Goal: Task Accomplishment & Management: Manage account settings

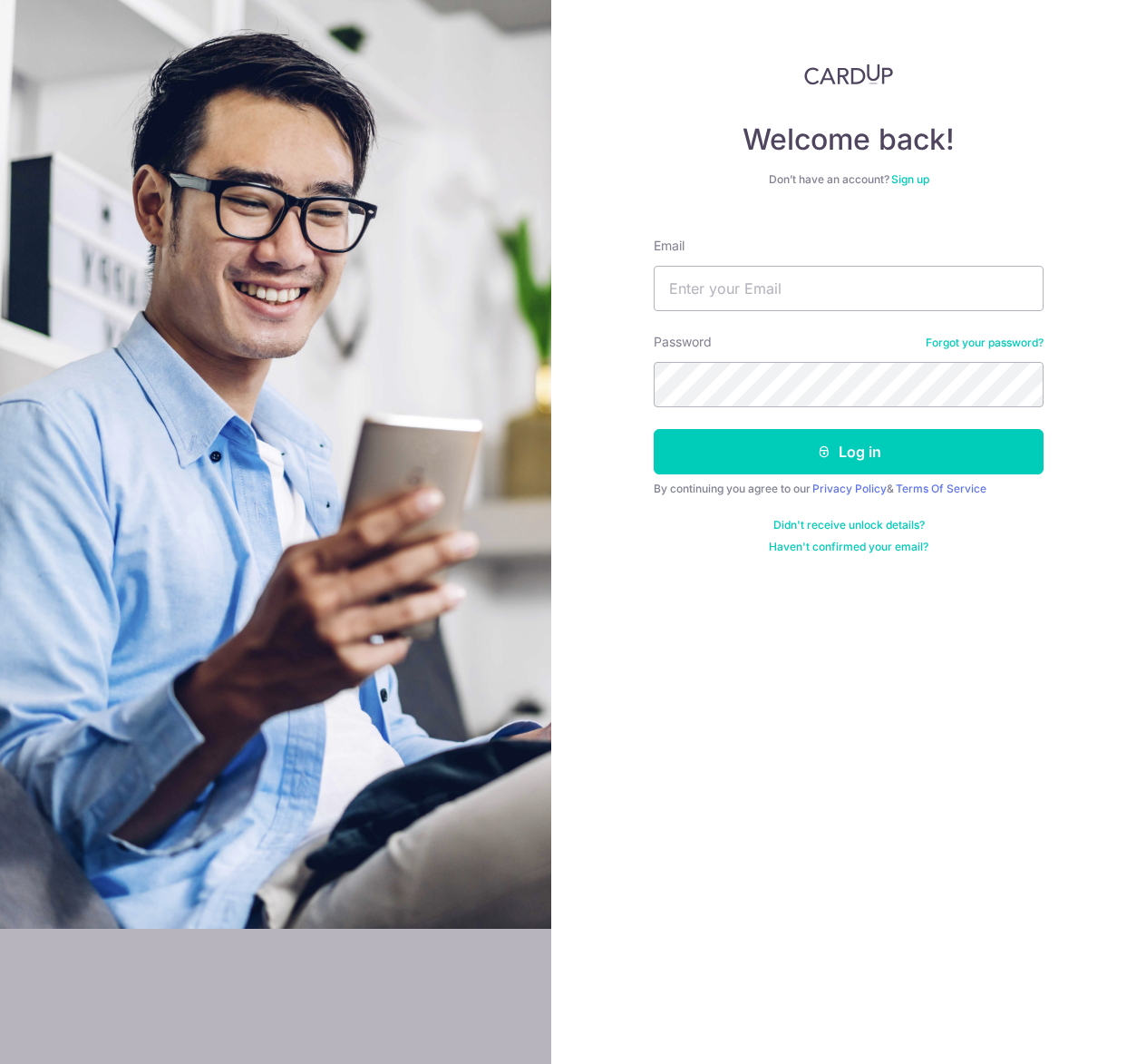
type input "[PERSON_NAME][EMAIL_ADDRESS][DOMAIN_NAME]"
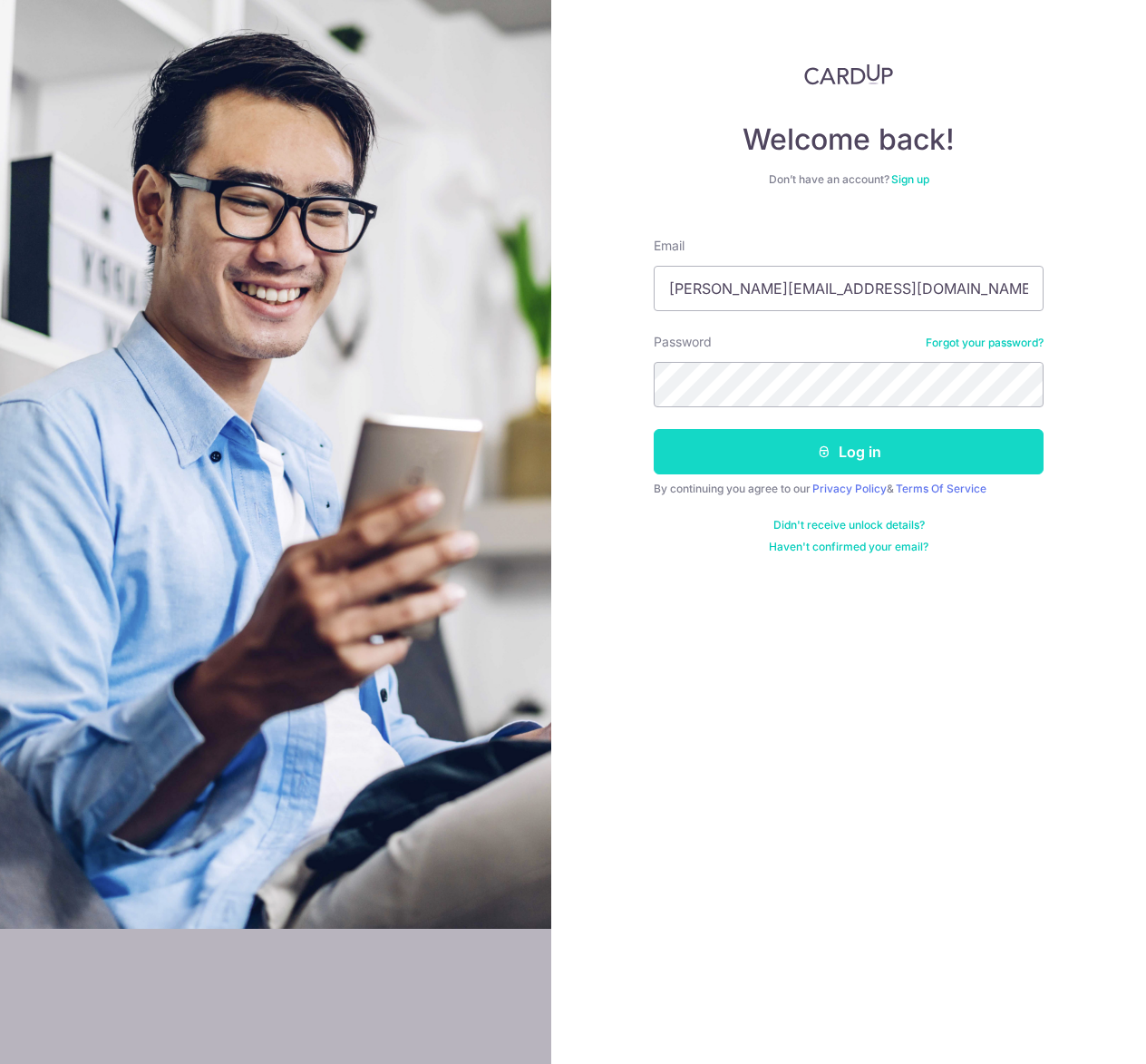
click at [750, 441] on button "Log in" at bounding box center [849, 451] width 390 height 46
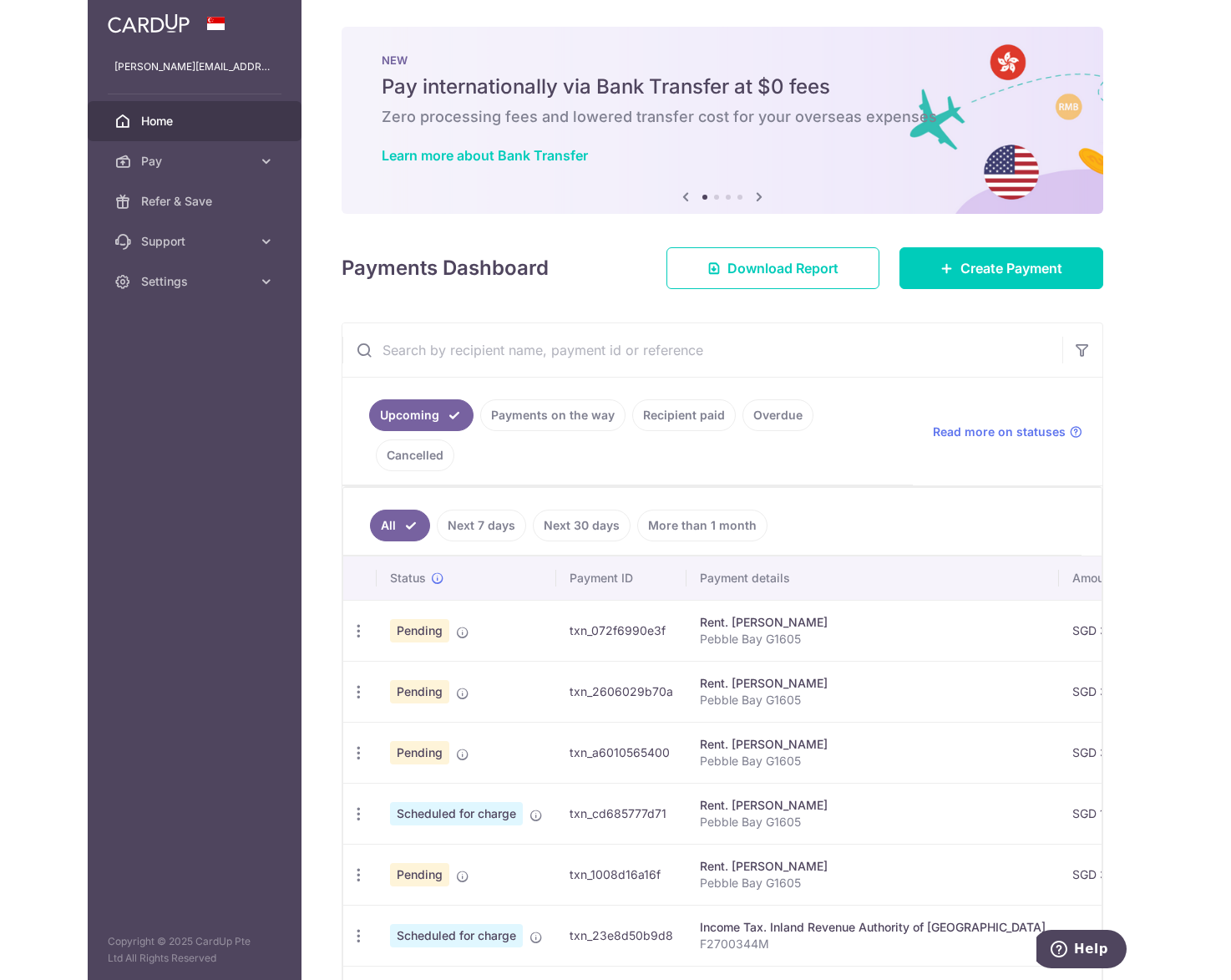
scroll to position [167, 0]
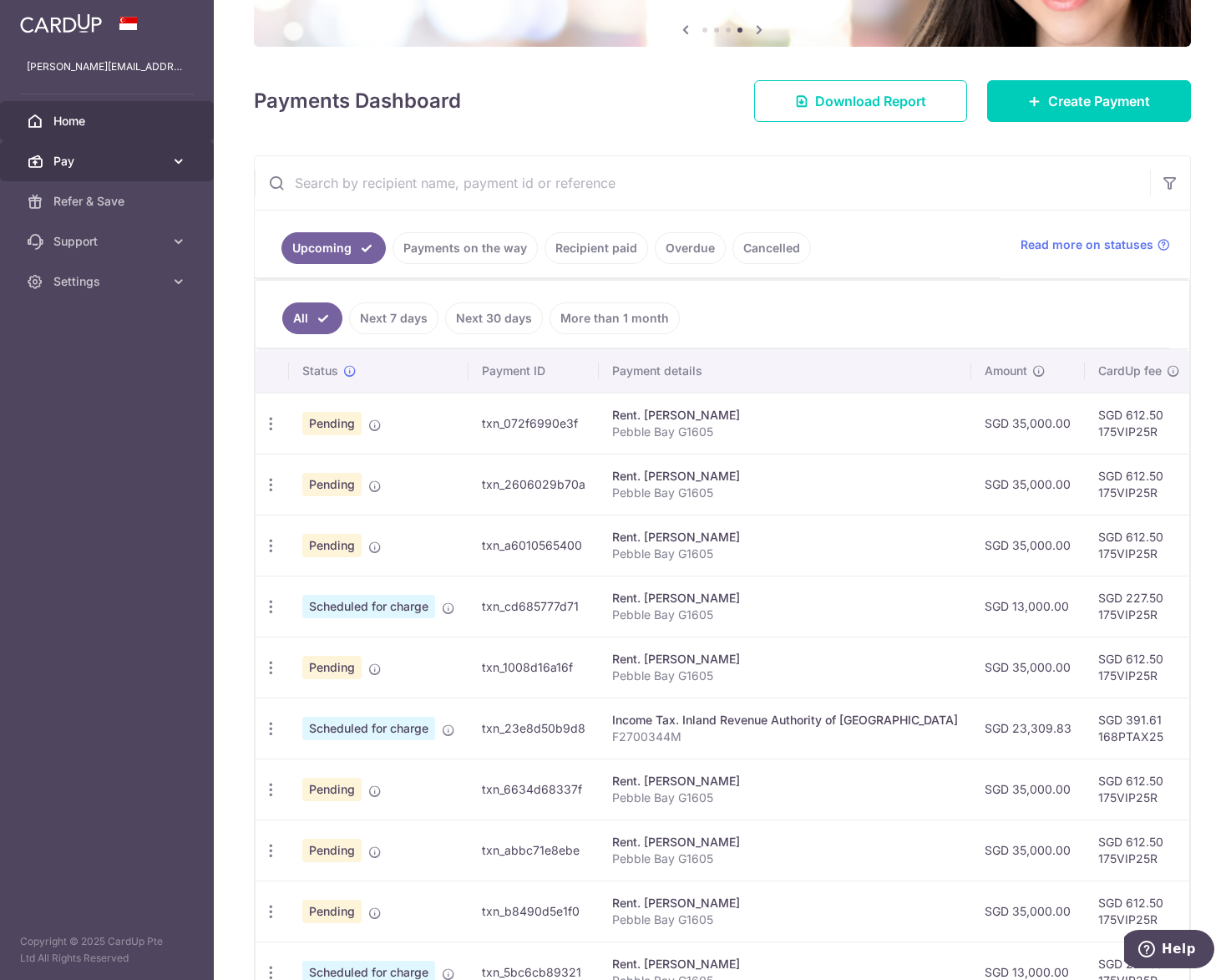
click at [142, 159] on span "Pay" at bounding box center [108, 161] width 110 height 17
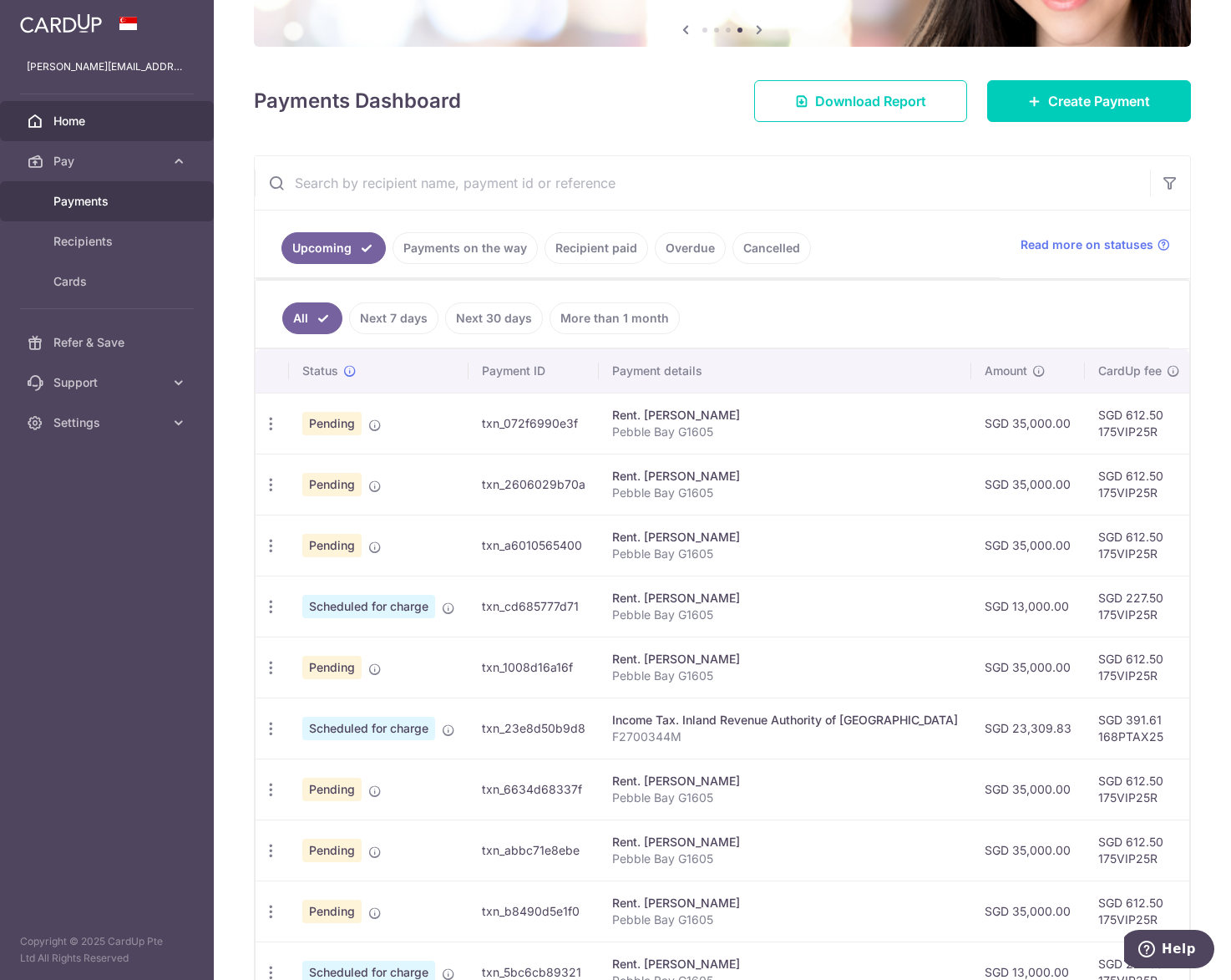
click at [115, 202] on span "Payments" at bounding box center [108, 202] width 110 height 17
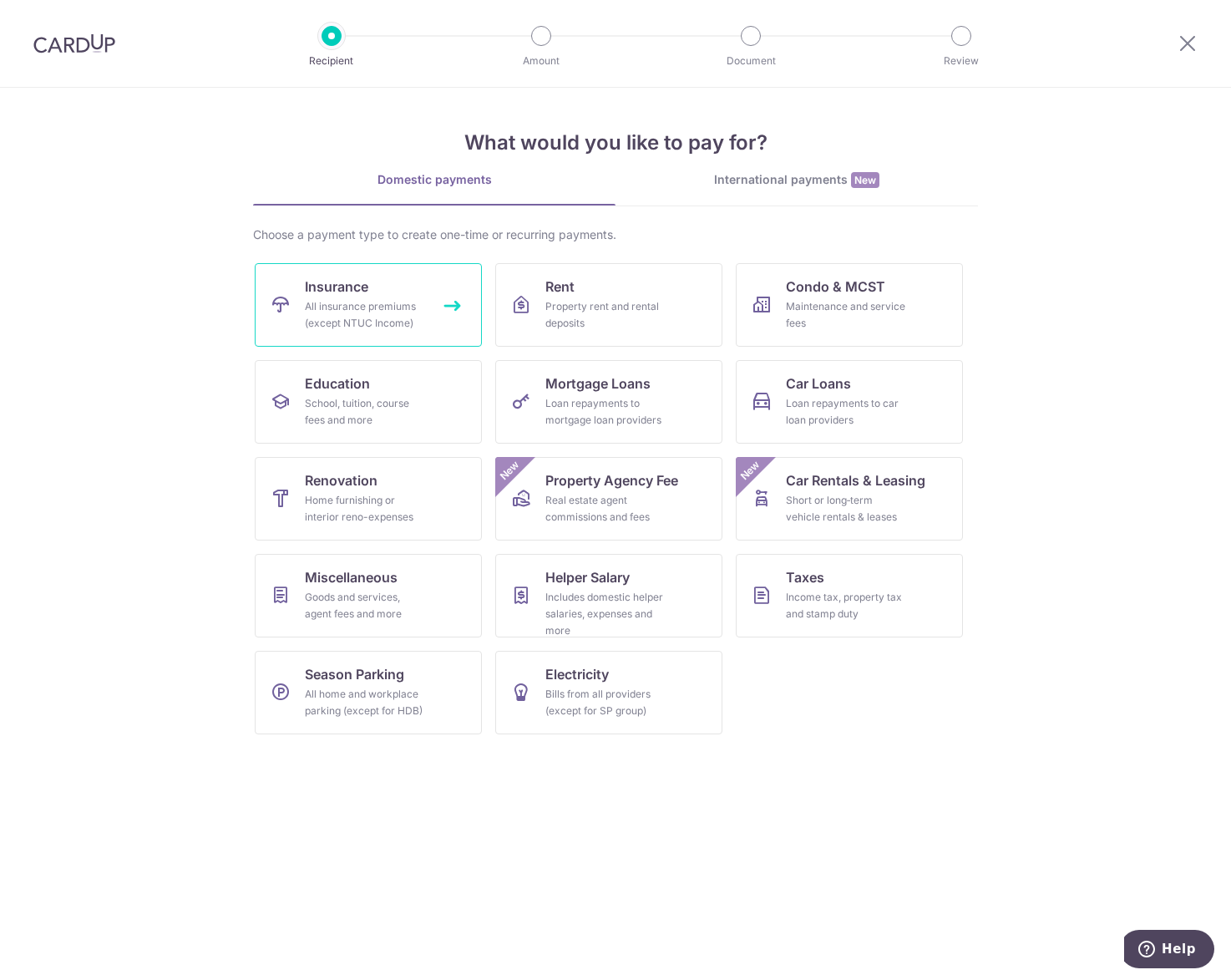
click at [393, 299] on div "All insurance premiums (except NTUC Income)" at bounding box center [364, 315] width 121 height 34
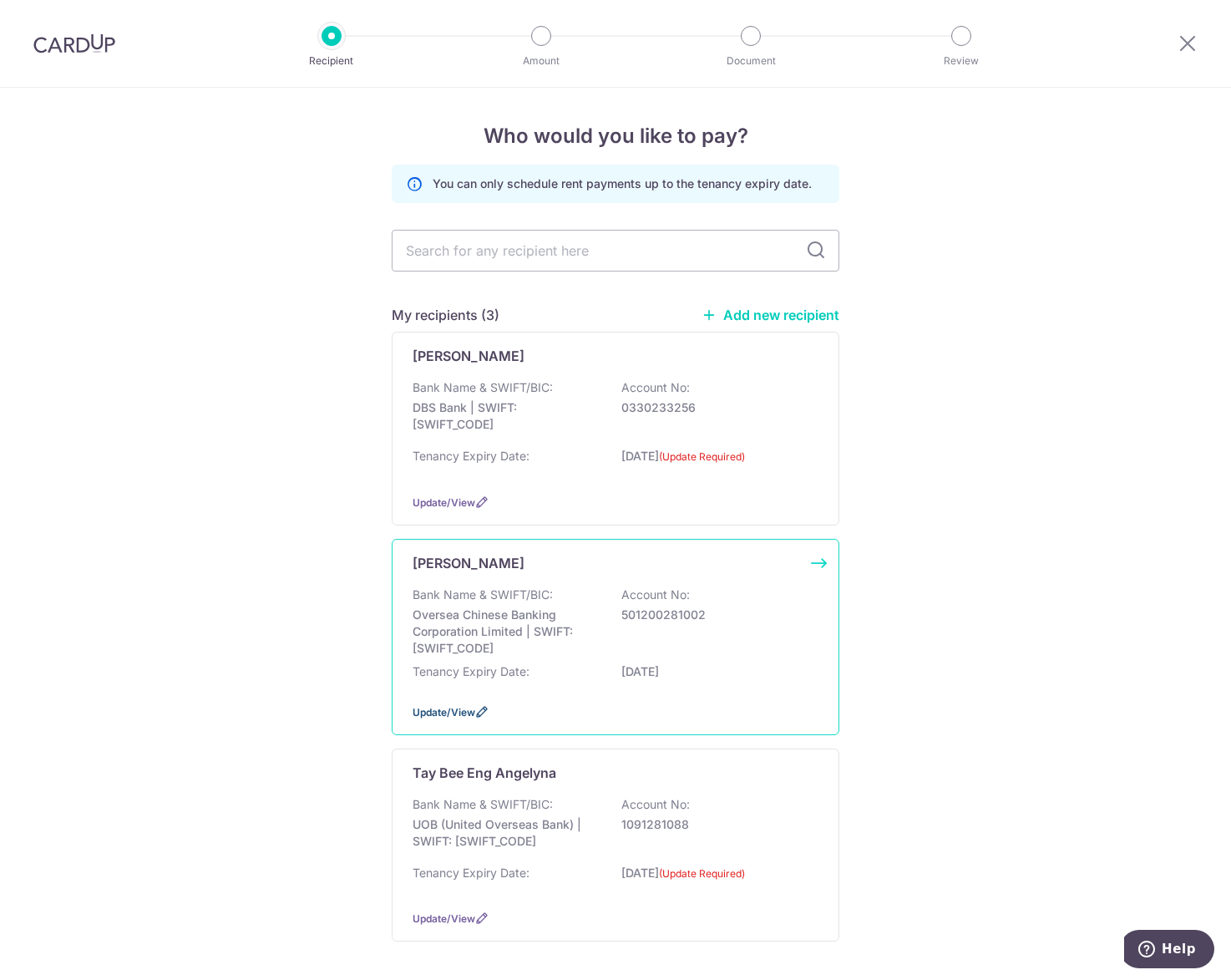
click at [431, 713] on span "Update/View" at bounding box center [443, 712] width 62 height 13
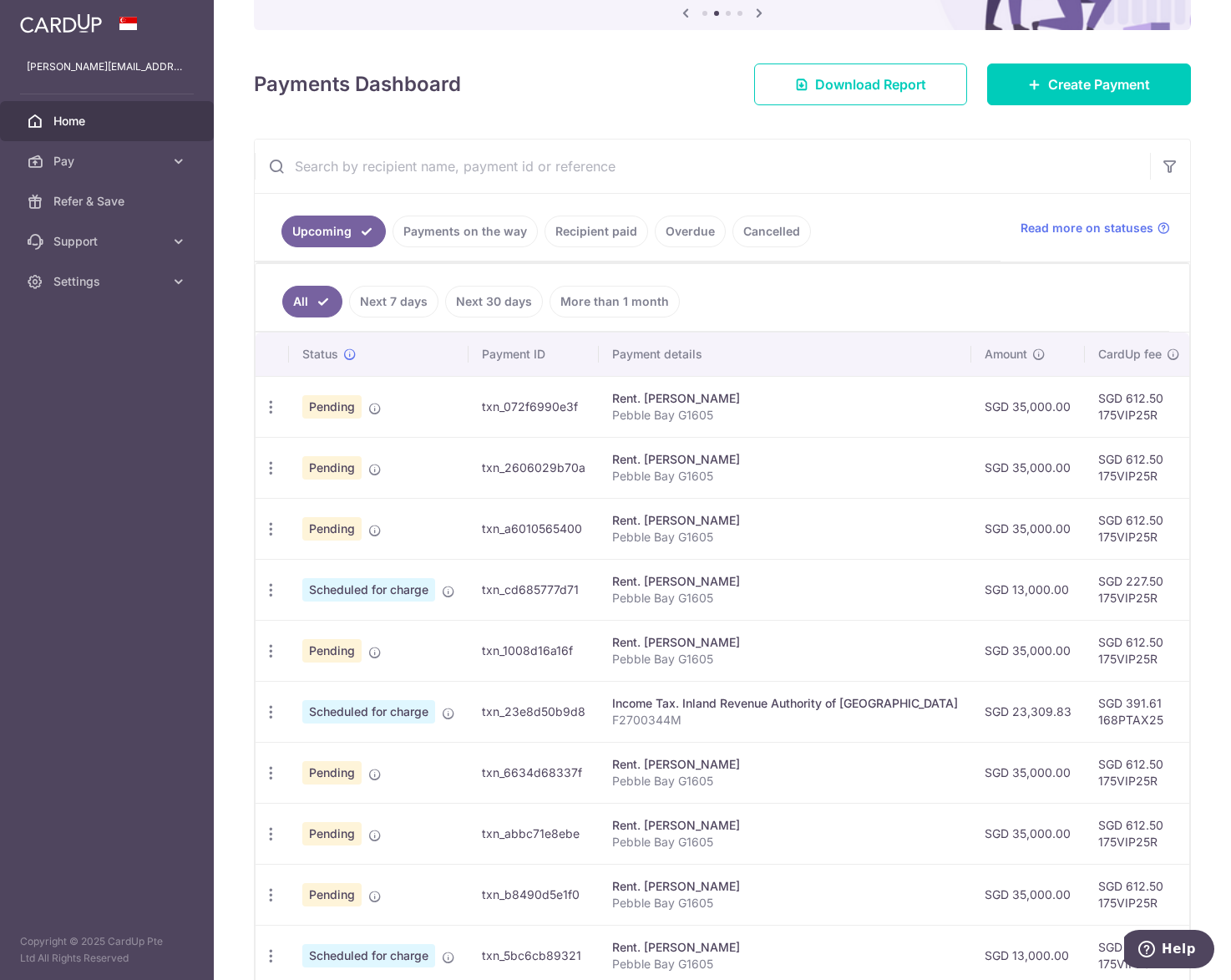
scroll to position [83, 0]
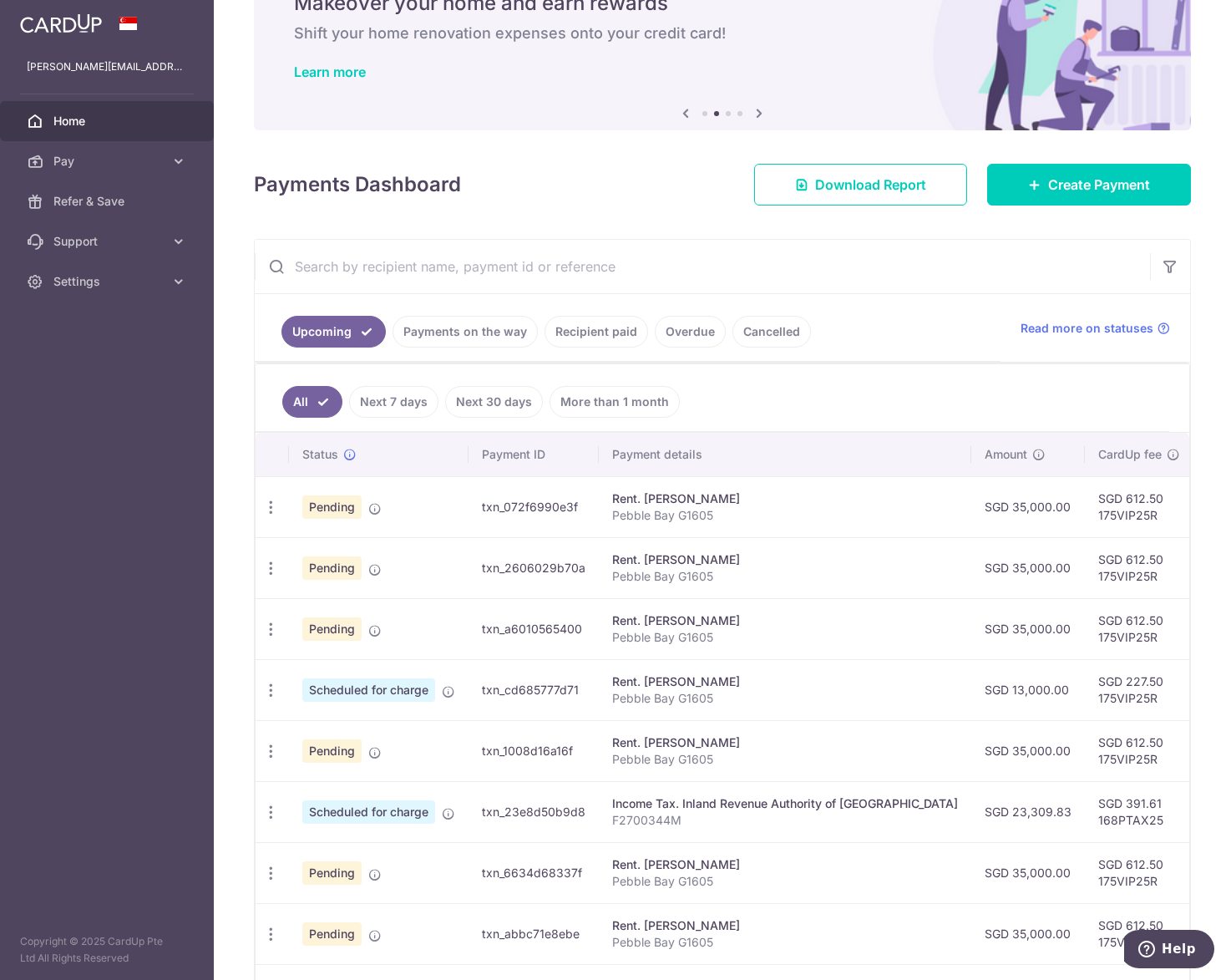
click at [366, 405] on link "Next 7 days" at bounding box center [394, 401] width 89 height 32
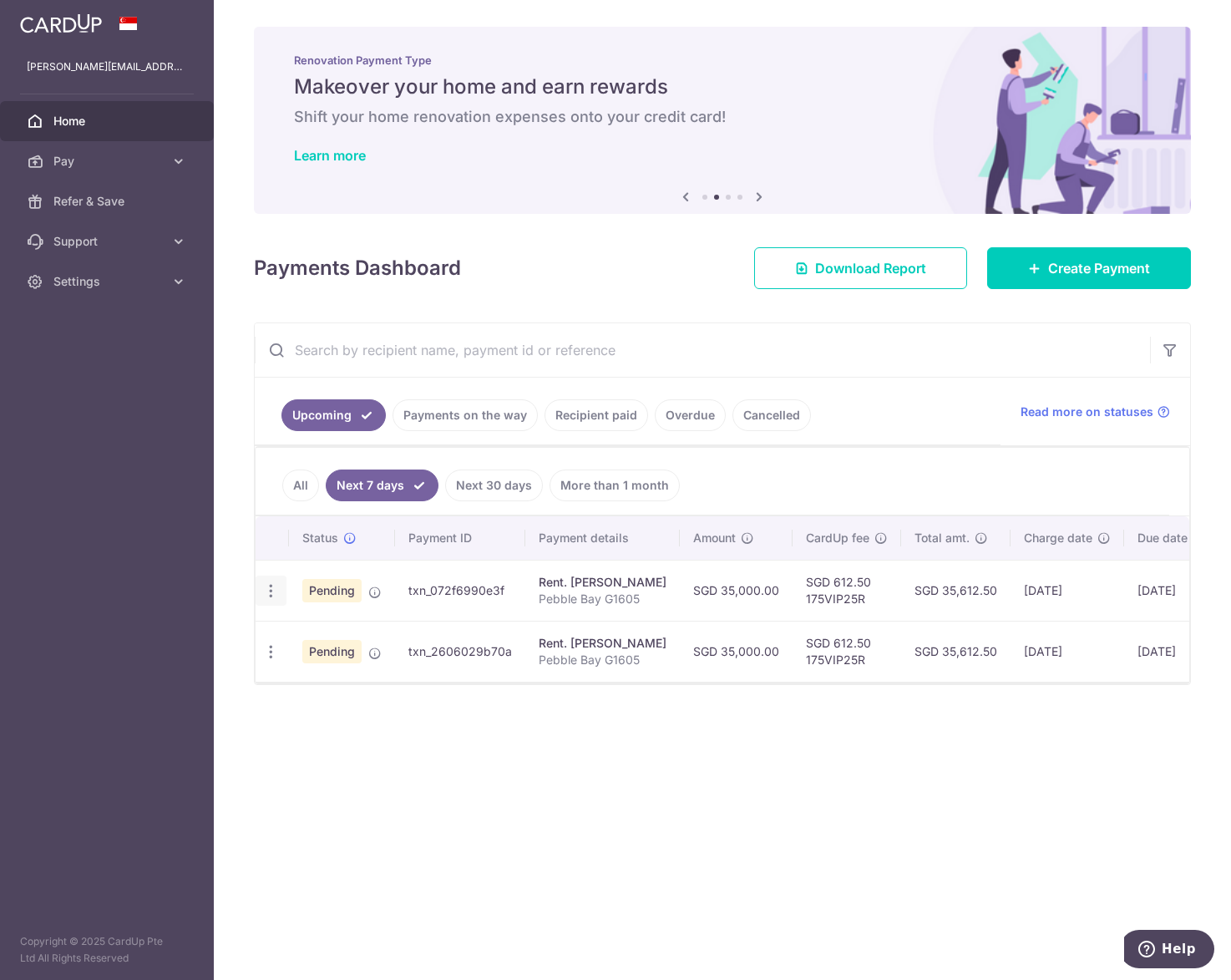
click at [278, 595] on icon "button" at bounding box center [271, 590] width 18 height 18
click at [309, 639] on span "Update payment" at bounding box center [359, 637] width 114 height 20
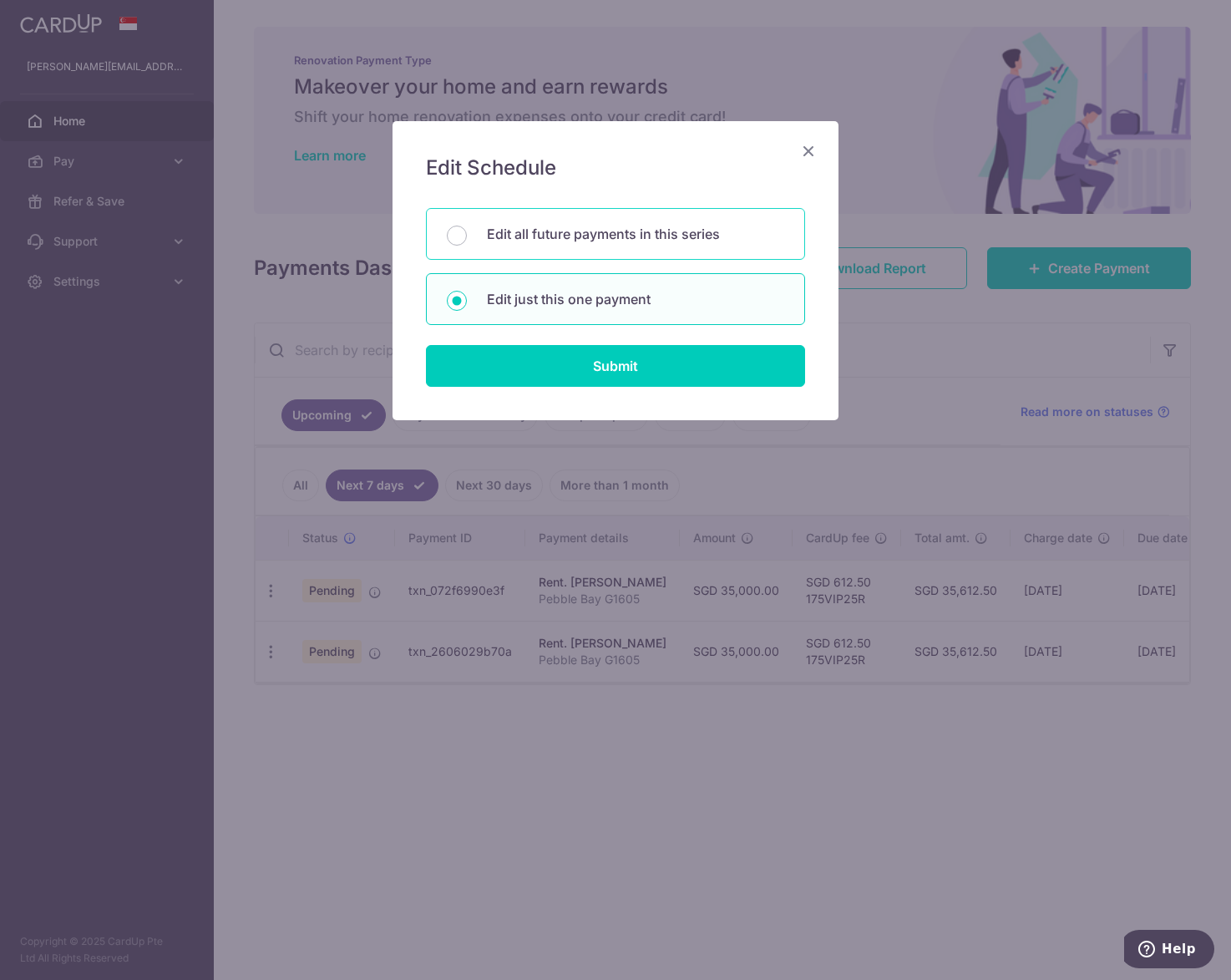
click at [572, 234] on p "Edit all future payments in this series" at bounding box center [635, 234] width 298 height 20
click at [467, 234] on input "Edit all future payments in this series" at bounding box center [457, 235] width 20 height 20
radio input "true"
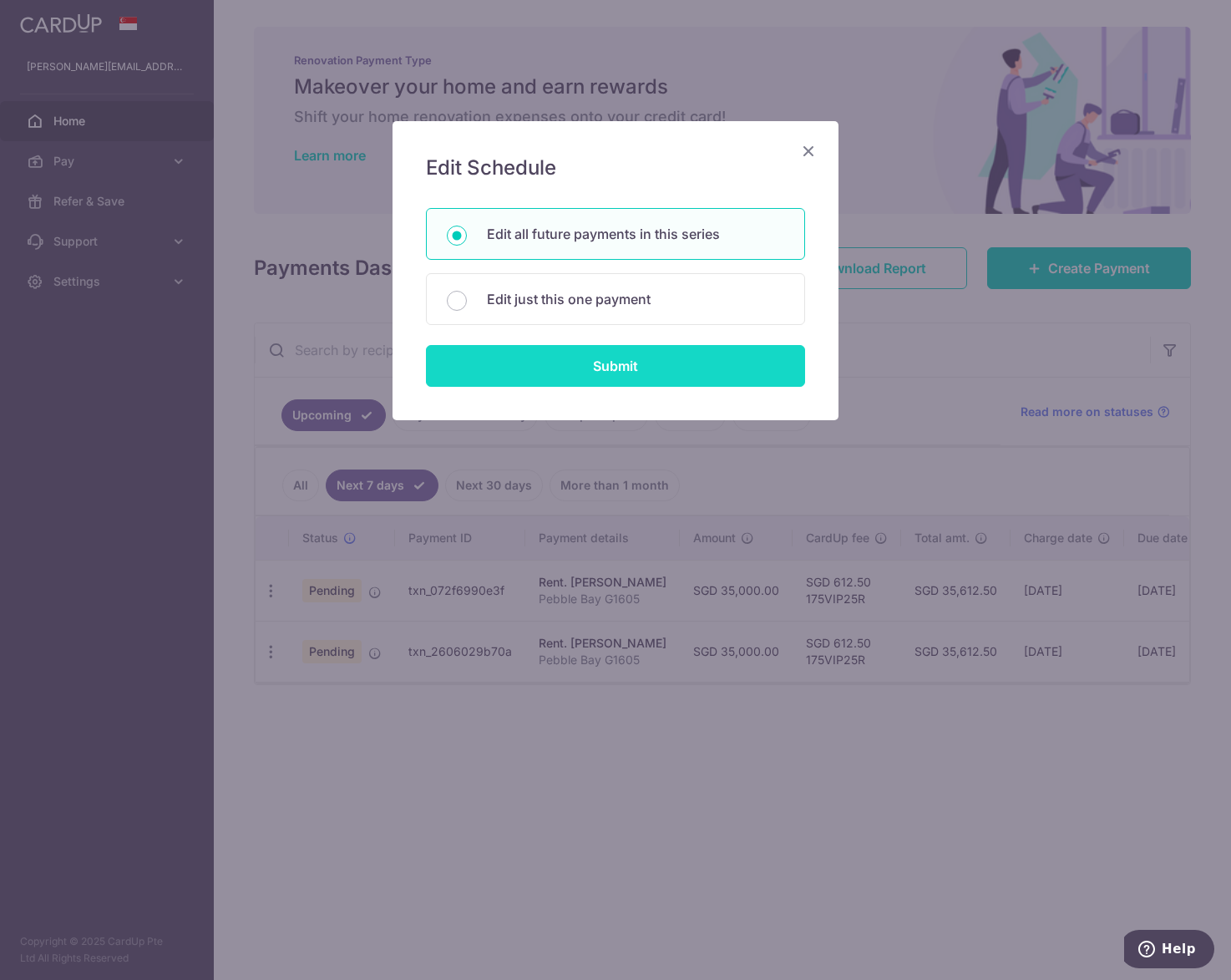
click at [570, 366] on input "Submit" at bounding box center [616, 366] width 379 height 42
radio input "true"
type input "35,000.00"
type input "Pebble Bay G1605"
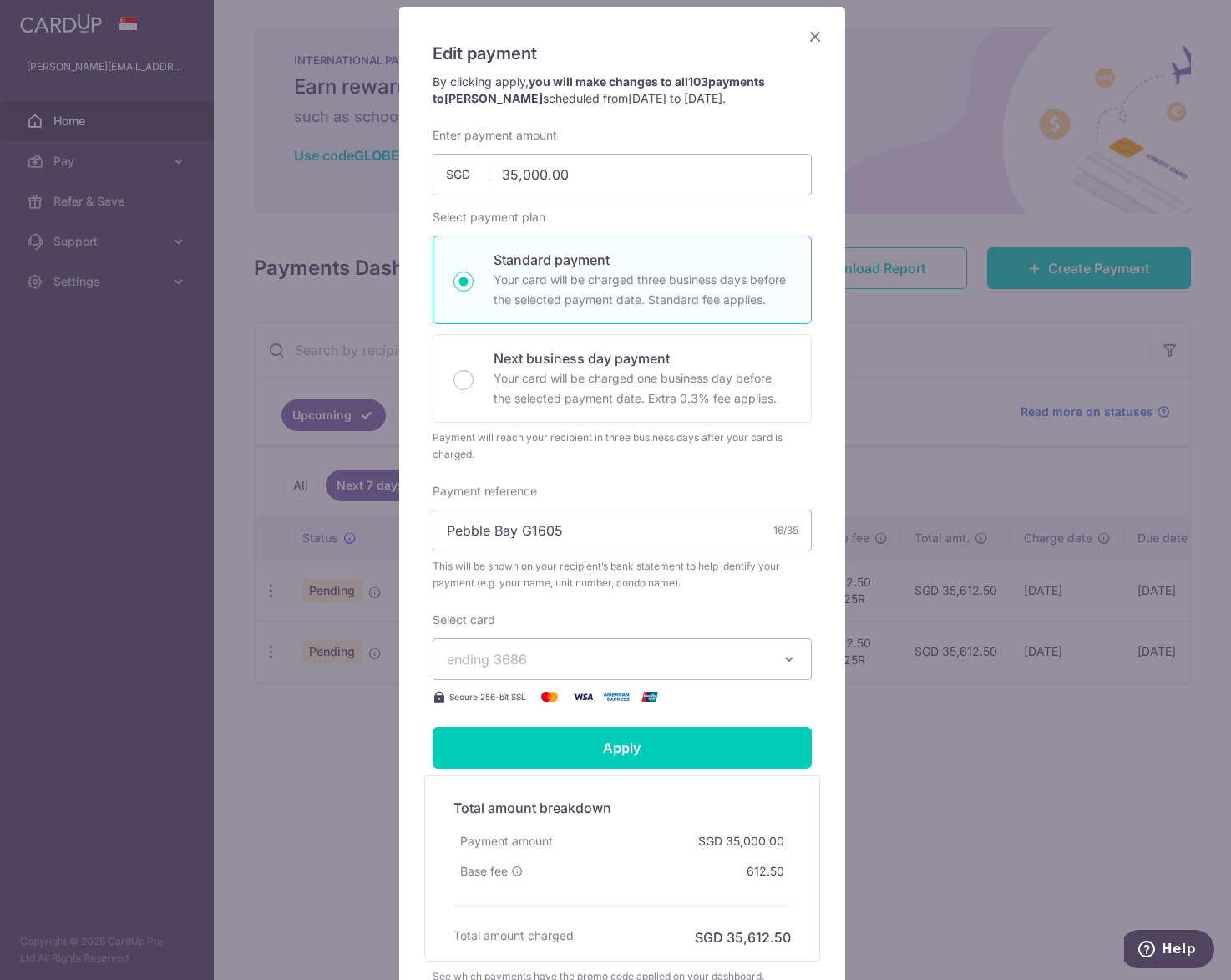
scroll to position [274, 0]
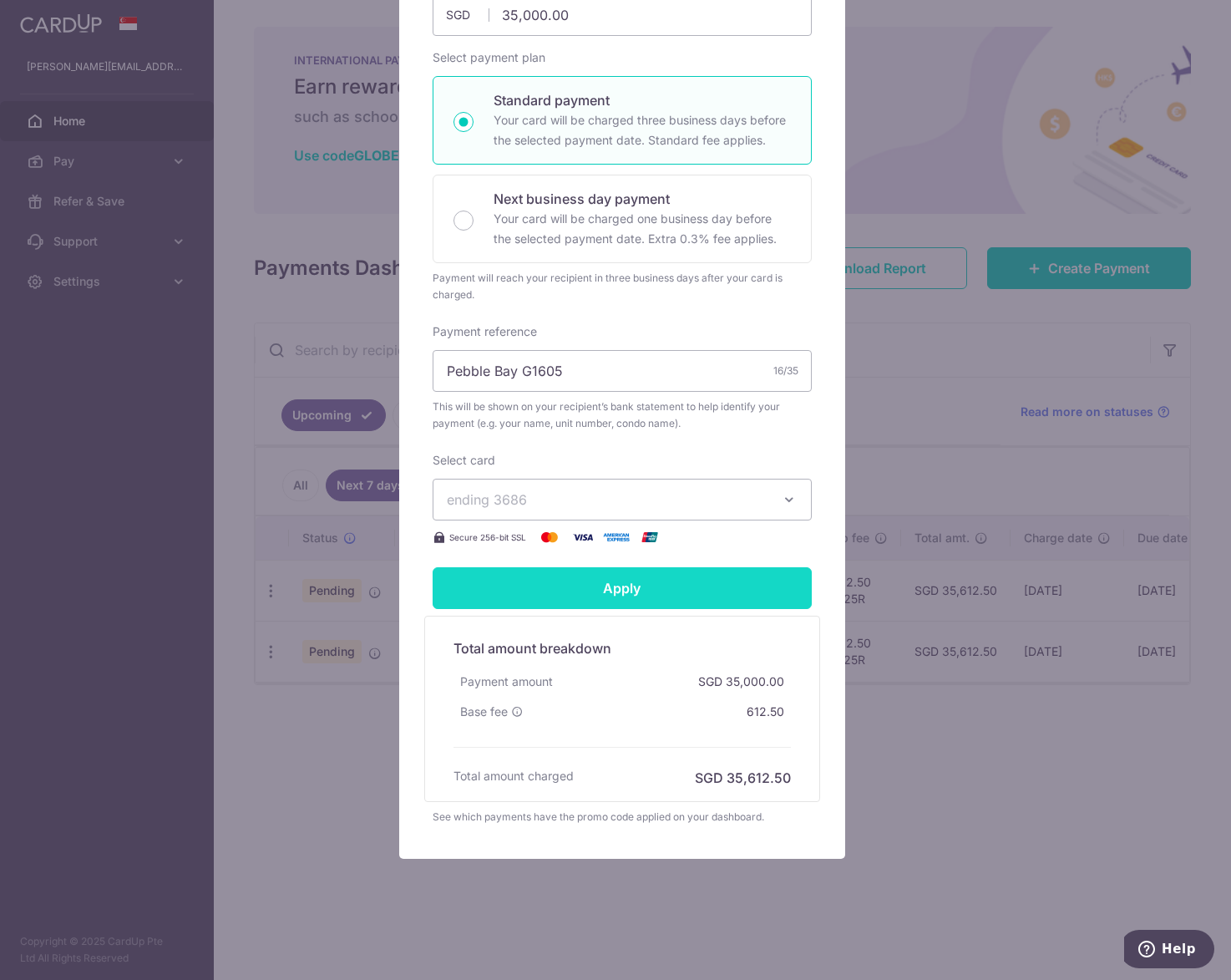
click at [589, 583] on input "Apply" at bounding box center [622, 588] width 379 height 42
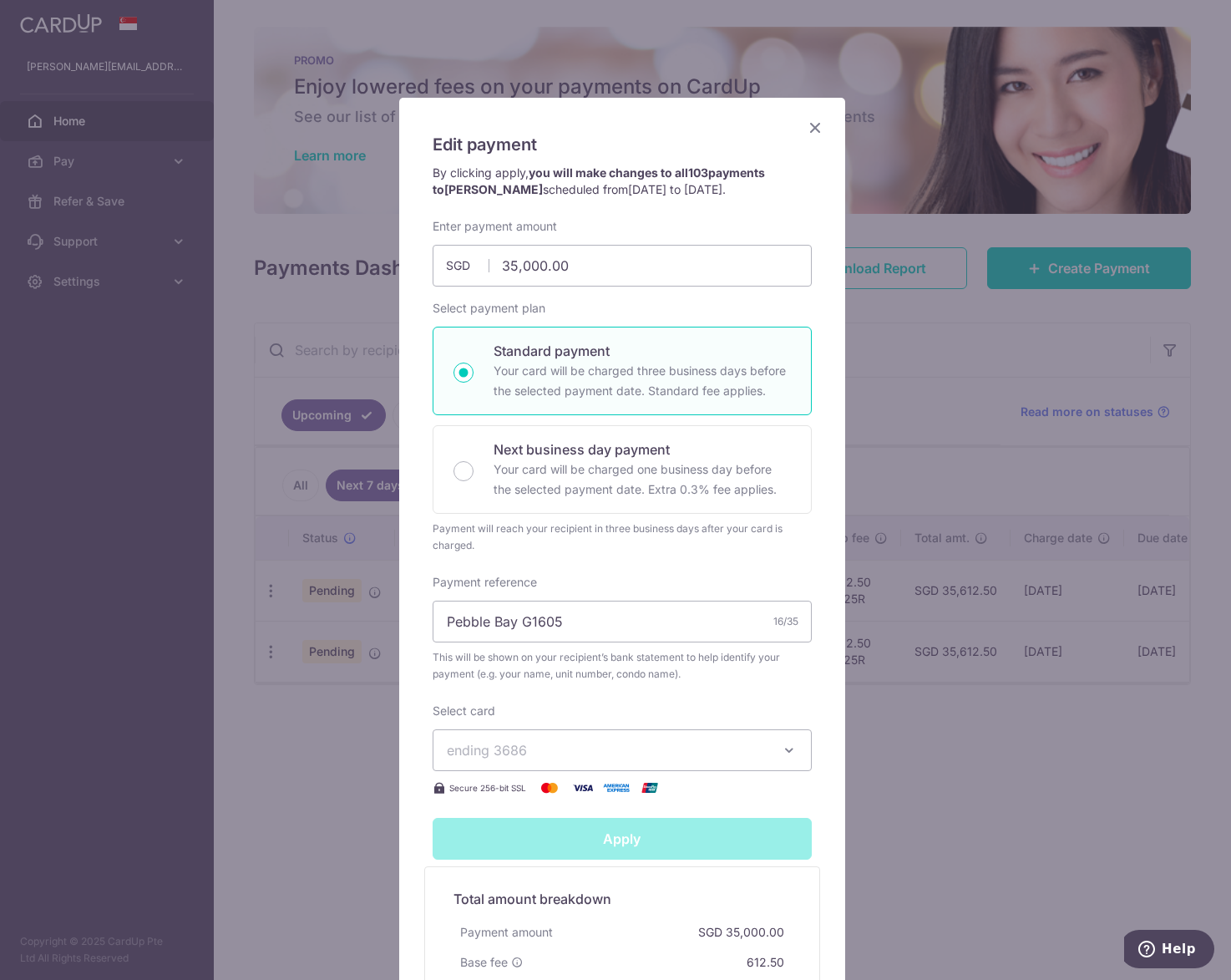
scroll to position [4, 0]
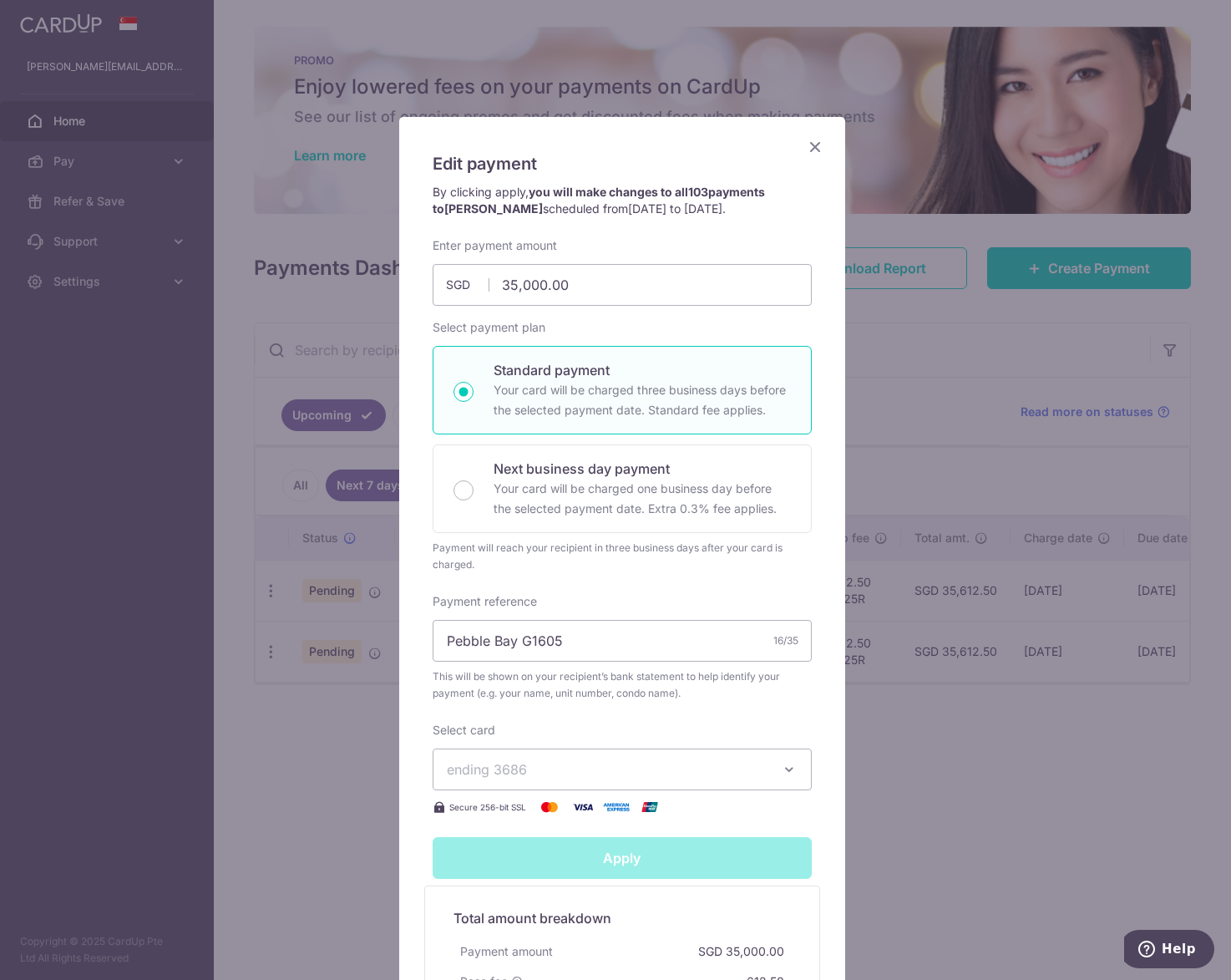
type input "Successfully Applied"
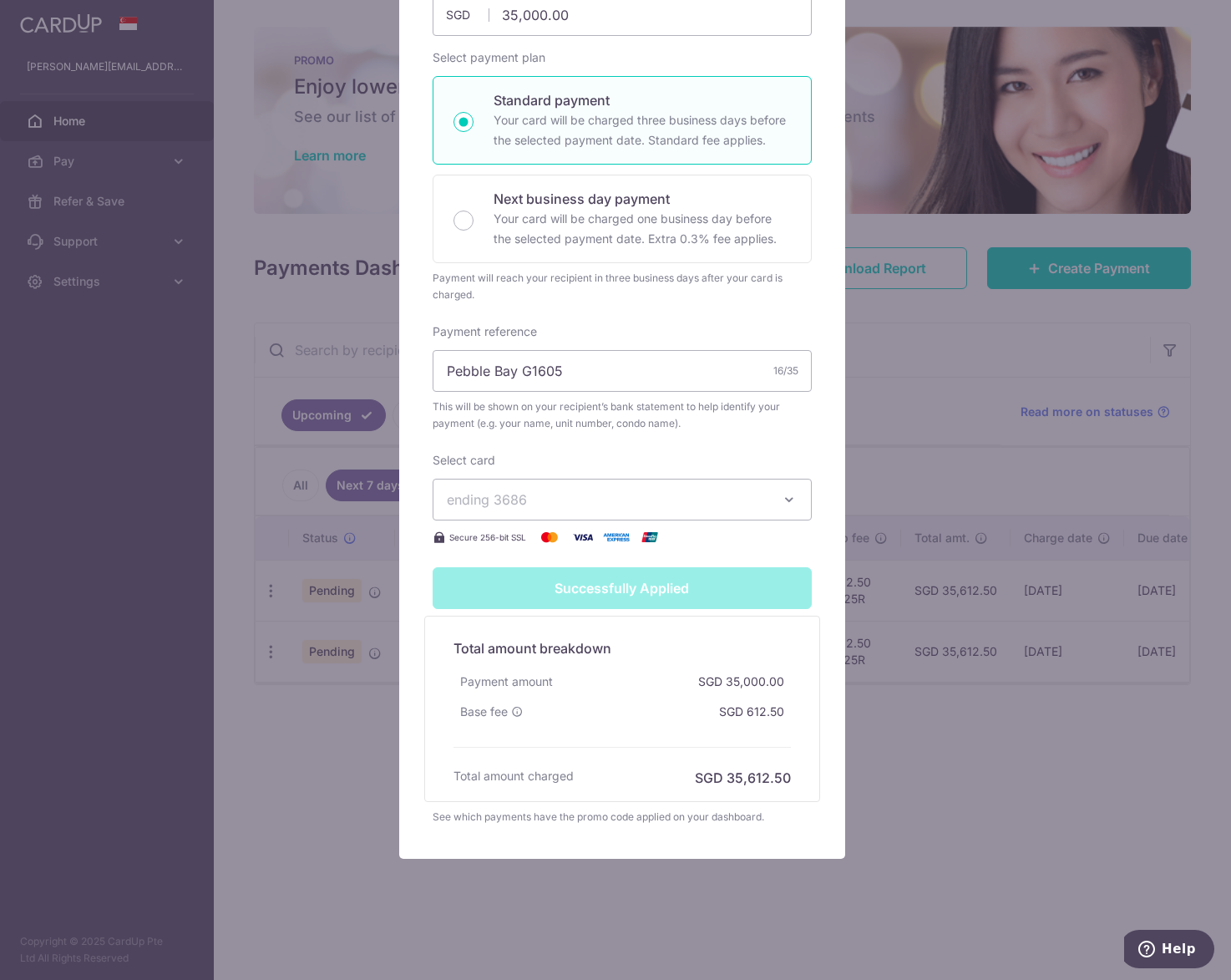
scroll to position [82, 0]
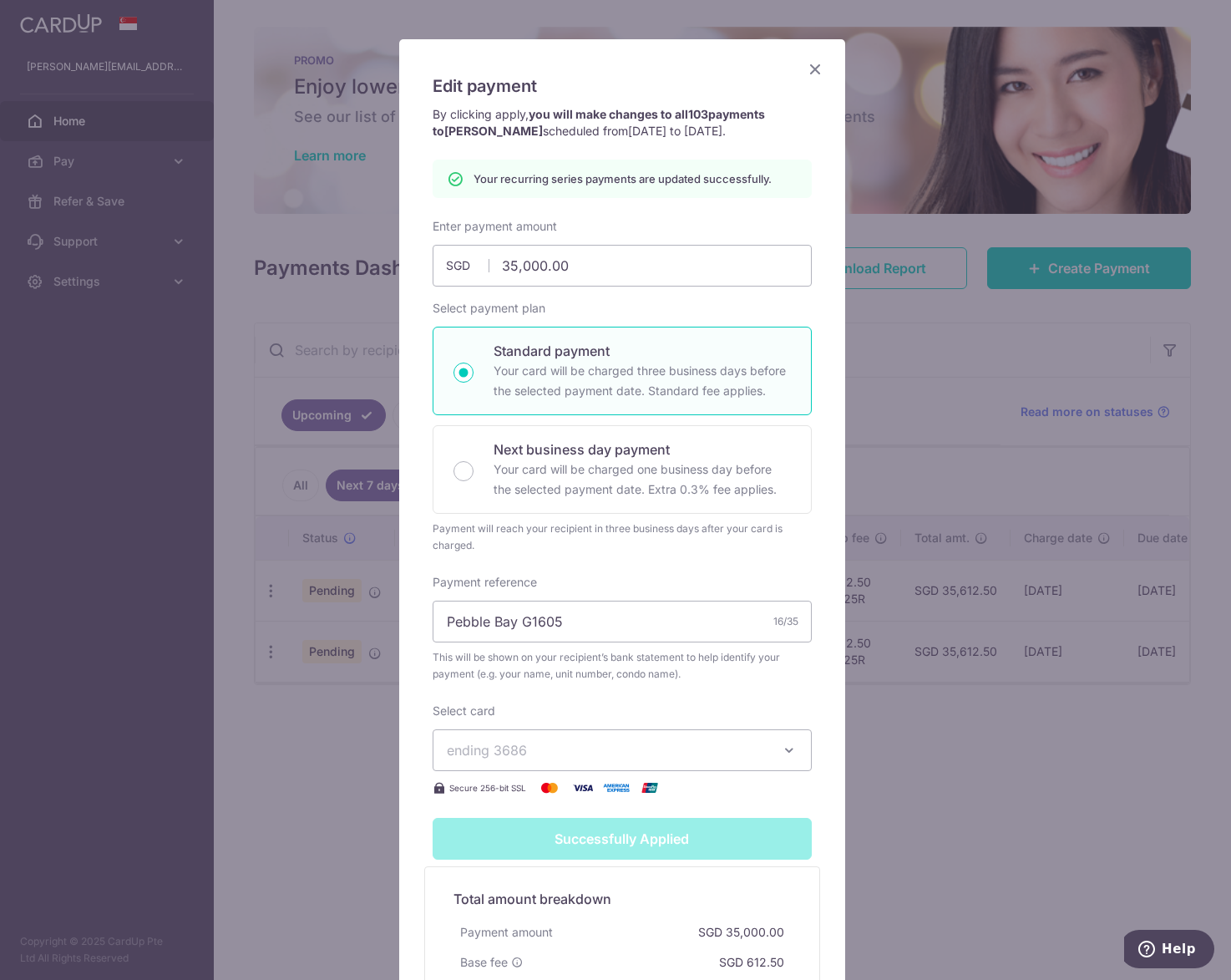
click at [815, 73] on icon "Close" at bounding box center [815, 68] width 20 height 21
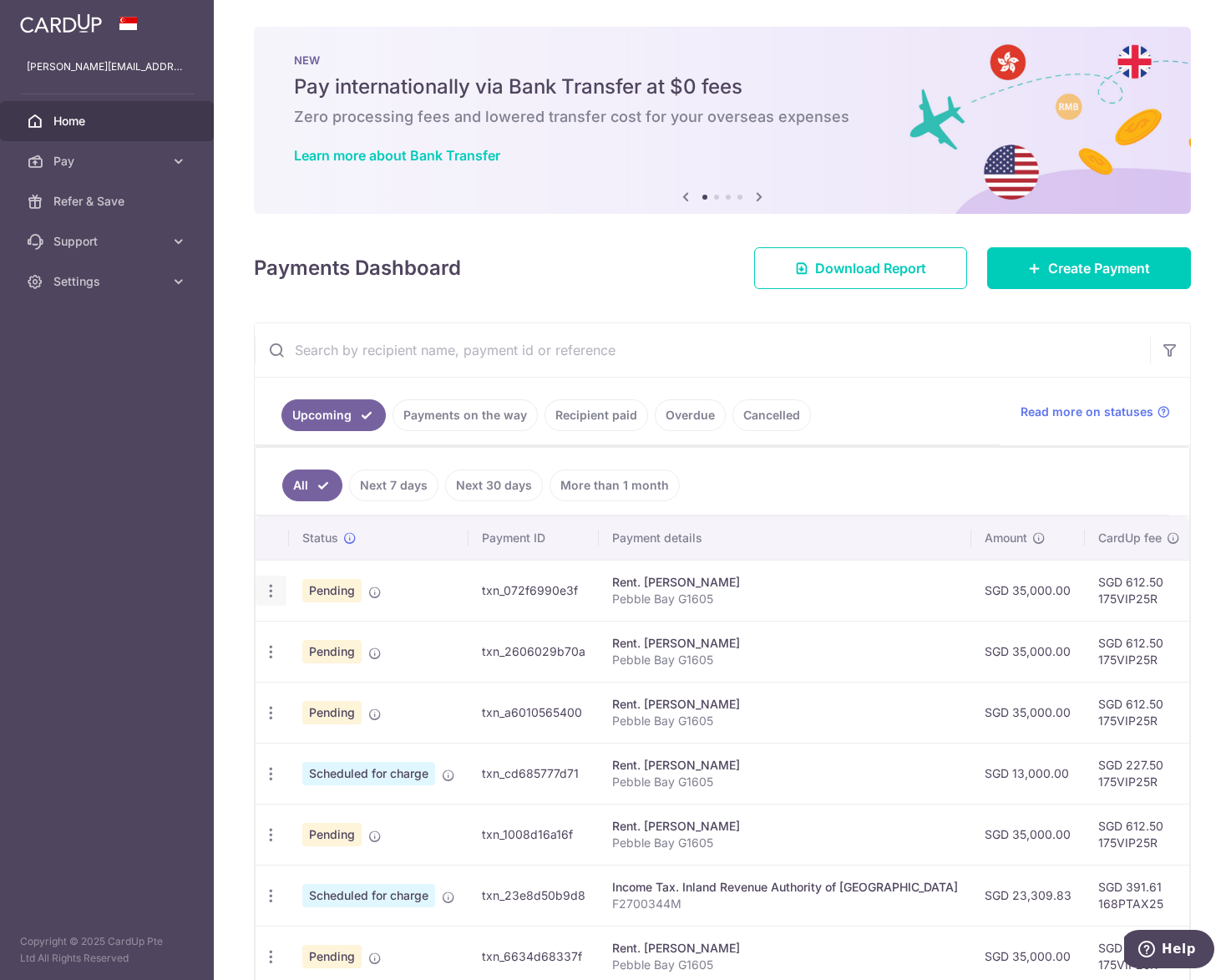
click at [266, 591] on icon "button" at bounding box center [271, 590] width 18 height 18
click at [320, 674] on span "Cancel payment" at bounding box center [359, 677] width 112 height 20
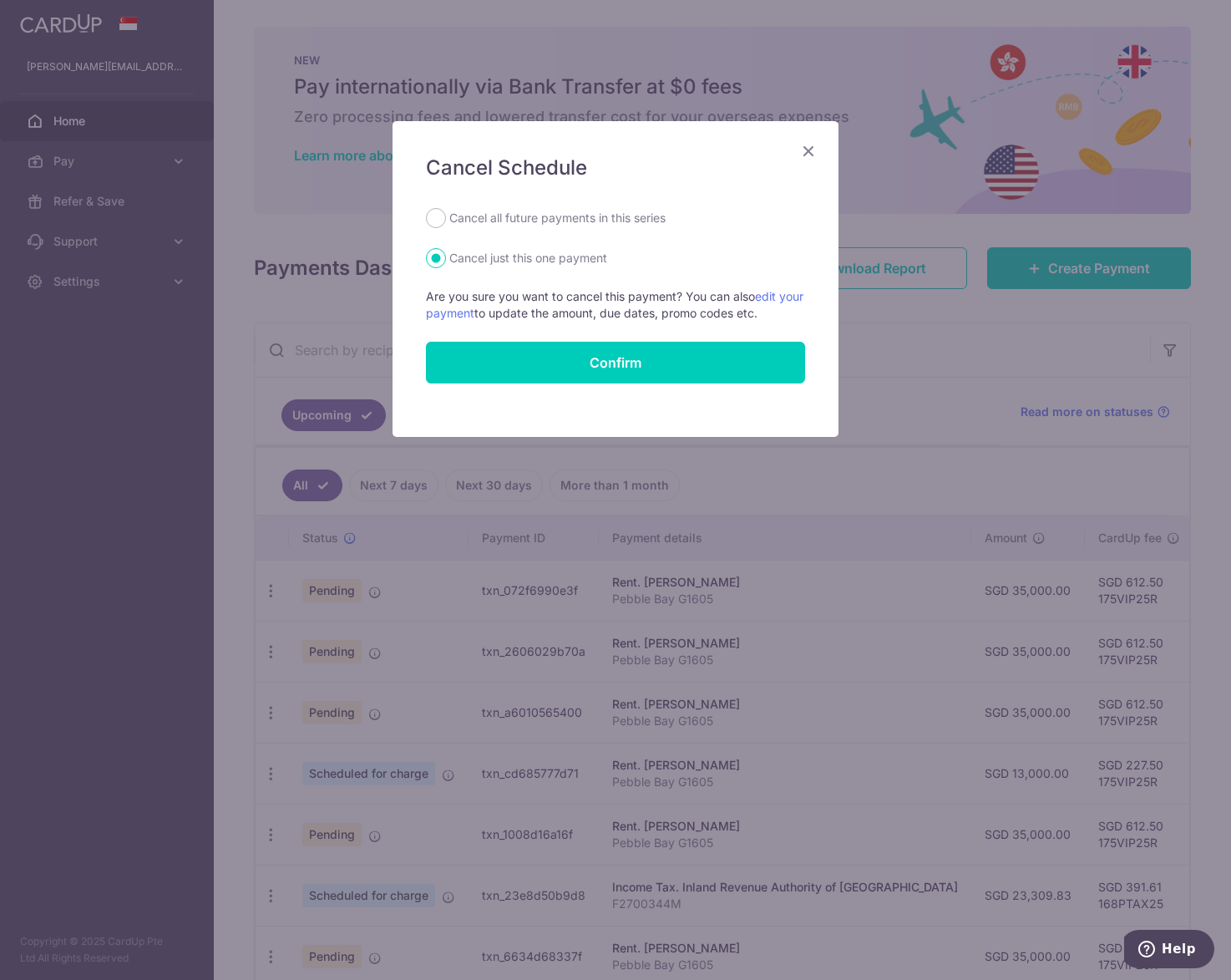
click at [807, 152] on icon "Close" at bounding box center [809, 150] width 20 height 21
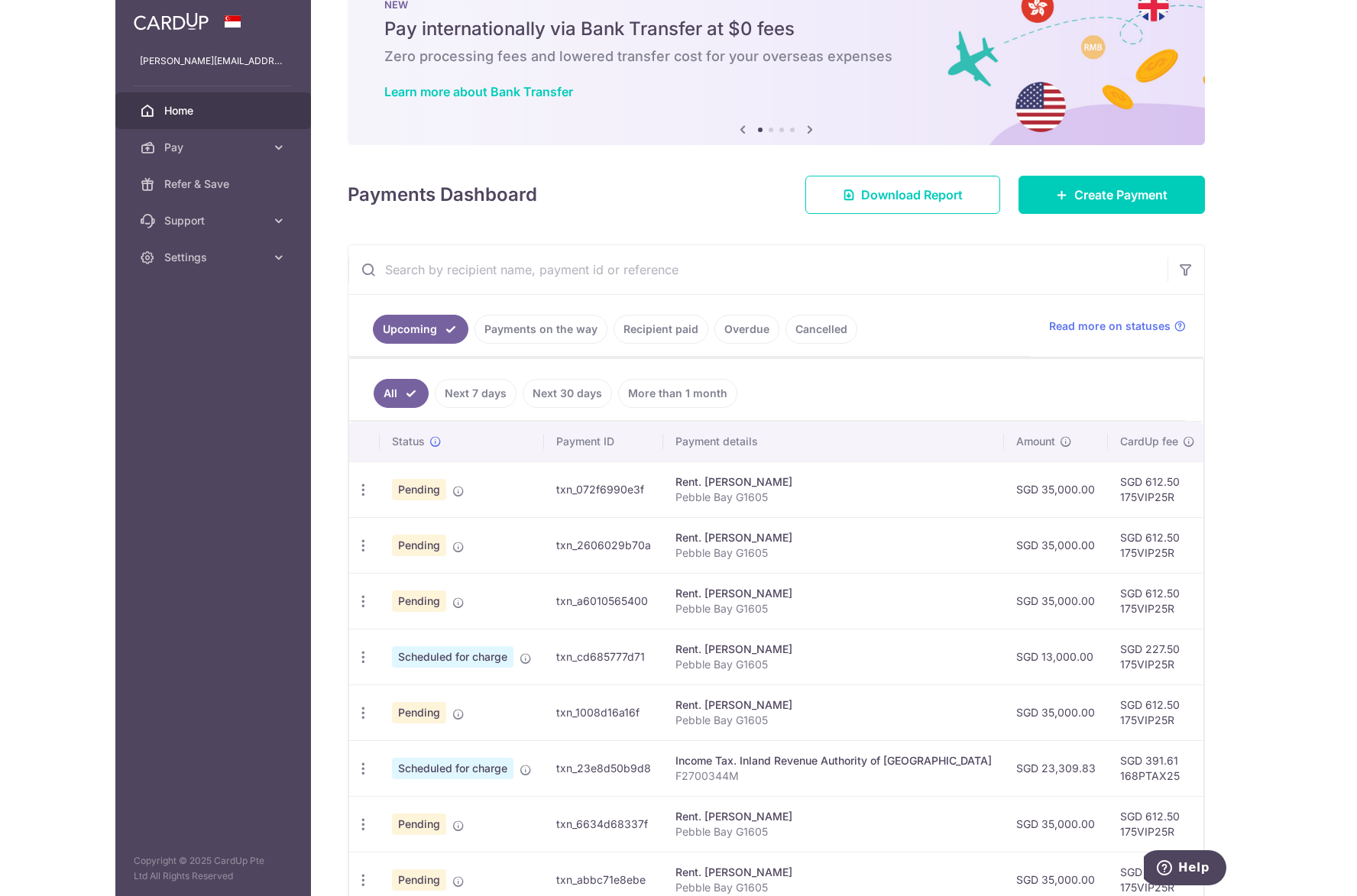
scroll to position [76, 0]
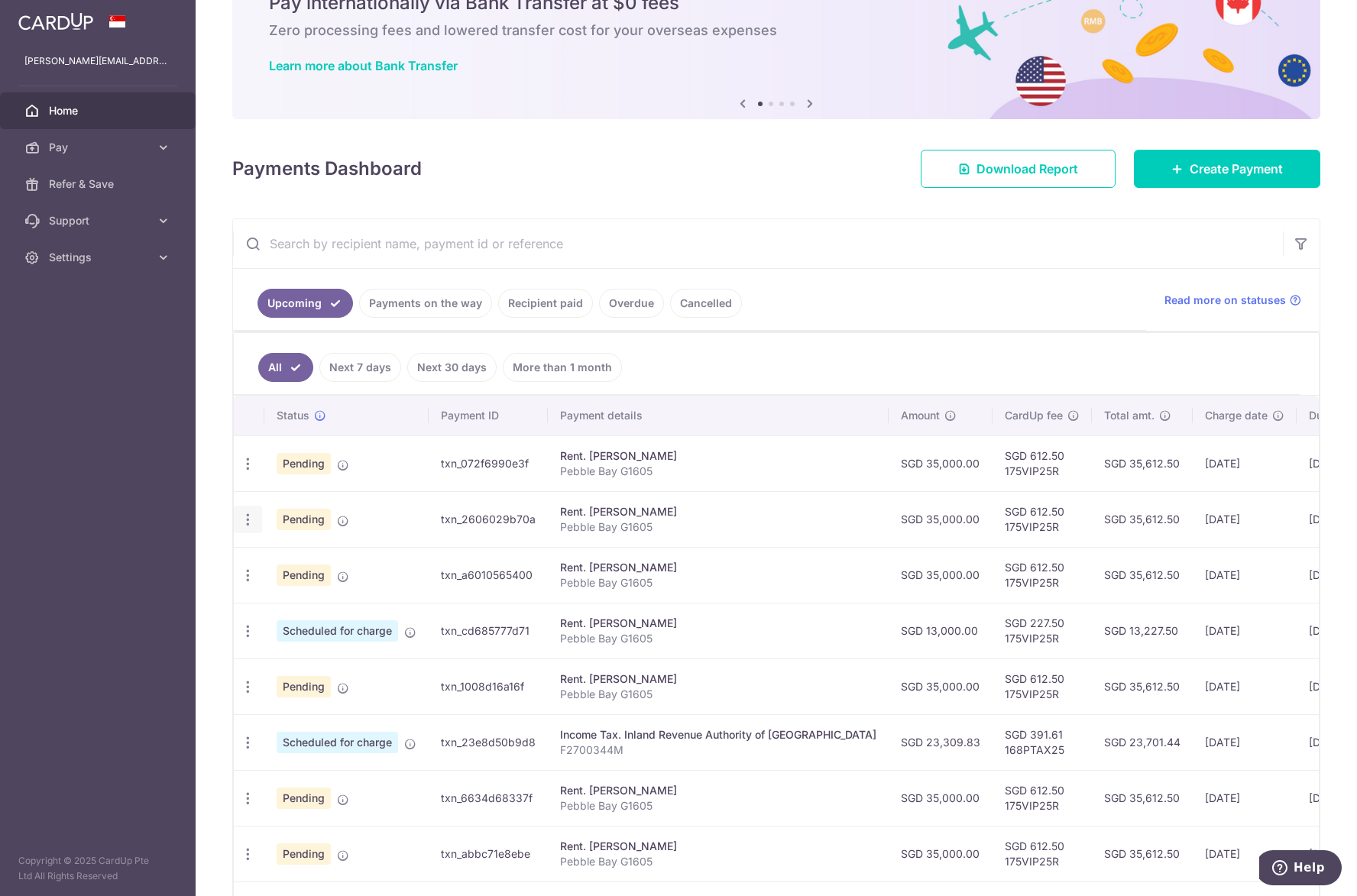
click at [248, 515] on icon "button" at bounding box center [248, 519] width 16 height 16
click at [277, 608] on link "Cancel payment" at bounding box center [314, 599] width 159 height 39
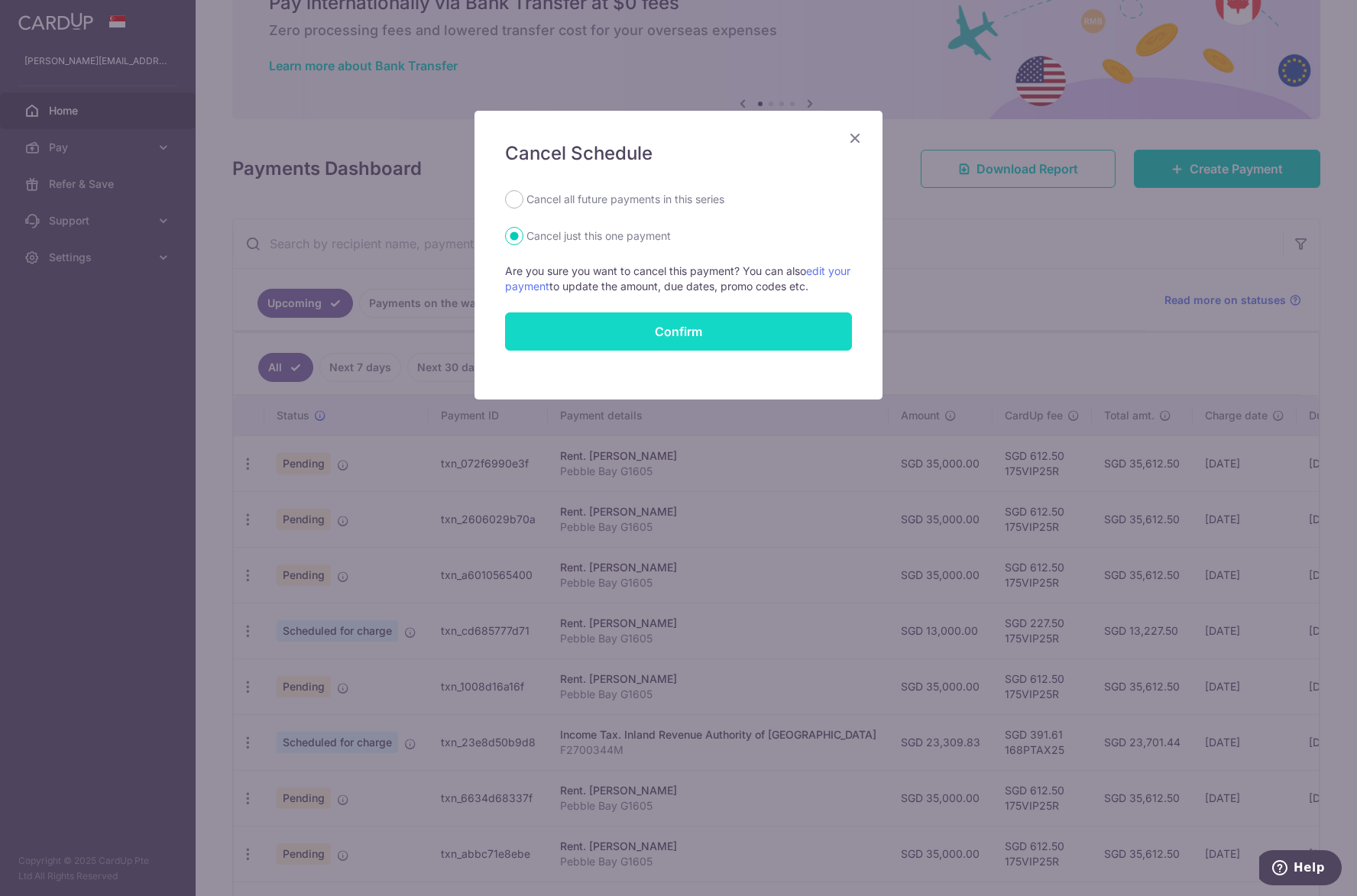
click at [542, 336] on button "Confirm" at bounding box center [679, 332] width 347 height 39
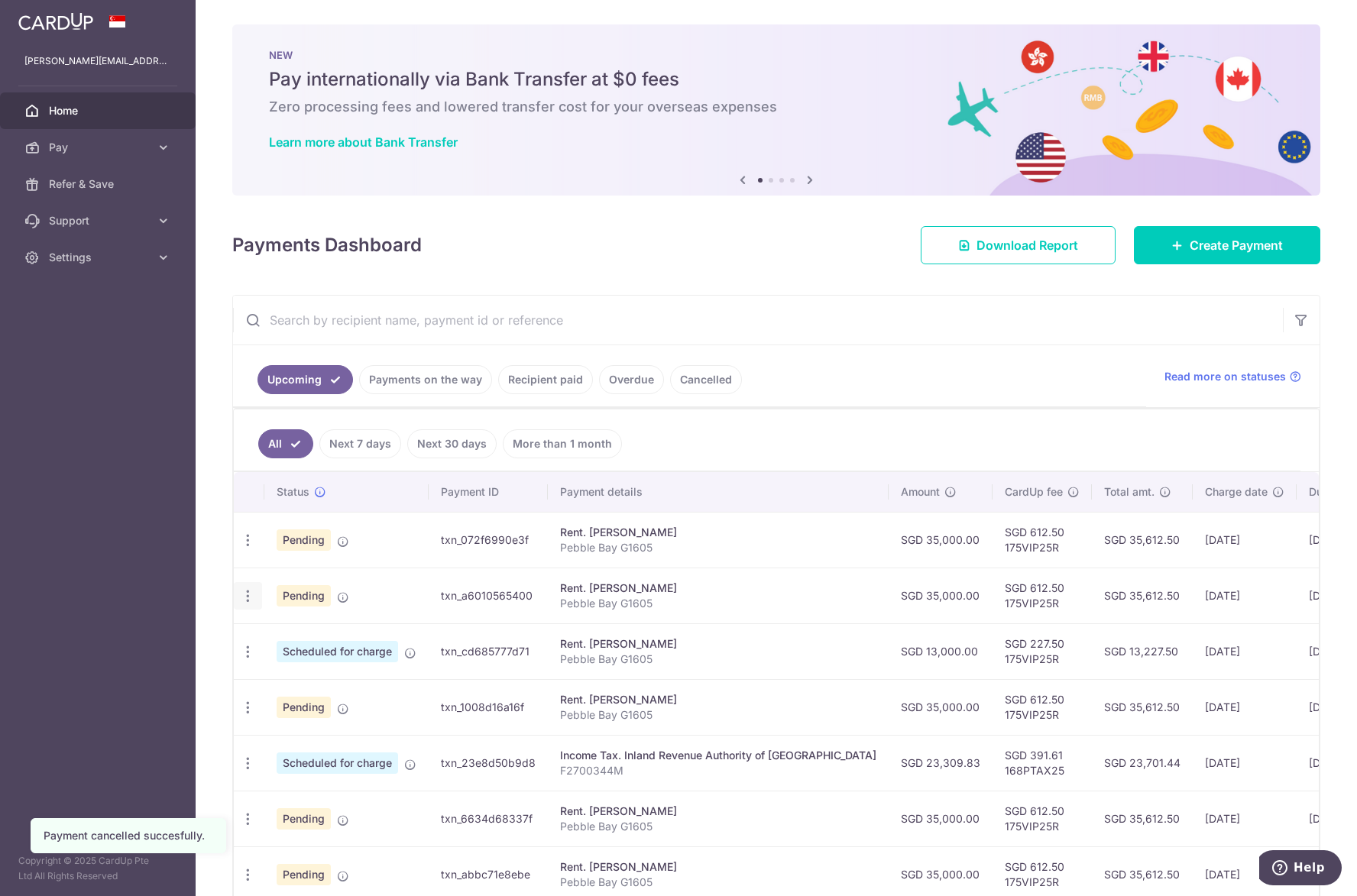
click at [240, 602] on icon "button" at bounding box center [248, 595] width 16 height 16
click at [265, 679] on icon at bounding box center [257, 675] width 19 height 19
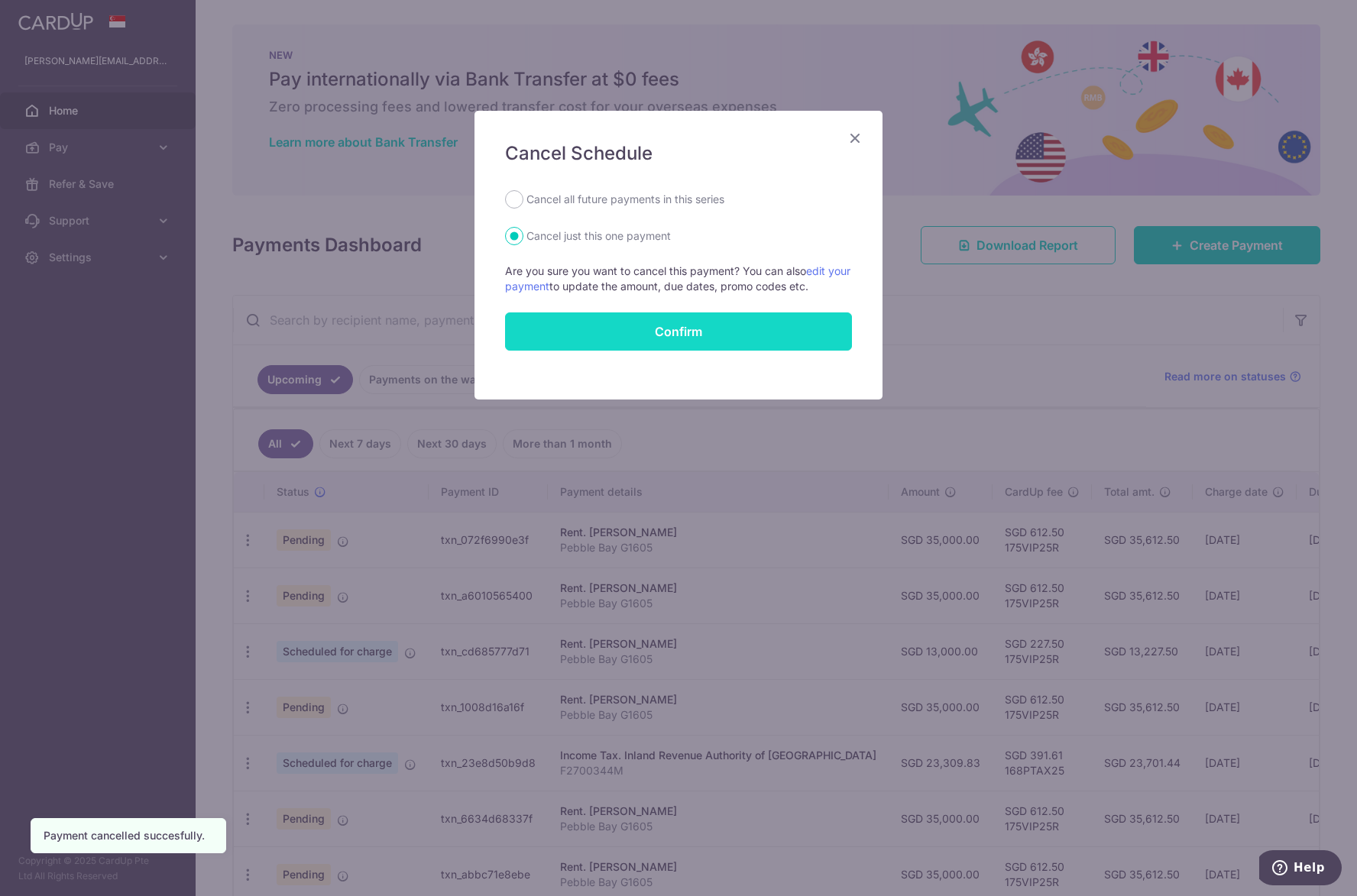
click at [718, 339] on button "Confirm" at bounding box center [679, 332] width 347 height 39
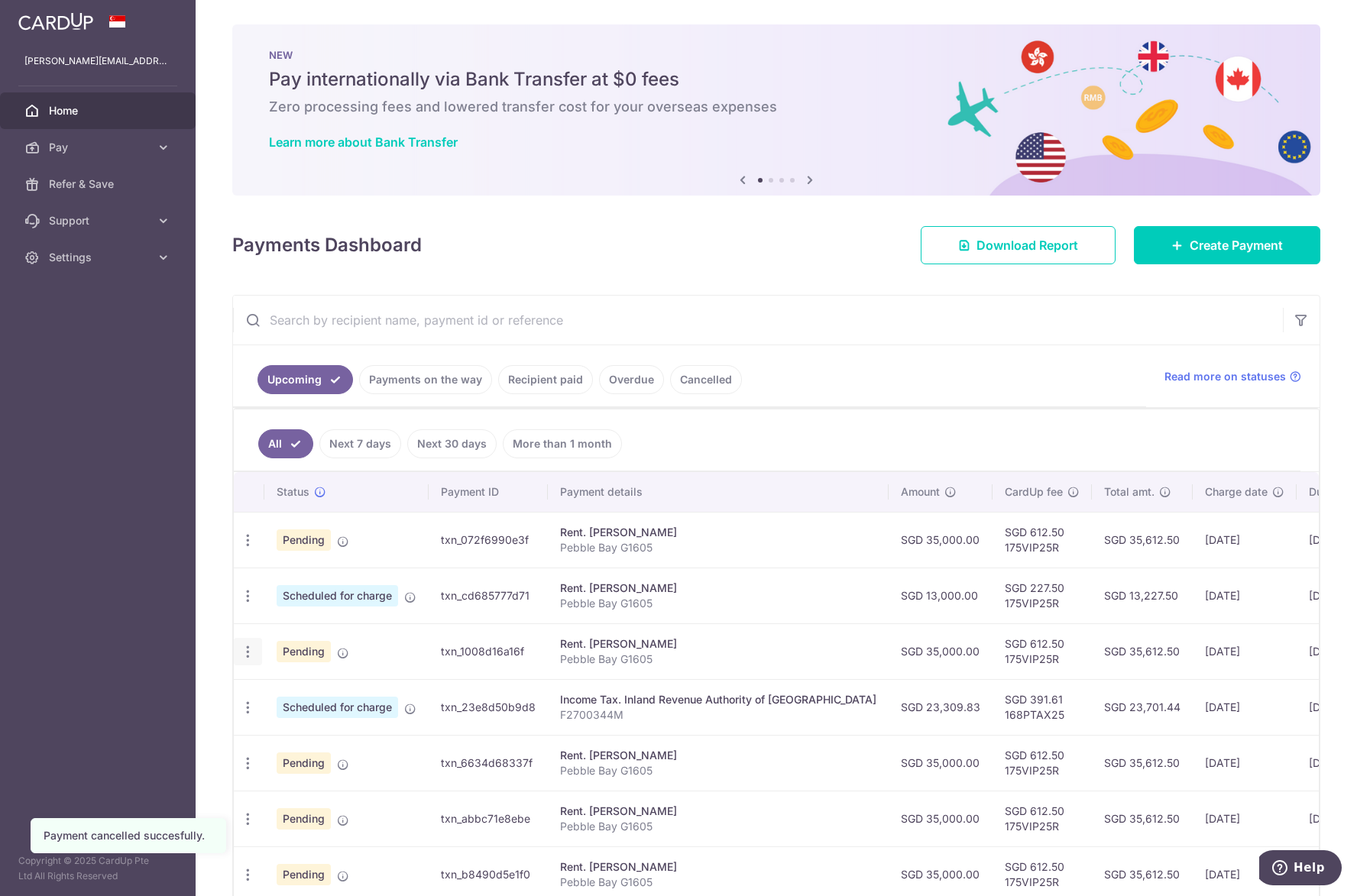
click at [243, 658] on icon "button" at bounding box center [248, 652] width 16 height 16
click at [278, 729] on span "Cancel payment" at bounding box center [329, 731] width 103 height 19
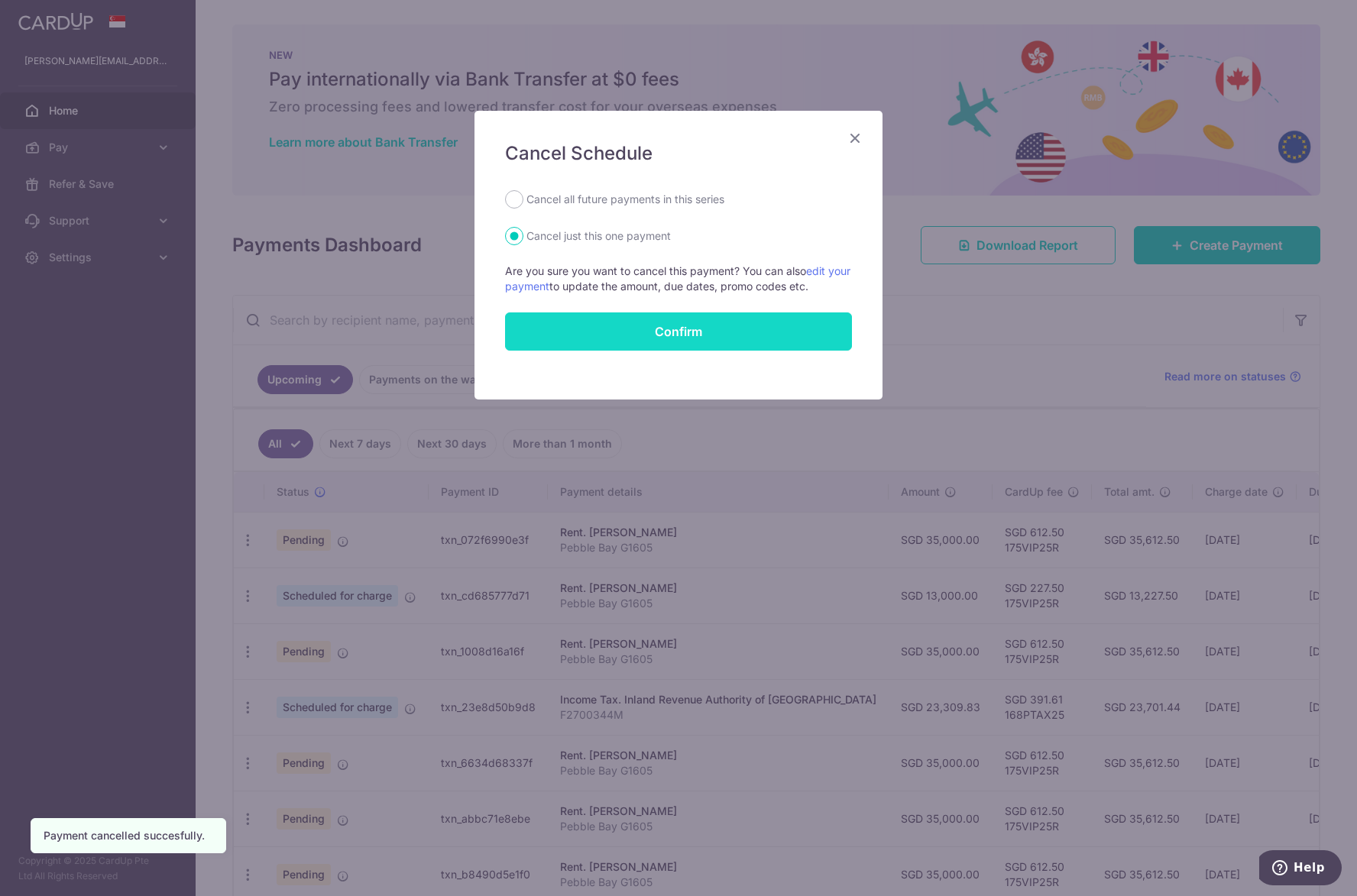
click at [651, 332] on button "Confirm" at bounding box center [679, 332] width 347 height 39
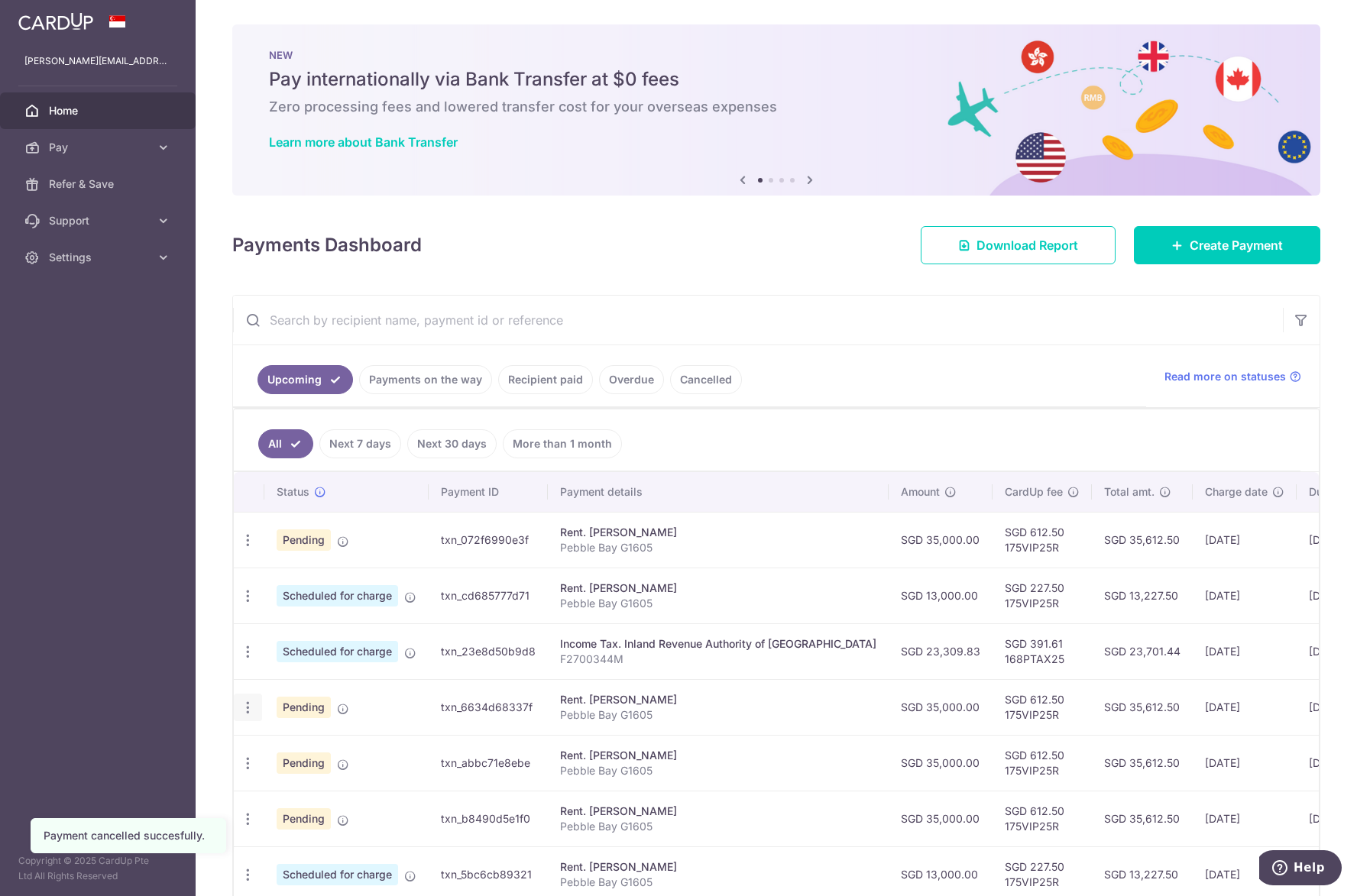
click at [249, 718] on div "Update payment Cancel payment Upload doc" at bounding box center [248, 707] width 29 height 29
click at [249, 712] on icon "button" at bounding box center [248, 707] width 16 height 16
click at [250, 707] on icon "button" at bounding box center [248, 707] width 16 height 16
click at [276, 796] on link "Cancel payment" at bounding box center [314, 787] width 159 height 39
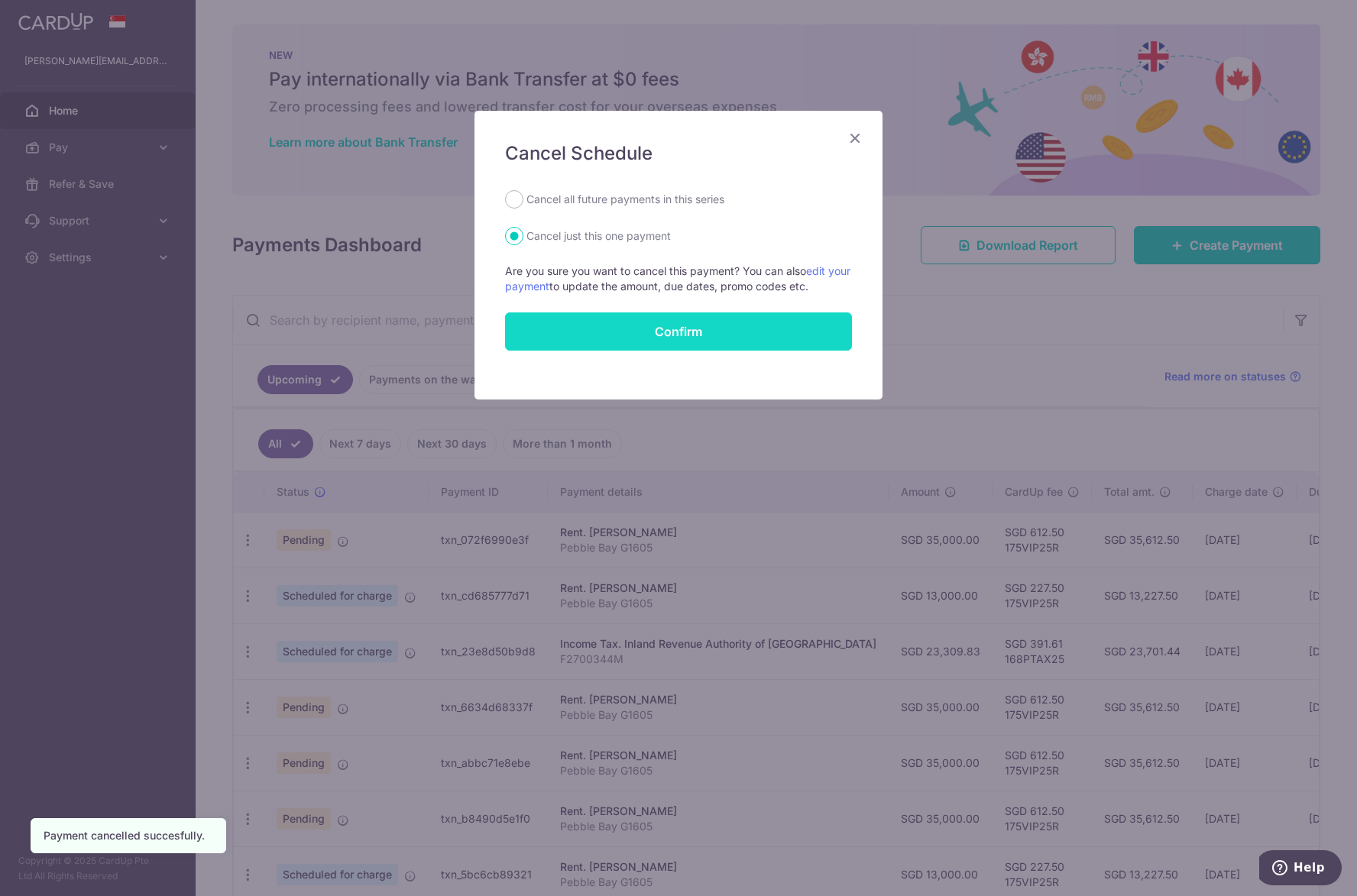
click at [685, 335] on button "Confirm" at bounding box center [679, 332] width 347 height 39
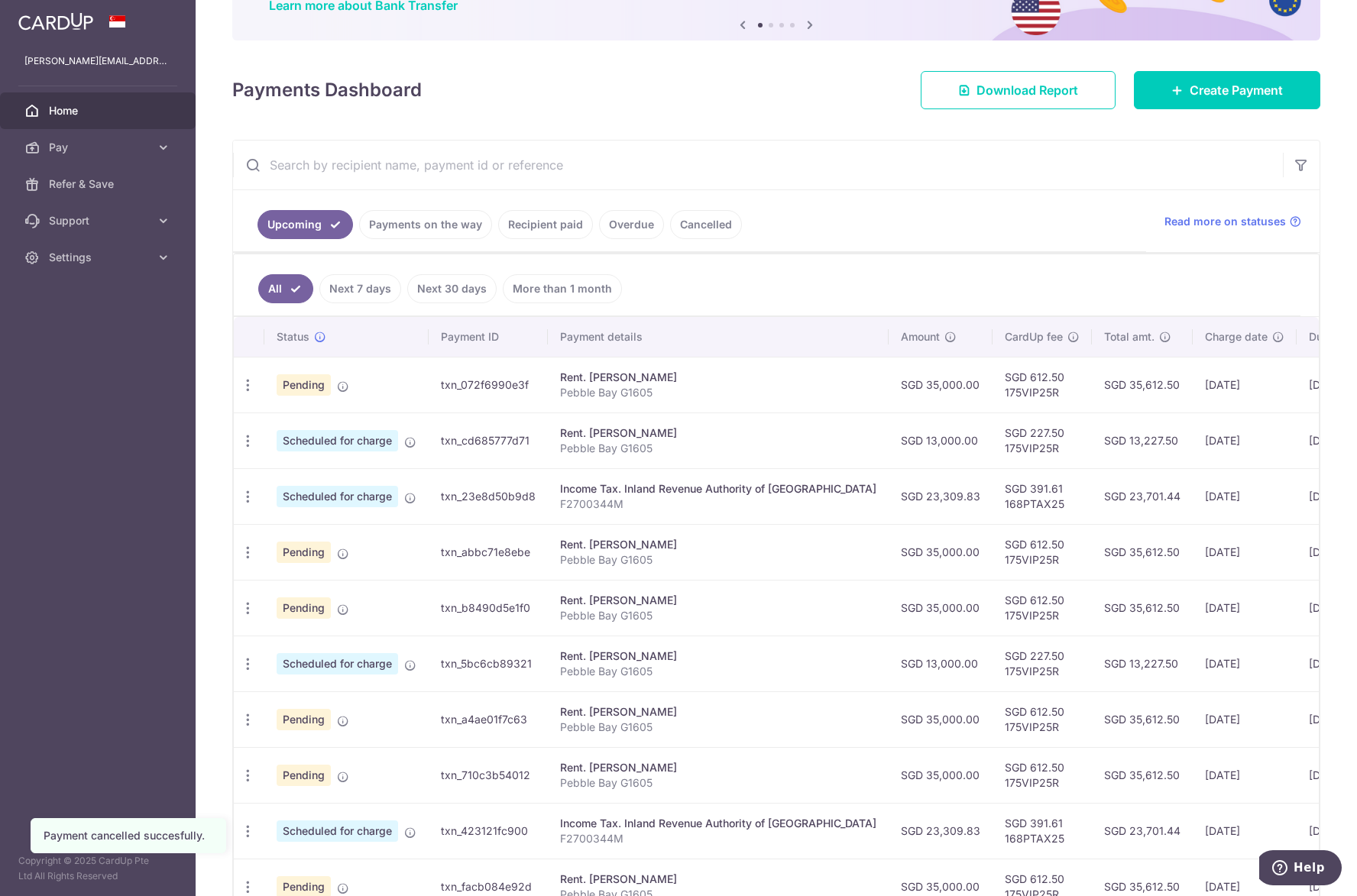
scroll to position [153, 0]
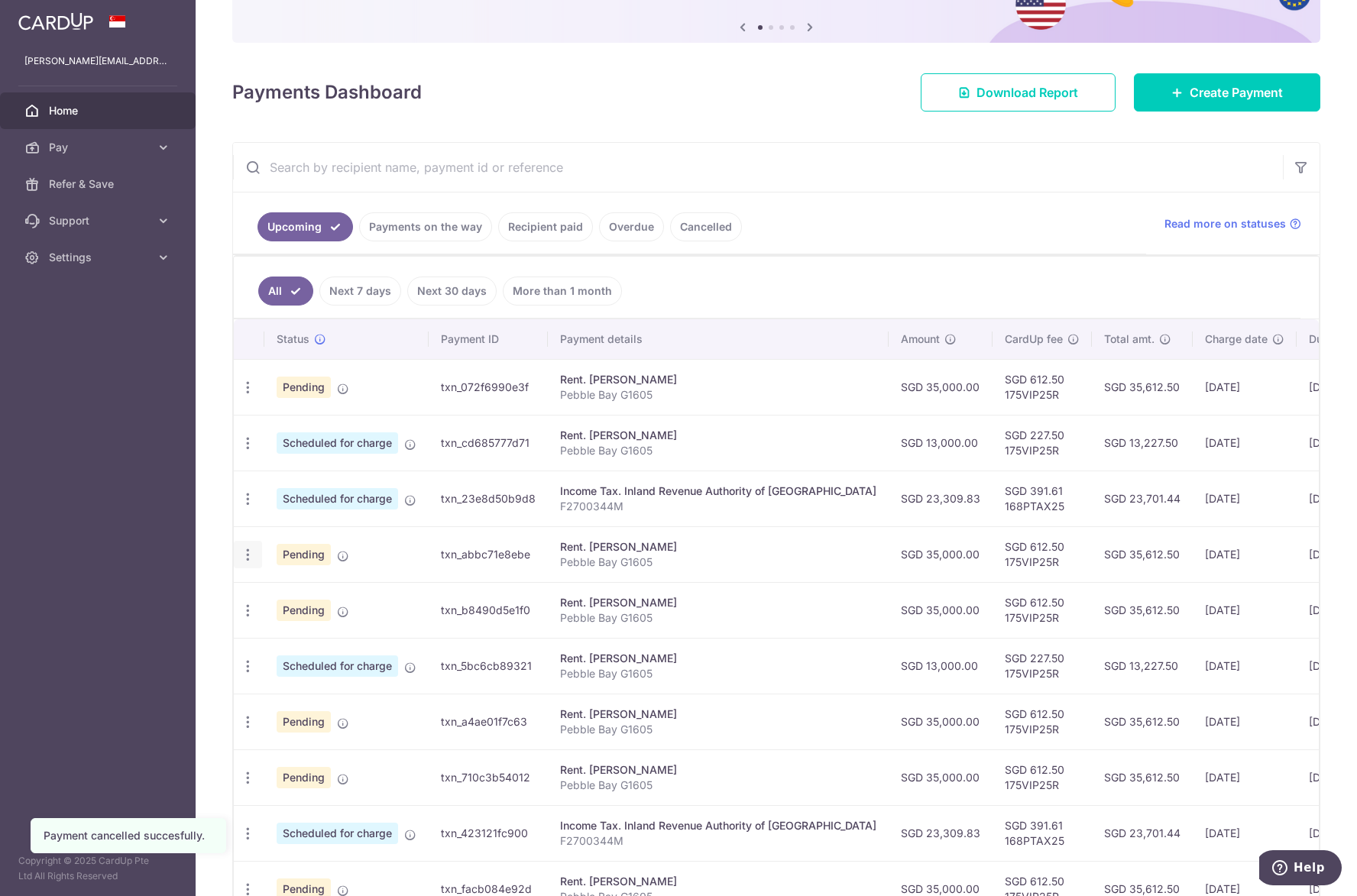
click at [251, 564] on div "Update payment Cancel payment Upload doc" at bounding box center [248, 554] width 29 height 29
click at [249, 556] on icon "button" at bounding box center [248, 554] width 16 height 16
click at [282, 631] on span "Cancel payment" at bounding box center [329, 634] width 103 height 19
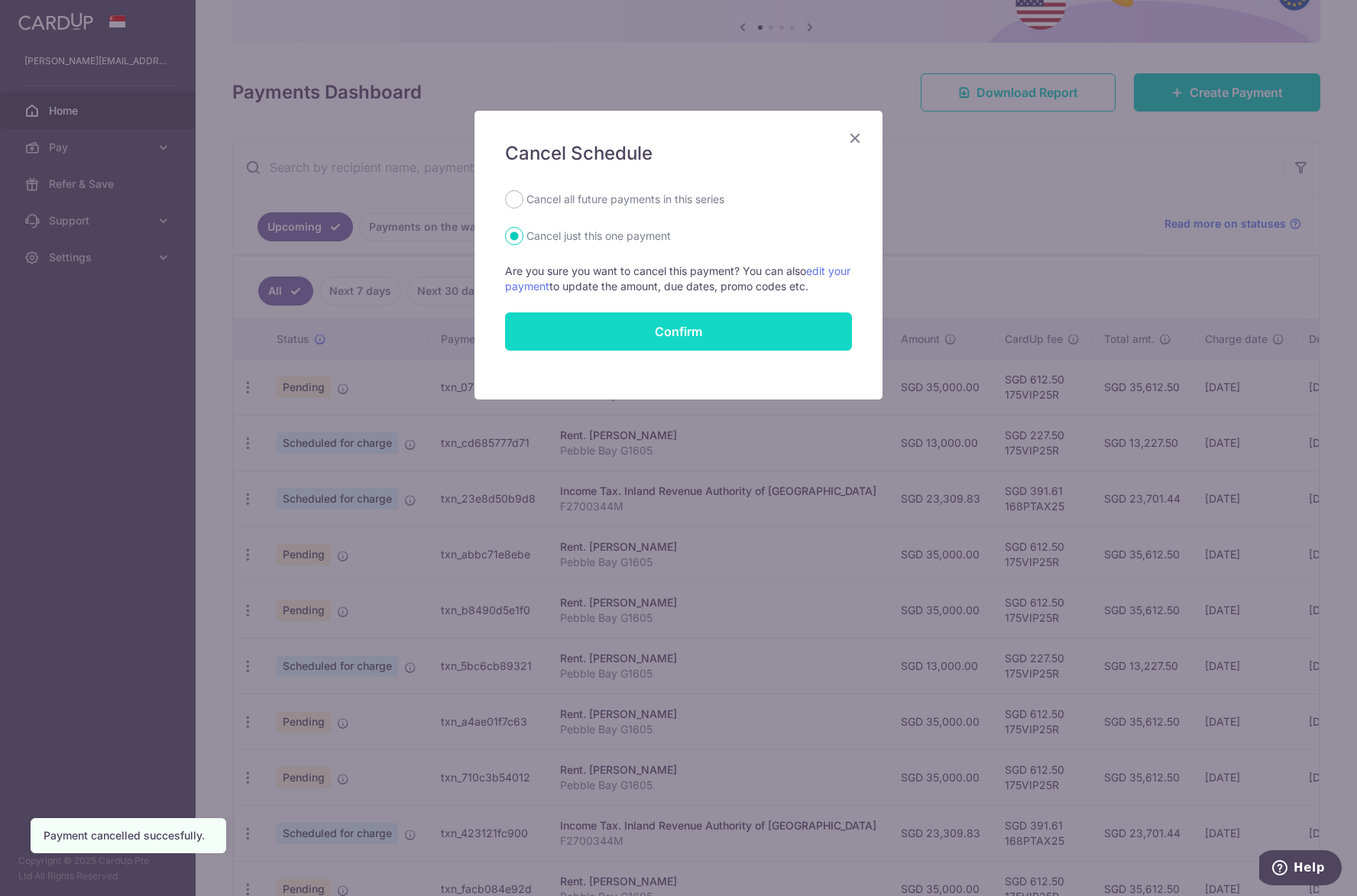
click at [622, 332] on button "Confirm" at bounding box center [679, 332] width 347 height 39
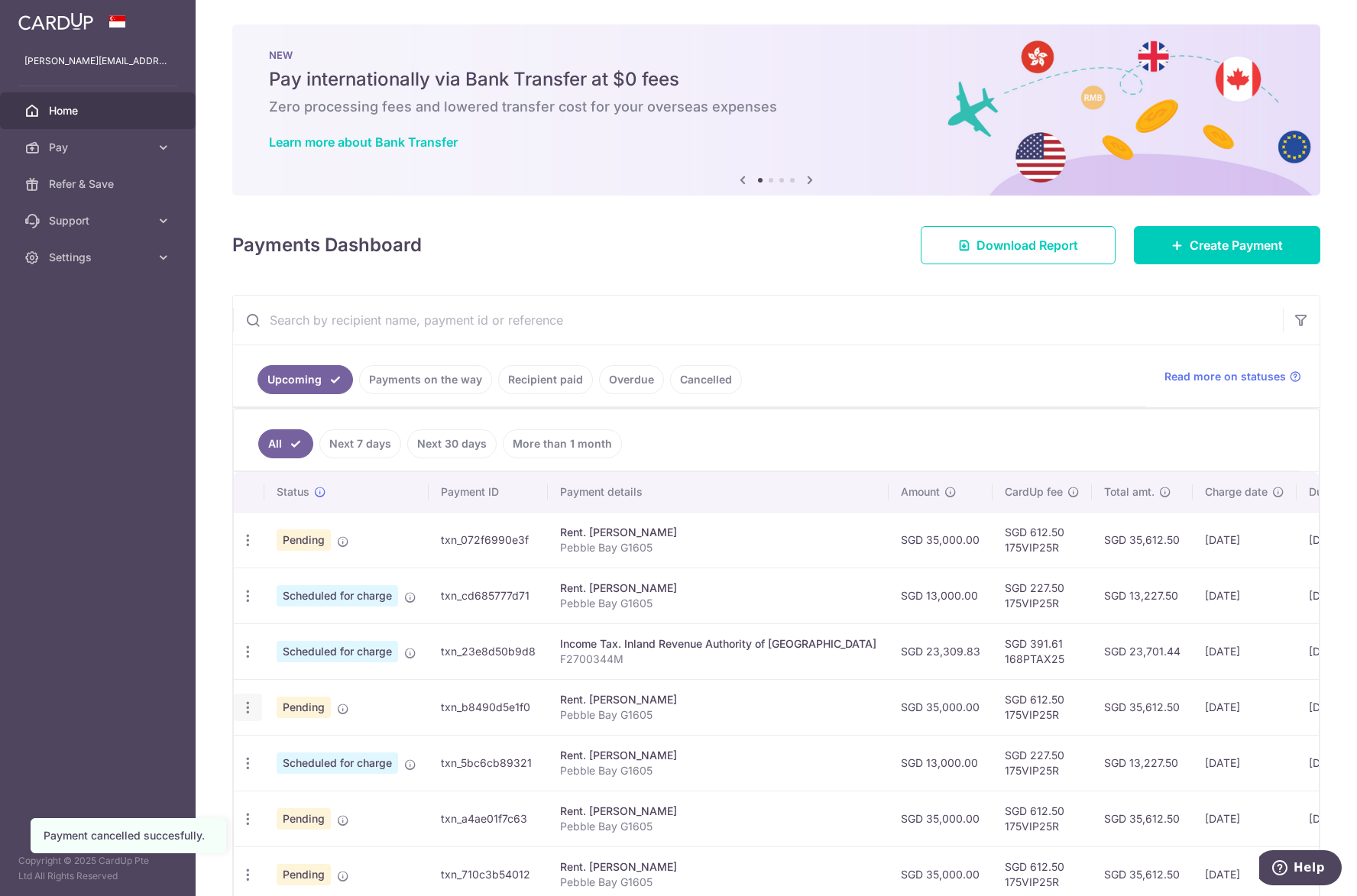
click at [241, 706] on icon "button" at bounding box center [248, 707] width 16 height 16
click at [283, 793] on span "Cancel payment" at bounding box center [329, 787] width 103 height 19
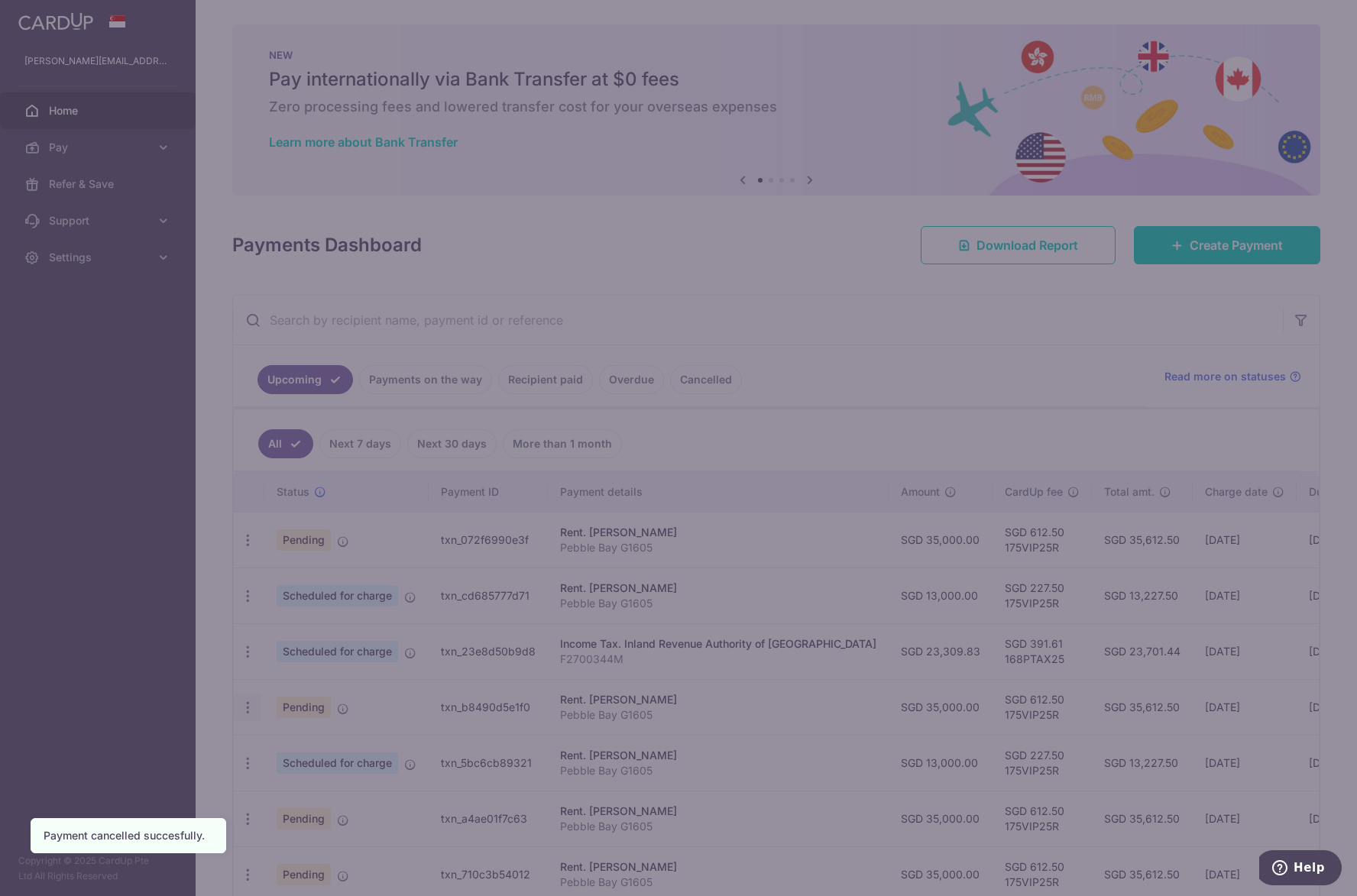
click at [0, 0] on div "Cancel Schedule Cancel all future payments in this series Cancel just this one …" at bounding box center [0, 0] width 0 height 0
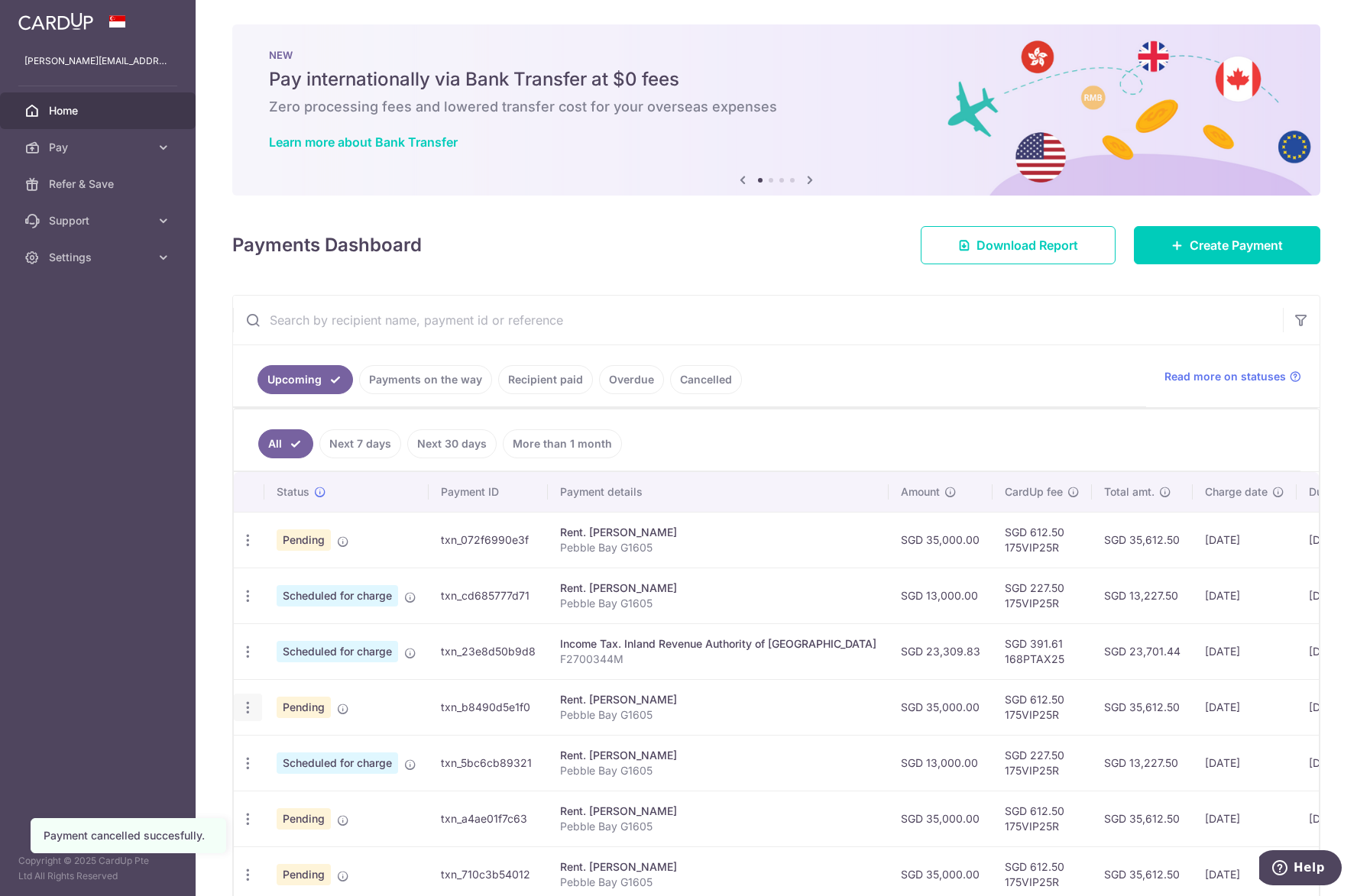
click at [244, 707] on icon "button" at bounding box center [248, 707] width 16 height 16
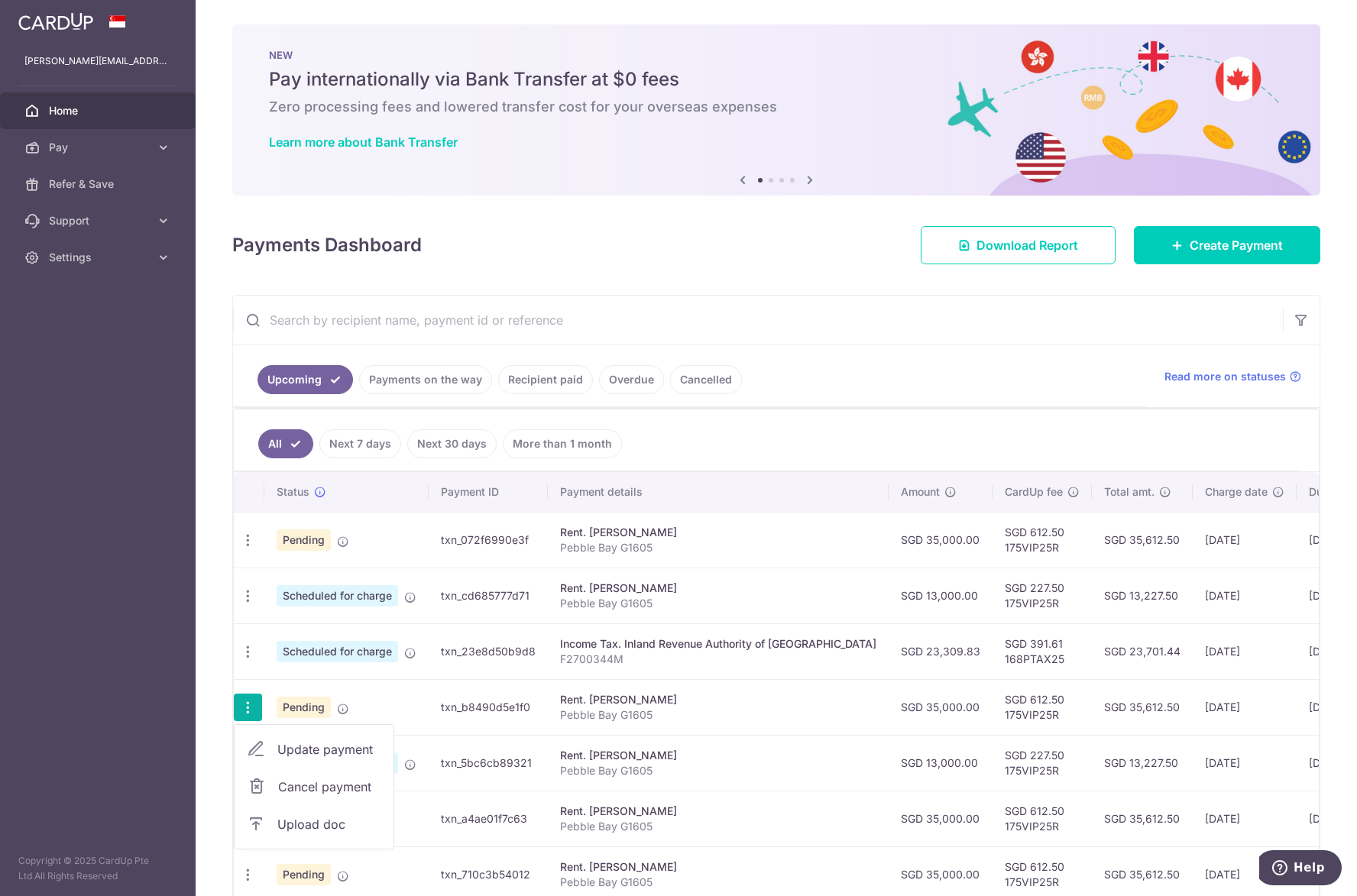
click at [295, 793] on span "Cancel payment" at bounding box center [329, 787] width 103 height 19
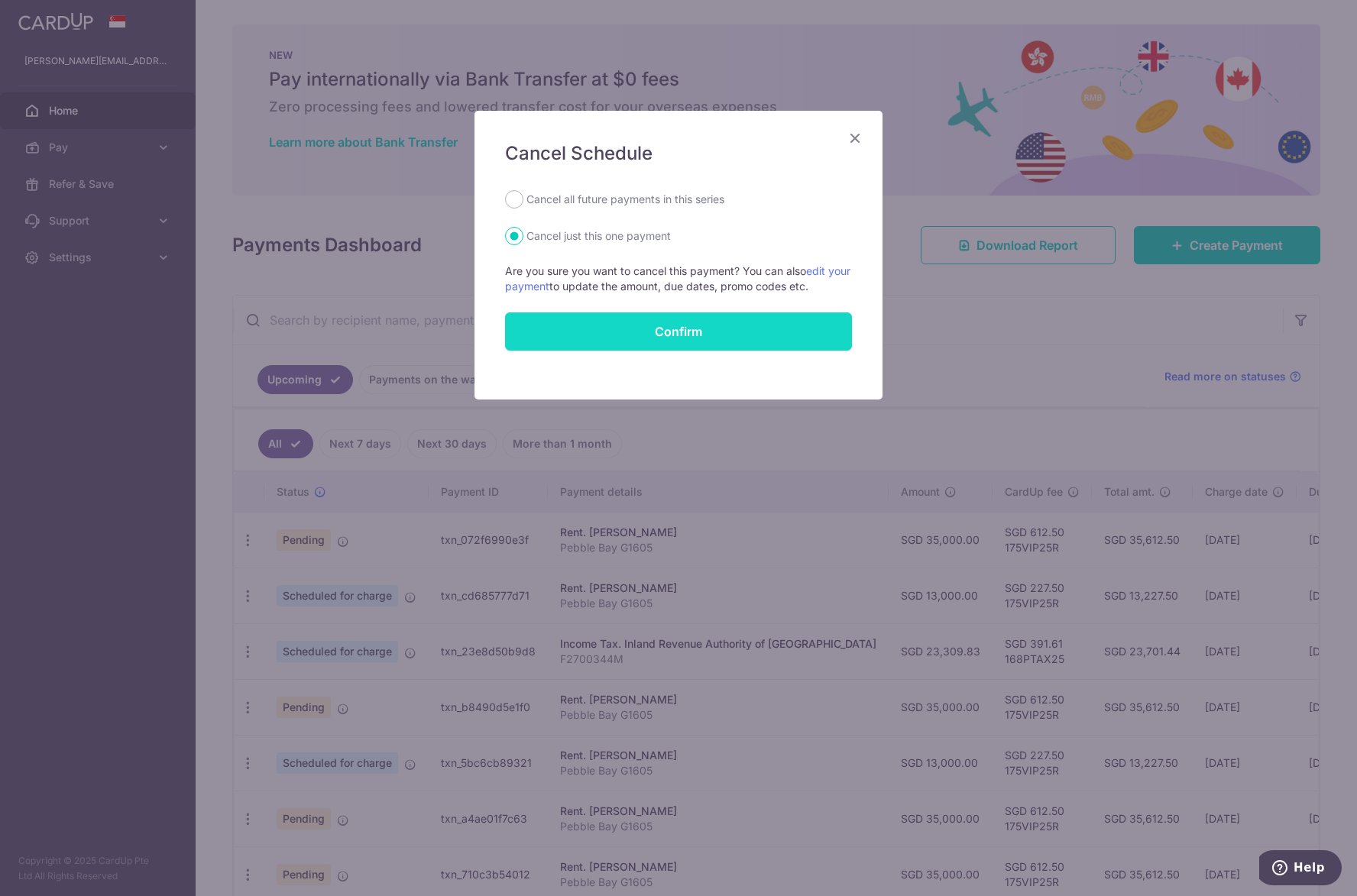
click at [648, 334] on button "Confirm" at bounding box center [679, 332] width 347 height 39
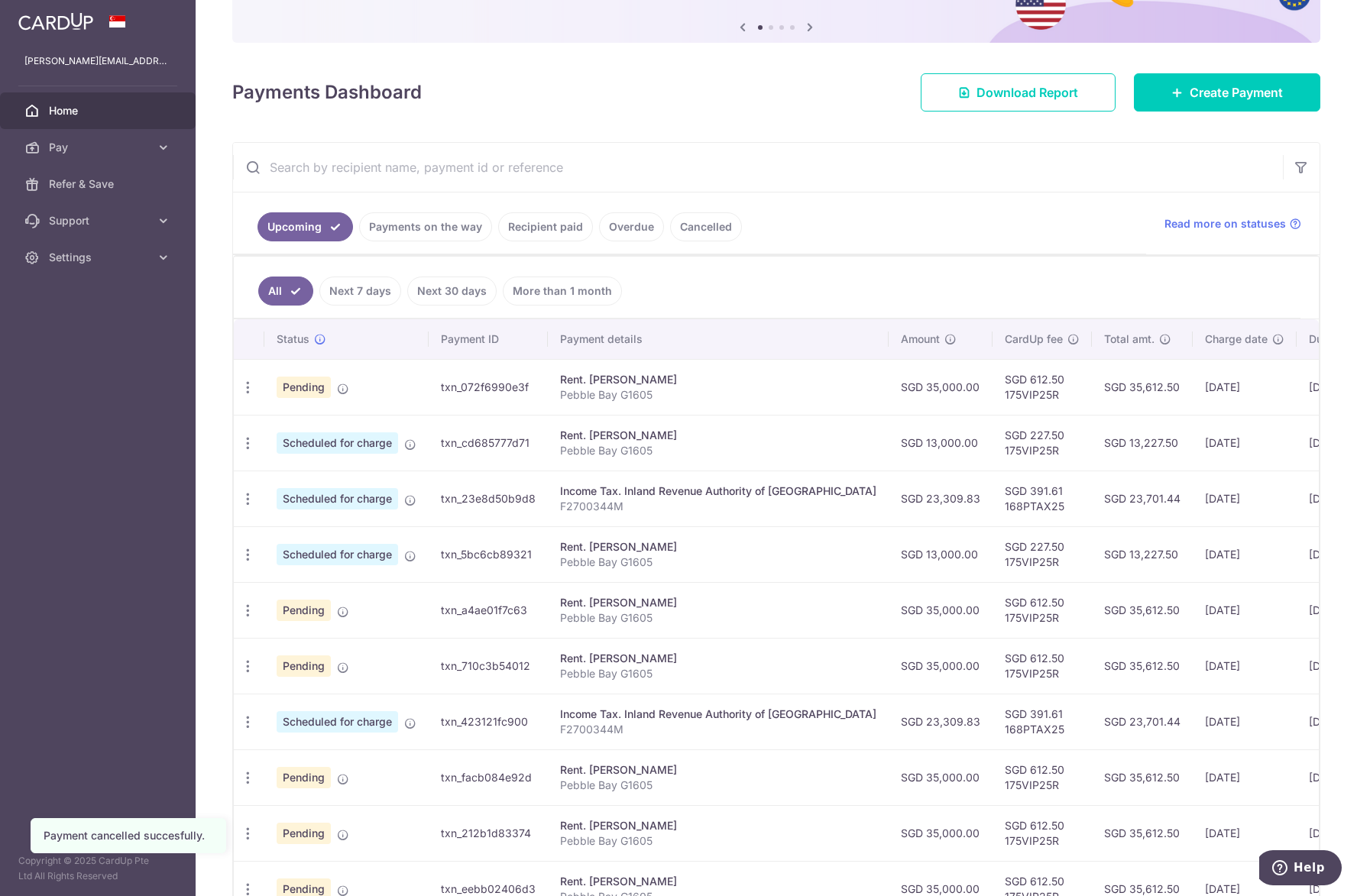
scroll to position [292, 0]
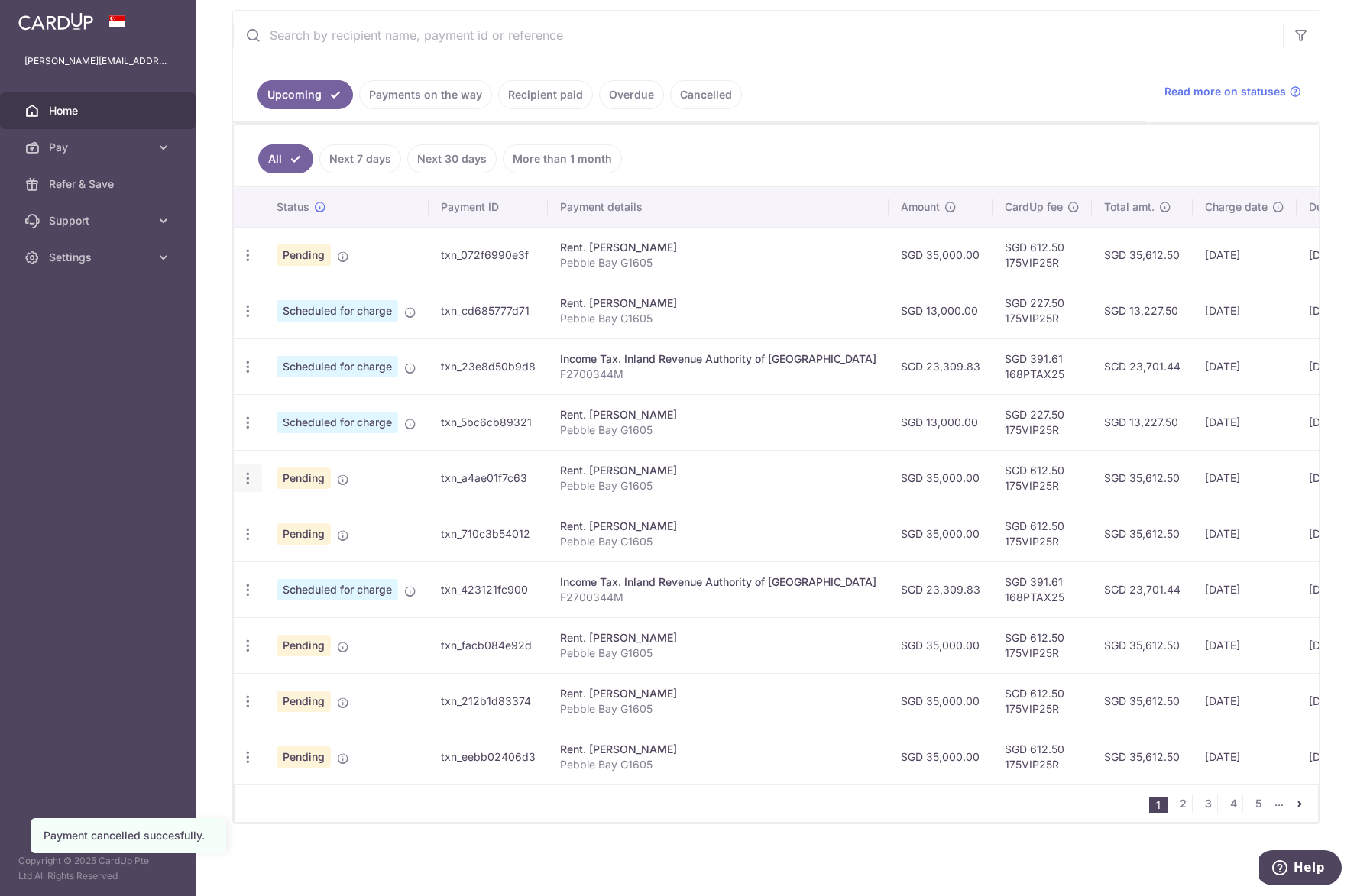
click at [248, 479] on div "Update payment Cancel payment Upload doc" at bounding box center [248, 478] width 29 height 29
click at [249, 477] on icon "button" at bounding box center [248, 478] width 16 height 16
click at [285, 548] on span "Cancel payment" at bounding box center [329, 557] width 103 height 19
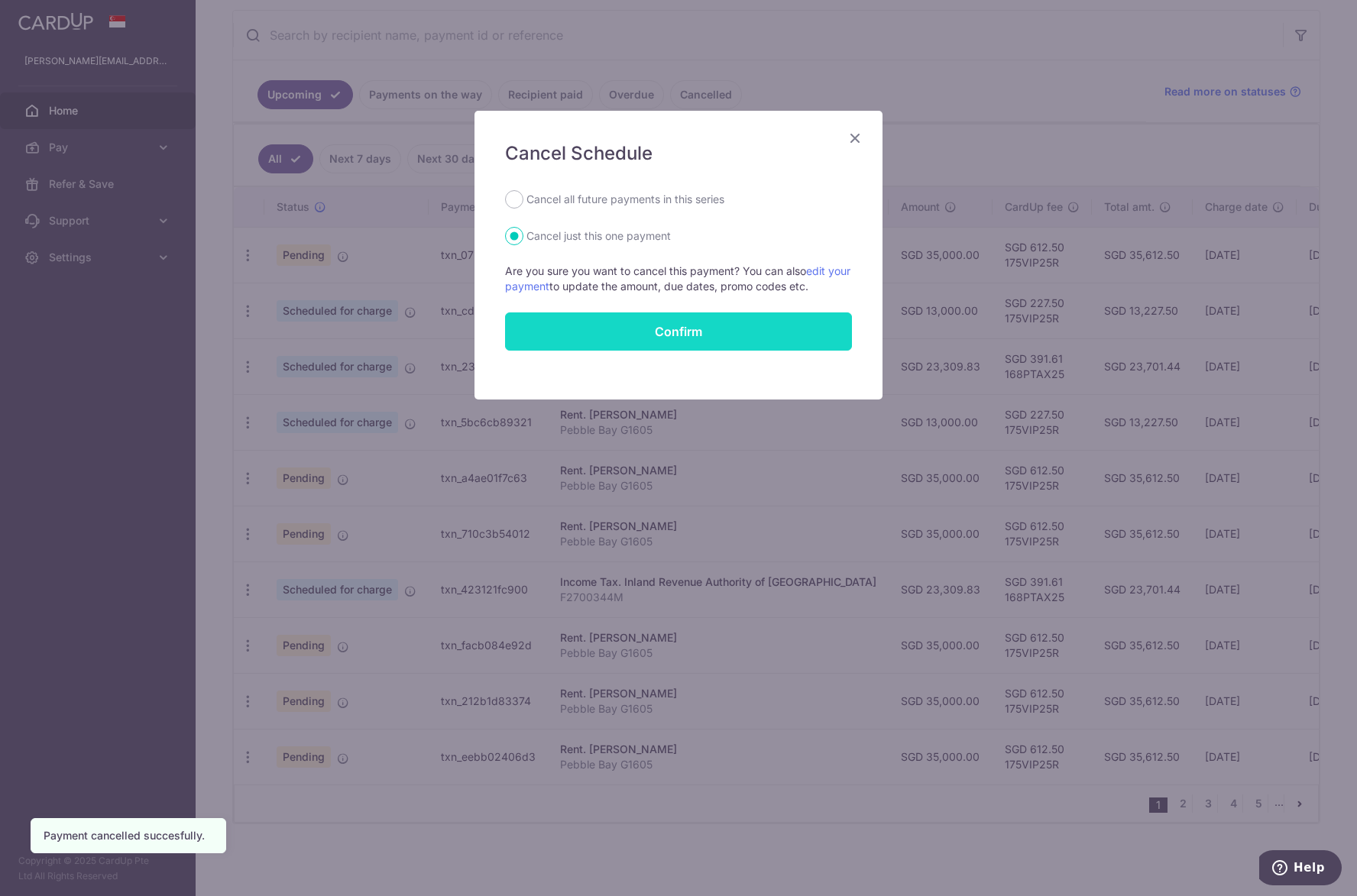
click at [606, 346] on button "Confirm" at bounding box center [679, 332] width 347 height 39
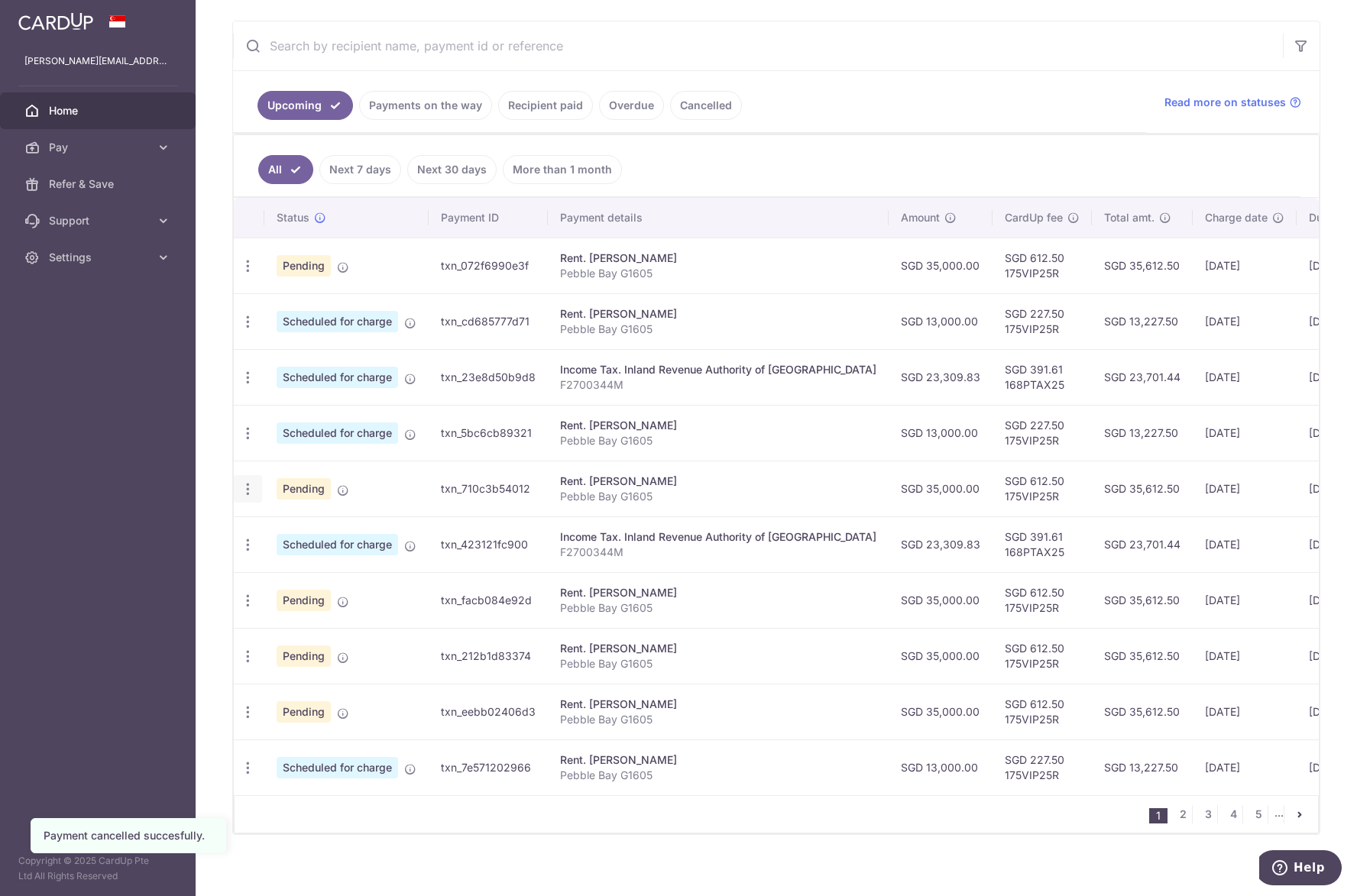
click at [251, 493] on icon "button" at bounding box center [248, 489] width 16 height 16
click at [273, 566] on link "Cancel payment" at bounding box center [314, 568] width 159 height 39
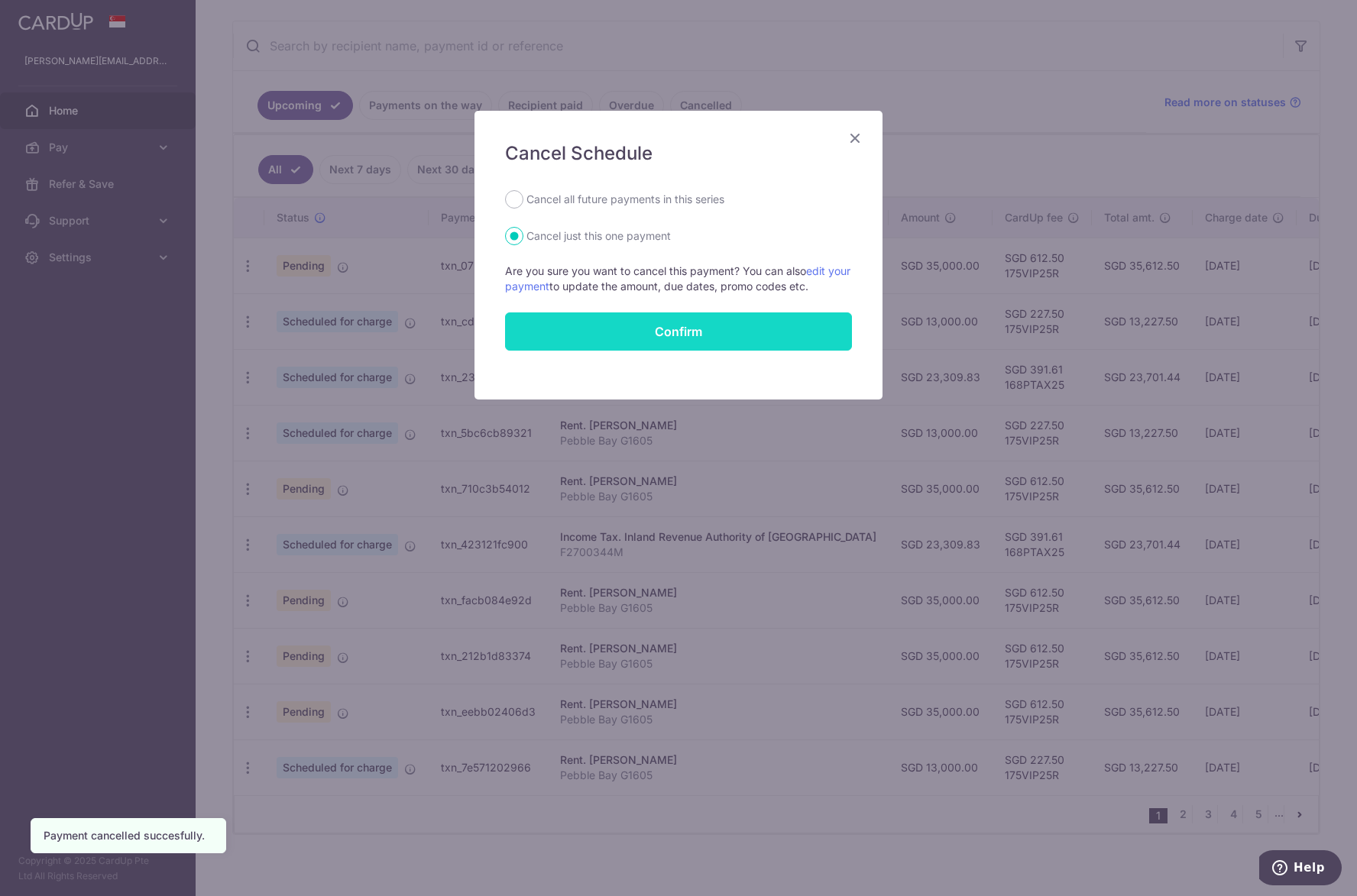
click at [637, 335] on button "Confirm" at bounding box center [679, 332] width 347 height 39
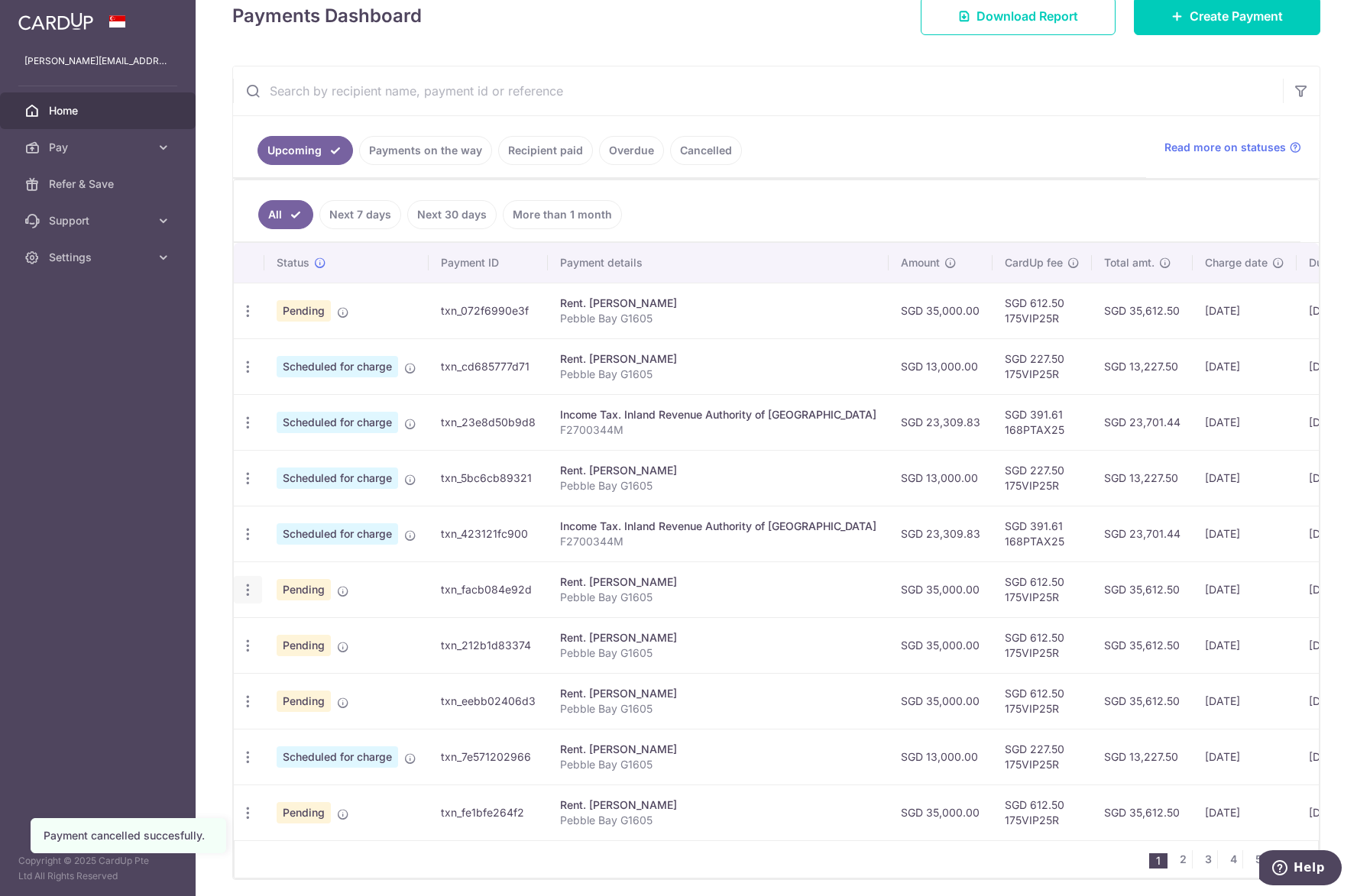
click at [241, 593] on icon "button" at bounding box center [248, 590] width 16 height 16
click at [0, 0] on icon at bounding box center [0, 0] width 0 height 0
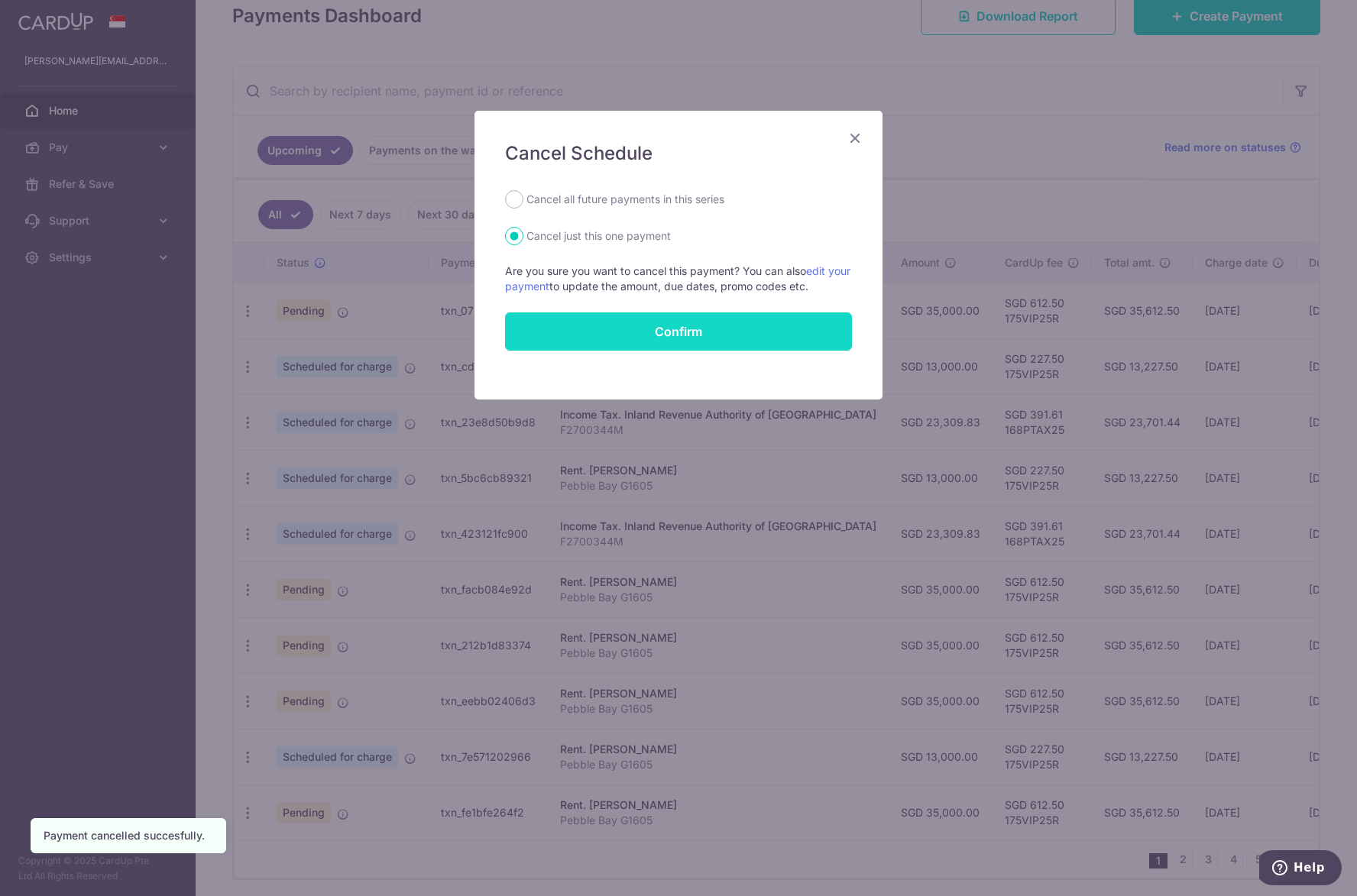
click at [612, 322] on button "Confirm" at bounding box center [679, 332] width 347 height 39
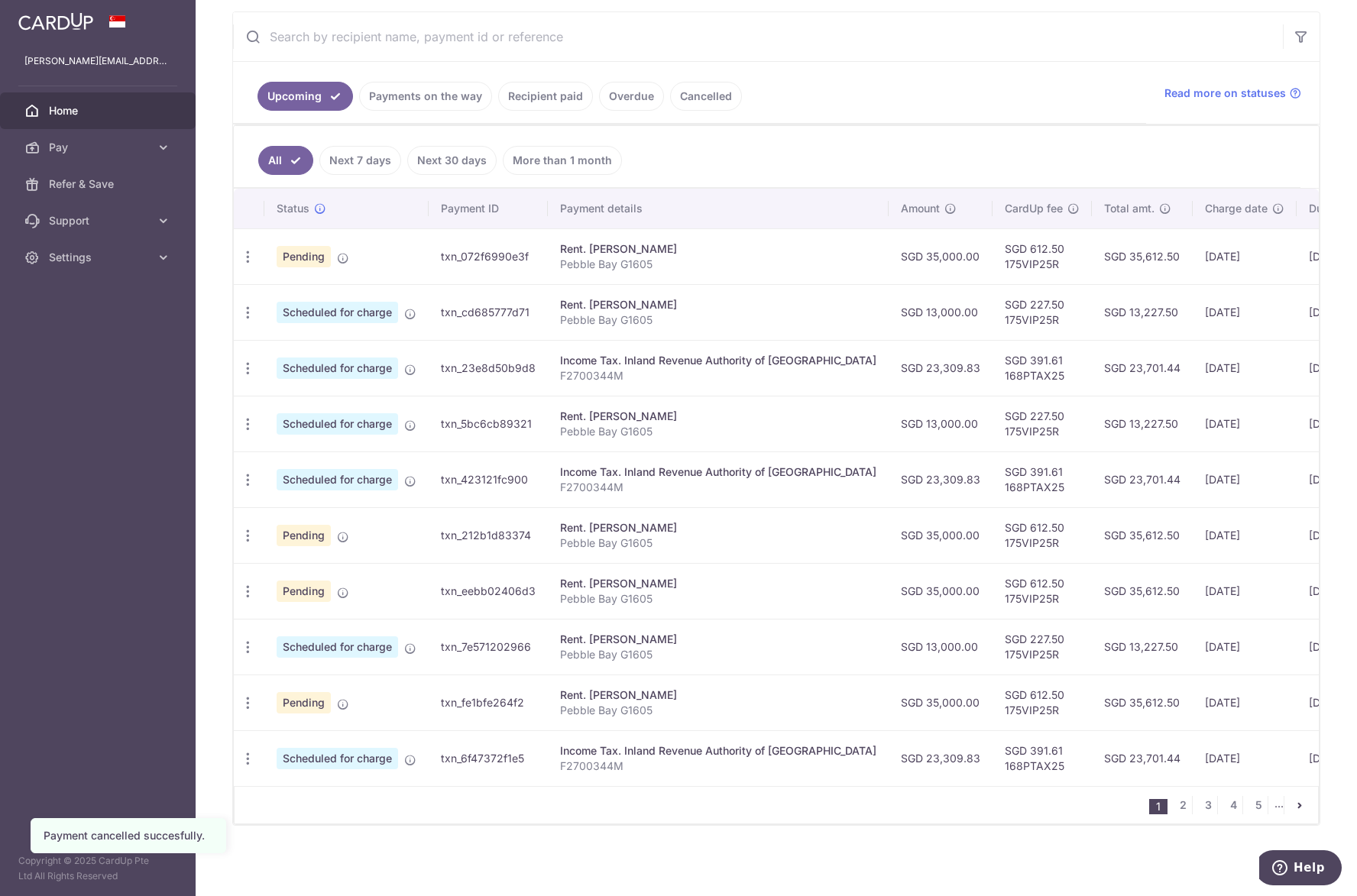
scroll to position [292, 0]
click at [254, 526] on icon "button" at bounding box center [248, 534] width 16 height 16
click at [277, 605] on link "Cancel payment" at bounding box center [314, 613] width 159 height 39
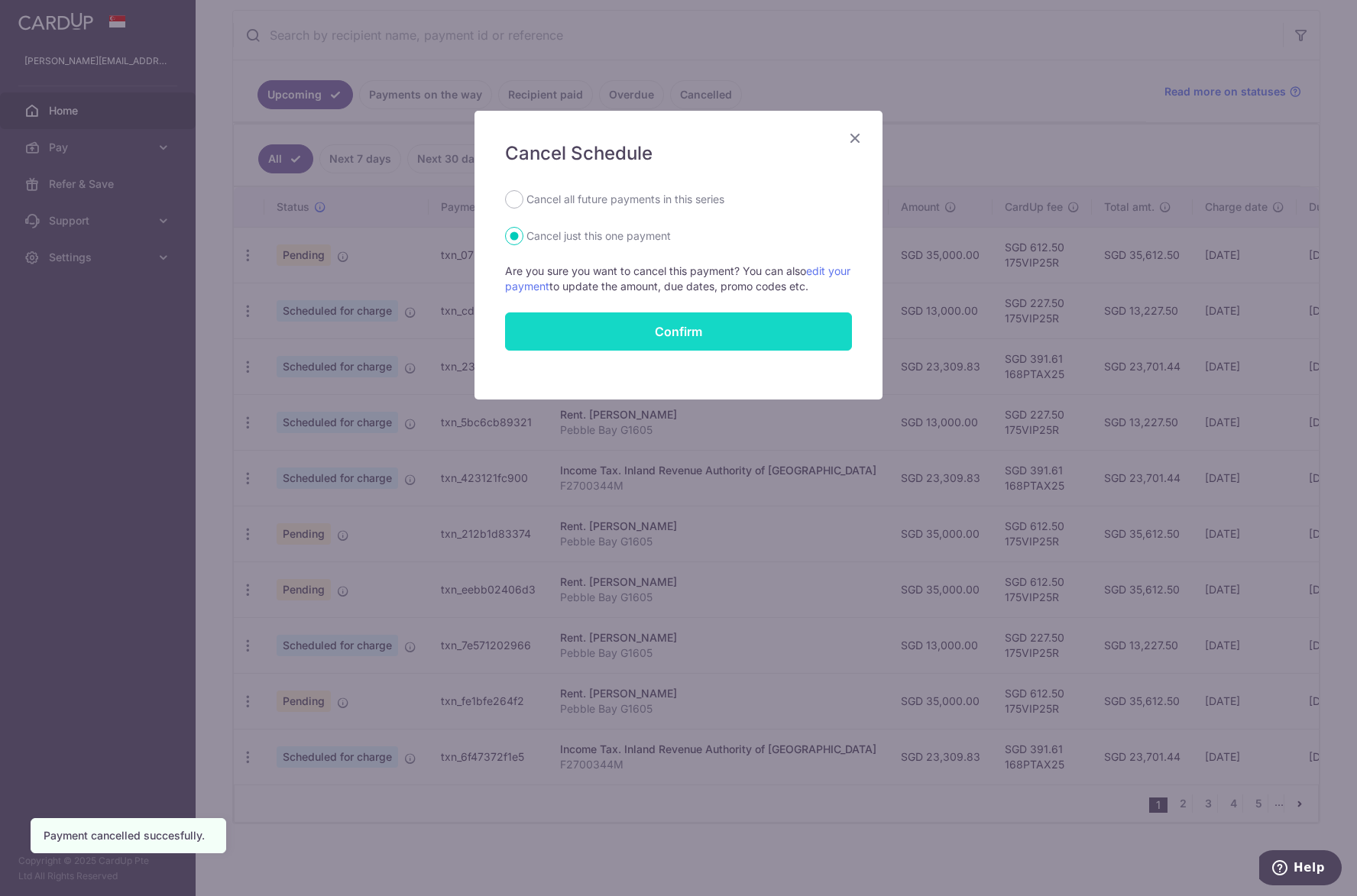
click at [626, 333] on button "Confirm" at bounding box center [679, 332] width 347 height 39
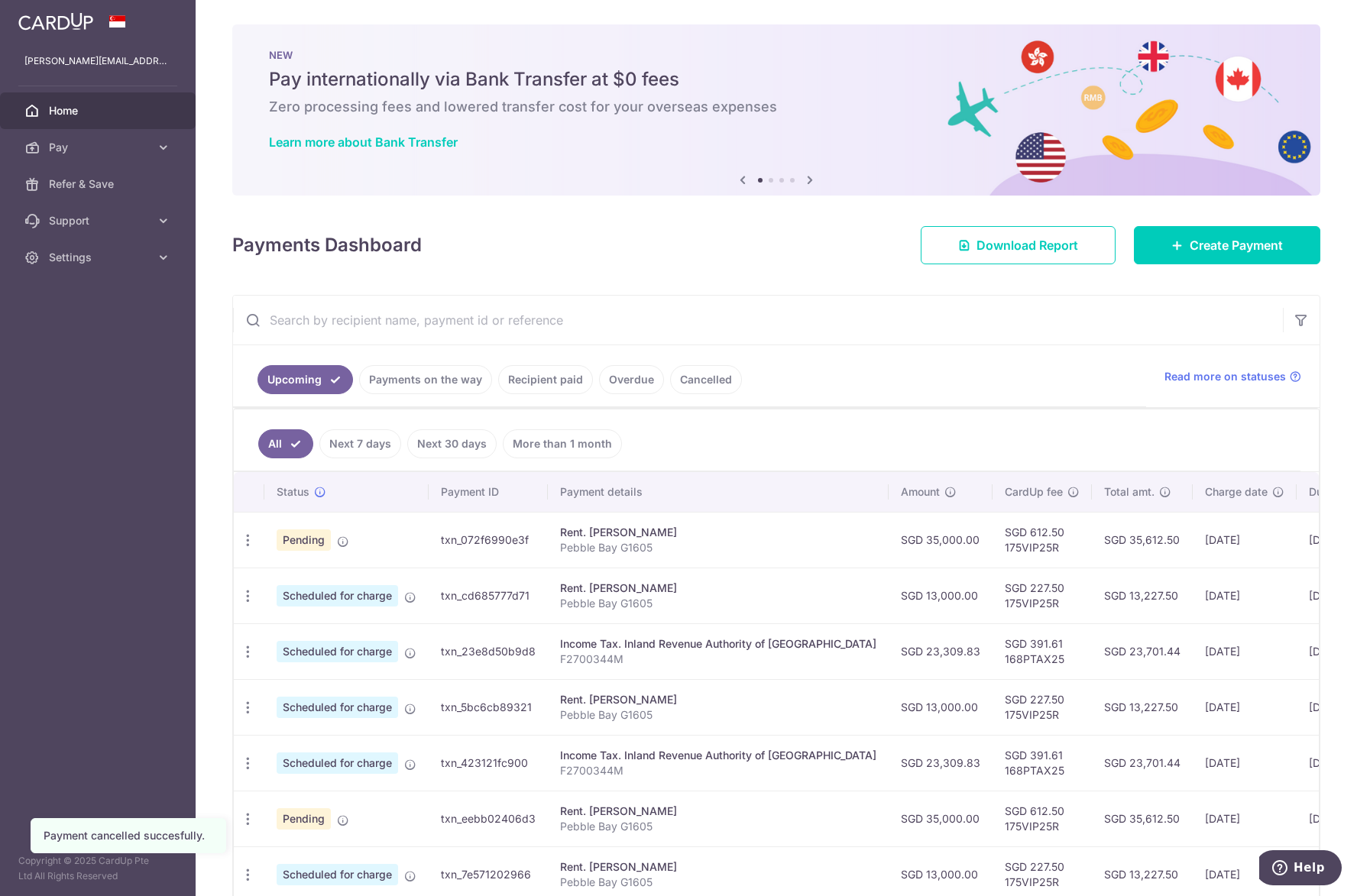
scroll to position [292, 0]
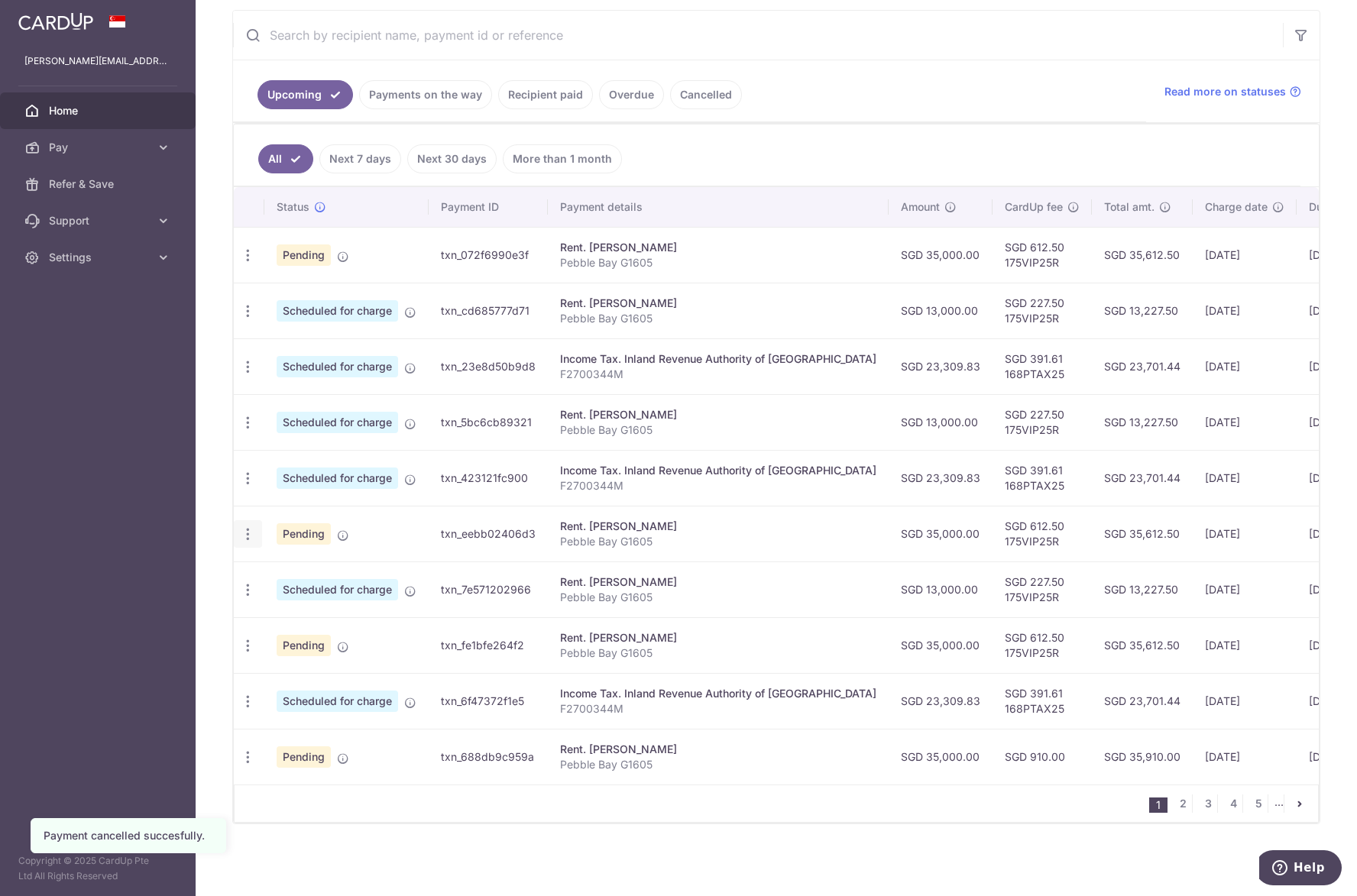
click at [245, 533] on icon "button" at bounding box center [248, 534] width 16 height 16
click at [279, 604] on span "Cancel payment" at bounding box center [329, 613] width 103 height 19
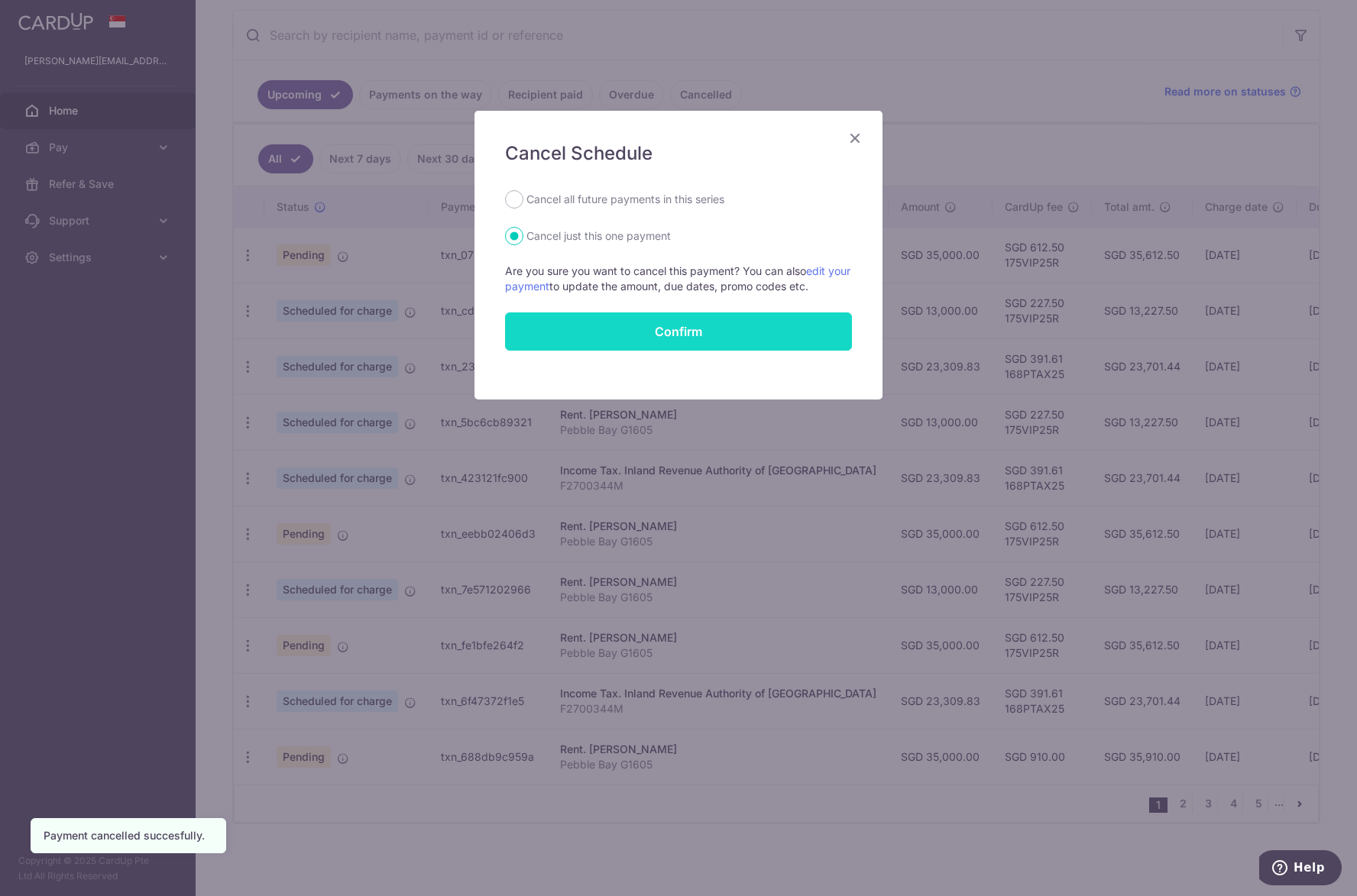
click at [603, 332] on button "Confirm" at bounding box center [679, 332] width 347 height 39
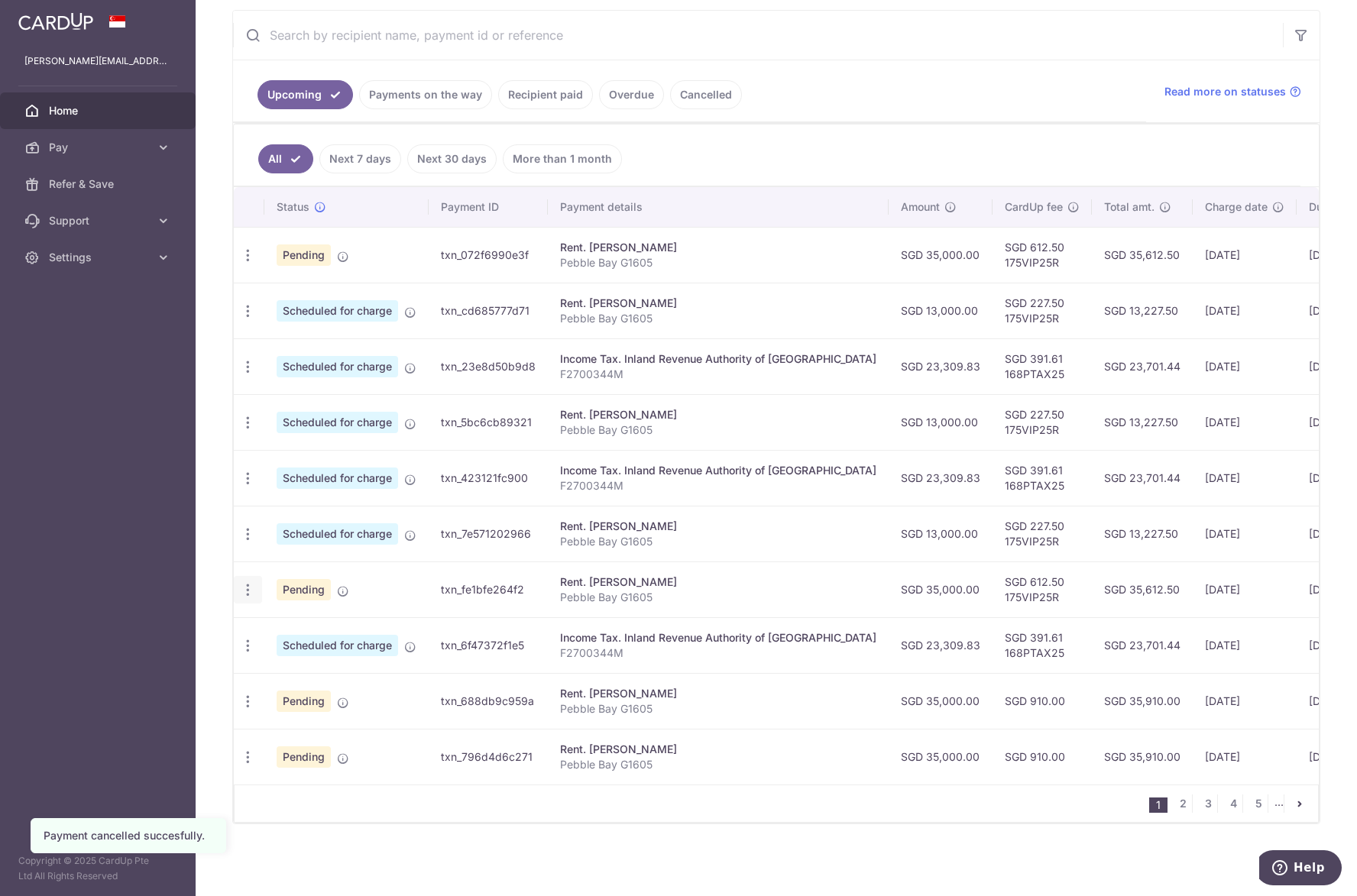
click at [250, 588] on icon "button" at bounding box center [248, 590] width 16 height 16
click at [282, 662] on span "Cancel payment" at bounding box center [329, 669] width 103 height 19
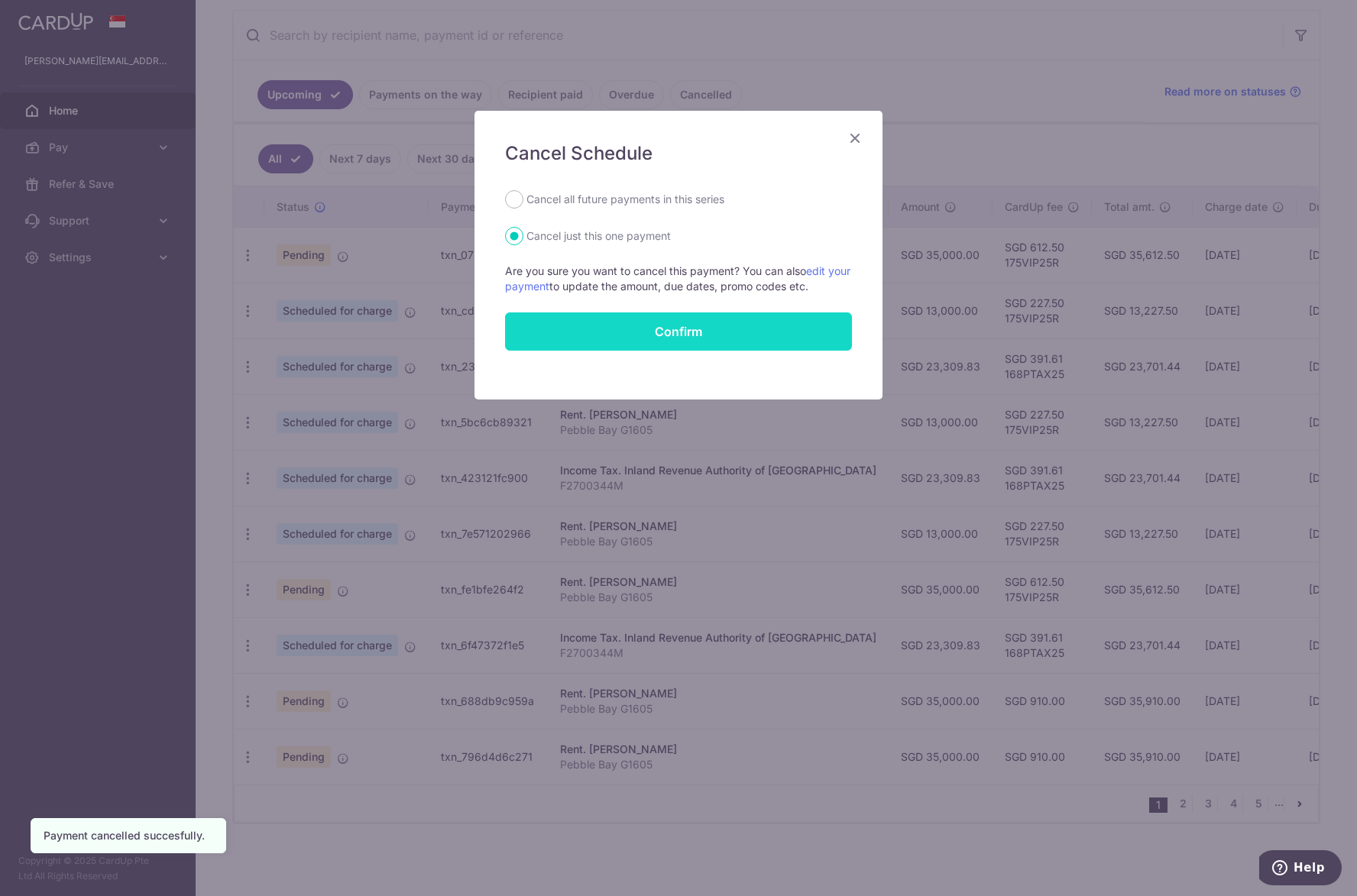
click at [678, 333] on button "Confirm" at bounding box center [679, 332] width 347 height 39
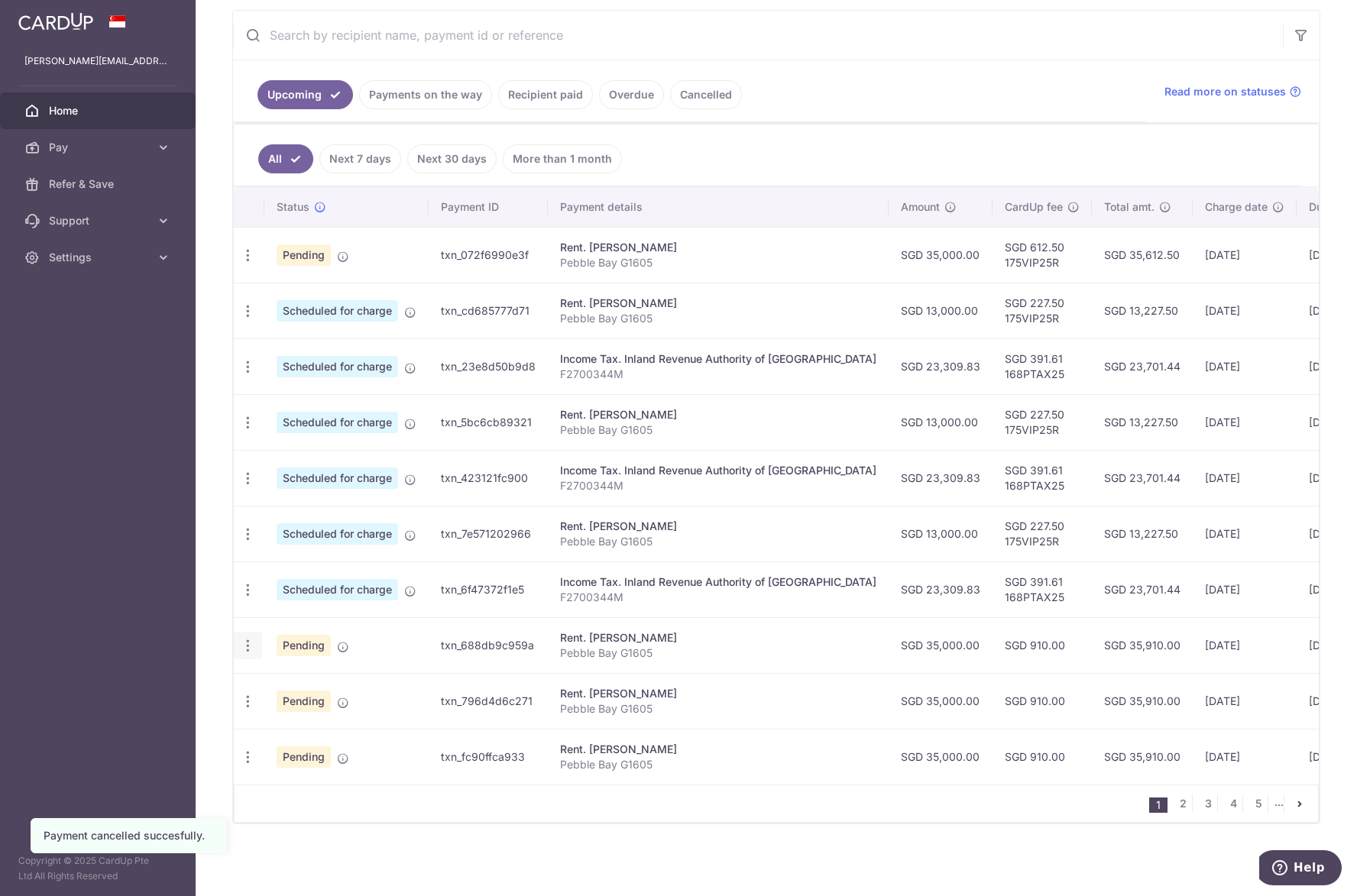
click at [249, 639] on icon "button" at bounding box center [248, 645] width 16 height 16
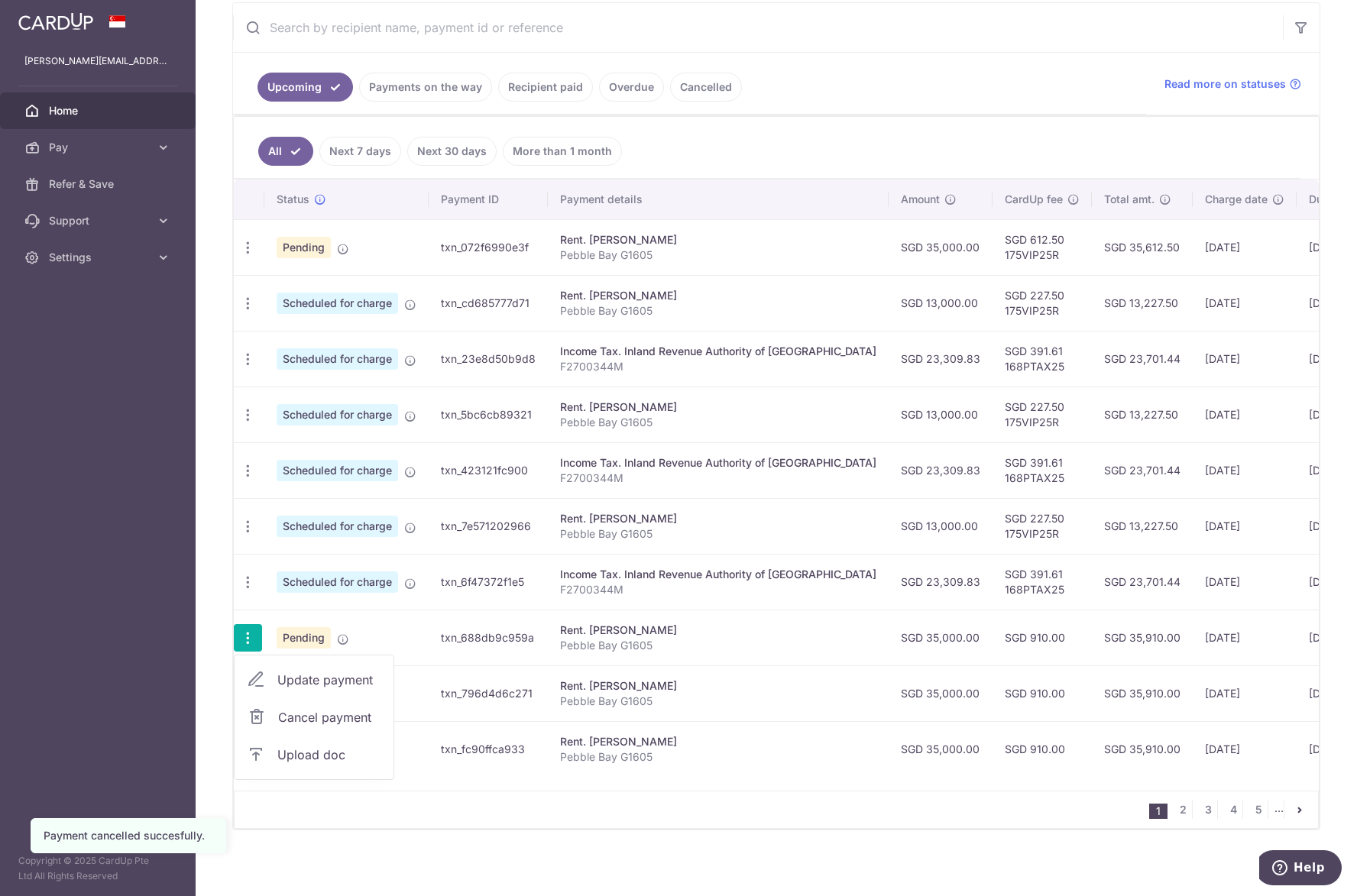
click at [302, 722] on span "Cancel payment" at bounding box center [329, 717] width 103 height 19
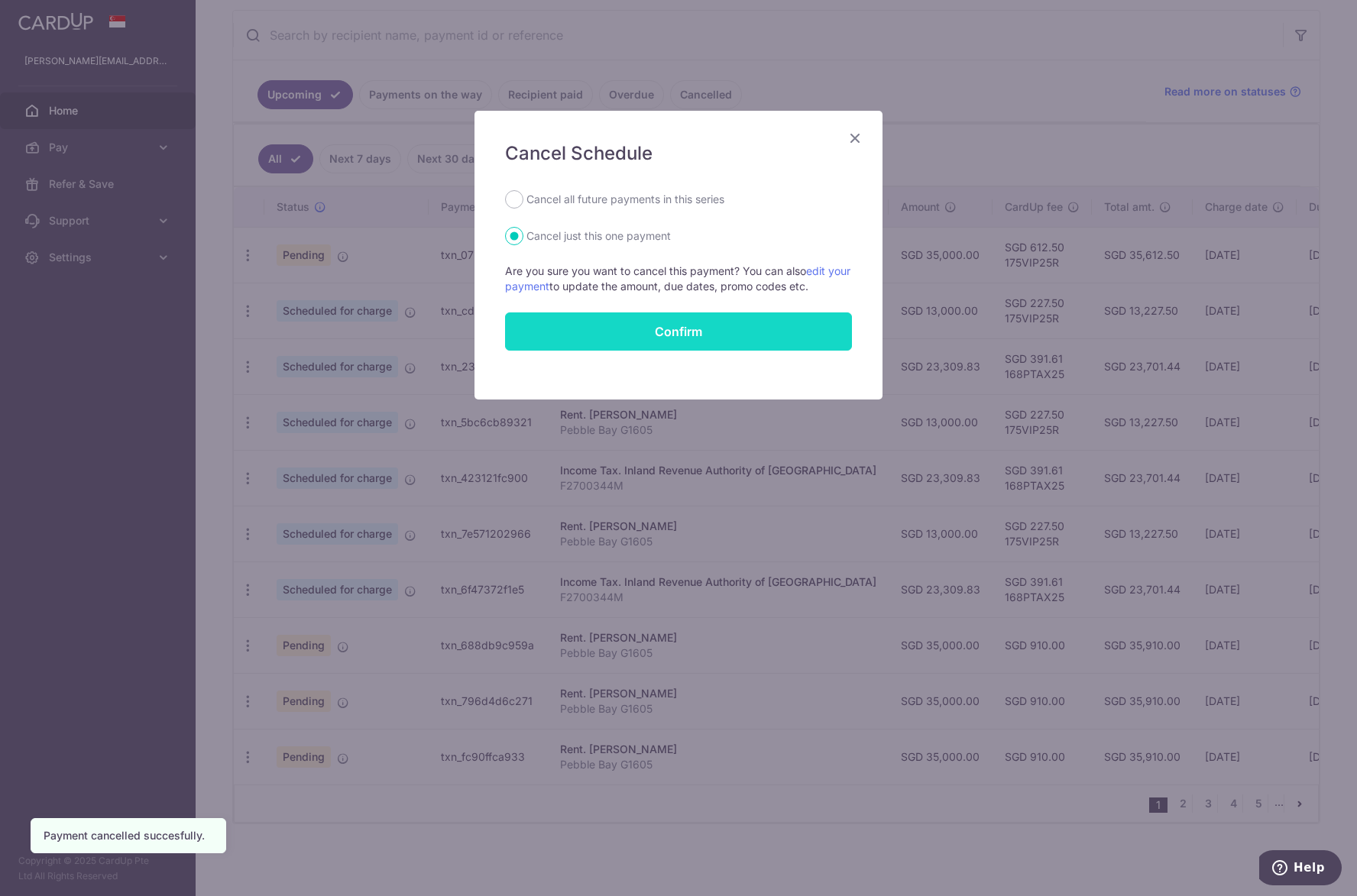
click at [634, 329] on button "Confirm" at bounding box center [679, 332] width 347 height 39
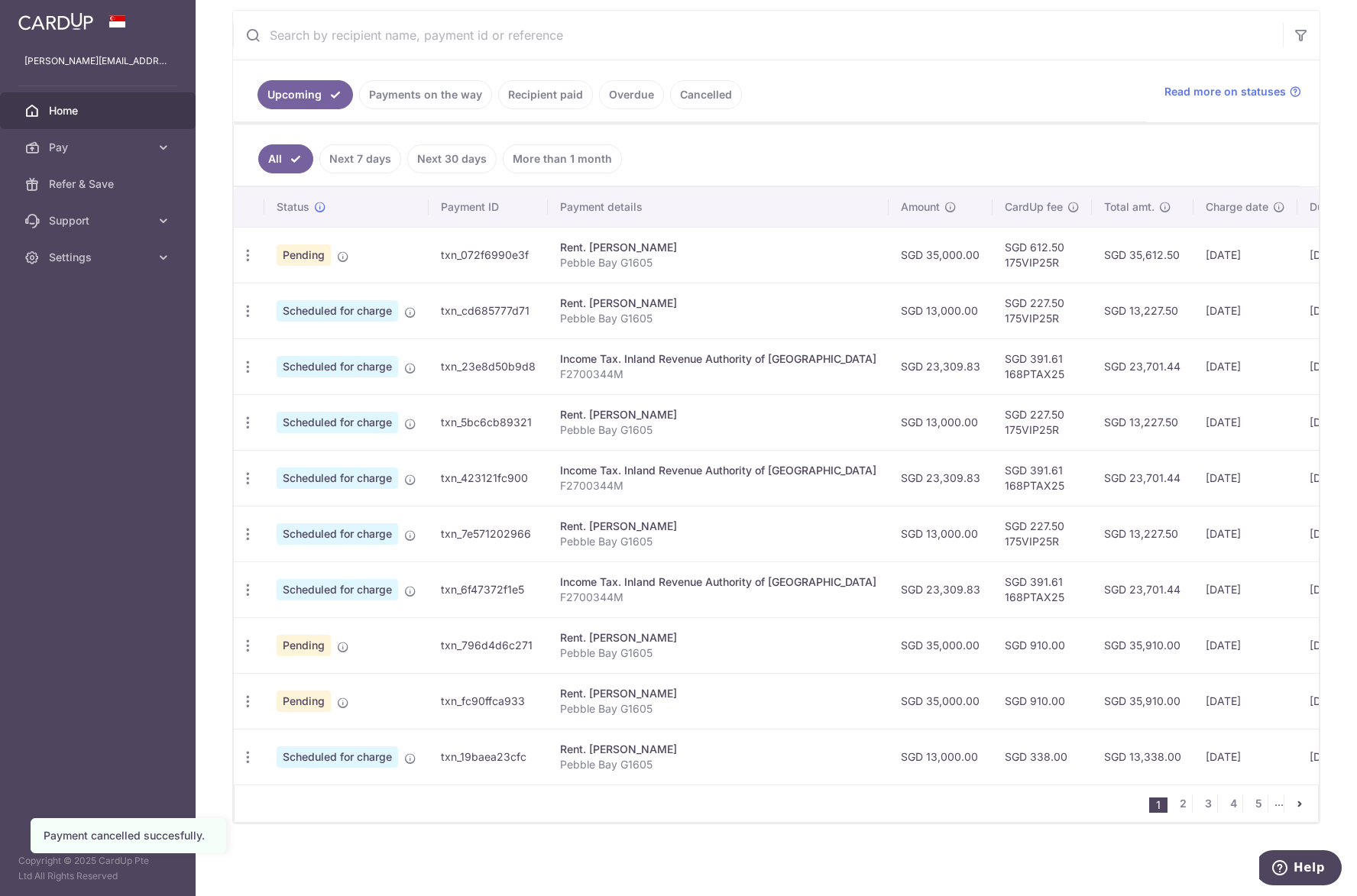
scroll to position [292, 0]
click at [242, 638] on icon "button" at bounding box center [248, 645] width 16 height 16
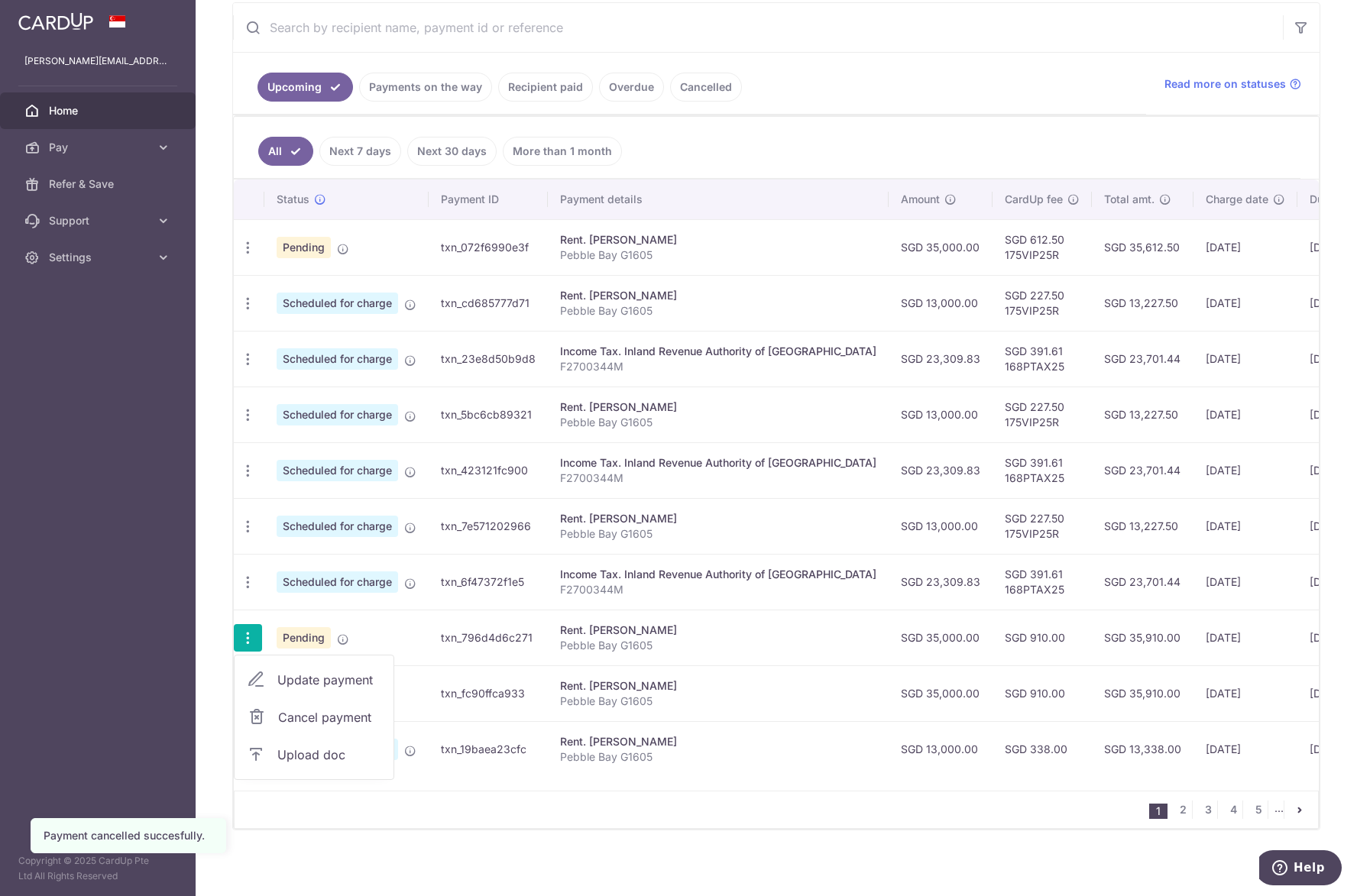
click at [287, 718] on span "Cancel payment" at bounding box center [329, 717] width 103 height 19
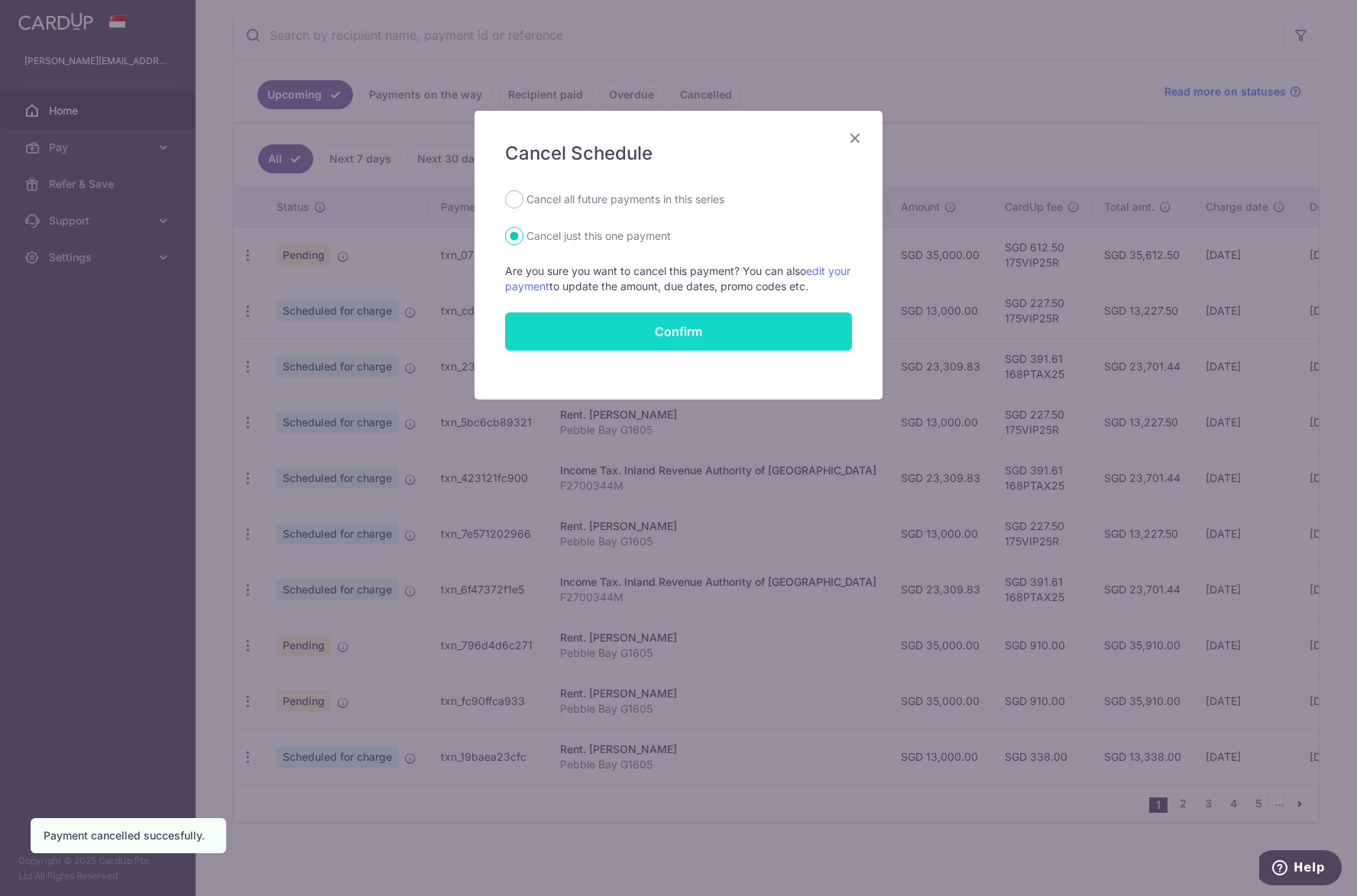
click at [625, 331] on button "Confirm" at bounding box center [679, 332] width 347 height 39
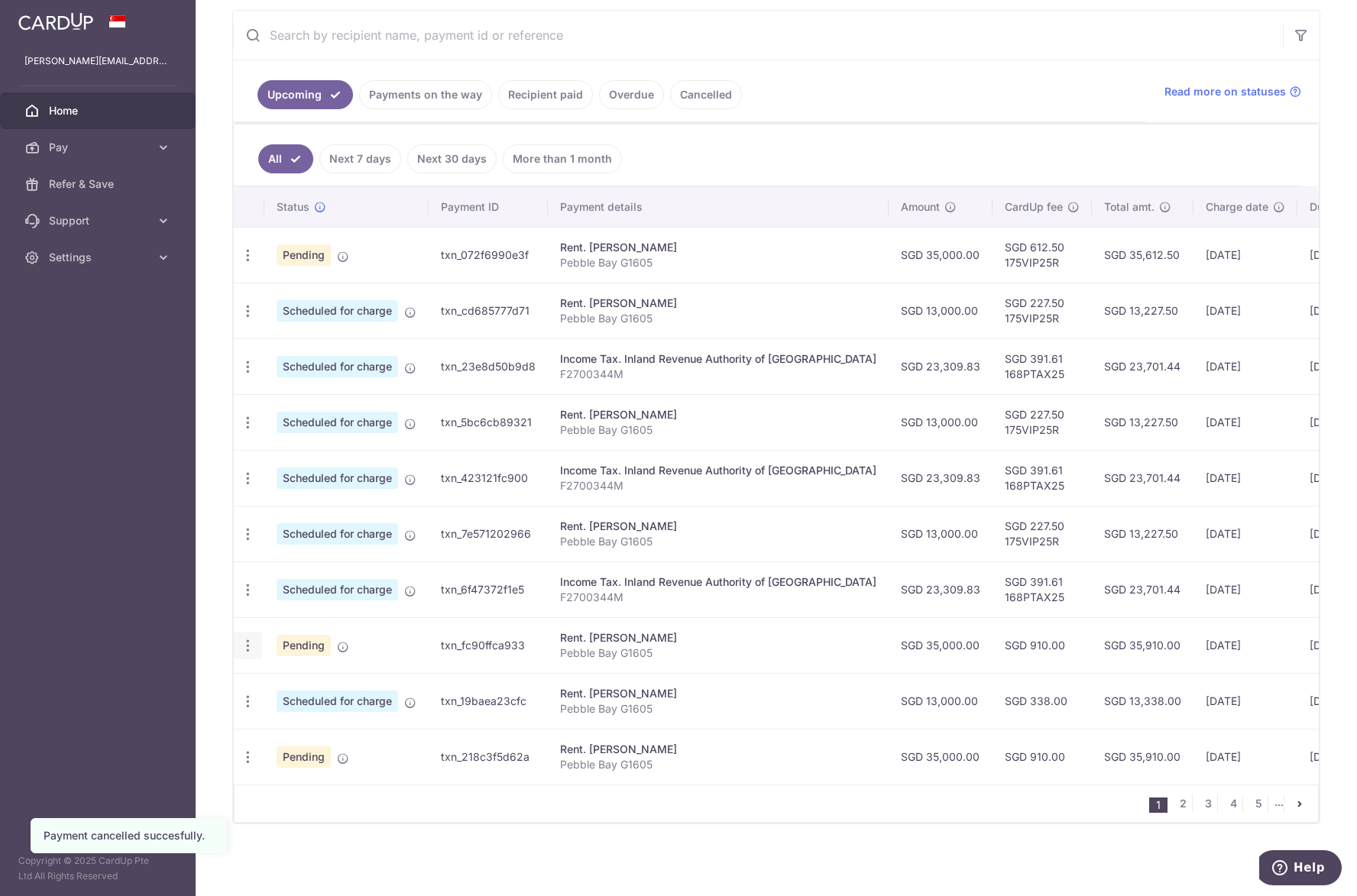
click at [245, 640] on icon "button" at bounding box center [248, 645] width 16 height 16
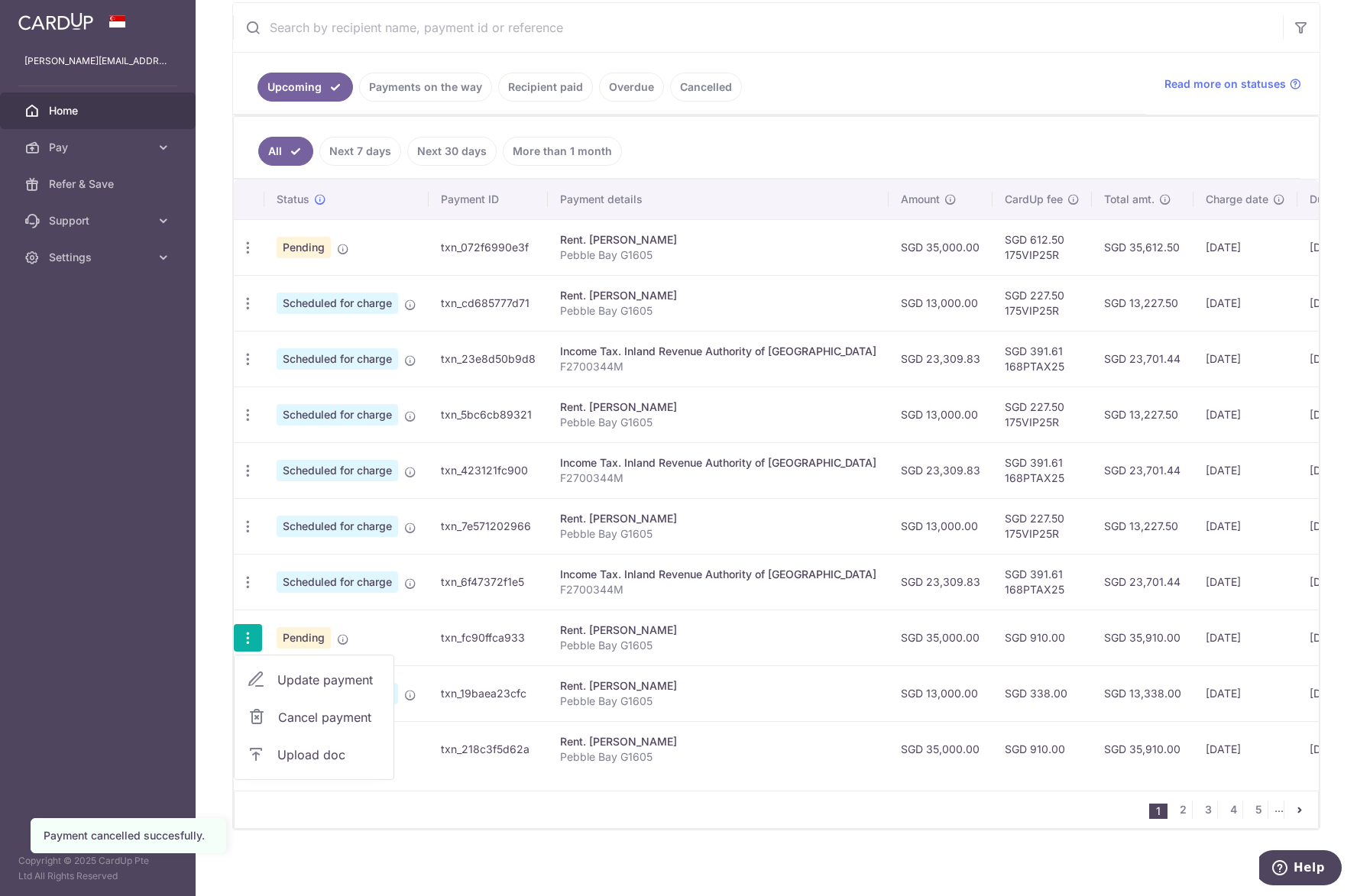
click at [311, 716] on span "Cancel payment" at bounding box center [329, 717] width 103 height 19
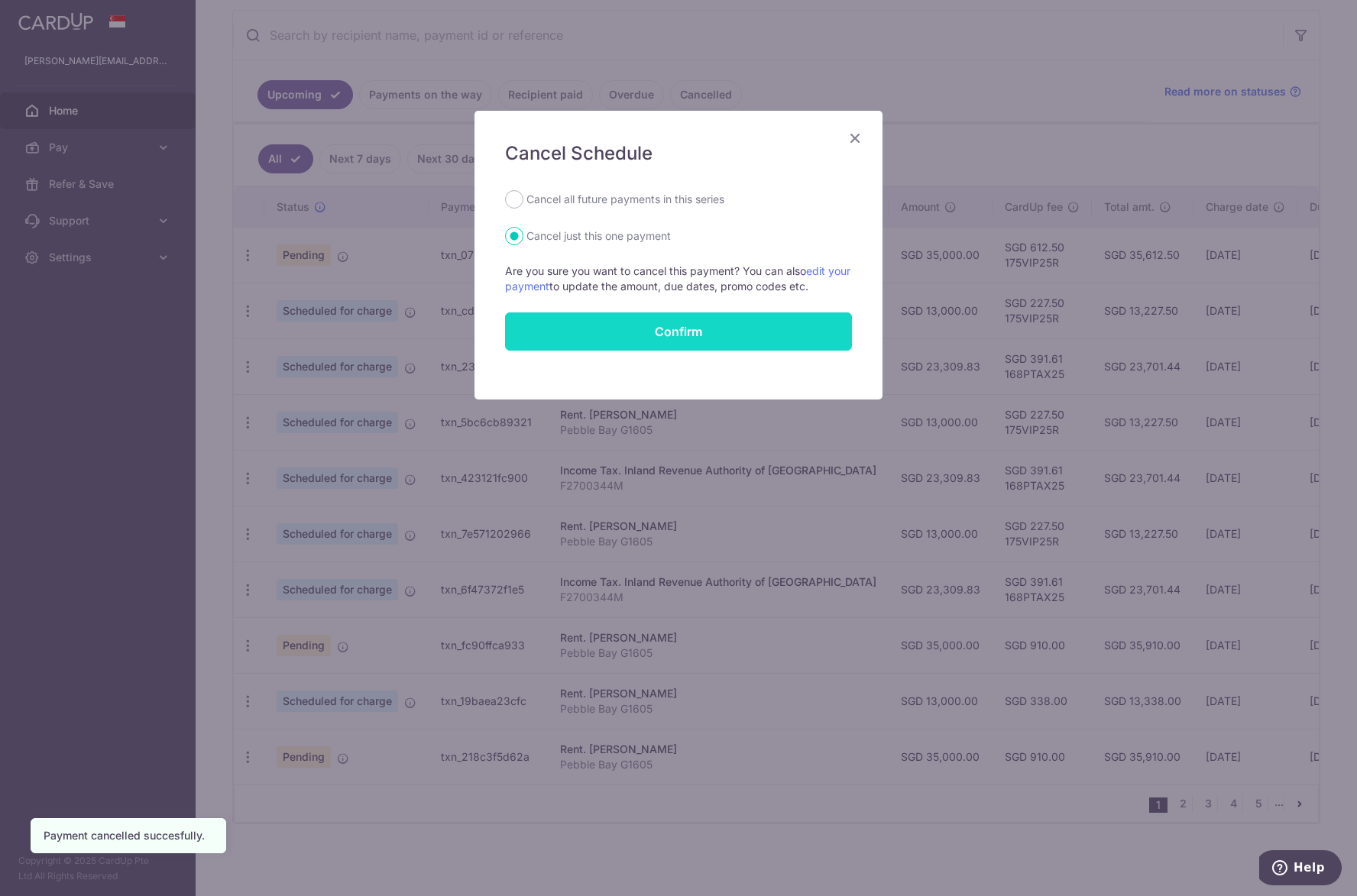
click at [667, 324] on button "Confirm" at bounding box center [679, 332] width 347 height 39
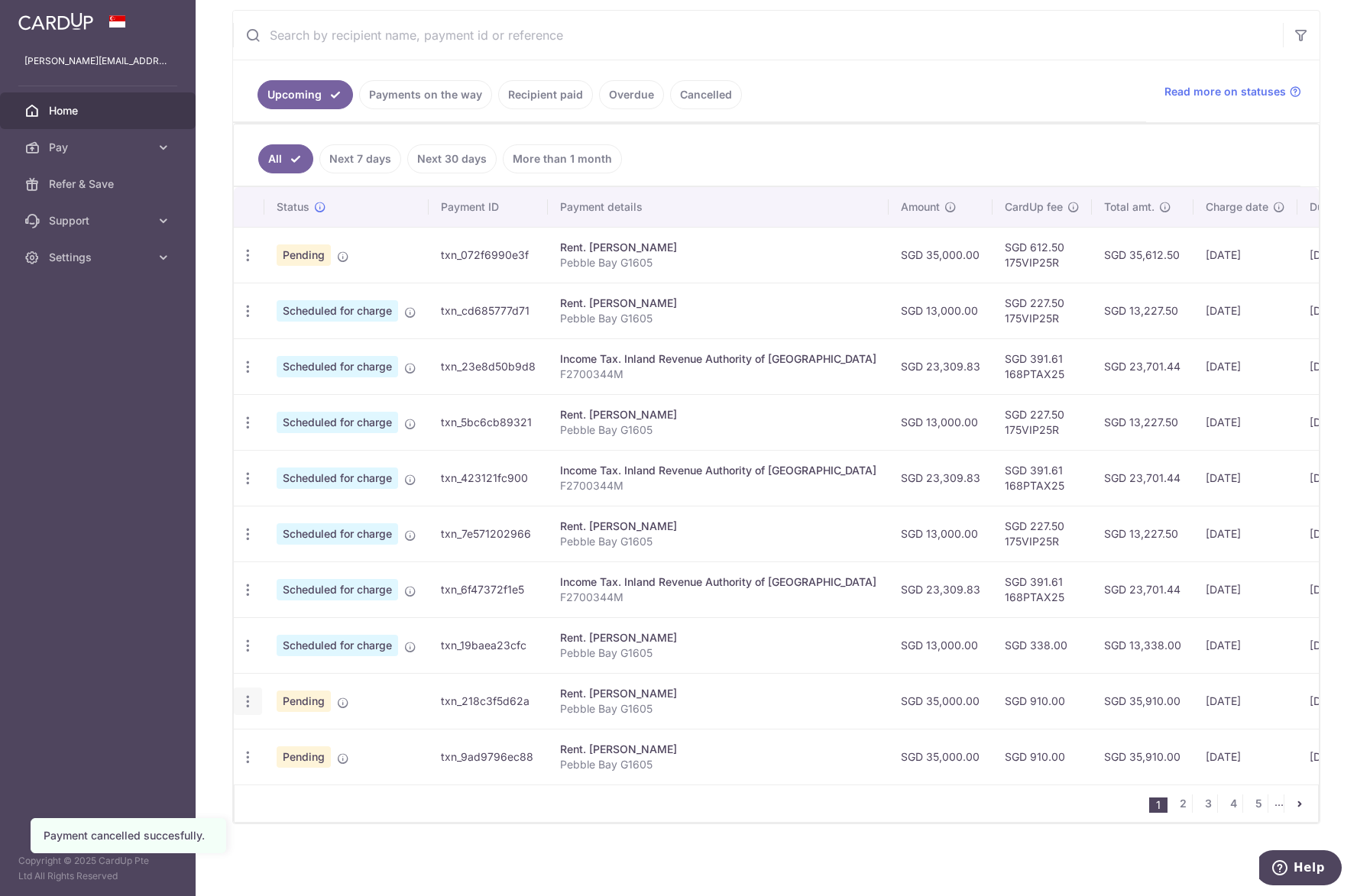
click at [248, 693] on icon "button" at bounding box center [248, 701] width 16 height 16
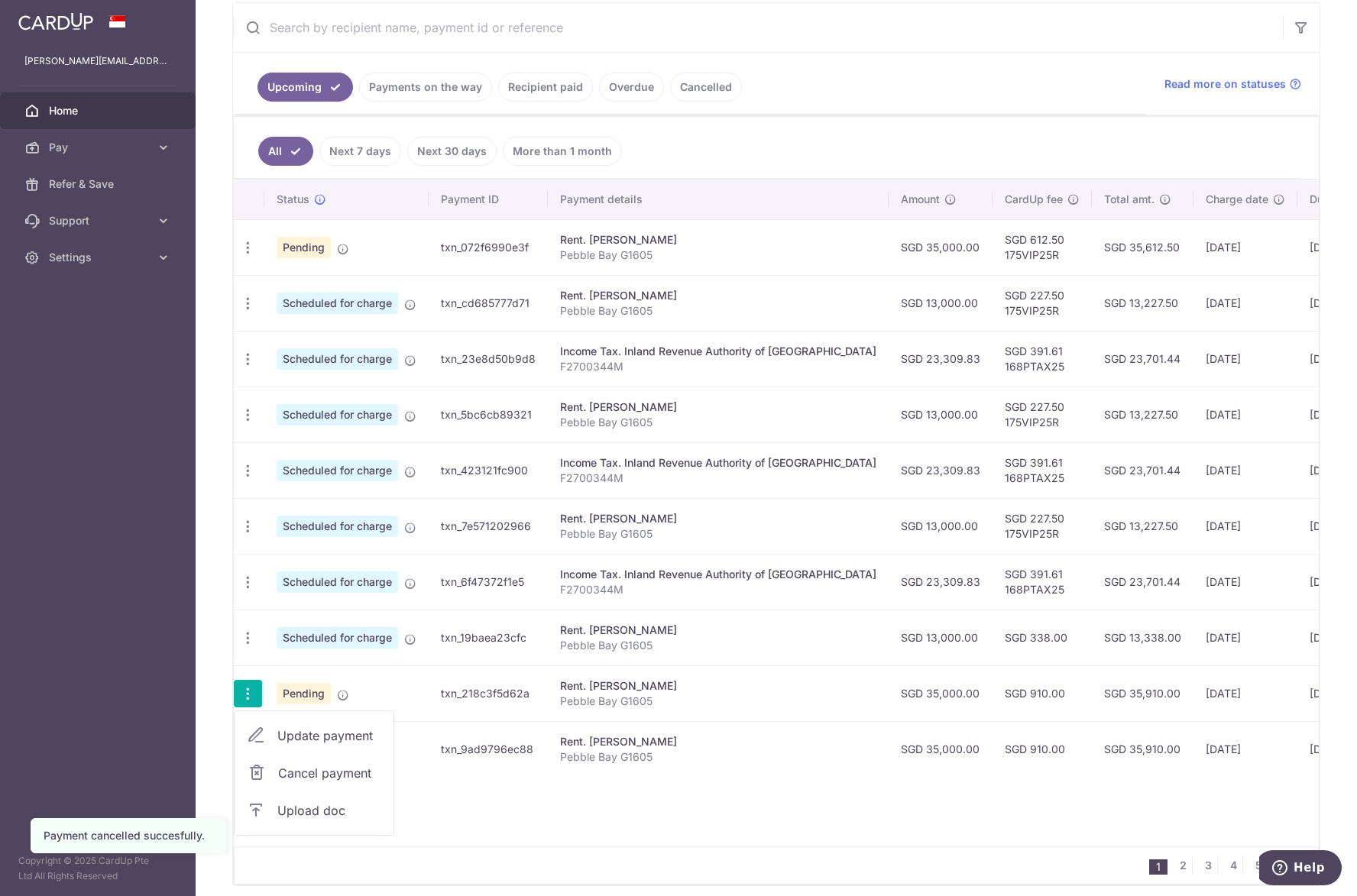
click at [278, 766] on span "Cancel payment" at bounding box center [329, 773] width 103 height 19
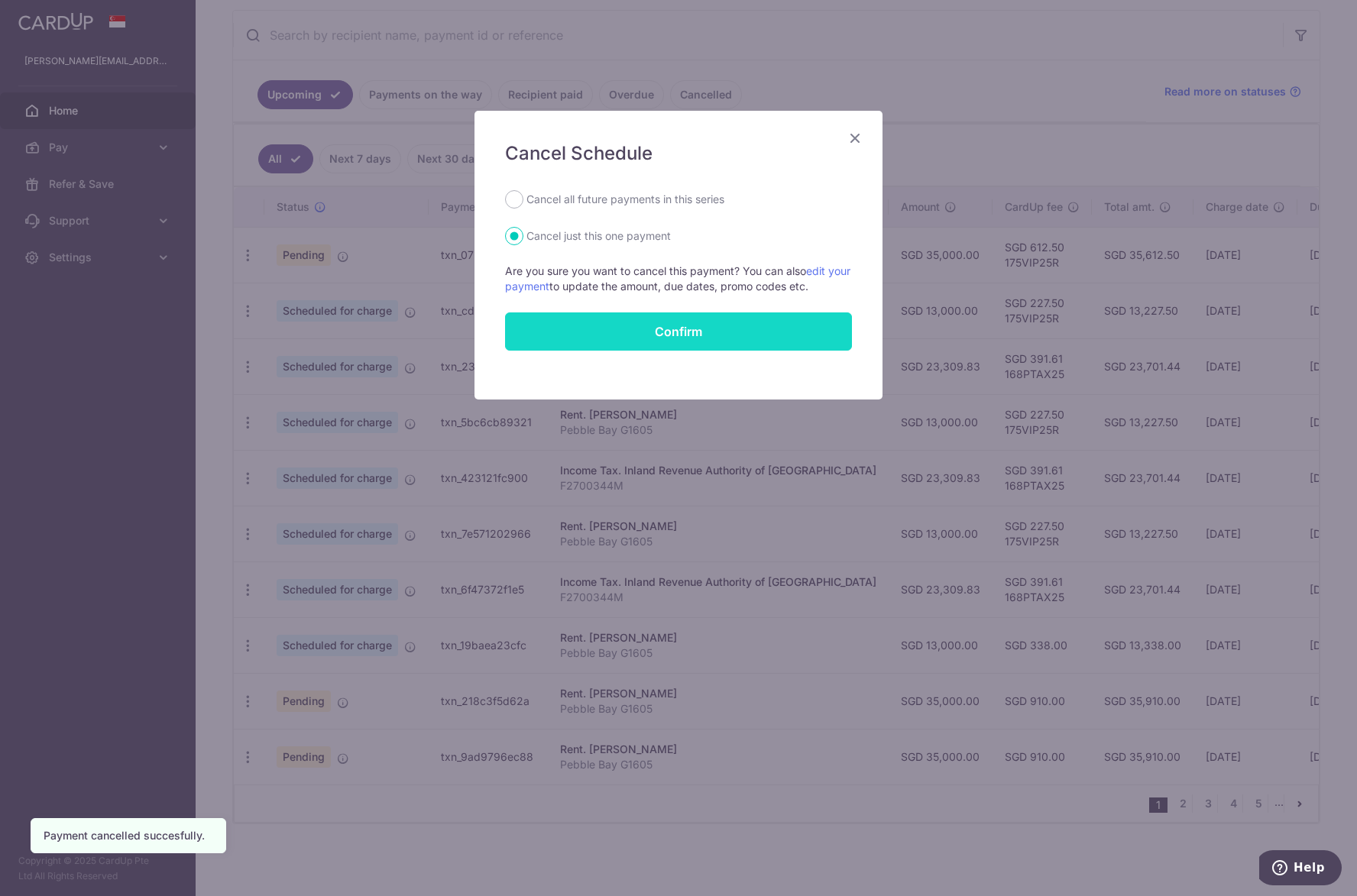
click at [597, 328] on button "Confirm" at bounding box center [679, 332] width 347 height 39
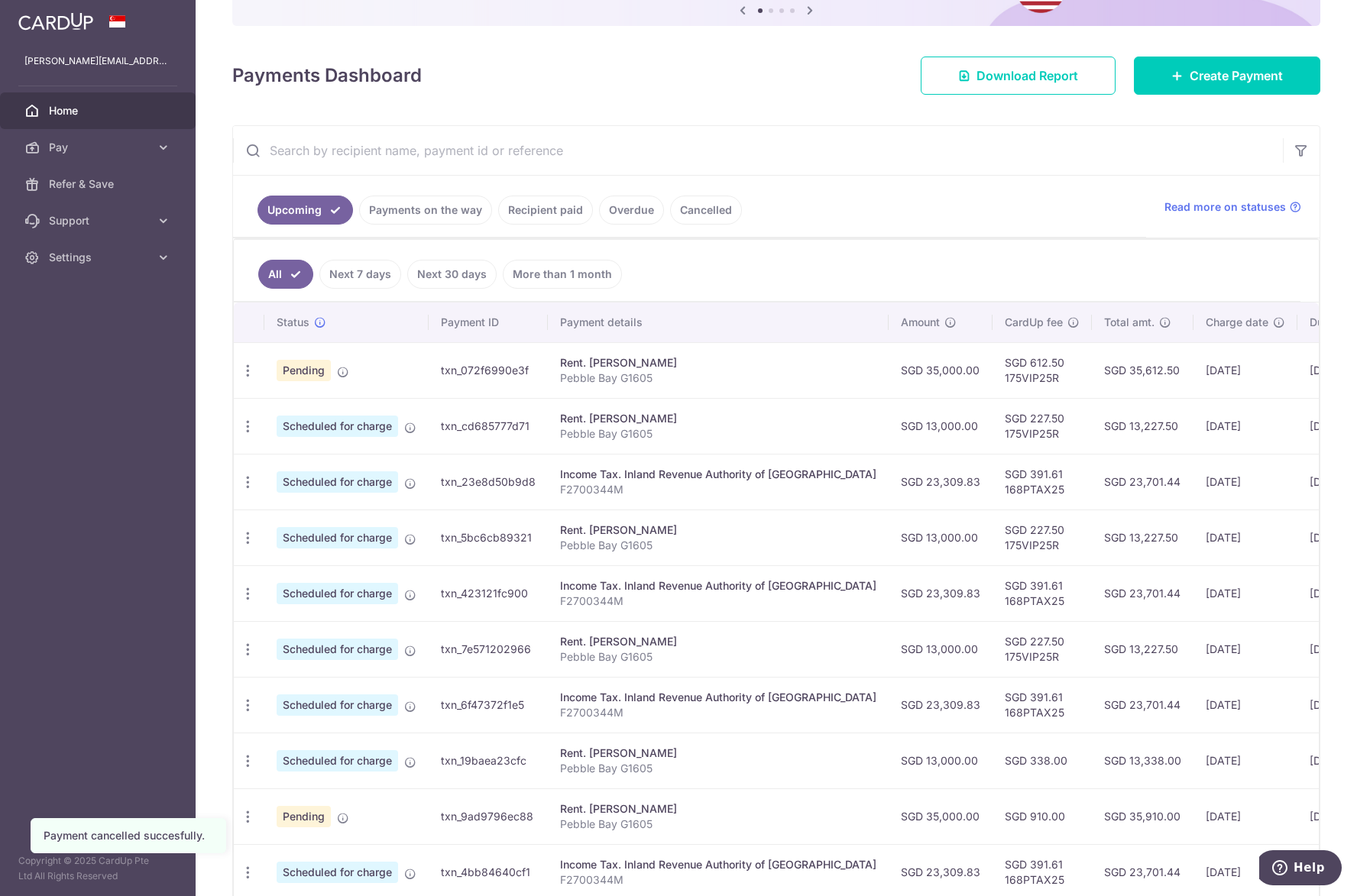
scroll to position [292, 0]
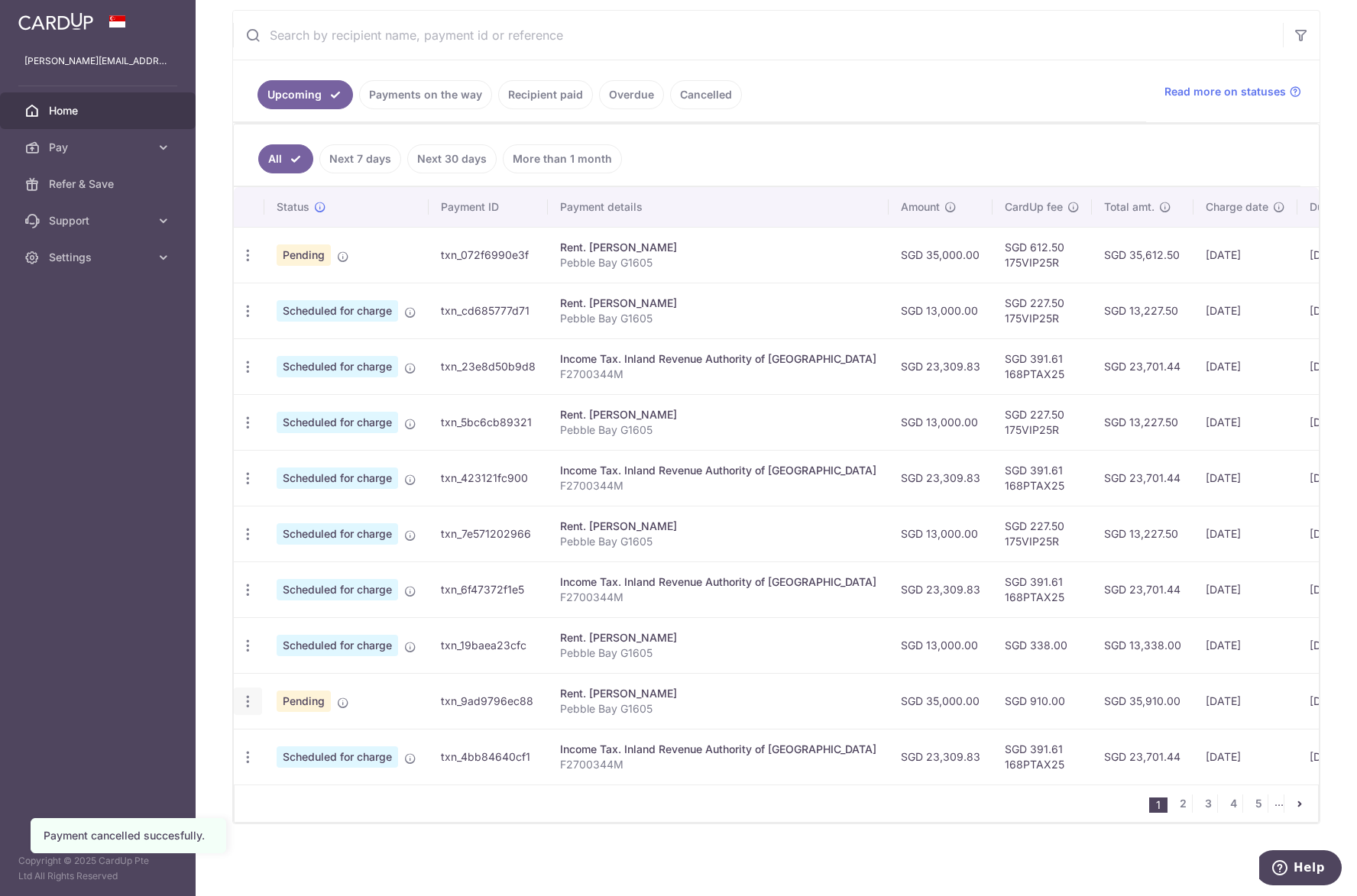
click at [251, 703] on div "Update payment Cancel payment Upload doc" at bounding box center [248, 701] width 29 height 29
click at [251, 697] on icon "button" at bounding box center [248, 701] width 16 height 16
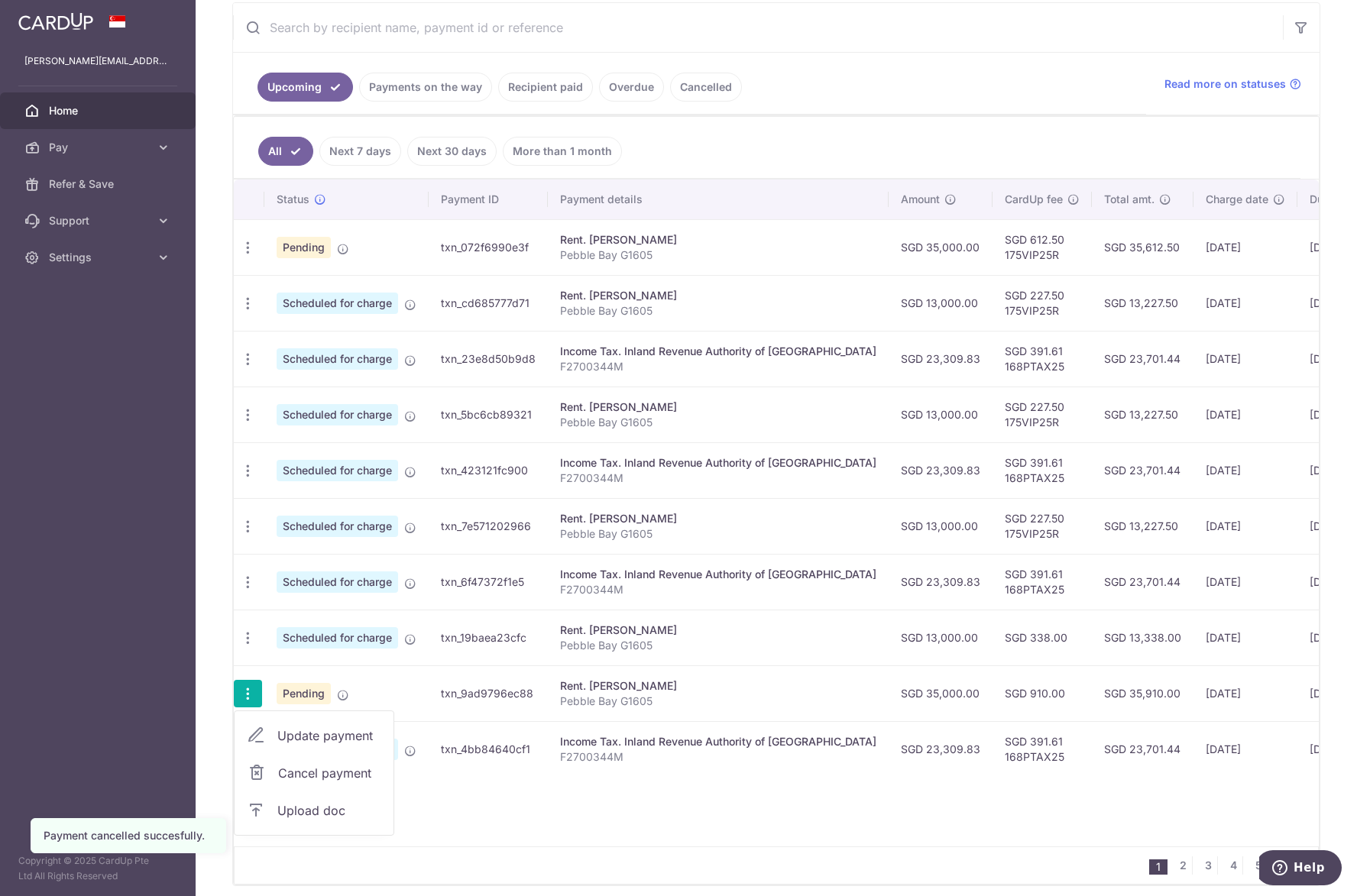
click at [316, 773] on span "Cancel payment" at bounding box center [329, 773] width 103 height 19
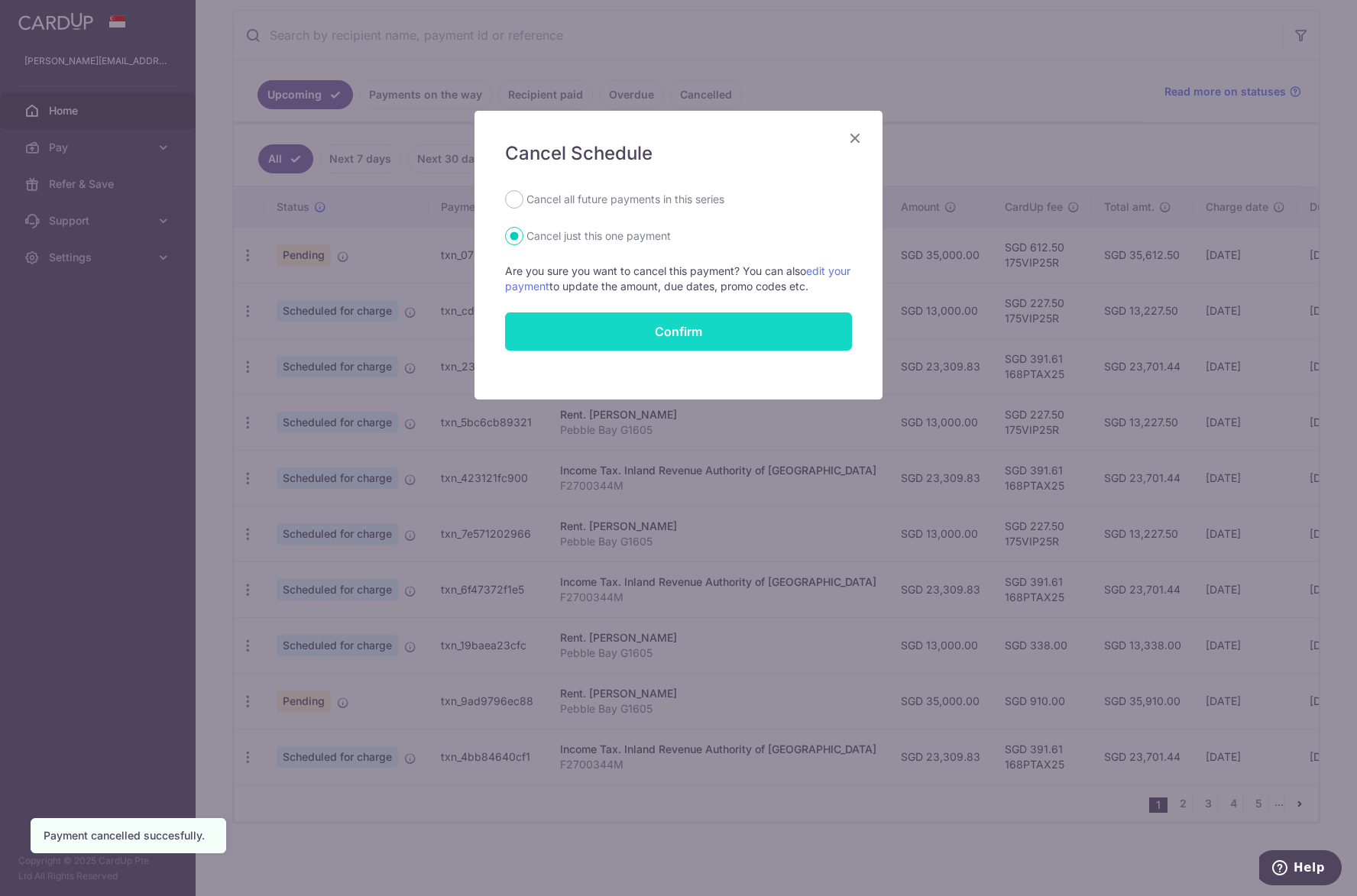
click at [683, 339] on button "Confirm" at bounding box center [679, 332] width 347 height 39
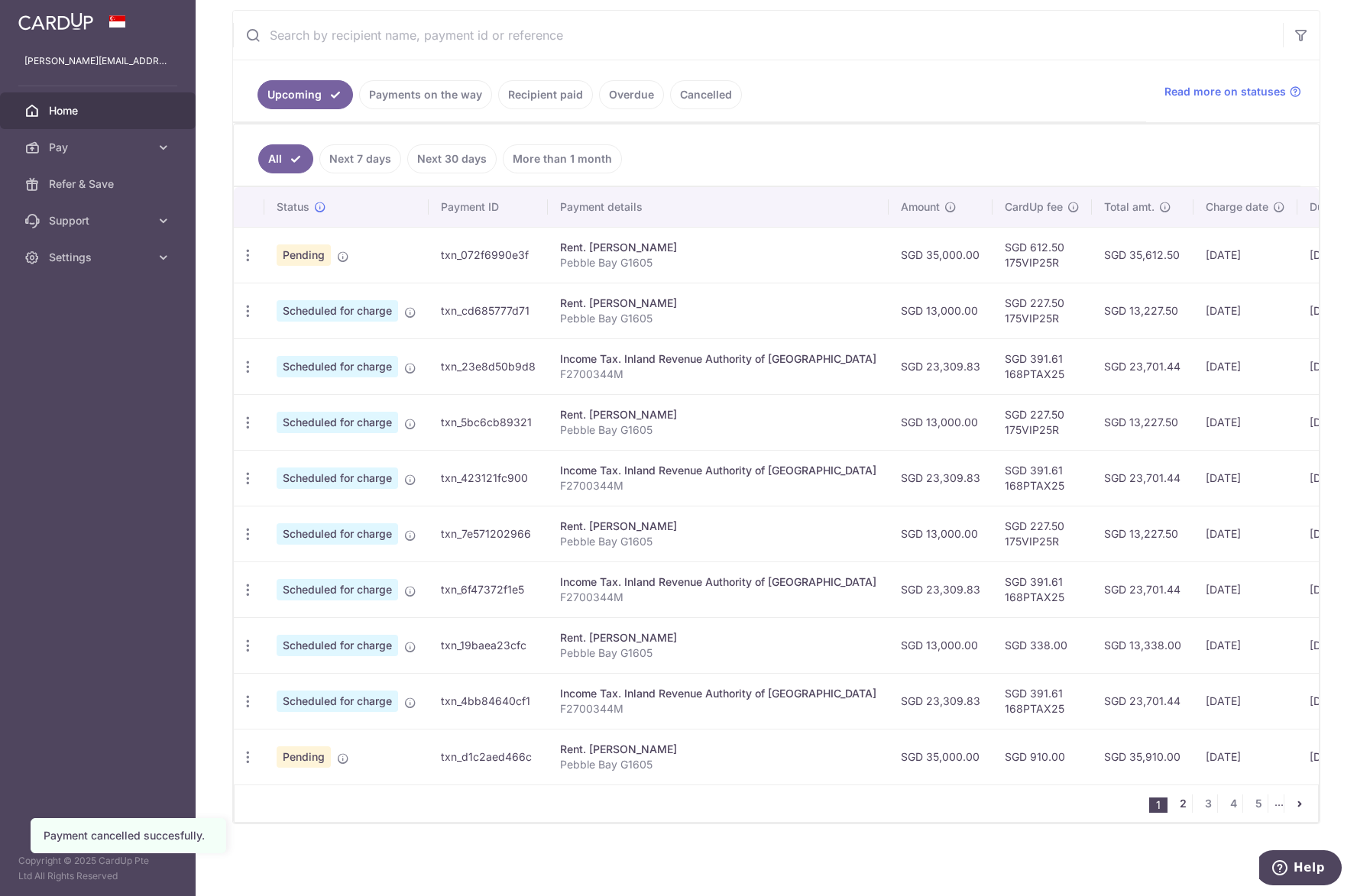
click at [1173, 807] on link "2" at bounding box center [1183, 803] width 19 height 19
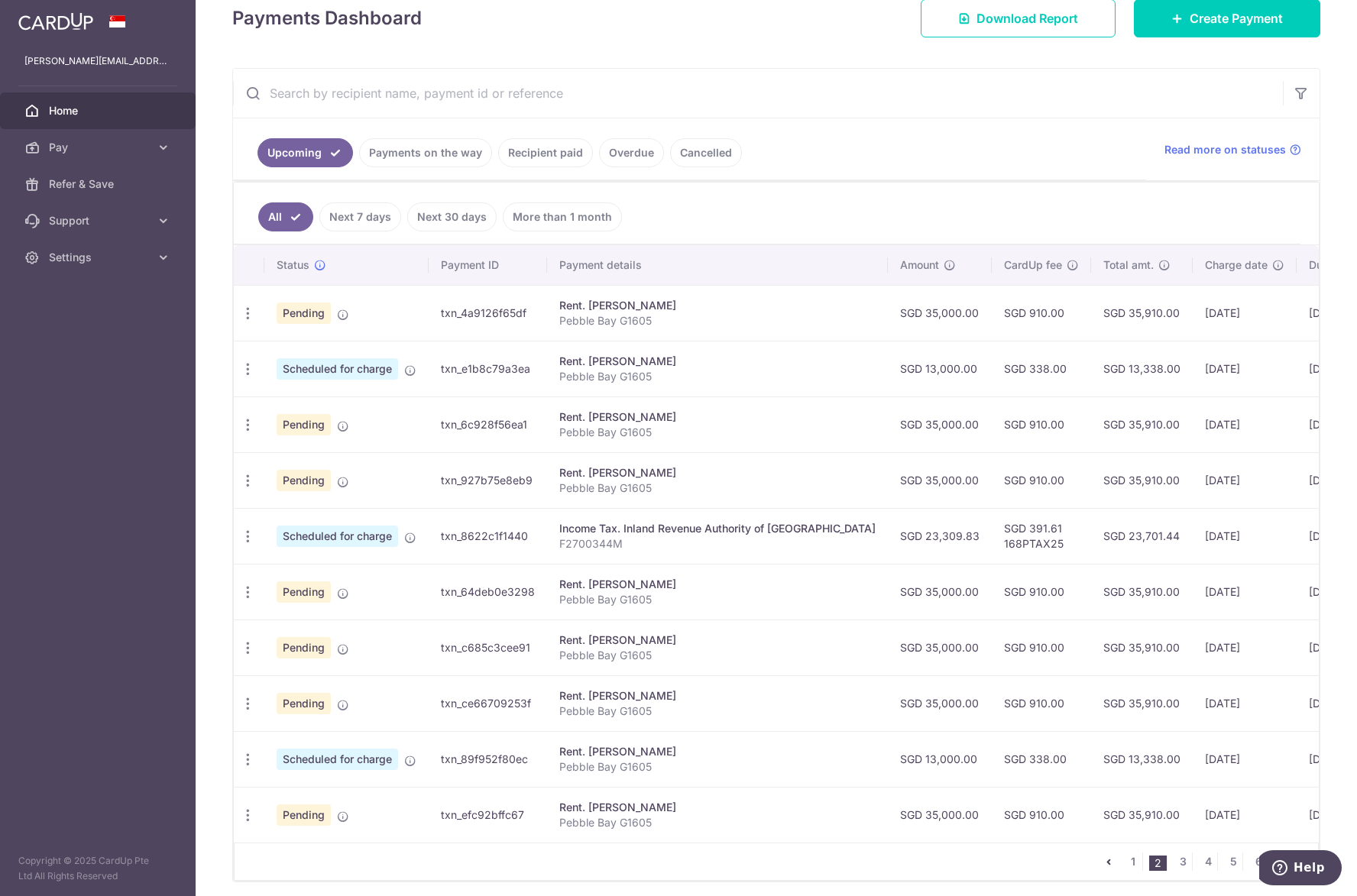
scroll to position [229, 0]
click at [245, 305] on icon "button" at bounding box center [248, 311] width 16 height 16
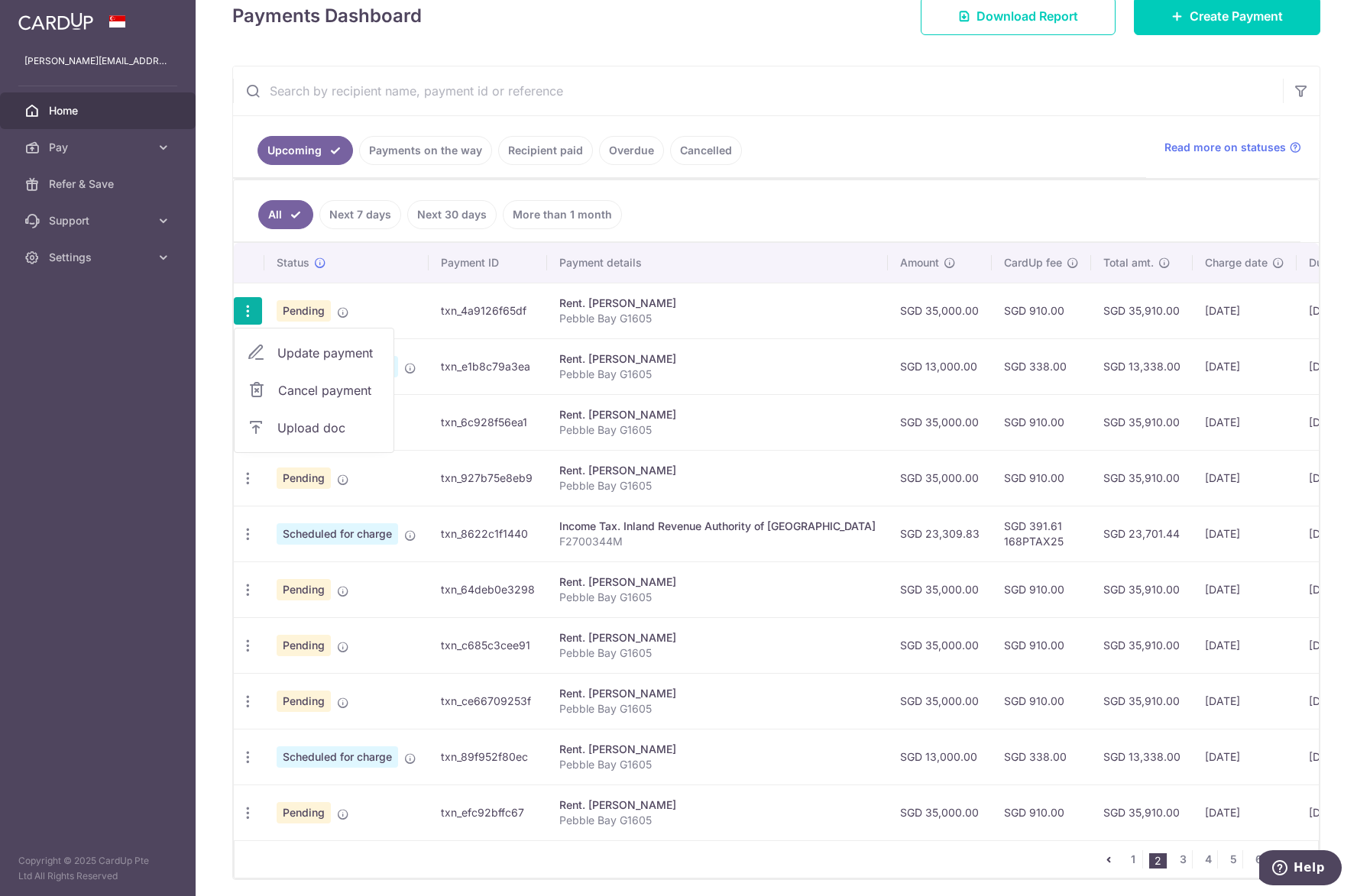
click at [296, 391] on span "Cancel payment" at bounding box center [329, 390] width 103 height 19
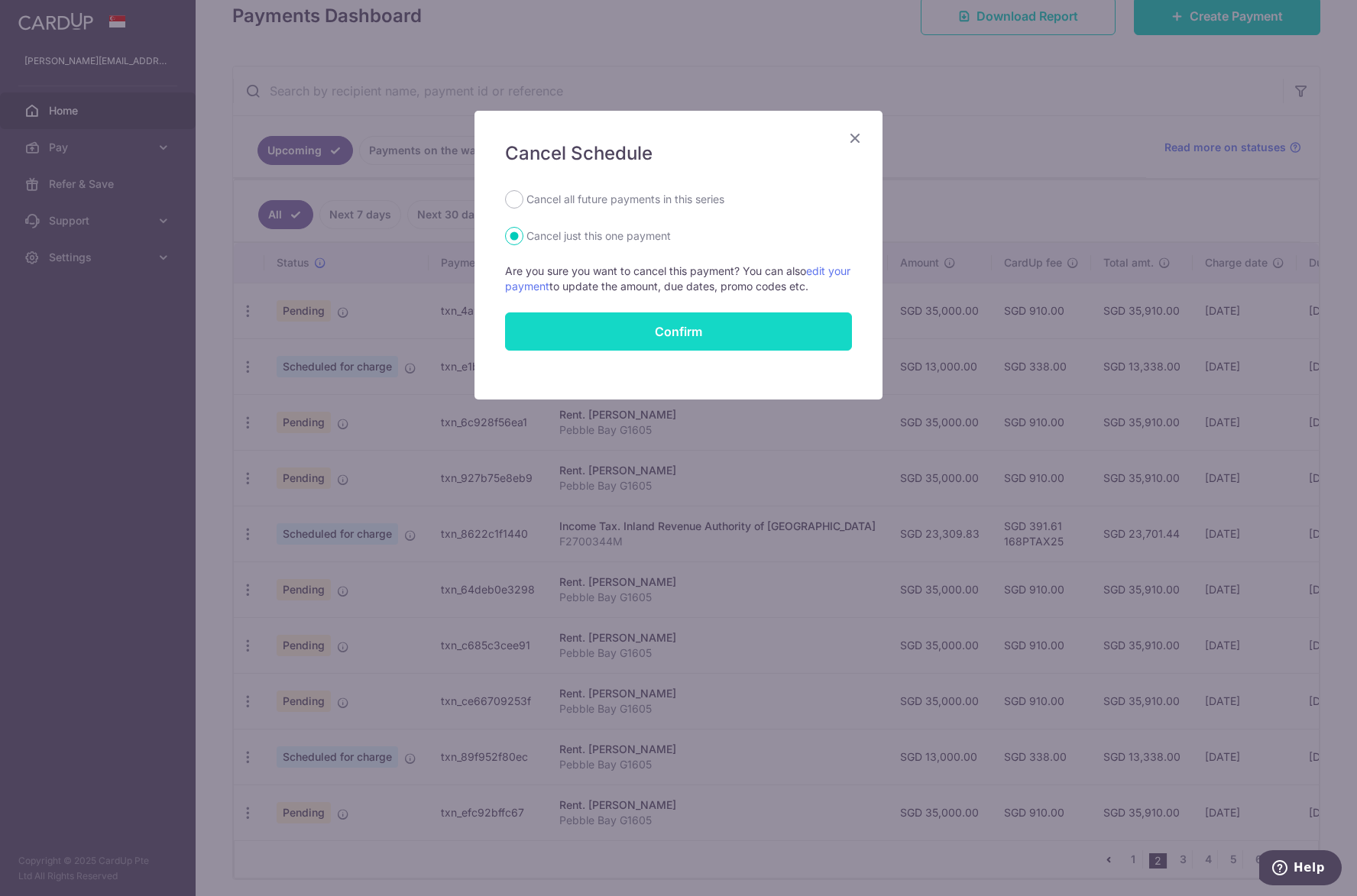
click at [618, 324] on button "Confirm" at bounding box center [679, 332] width 347 height 39
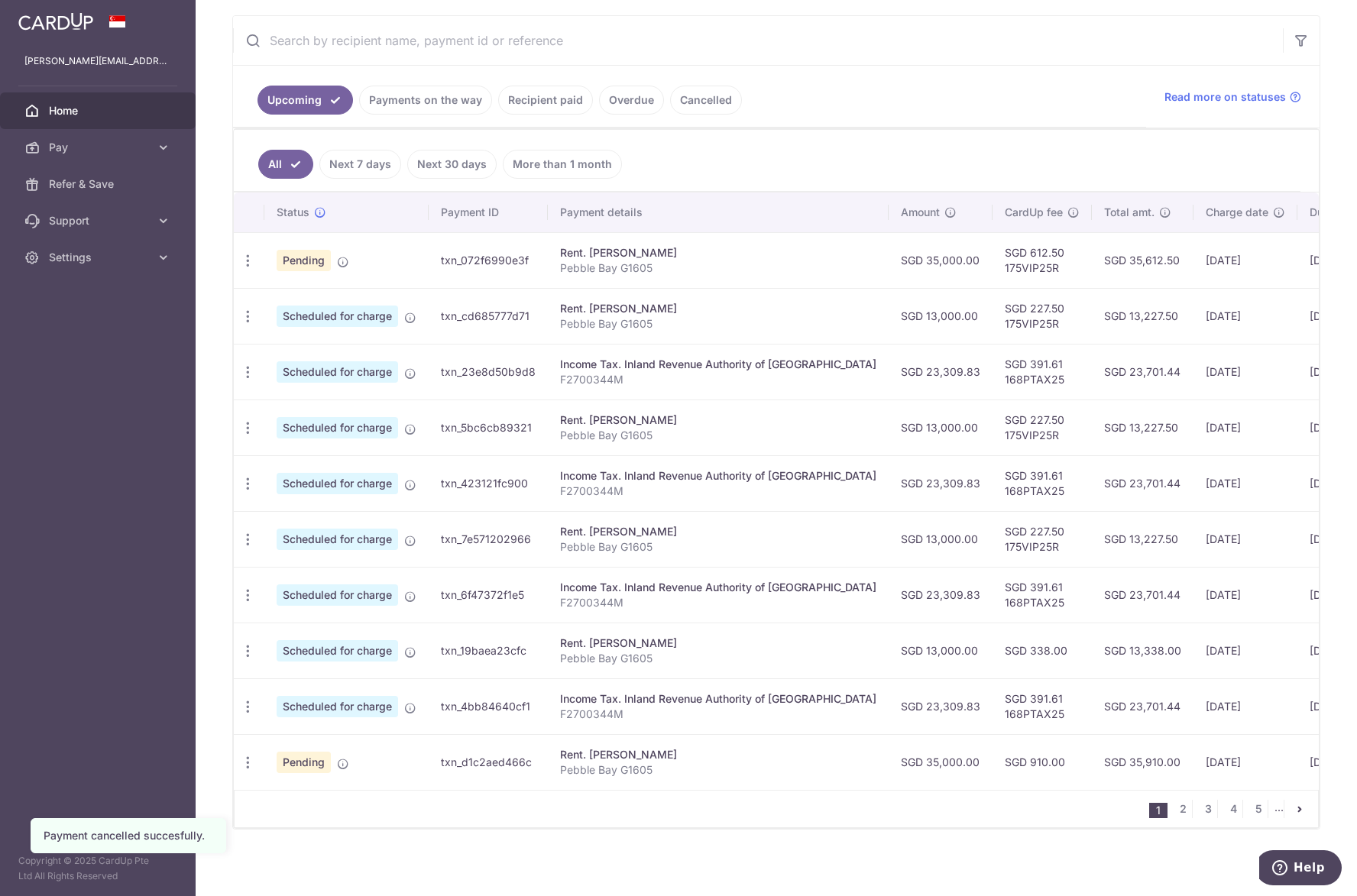
scroll to position [292, 0]
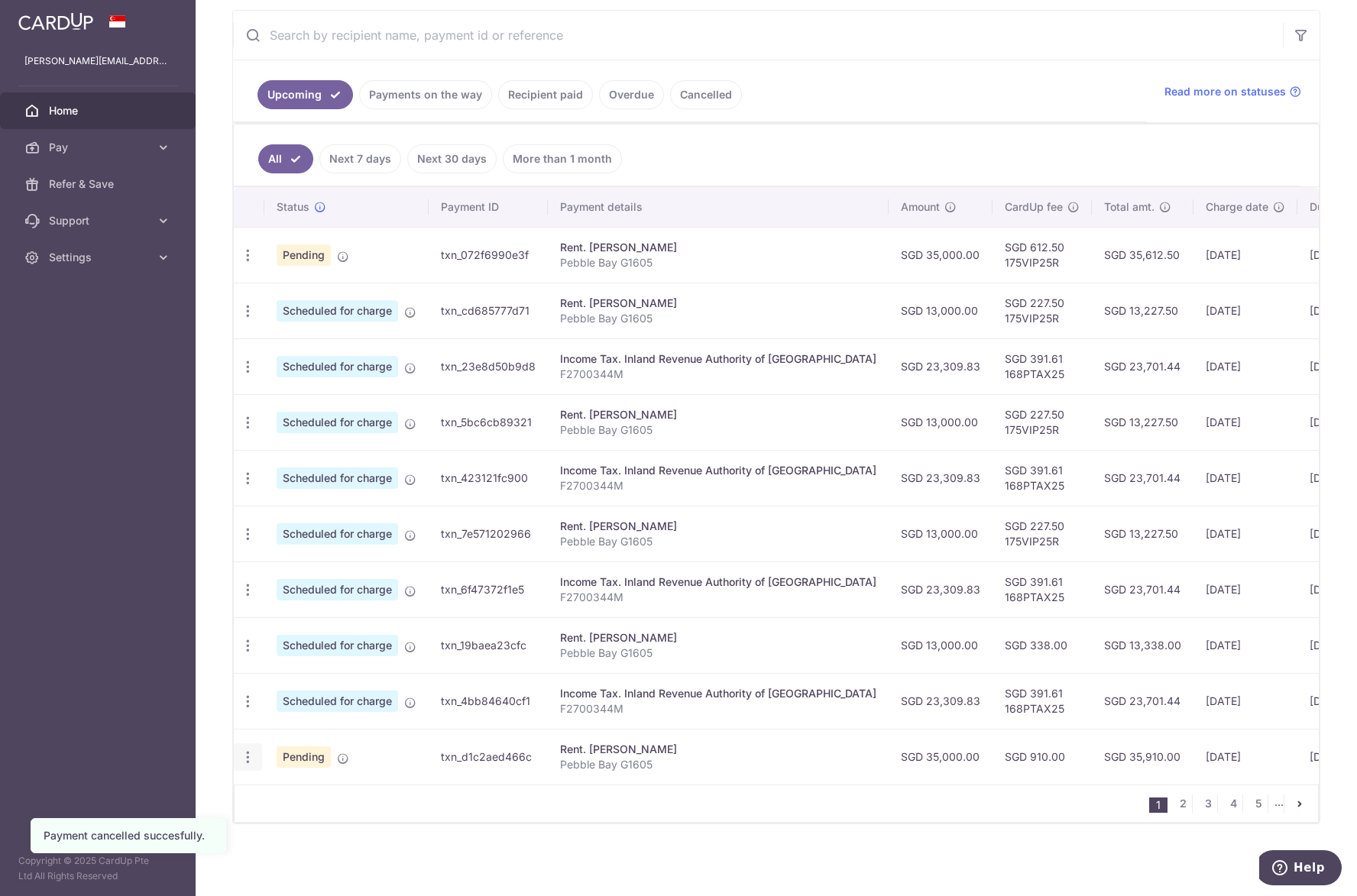
click at [249, 749] on icon "button" at bounding box center [248, 756] width 16 height 16
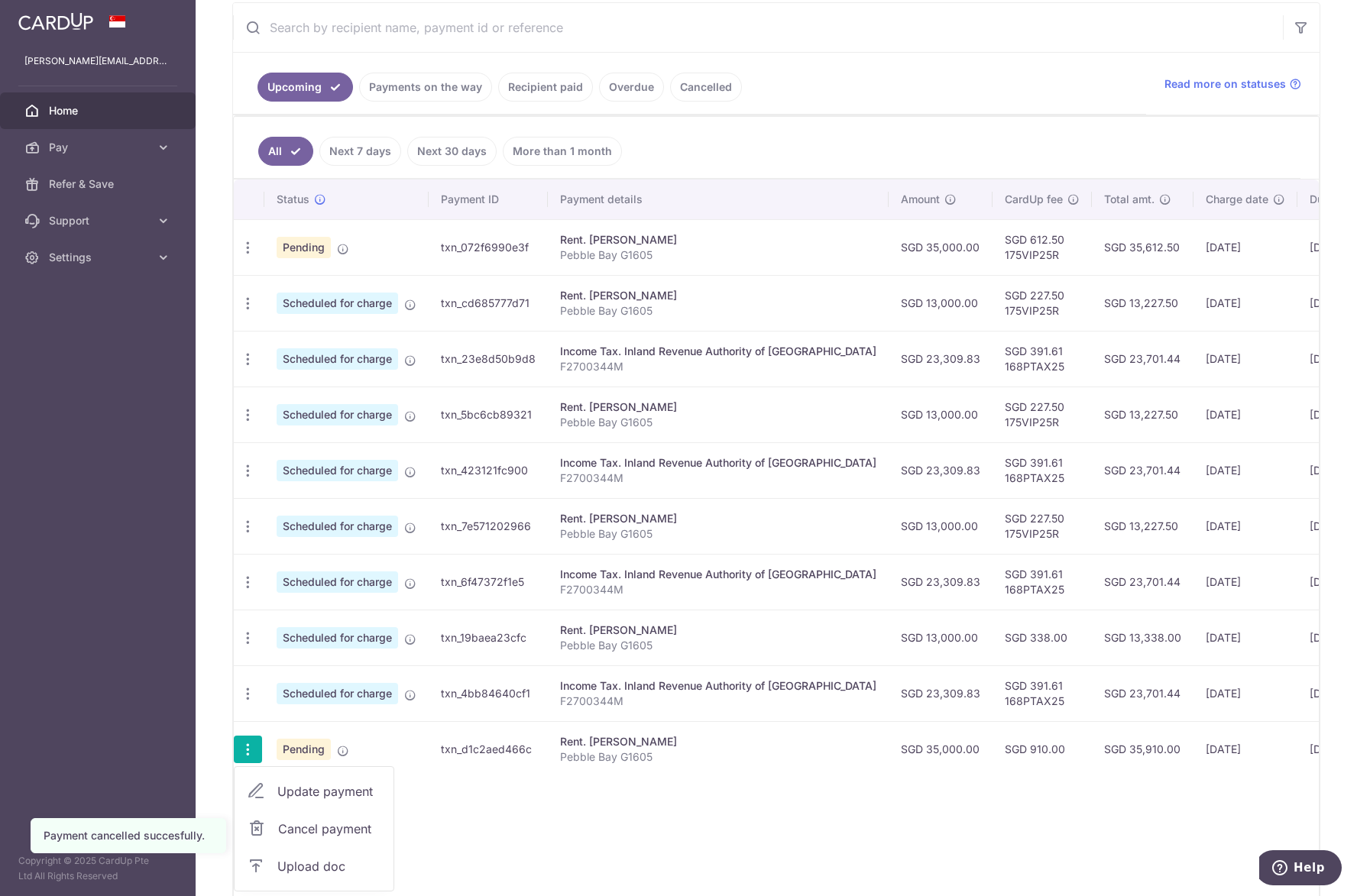
click at [308, 826] on span "Cancel payment" at bounding box center [329, 828] width 103 height 19
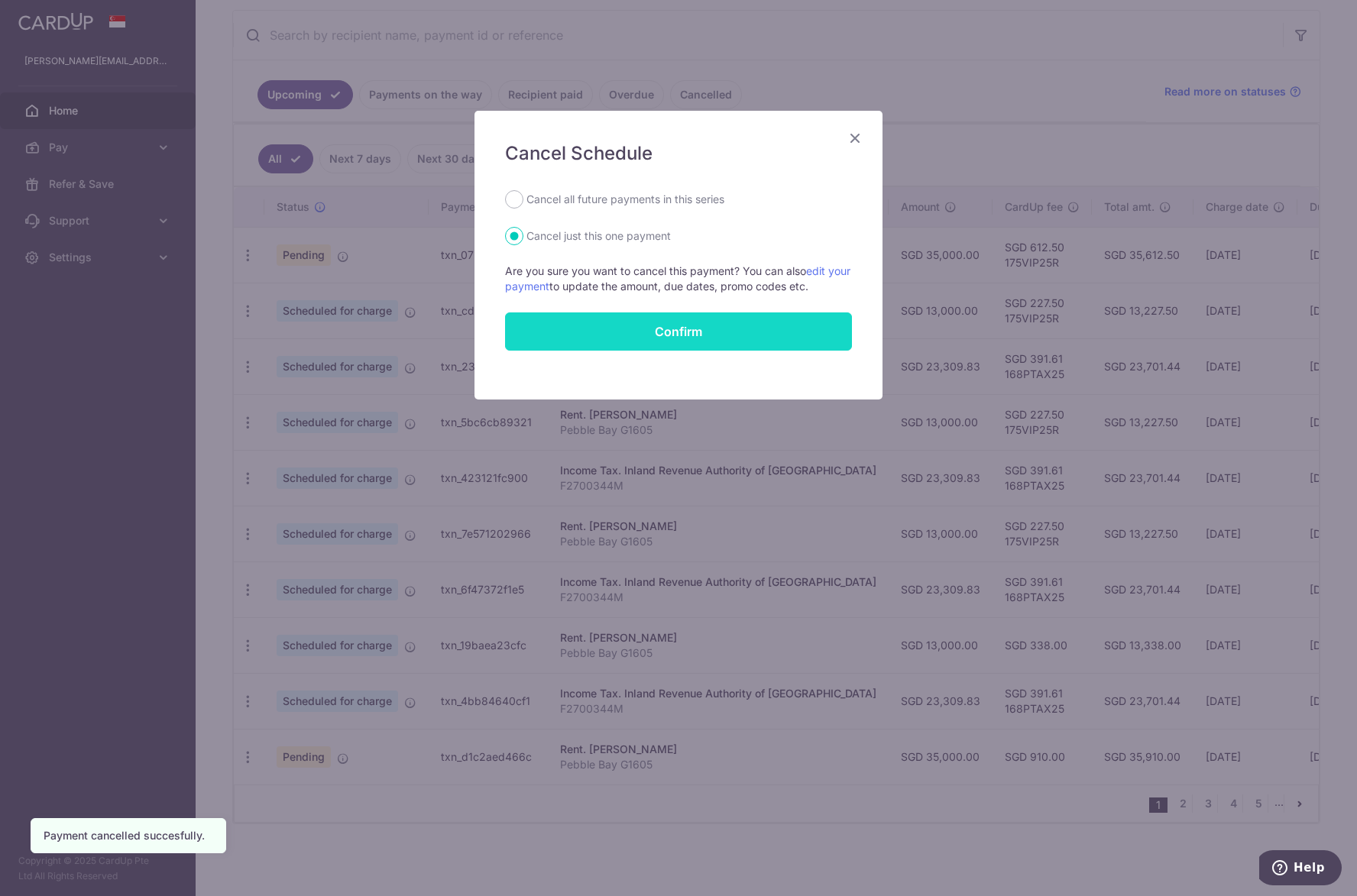
click at [635, 342] on button "Confirm" at bounding box center [679, 332] width 347 height 39
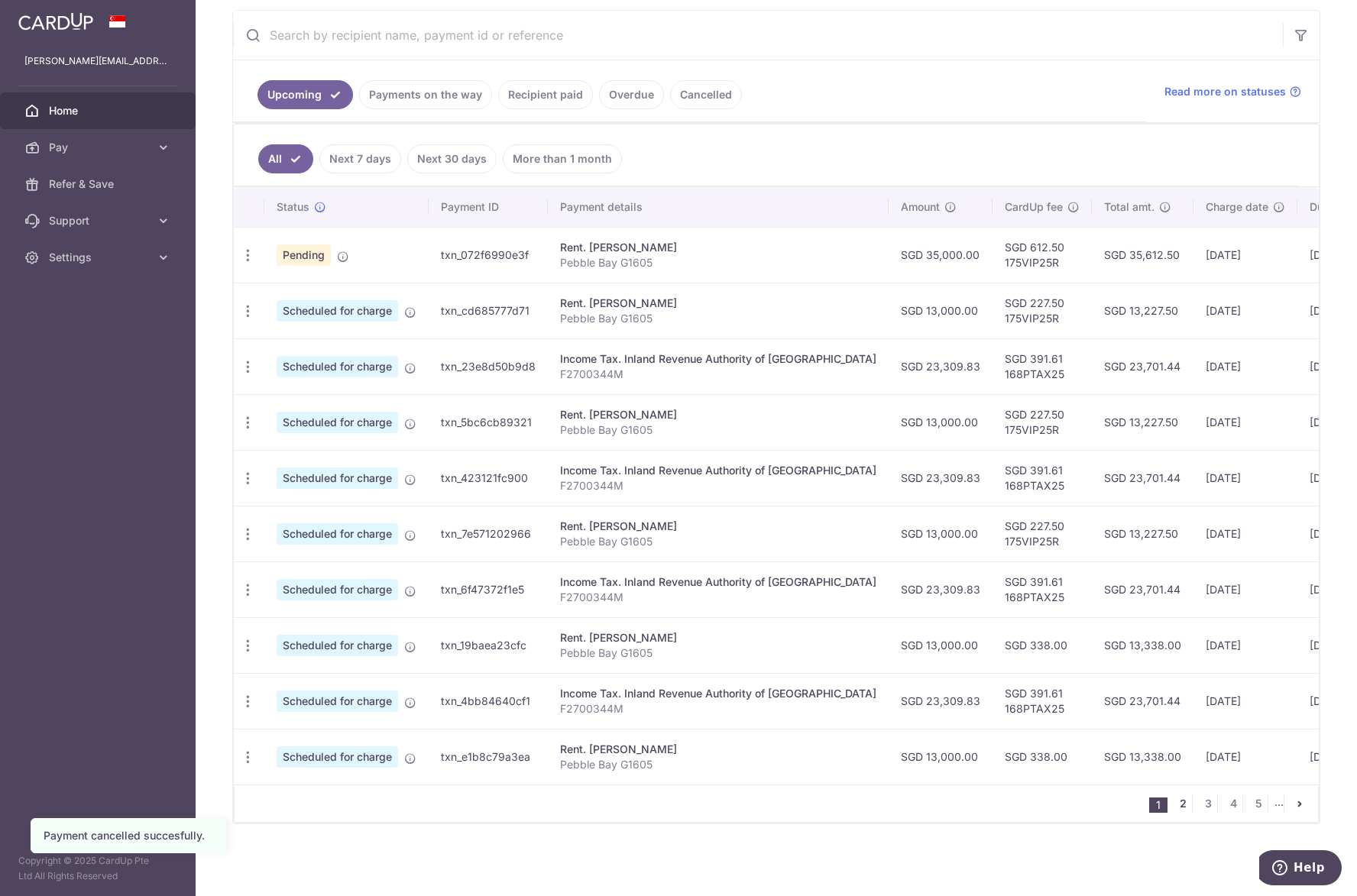
click at [1177, 808] on link "2" at bounding box center [1183, 803] width 19 height 19
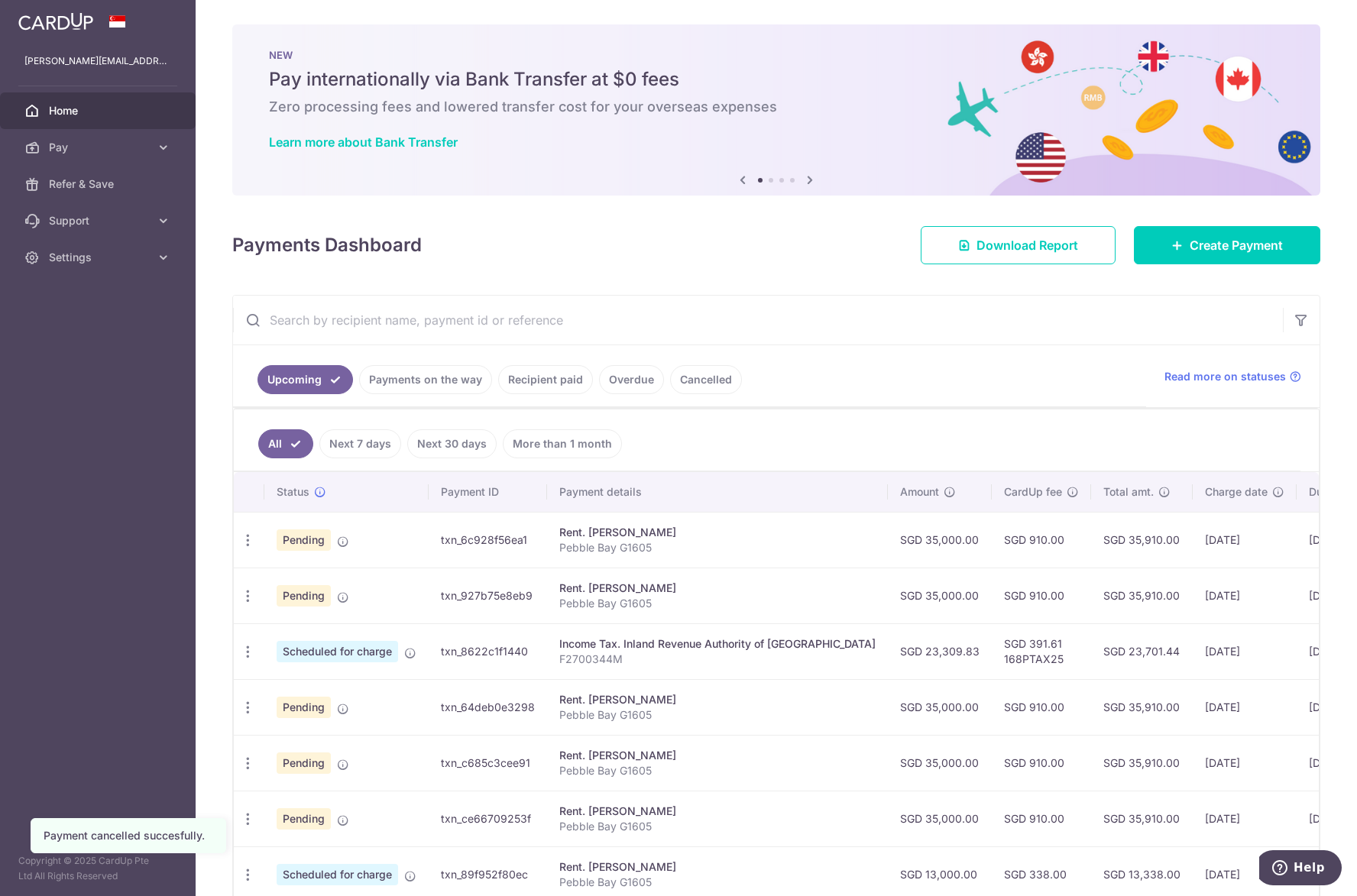
scroll to position [292, 0]
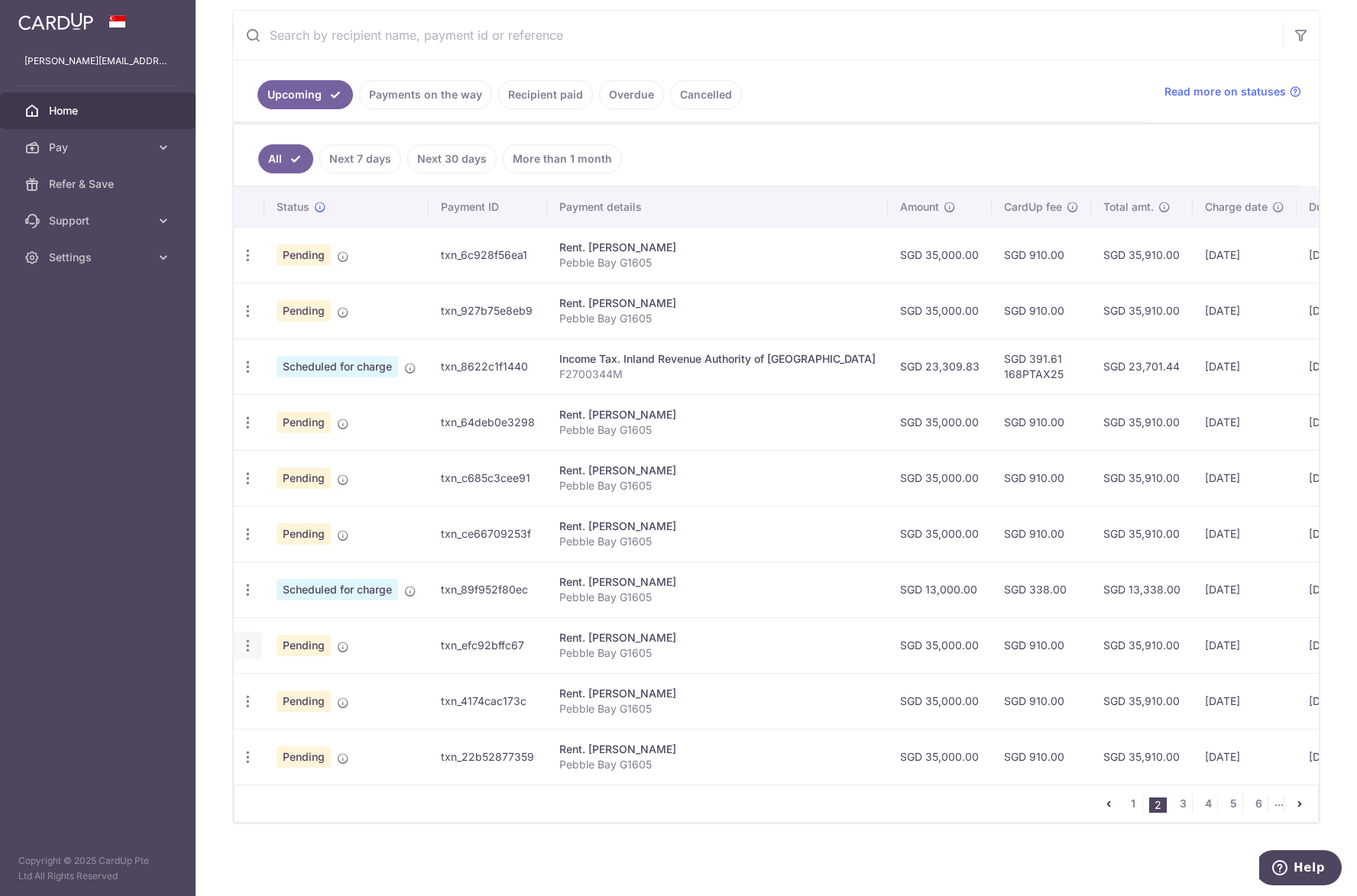
click at [248, 644] on icon "button" at bounding box center [248, 645] width 16 height 16
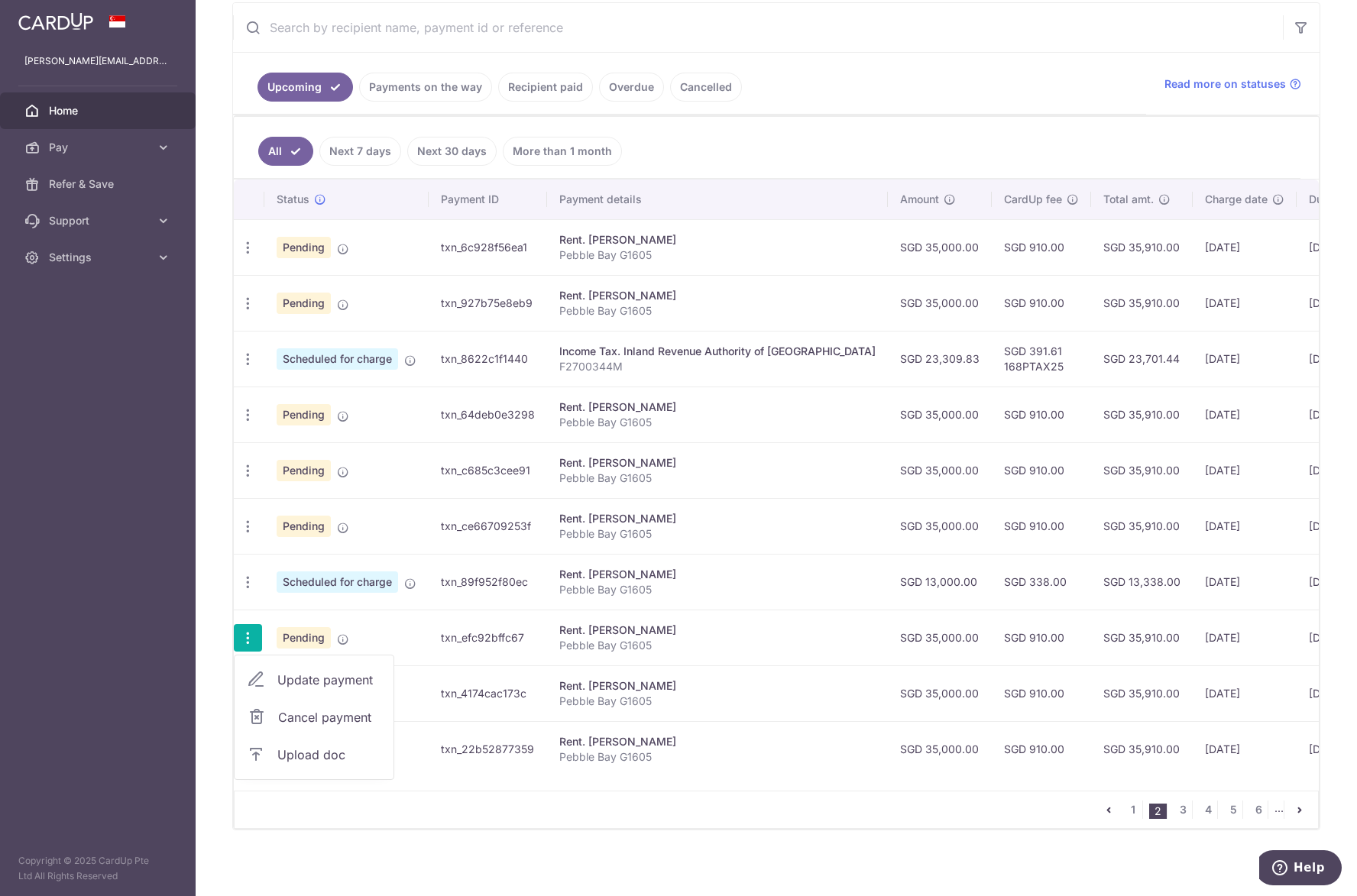
click at [272, 723] on link "Cancel payment" at bounding box center [314, 717] width 159 height 39
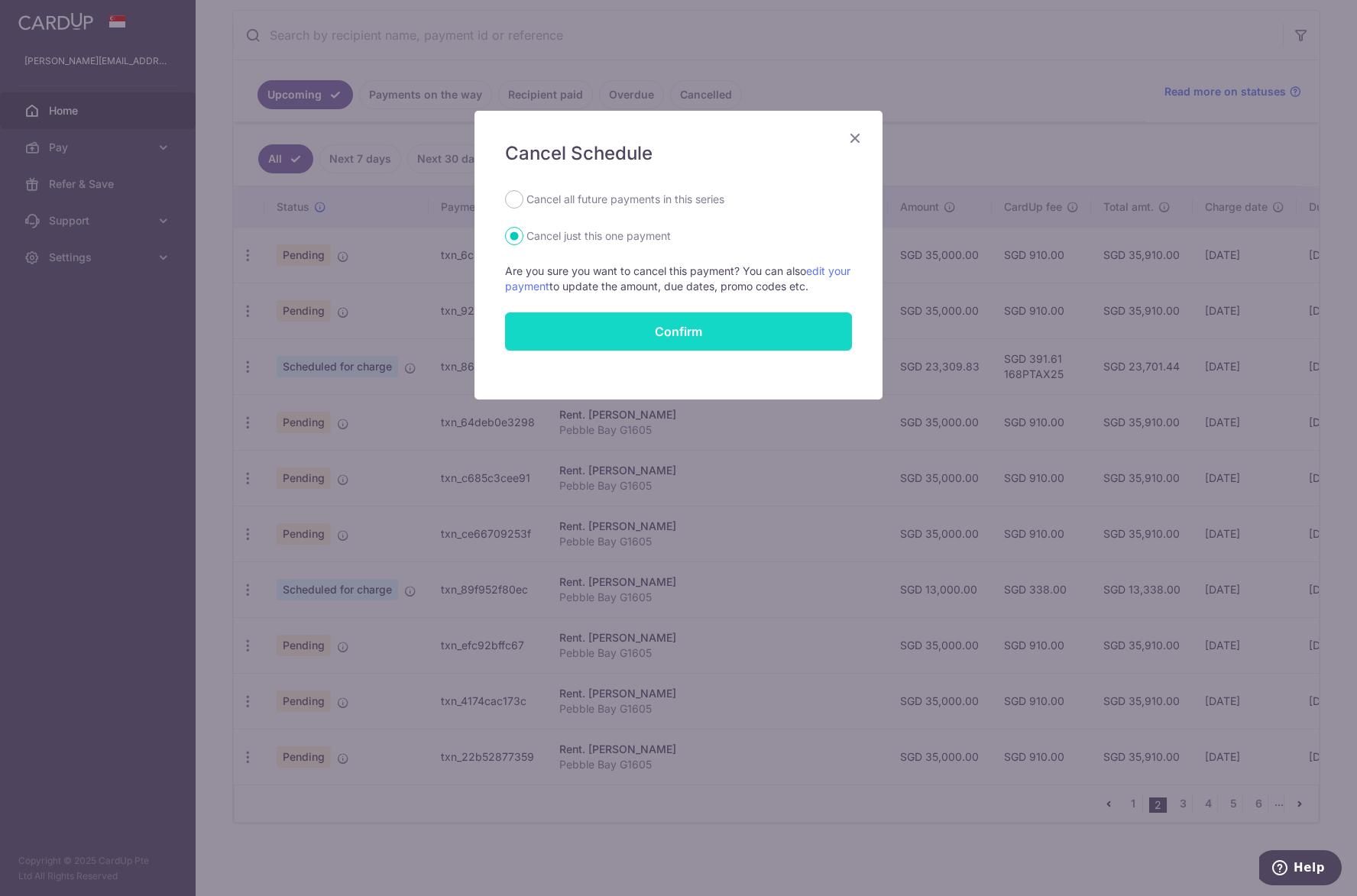
click at [662, 332] on button "Confirm" at bounding box center [679, 332] width 347 height 39
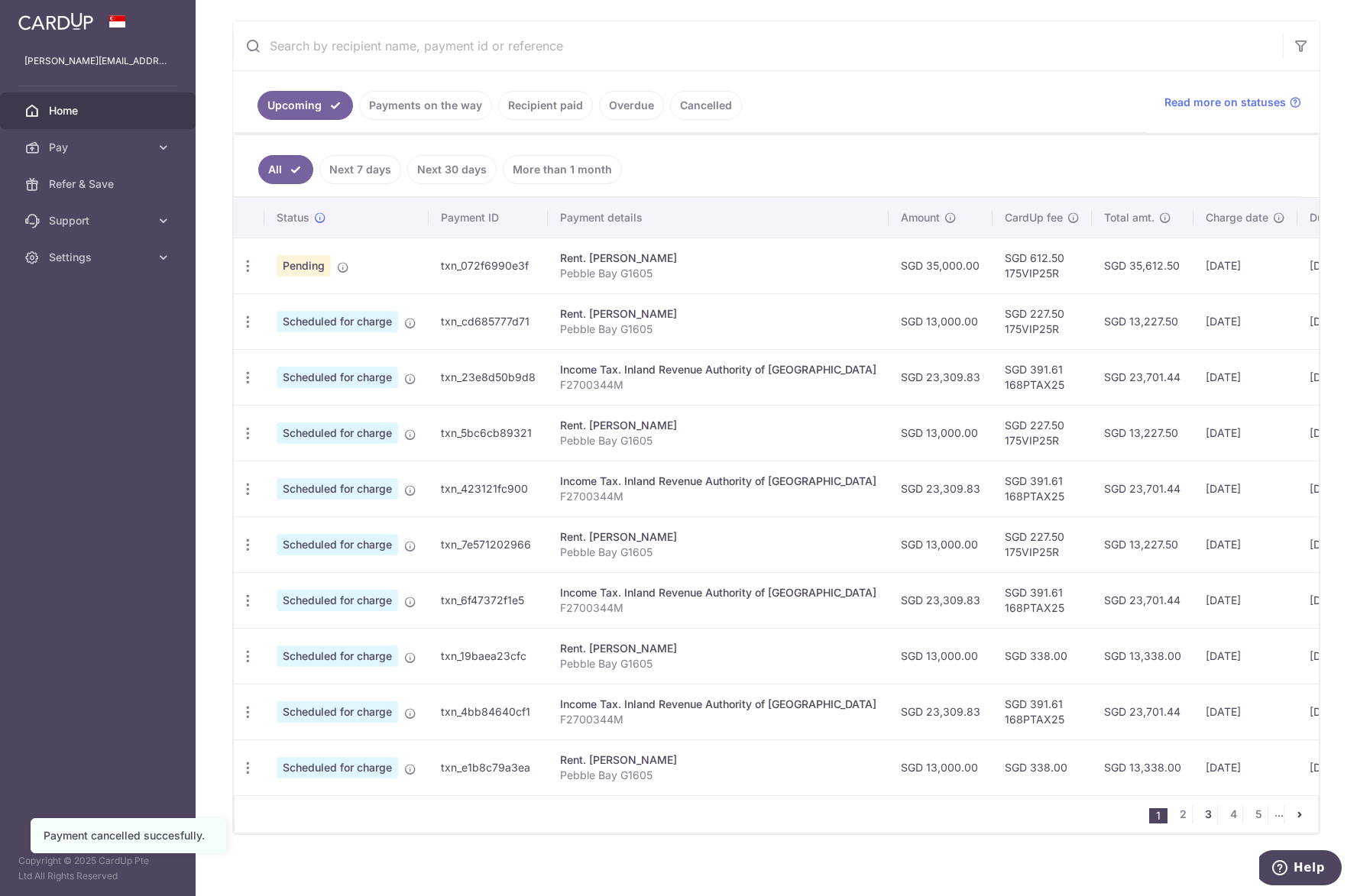
click at [1199, 820] on link "3" at bounding box center [1208, 814] width 19 height 19
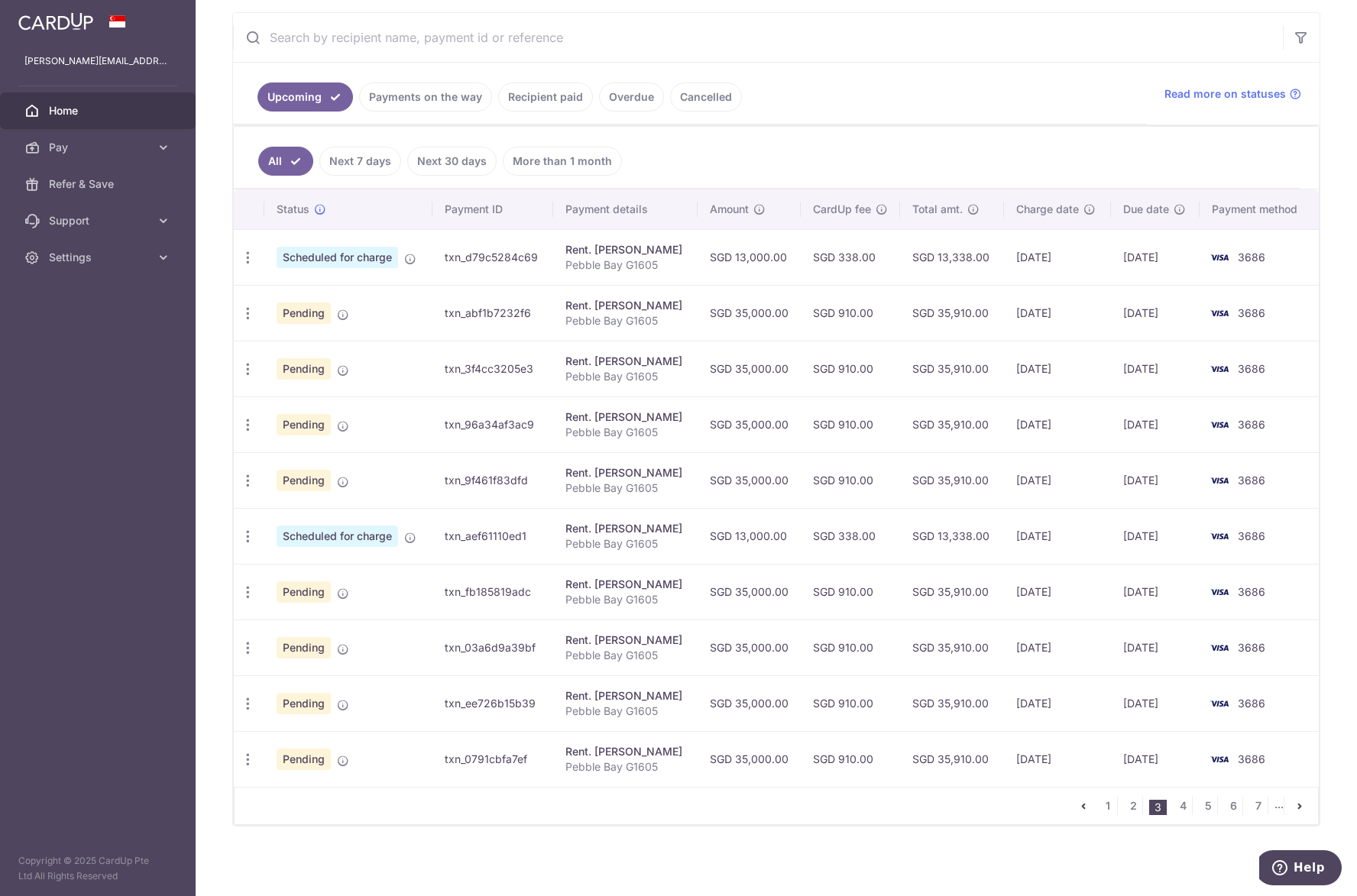
scroll to position [285, 0]
click at [250, 306] on icon "button" at bounding box center [248, 311] width 16 height 16
click at [279, 389] on span "Cancel payment" at bounding box center [329, 390] width 103 height 19
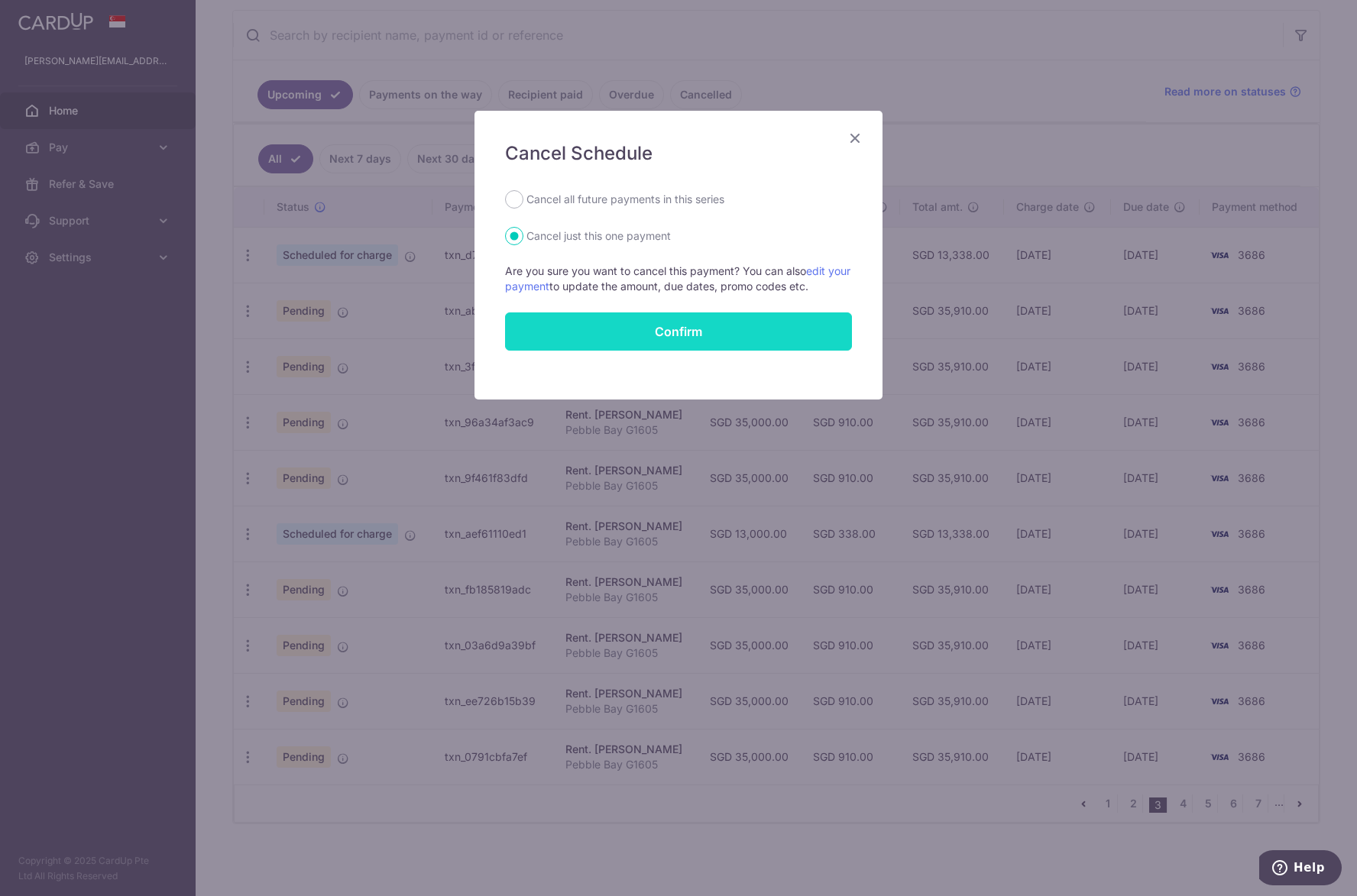
click at [680, 341] on button "Confirm" at bounding box center [679, 332] width 347 height 39
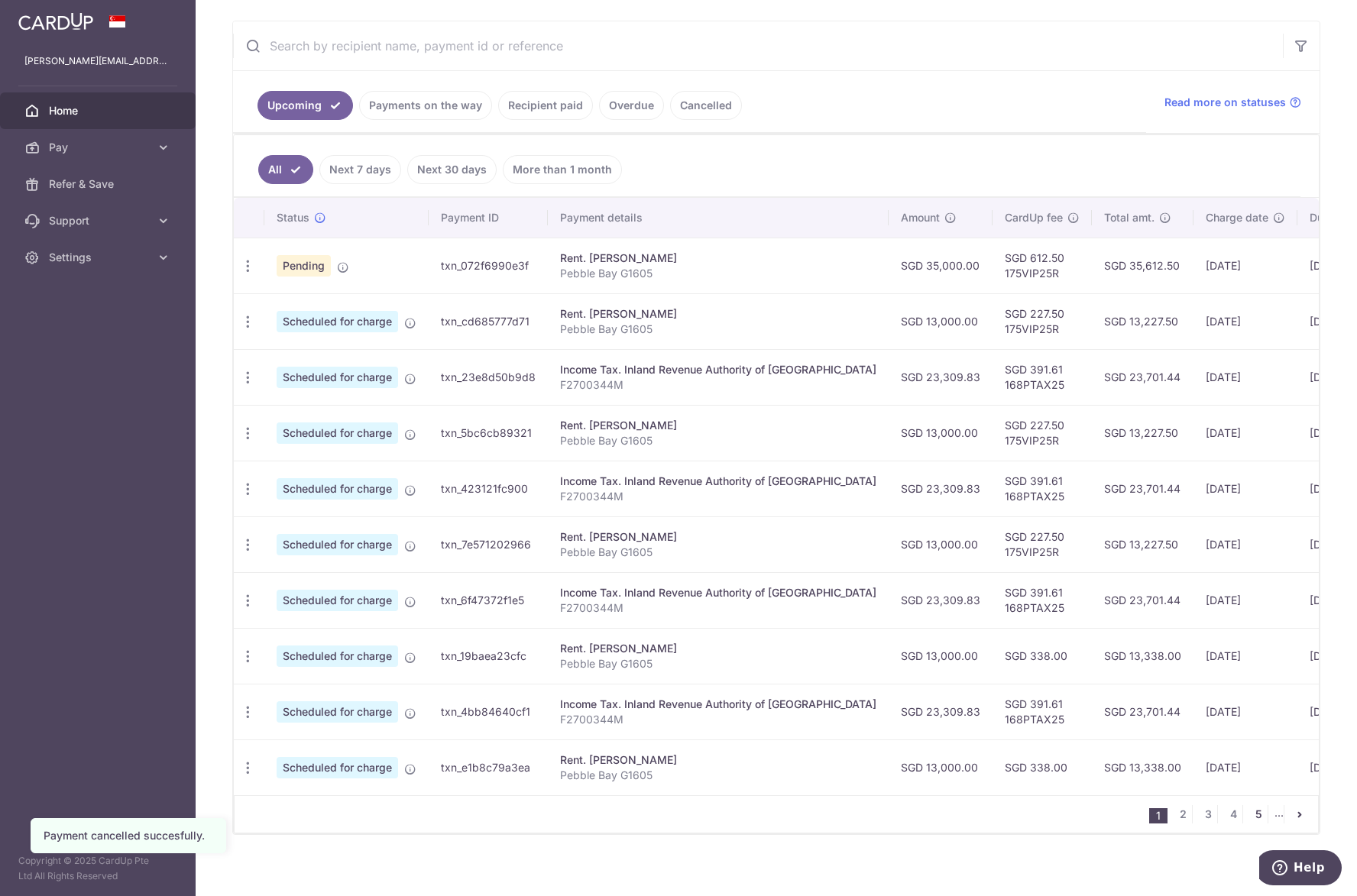
click at [1257, 823] on link "5" at bounding box center [1258, 814] width 19 height 19
click at [1251, 825] on div "× Pause Schedule Pause all future payments in this series Pause just this one p…" at bounding box center [775, 448] width 1161 height 896
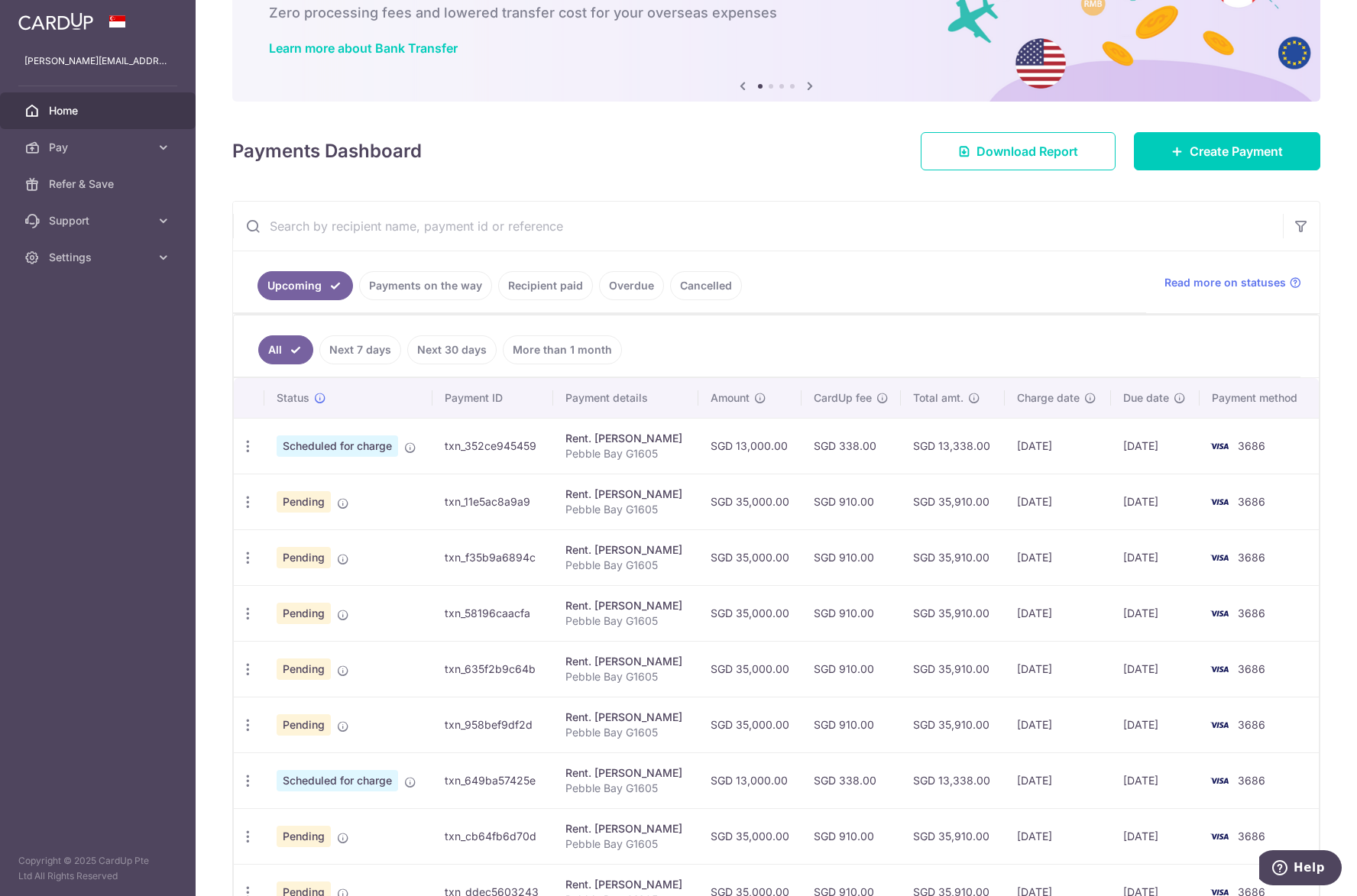
scroll to position [285, 0]
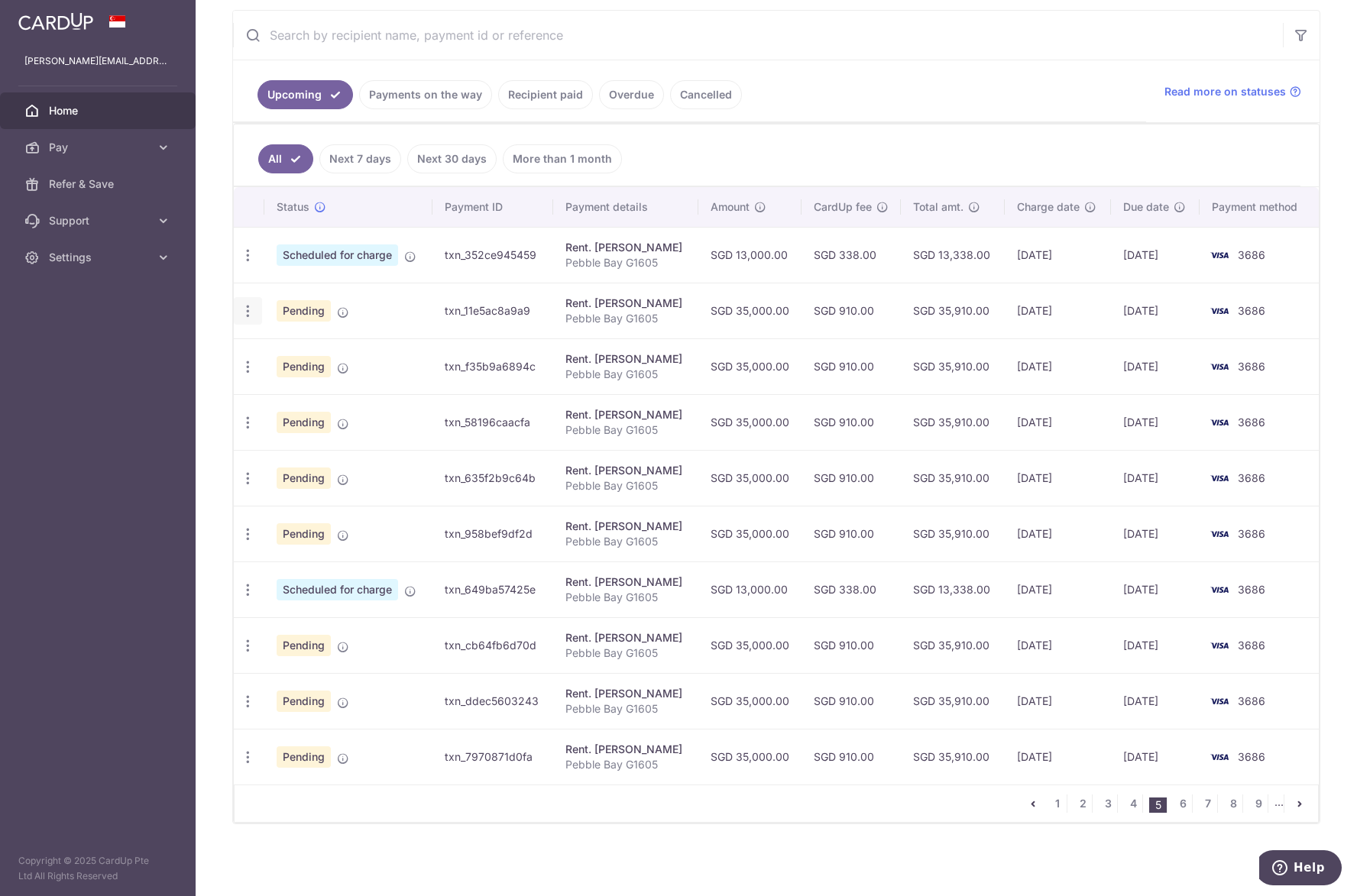
click at [249, 314] on icon "button" at bounding box center [248, 311] width 16 height 16
click at [284, 392] on span "Cancel payment" at bounding box center [329, 390] width 103 height 19
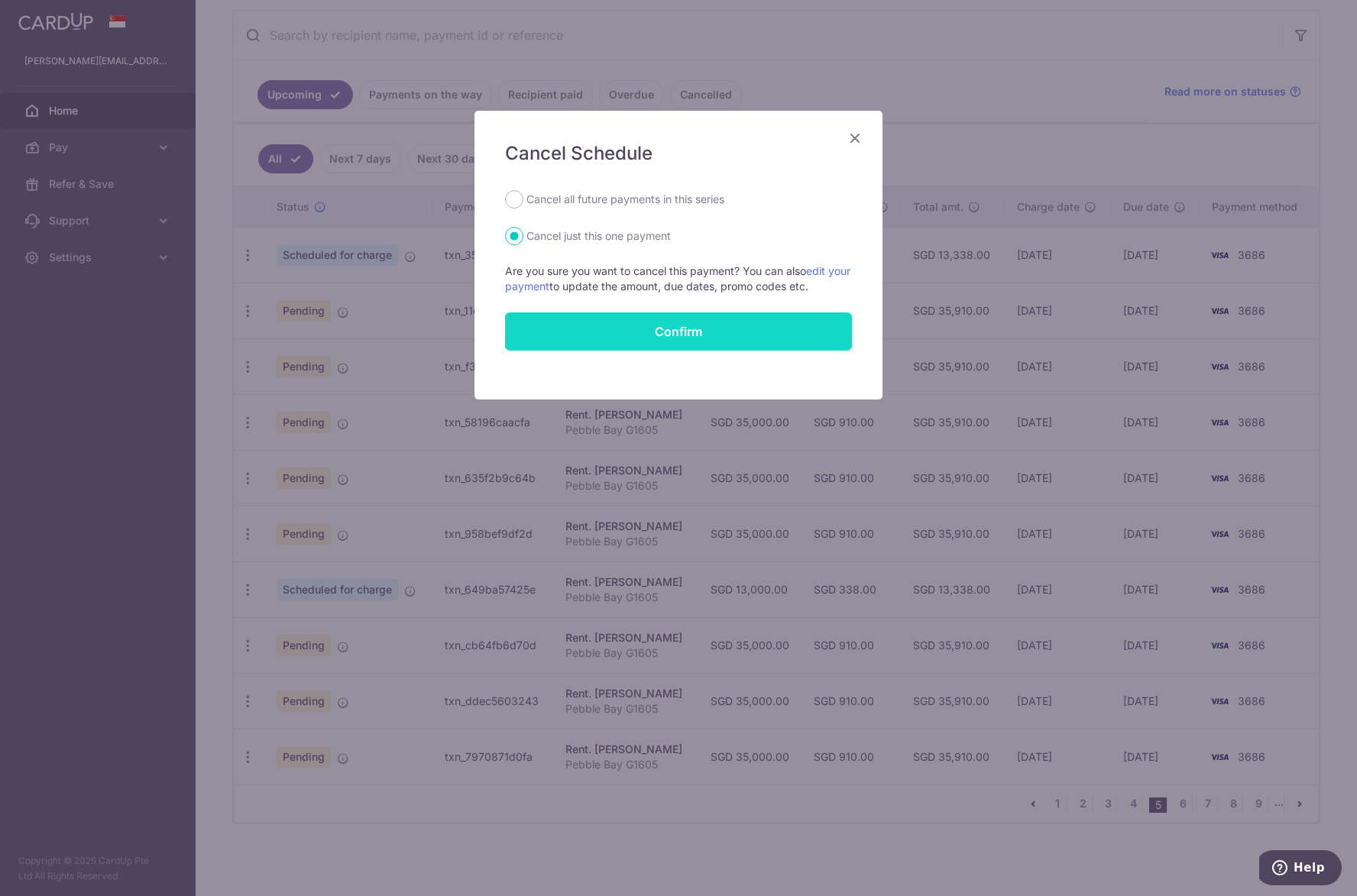
click at [706, 342] on button "Confirm" at bounding box center [679, 332] width 347 height 39
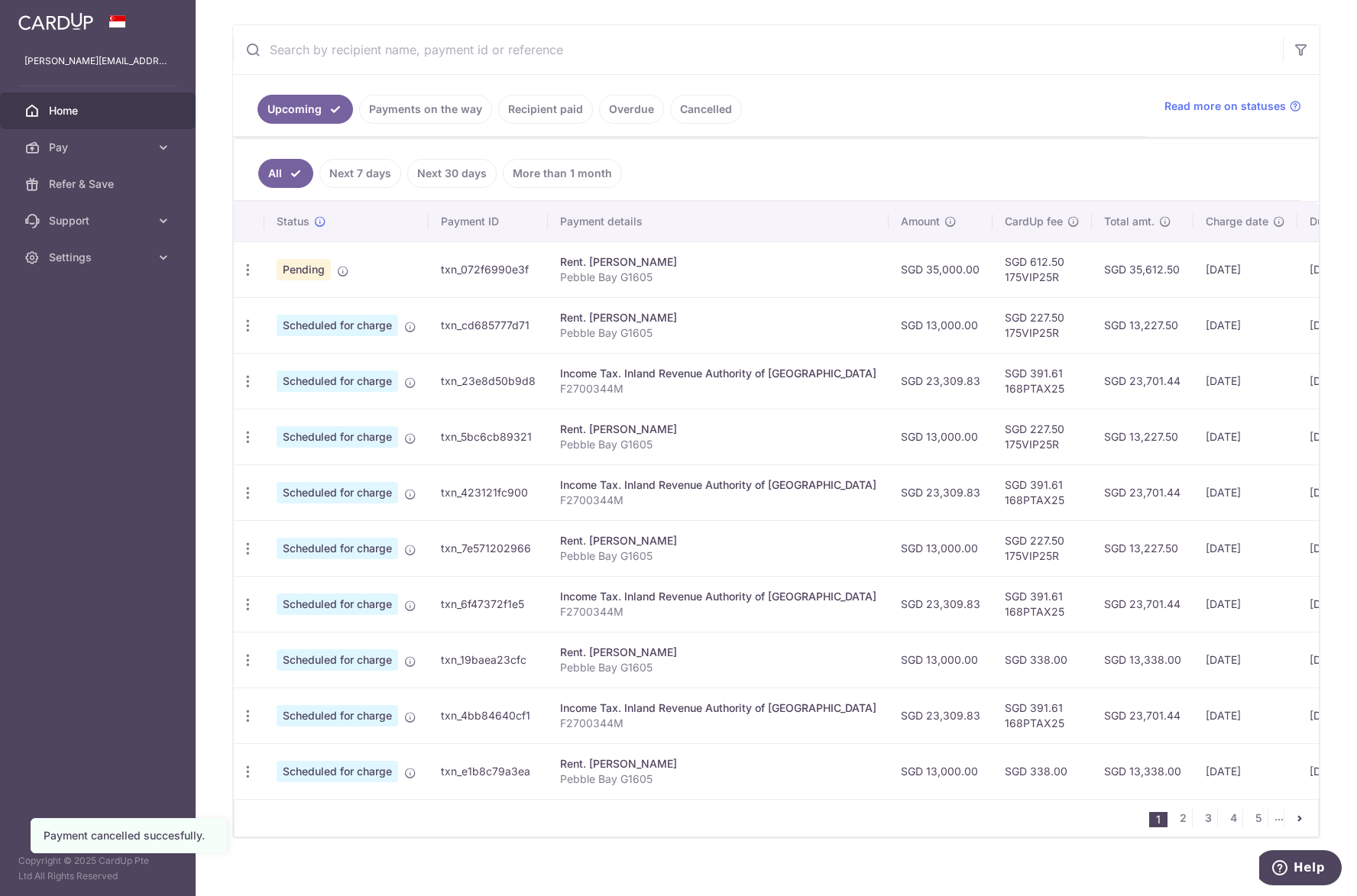
scroll to position [292, 0]
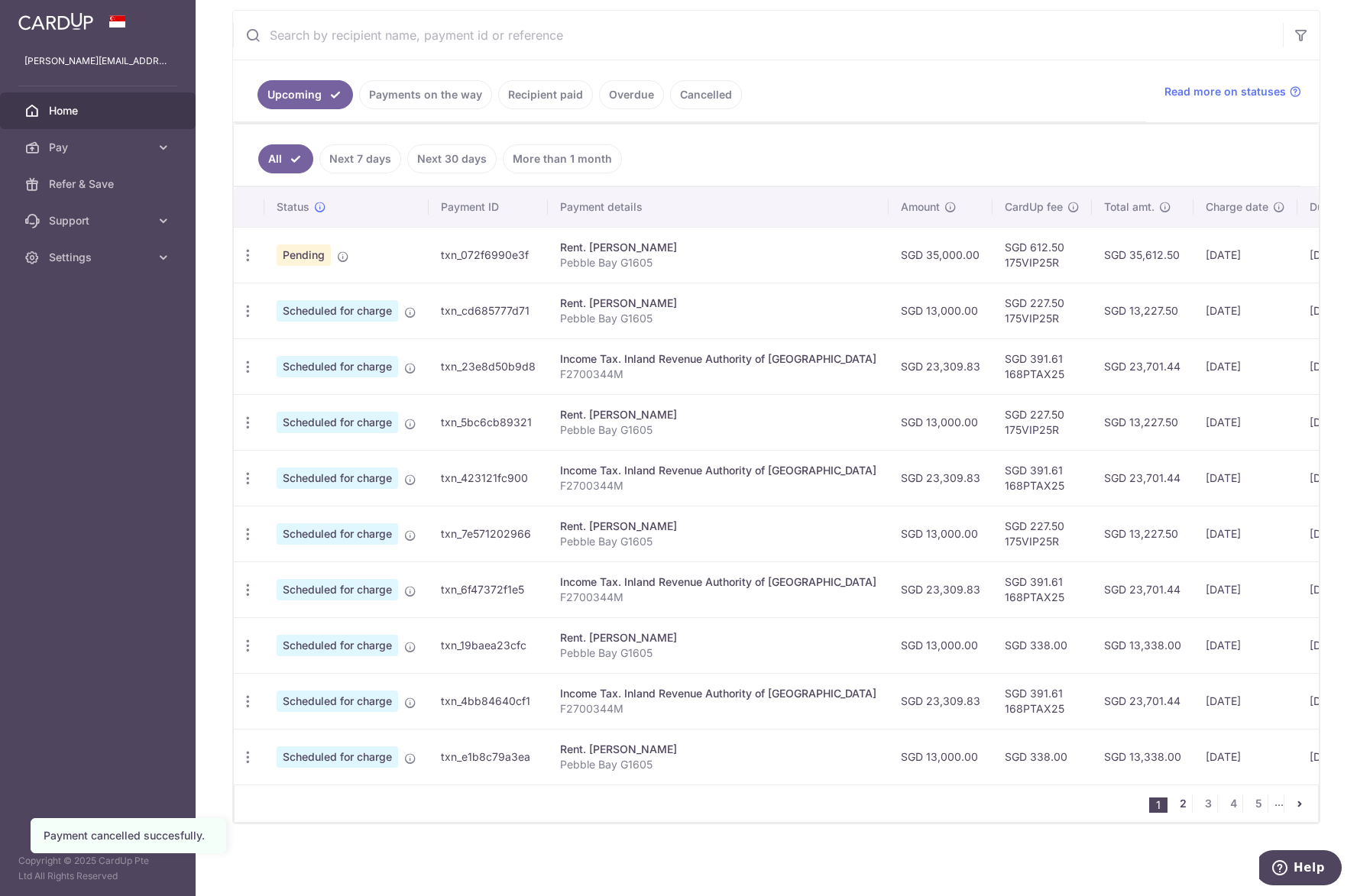
click at [1175, 799] on link "2" at bounding box center [1183, 803] width 19 height 19
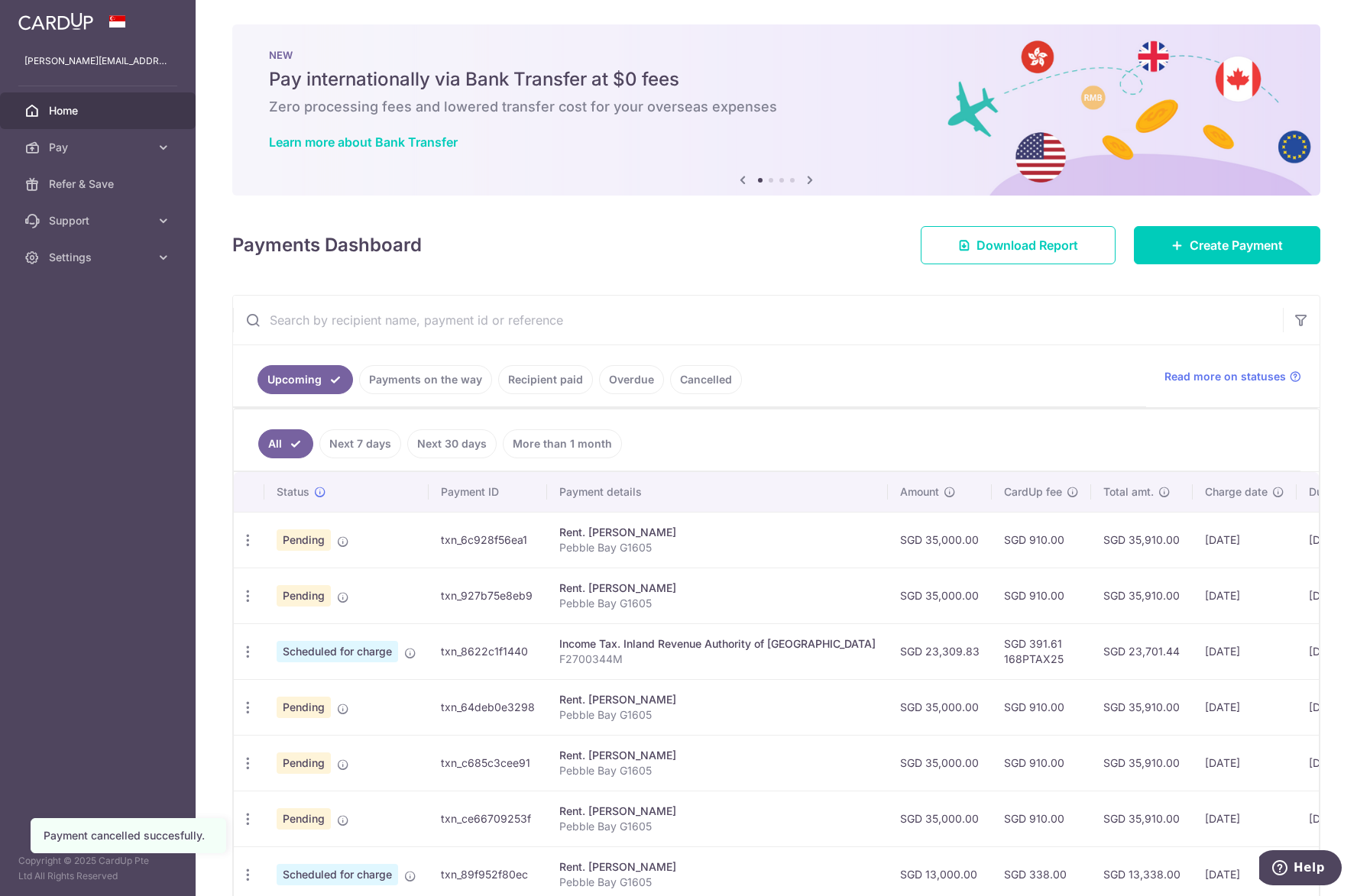
scroll to position [229, 0]
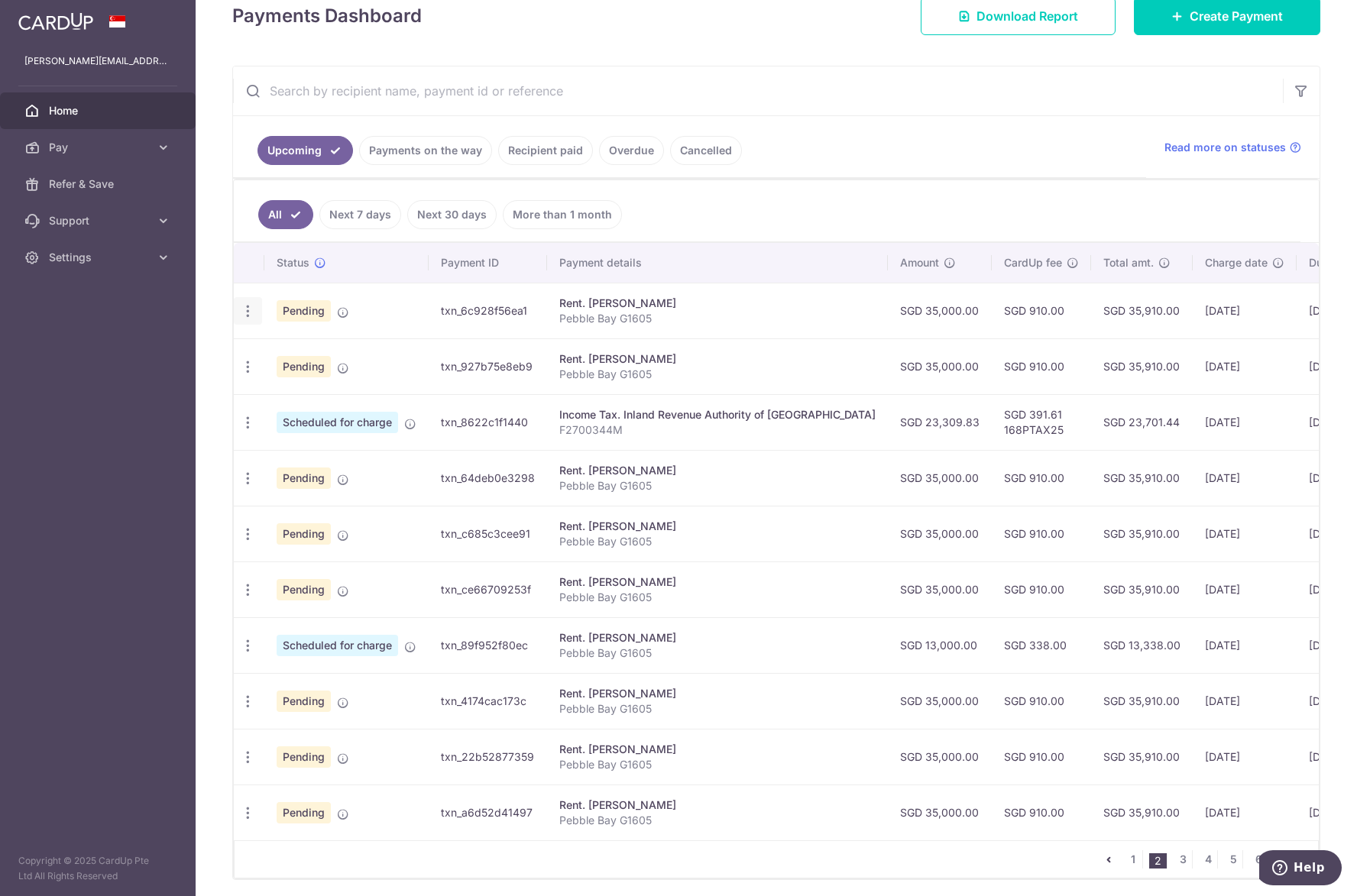
click at [251, 313] on icon "button" at bounding box center [248, 311] width 16 height 16
click at [268, 389] on link "Cancel payment" at bounding box center [314, 390] width 159 height 39
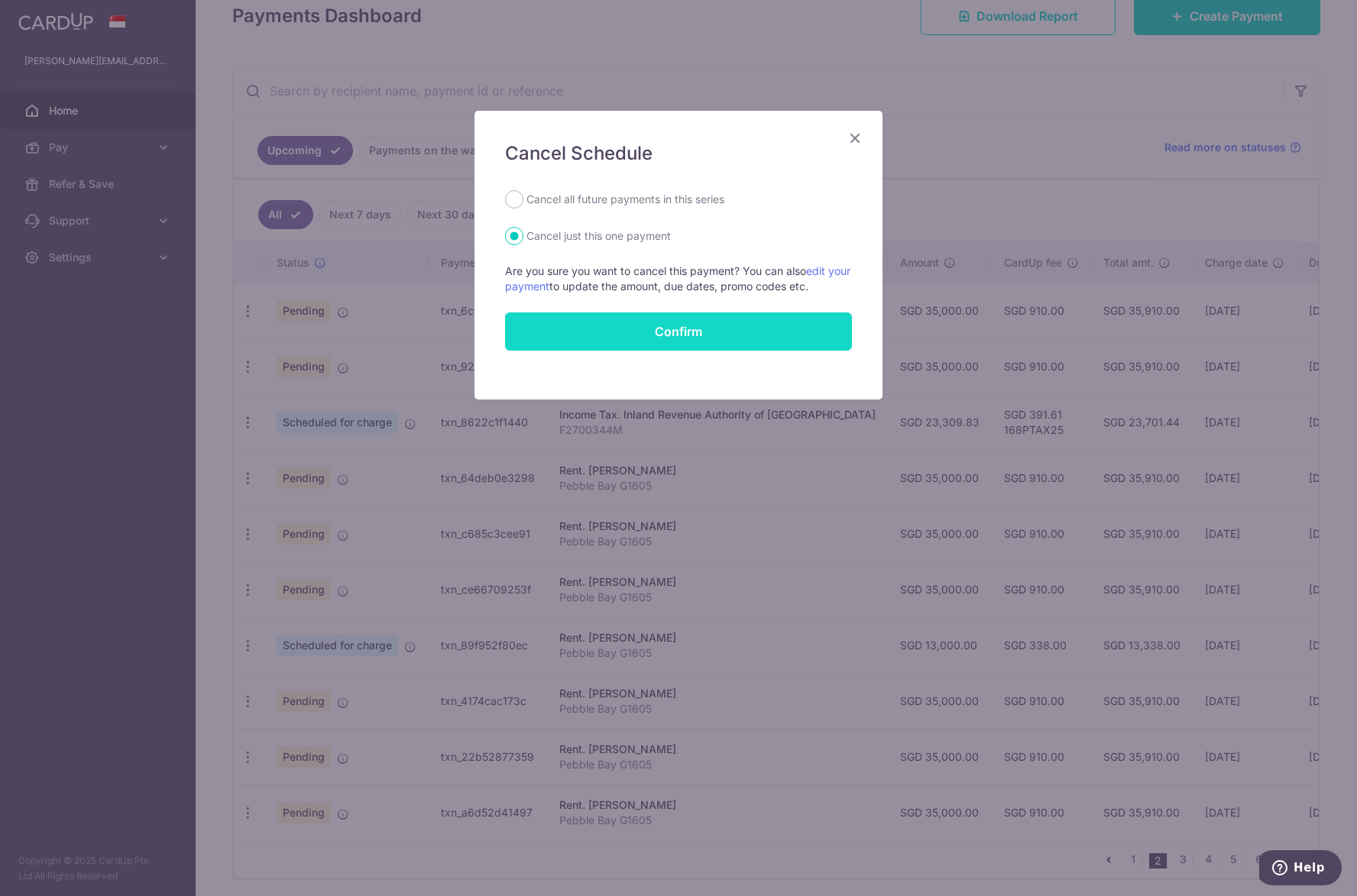
click at [596, 335] on button "Confirm" at bounding box center [679, 332] width 347 height 39
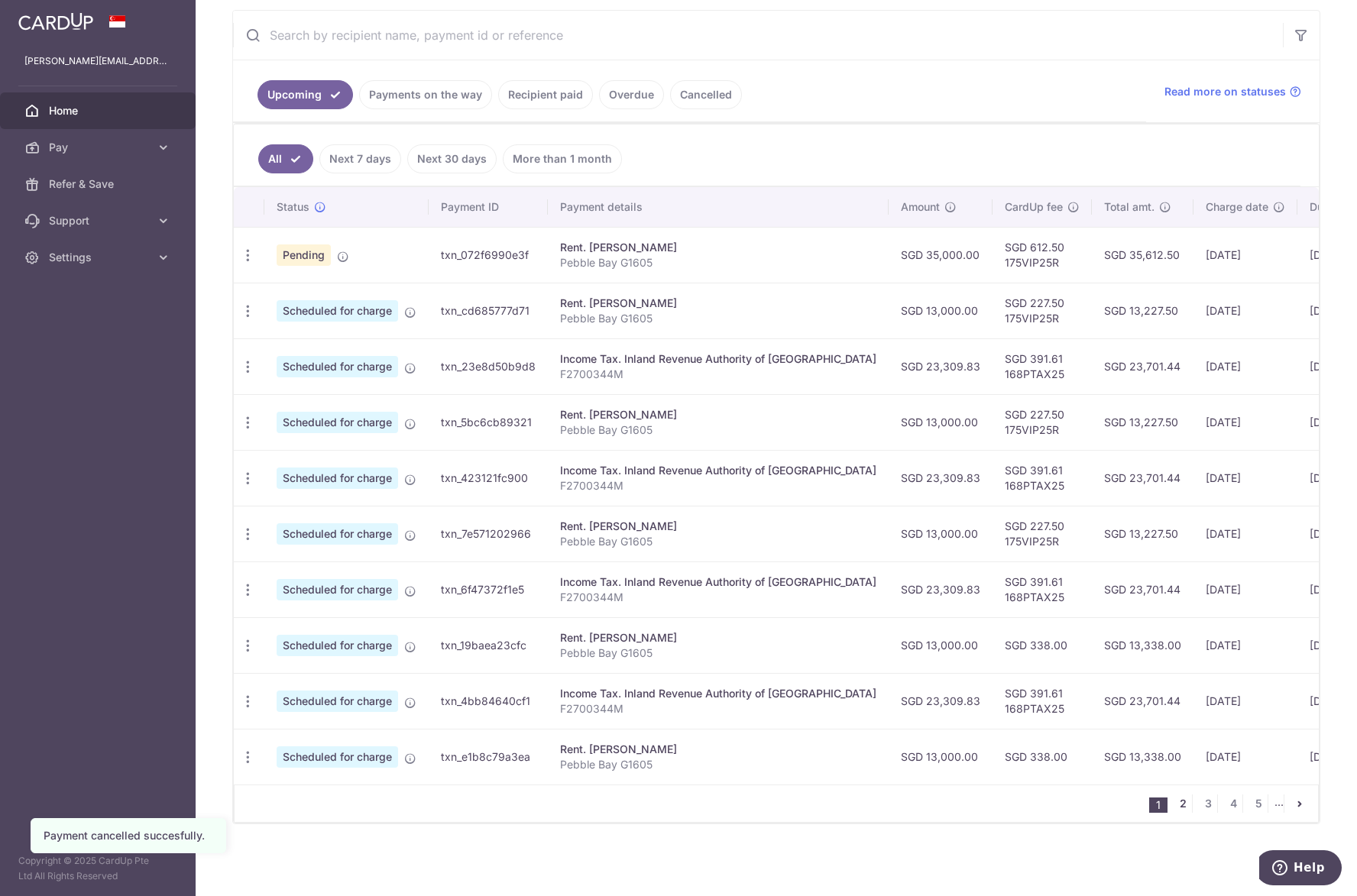
click at [1176, 805] on link "2" at bounding box center [1183, 803] width 19 height 19
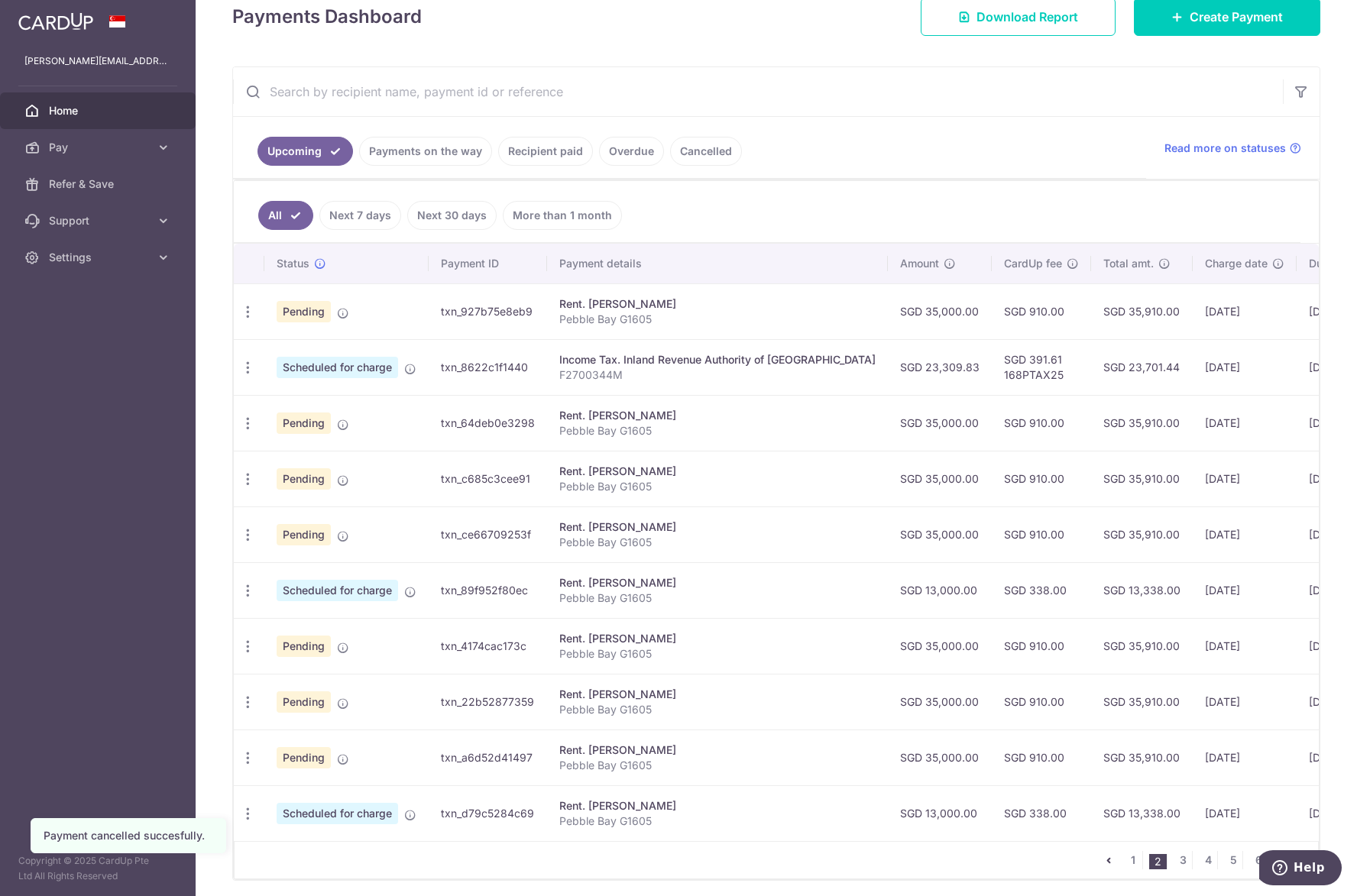
scroll to position [229, 0]
click at [251, 424] on icon "button" at bounding box center [248, 423] width 16 height 16
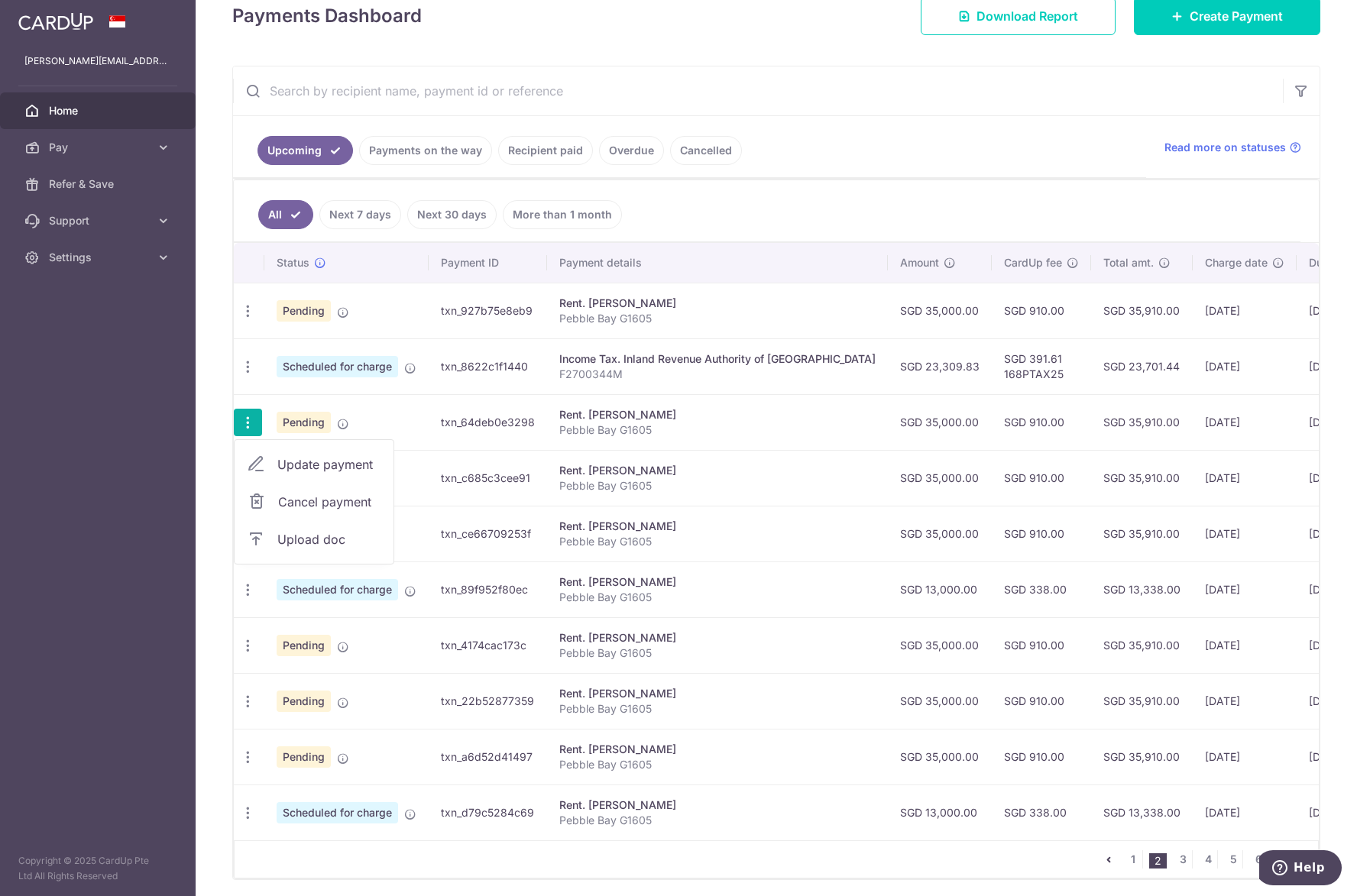
click at [282, 498] on span "Cancel payment" at bounding box center [329, 502] width 103 height 19
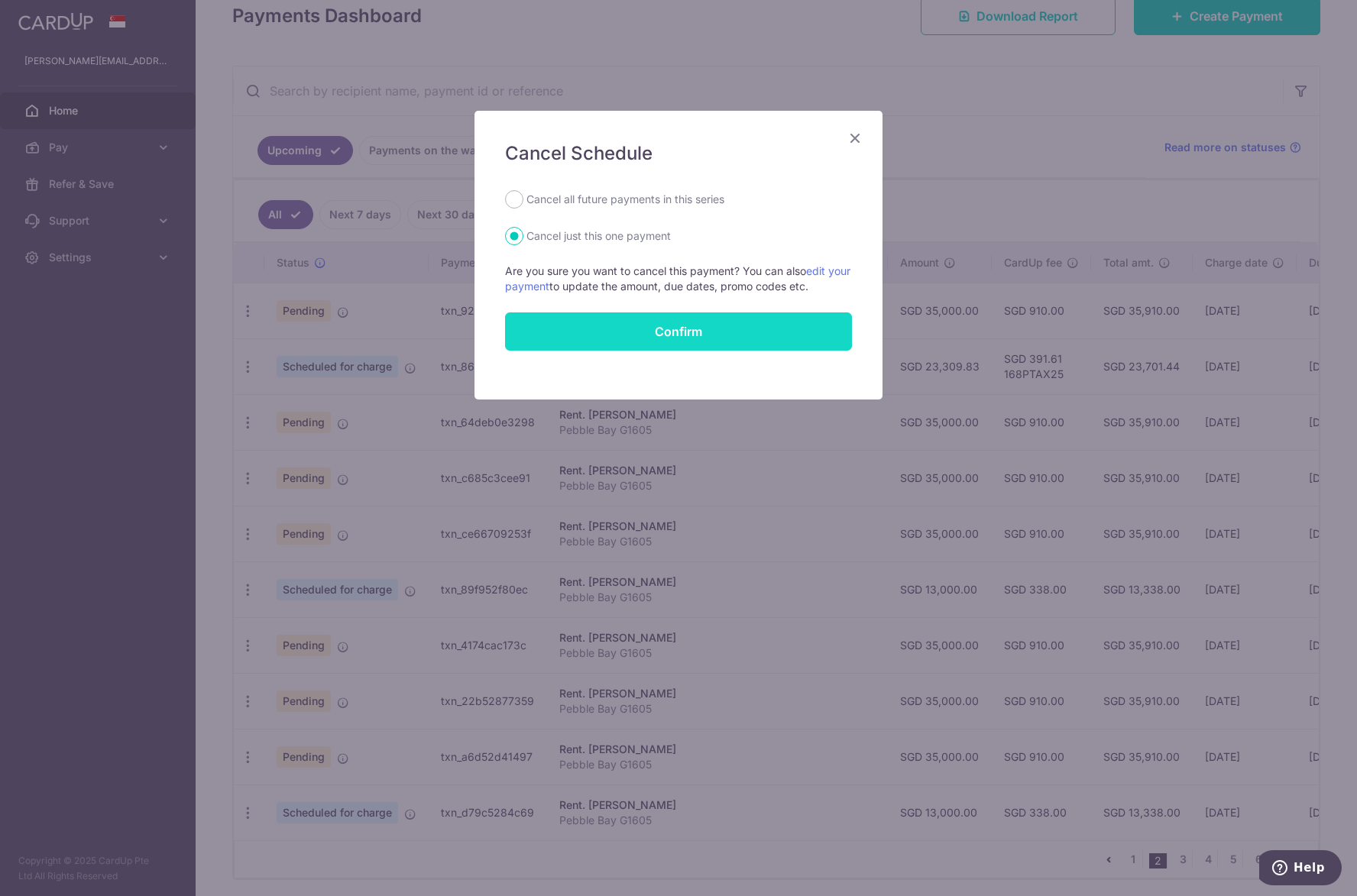
click at [581, 335] on button "Confirm" at bounding box center [679, 332] width 347 height 39
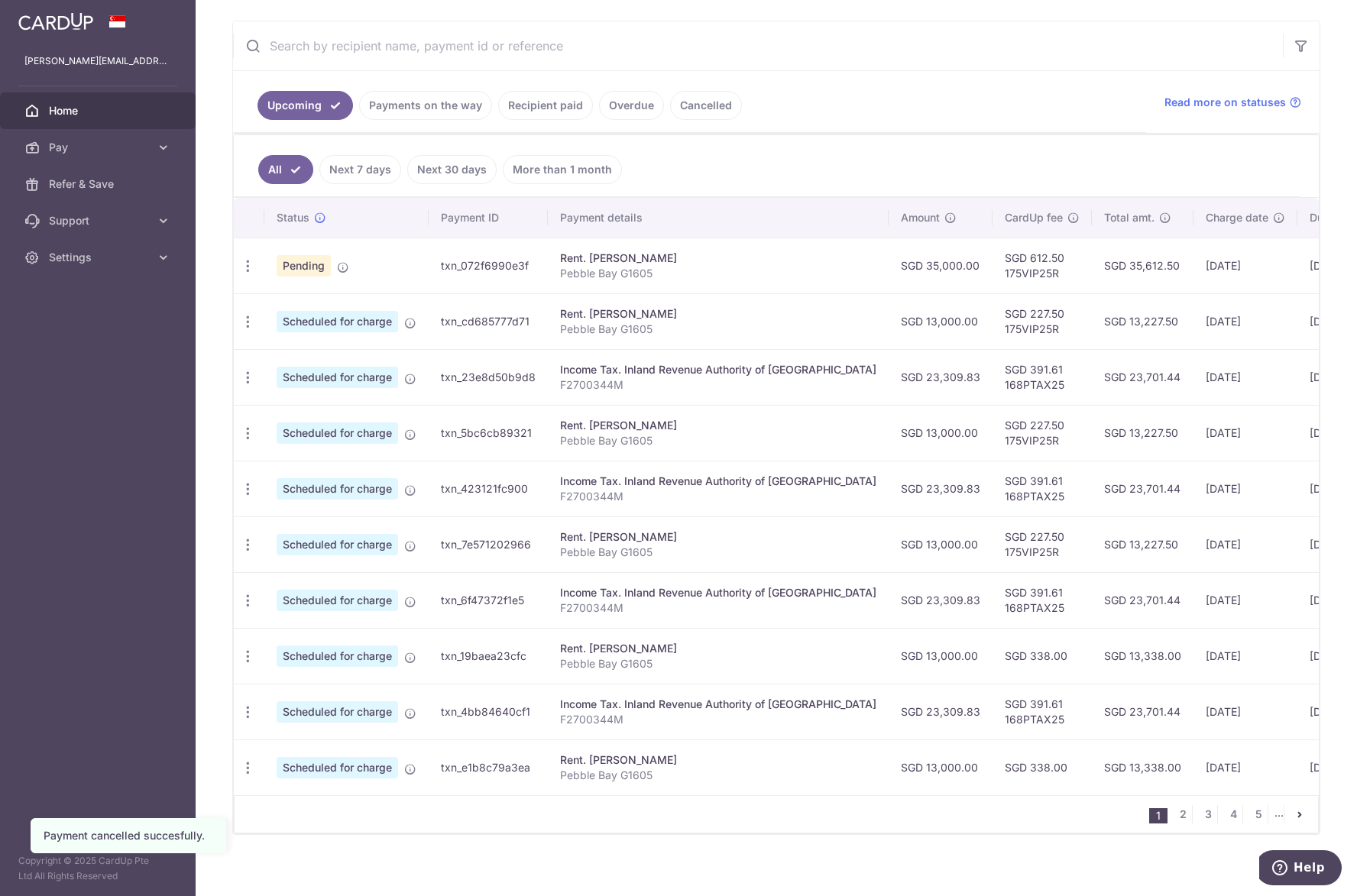
scroll to position [292, 0]
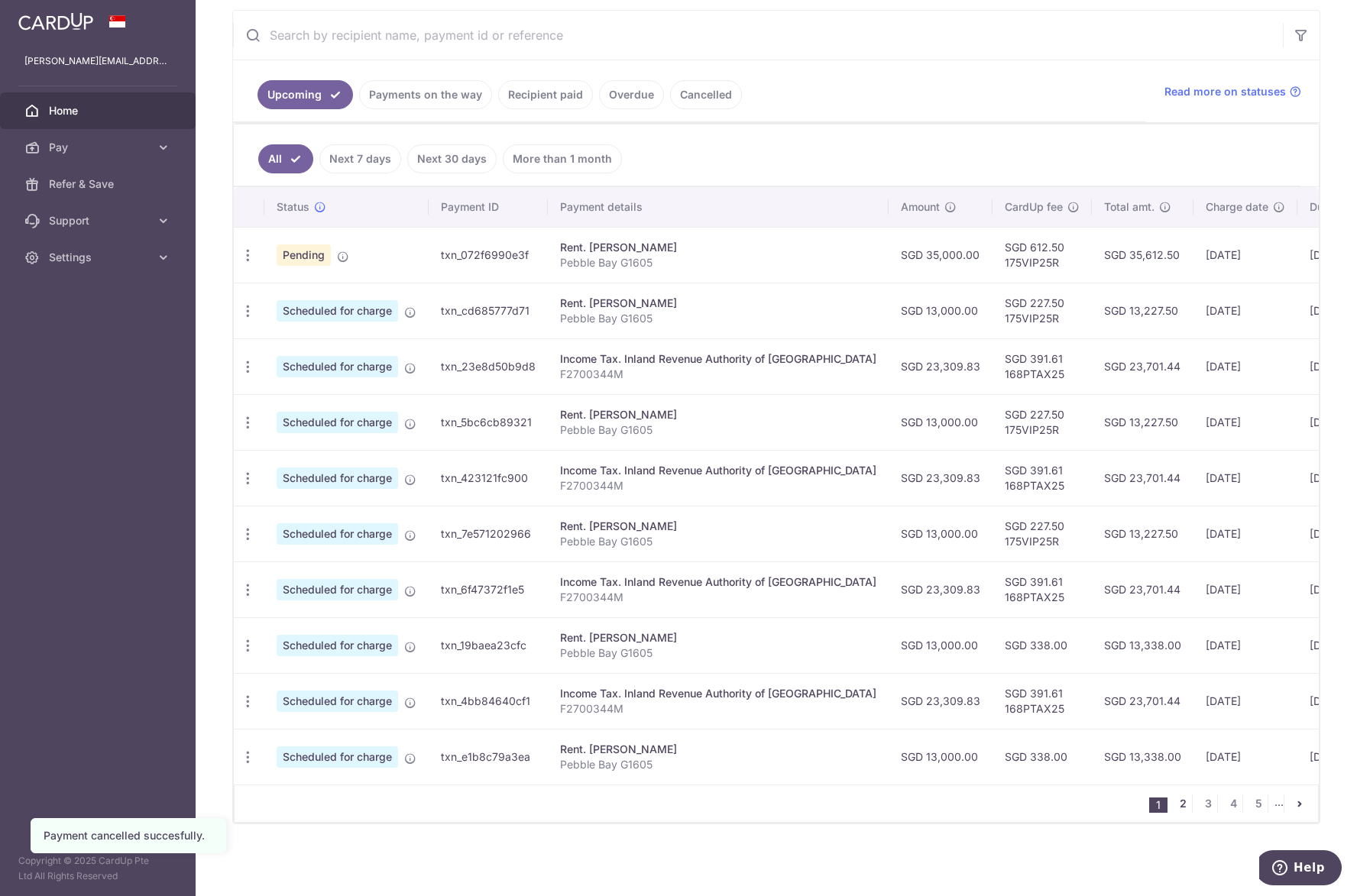
click at [1178, 803] on link "2" at bounding box center [1183, 803] width 19 height 19
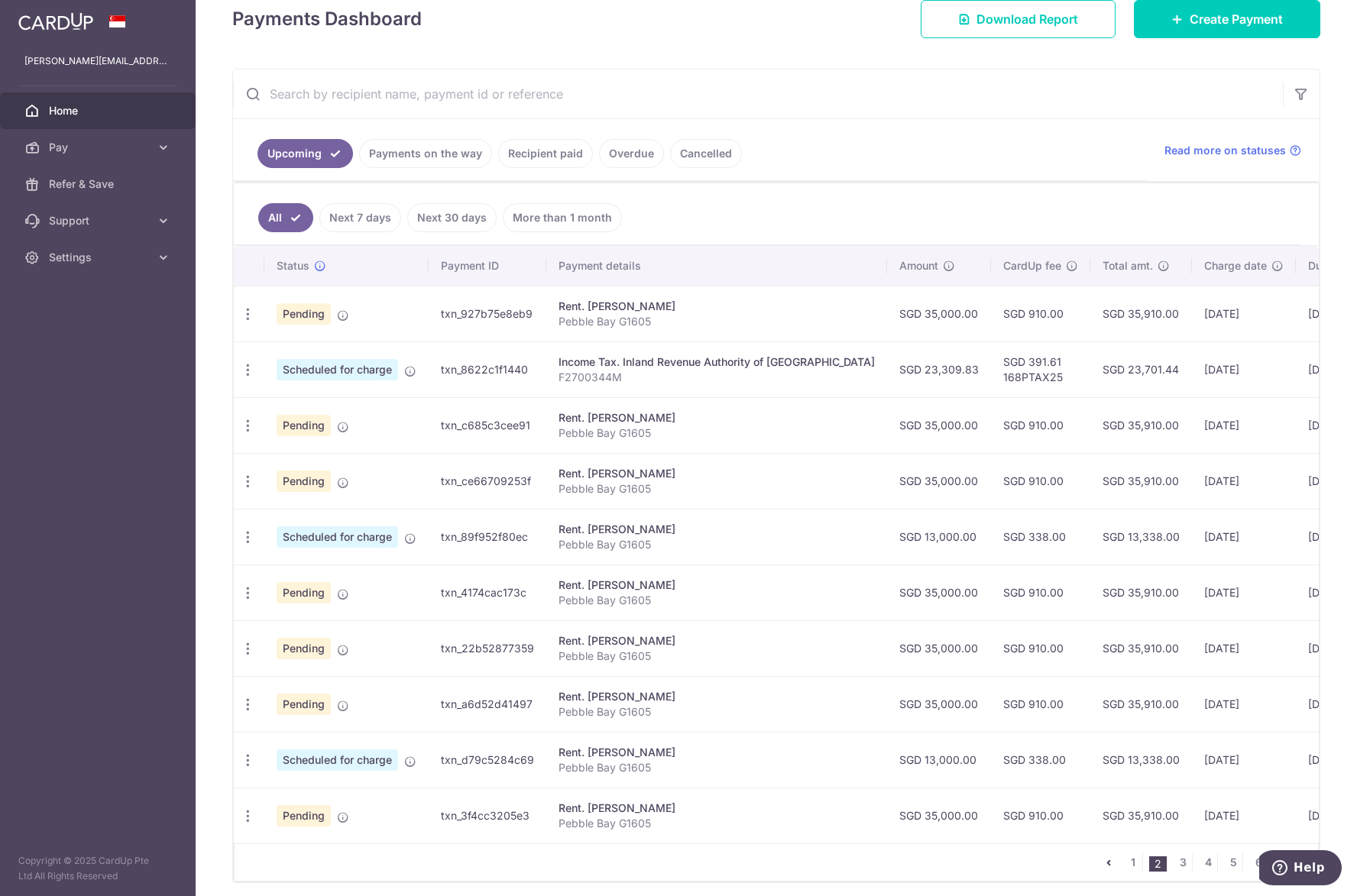
scroll to position [229, 0]
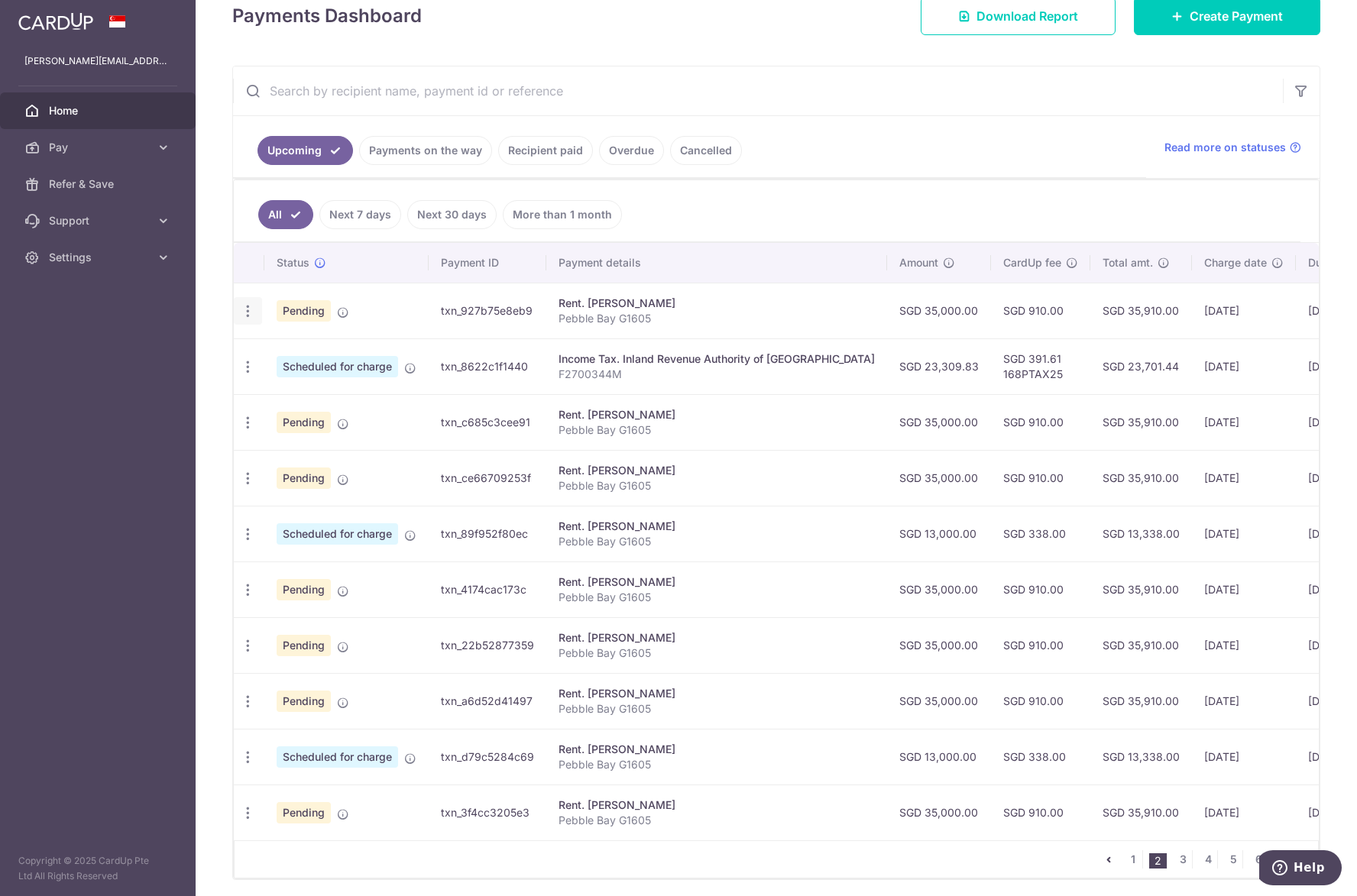
click at [258, 318] on div "Update payment Cancel payment Upload doc" at bounding box center [248, 311] width 29 height 29
click at [255, 316] on div "Update payment Cancel payment Upload doc" at bounding box center [248, 311] width 29 height 29
click at [252, 316] on icon "button" at bounding box center [248, 311] width 16 height 16
click at [286, 395] on span "Cancel payment" at bounding box center [329, 390] width 103 height 19
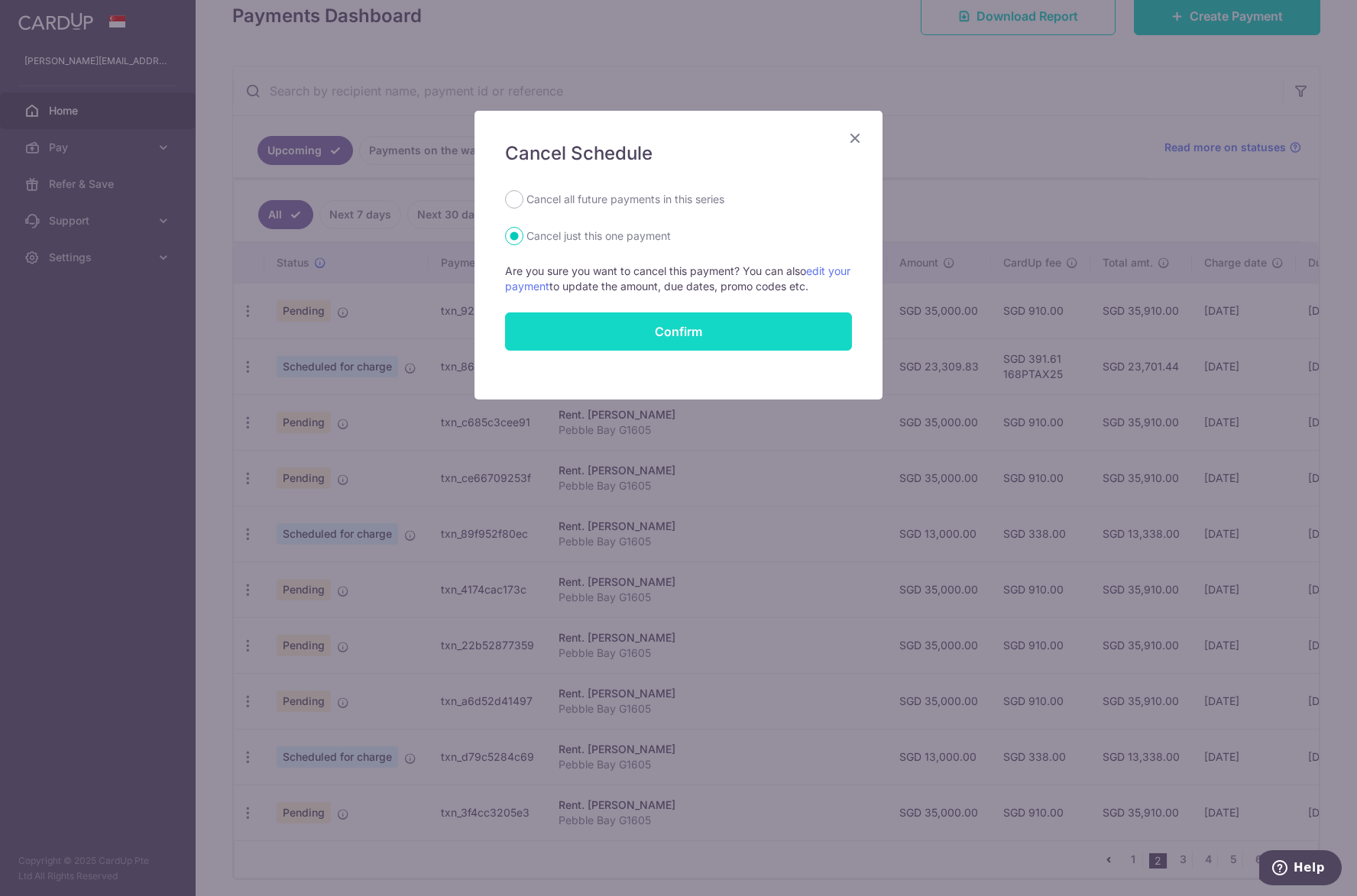
click at [710, 332] on button "Confirm" at bounding box center [679, 332] width 347 height 39
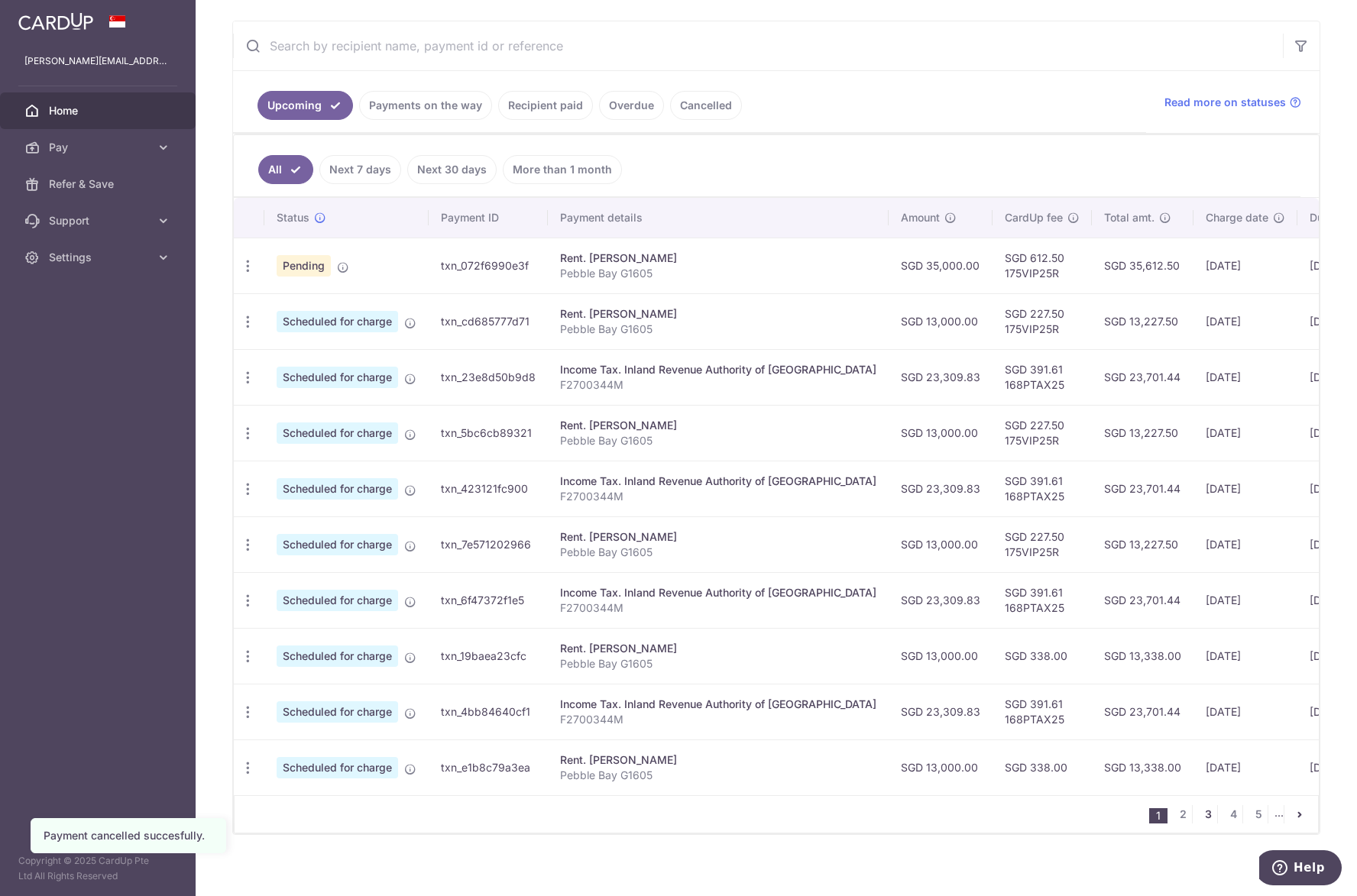
scroll to position [292, 0]
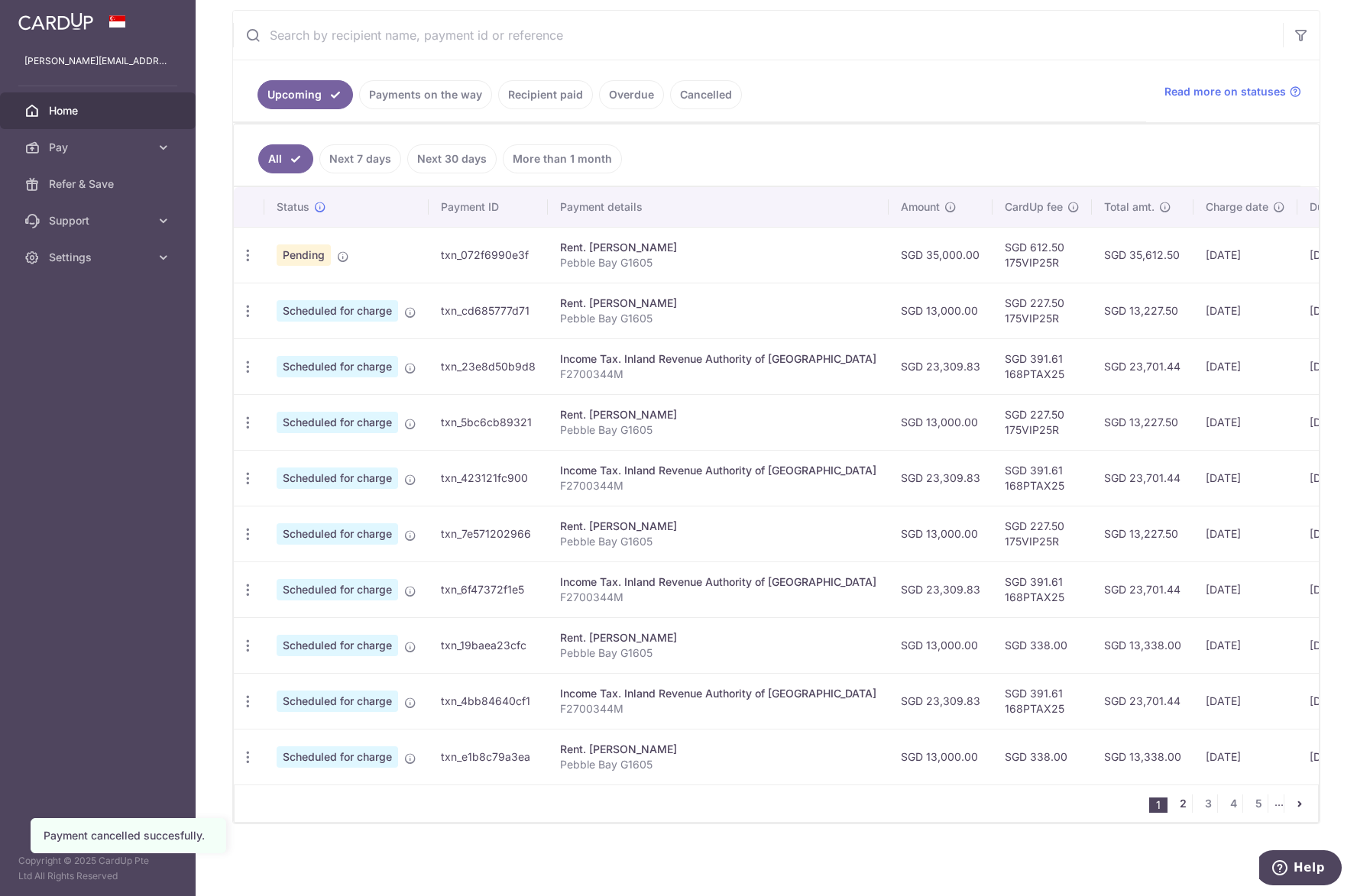
click at [1175, 805] on link "2" at bounding box center [1183, 803] width 19 height 19
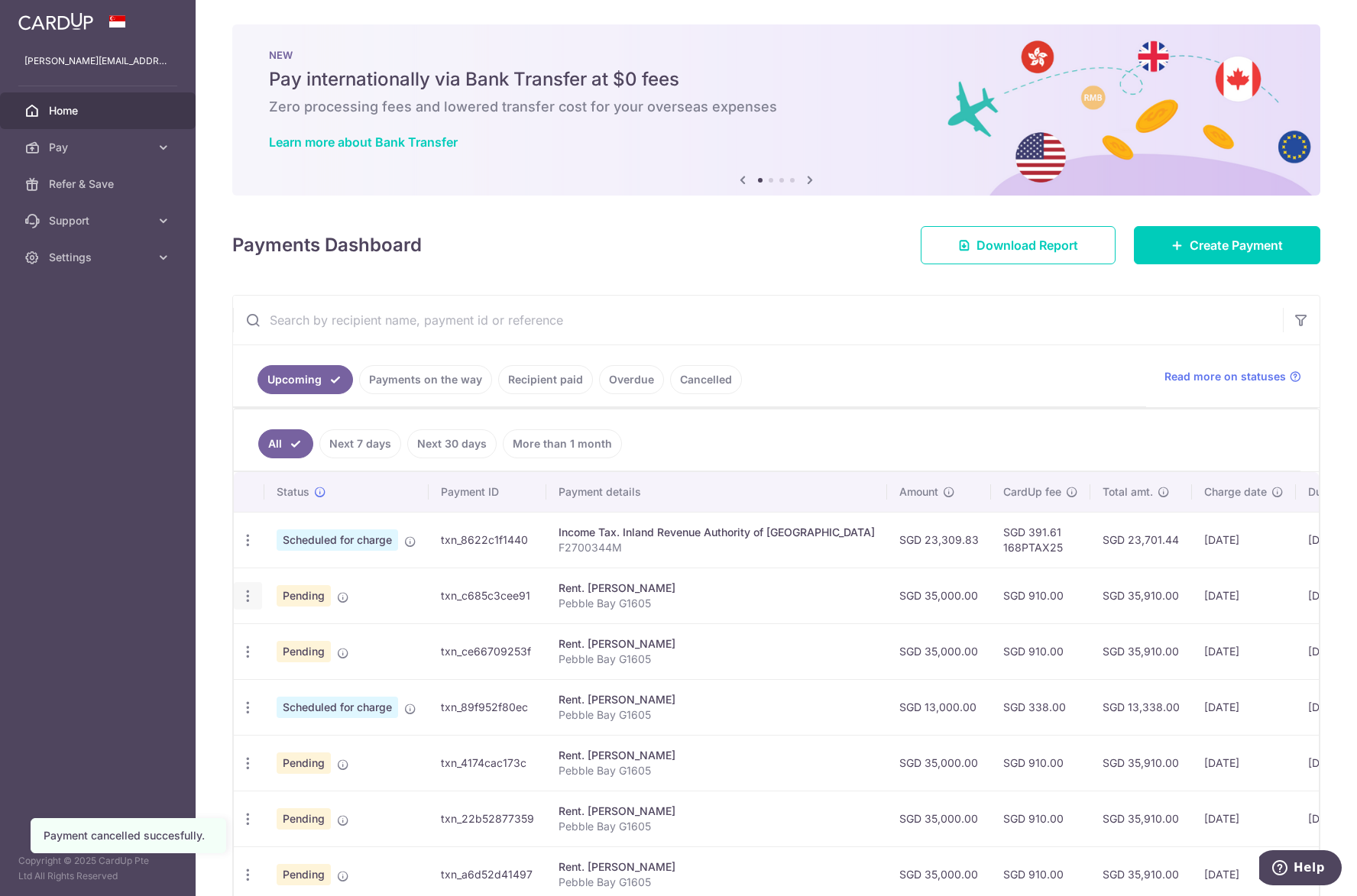
click at [255, 601] on icon "button" at bounding box center [248, 595] width 16 height 16
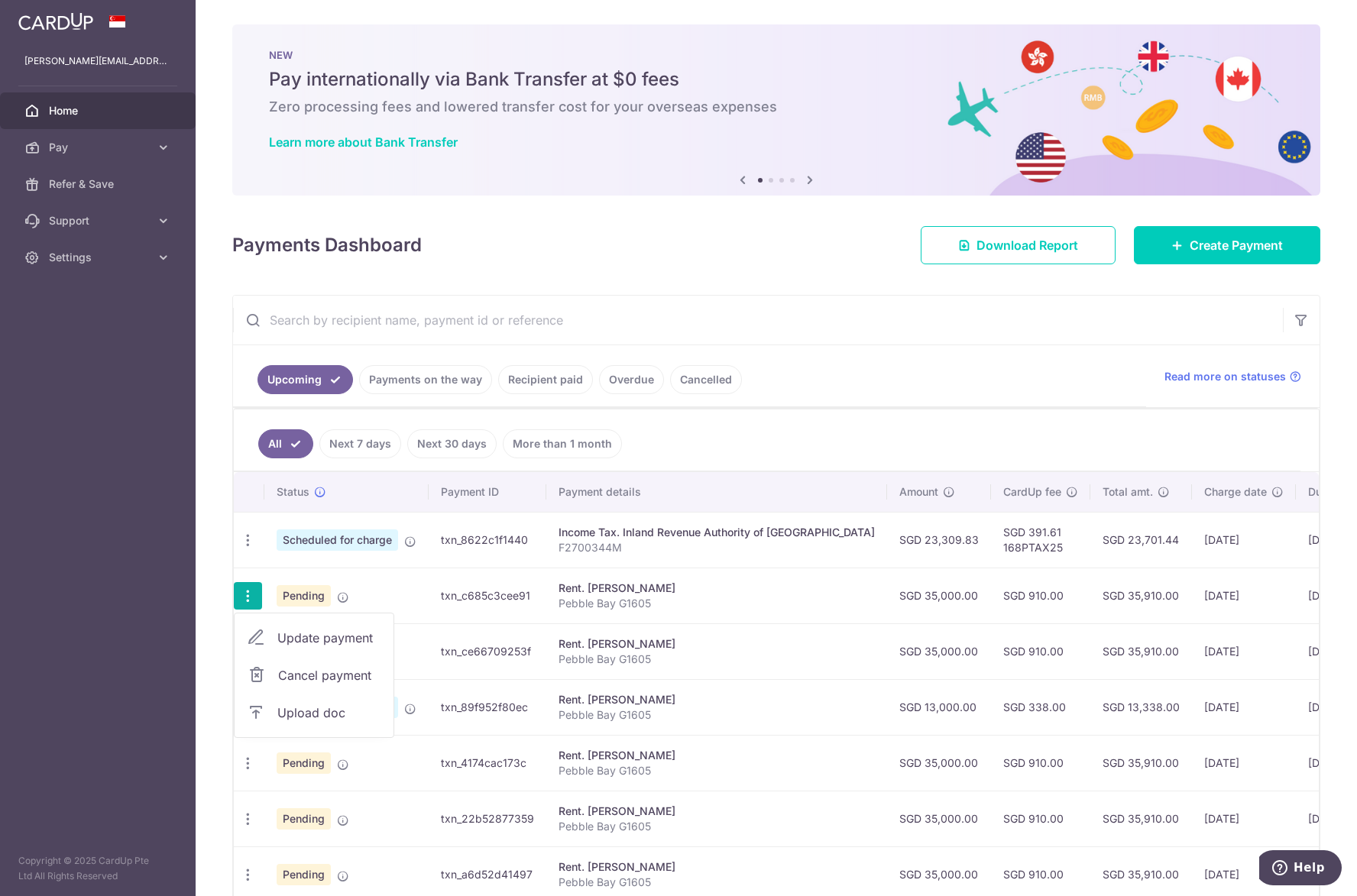
click at [264, 672] on icon at bounding box center [257, 675] width 19 height 19
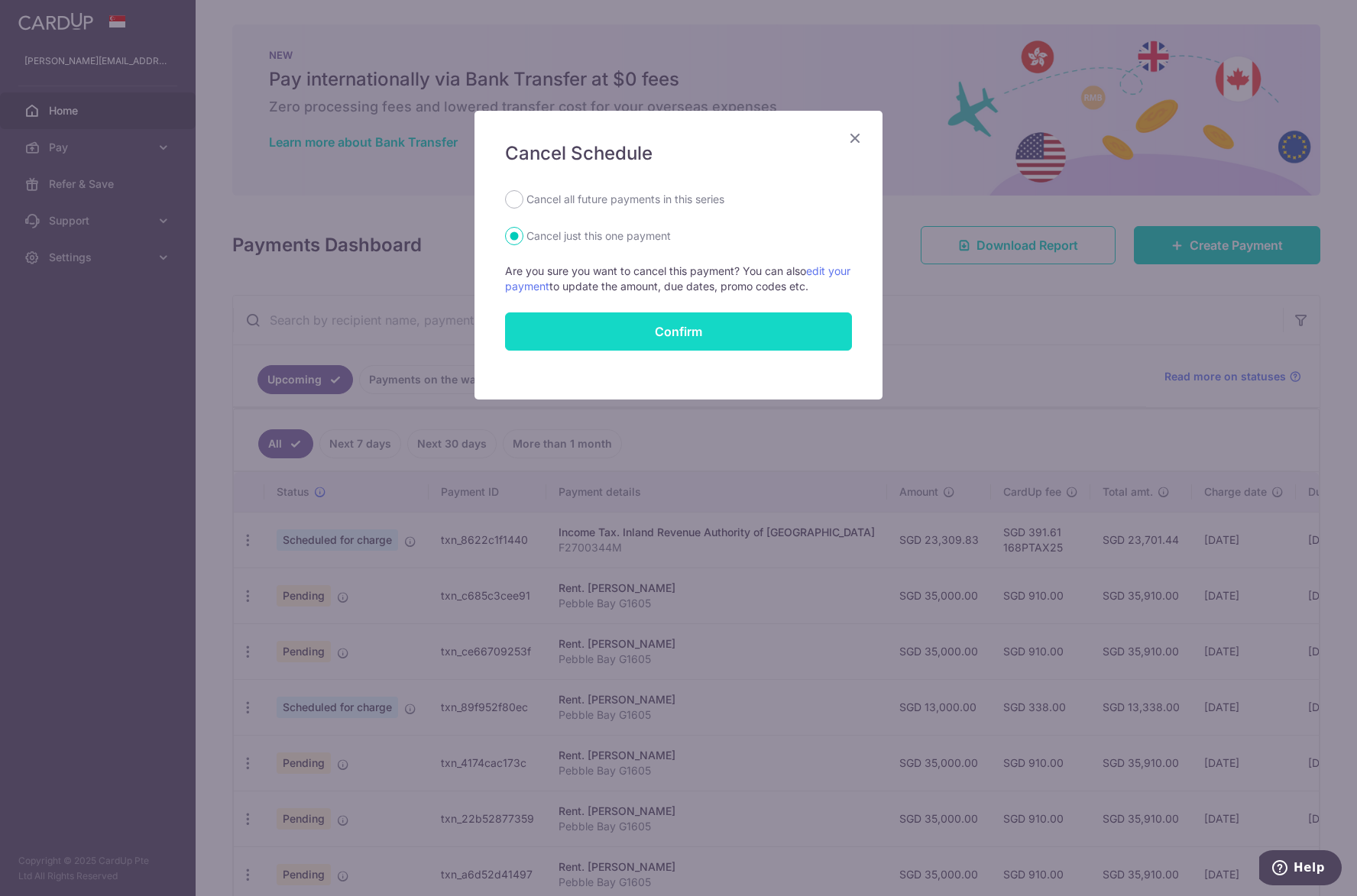
click at [721, 338] on button "Confirm" at bounding box center [679, 332] width 347 height 39
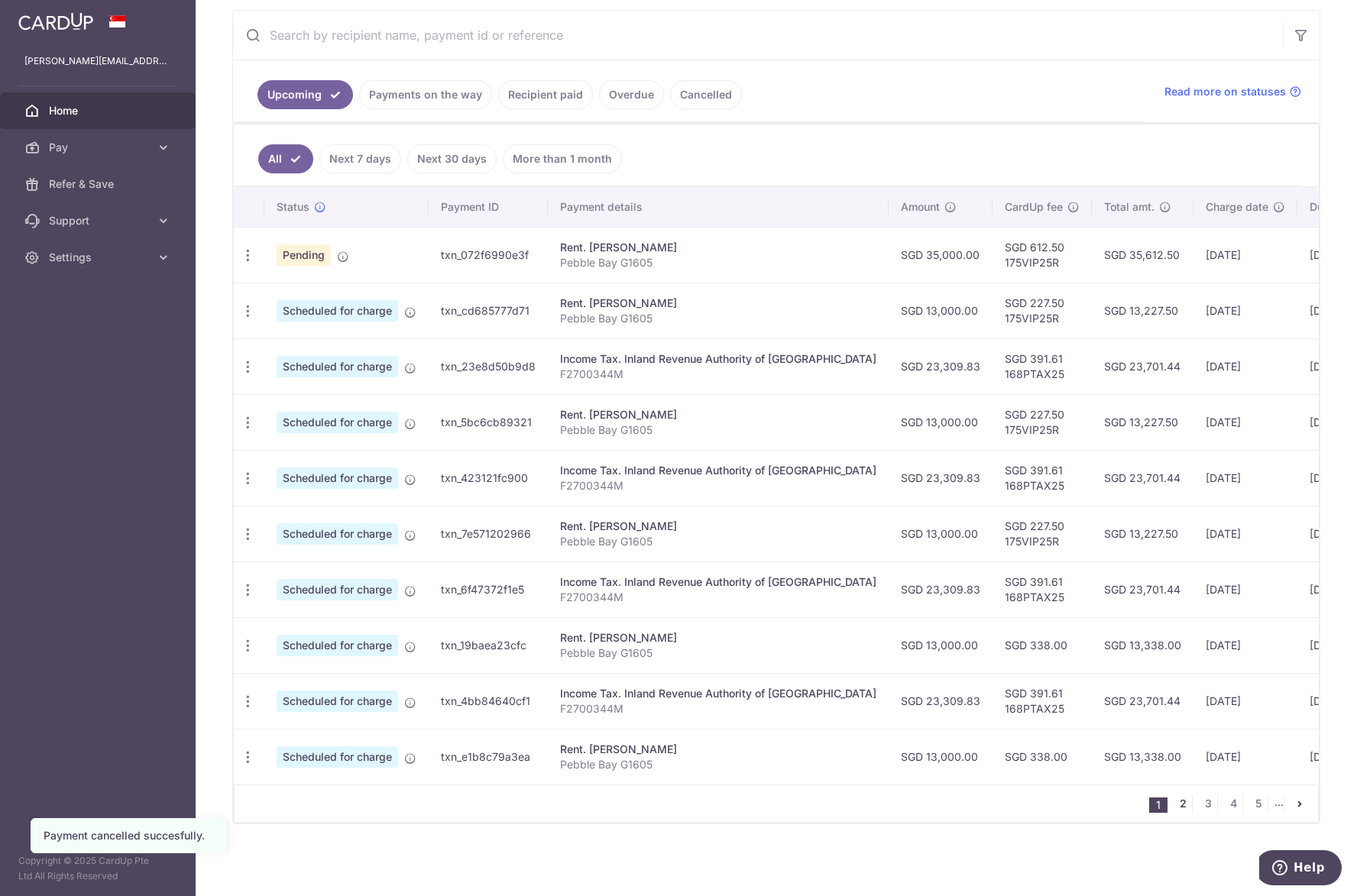
click at [1173, 802] on link "2" at bounding box center [1183, 803] width 19 height 19
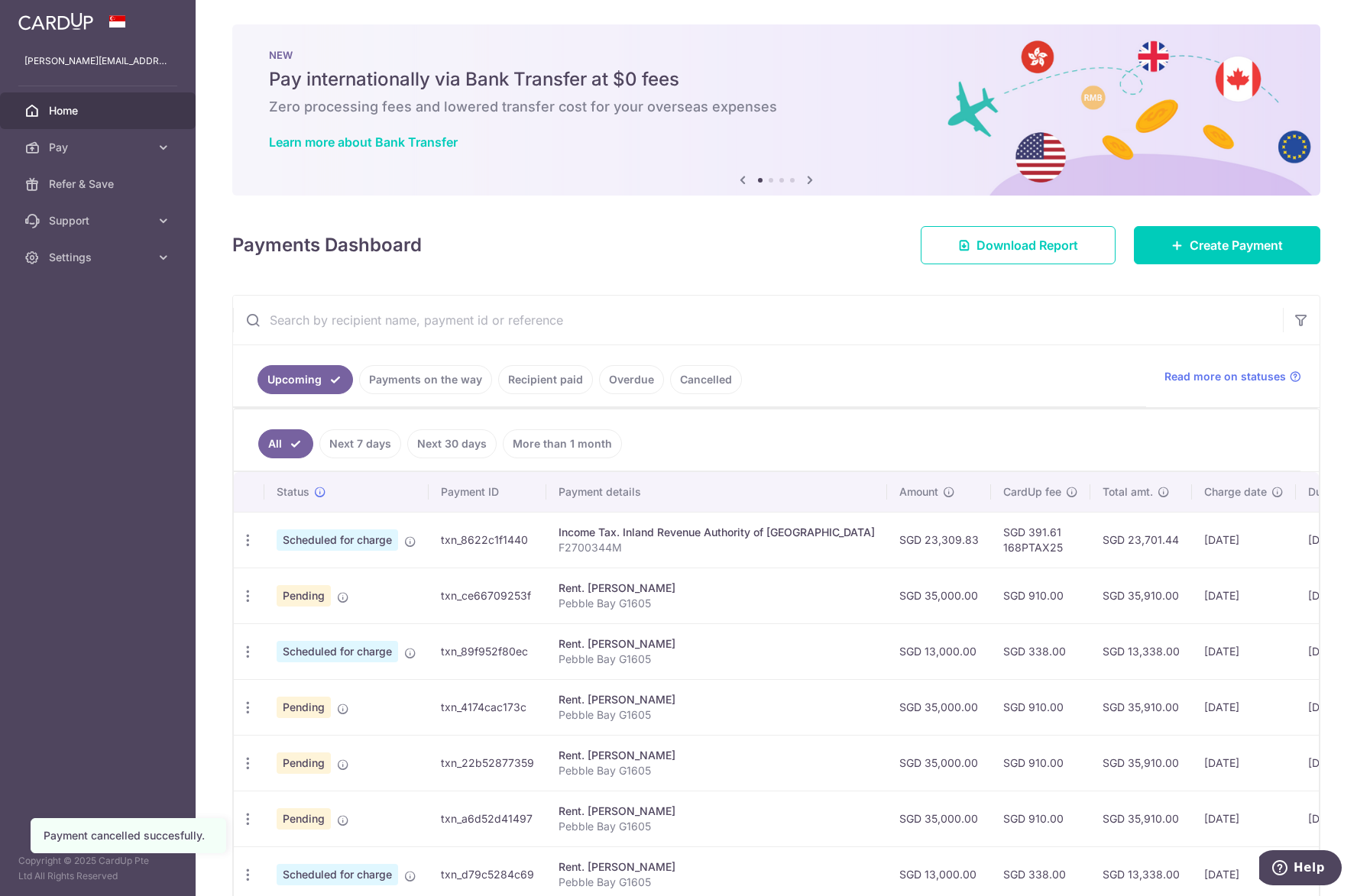
scroll to position [229, 0]
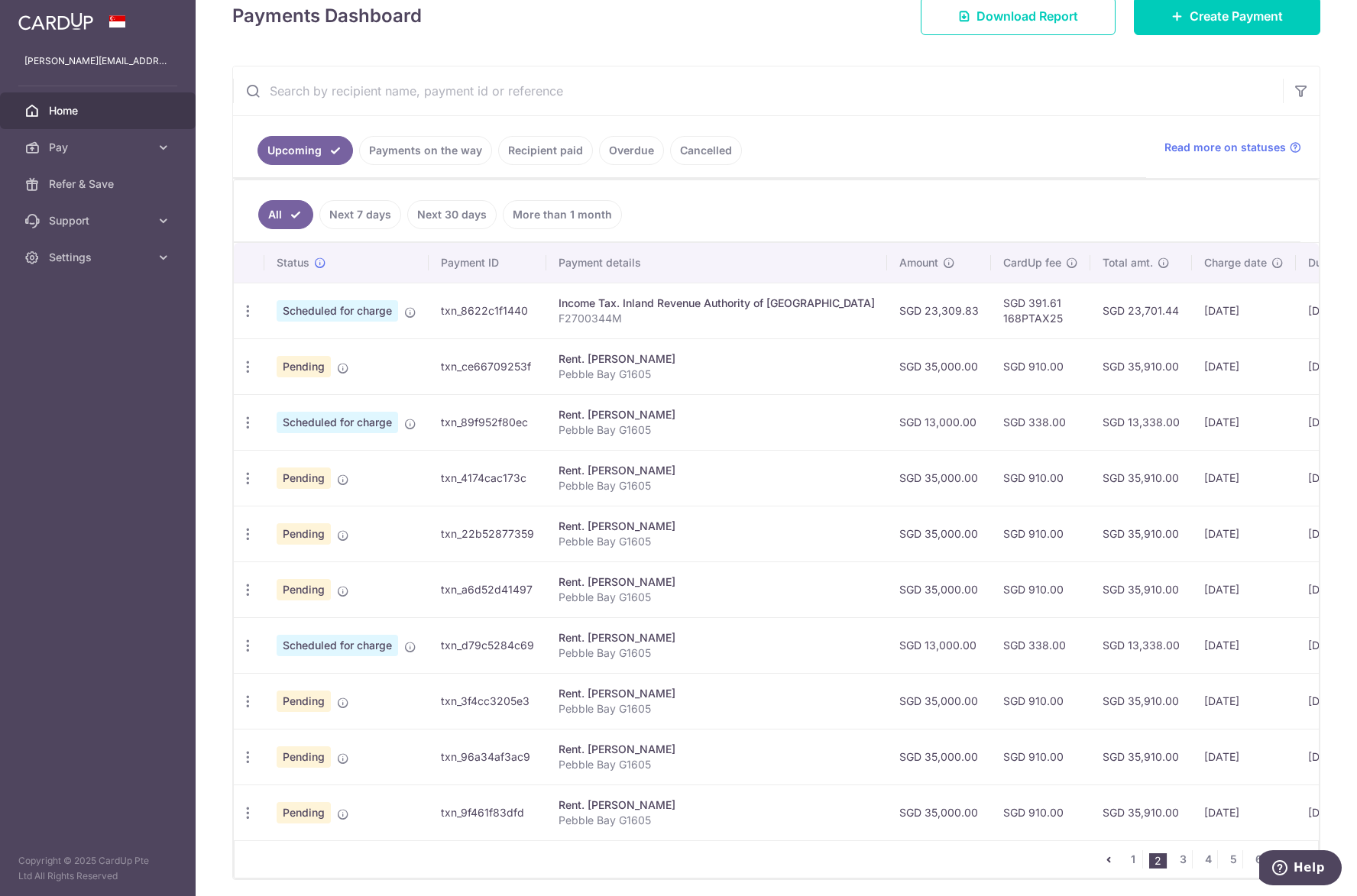
click at [105, 409] on aside "[PERSON_NAME][EMAIL_ADDRESS][DOMAIN_NAME] Home Pay Payments Recipients Cards Re…" at bounding box center [97, 448] width 195 height 896
click at [247, 480] on icon "button" at bounding box center [248, 478] width 16 height 16
click at [273, 551] on link "Cancel payment" at bounding box center [314, 557] width 159 height 39
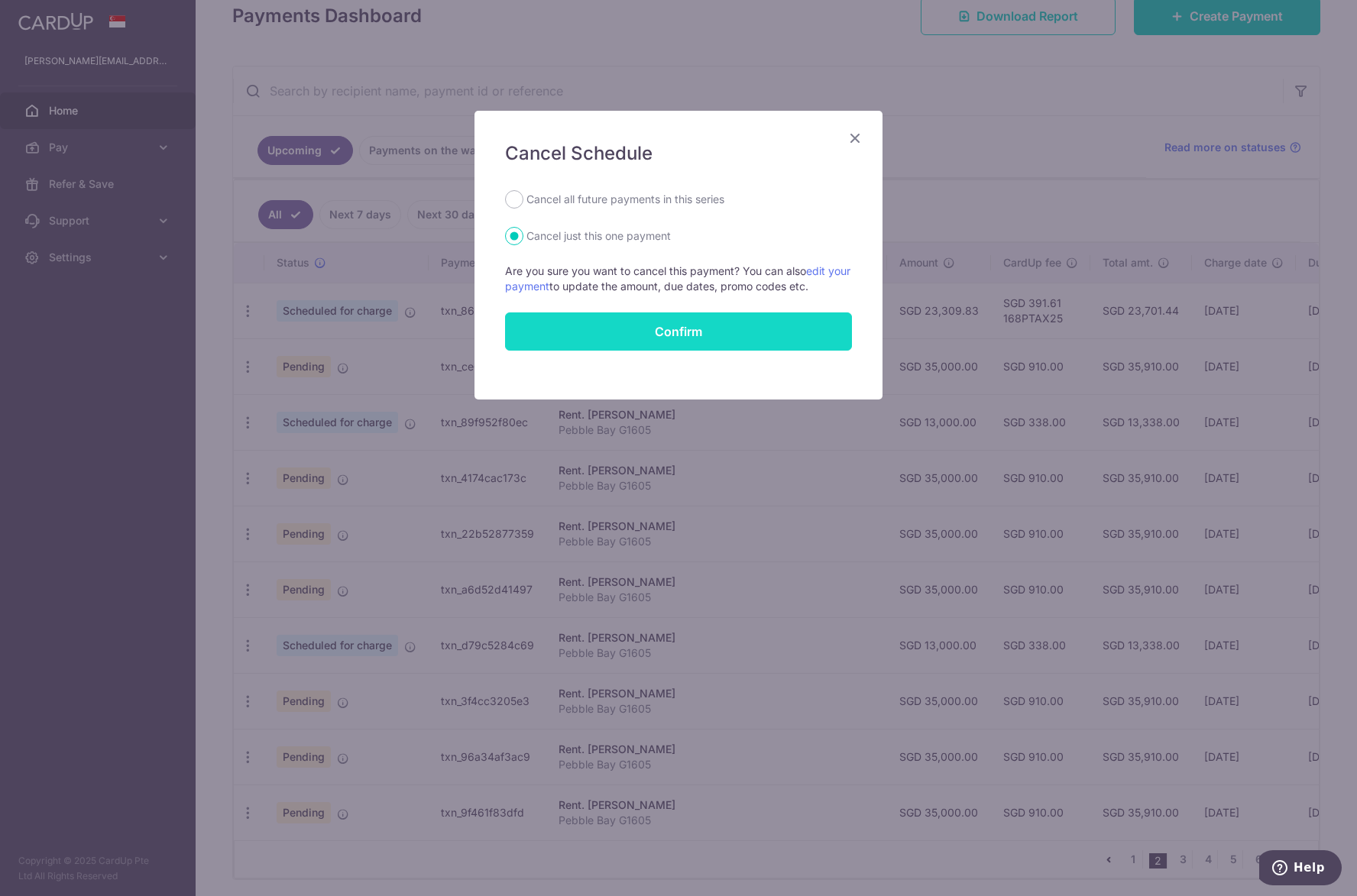
click at [662, 332] on button "Confirm" at bounding box center [679, 332] width 347 height 39
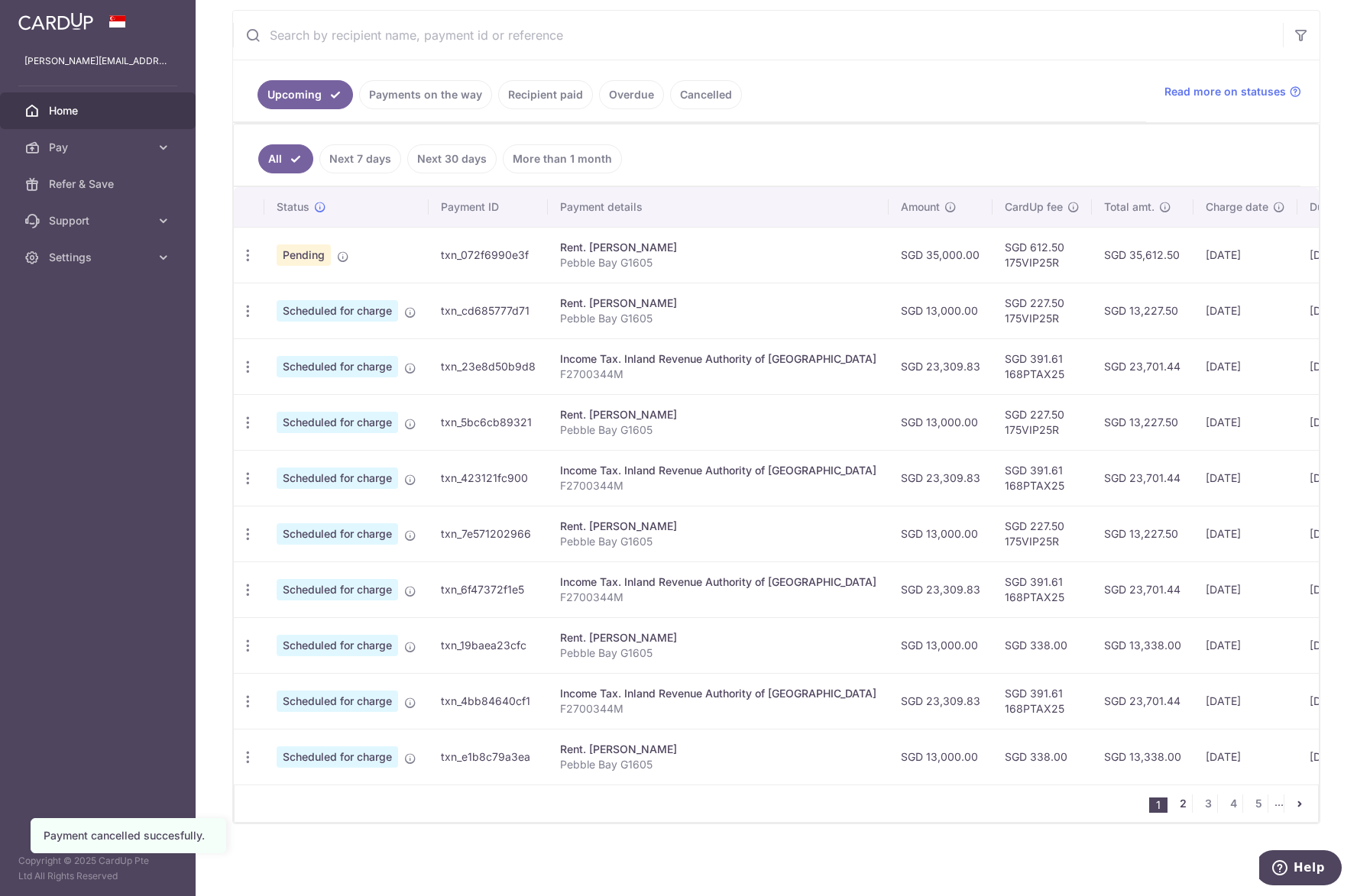
click at [1173, 807] on link "2" at bounding box center [1183, 803] width 19 height 19
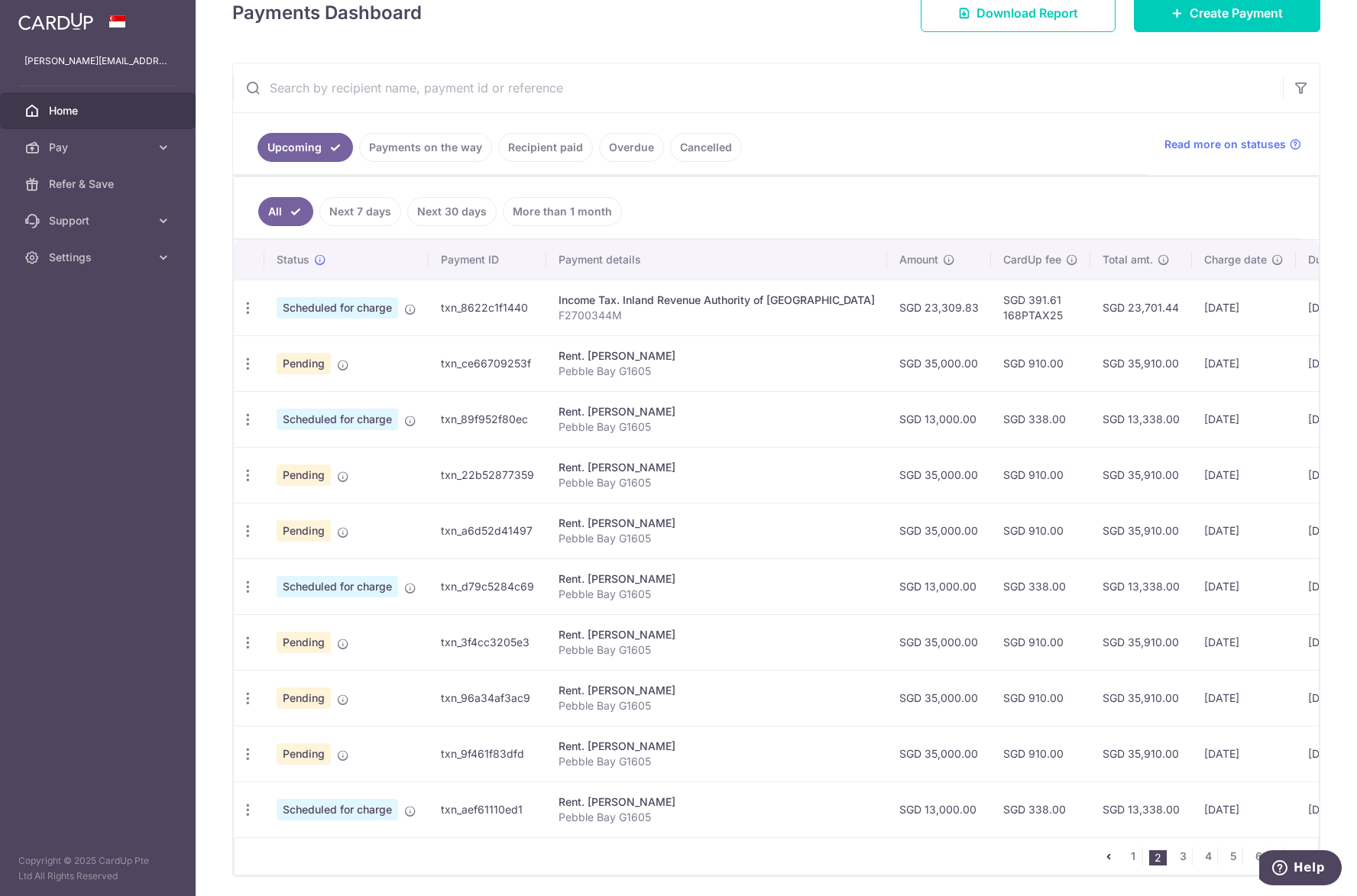
scroll to position [292, 0]
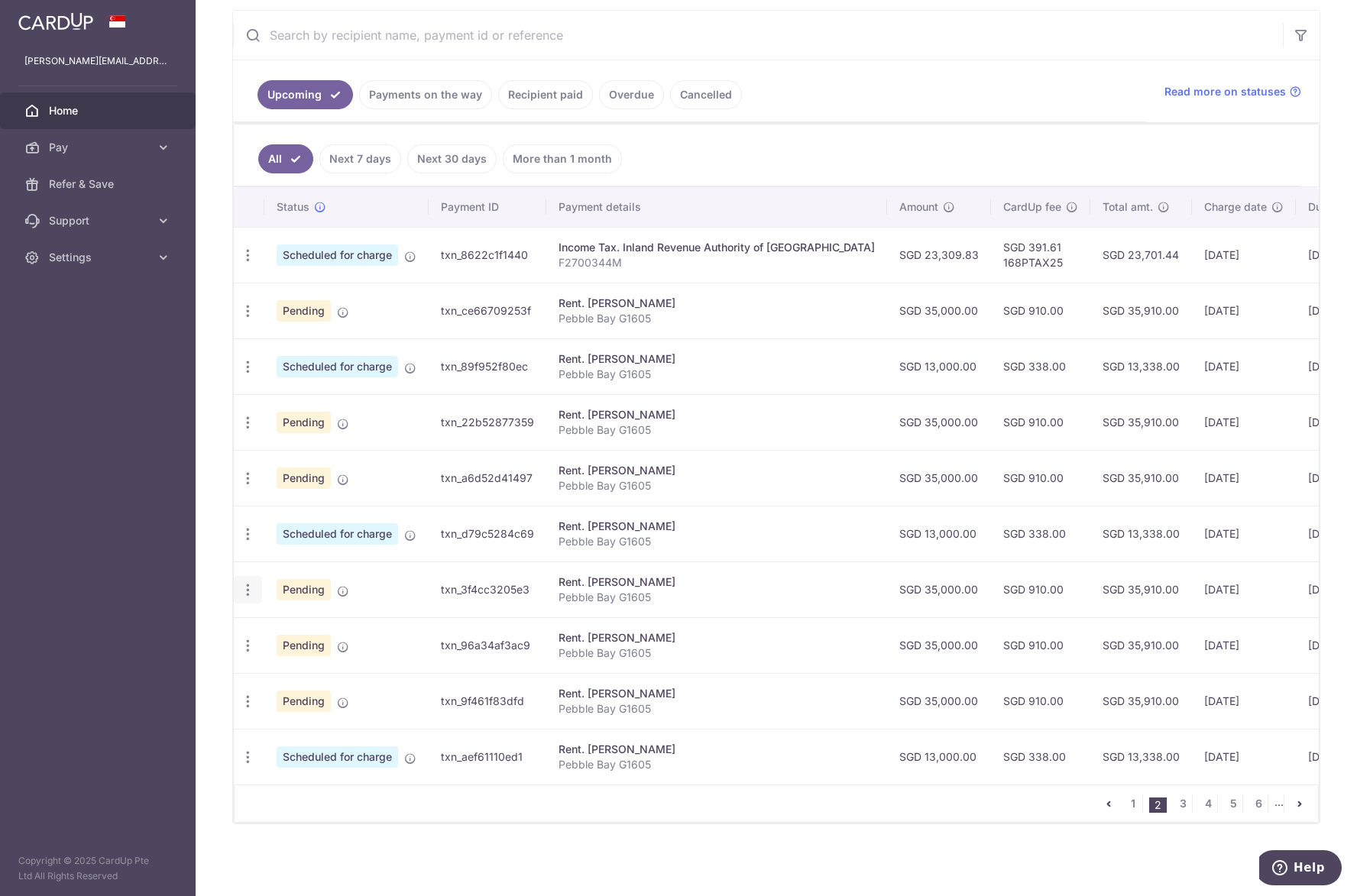
click at [254, 584] on icon "button" at bounding box center [248, 590] width 16 height 16
click at [276, 659] on link "Cancel payment" at bounding box center [314, 669] width 159 height 39
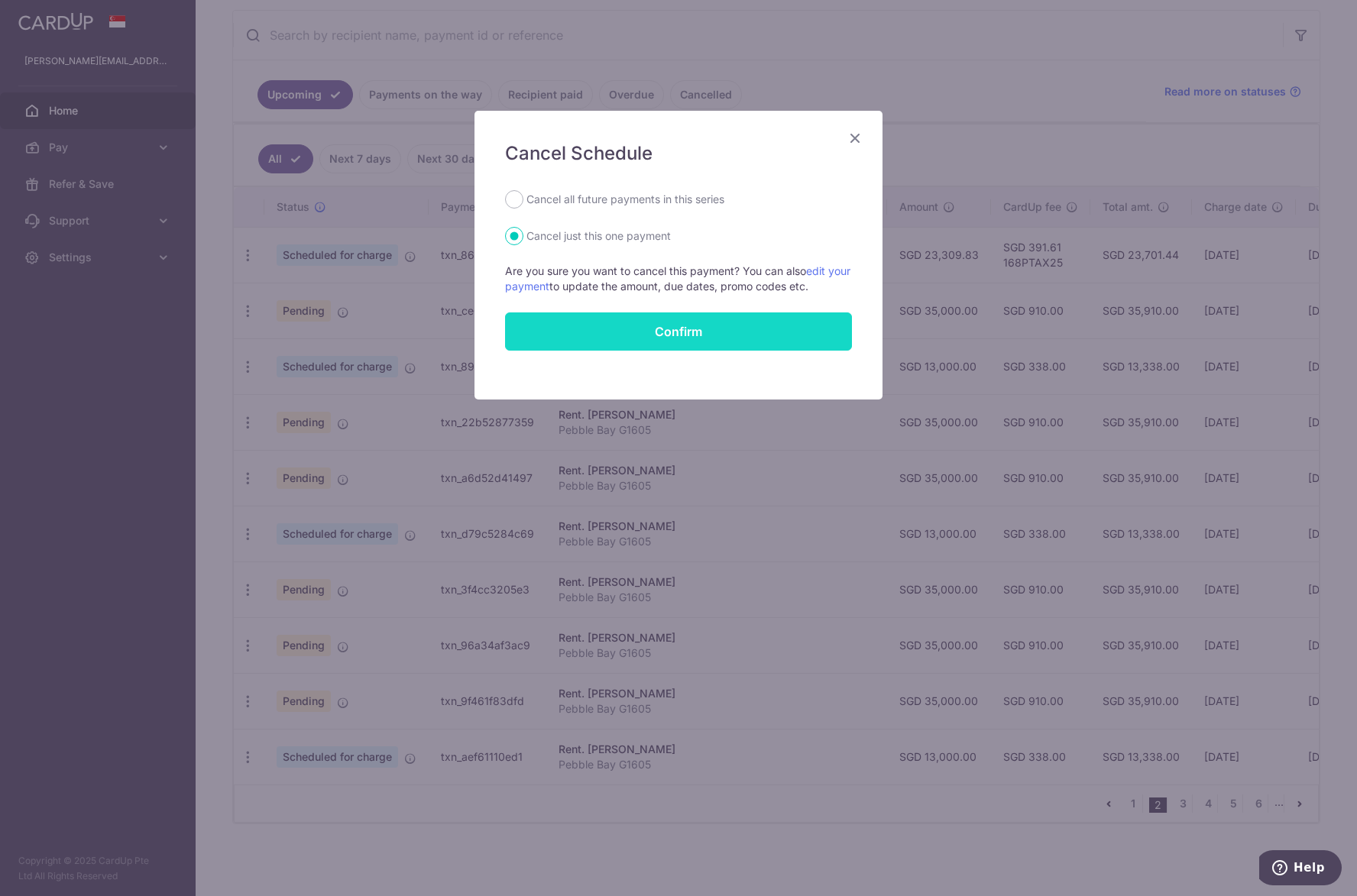
click at [616, 335] on button "Confirm" at bounding box center [679, 332] width 347 height 39
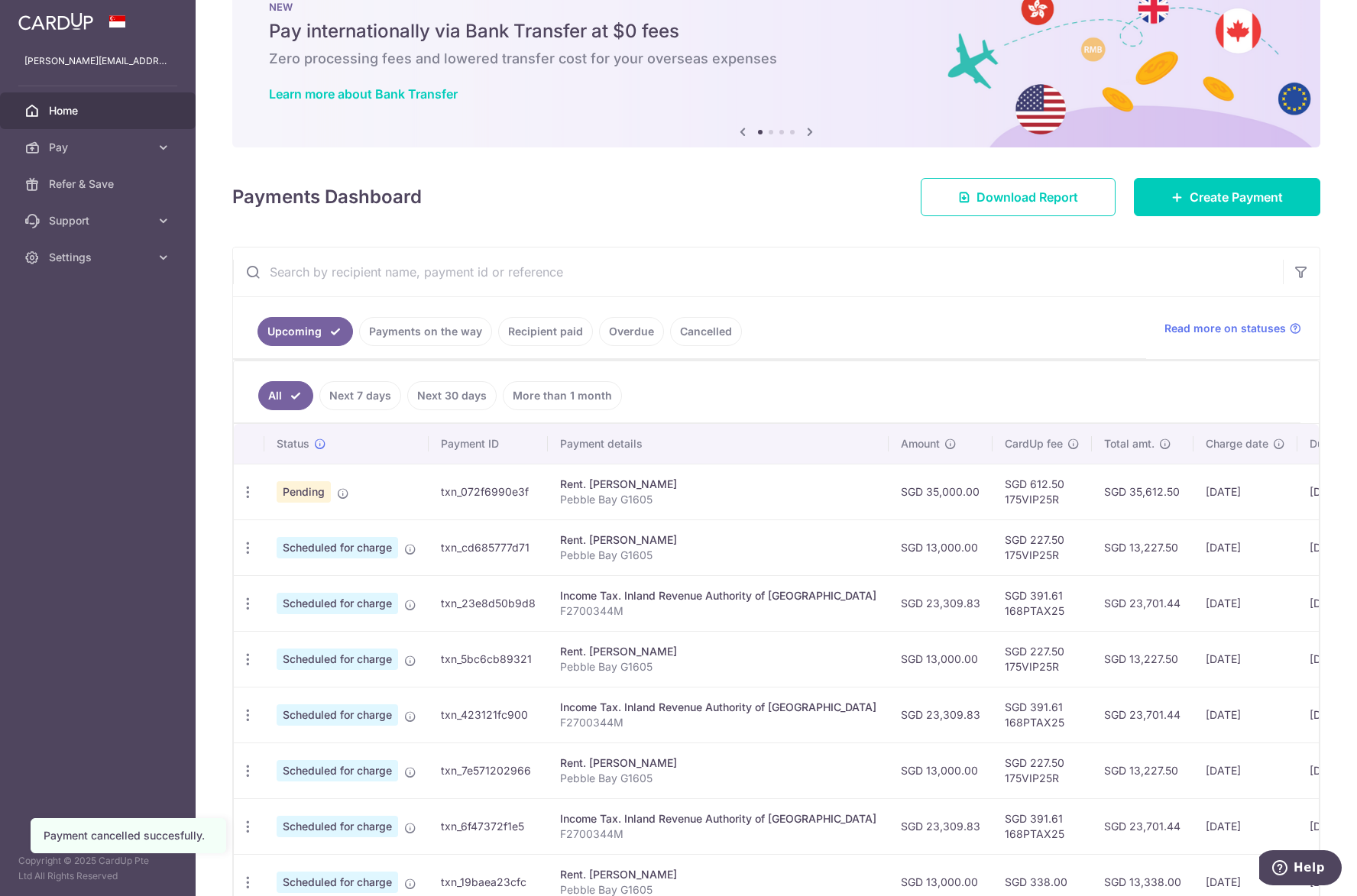
scroll to position [229, 0]
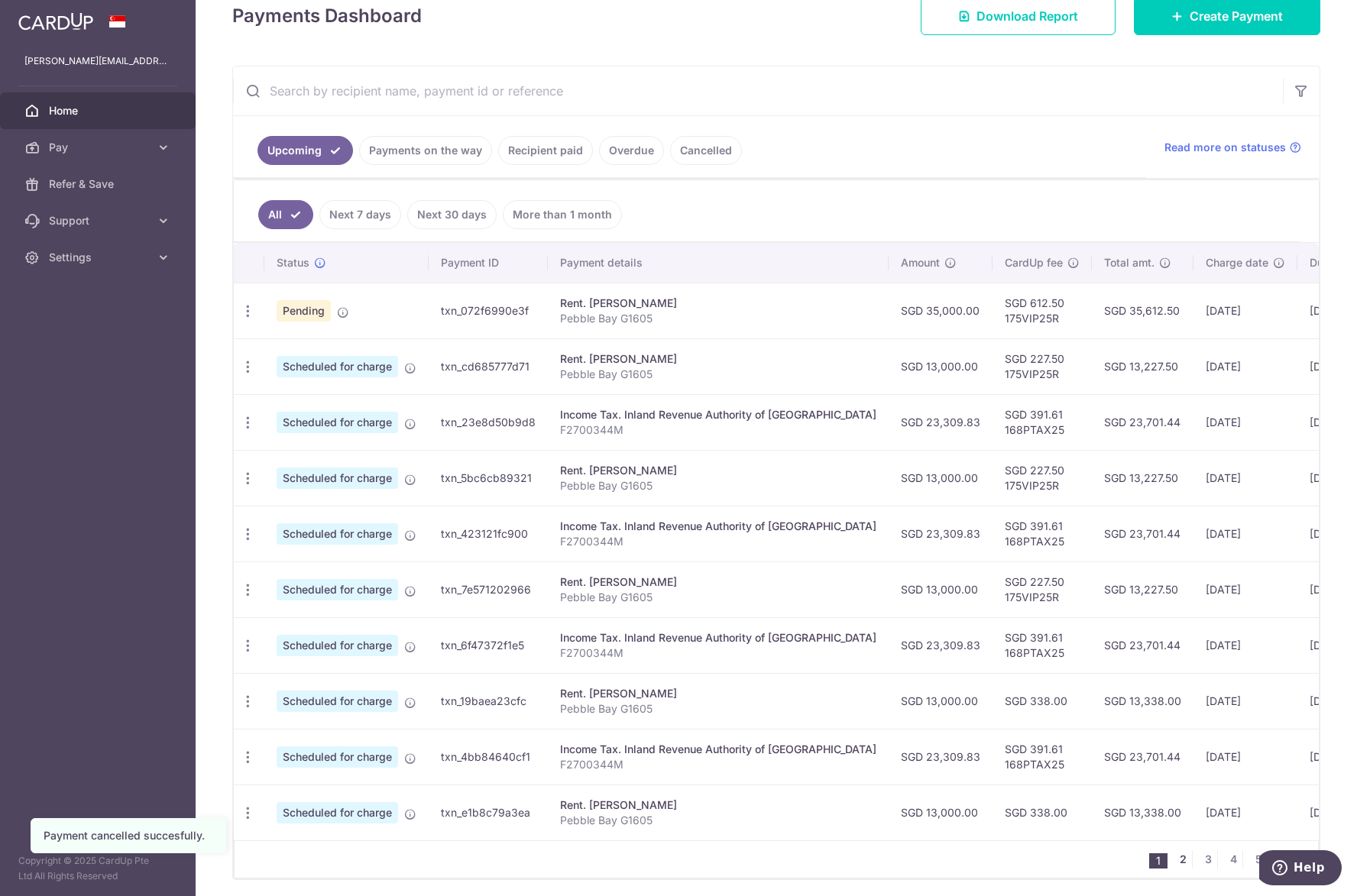
click at [1174, 866] on link "2" at bounding box center [1183, 859] width 19 height 19
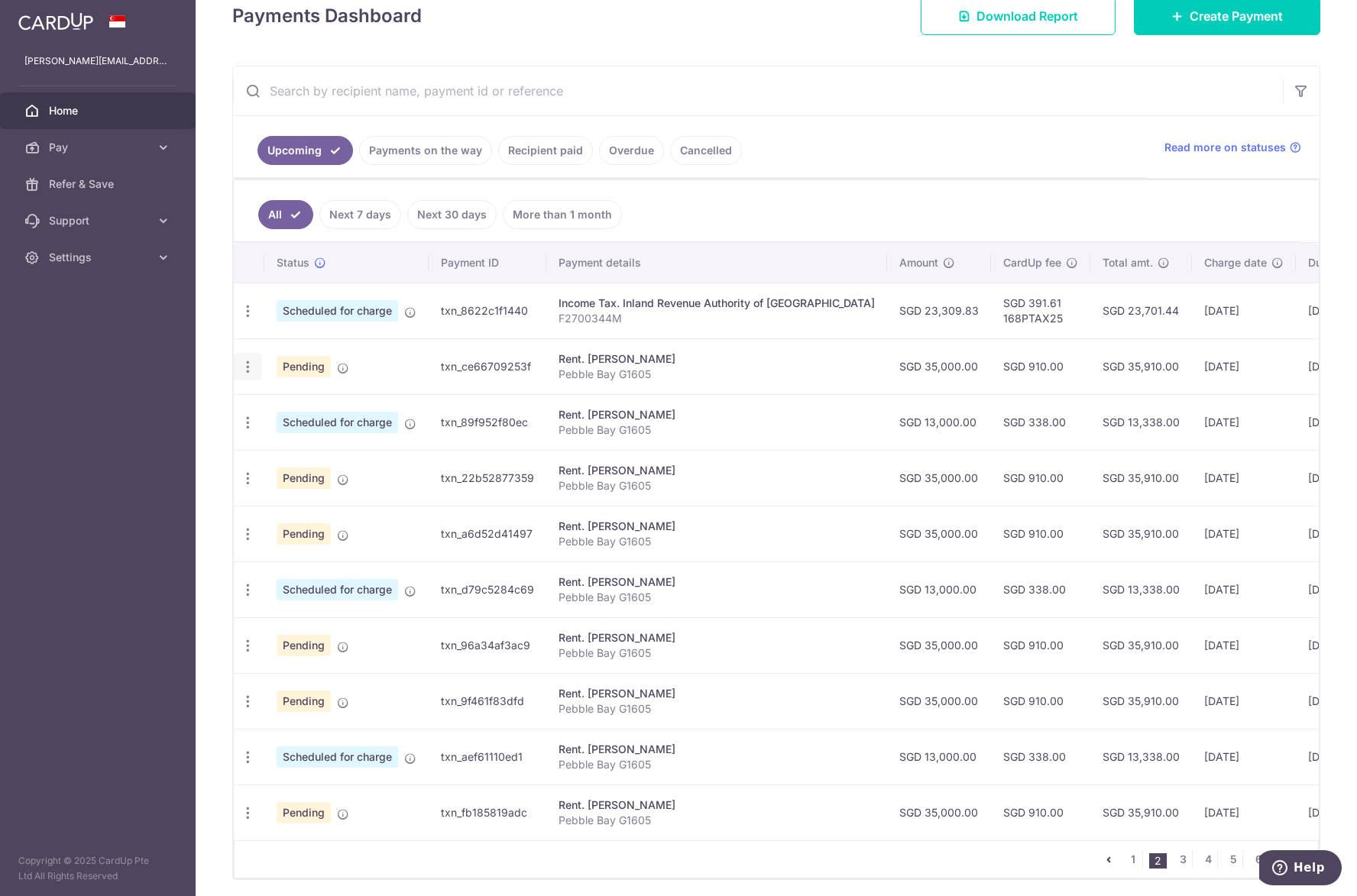
click at [249, 359] on icon "button" at bounding box center [248, 366] width 16 height 16
click at [267, 444] on link "Cancel payment" at bounding box center [314, 446] width 159 height 39
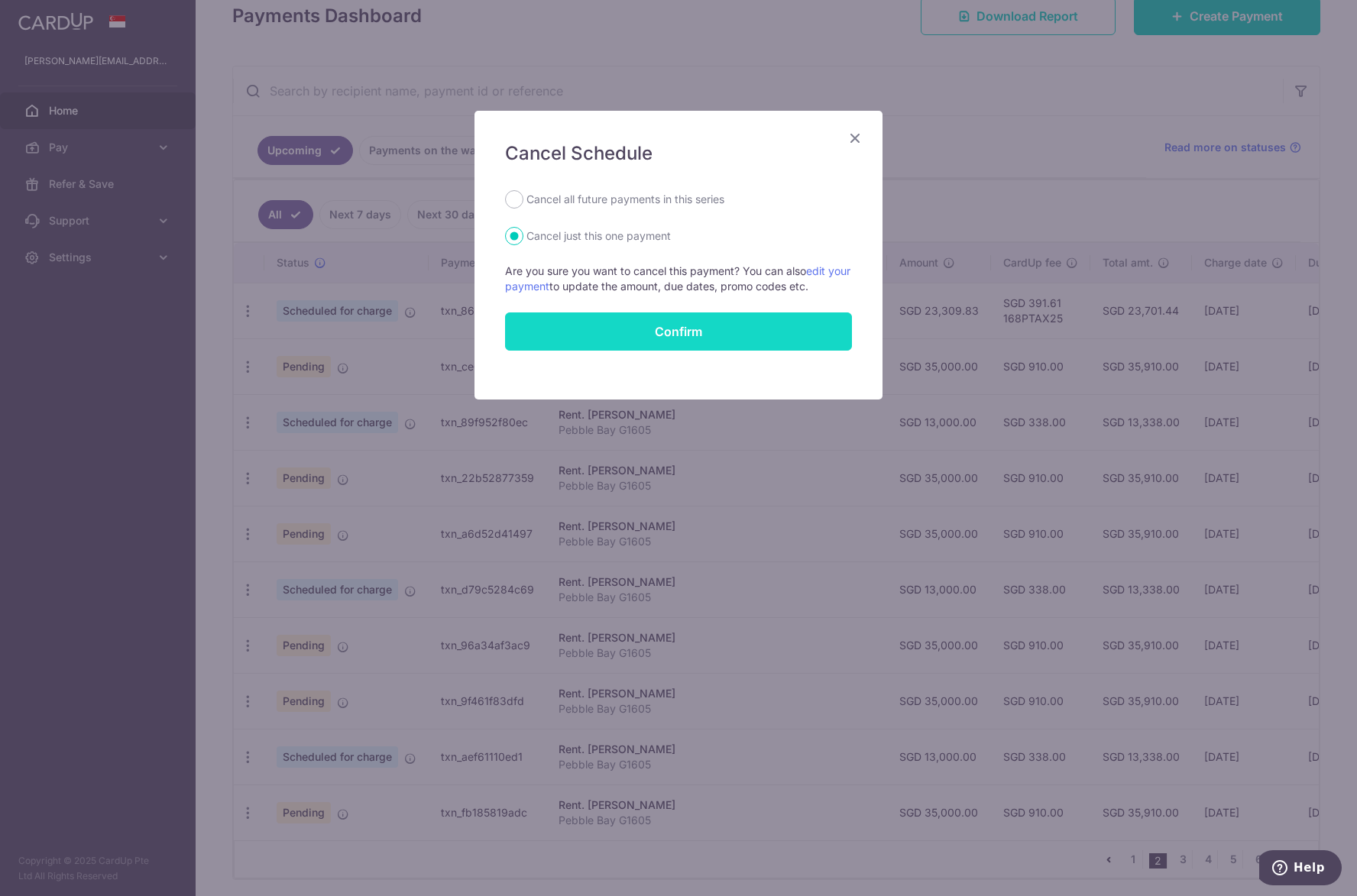
click at [577, 344] on button "Confirm" at bounding box center [679, 332] width 347 height 39
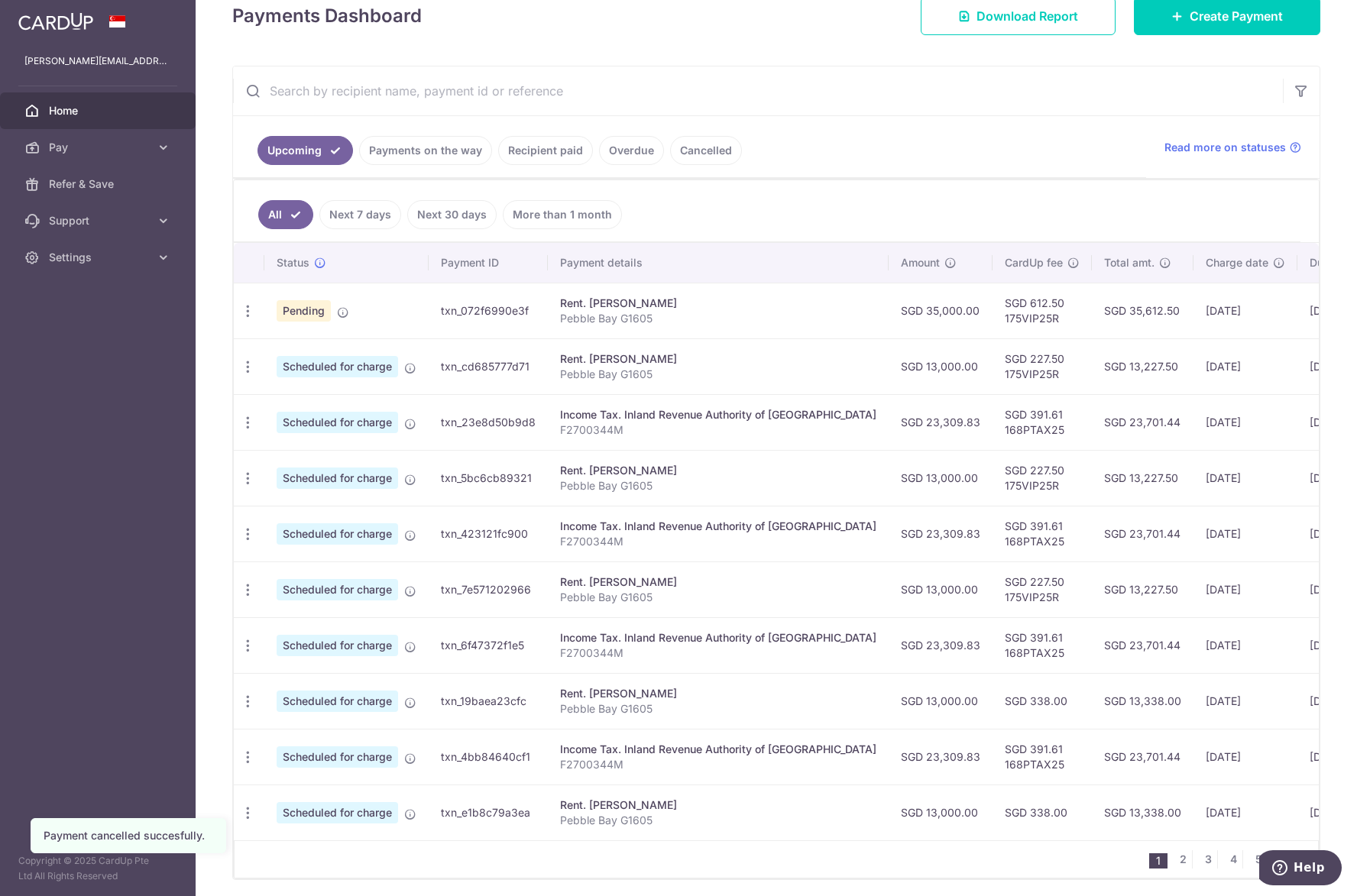
scroll to position [292, 0]
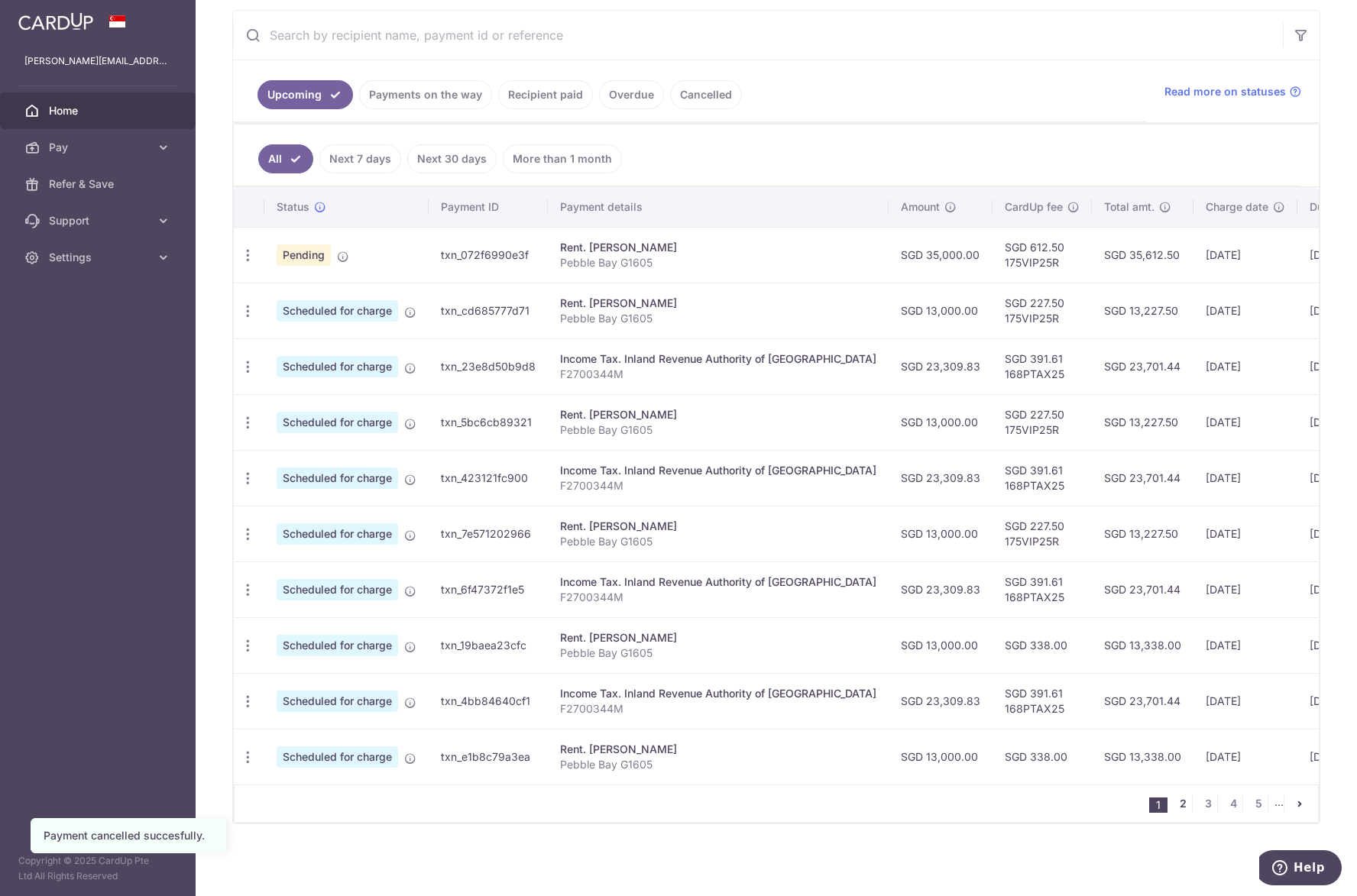
click at [1176, 807] on link "2" at bounding box center [1183, 803] width 19 height 19
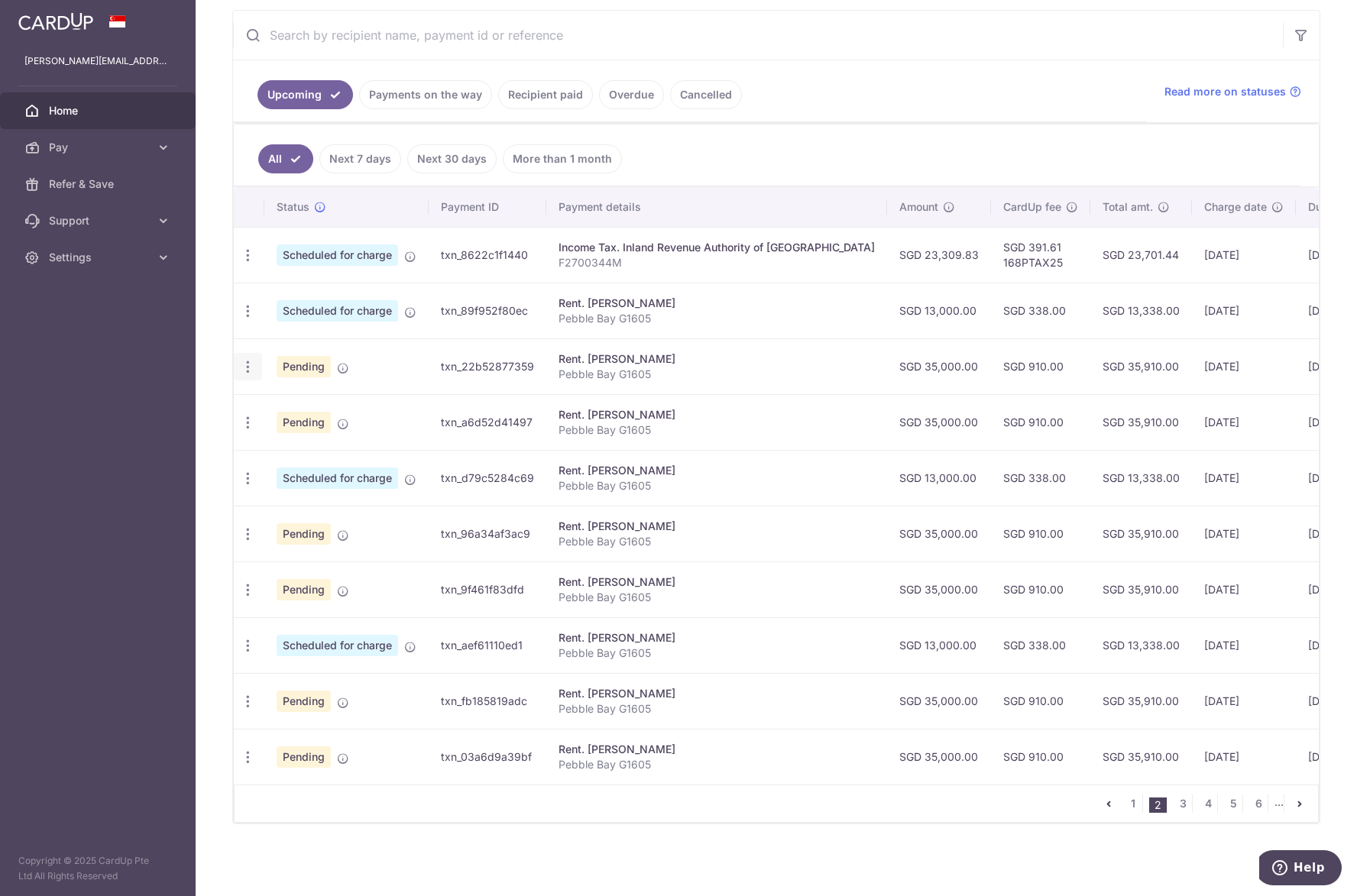
click at [253, 369] on div "Update payment Cancel payment Upload doc" at bounding box center [248, 366] width 29 height 29
click at [251, 367] on div "Update payment Cancel payment Upload doc" at bounding box center [248, 366] width 29 height 29
click at [251, 366] on icon "button" at bounding box center [248, 366] width 16 height 16
click at [285, 439] on span "Cancel payment" at bounding box center [329, 446] width 103 height 19
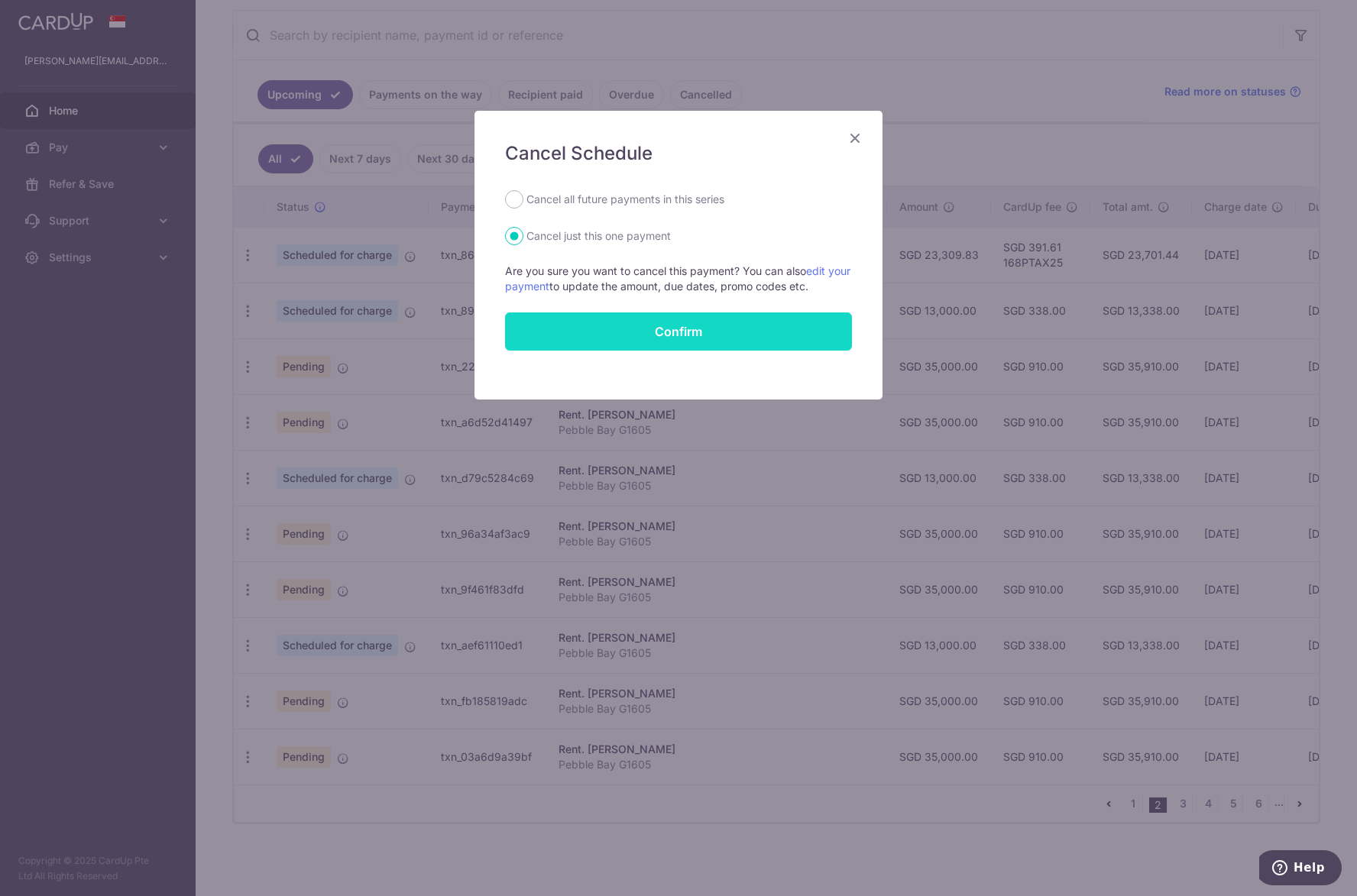
click at [693, 329] on button "Confirm" at bounding box center [679, 332] width 347 height 39
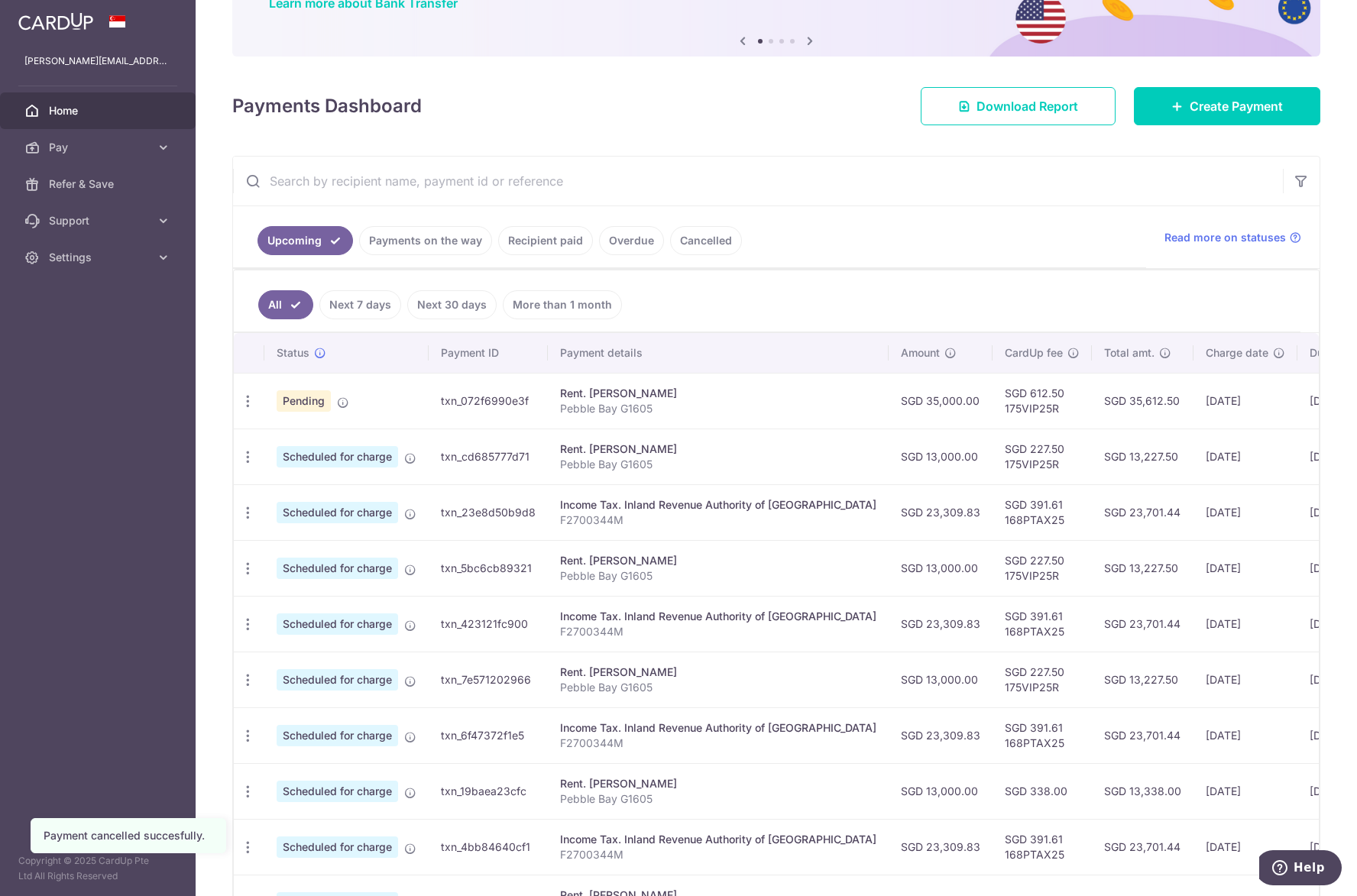
scroll to position [292, 0]
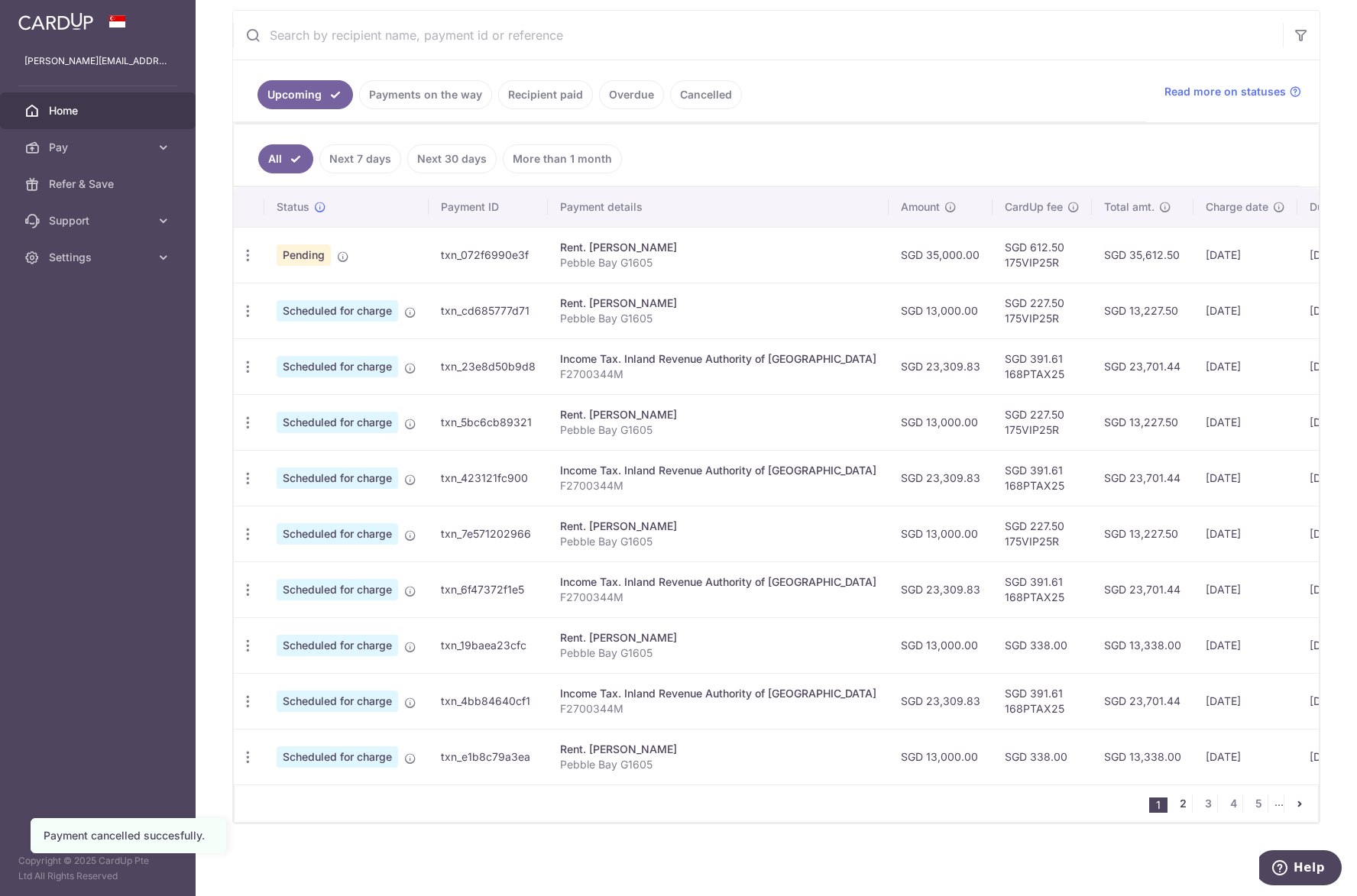
click at [1173, 803] on link "2" at bounding box center [1183, 803] width 19 height 19
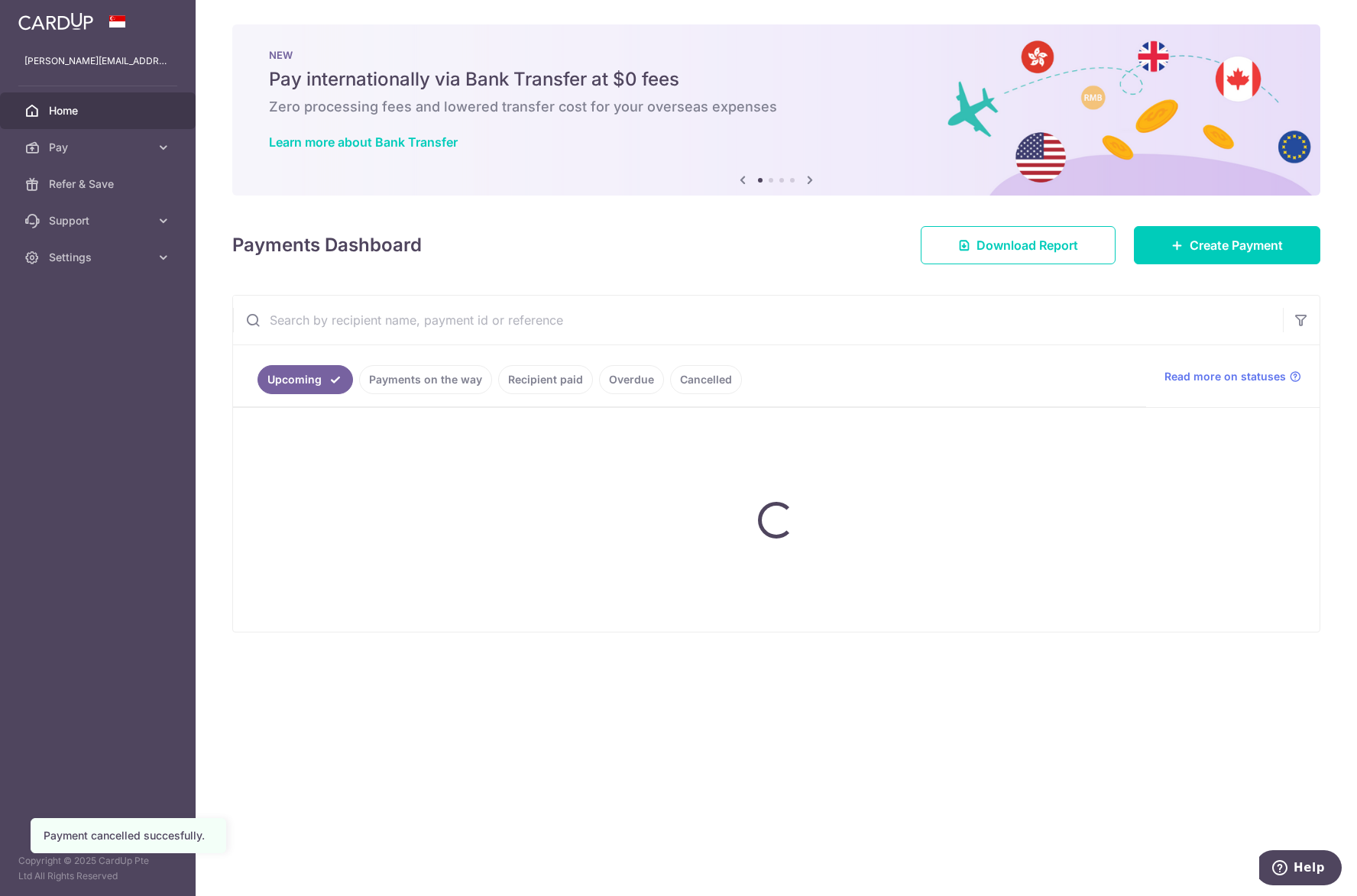
scroll to position [0, 0]
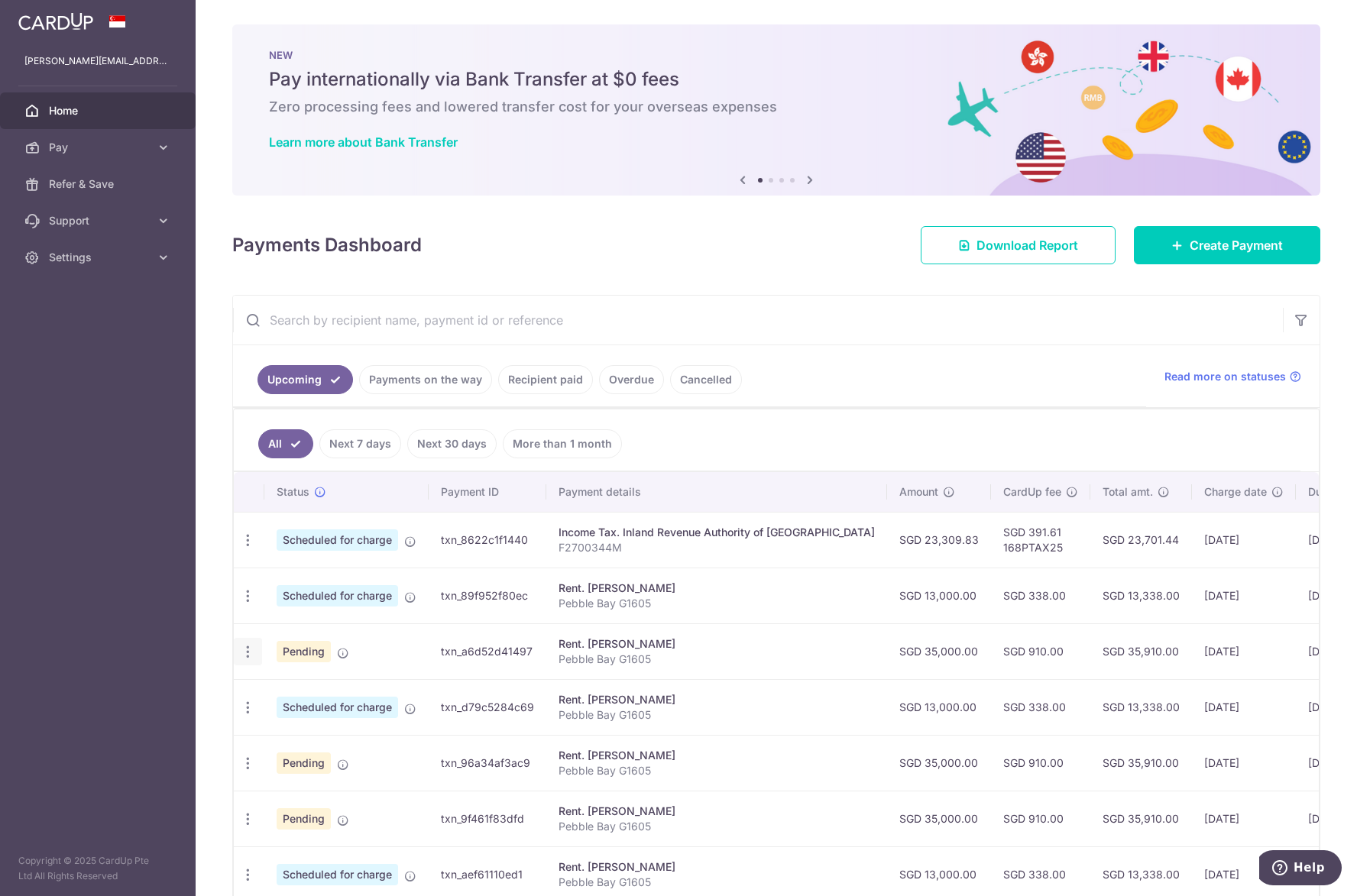
click at [253, 646] on icon "button" at bounding box center [248, 652] width 16 height 16
click at [295, 727] on span "Cancel payment" at bounding box center [329, 731] width 103 height 19
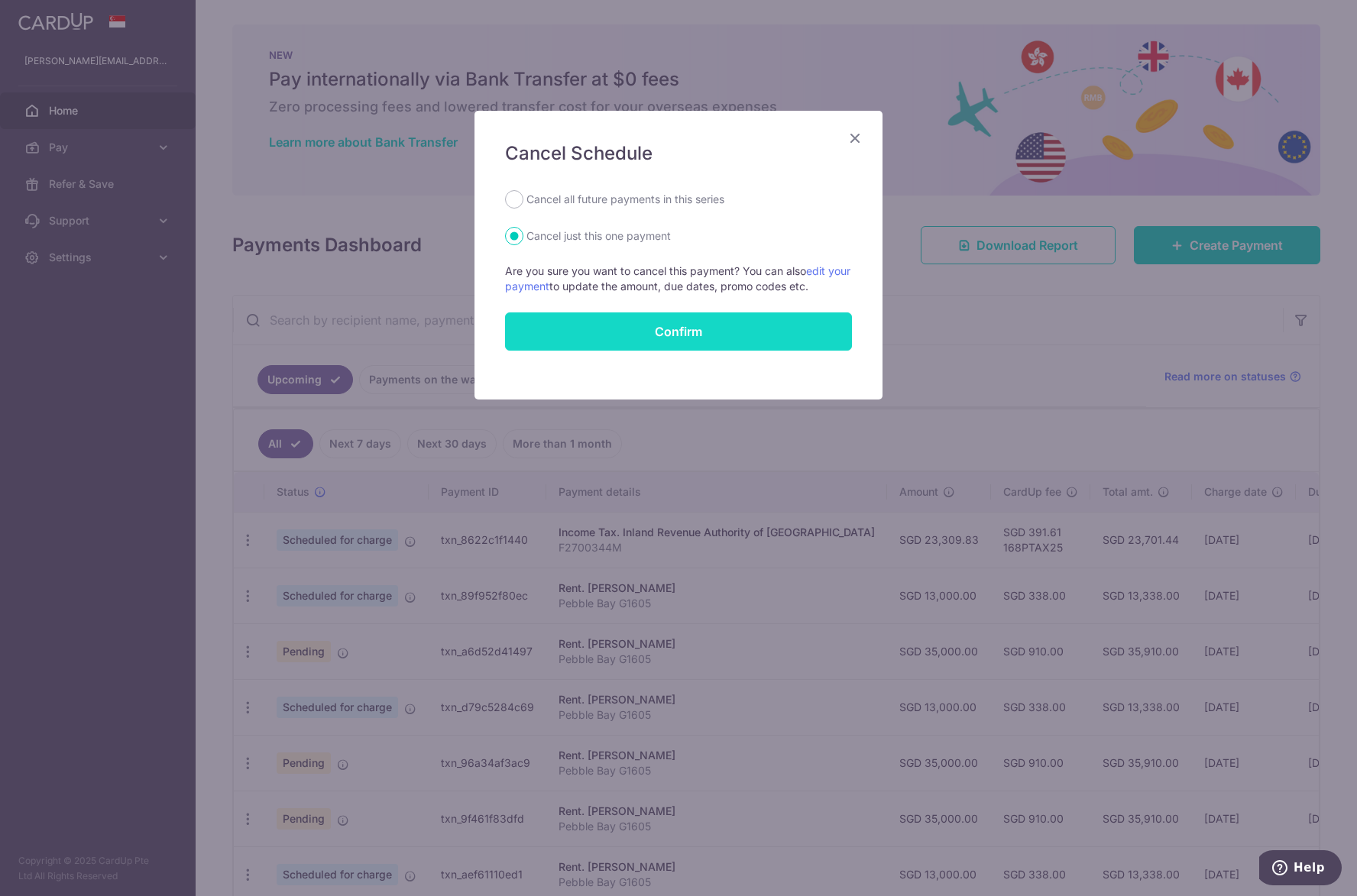
click at [549, 342] on button "Confirm" at bounding box center [679, 332] width 347 height 39
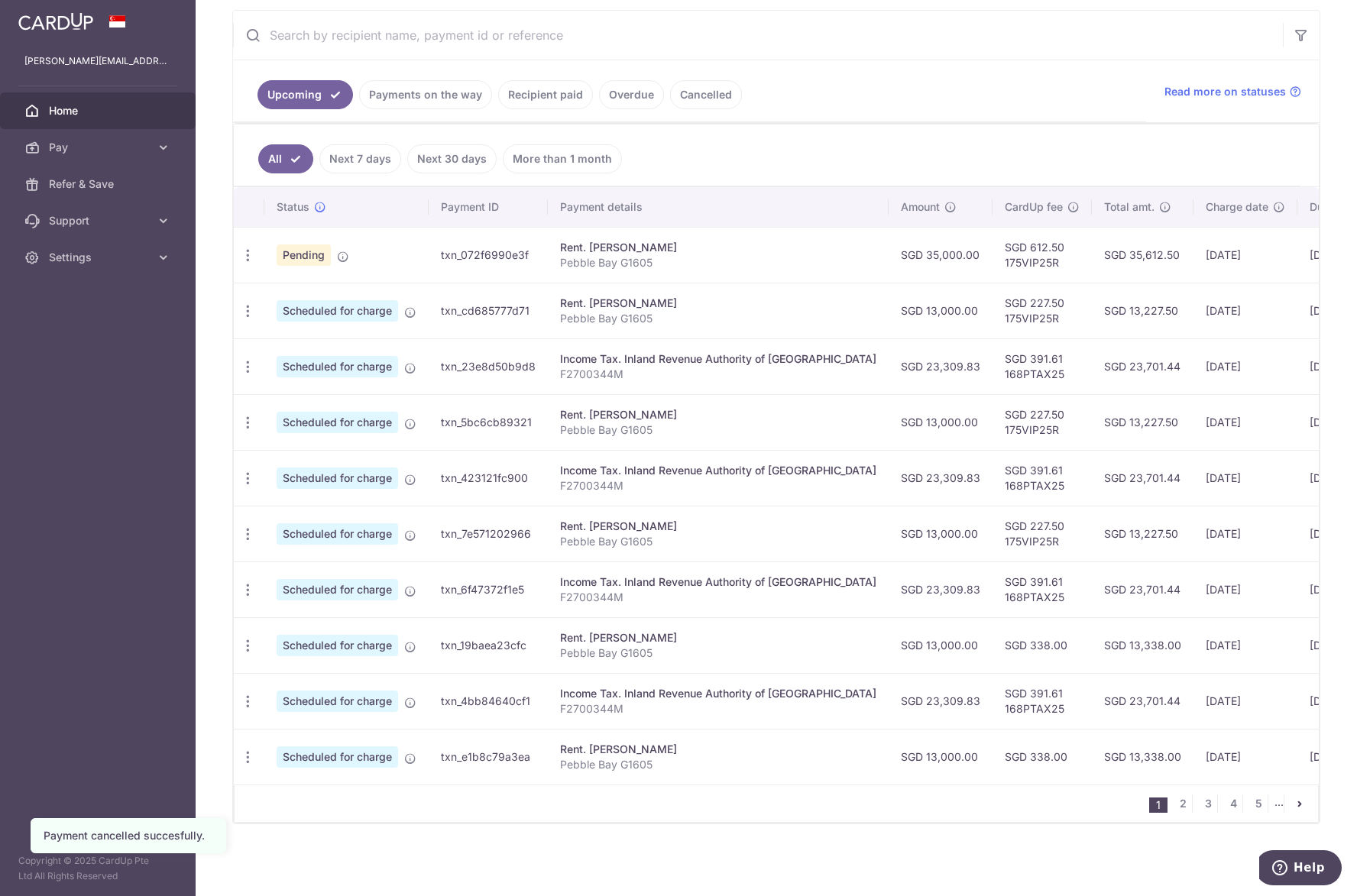
scroll to position [292, 0]
click at [1173, 803] on link "2" at bounding box center [1183, 803] width 19 height 19
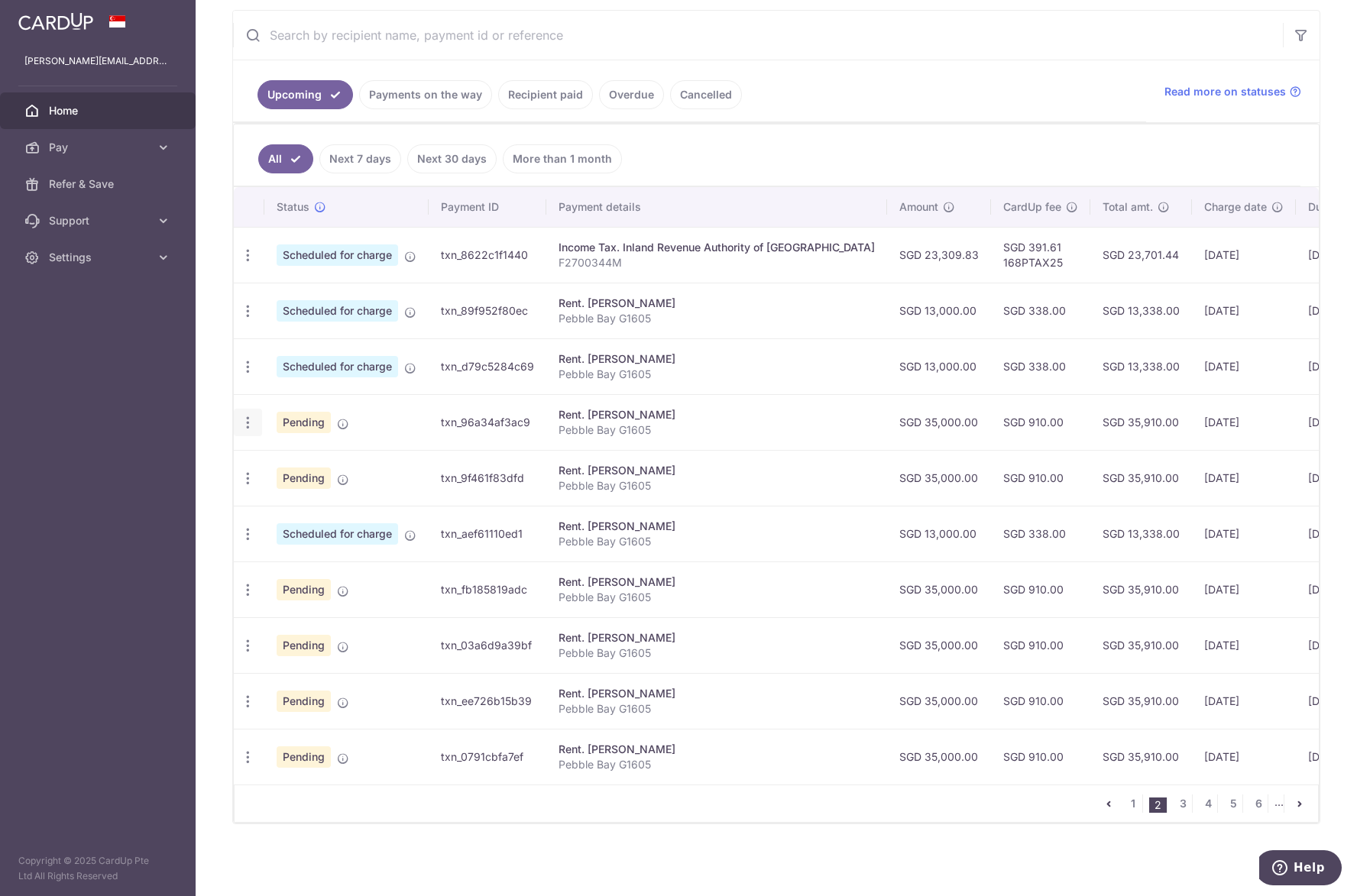
click at [252, 419] on icon "button" at bounding box center [248, 423] width 16 height 16
click at [285, 497] on span "Cancel payment" at bounding box center [329, 502] width 103 height 19
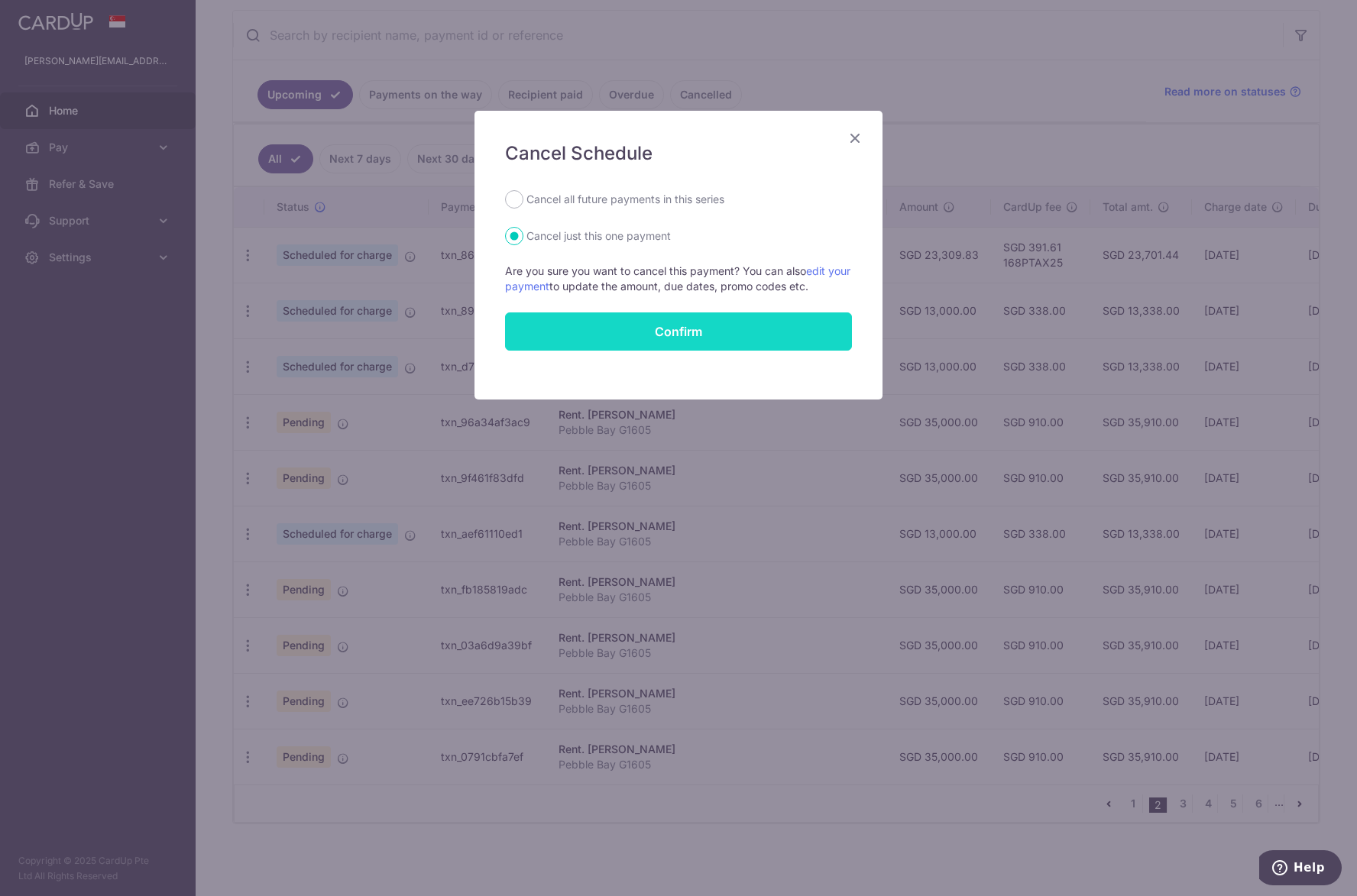
click at [671, 328] on button "Confirm" at bounding box center [679, 332] width 347 height 39
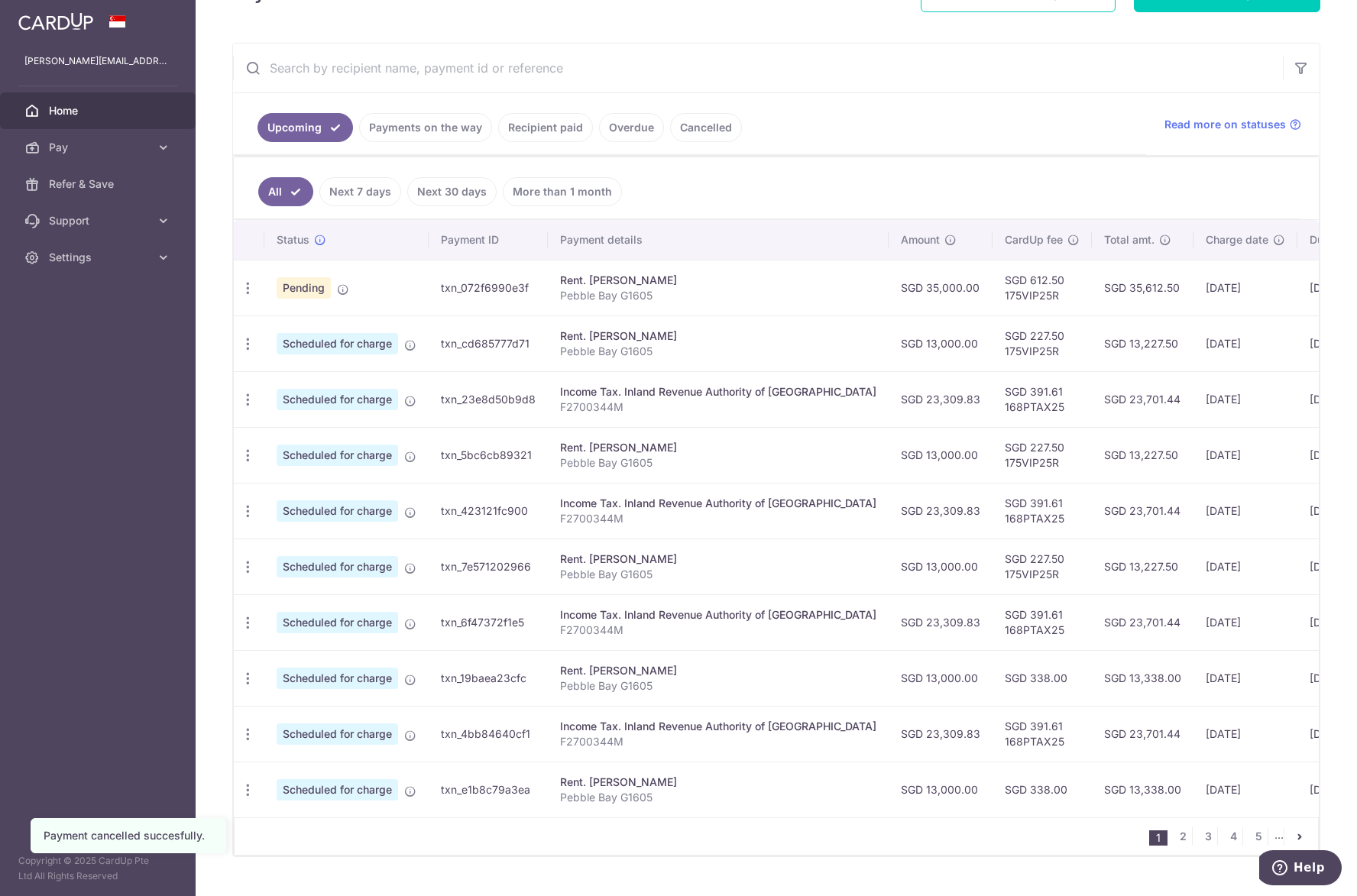
scroll to position [292, 0]
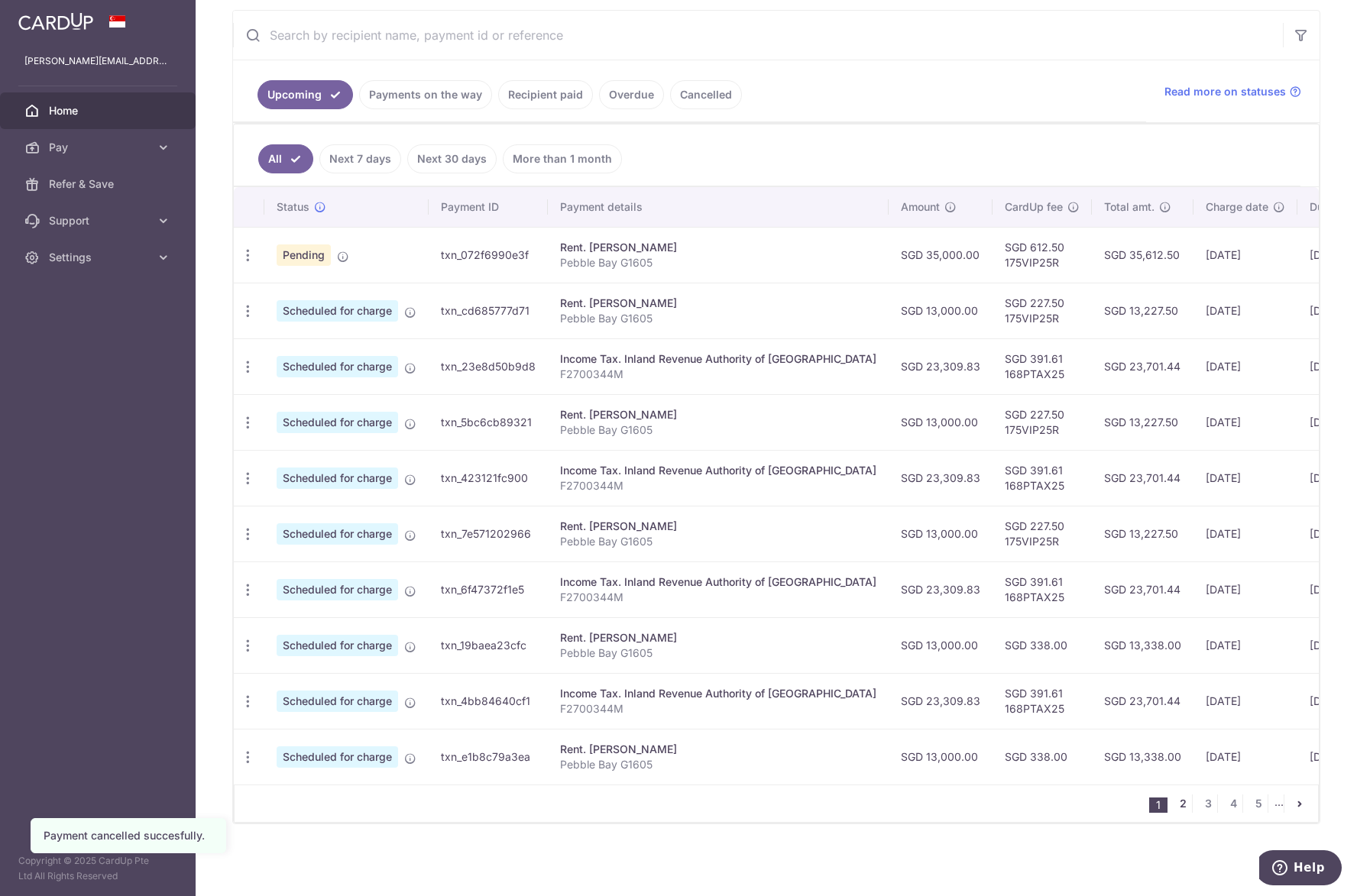
click at [1175, 800] on link "2" at bounding box center [1183, 803] width 19 height 19
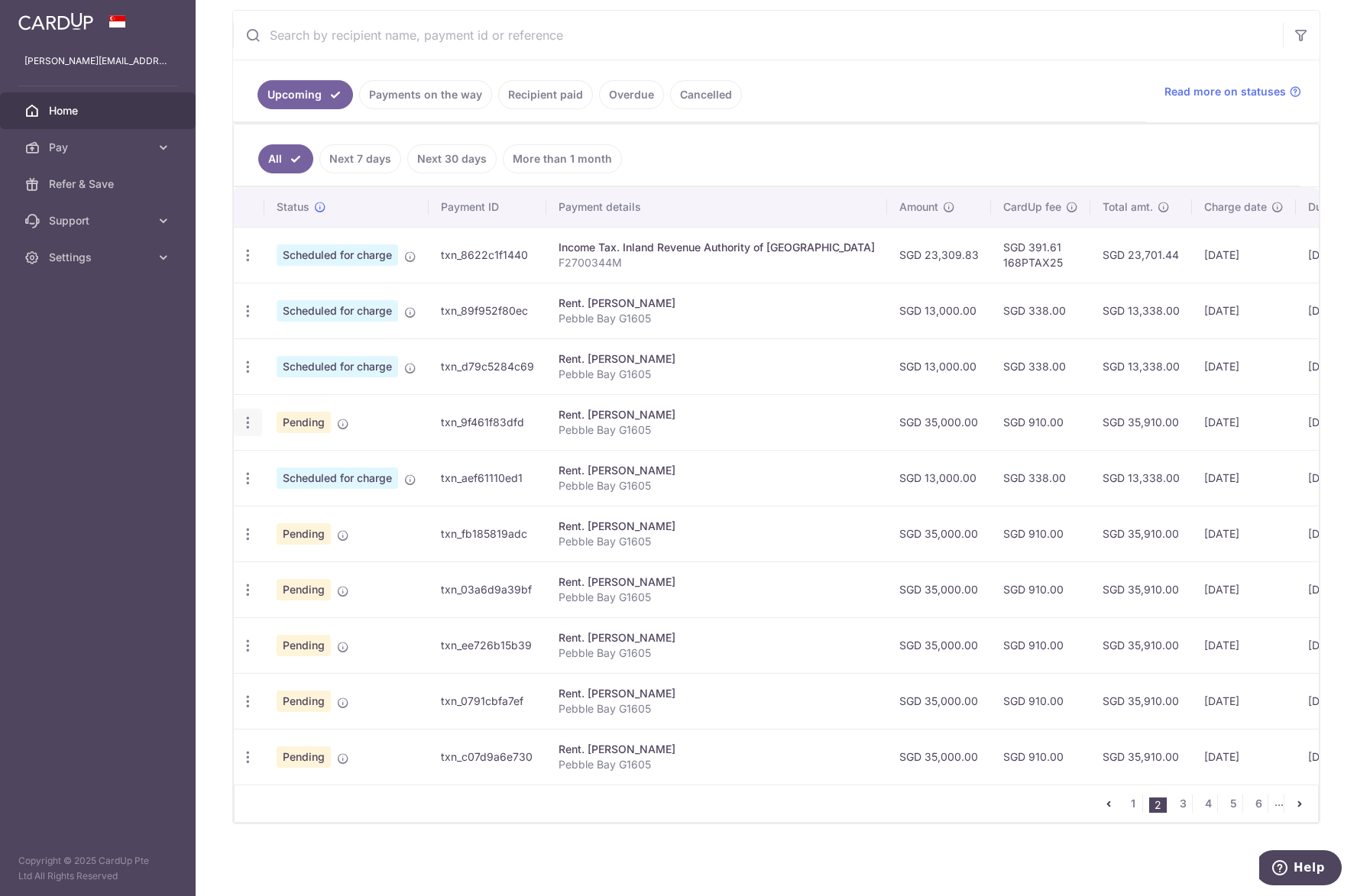
click at [246, 415] on icon "button" at bounding box center [248, 423] width 16 height 16
click at [282, 497] on span "Cancel payment" at bounding box center [329, 502] width 103 height 19
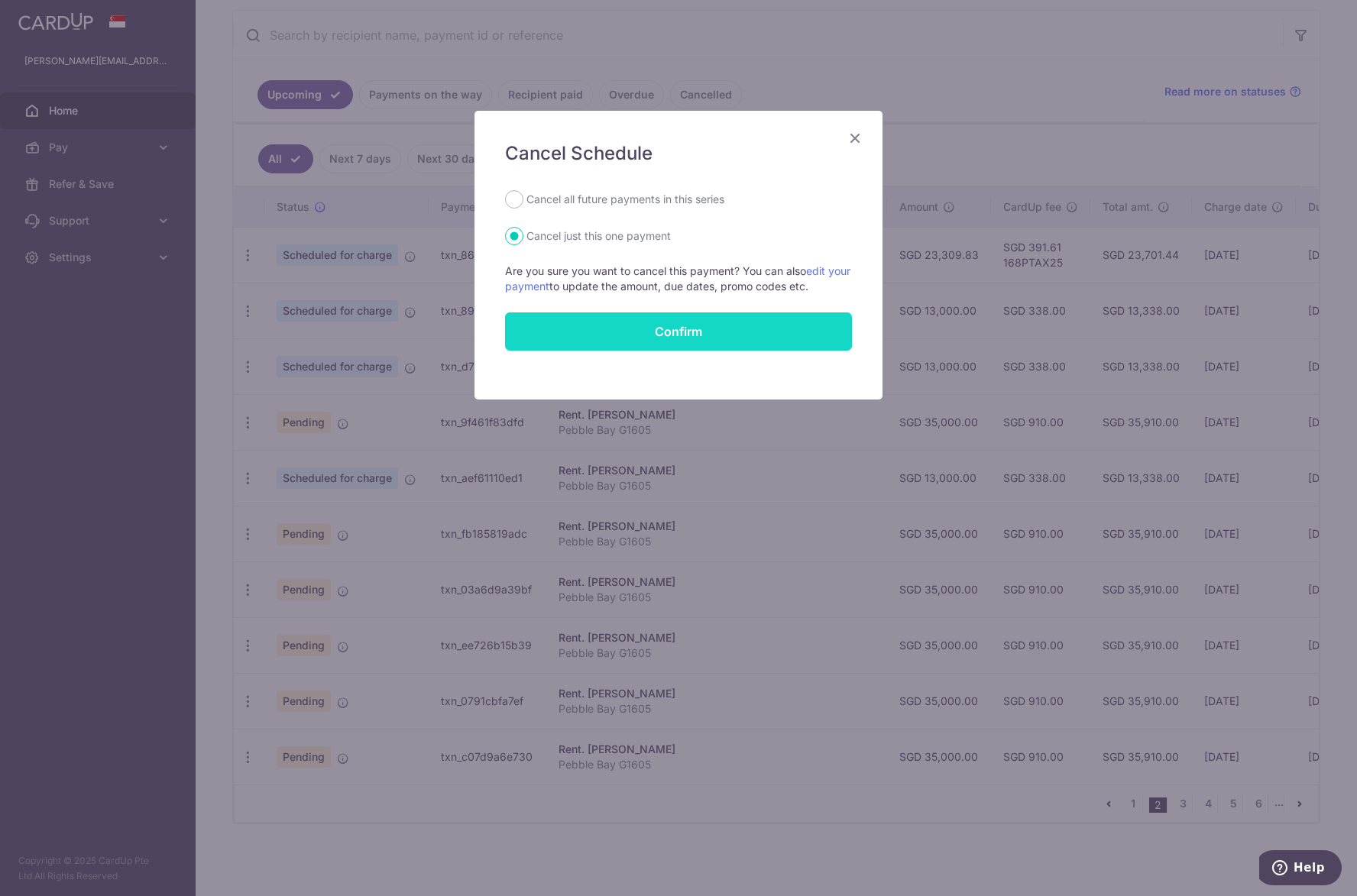
click at [707, 335] on button "Confirm" at bounding box center [679, 332] width 347 height 39
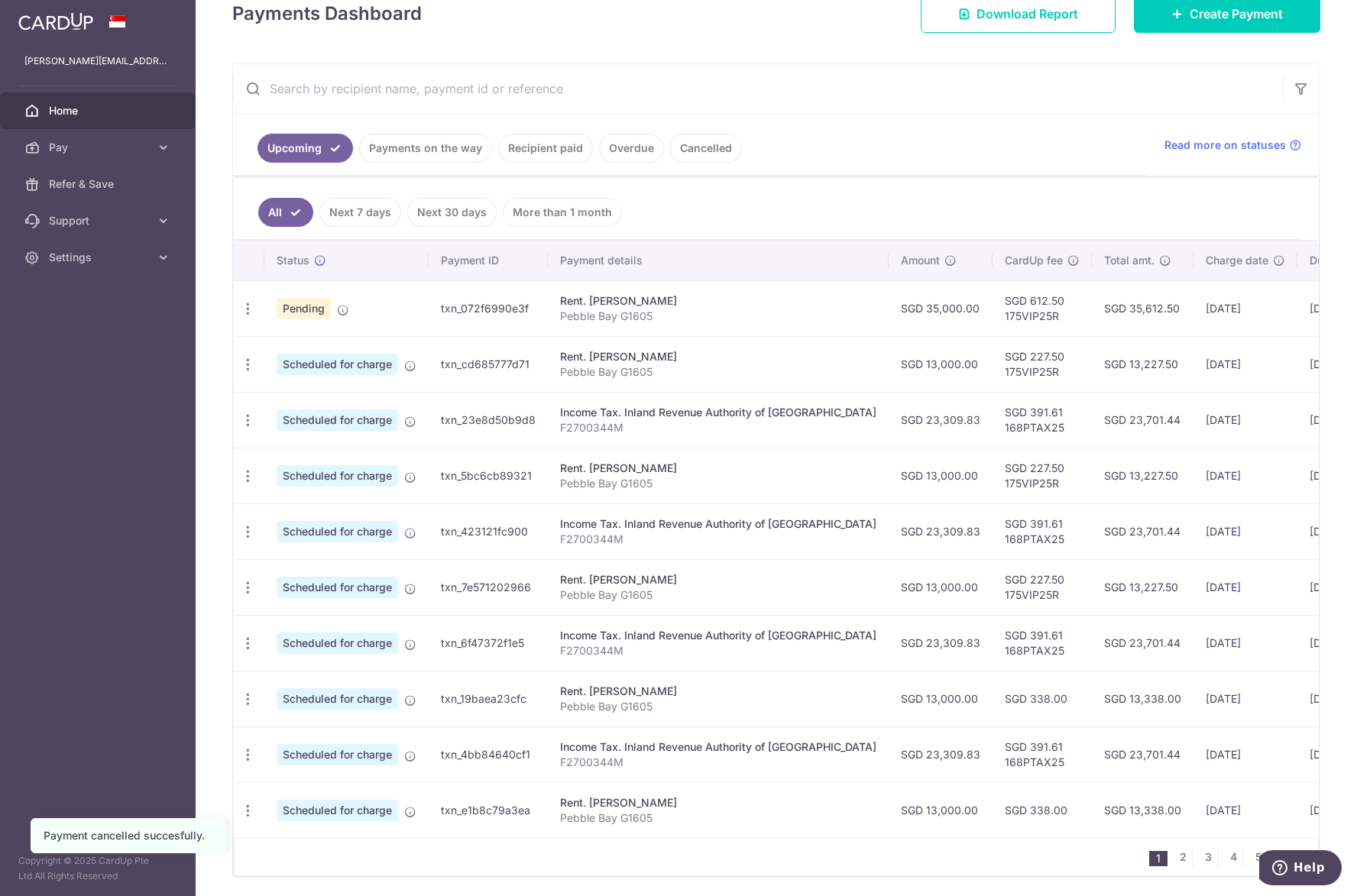
scroll to position [292, 0]
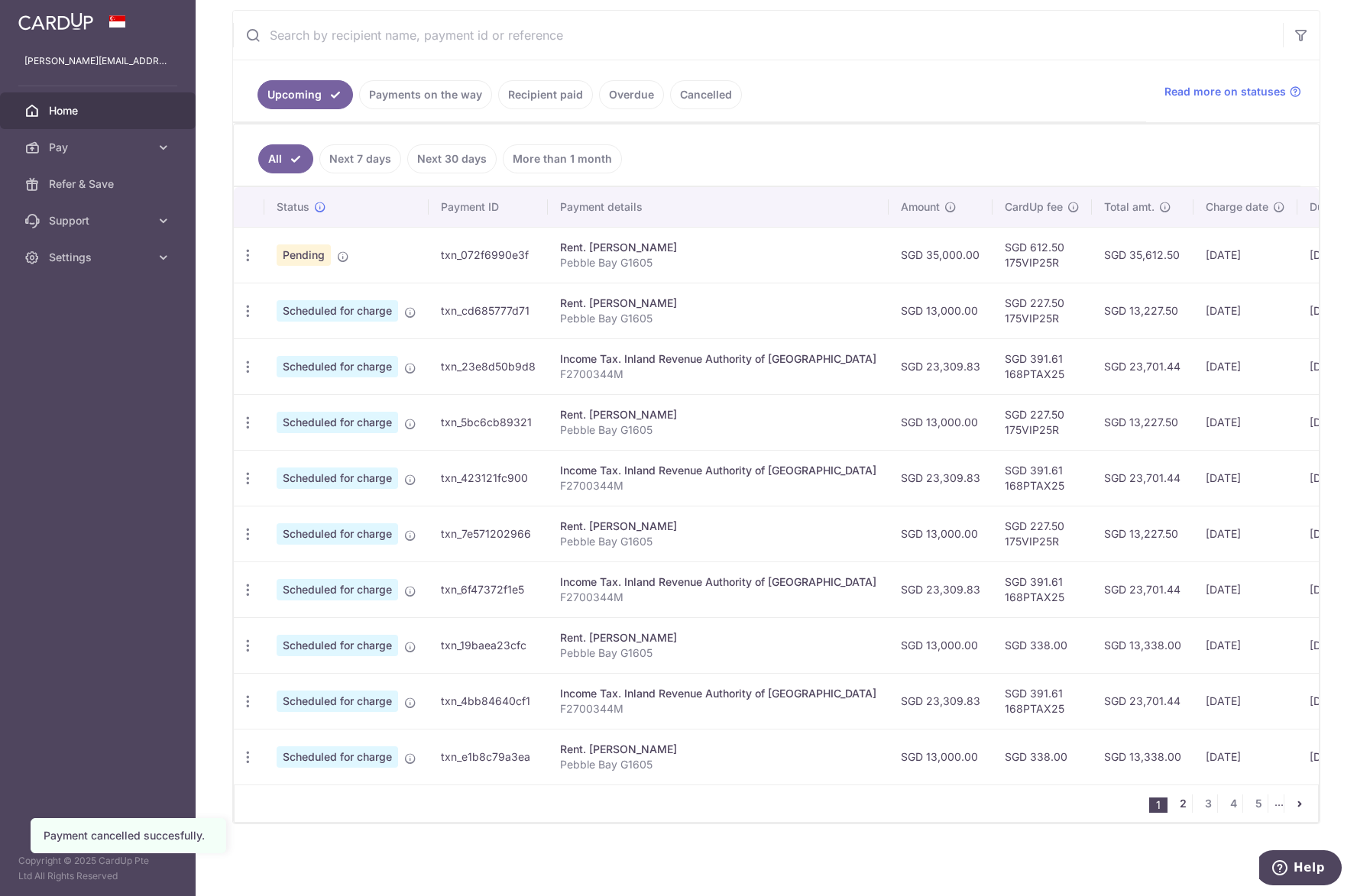
click at [1173, 801] on link "2" at bounding box center [1183, 803] width 19 height 19
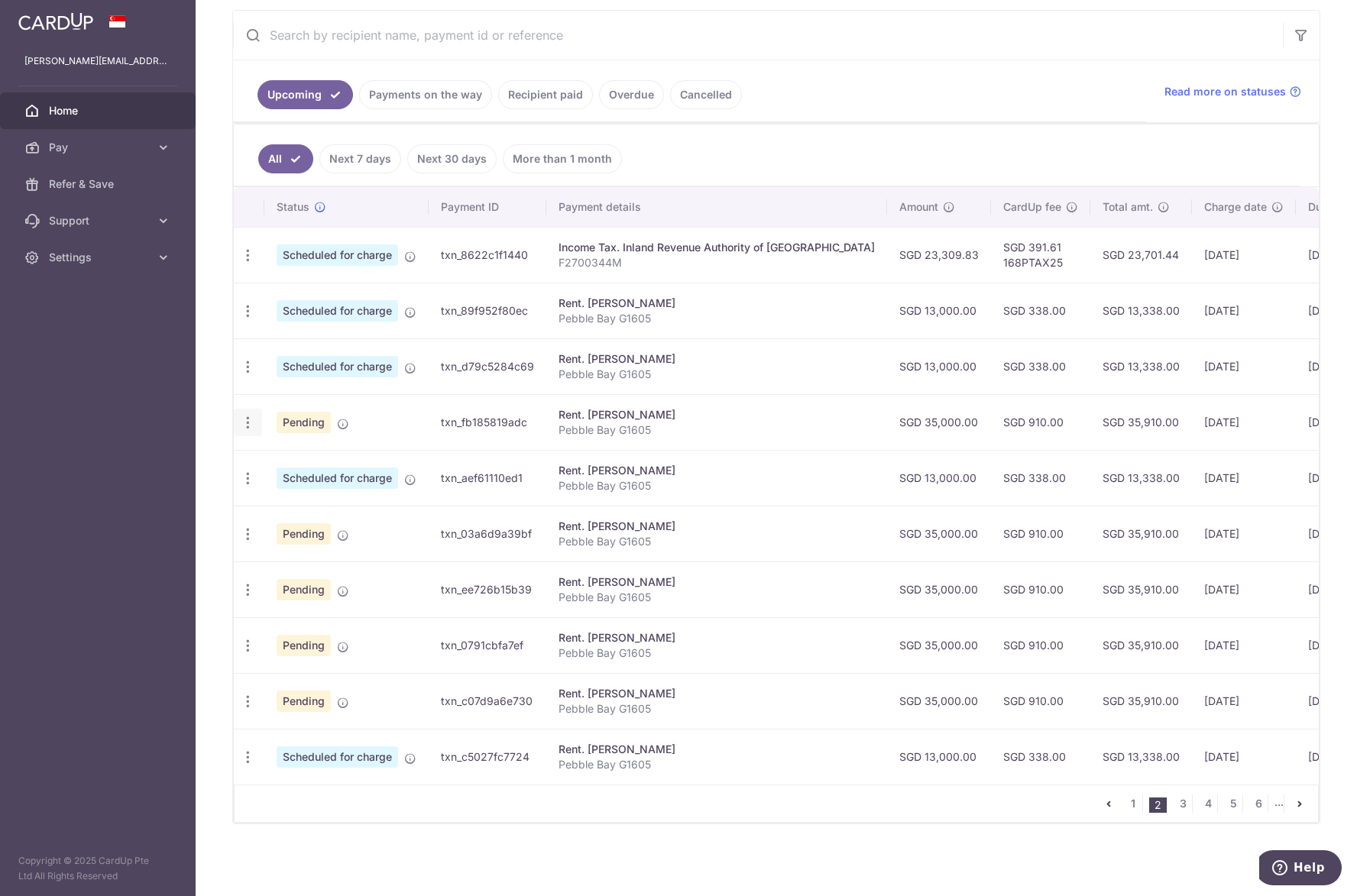
click at [244, 415] on icon "button" at bounding box center [248, 423] width 16 height 16
click at [282, 493] on span "Cancel payment" at bounding box center [329, 502] width 103 height 19
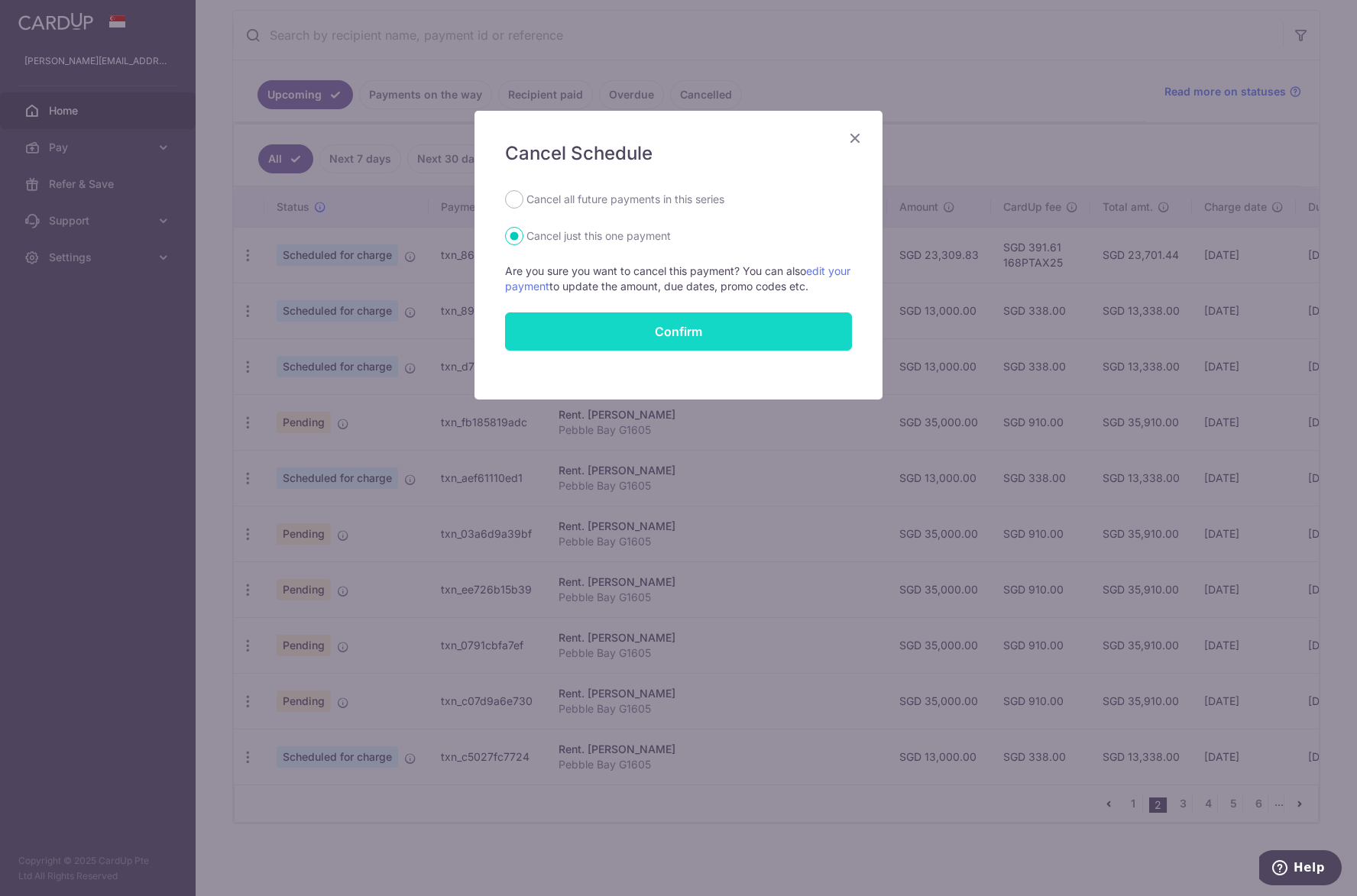
click at [599, 328] on button "Confirm" at bounding box center [679, 332] width 347 height 39
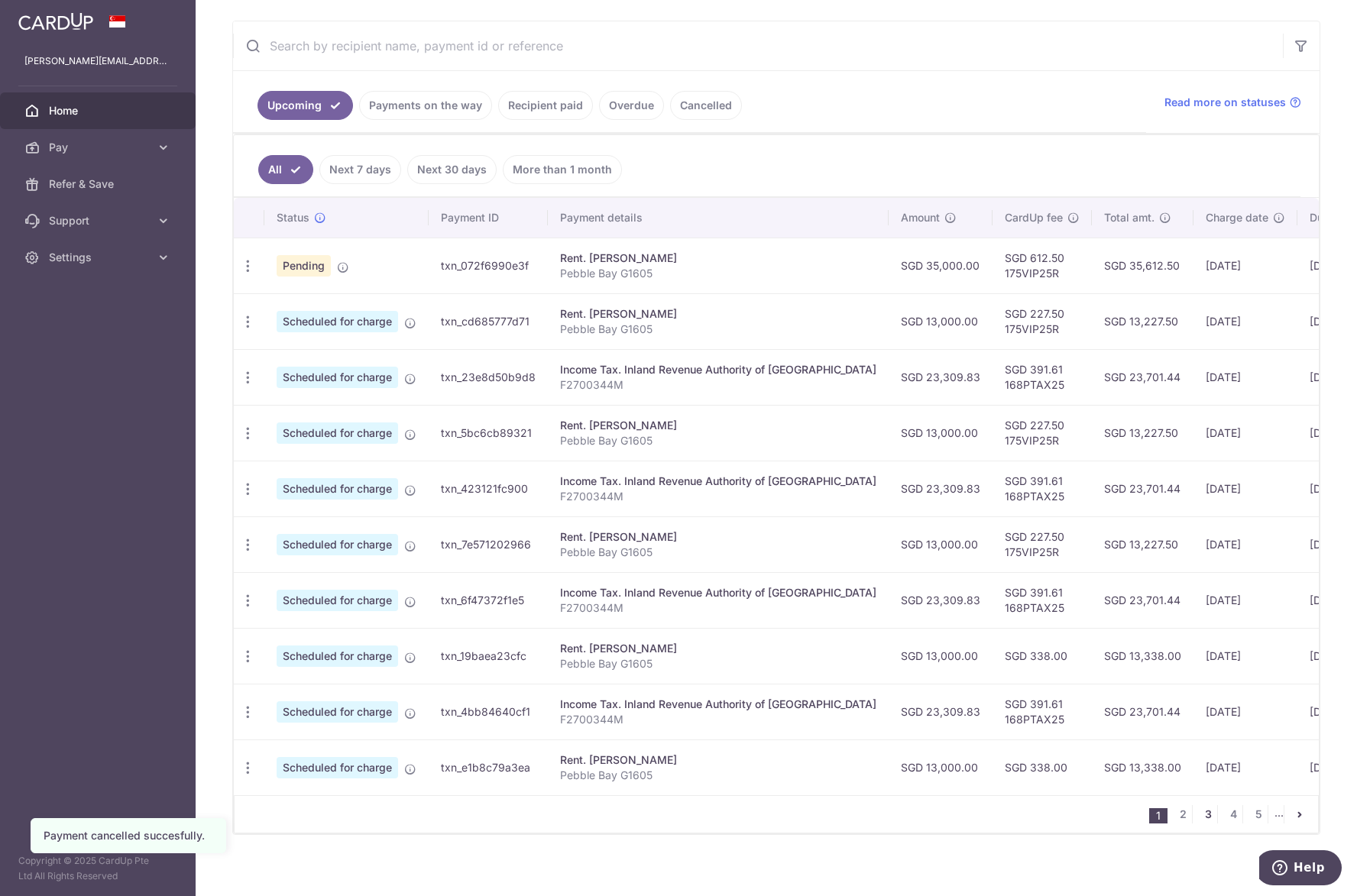
click at [1200, 822] on link "3" at bounding box center [1208, 814] width 19 height 19
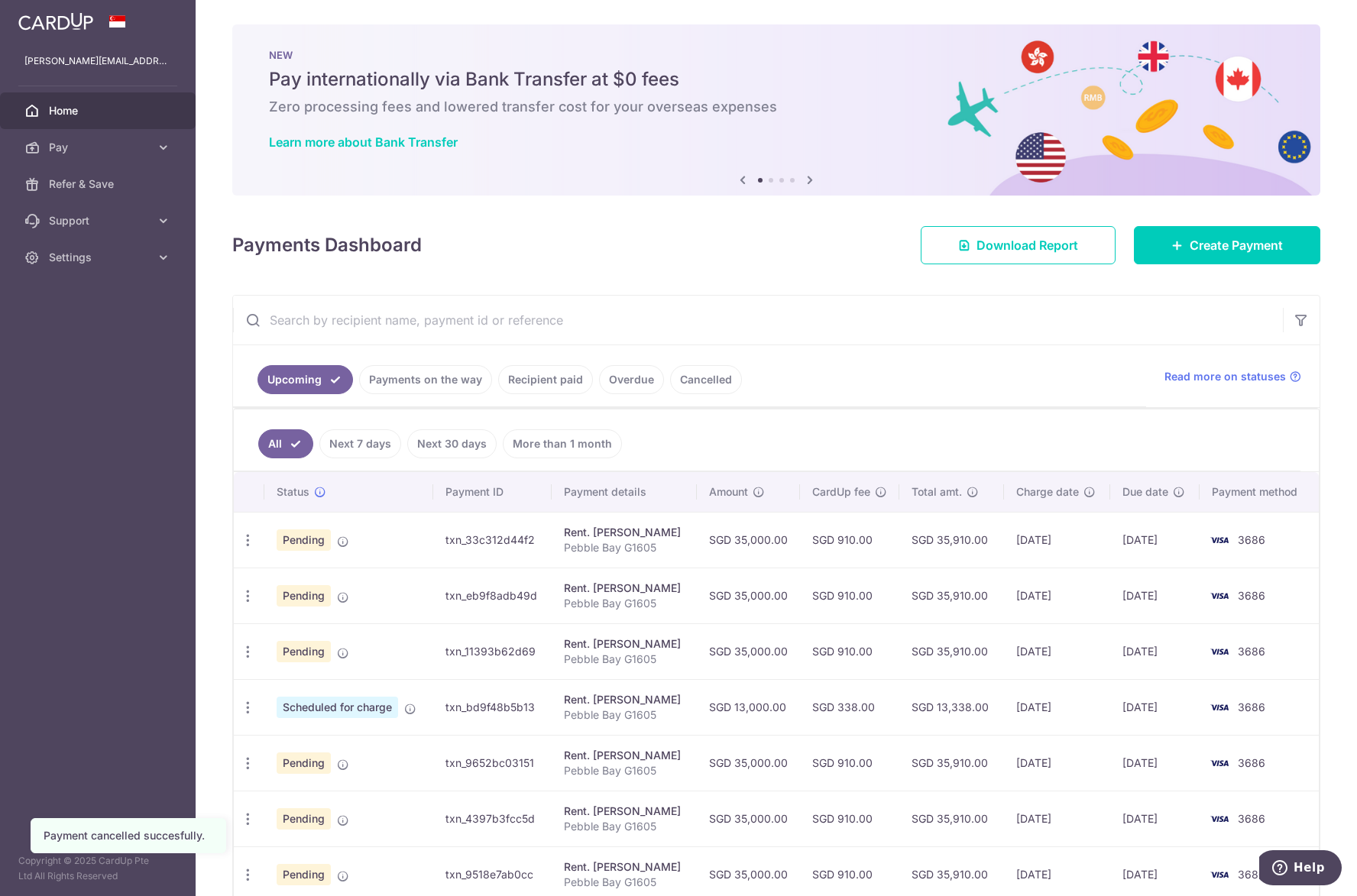
scroll to position [153, 0]
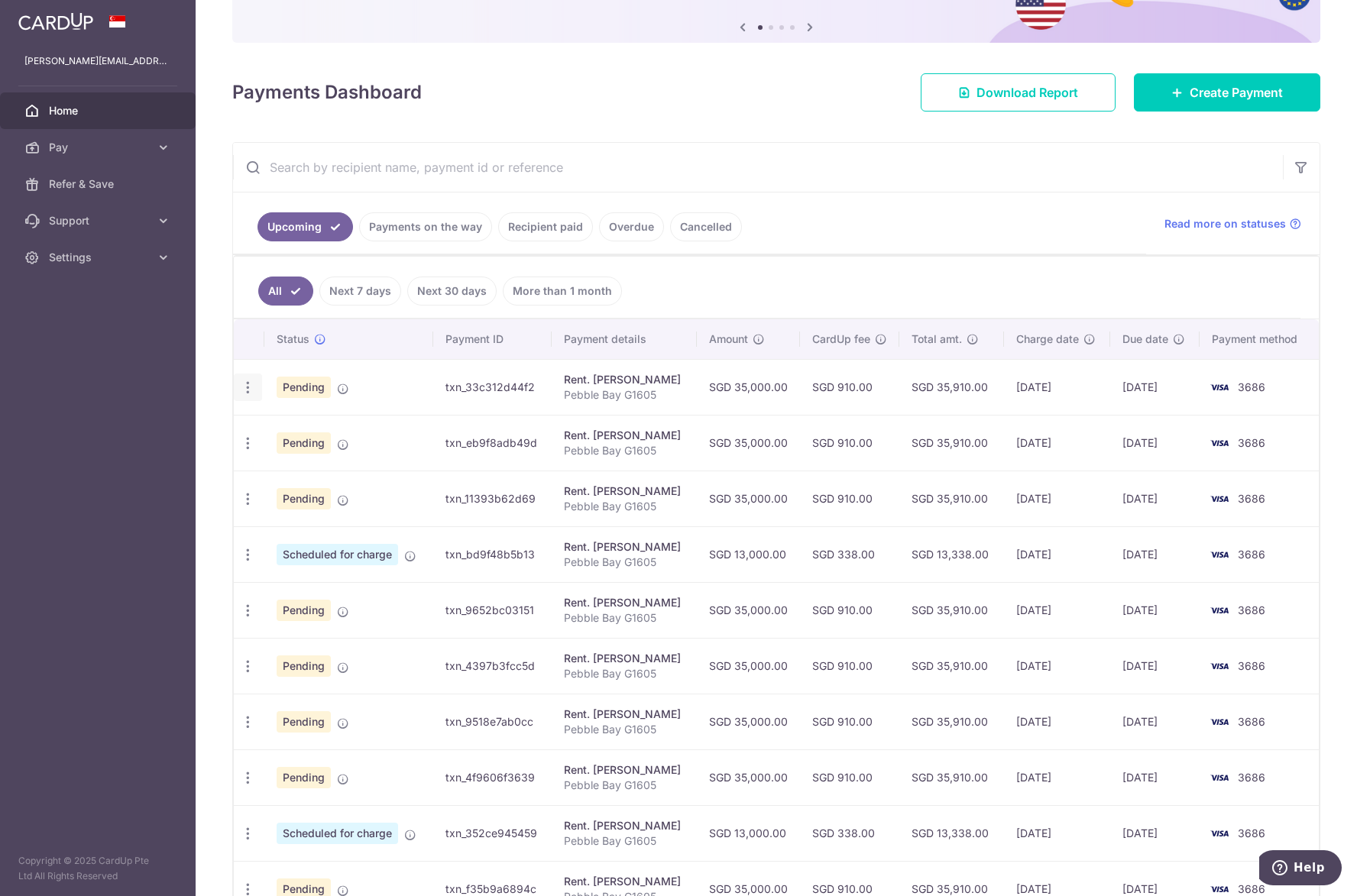
click at [245, 396] on div "Update payment Cancel payment Upload doc" at bounding box center [248, 387] width 29 height 29
click at [251, 396] on div "Update payment Cancel payment Upload doc" at bounding box center [248, 387] width 29 height 29
click at [249, 386] on icon "button" at bounding box center [248, 387] width 16 height 16
click at [276, 467] on link "Cancel payment" at bounding box center [314, 467] width 159 height 39
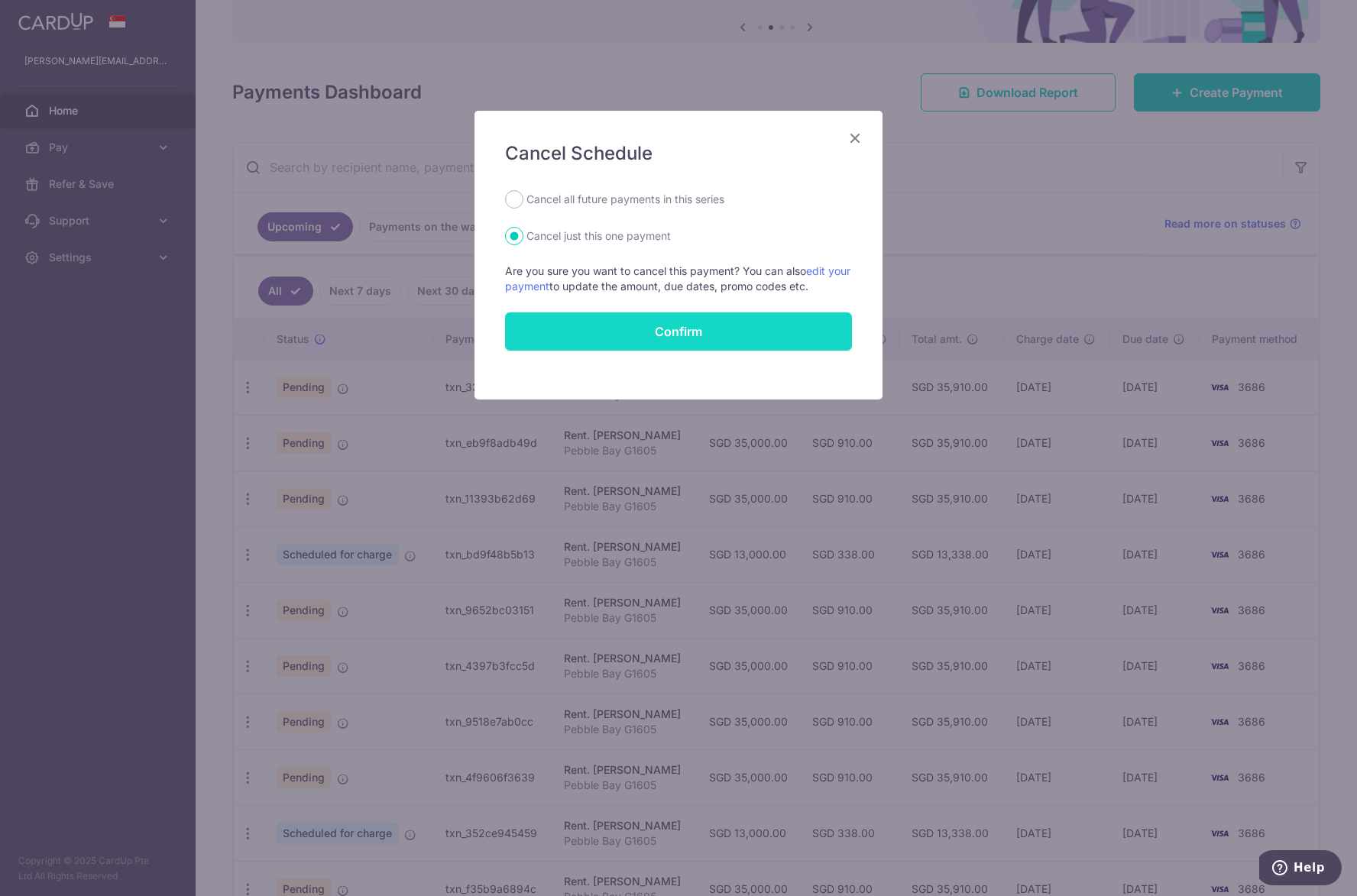
click at [591, 341] on button "Confirm" at bounding box center [679, 332] width 347 height 39
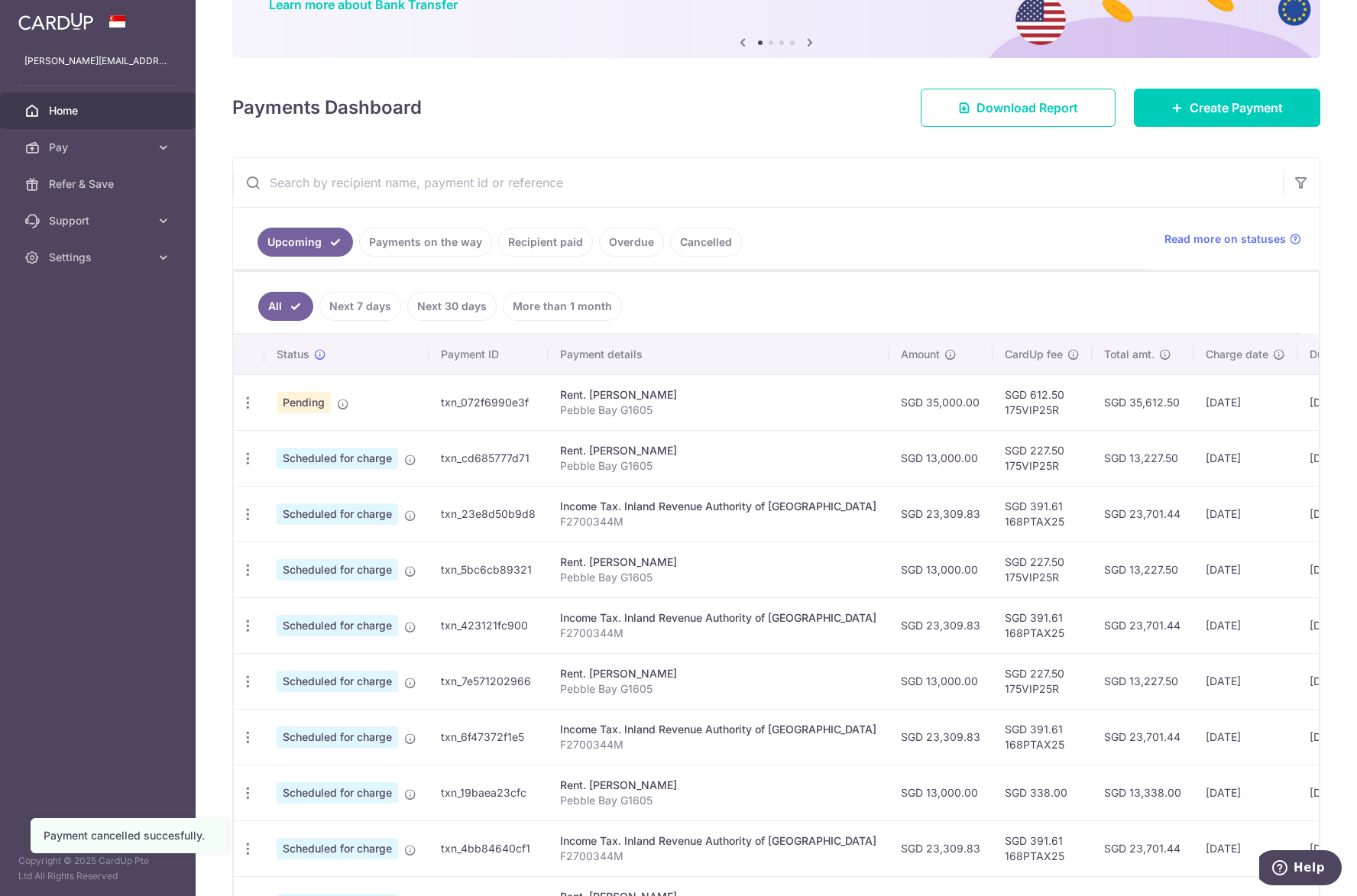
scroll to position [292, 0]
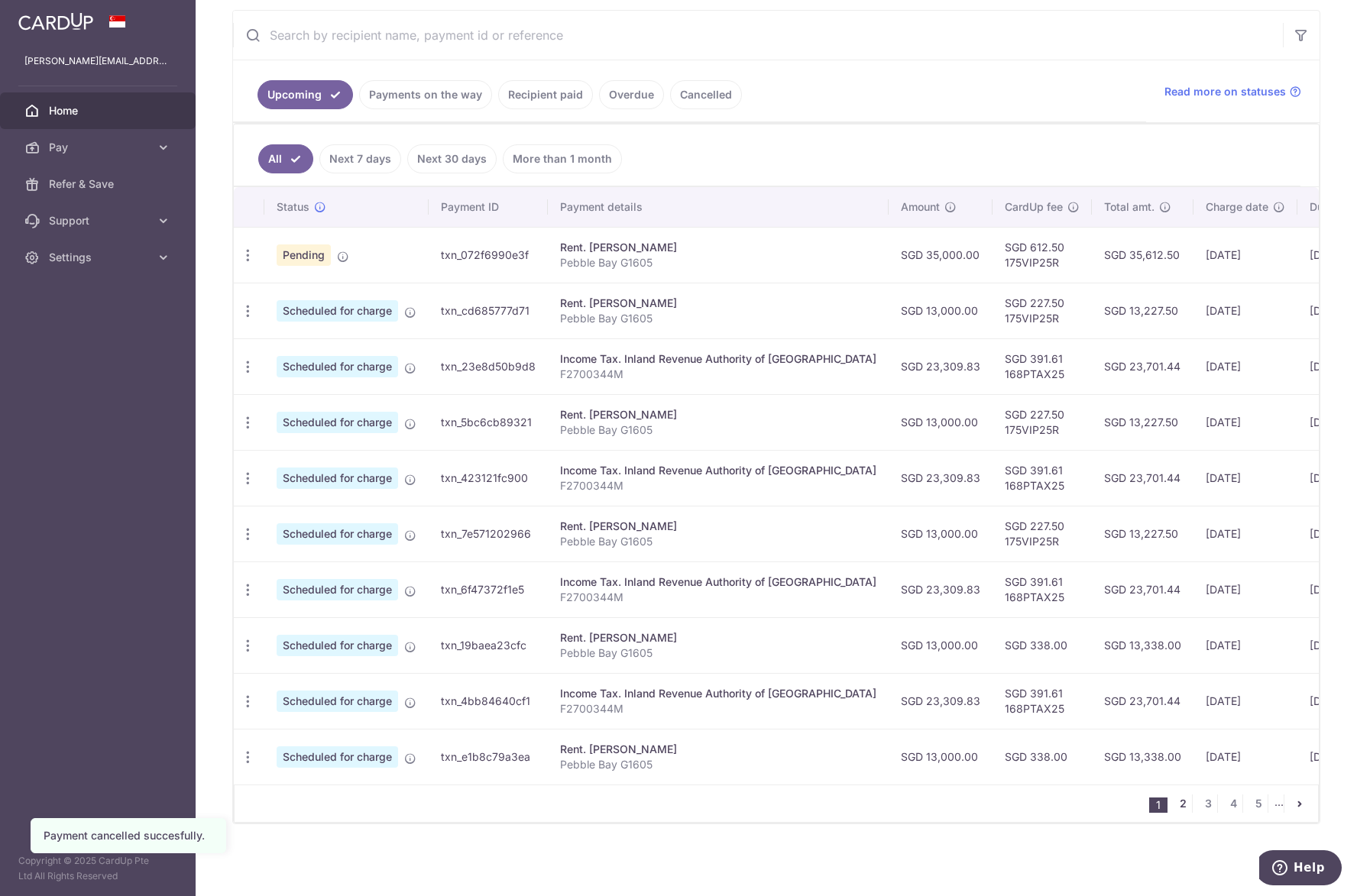
click at [1178, 803] on link "2" at bounding box center [1183, 803] width 19 height 19
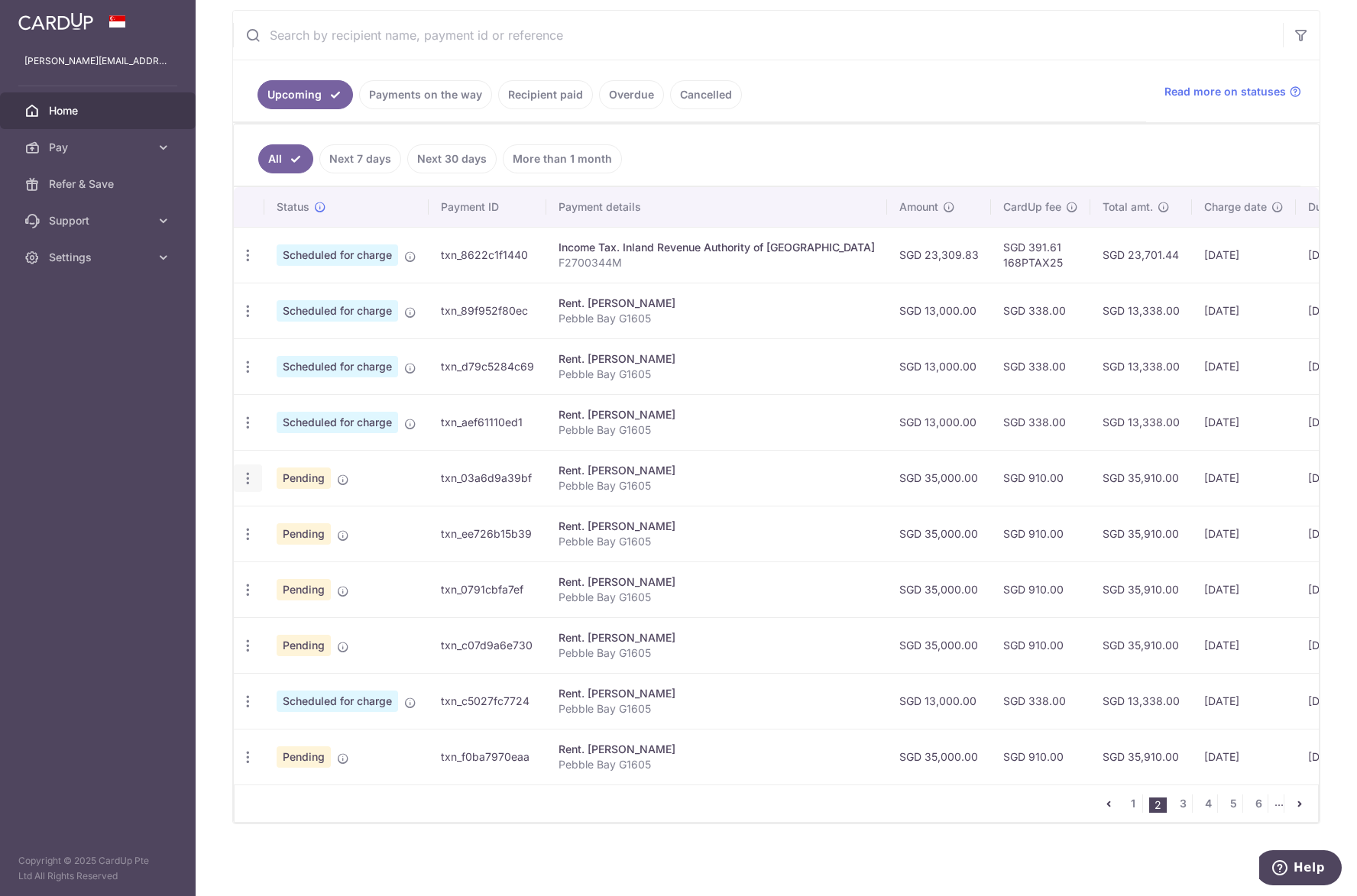
click at [252, 473] on icon "button" at bounding box center [248, 478] width 16 height 16
click at [280, 548] on span "Cancel payment" at bounding box center [329, 557] width 103 height 19
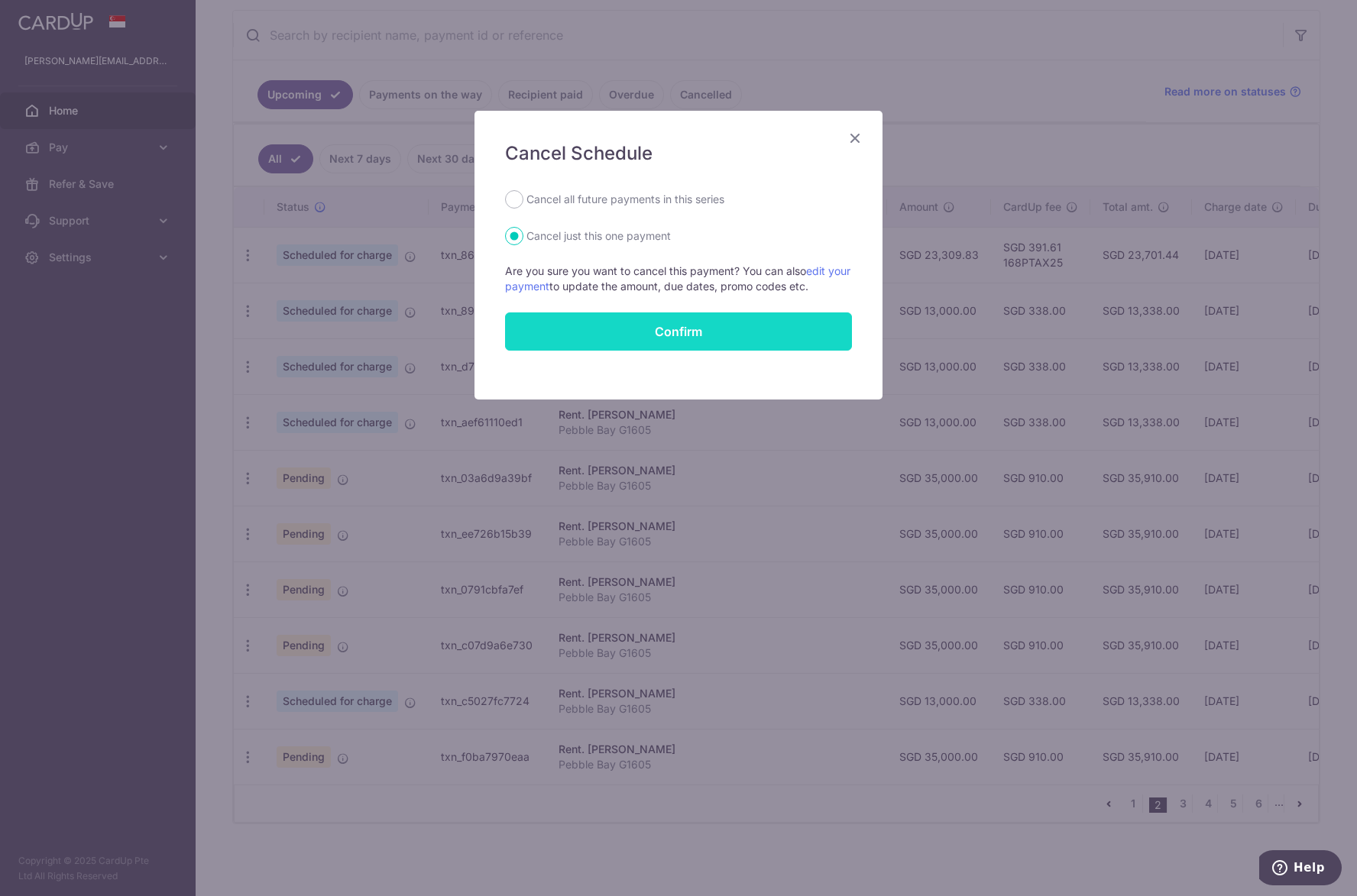
click at [717, 322] on button "Confirm" at bounding box center [679, 332] width 347 height 39
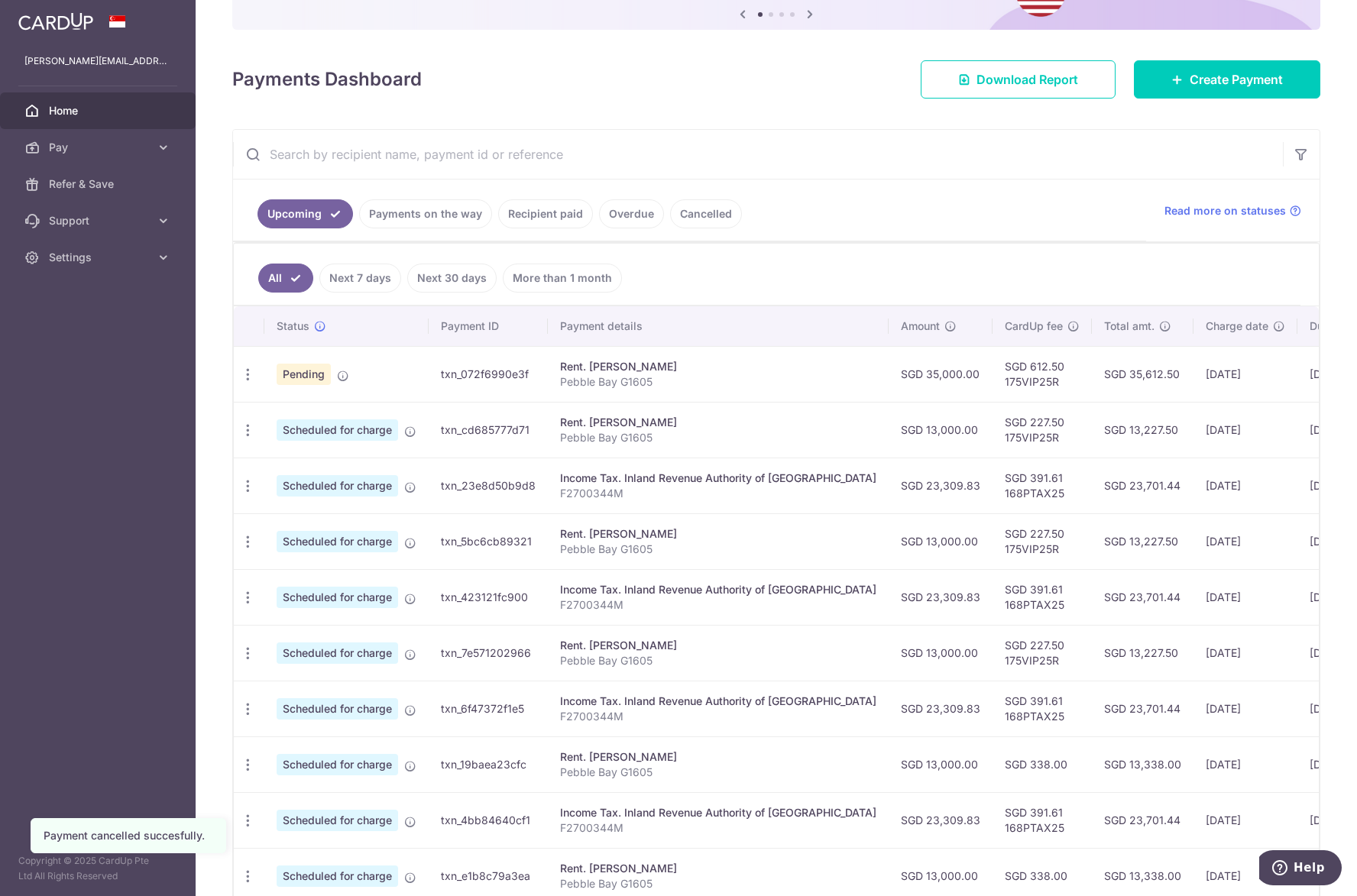
scroll to position [292, 0]
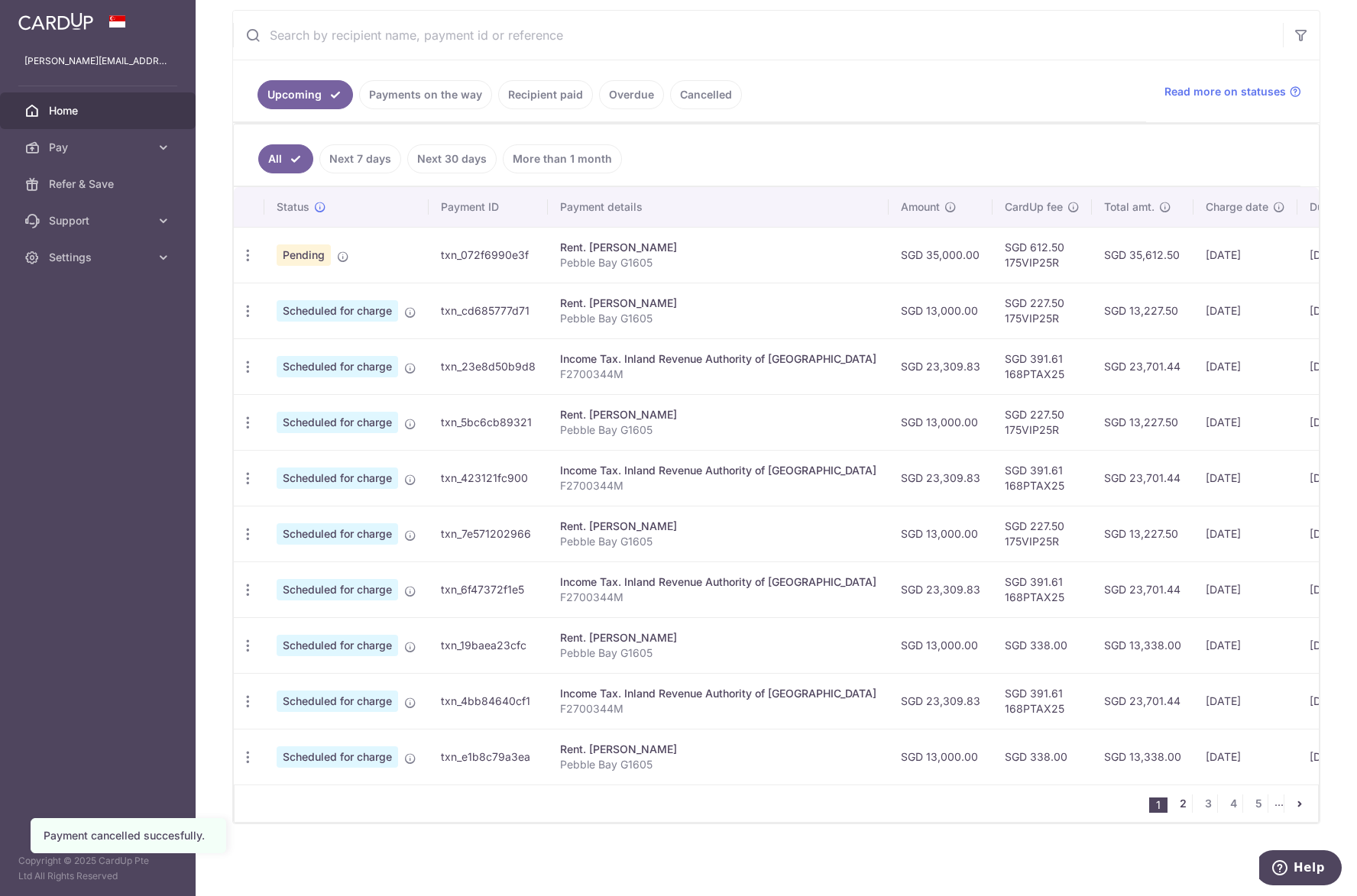
click at [1173, 808] on link "2" at bounding box center [1183, 803] width 19 height 19
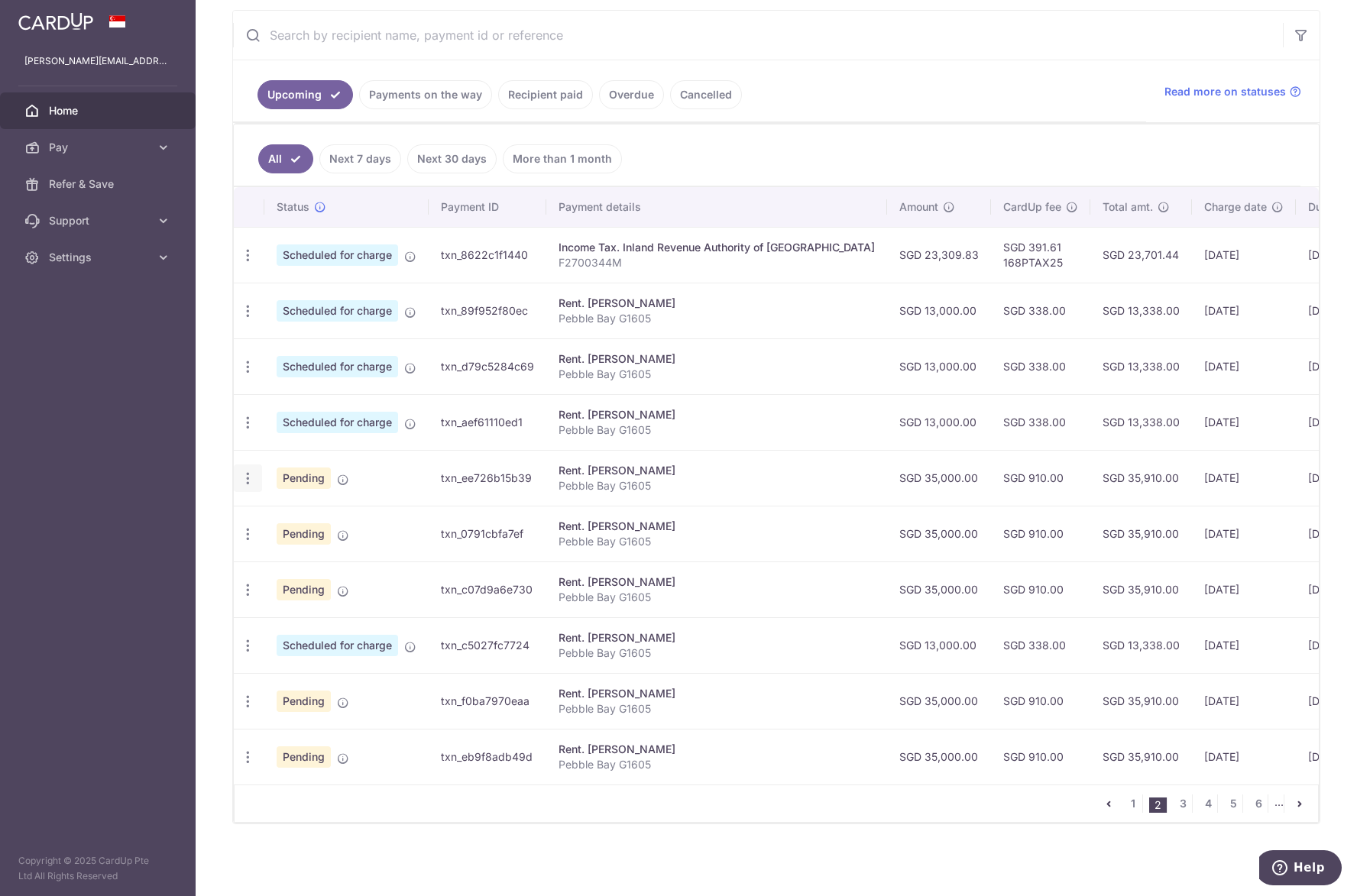
click at [247, 473] on icon "button" at bounding box center [248, 478] width 16 height 16
click at [273, 554] on link "Cancel payment" at bounding box center [314, 557] width 159 height 39
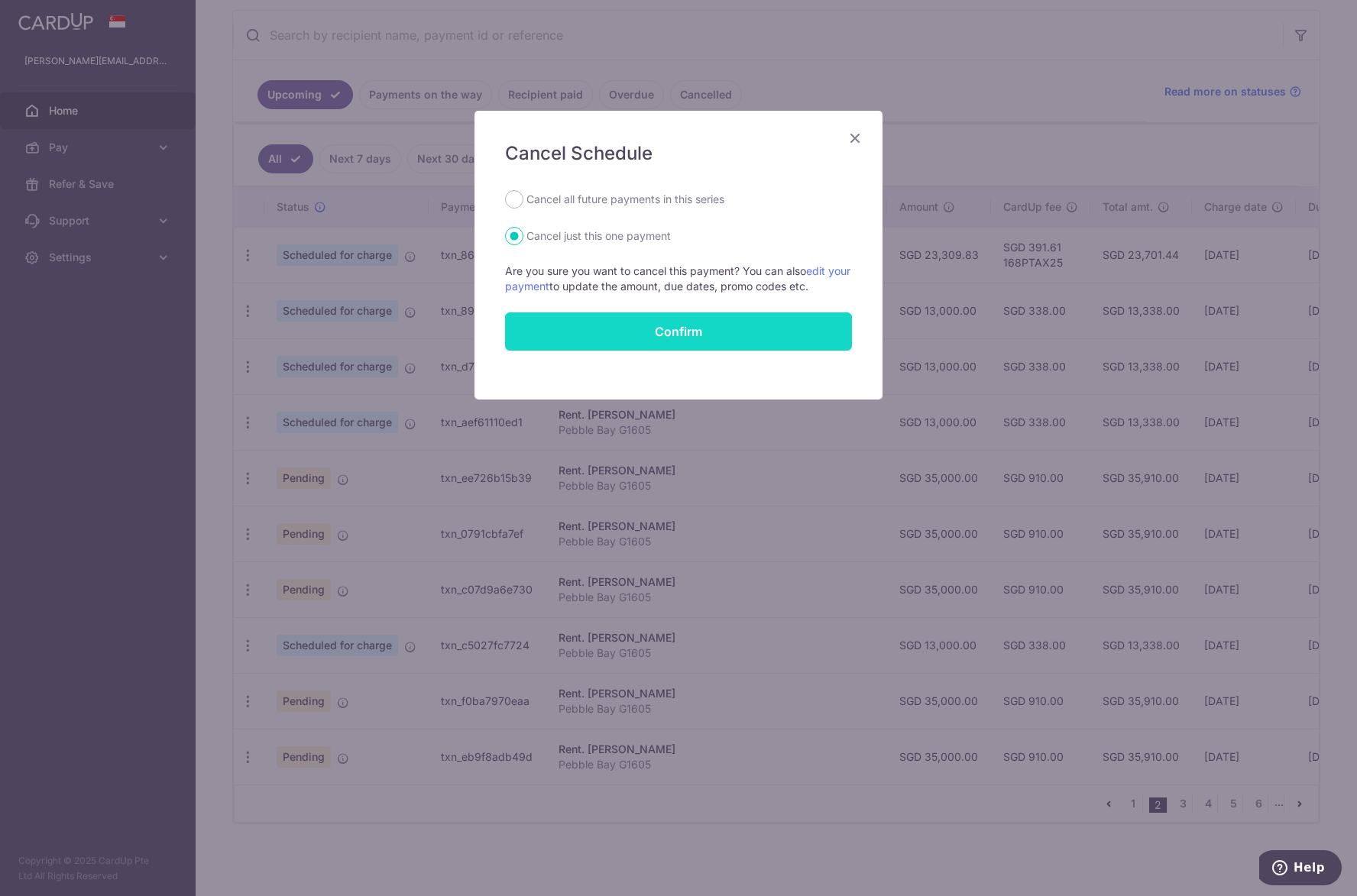
click at [623, 332] on button "Confirm" at bounding box center [679, 332] width 347 height 39
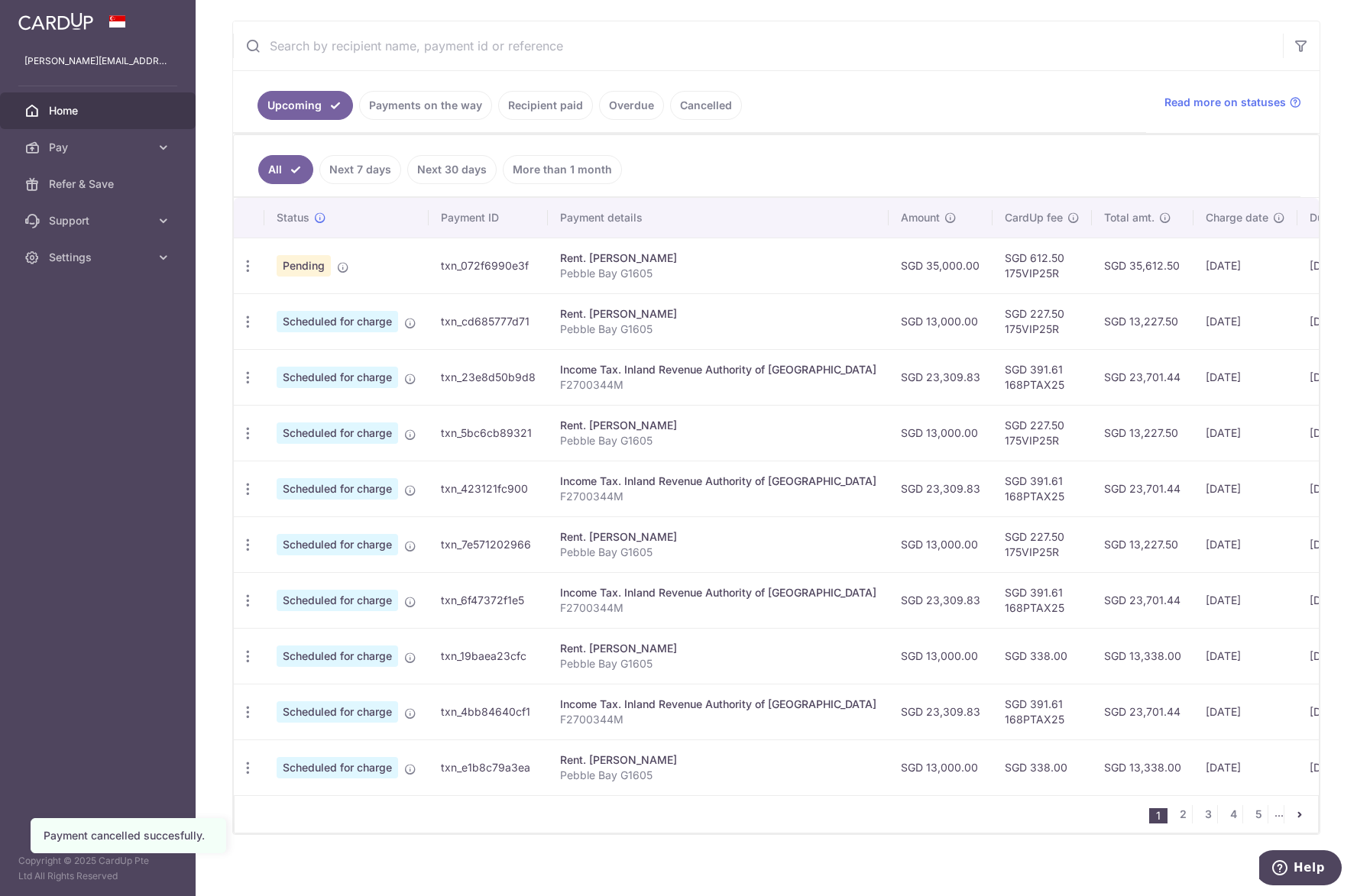
scroll to position [292, 0]
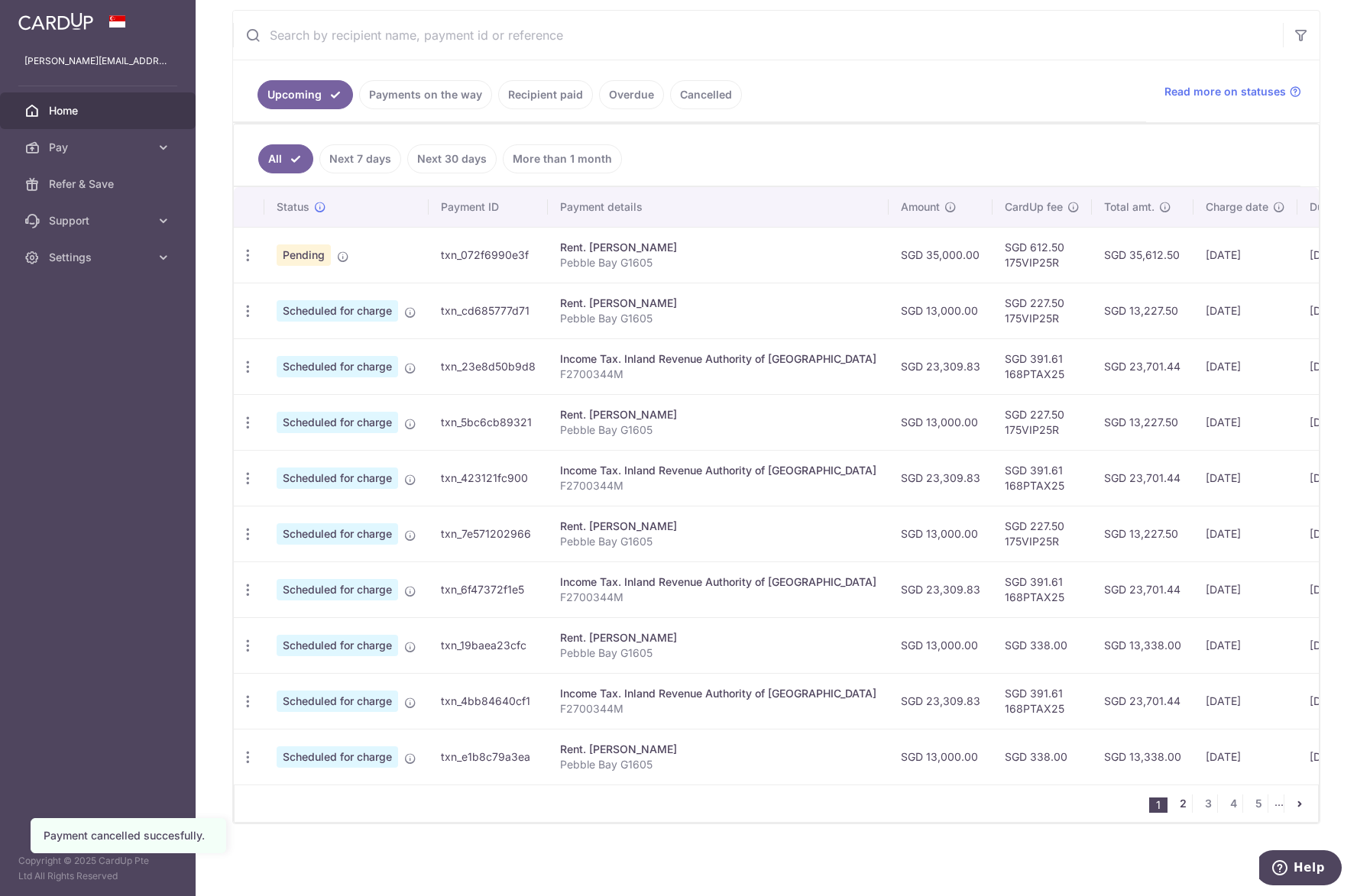
click at [1176, 804] on link "2" at bounding box center [1183, 803] width 19 height 19
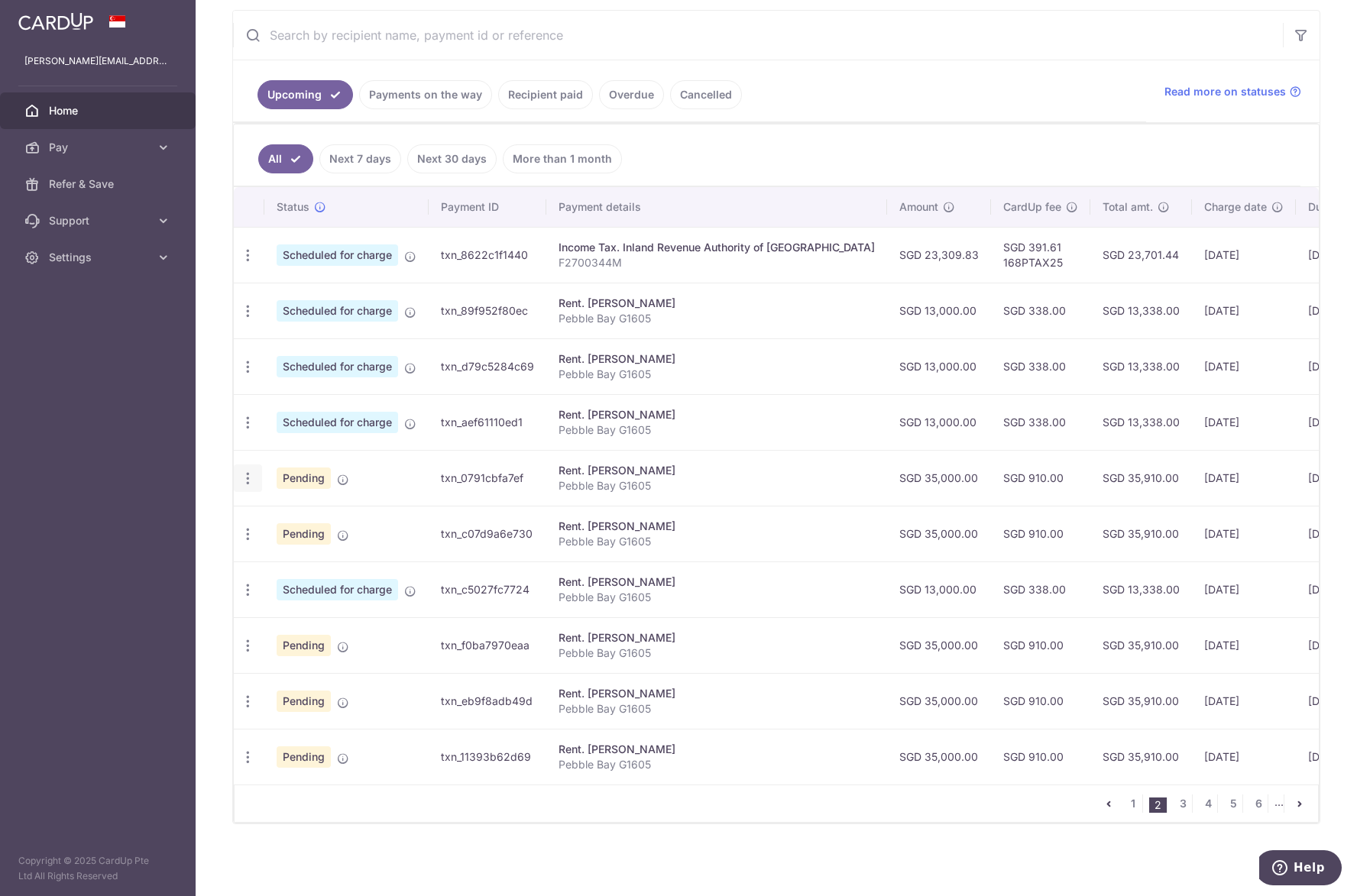
click at [248, 470] on icon "button" at bounding box center [248, 478] width 16 height 16
click at [281, 548] on span "Cancel payment" at bounding box center [329, 557] width 103 height 19
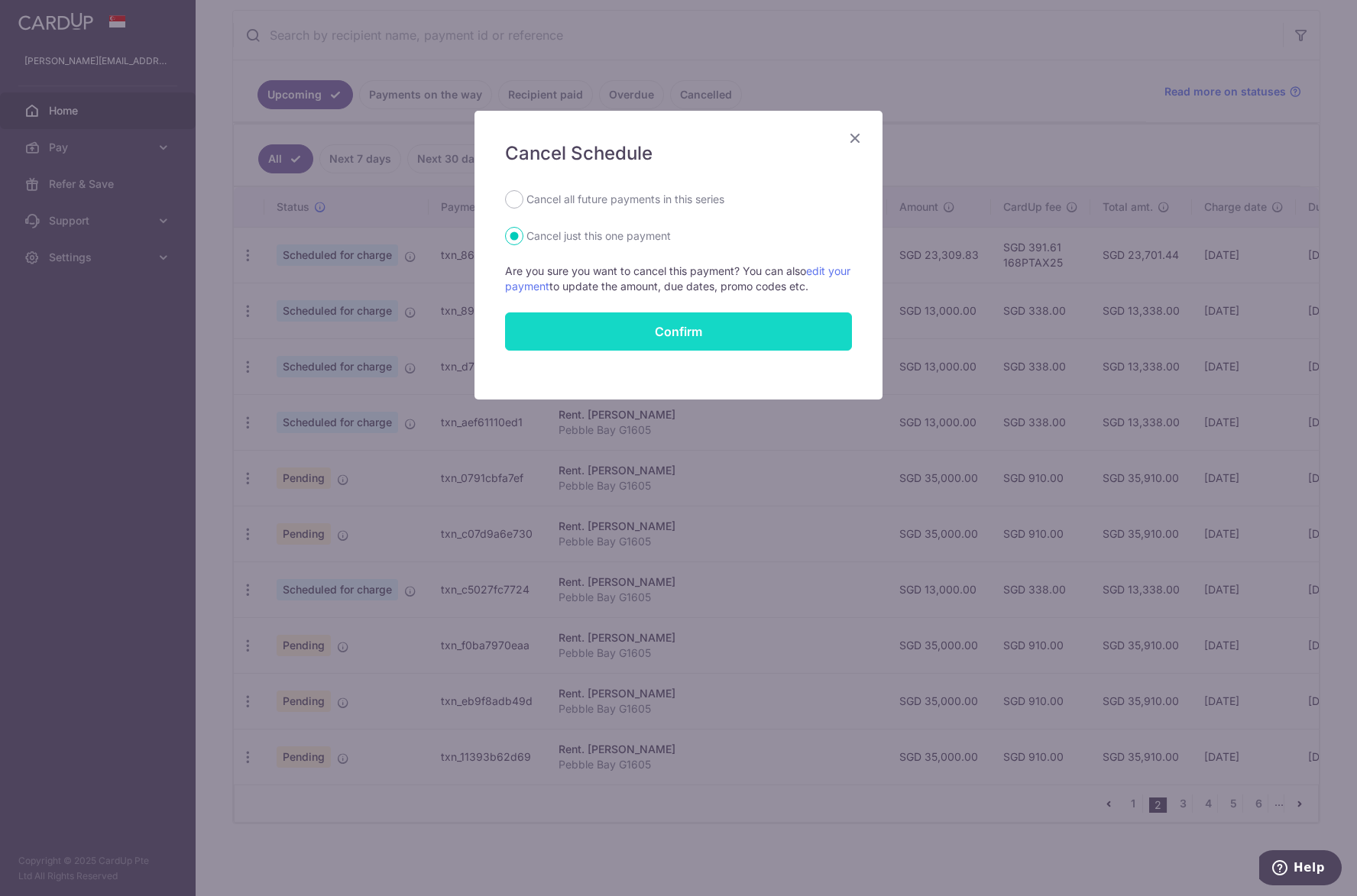
click at [778, 333] on button "Confirm" at bounding box center [679, 332] width 347 height 39
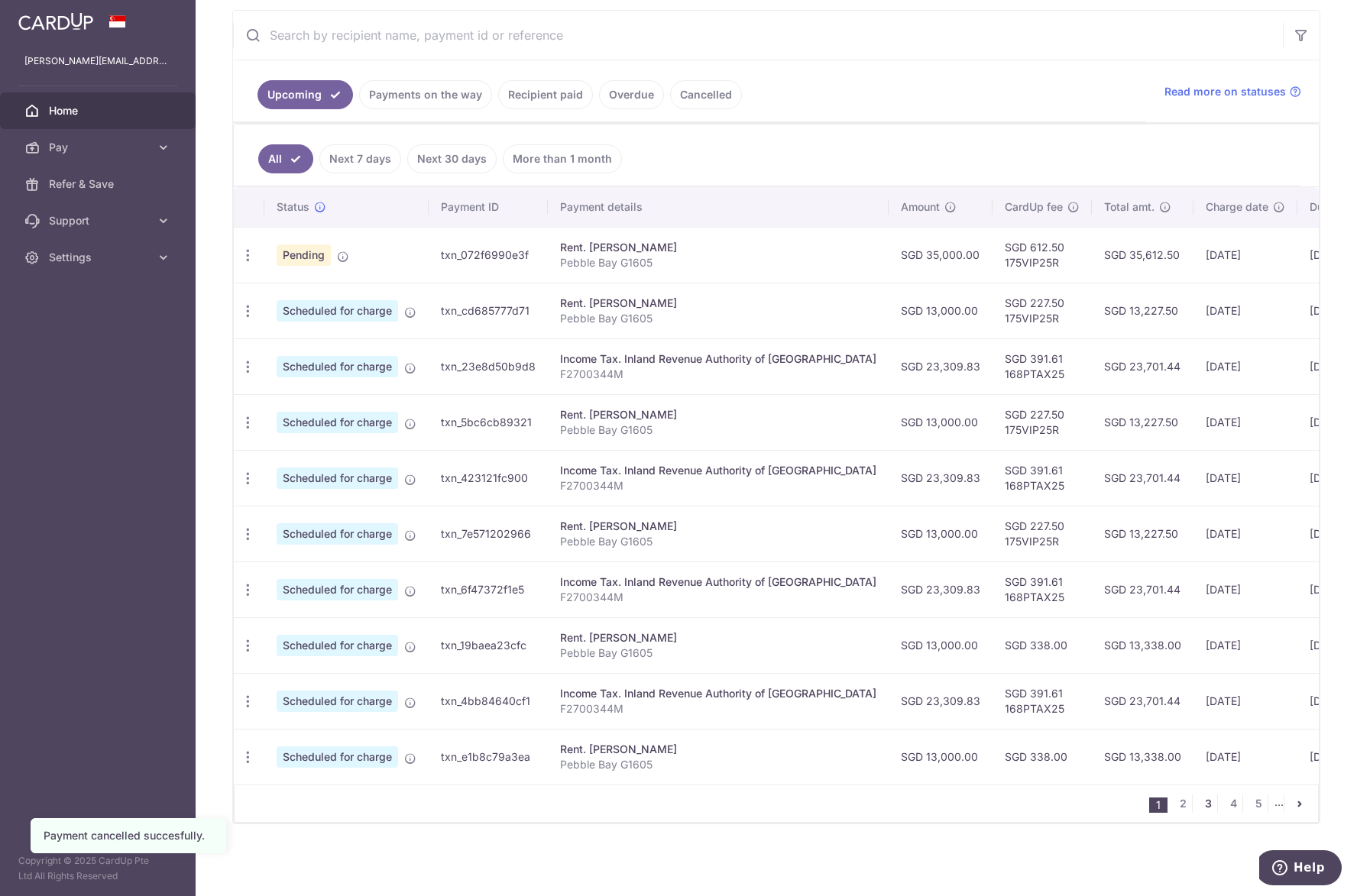
click at [1199, 807] on link "3" at bounding box center [1208, 803] width 19 height 19
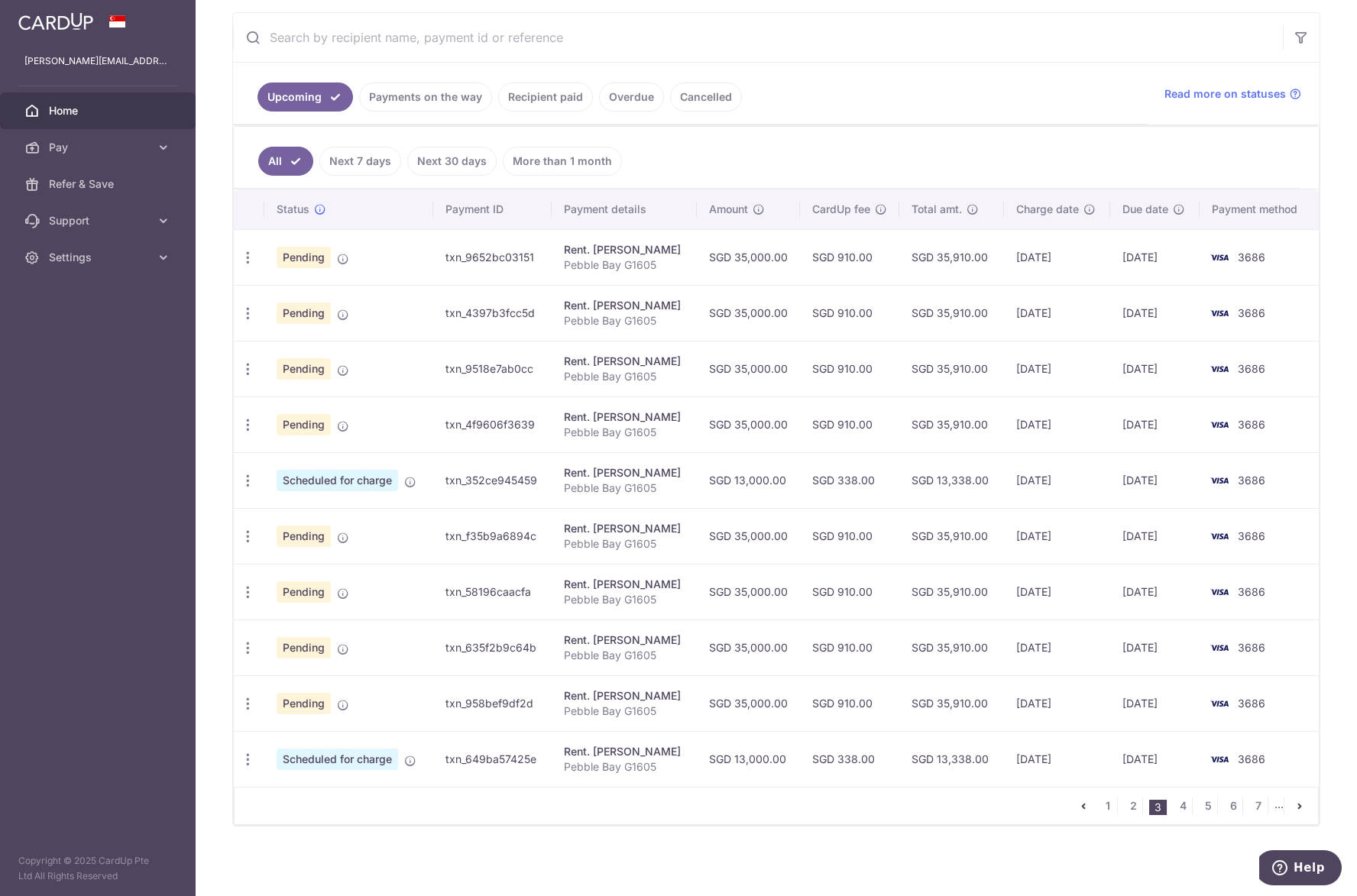
scroll to position [285, 0]
click at [249, 261] on icon "button" at bounding box center [248, 255] width 16 height 16
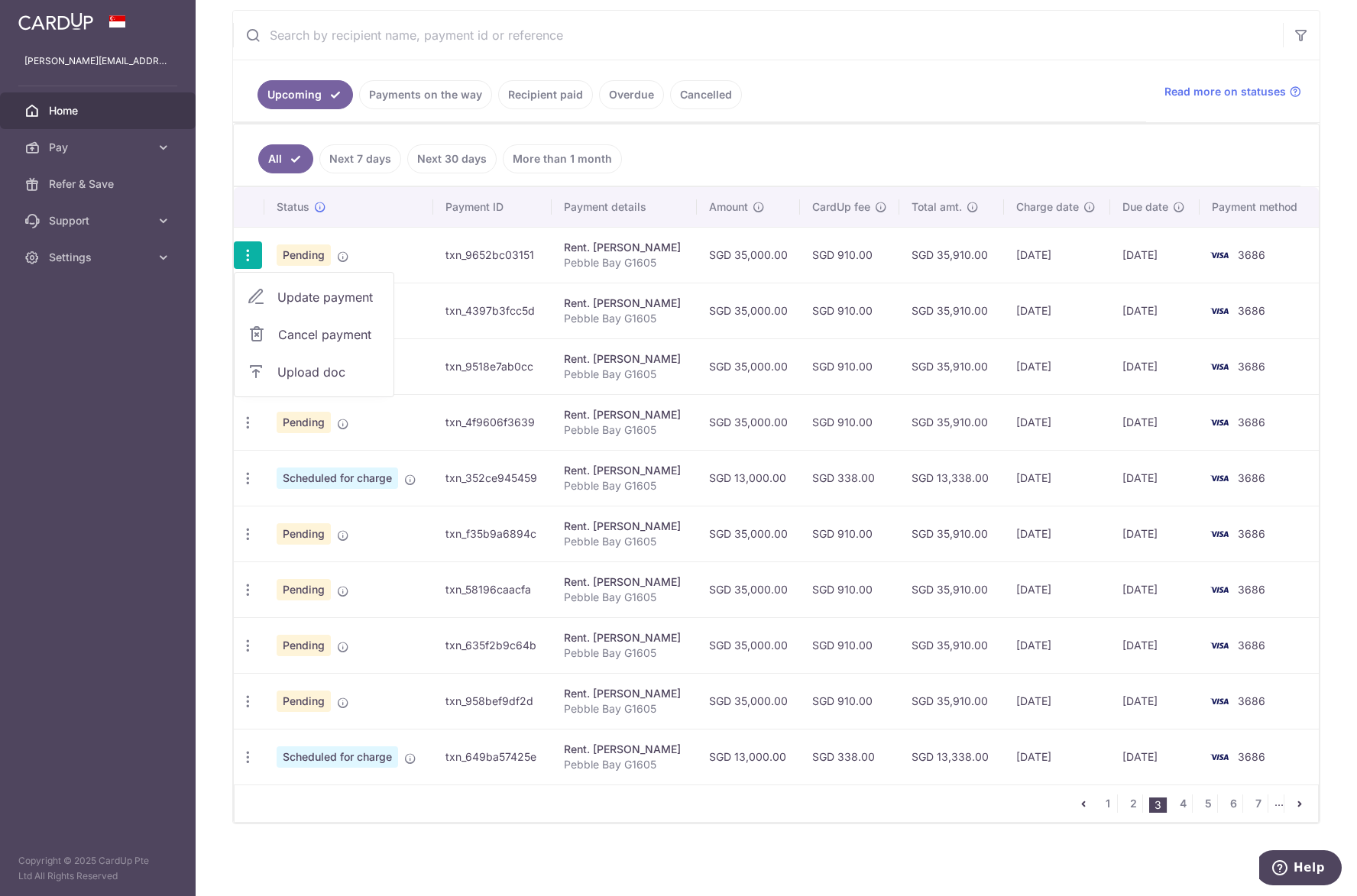
click at [266, 337] on link "Cancel payment" at bounding box center [314, 335] width 159 height 39
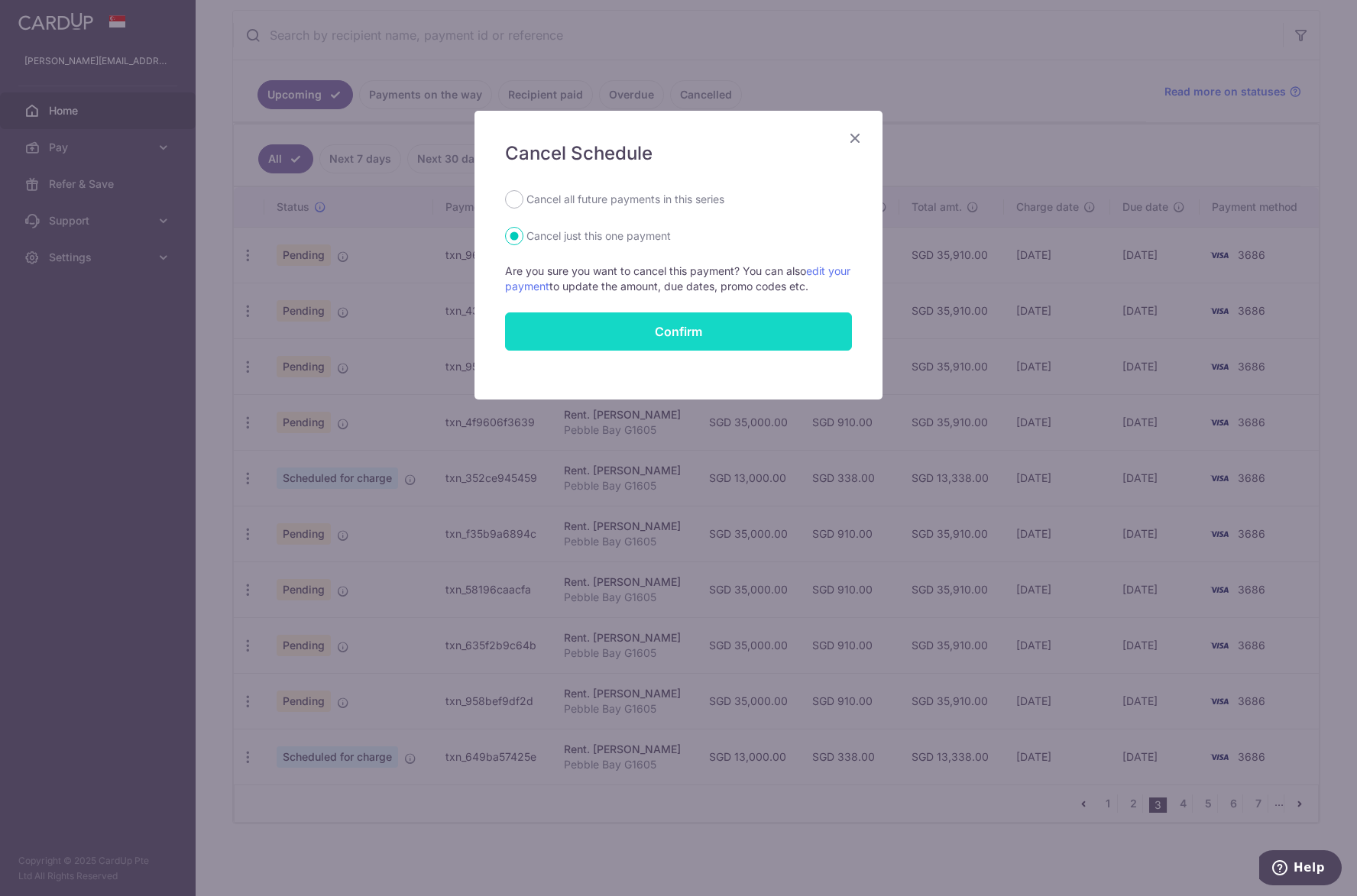
click at [681, 329] on button "Confirm" at bounding box center [679, 332] width 347 height 39
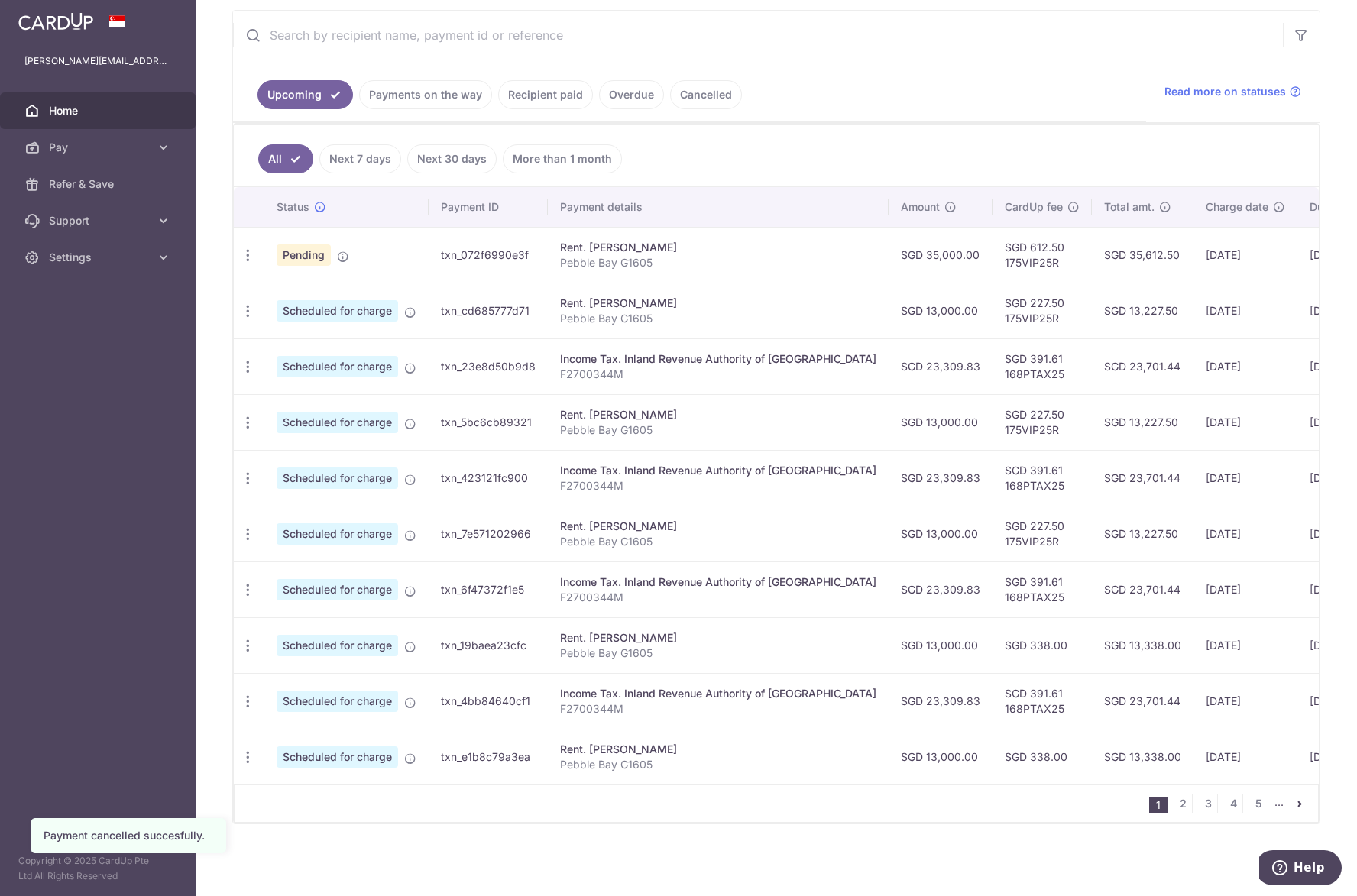
scroll to position [292, 0]
click at [1201, 804] on link "3" at bounding box center [1208, 803] width 19 height 19
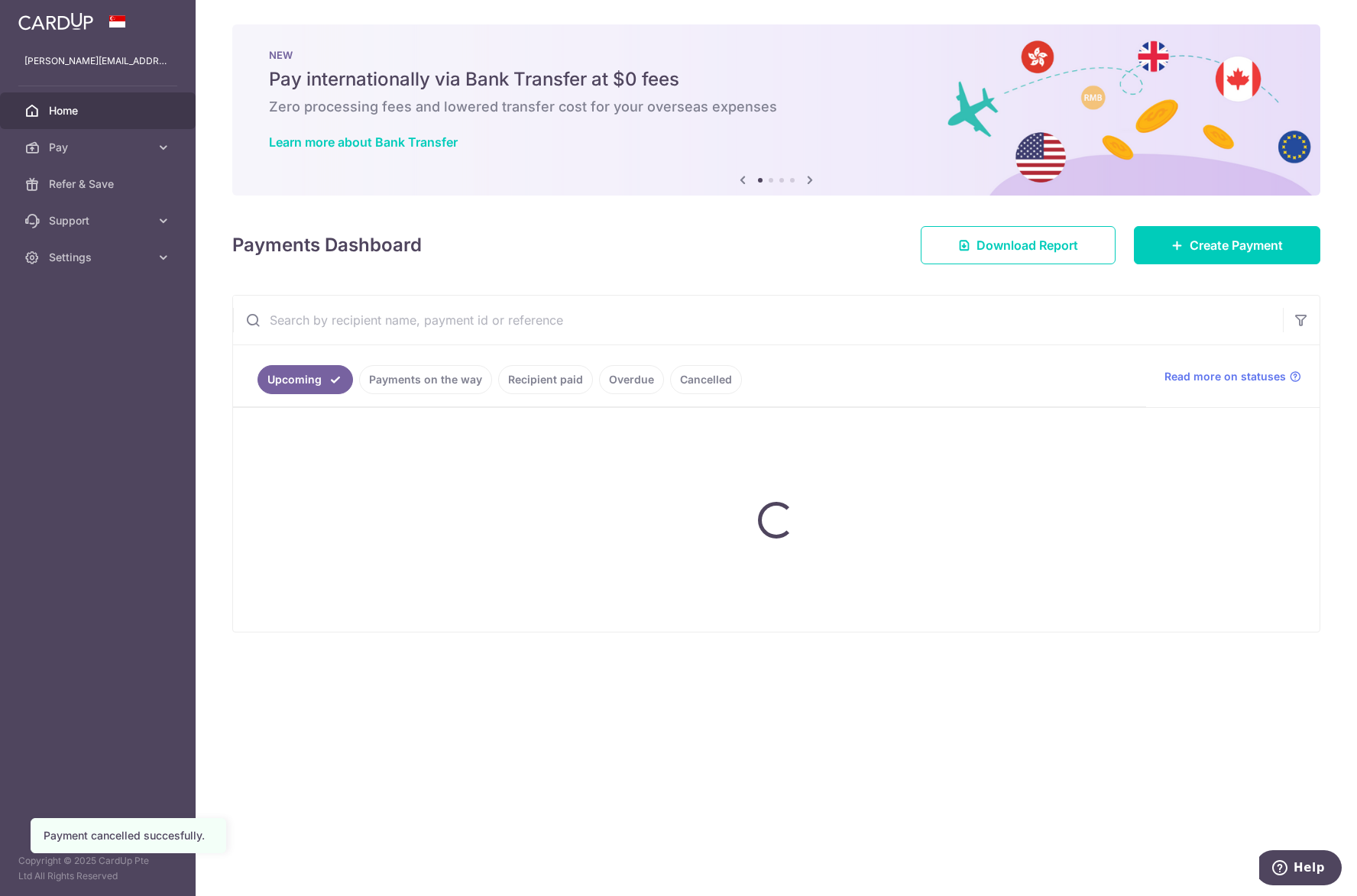
scroll to position [0, 0]
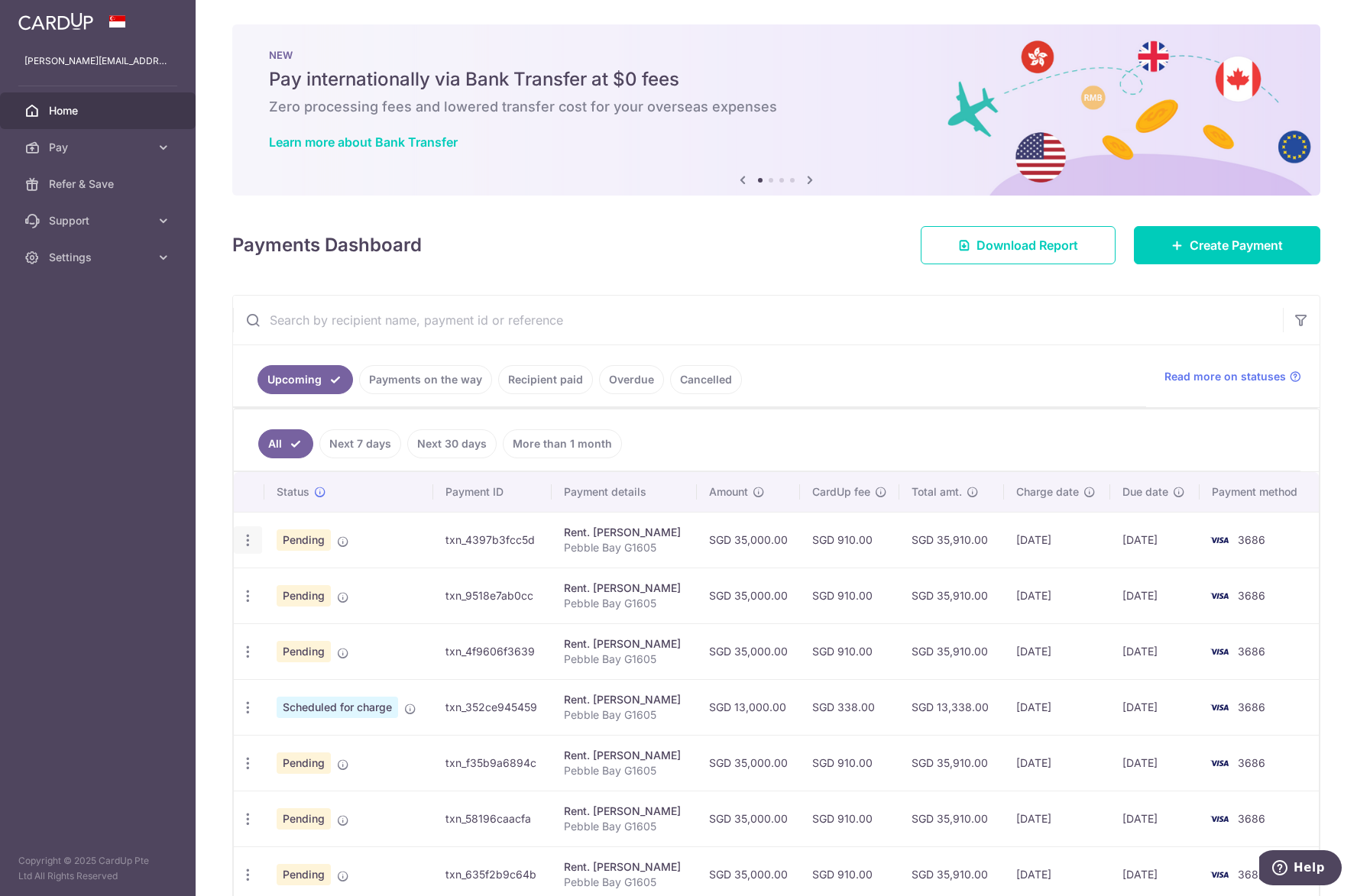
click at [247, 546] on icon "button" at bounding box center [248, 540] width 16 height 16
click at [286, 615] on span "Cancel payment" at bounding box center [329, 619] width 103 height 19
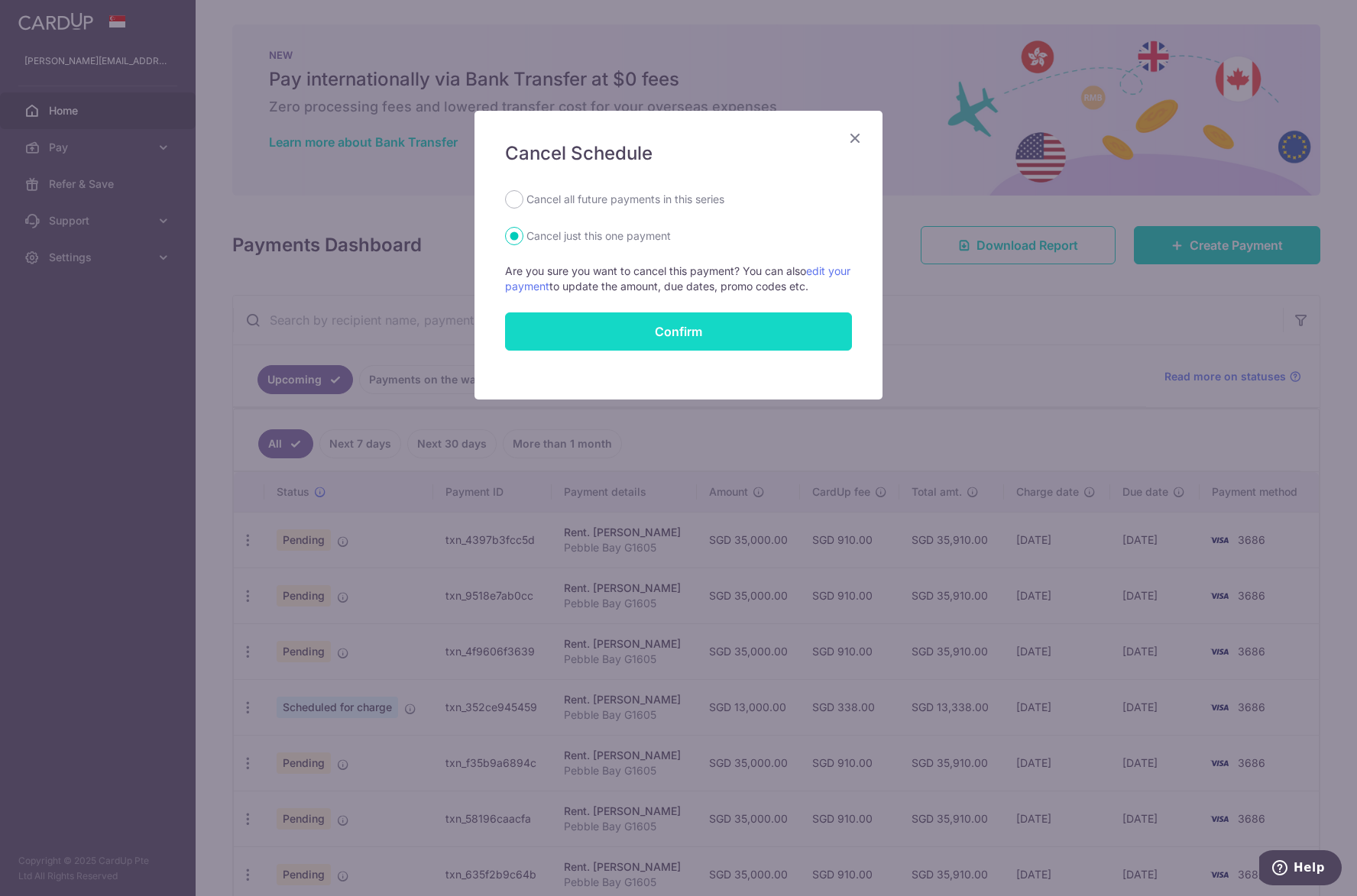
click at [662, 333] on button "Confirm" at bounding box center [679, 332] width 347 height 39
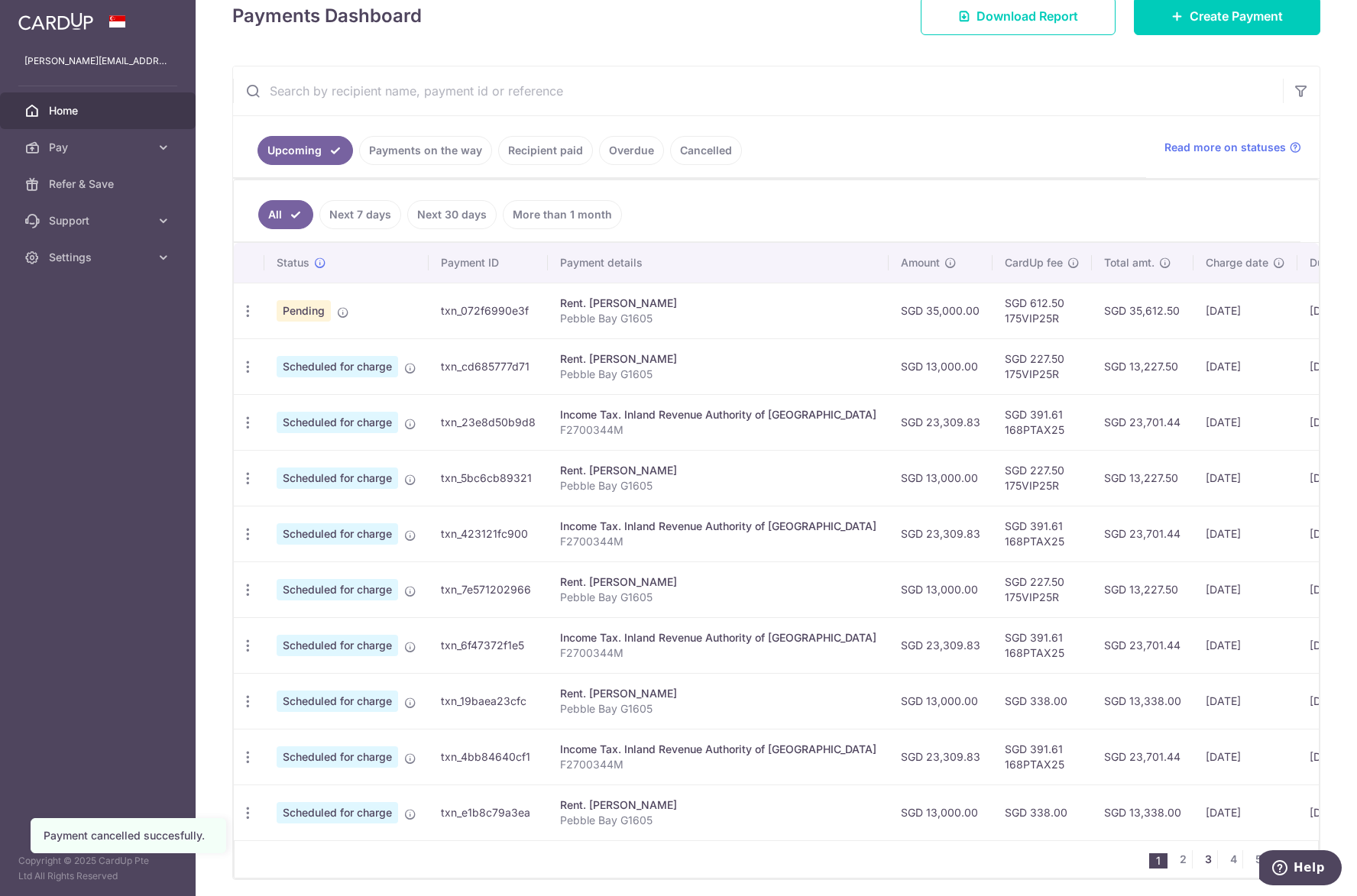
click at [1203, 868] on link "3" at bounding box center [1208, 859] width 19 height 19
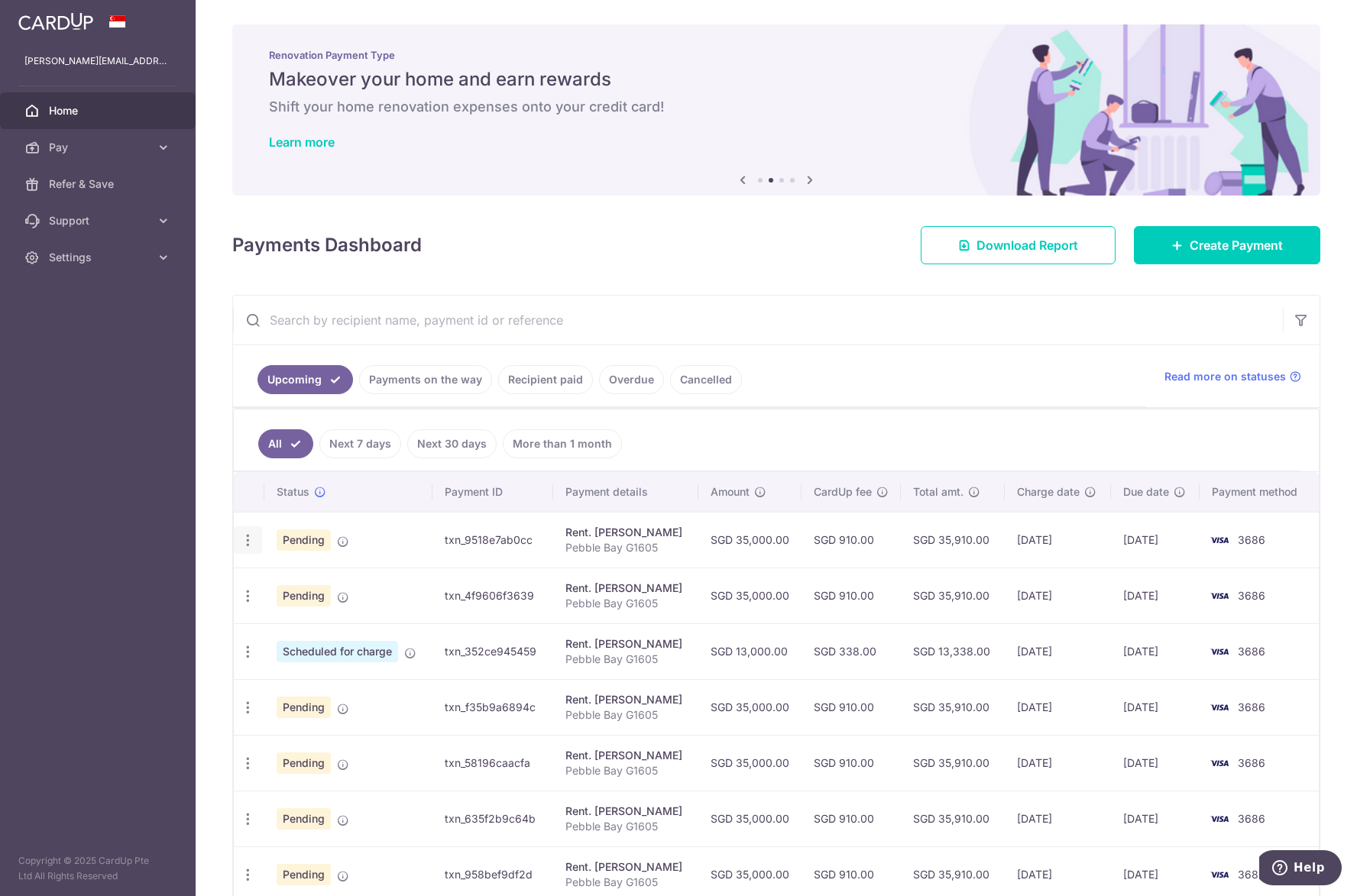
click at [241, 540] on icon "button" at bounding box center [248, 540] width 16 height 16
click at [275, 620] on link "Cancel payment" at bounding box center [314, 619] width 159 height 39
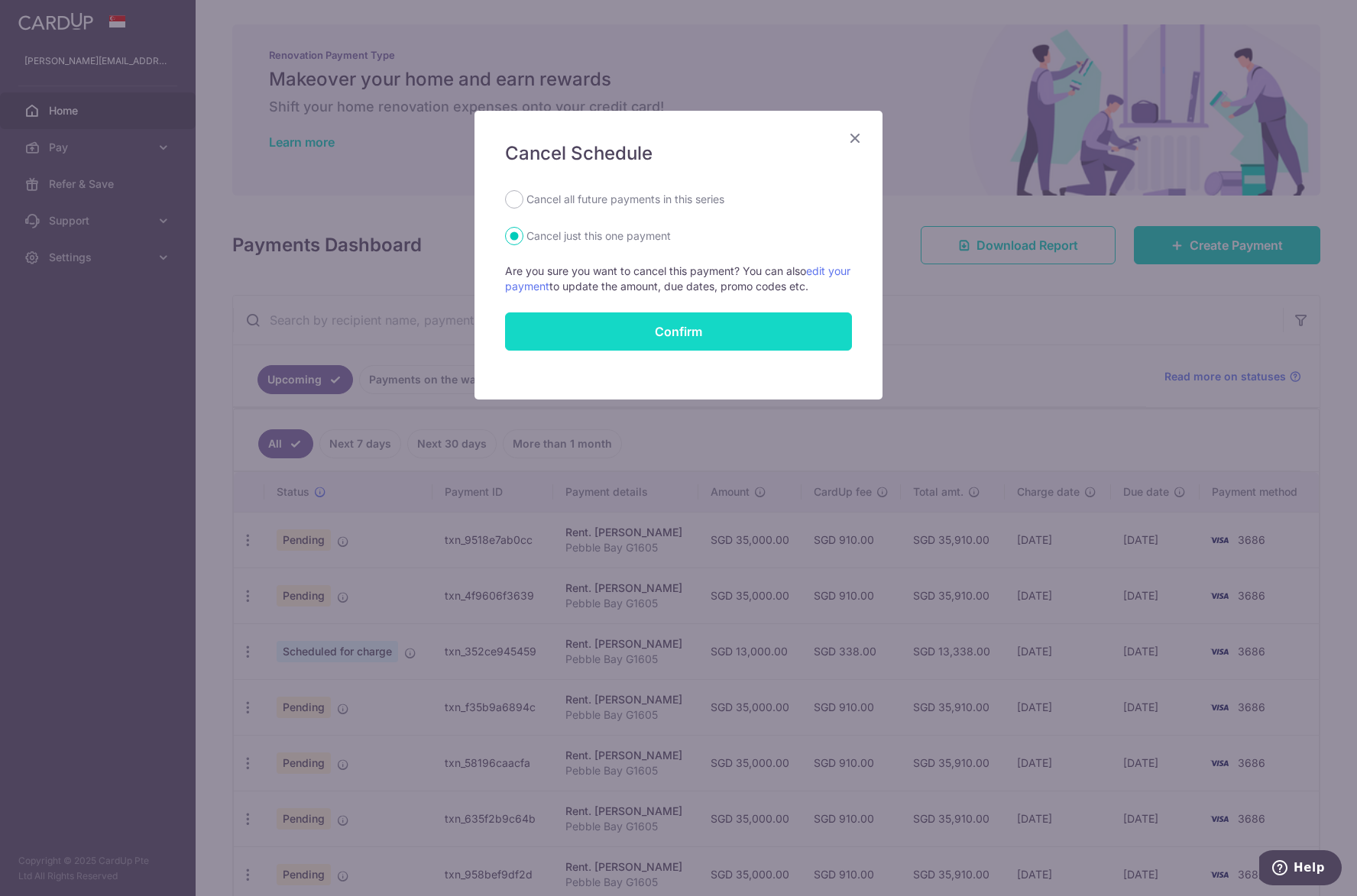
click at [574, 333] on button "Confirm" at bounding box center [679, 332] width 347 height 39
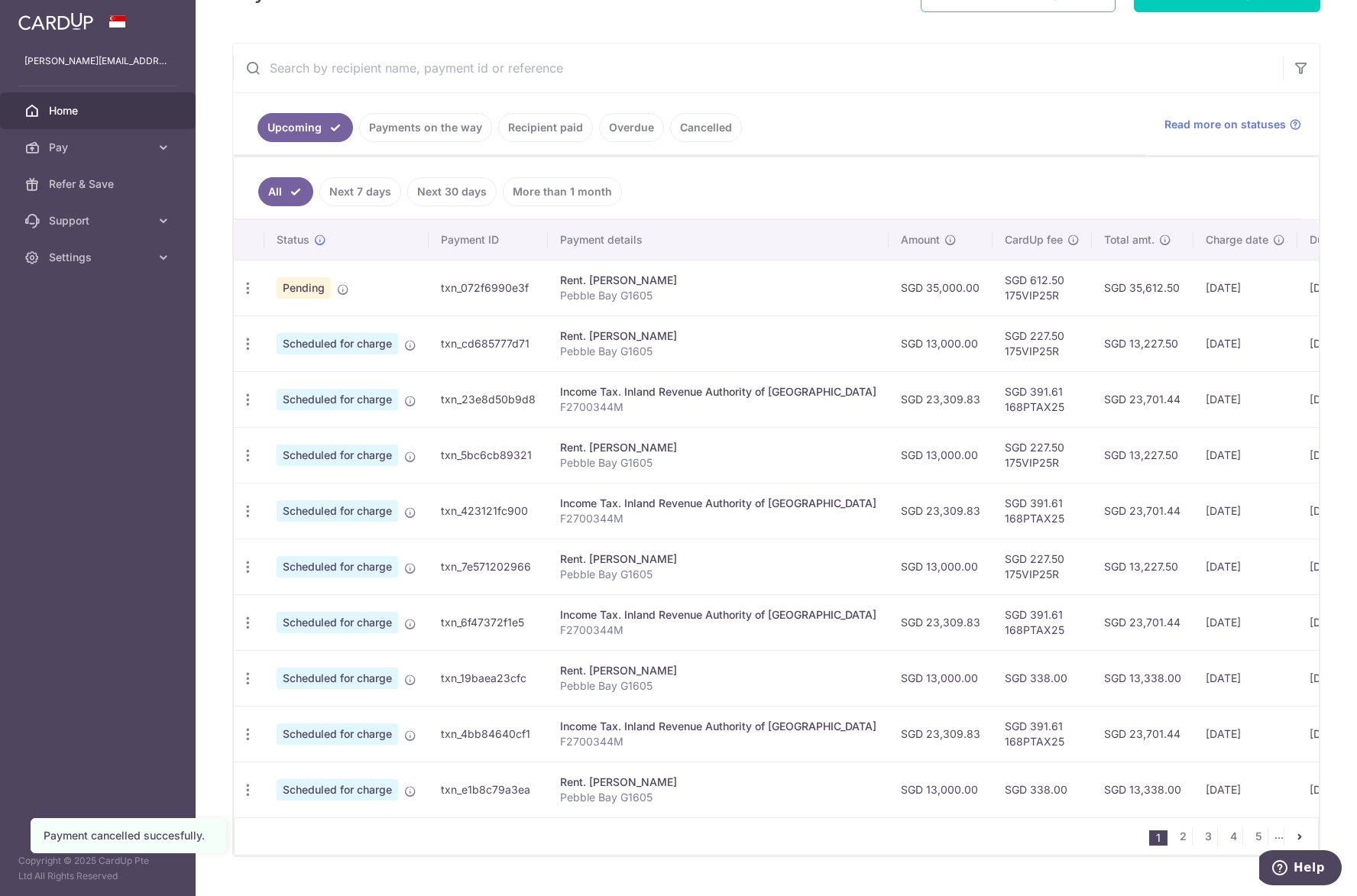
scroll to position [292, 0]
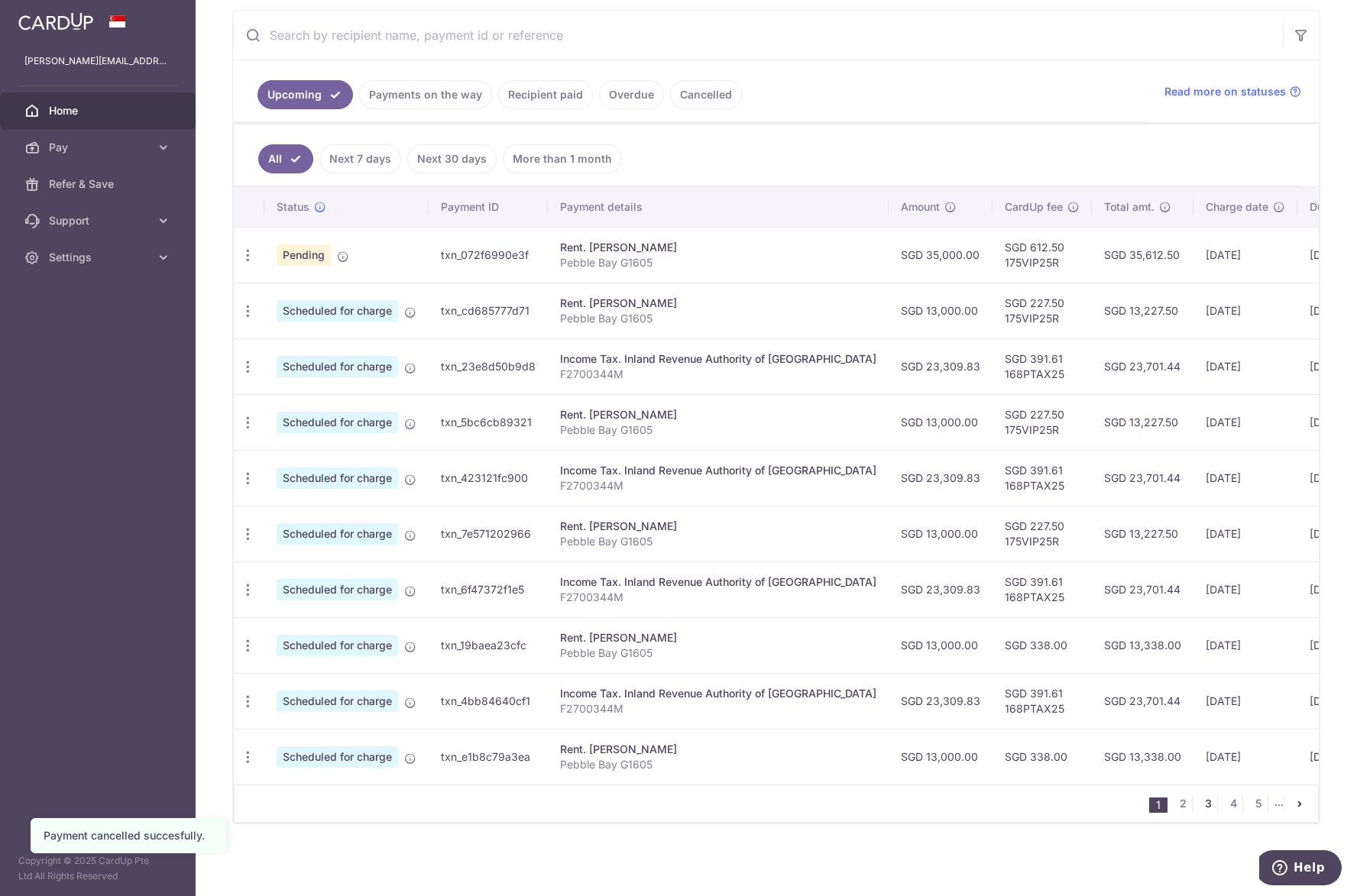
click at [1199, 803] on link "3" at bounding box center [1208, 803] width 19 height 19
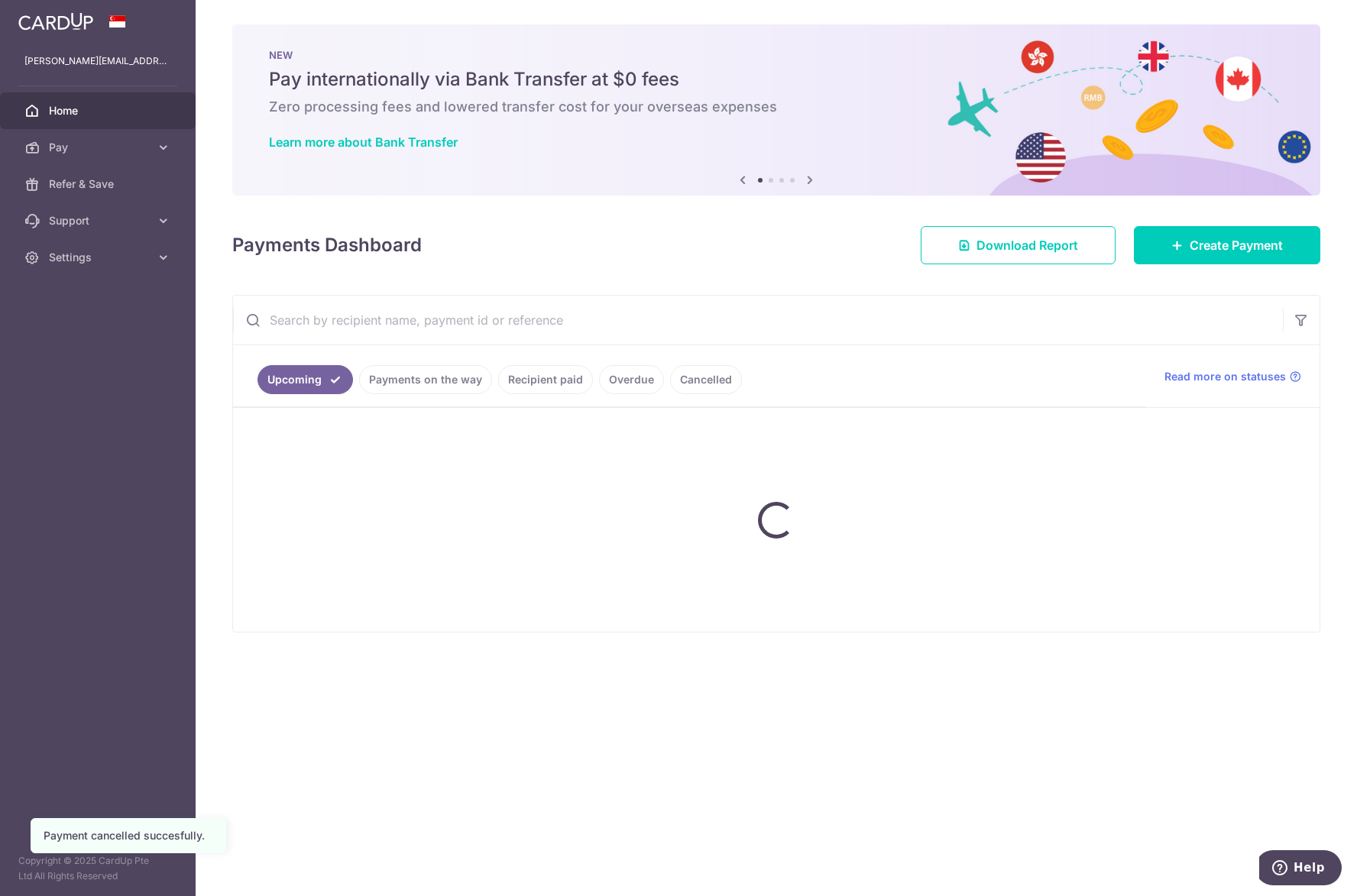
scroll to position [0, 0]
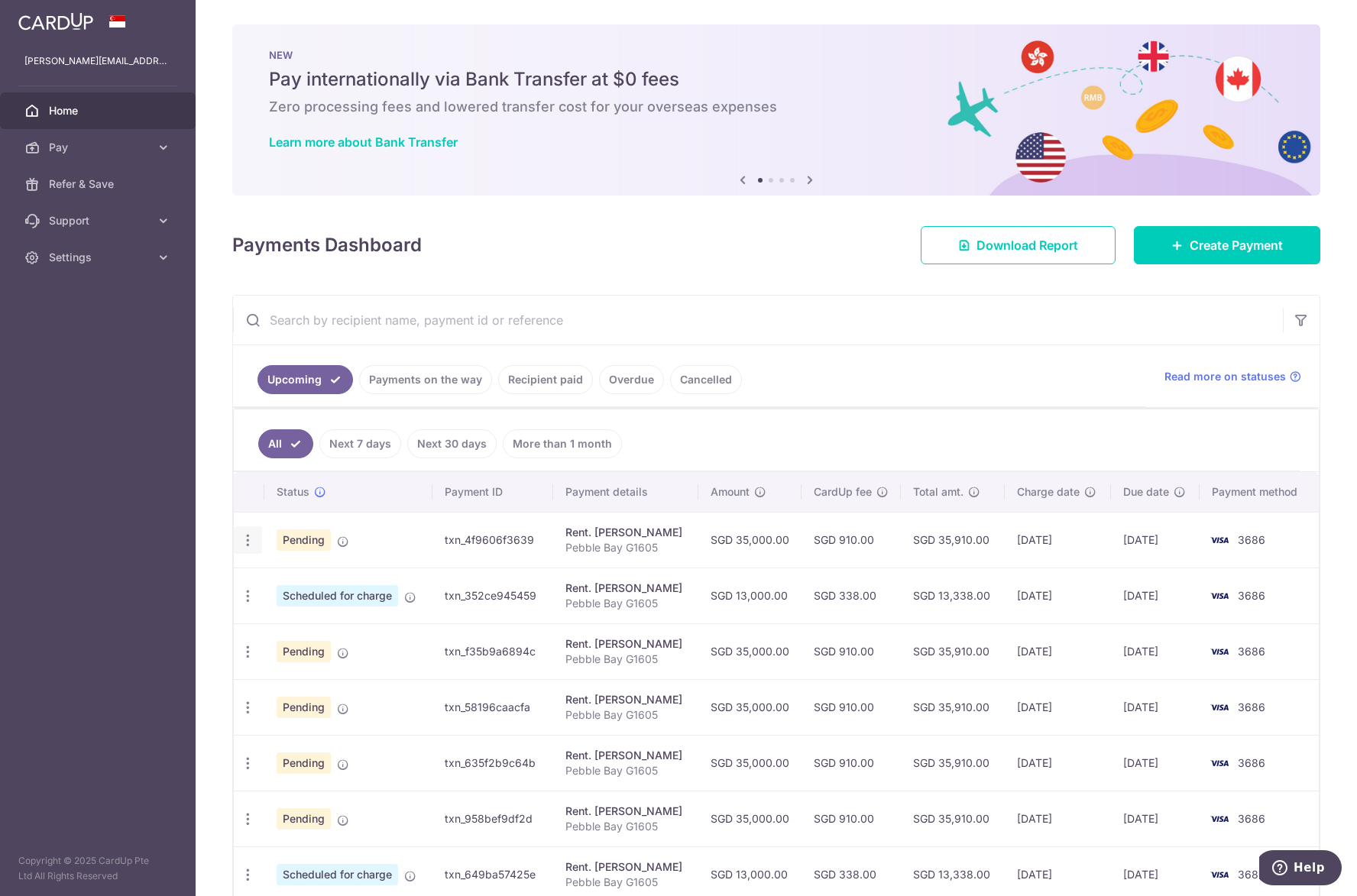
click at [255, 541] on icon "button" at bounding box center [248, 540] width 16 height 16
click at [274, 619] on link "Cancel payment" at bounding box center [314, 619] width 159 height 39
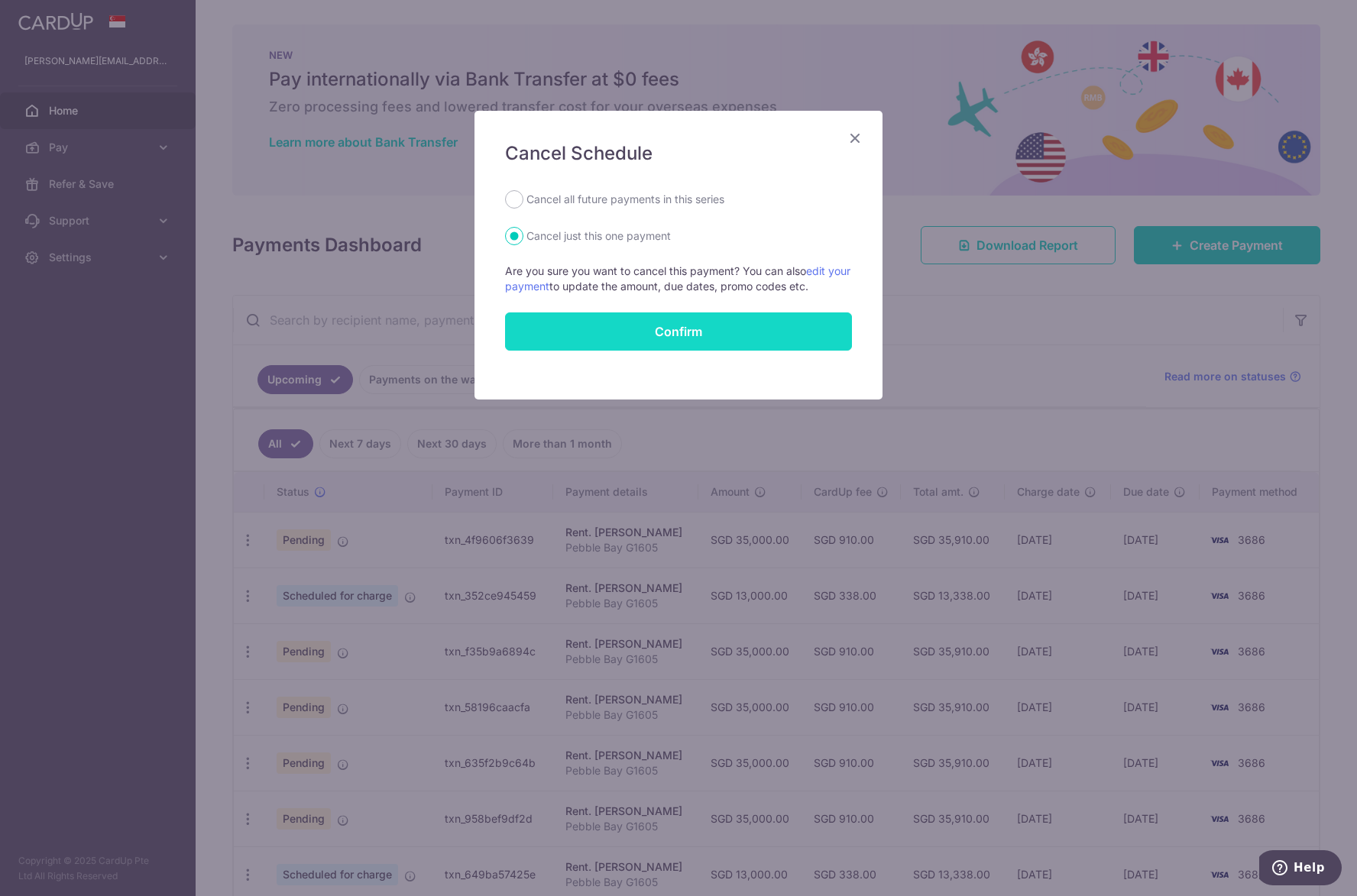
click at [667, 332] on button "Confirm" at bounding box center [679, 332] width 347 height 39
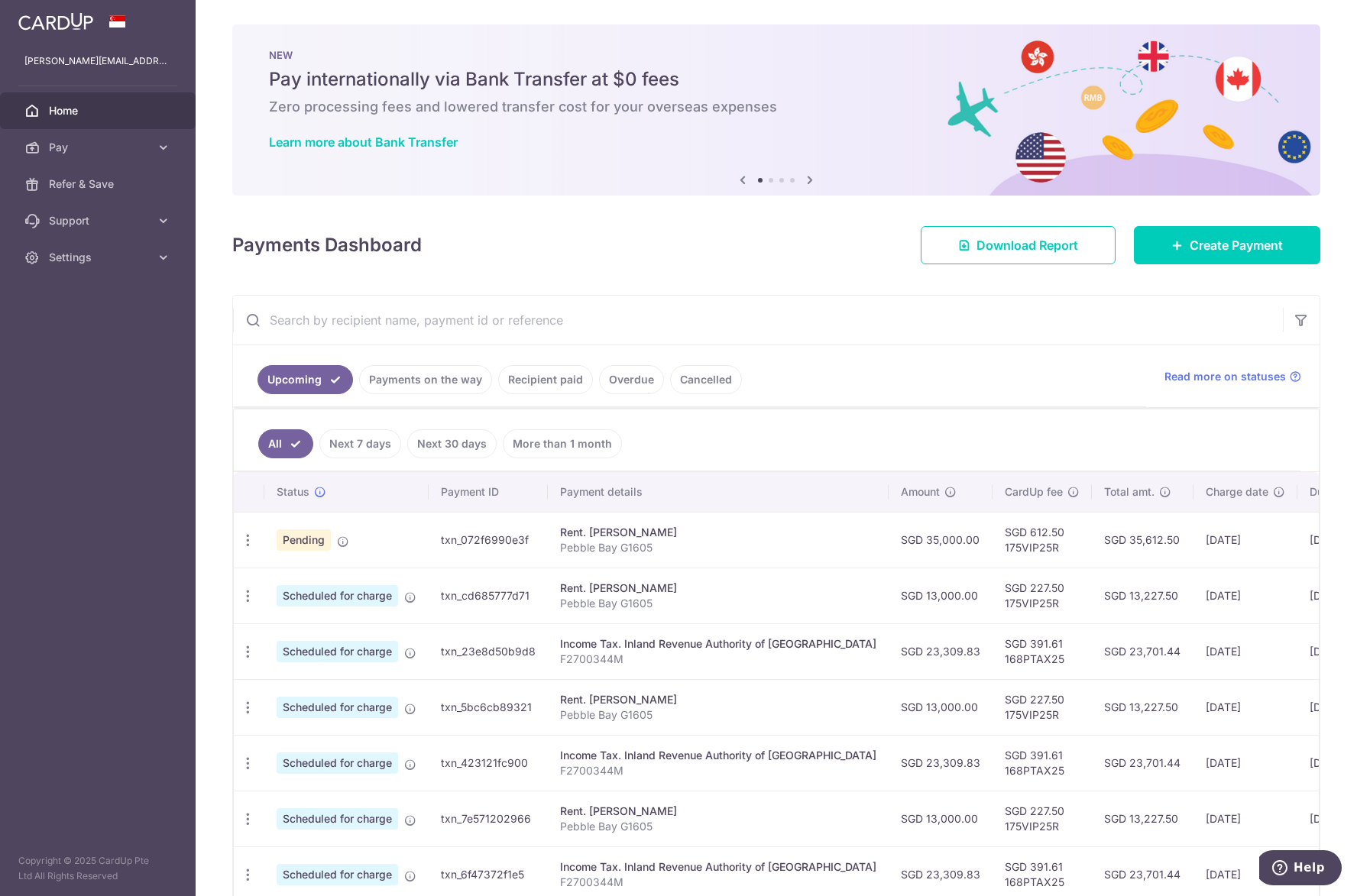
click at [764, 440] on ul "All Next 7 days Next 30 days More than 1 month" at bounding box center [767, 440] width 1066 height 62
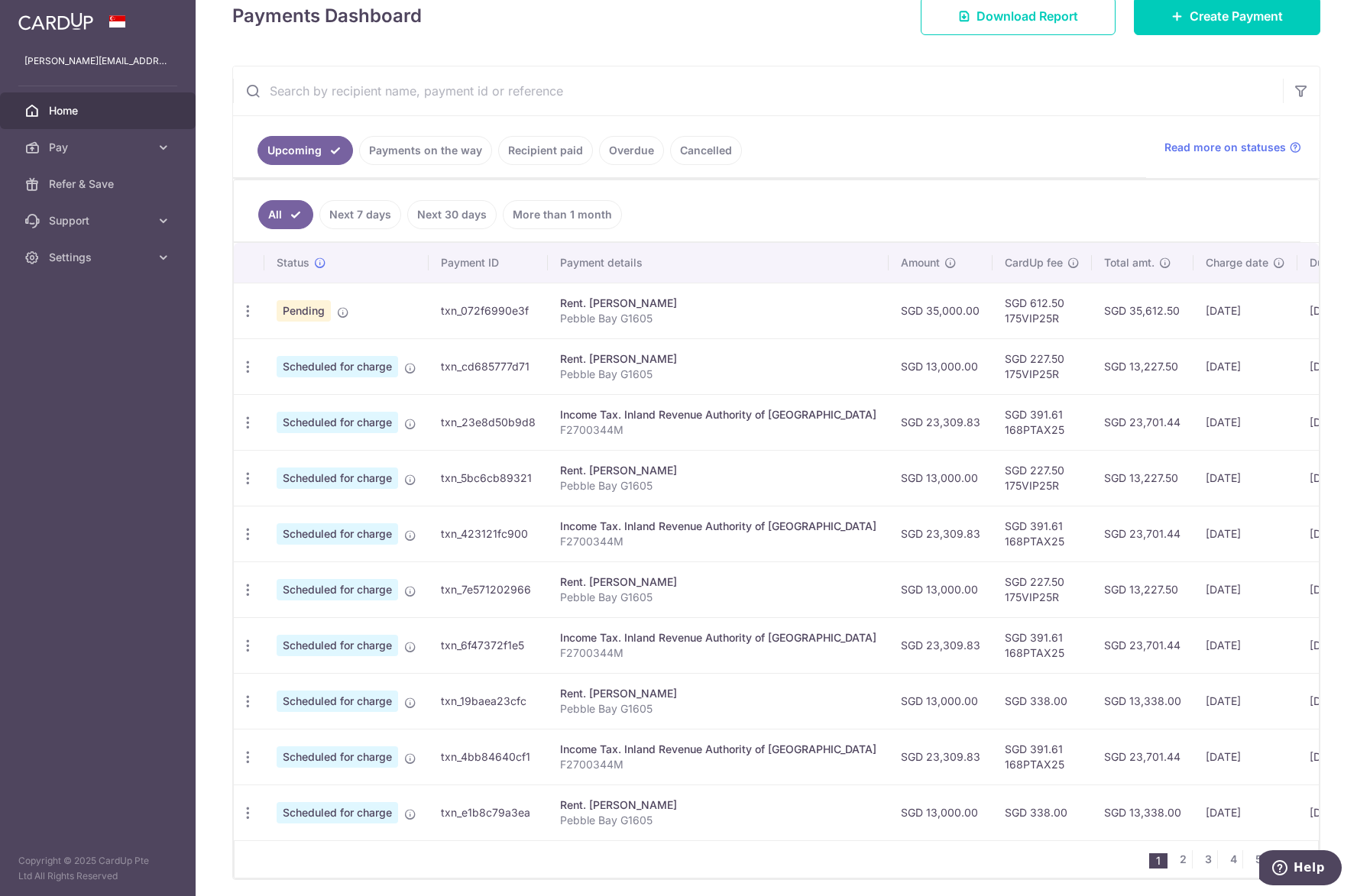
scroll to position [292, 0]
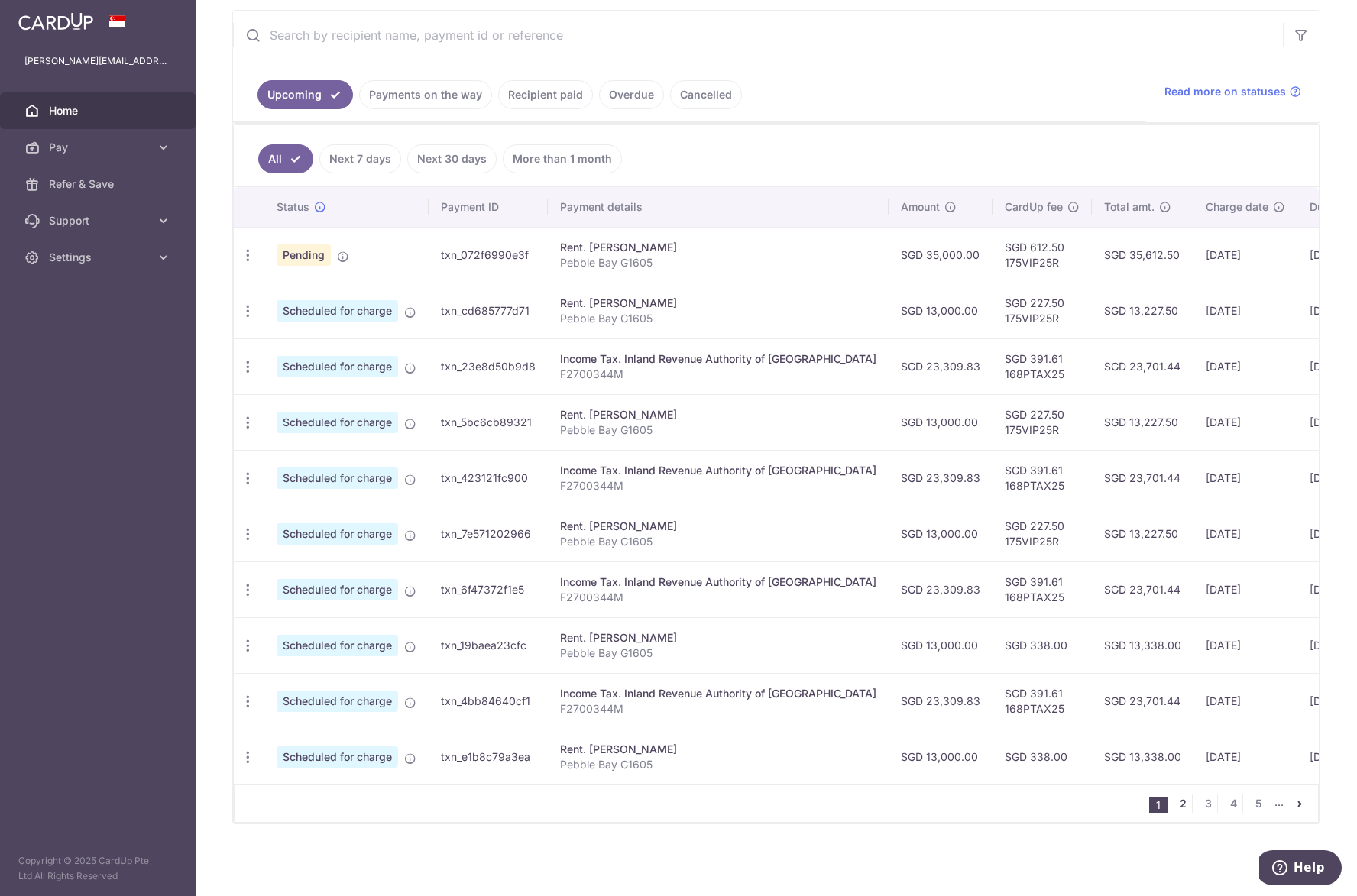
click at [1173, 804] on link "2" at bounding box center [1183, 803] width 19 height 19
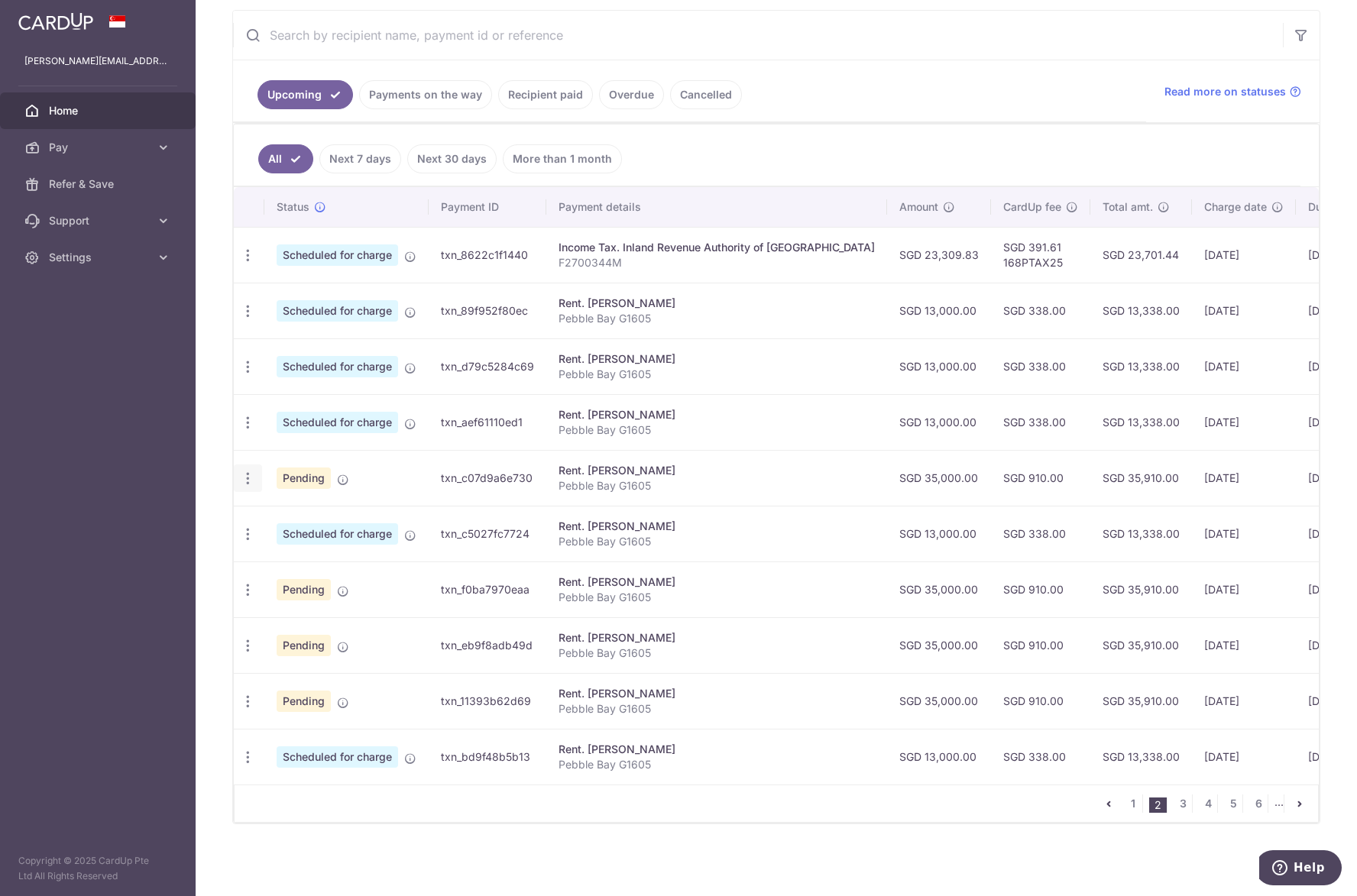
click at [247, 477] on icon "button" at bounding box center [248, 478] width 16 height 16
click at [257, 548] on icon at bounding box center [257, 557] width 19 height 19
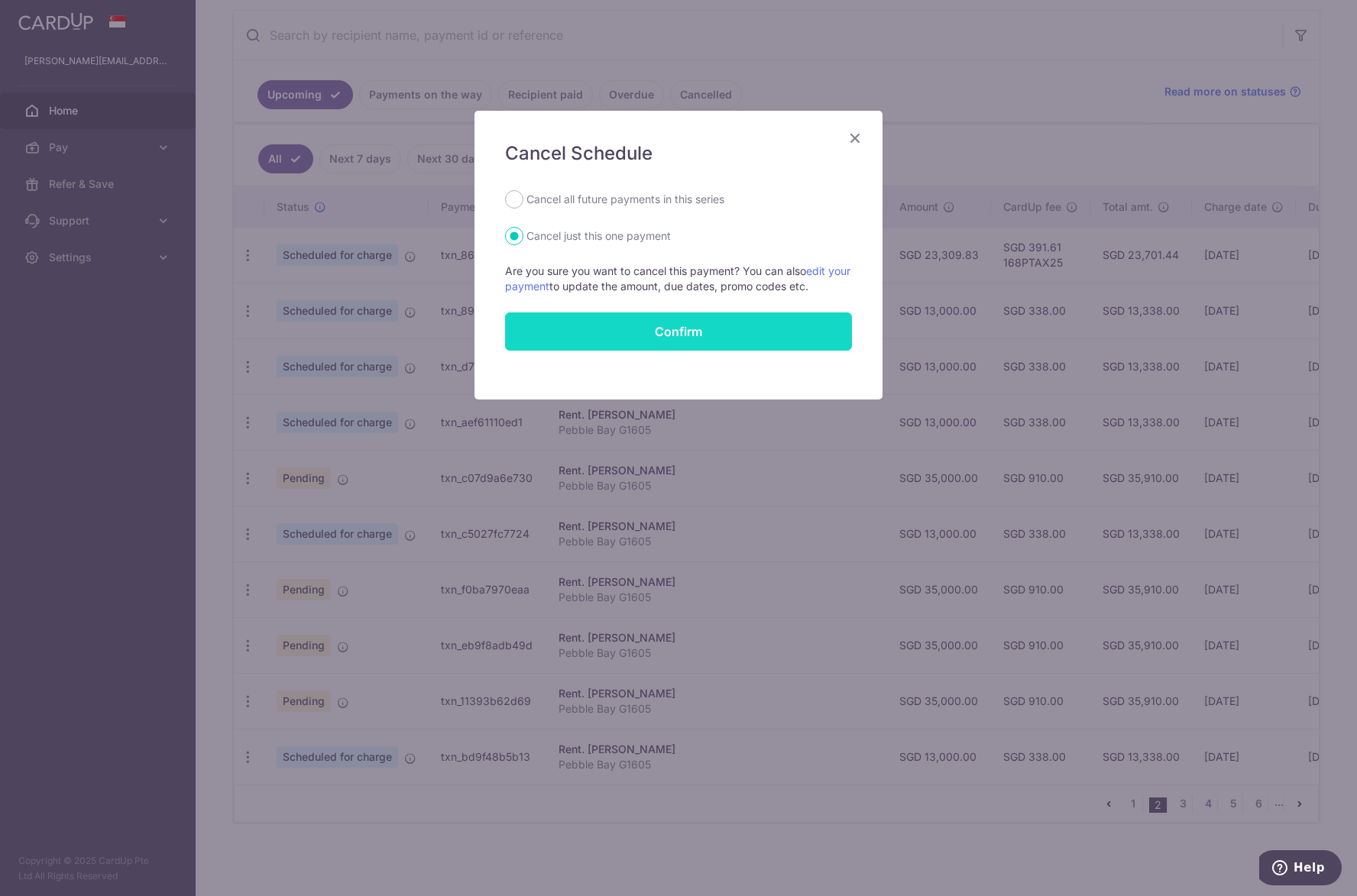
click at [531, 329] on button "Confirm" at bounding box center [679, 332] width 347 height 39
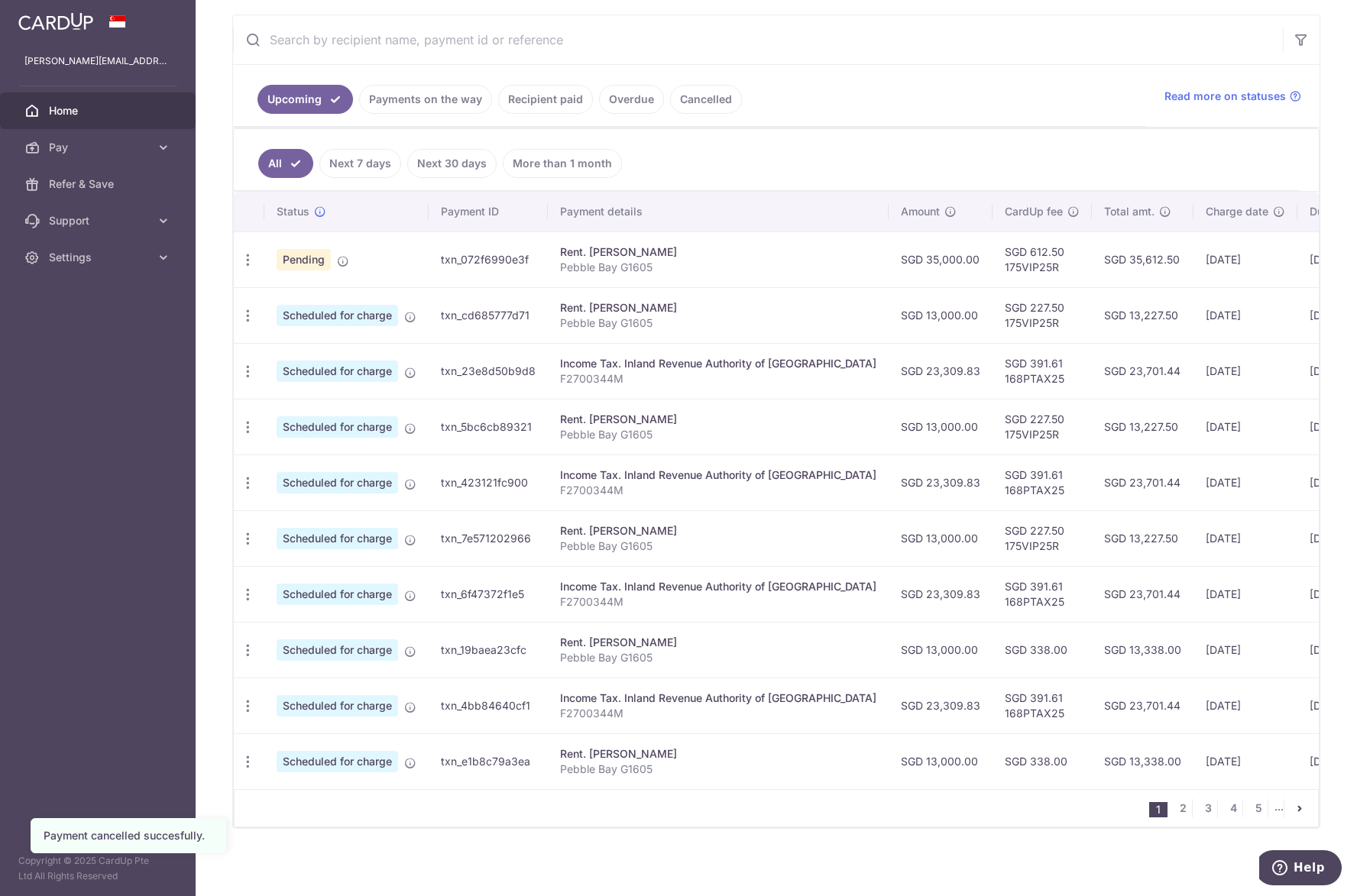
scroll to position [292, 0]
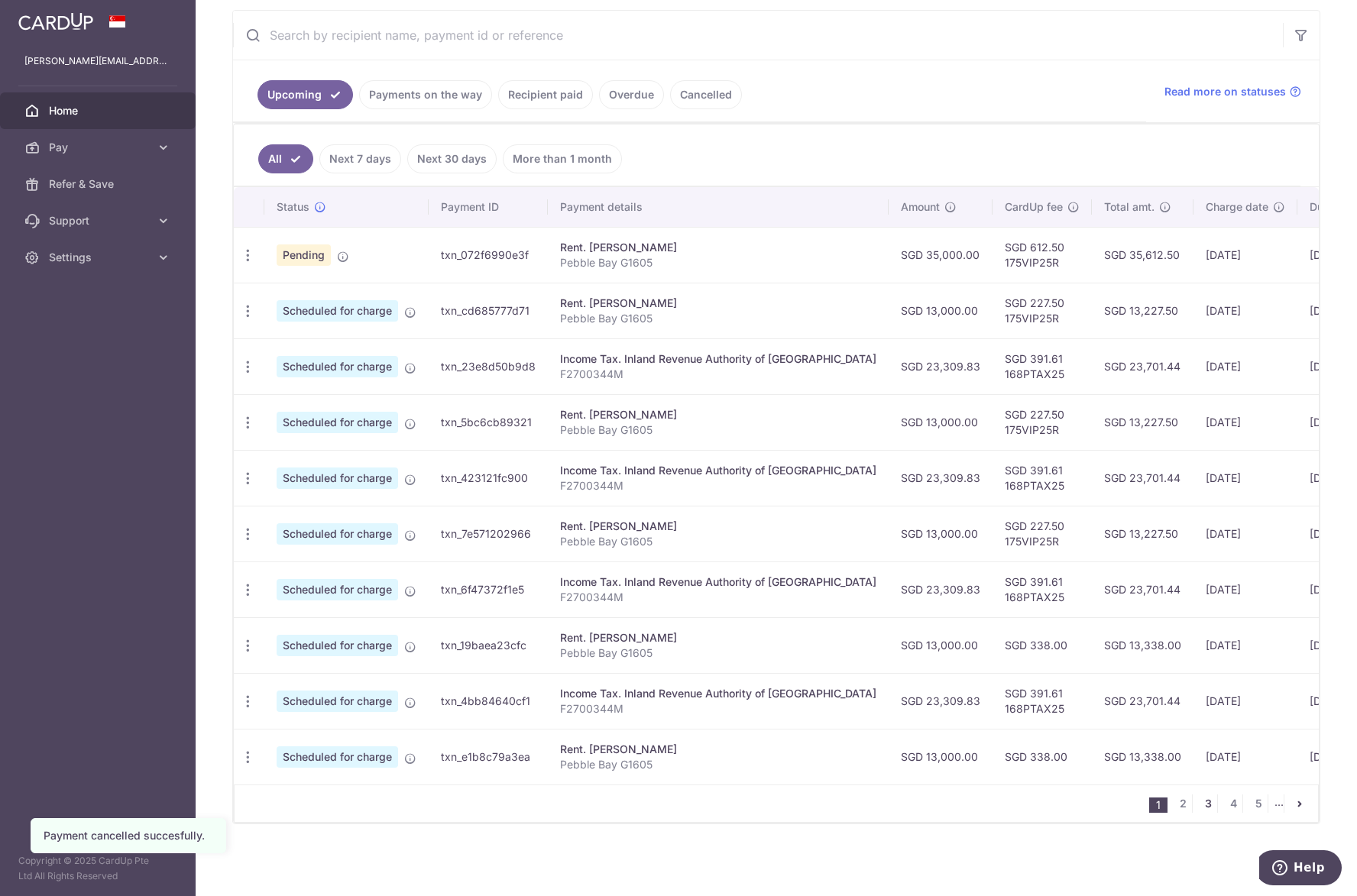
click at [1203, 807] on link "3" at bounding box center [1208, 803] width 19 height 19
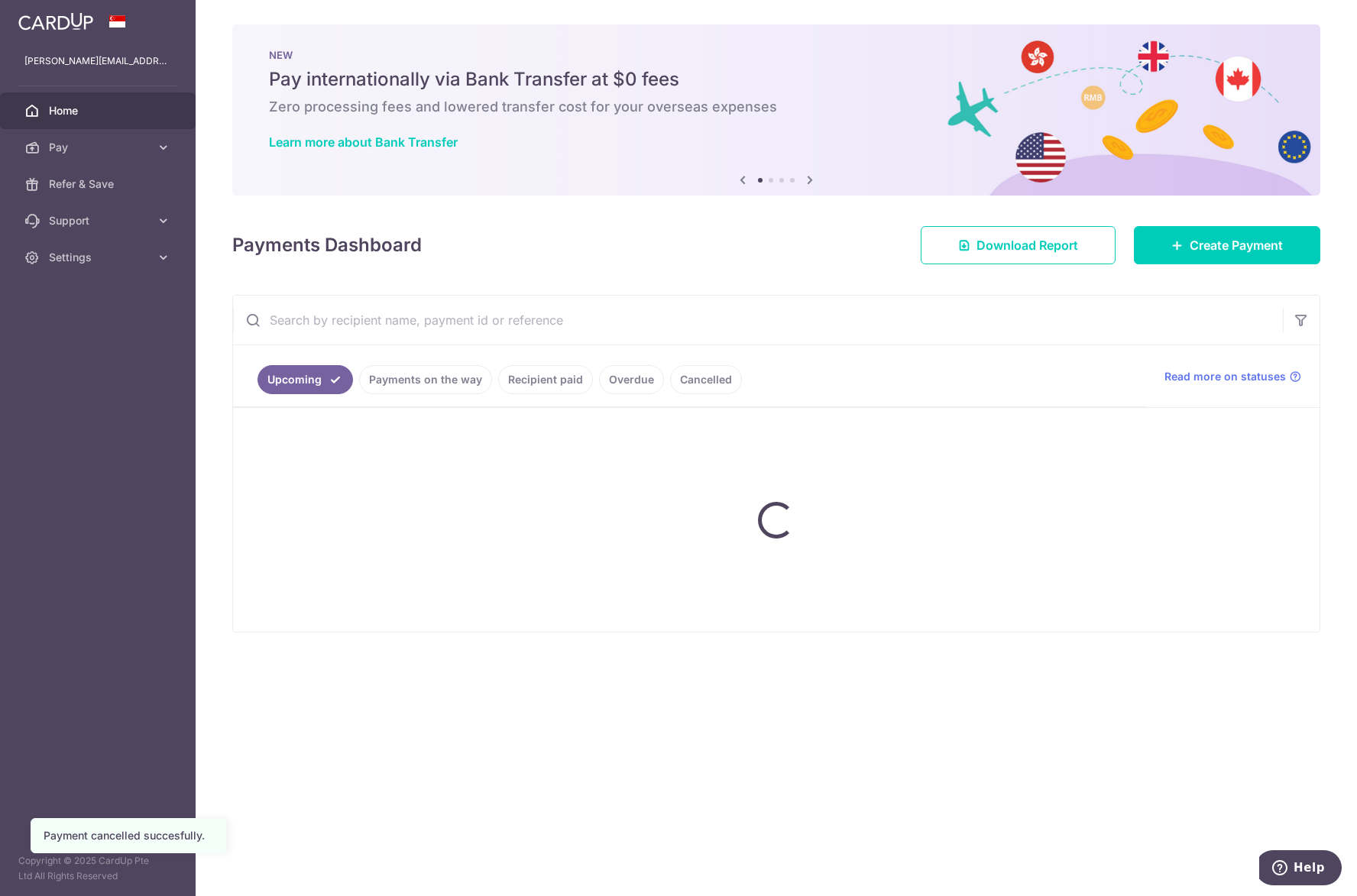
scroll to position [0, 0]
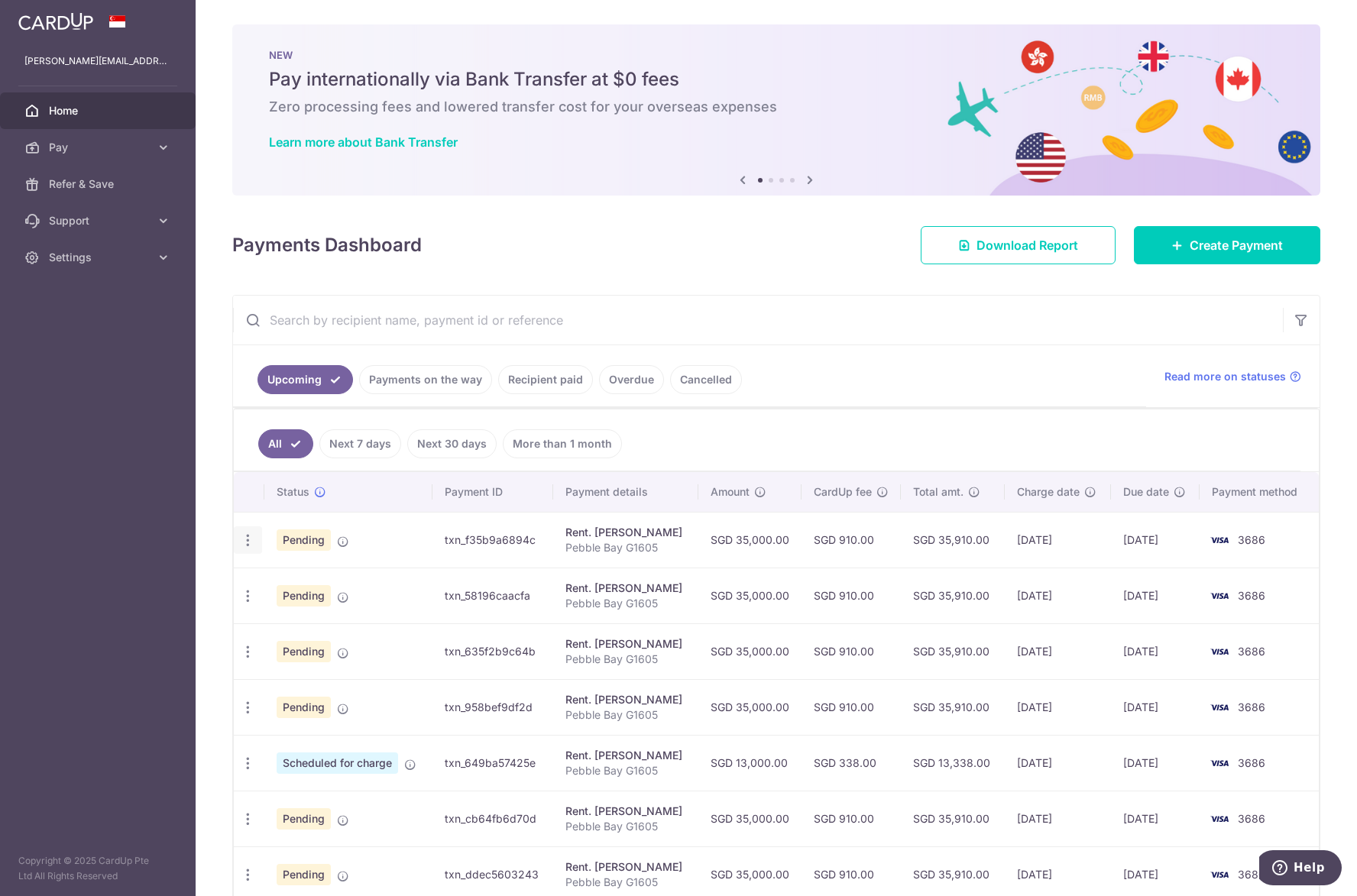
click at [252, 537] on icon "button" at bounding box center [248, 540] width 16 height 16
click at [286, 612] on span "Cancel payment" at bounding box center [329, 619] width 103 height 19
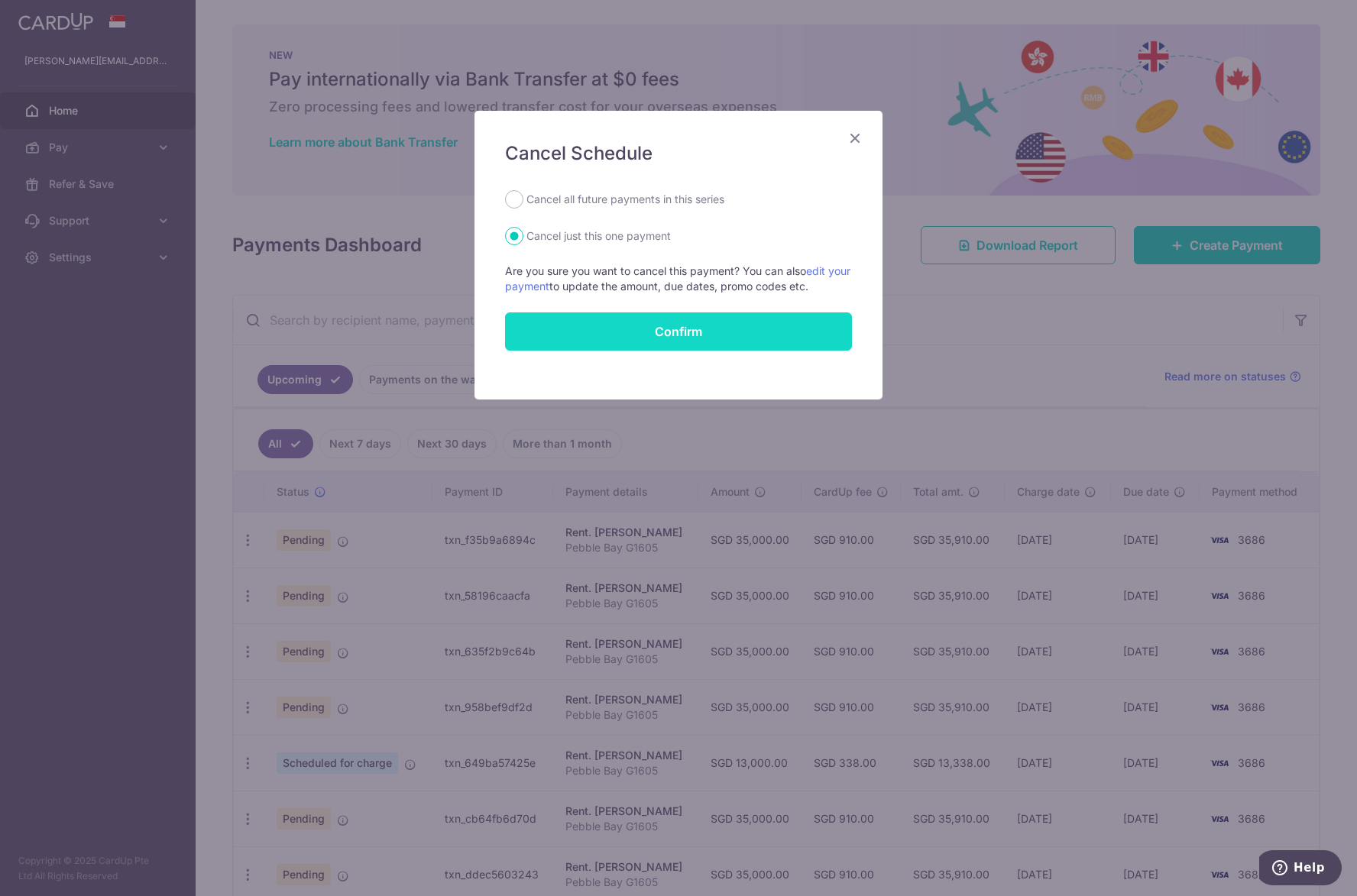
click at [625, 328] on button "Confirm" at bounding box center [679, 332] width 347 height 39
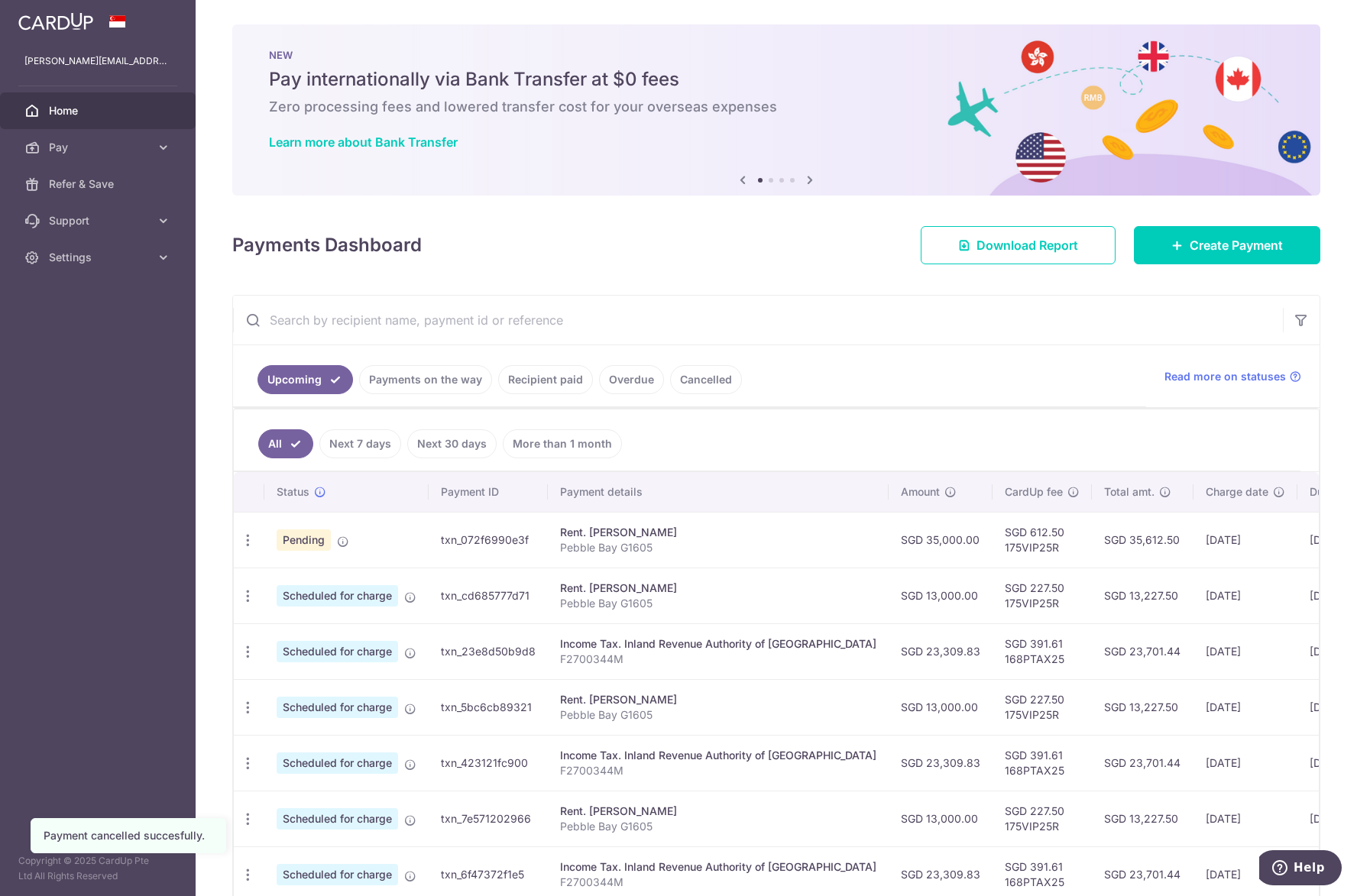
scroll to position [292, 0]
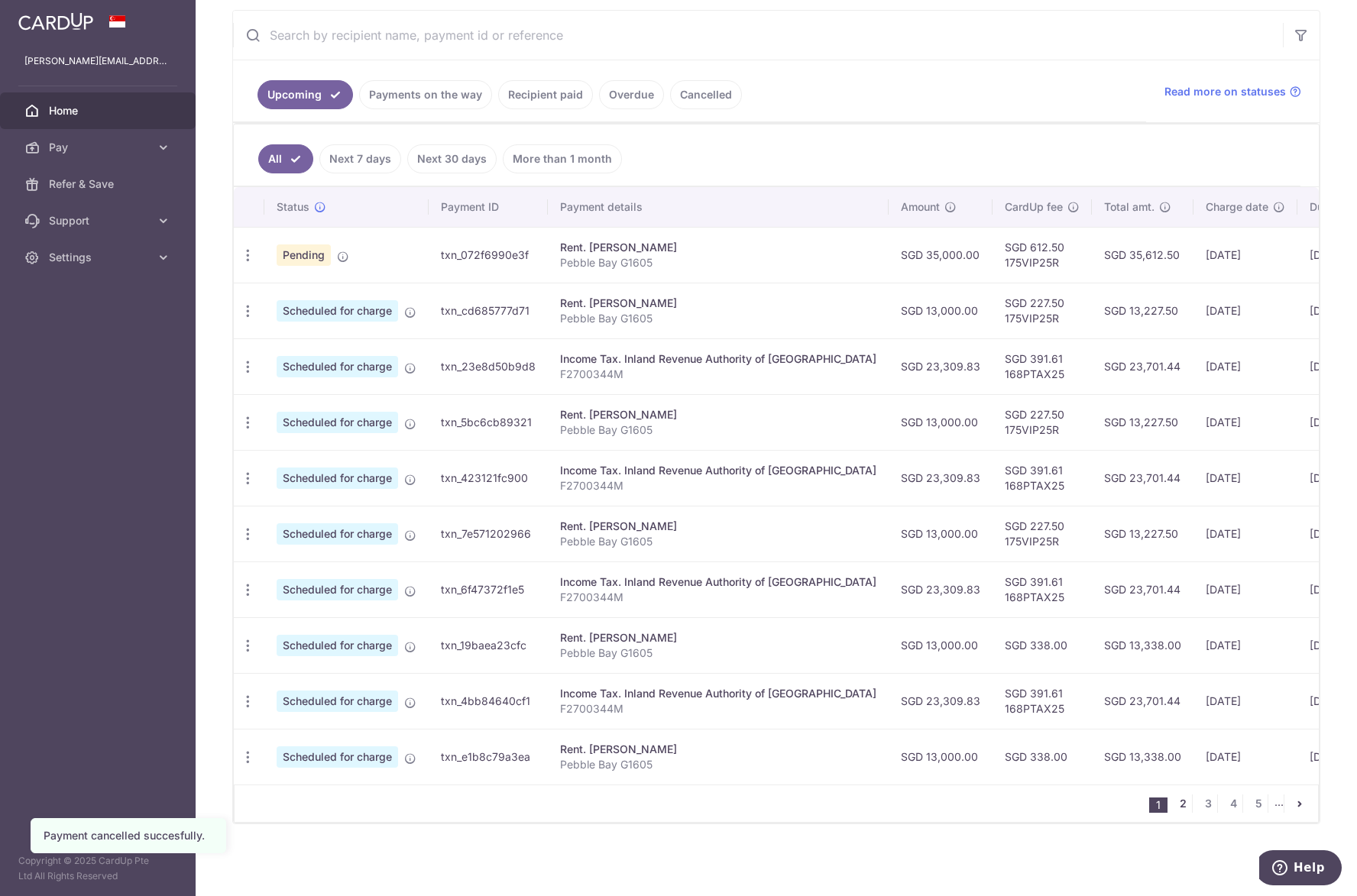
click at [1173, 800] on link "2" at bounding box center [1183, 803] width 19 height 19
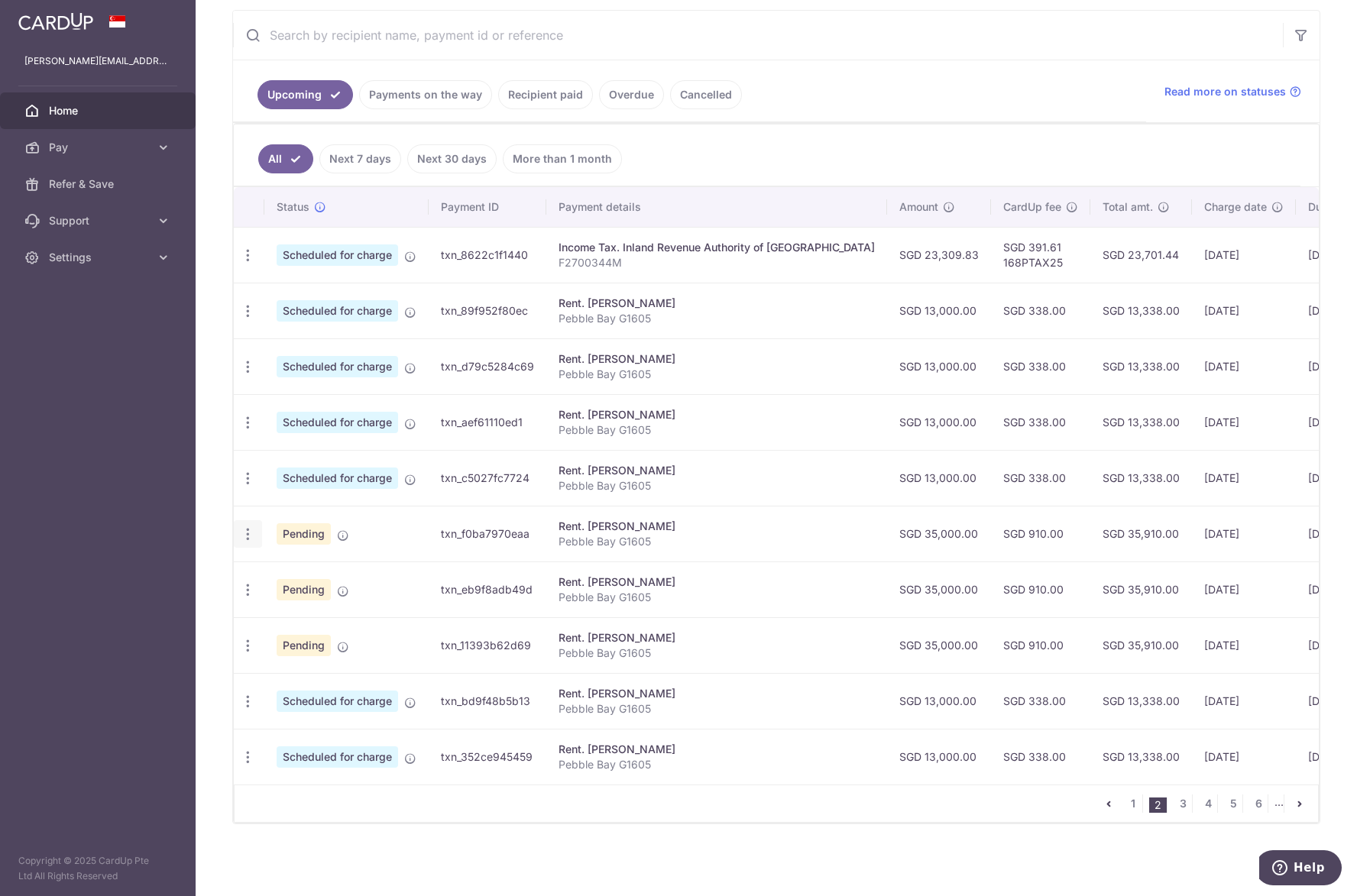
click at [246, 526] on icon "button" at bounding box center [248, 534] width 16 height 16
click at [294, 606] on span "Cancel payment" at bounding box center [329, 613] width 103 height 19
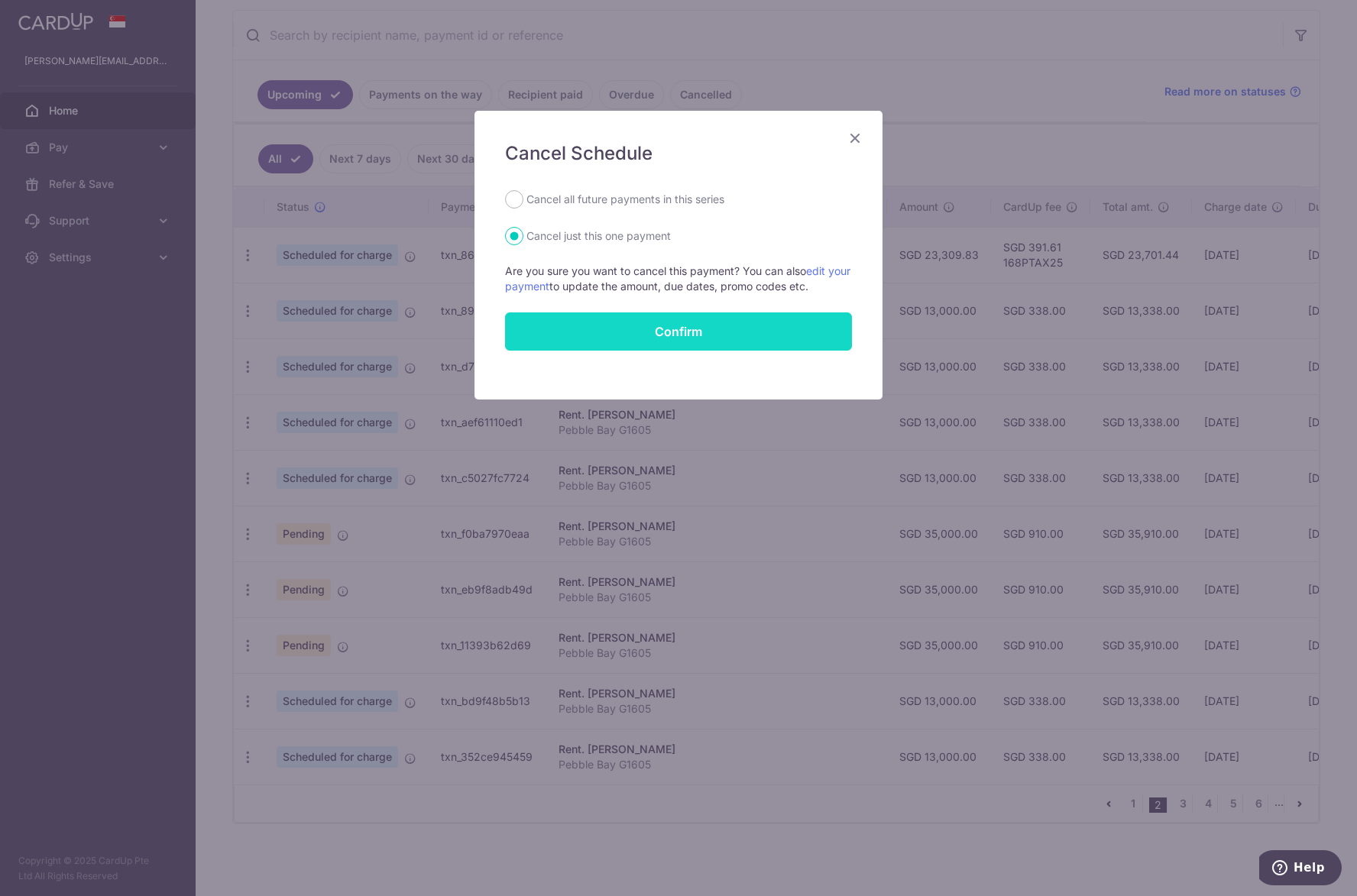
click at [621, 331] on button "Confirm" at bounding box center [679, 332] width 347 height 39
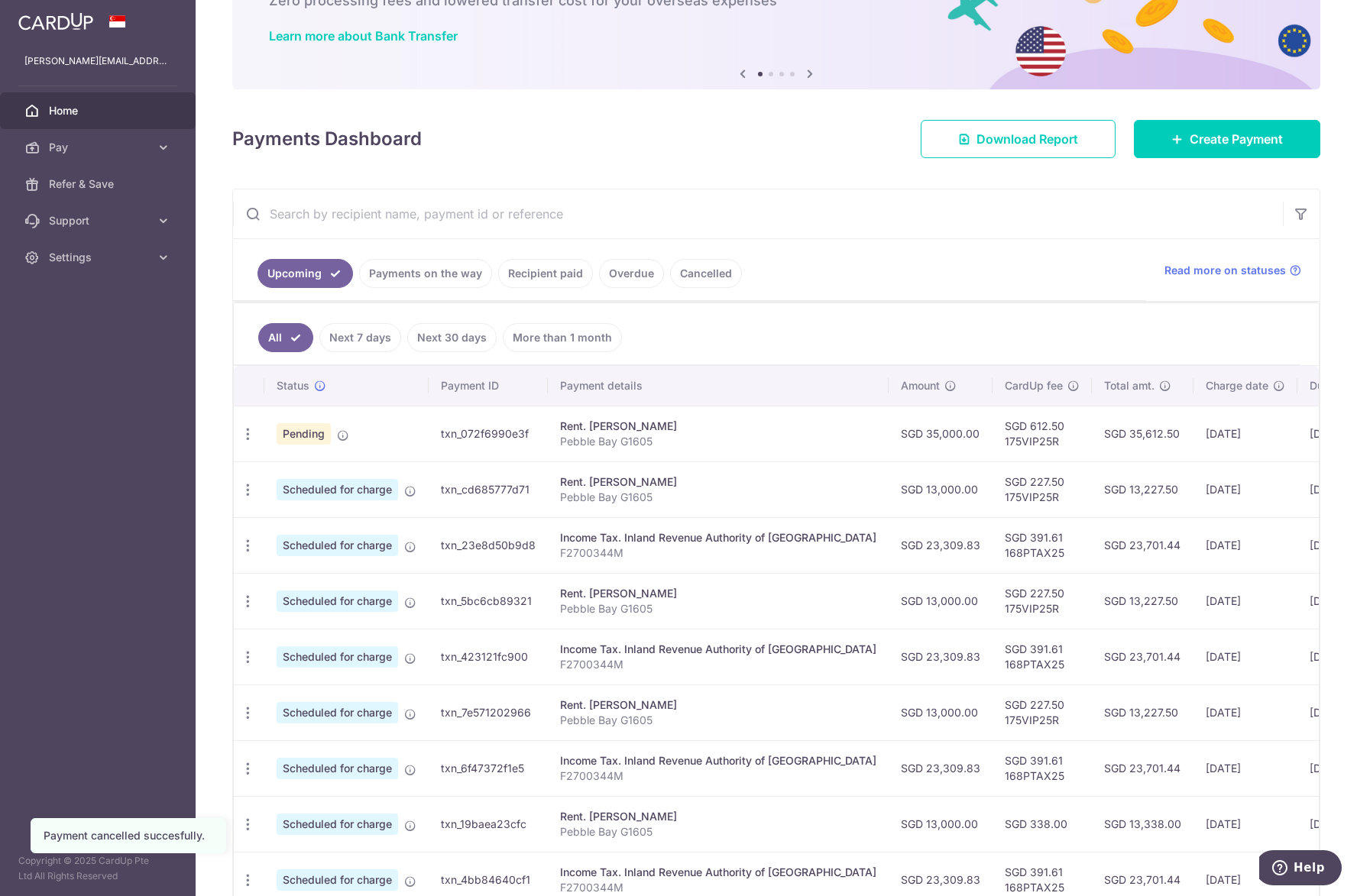
scroll to position [292, 0]
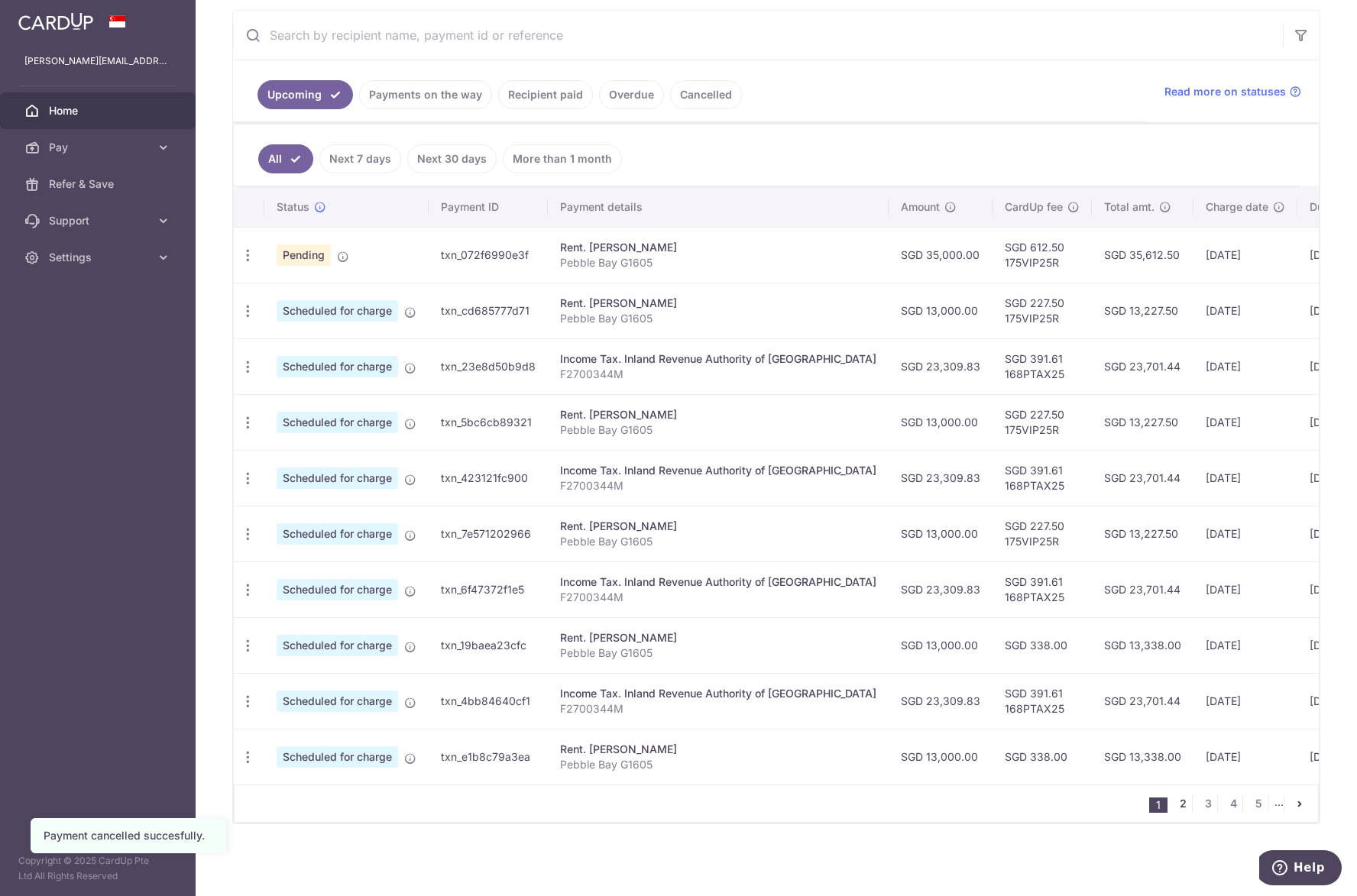
click at [1173, 800] on link "2" at bounding box center [1183, 803] width 19 height 19
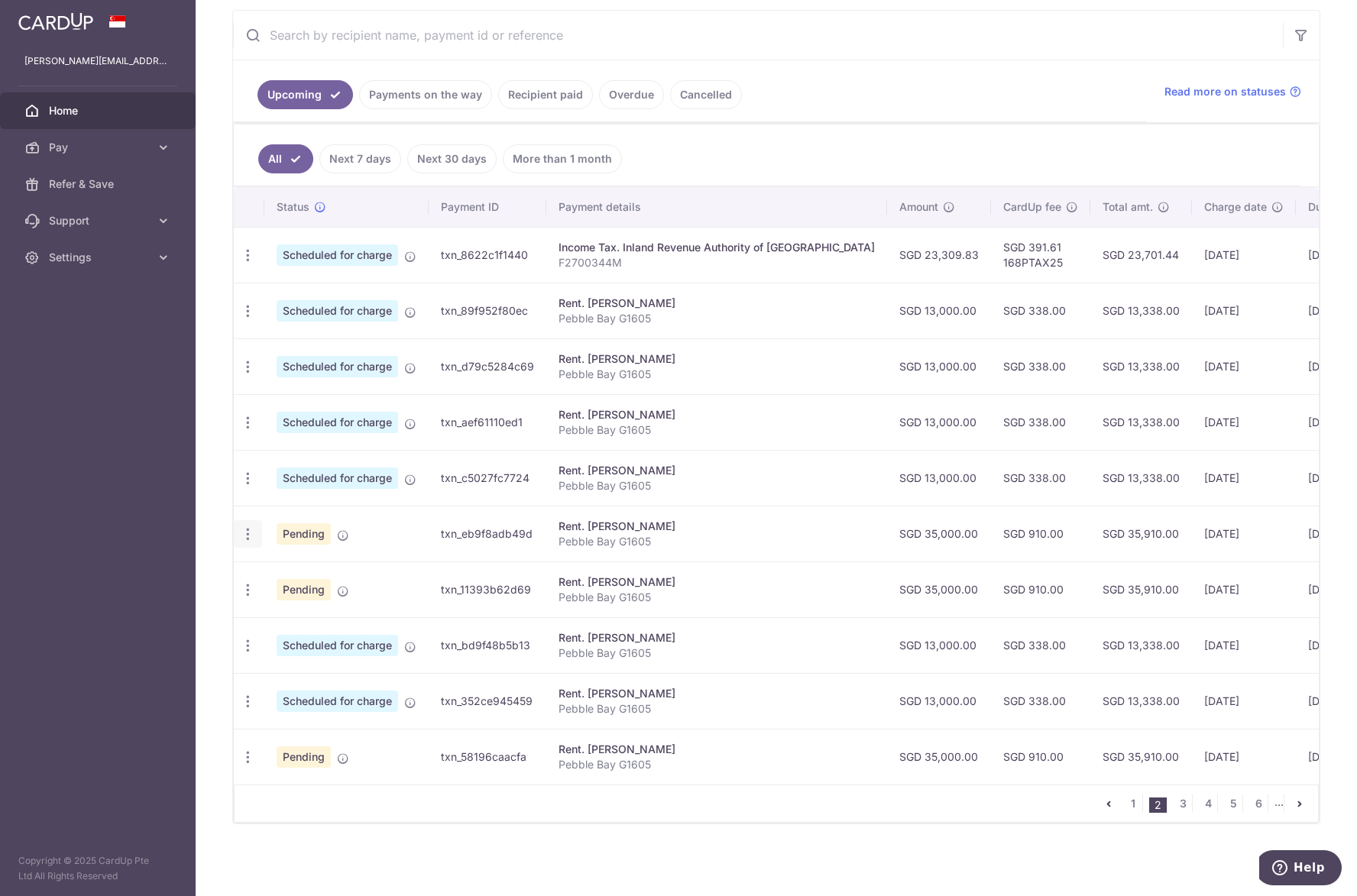
click at [255, 530] on div "Update payment Cancel payment Upload doc" at bounding box center [248, 534] width 29 height 29
click at [253, 530] on icon "button" at bounding box center [248, 534] width 16 height 16
click at [284, 604] on span "Cancel payment" at bounding box center [329, 613] width 103 height 19
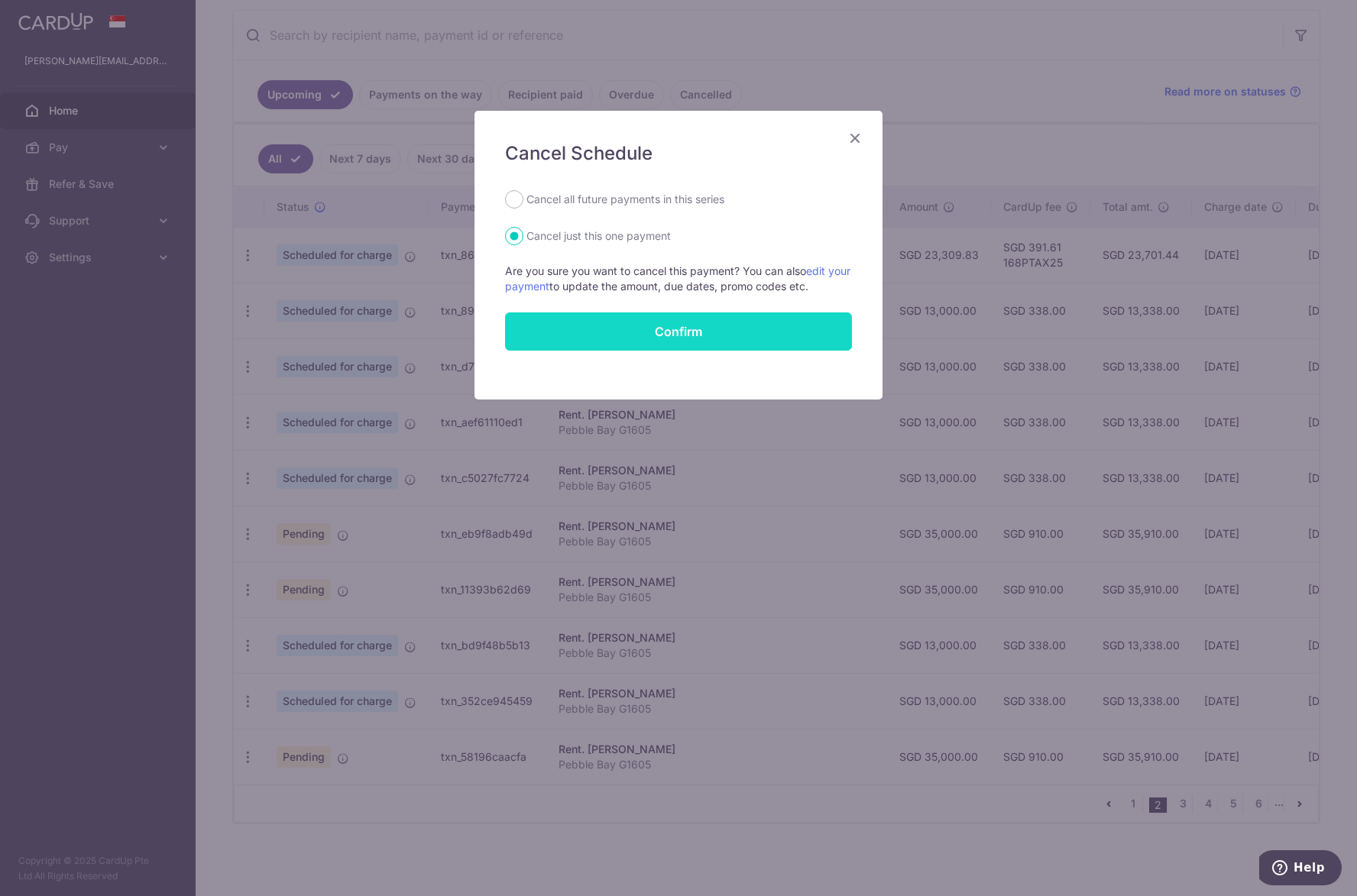
click at [564, 326] on button "Confirm" at bounding box center [679, 332] width 347 height 39
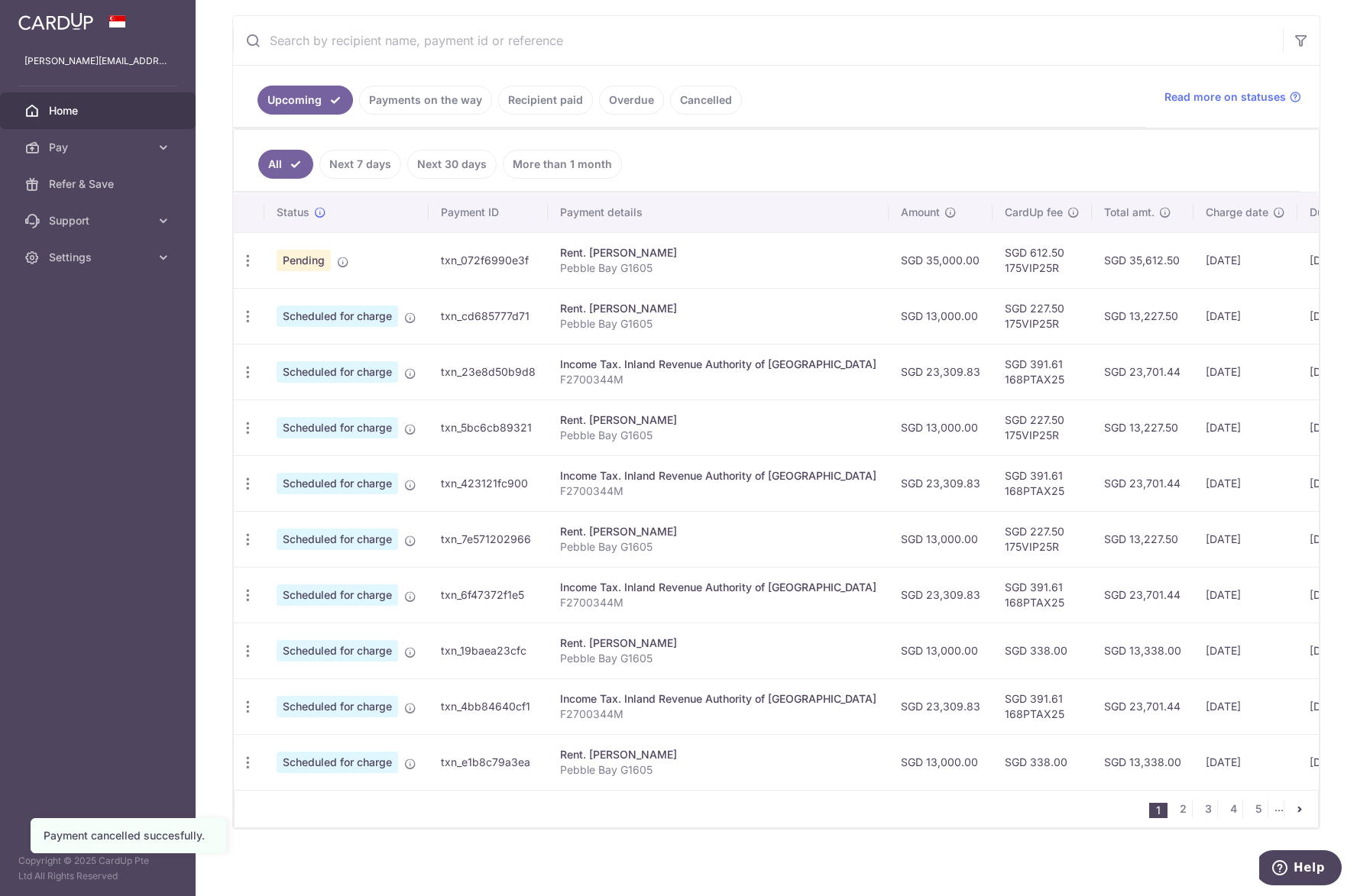
scroll to position [292, 0]
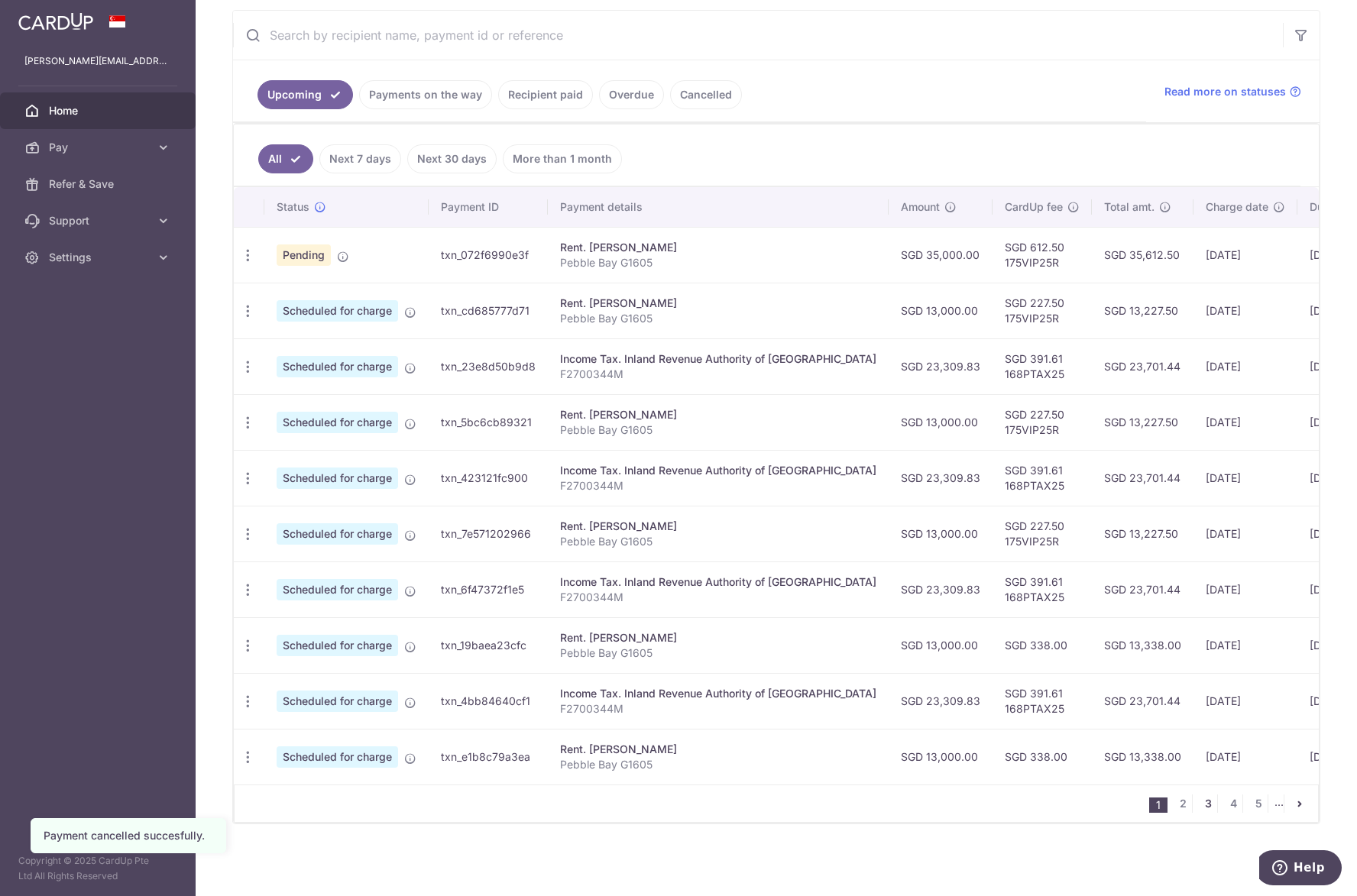
click at [1202, 806] on link "3" at bounding box center [1208, 803] width 19 height 19
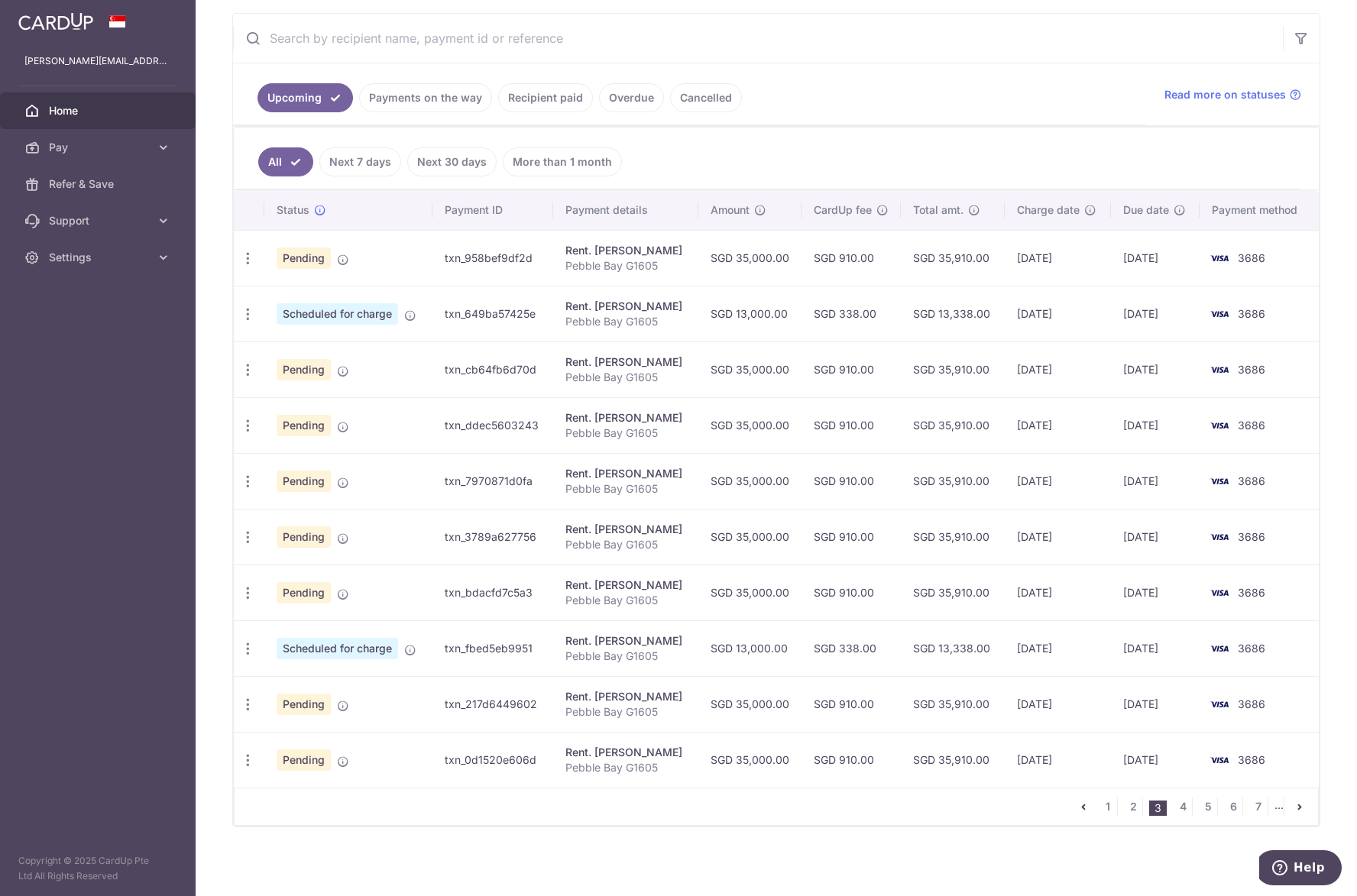
scroll to position [285, 0]
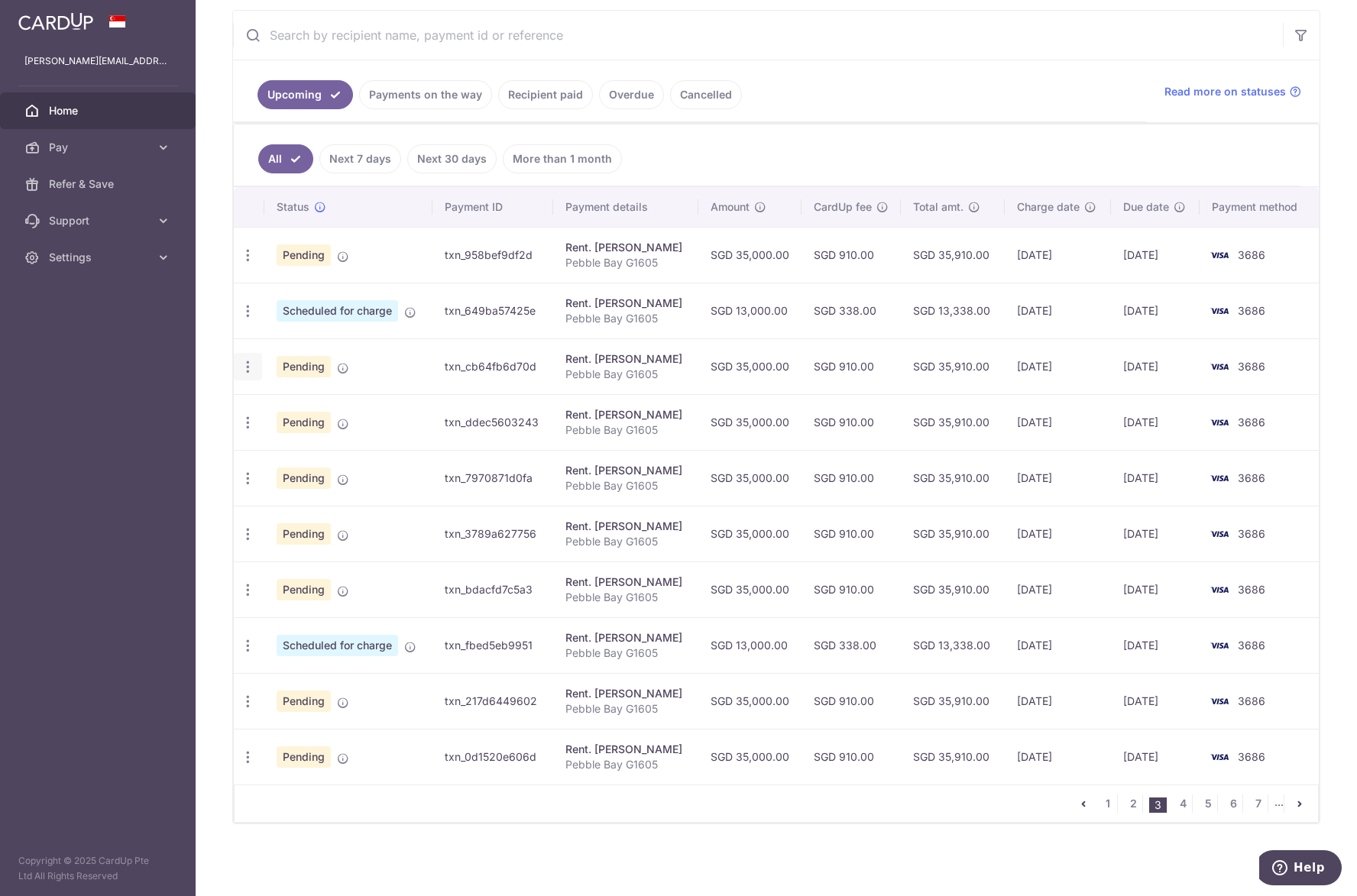
click at [251, 365] on icon "button" at bounding box center [248, 366] width 16 height 16
click at [285, 440] on span "Cancel payment" at bounding box center [329, 446] width 103 height 19
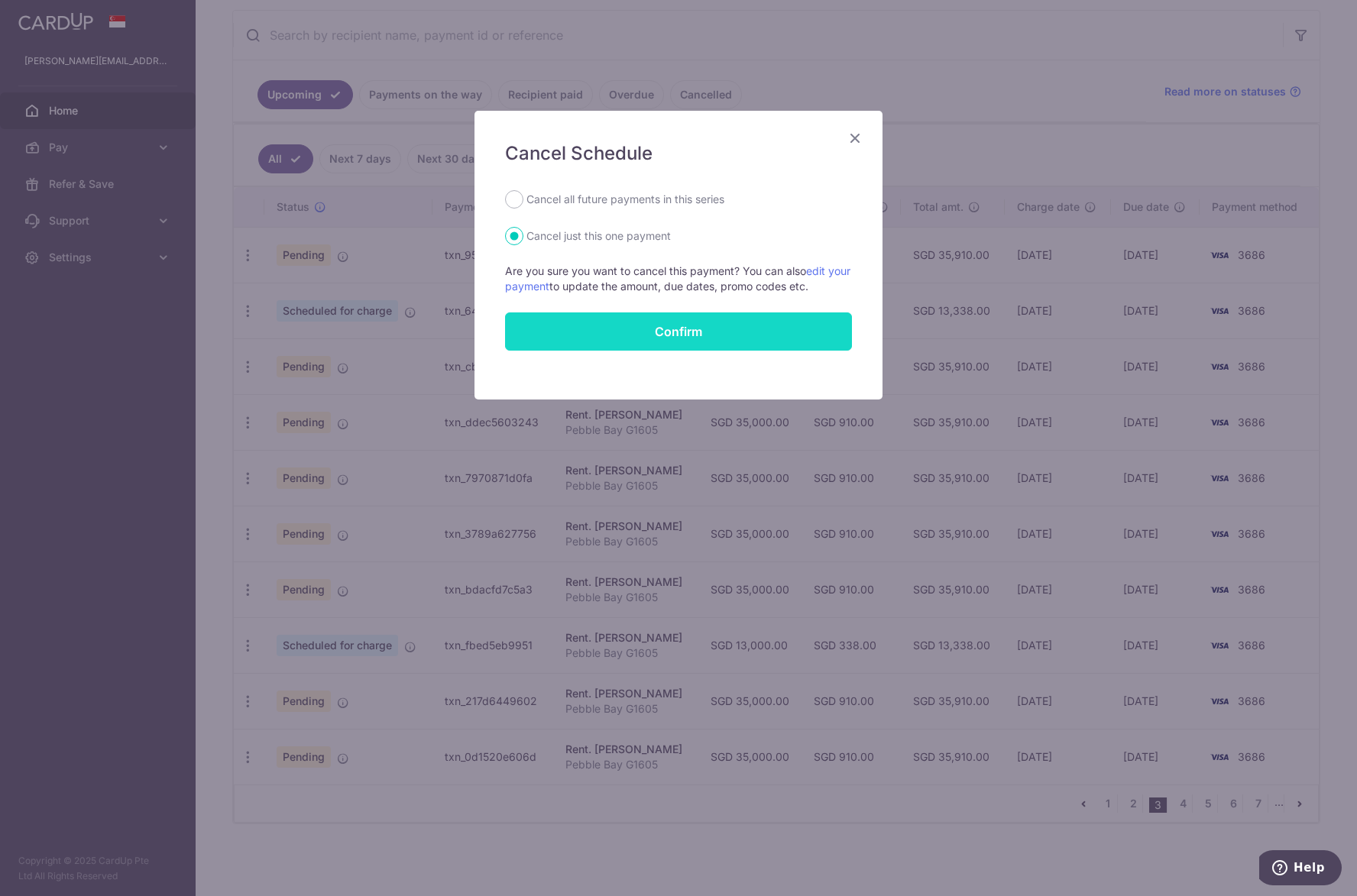
click at [655, 340] on button "Confirm" at bounding box center [679, 332] width 347 height 39
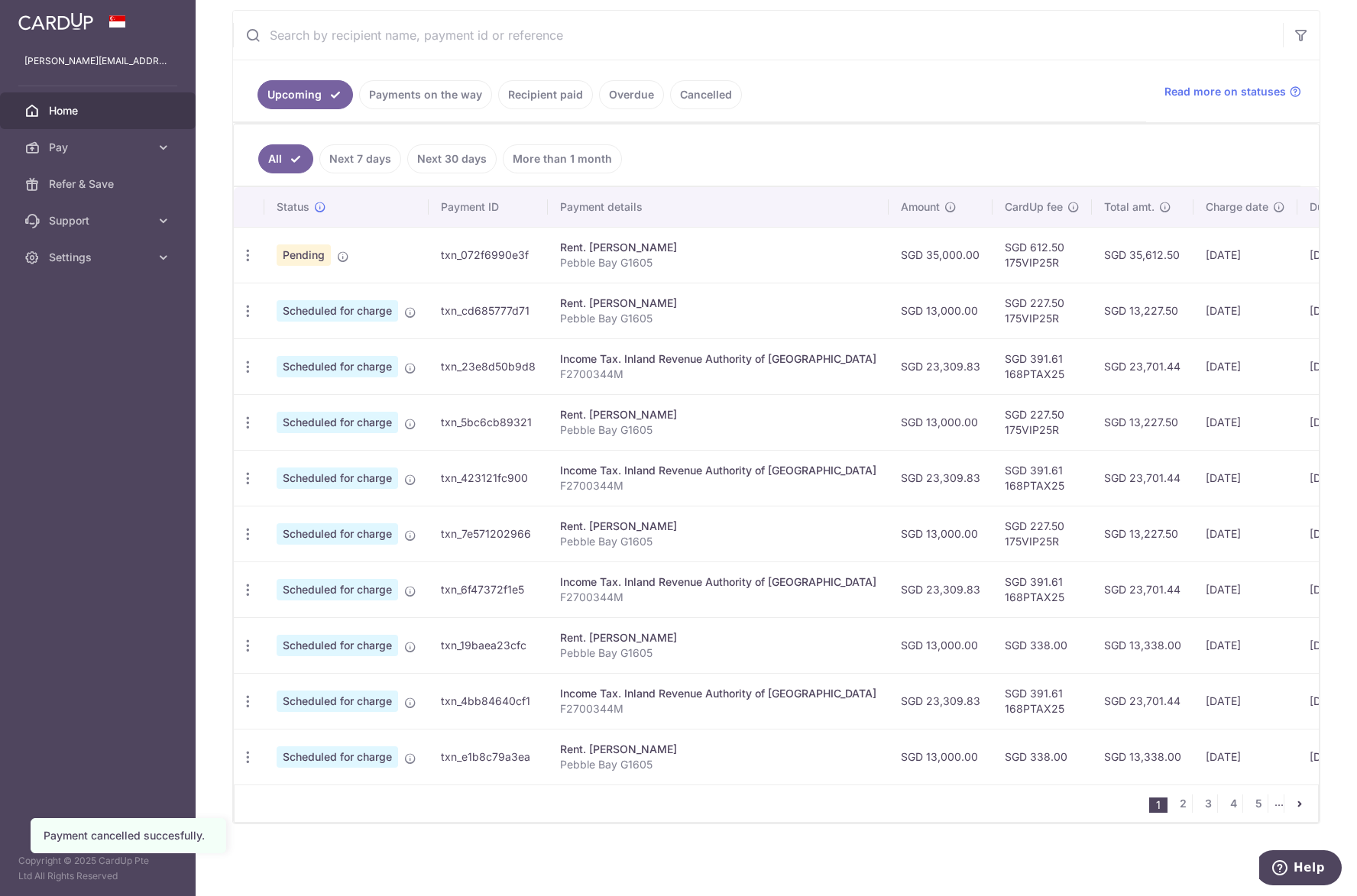
scroll to position [292, 0]
click at [1173, 803] on link "2" at bounding box center [1183, 803] width 19 height 19
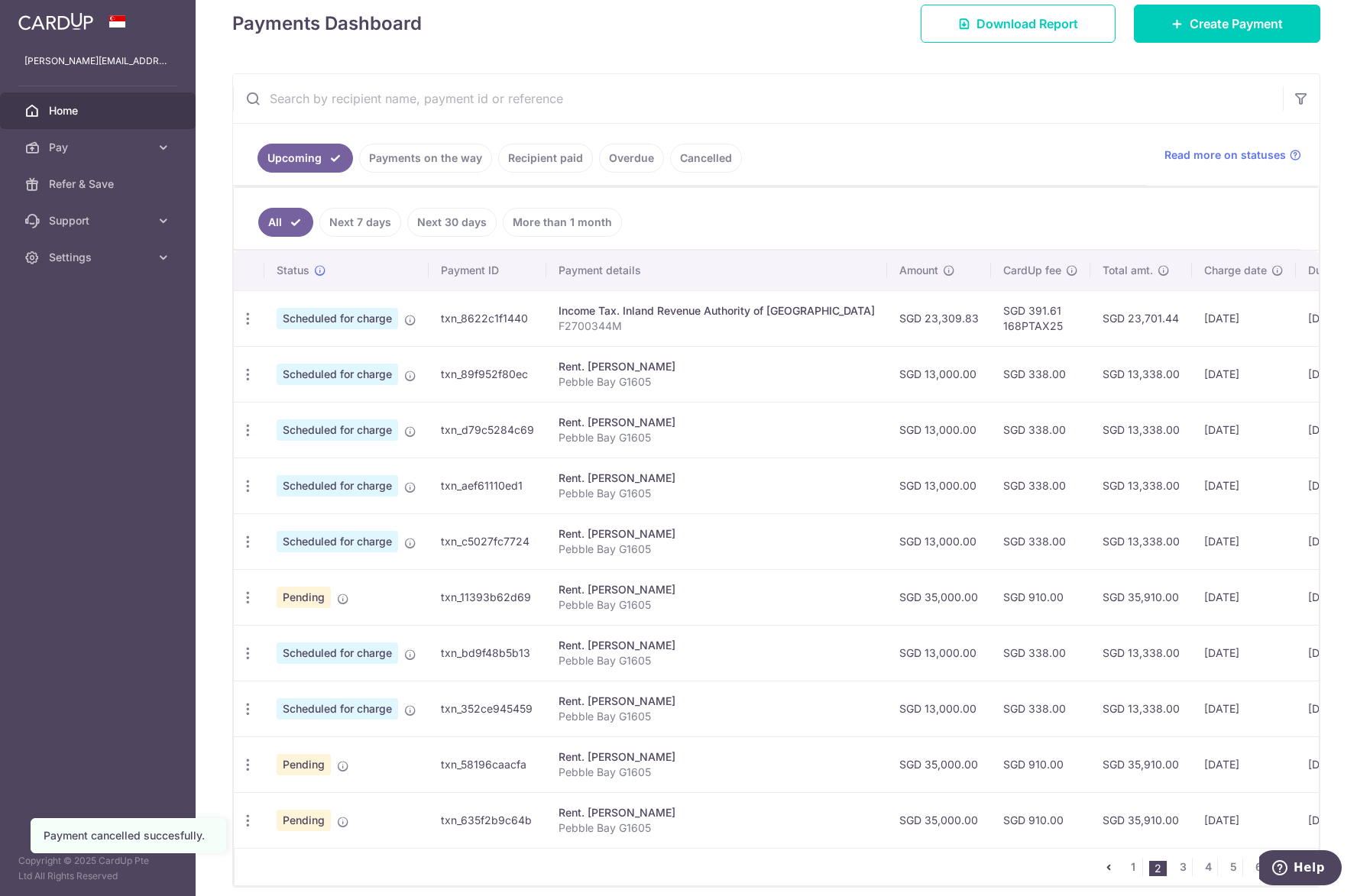
scroll to position [229, 0]
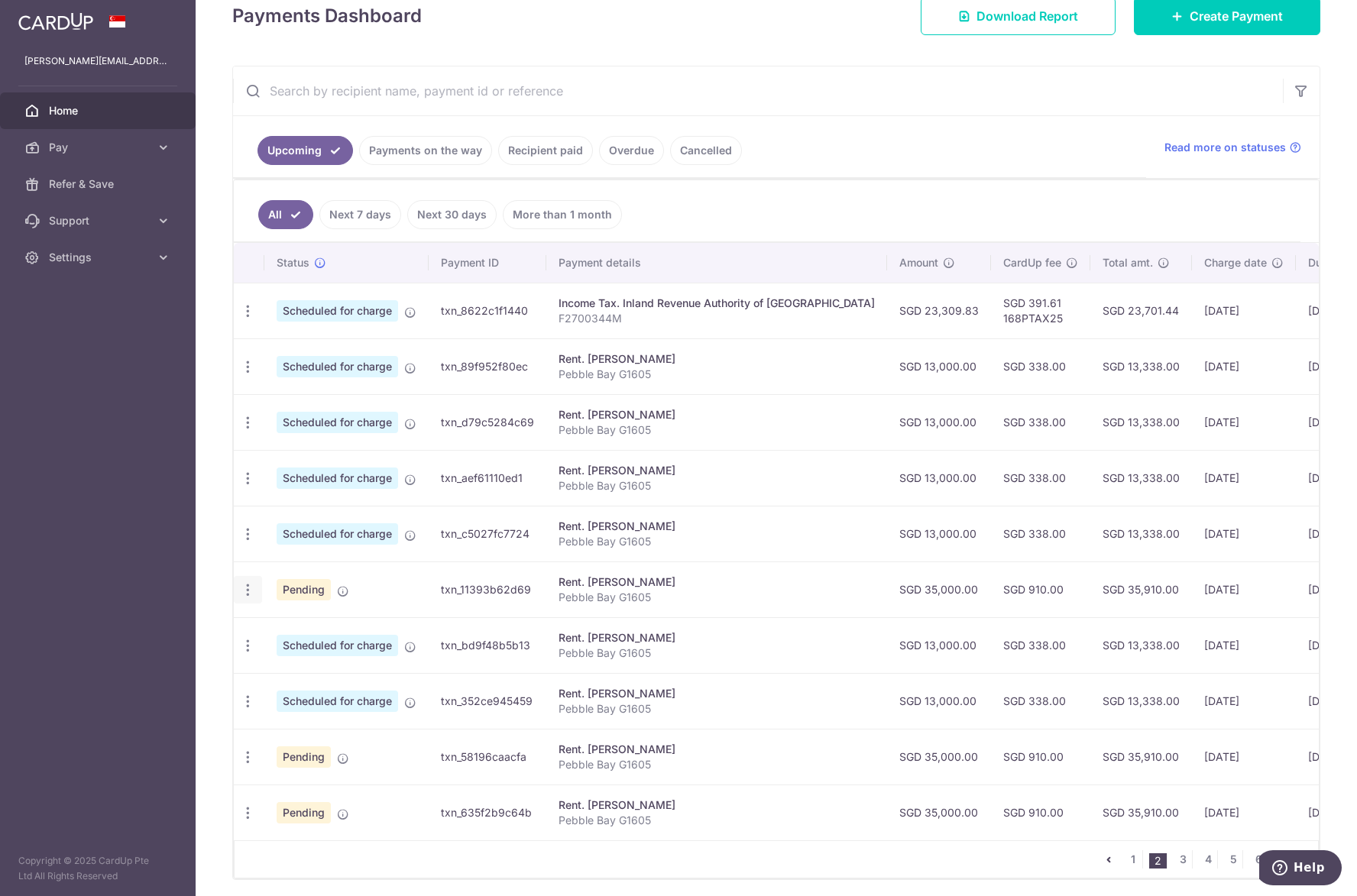
click at [246, 598] on div "Update payment Cancel payment Upload doc" at bounding box center [248, 590] width 29 height 29
click at [247, 591] on icon "button" at bounding box center [248, 590] width 16 height 16
click at [305, 665] on span "Cancel payment" at bounding box center [329, 669] width 103 height 19
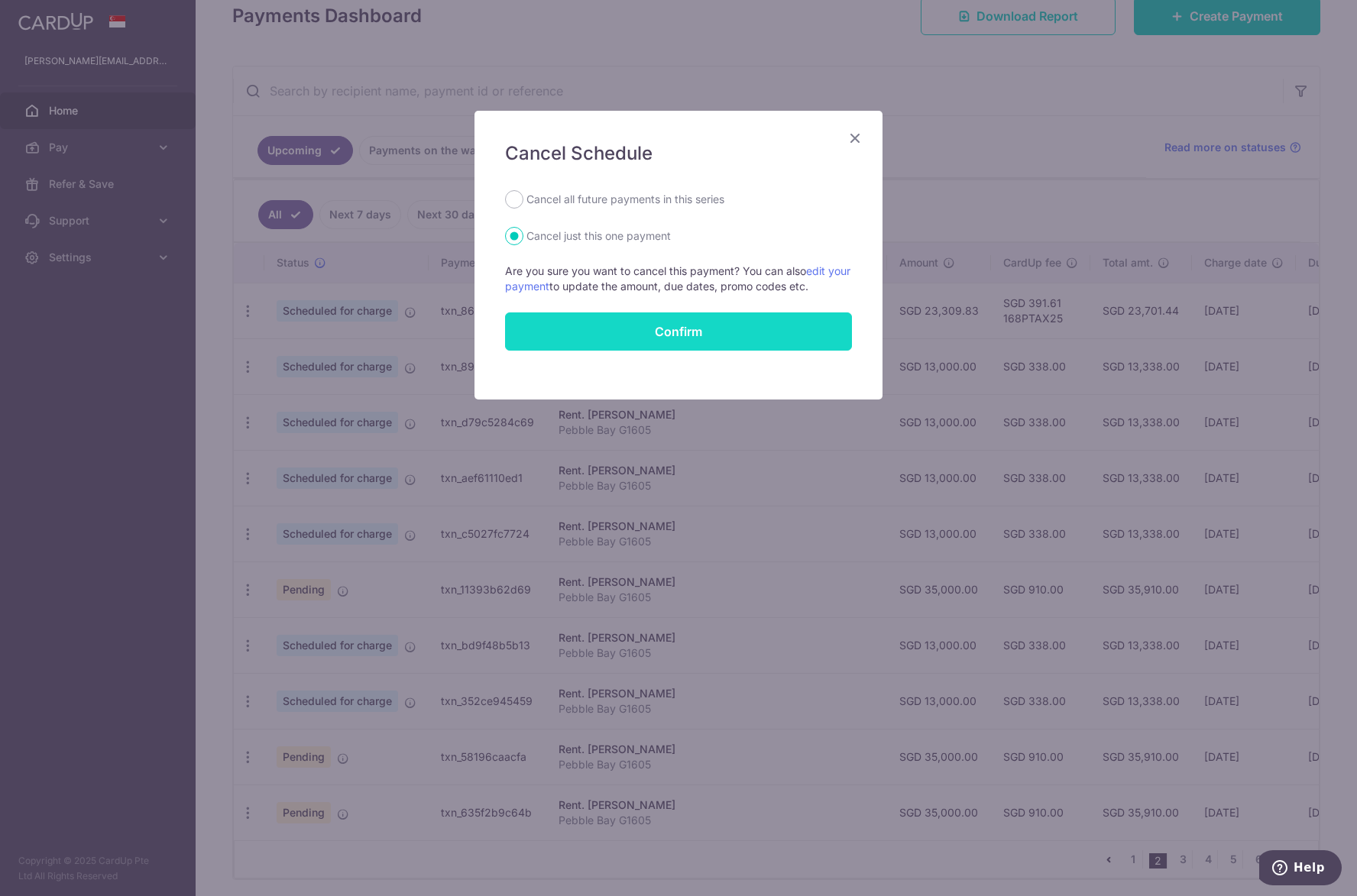
click at [705, 332] on button "Confirm" at bounding box center [679, 332] width 347 height 39
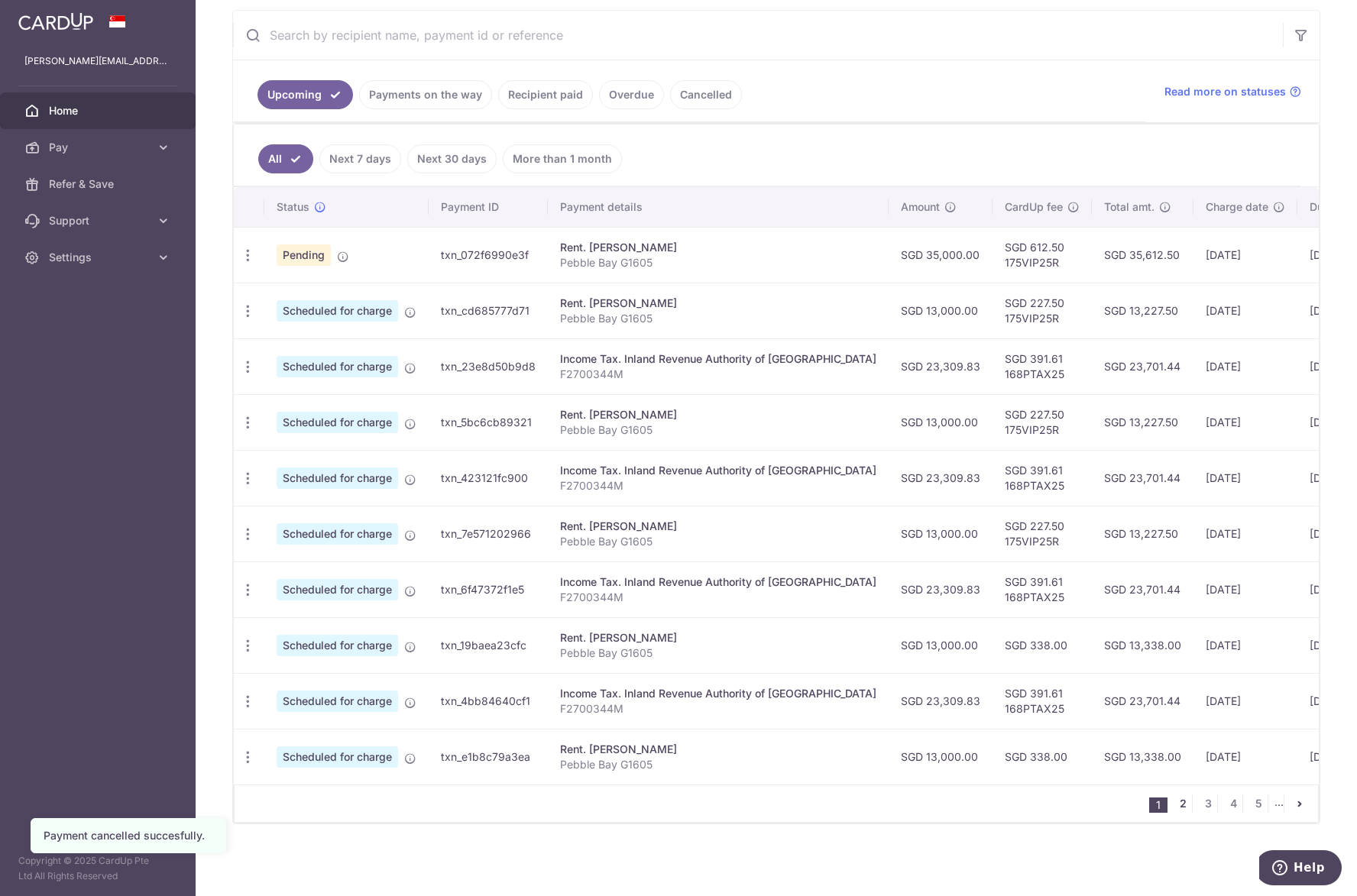
click at [1178, 804] on link "2" at bounding box center [1183, 803] width 19 height 19
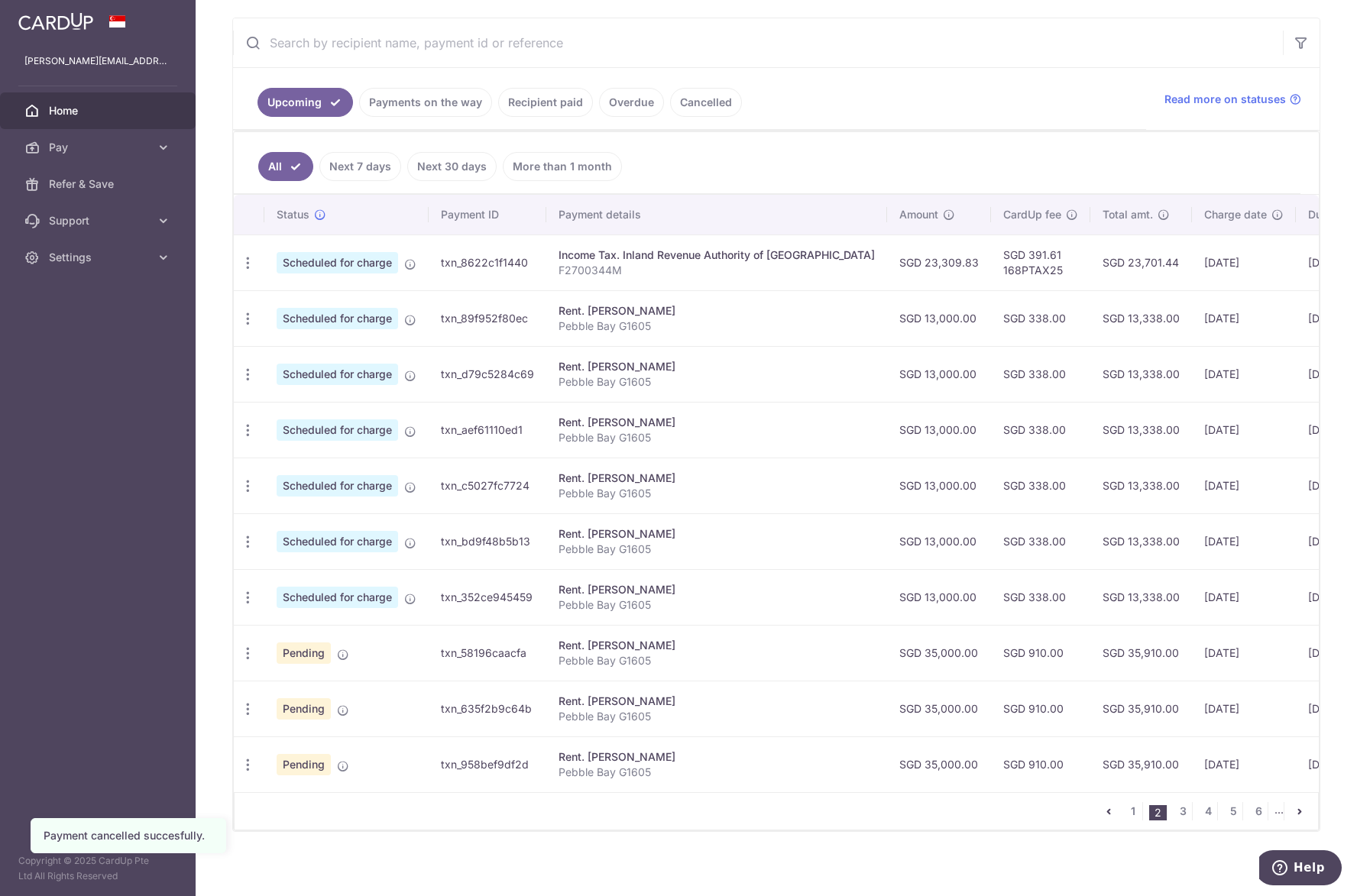
scroll to position [292, 0]
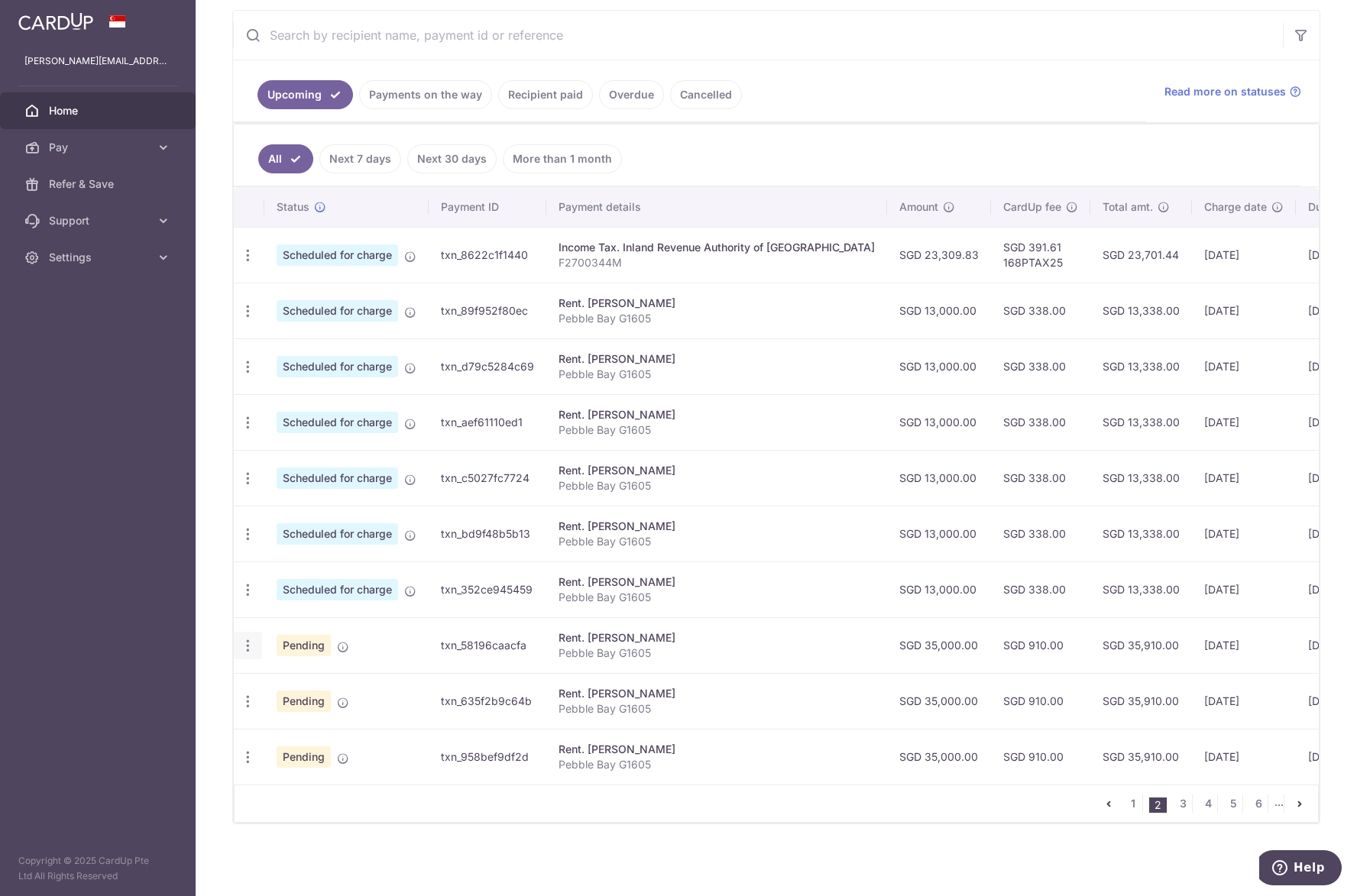
click at [255, 636] on div "Update payment Cancel payment Upload doc" at bounding box center [248, 645] width 29 height 29
click at [250, 638] on icon "button" at bounding box center [248, 645] width 16 height 16
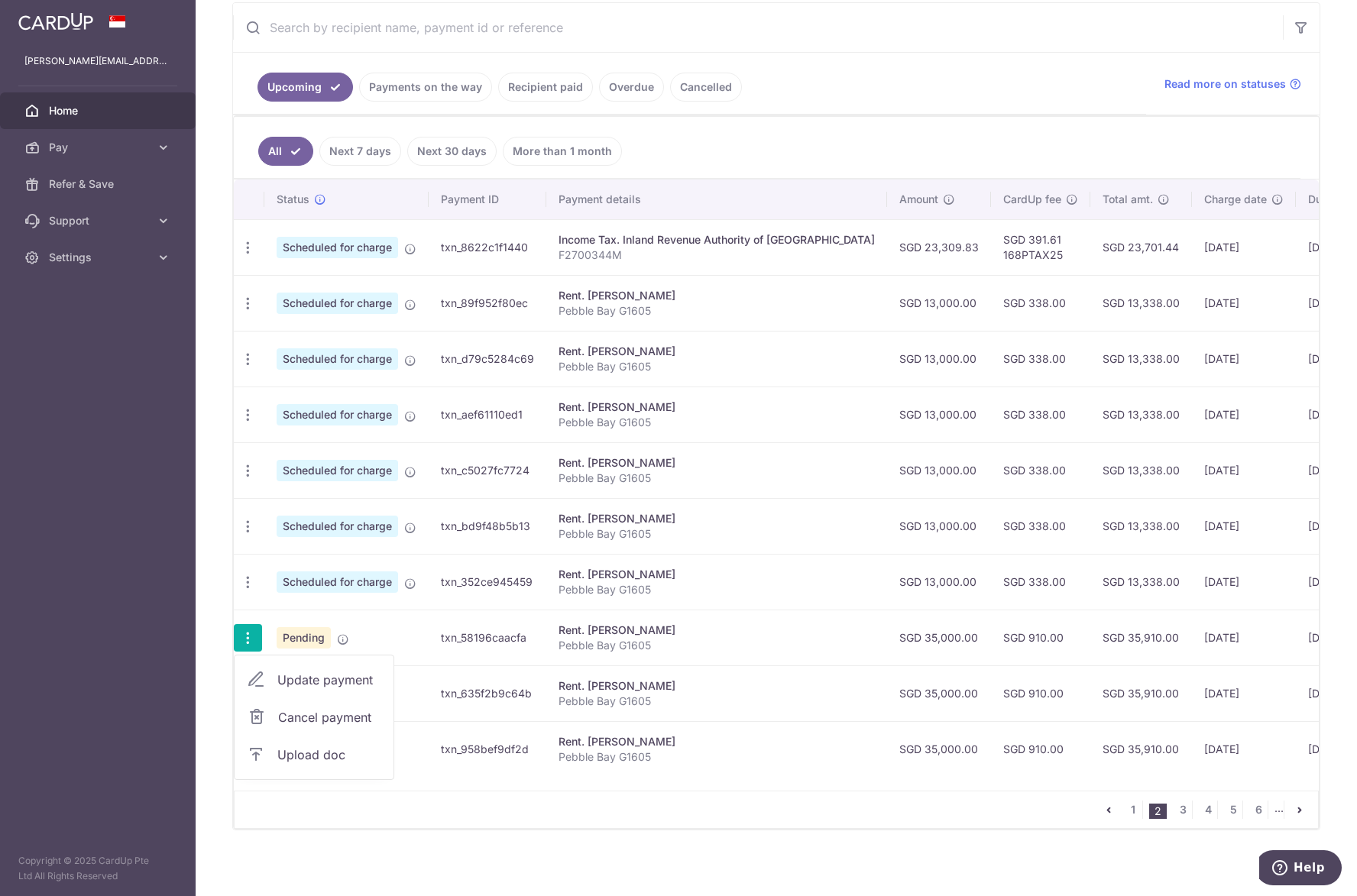
click at [286, 712] on span "Cancel payment" at bounding box center [329, 717] width 103 height 19
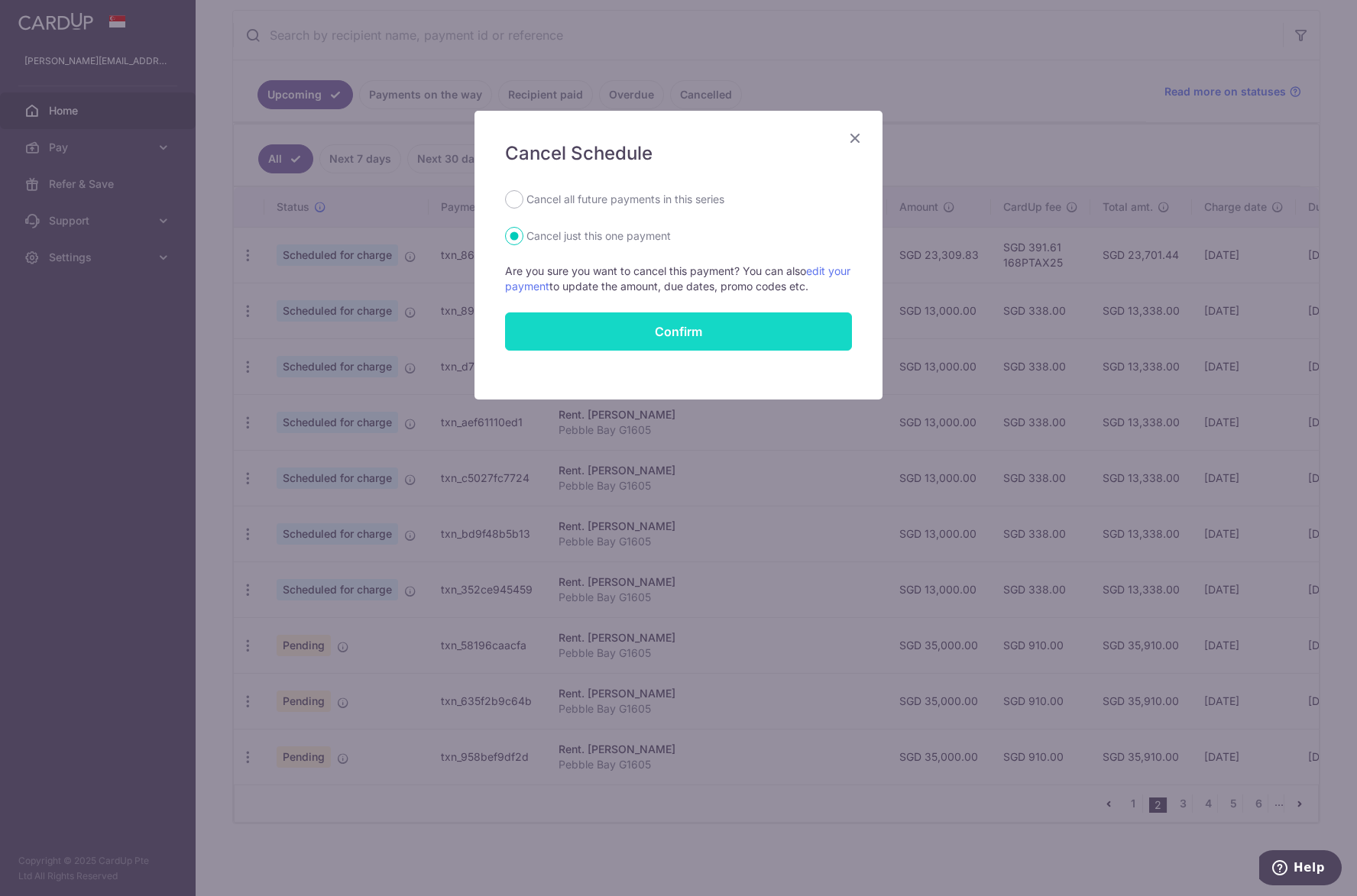
click at [674, 330] on button "Confirm" at bounding box center [679, 332] width 347 height 39
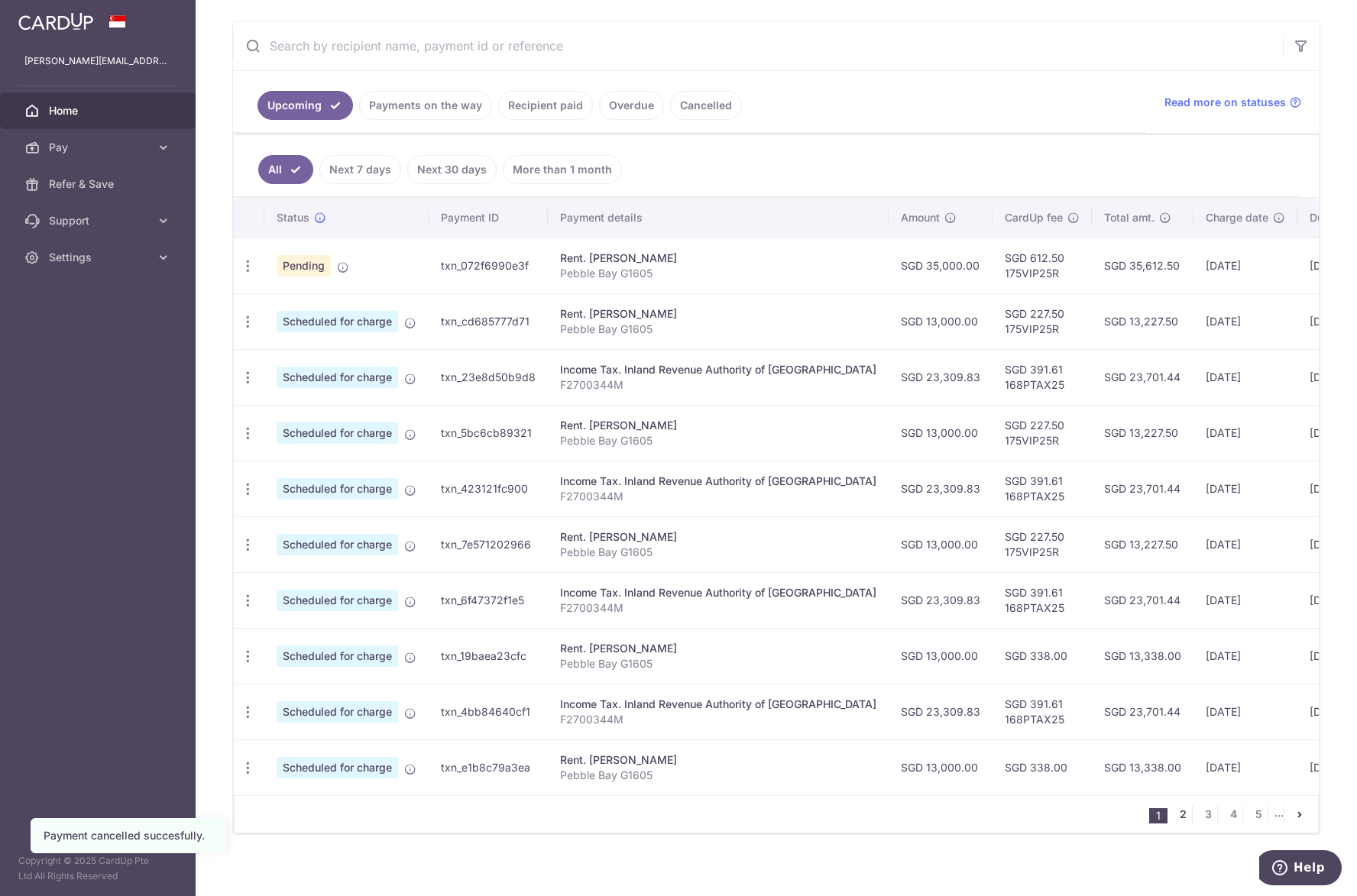
click at [1176, 821] on link "2" at bounding box center [1183, 814] width 19 height 19
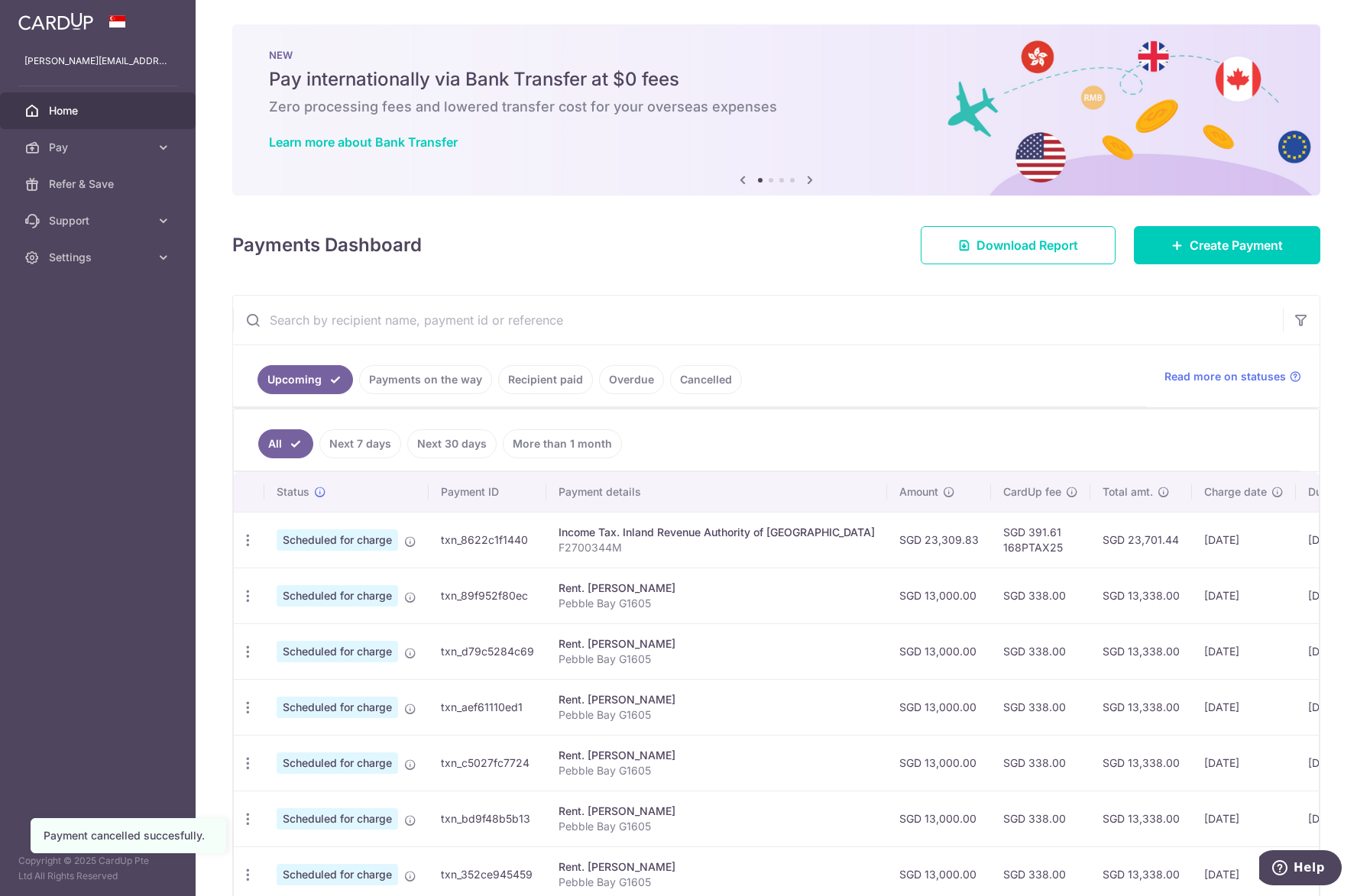
scroll to position [292, 0]
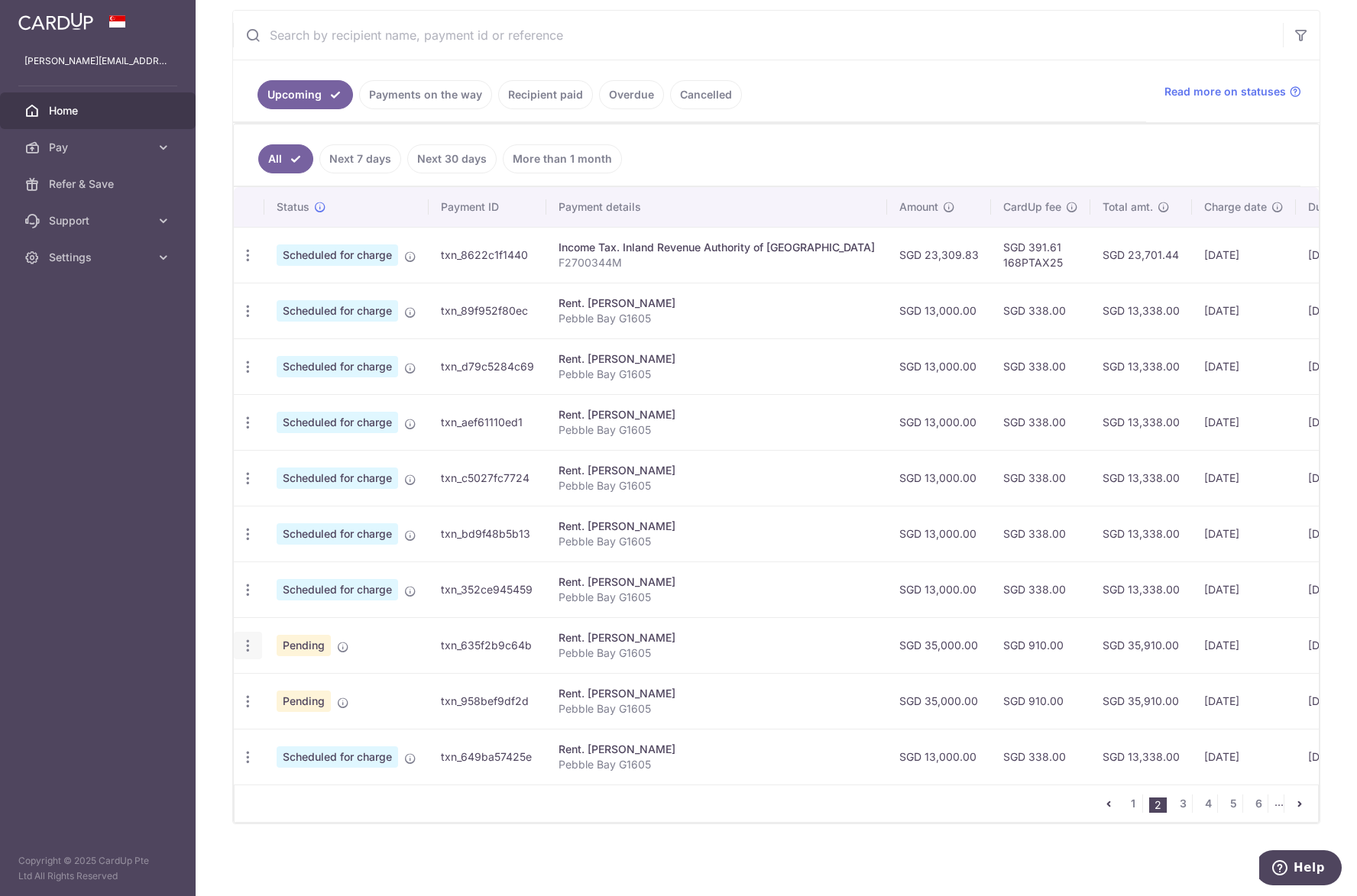
click at [253, 644] on icon "button" at bounding box center [248, 645] width 16 height 16
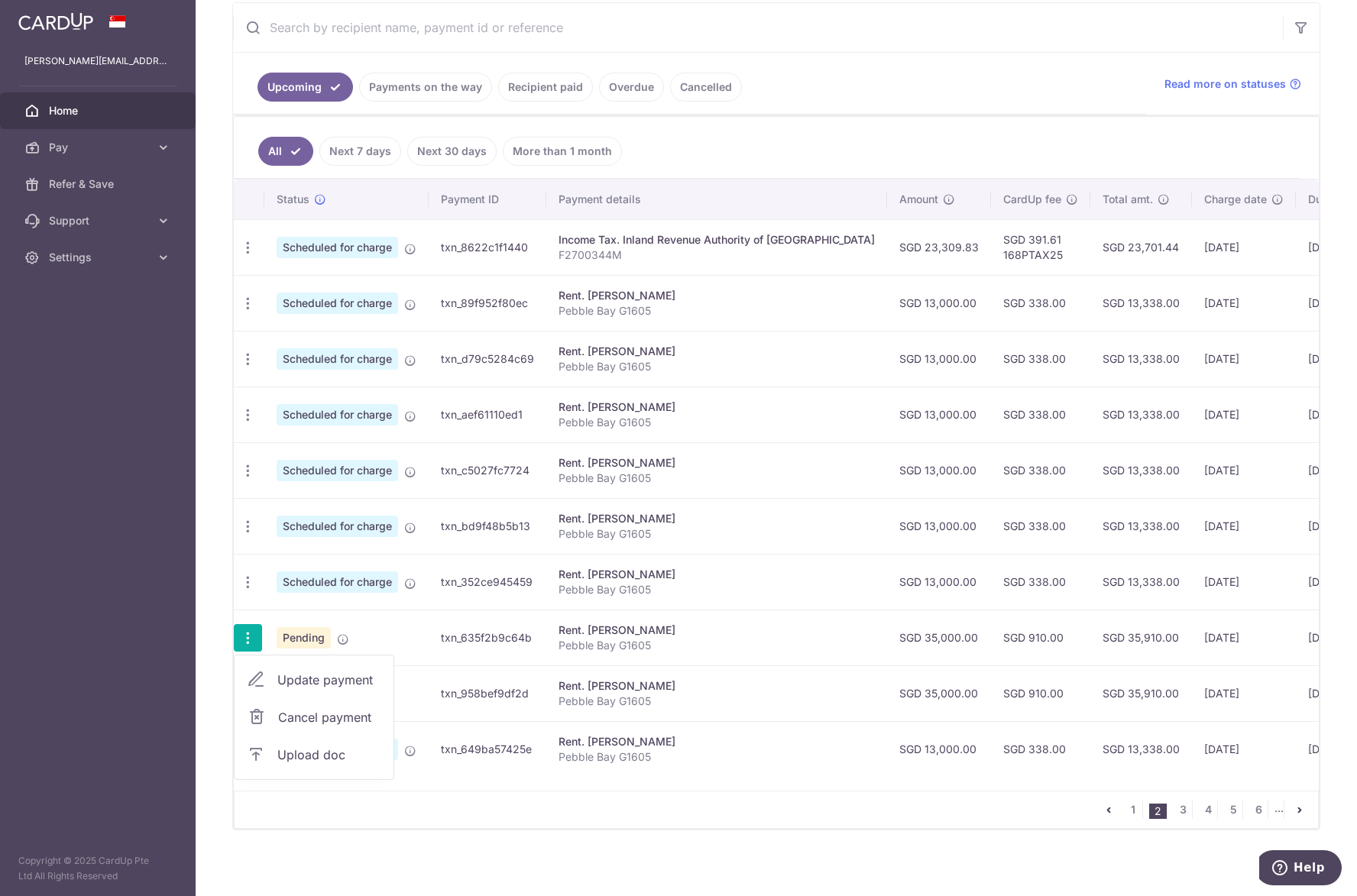
click at [294, 716] on span "Cancel payment" at bounding box center [329, 717] width 103 height 19
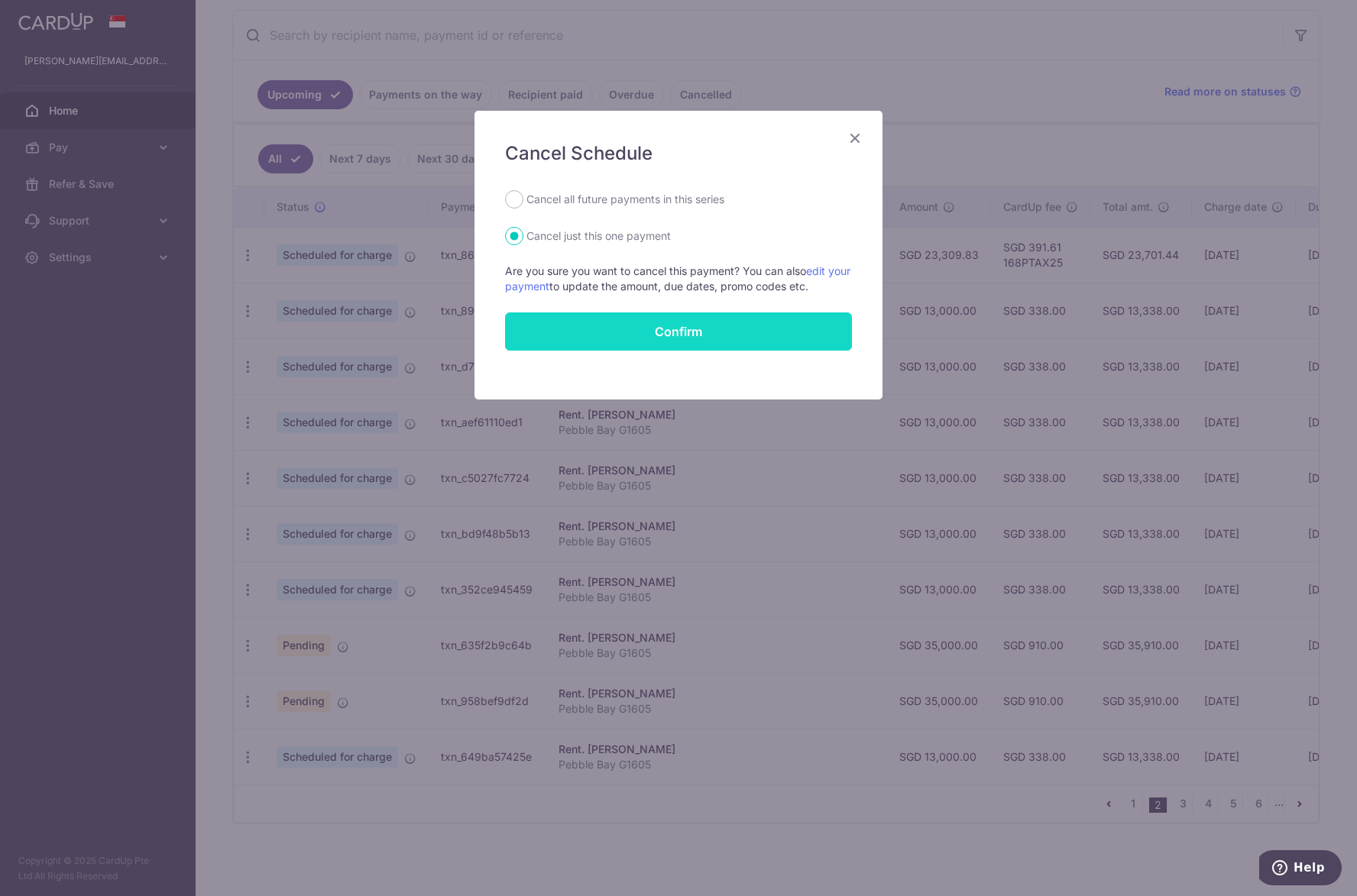
click at [627, 333] on button "Confirm" at bounding box center [679, 332] width 347 height 39
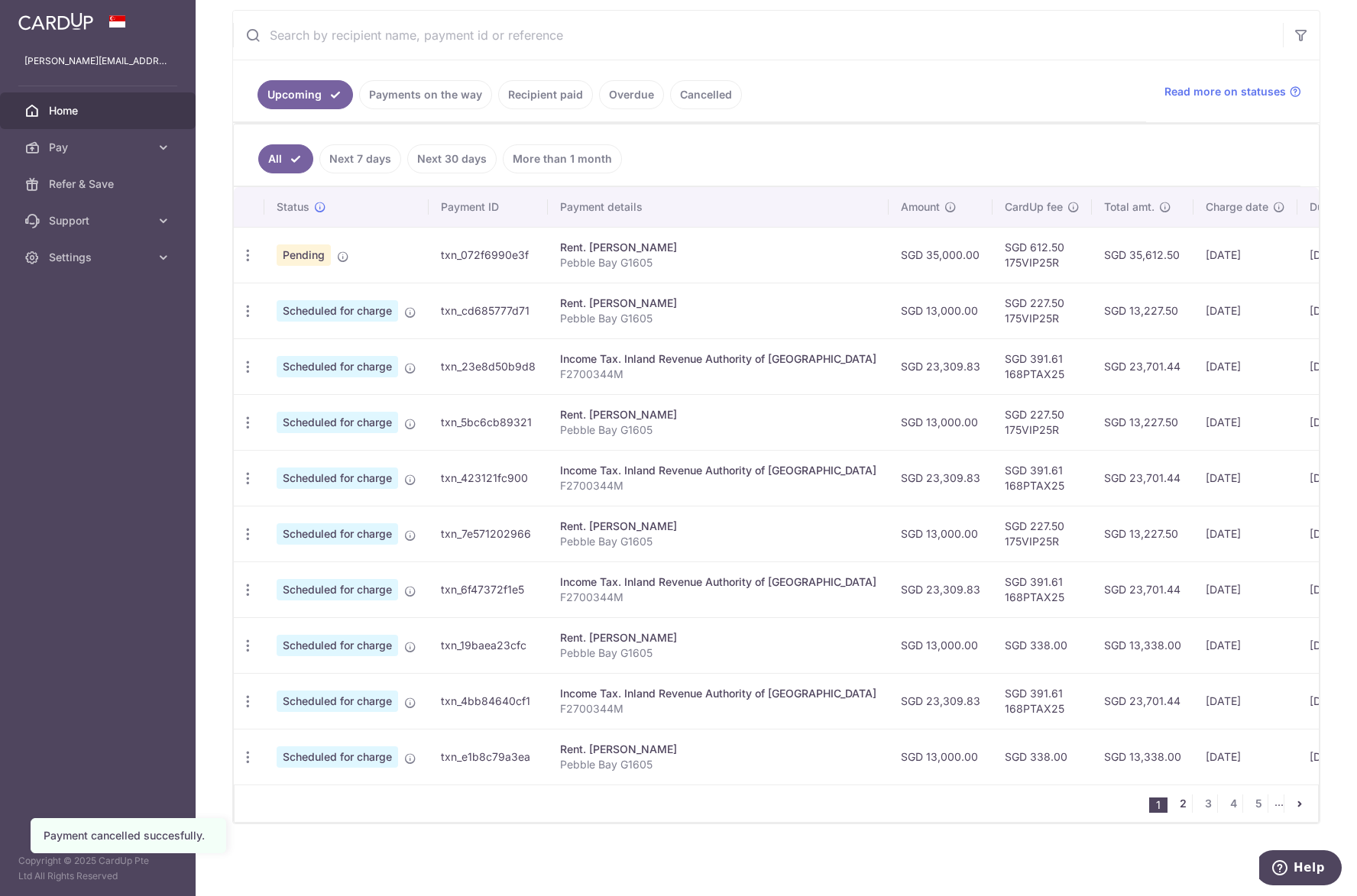
click at [1176, 798] on link "2" at bounding box center [1183, 803] width 19 height 19
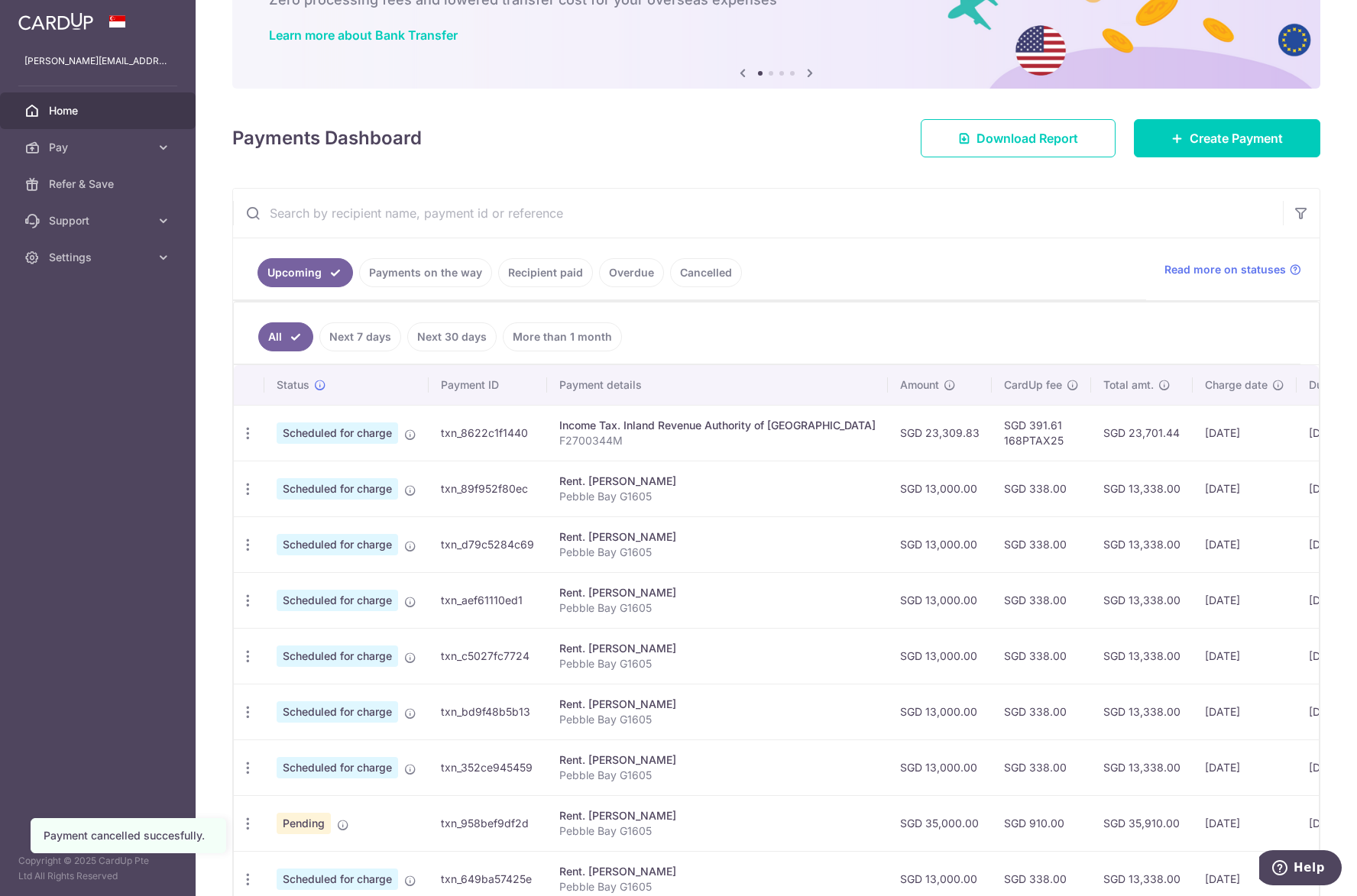
scroll to position [292, 0]
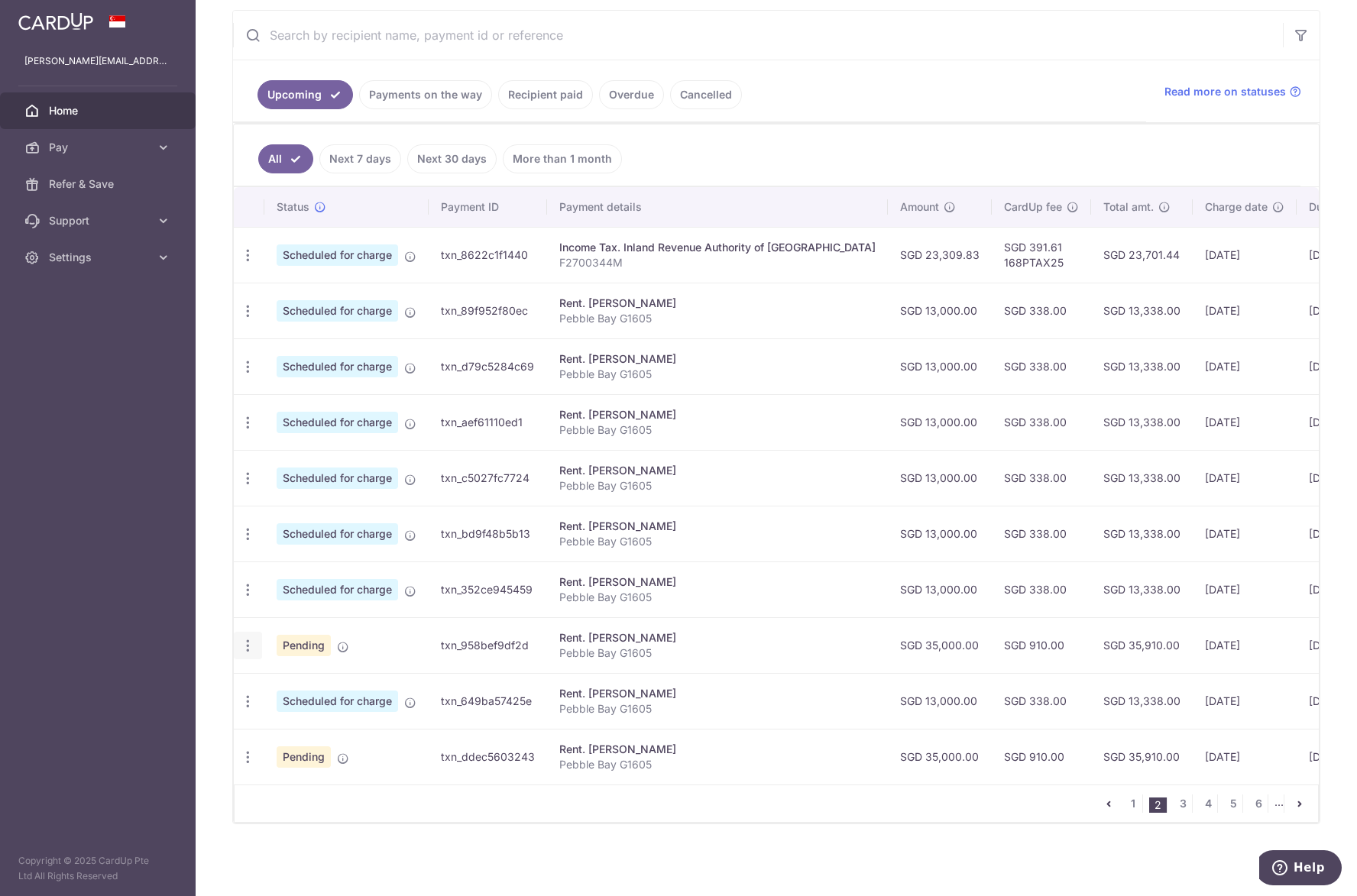
click at [244, 640] on icon "button" at bounding box center [248, 645] width 16 height 16
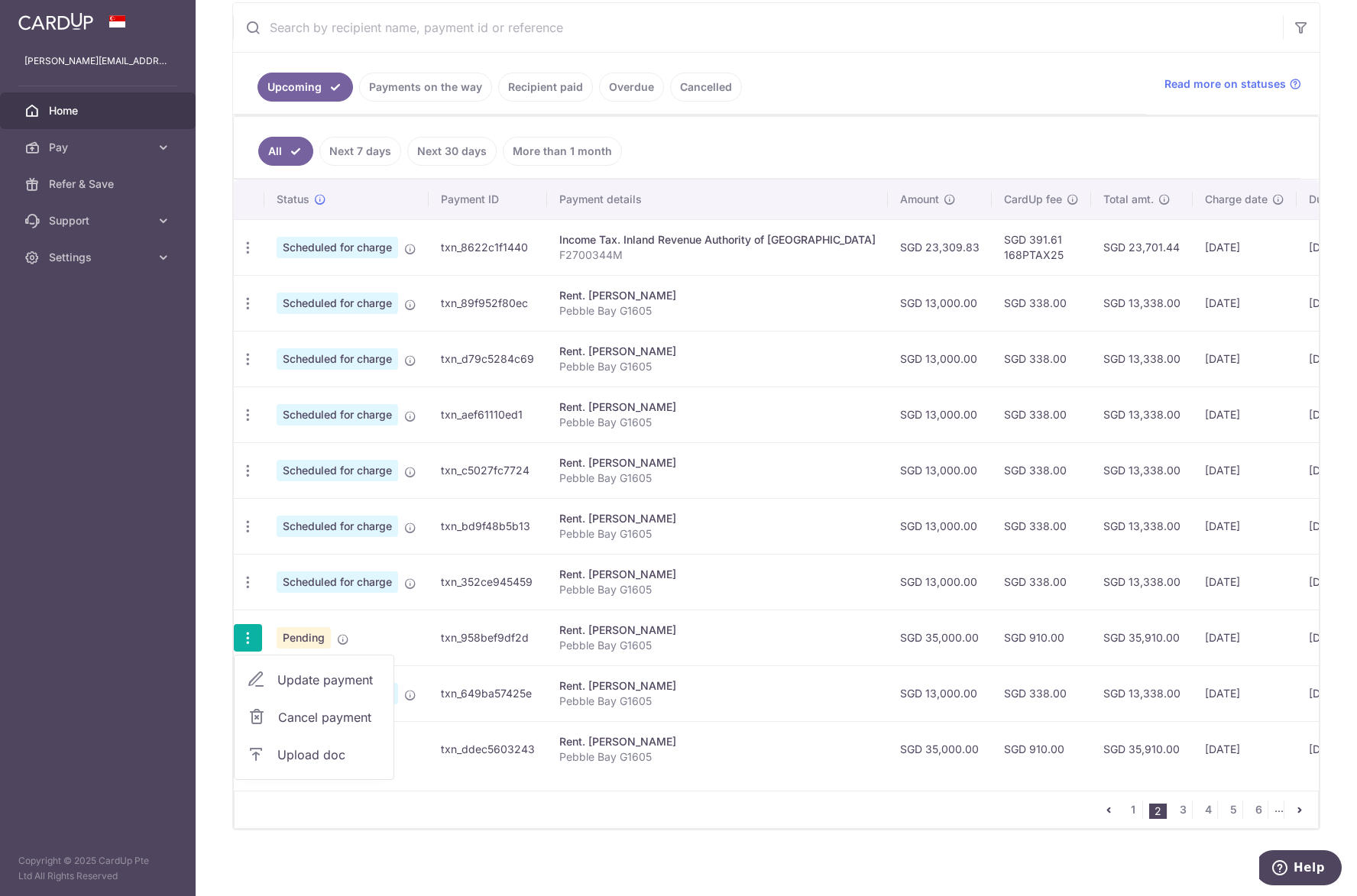
click at [295, 713] on span "Cancel payment" at bounding box center [329, 717] width 103 height 19
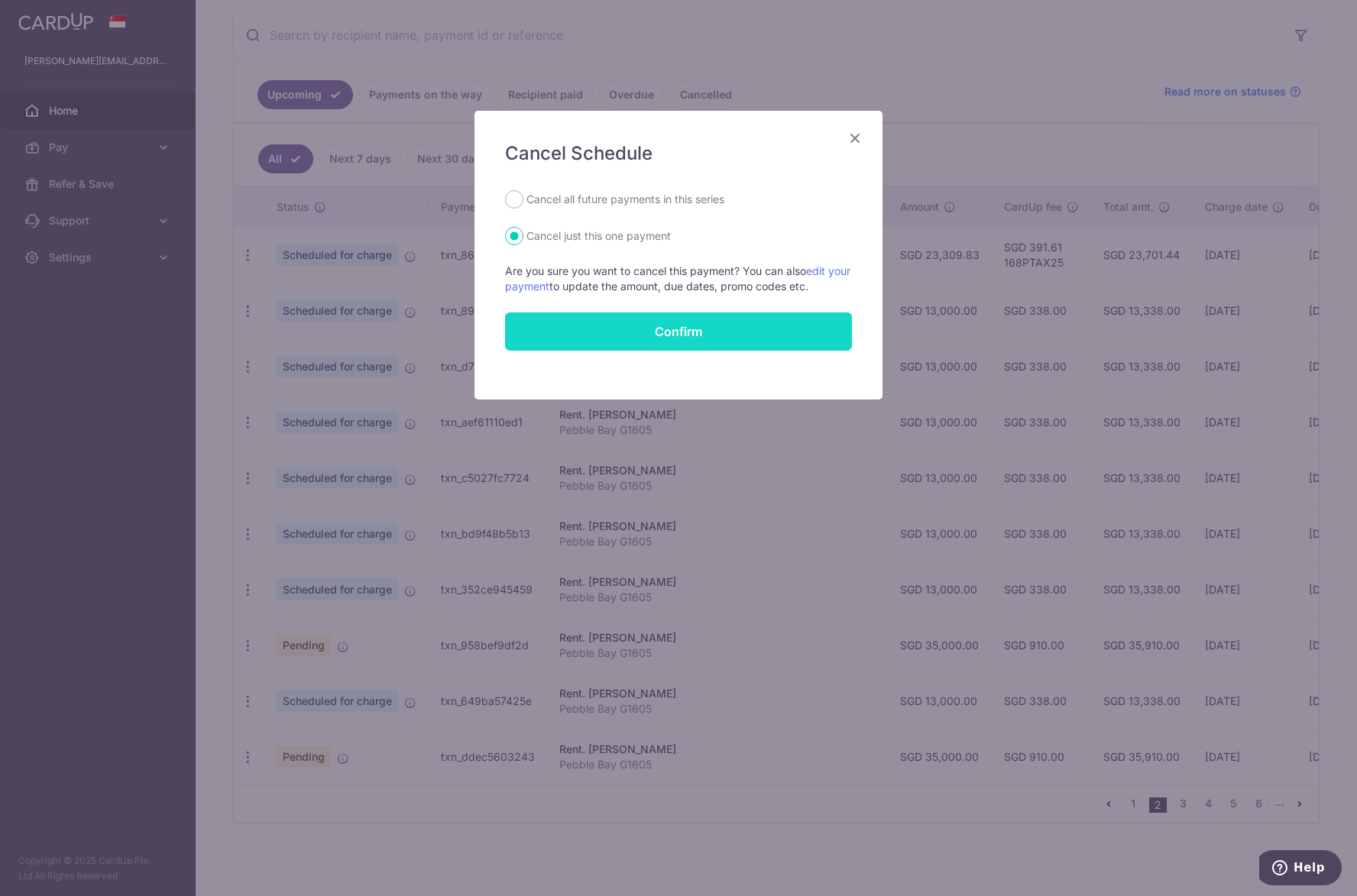
click at [573, 325] on button "Confirm" at bounding box center [679, 332] width 347 height 39
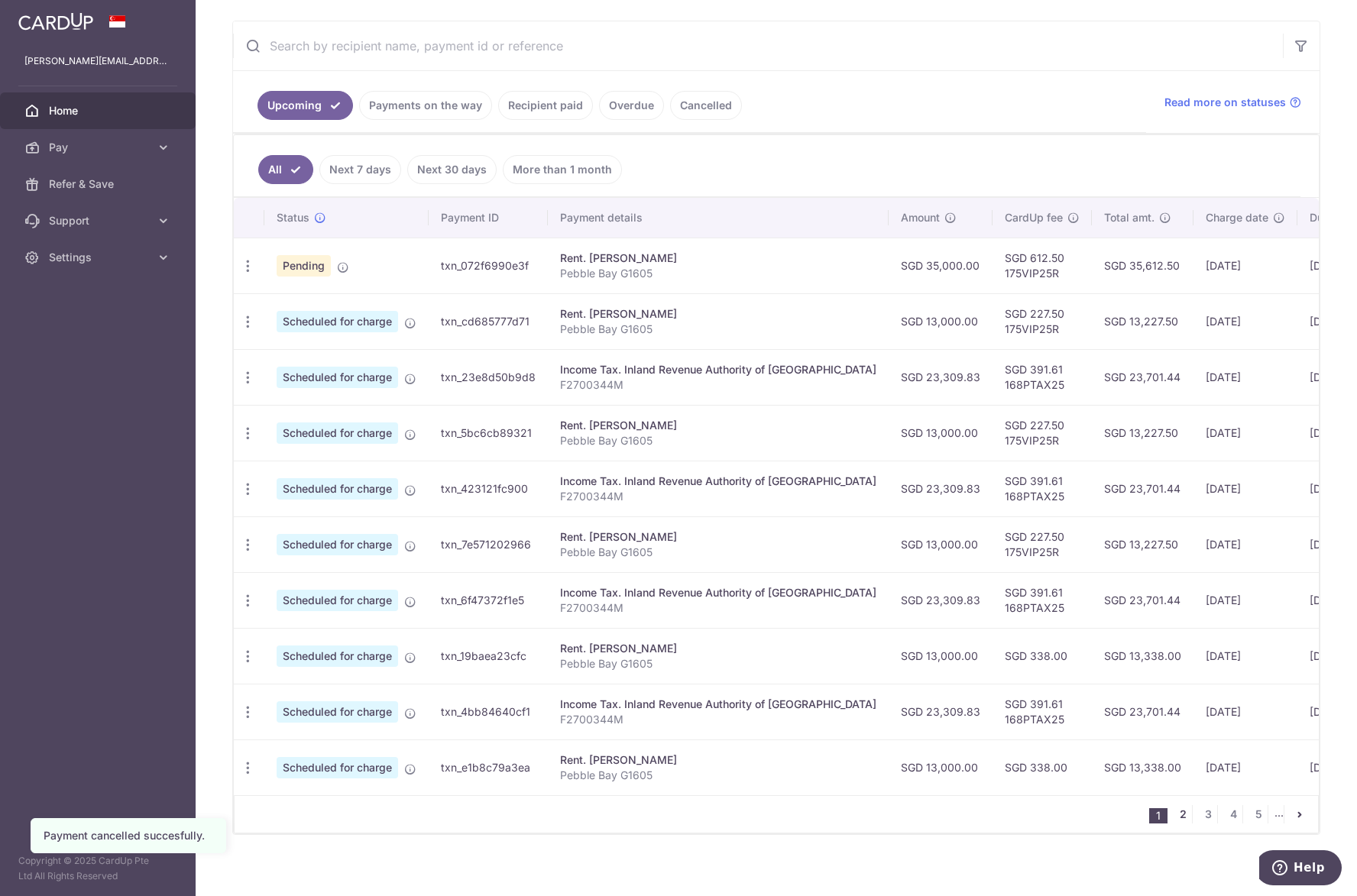
click at [1173, 817] on link "2" at bounding box center [1183, 814] width 19 height 19
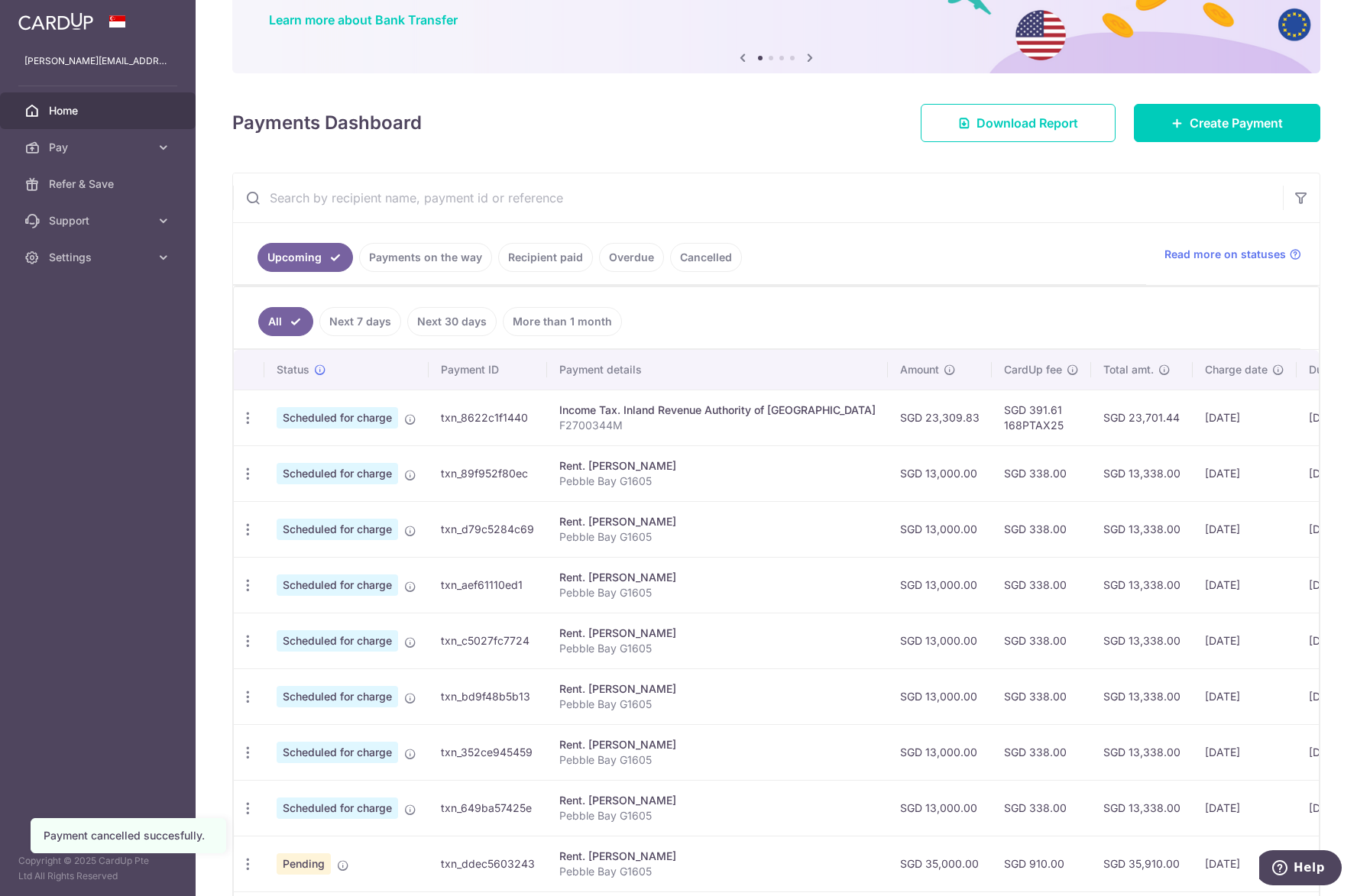
scroll to position [292, 0]
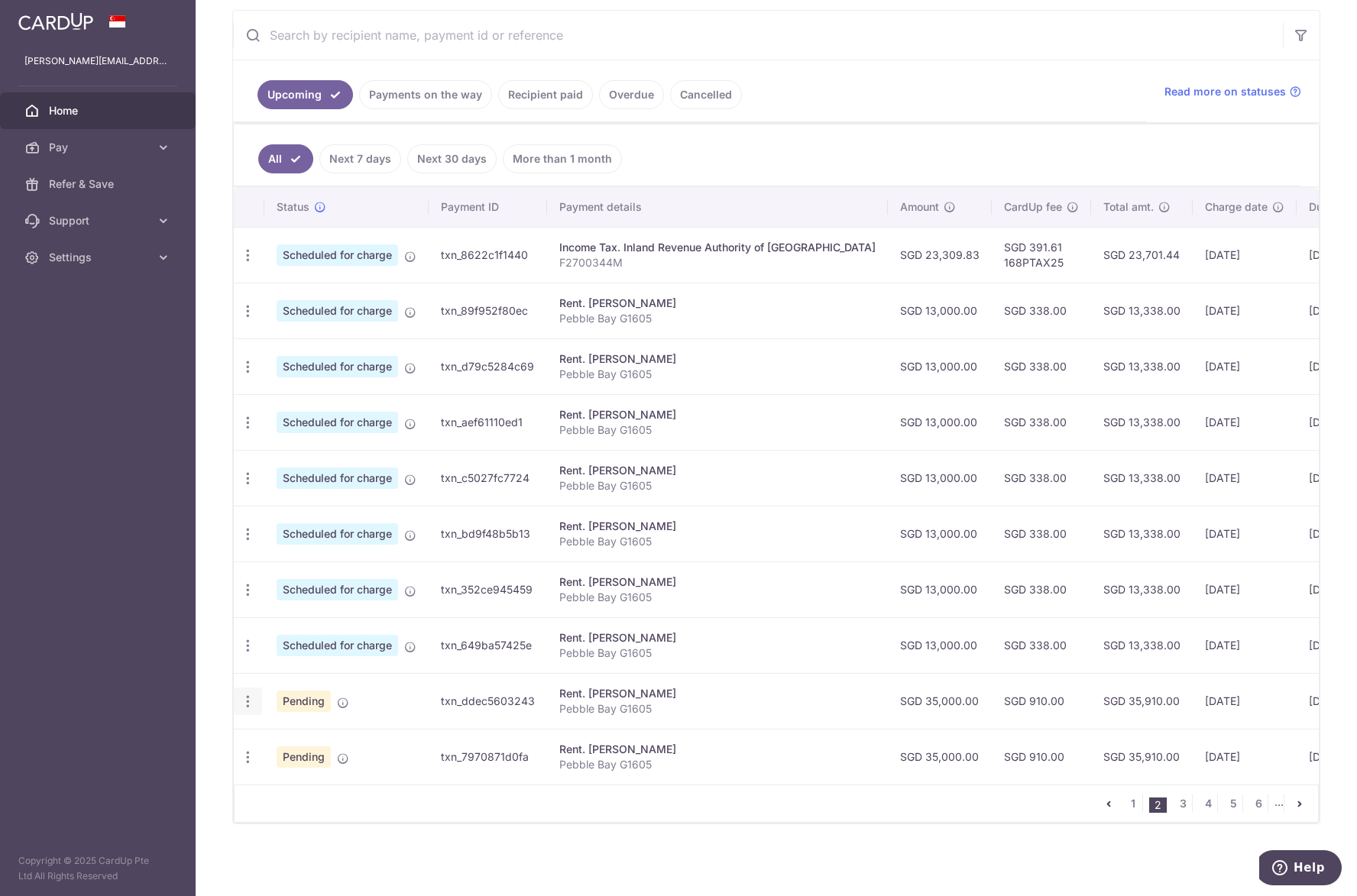
click at [251, 698] on icon "button" at bounding box center [248, 701] width 16 height 16
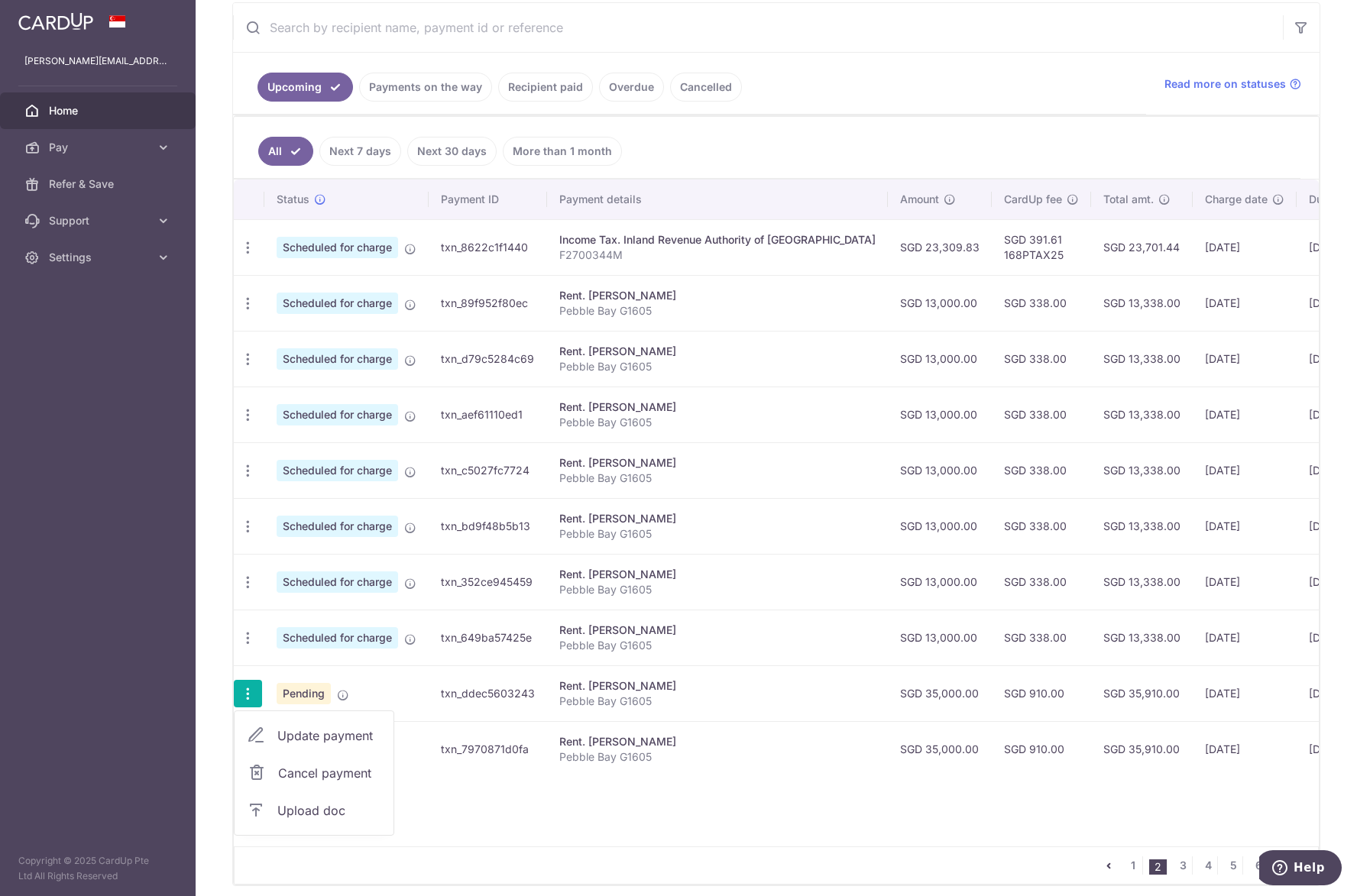
click at [366, 770] on span "Cancel payment" at bounding box center [329, 773] width 103 height 19
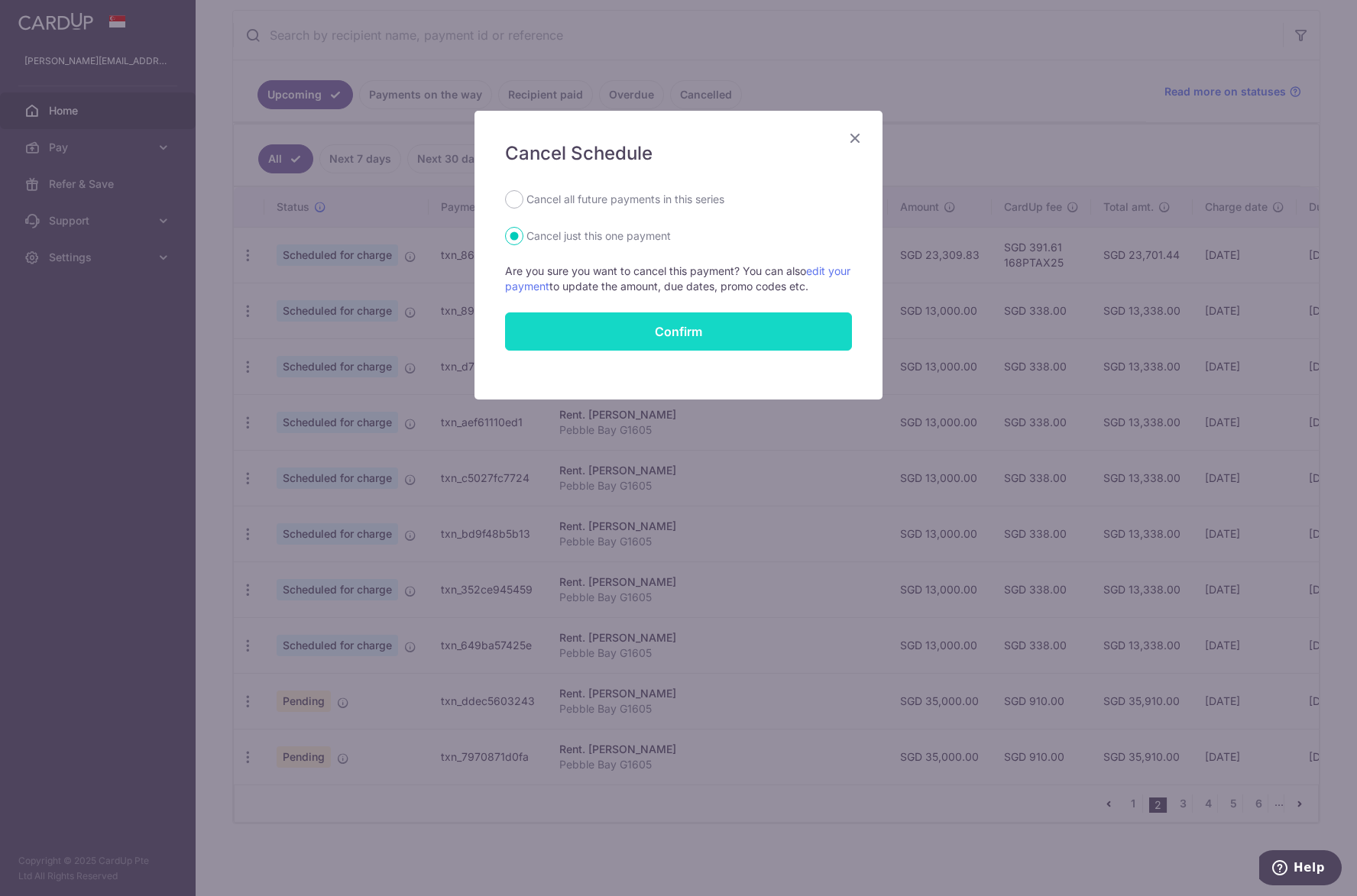
click at [677, 324] on button "Confirm" at bounding box center [679, 332] width 347 height 39
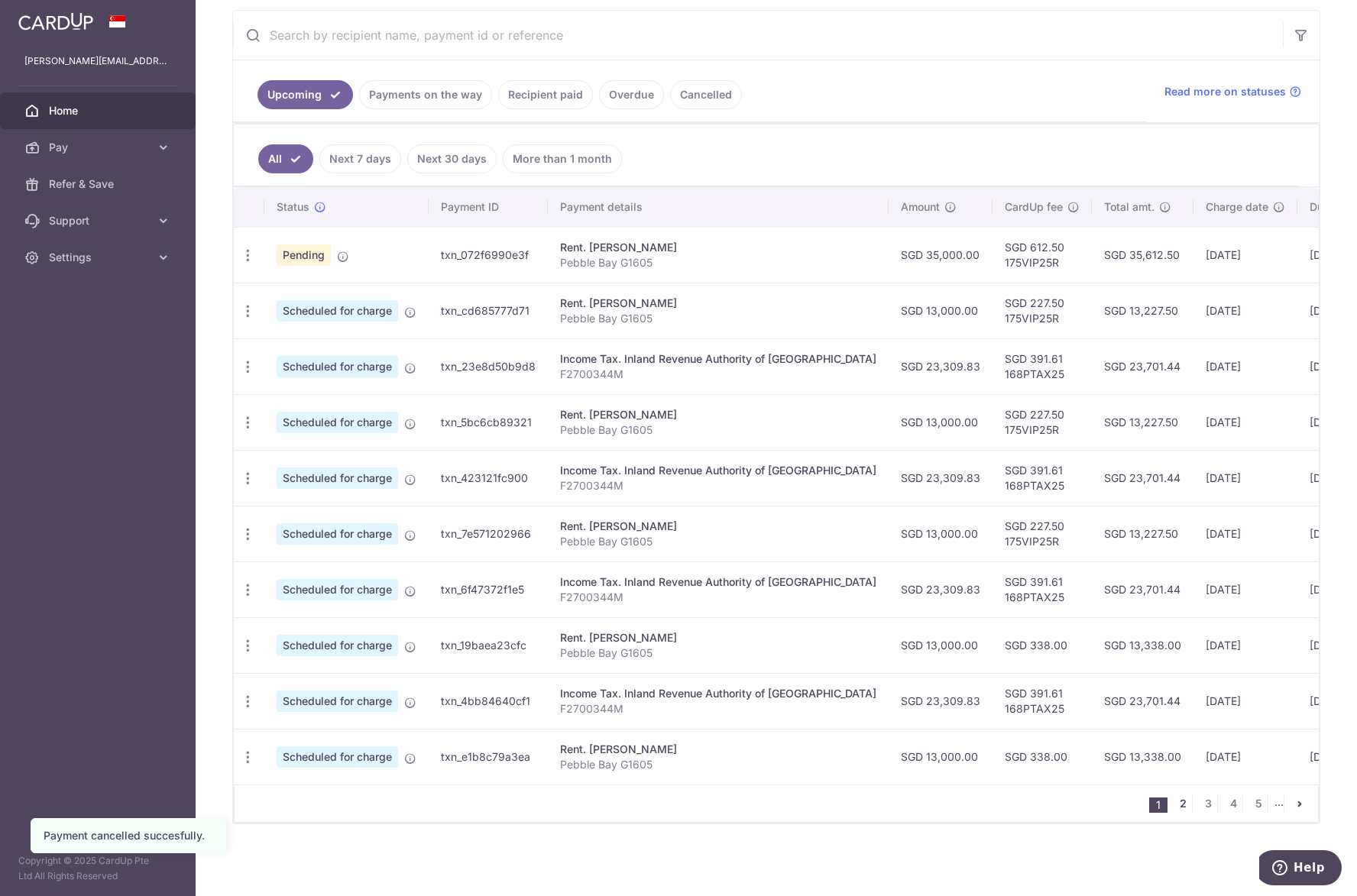
click at [1173, 804] on link "2" at bounding box center [1183, 803] width 19 height 19
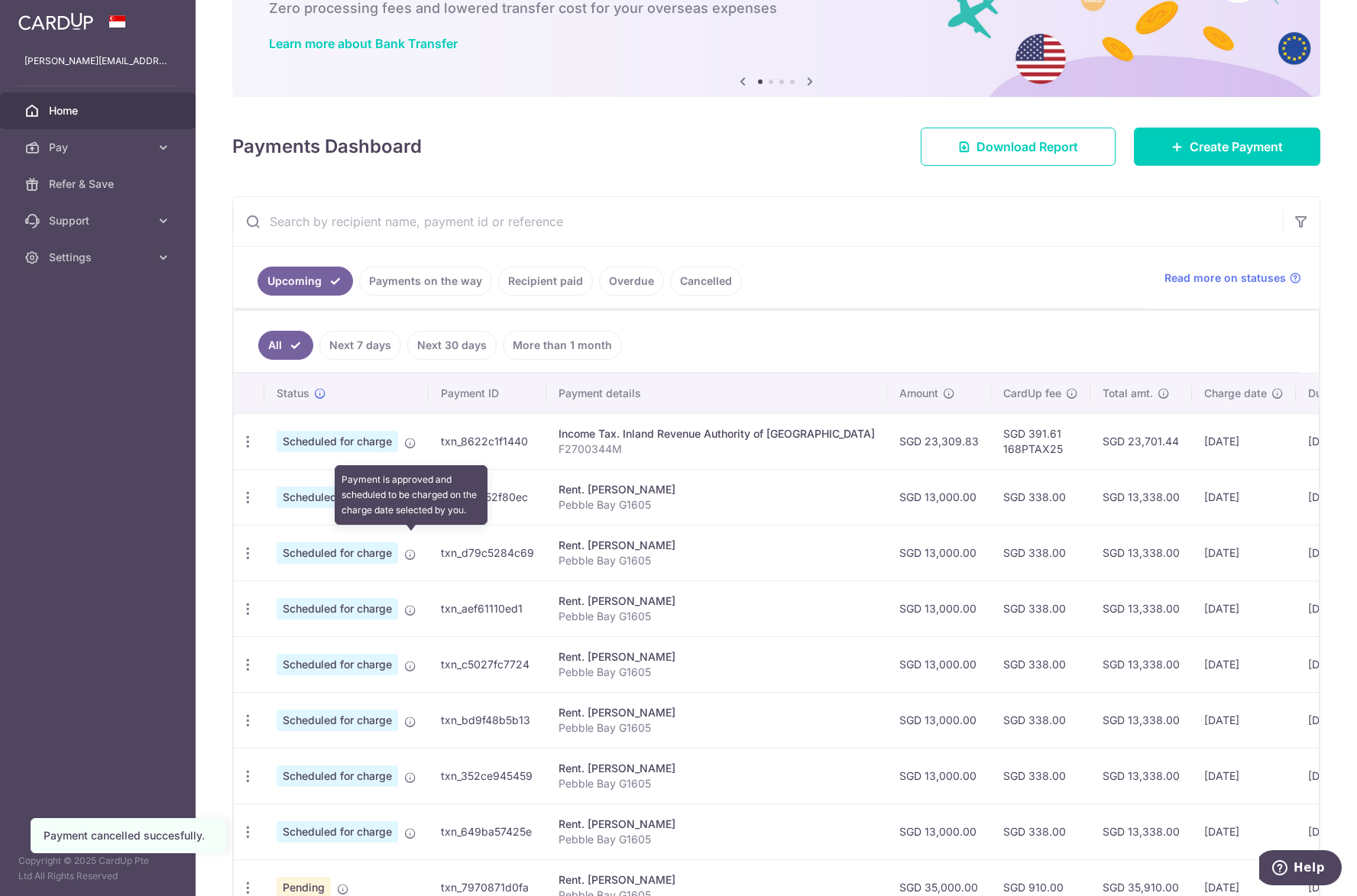
scroll to position [292, 0]
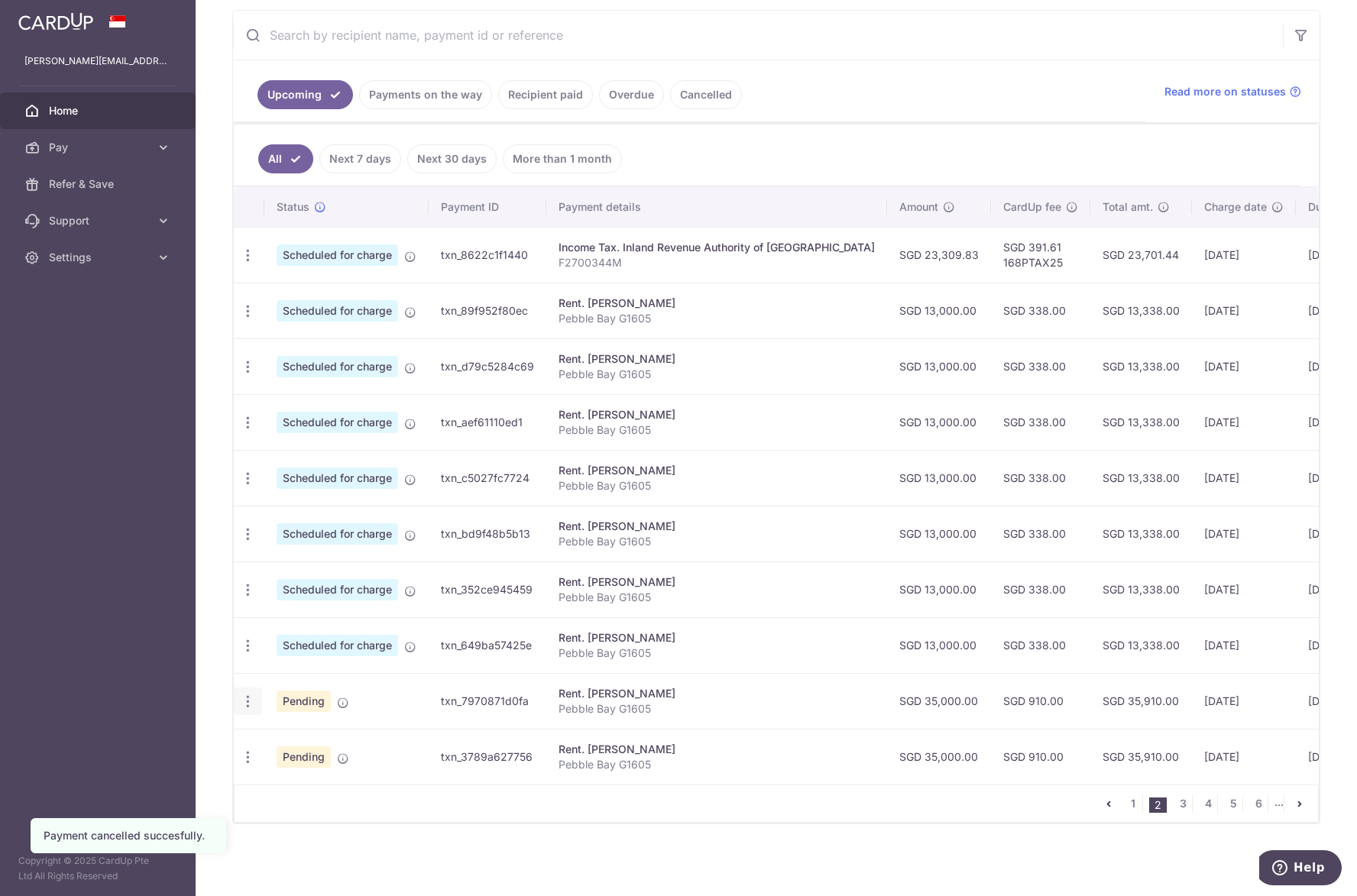
click at [245, 702] on div "Update payment Cancel payment Upload doc" at bounding box center [248, 701] width 29 height 29
click at [255, 689] on div "Update payment Cancel payment Upload doc" at bounding box center [248, 701] width 29 height 29
click at [249, 693] on icon "button" at bounding box center [248, 701] width 16 height 16
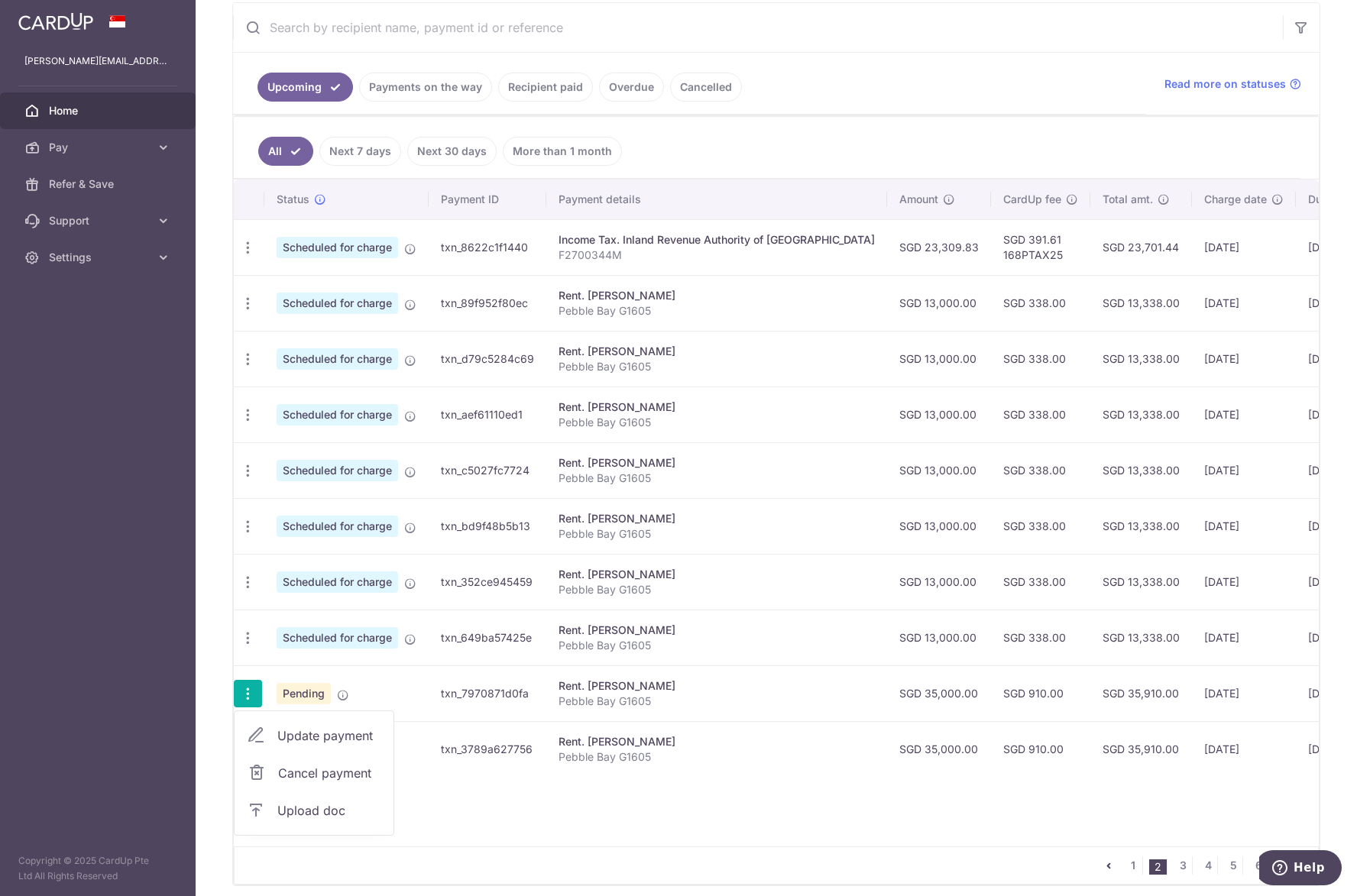
click at [303, 767] on span "Cancel payment" at bounding box center [329, 773] width 103 height 19
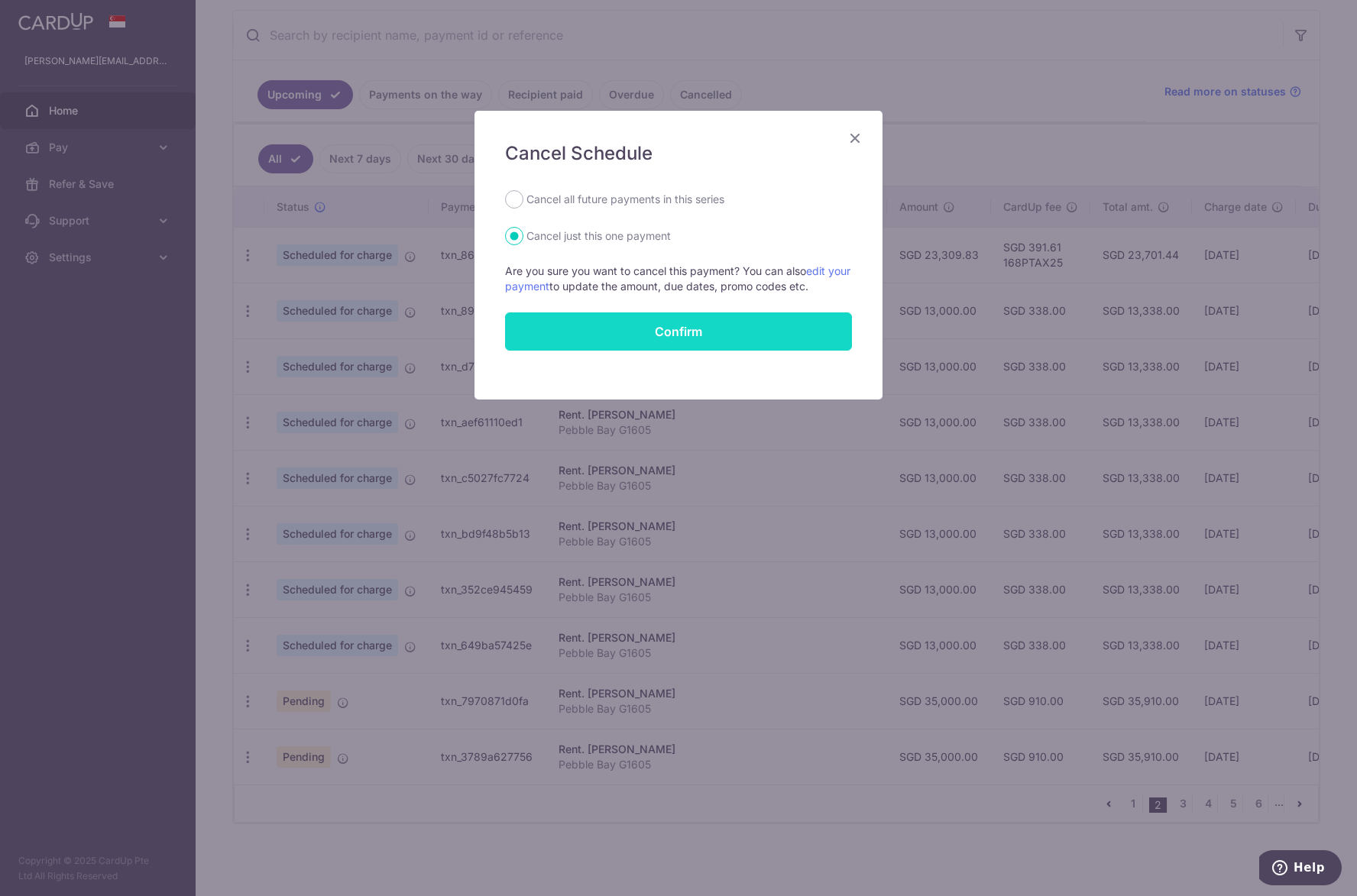
click at [614, 333] on button "Confirm" at bounding box center [679, 332] width 347 height 39
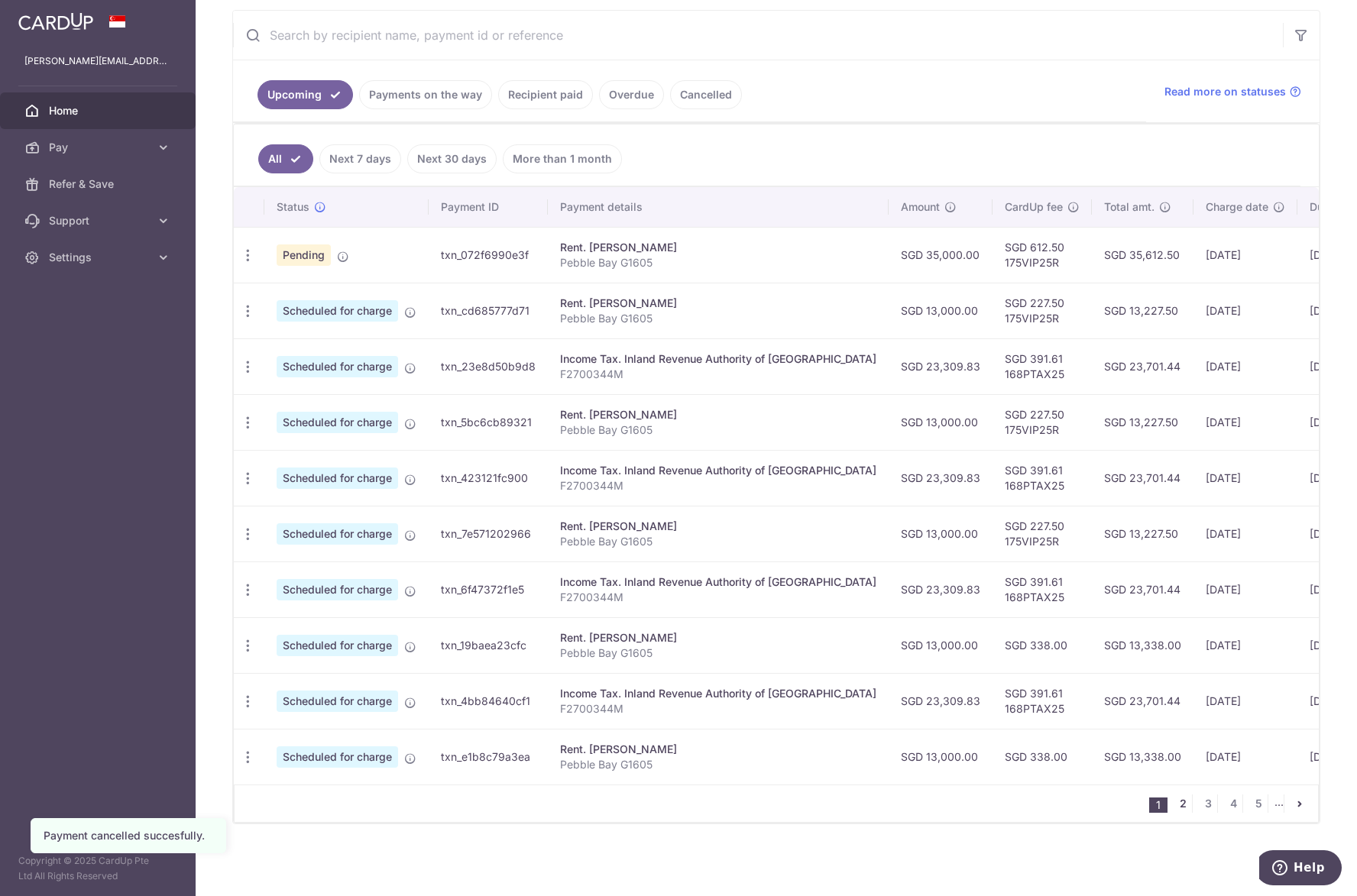
click at [1178, 803] on link "2" at bounding box center [1183, 803] width 19 height 19
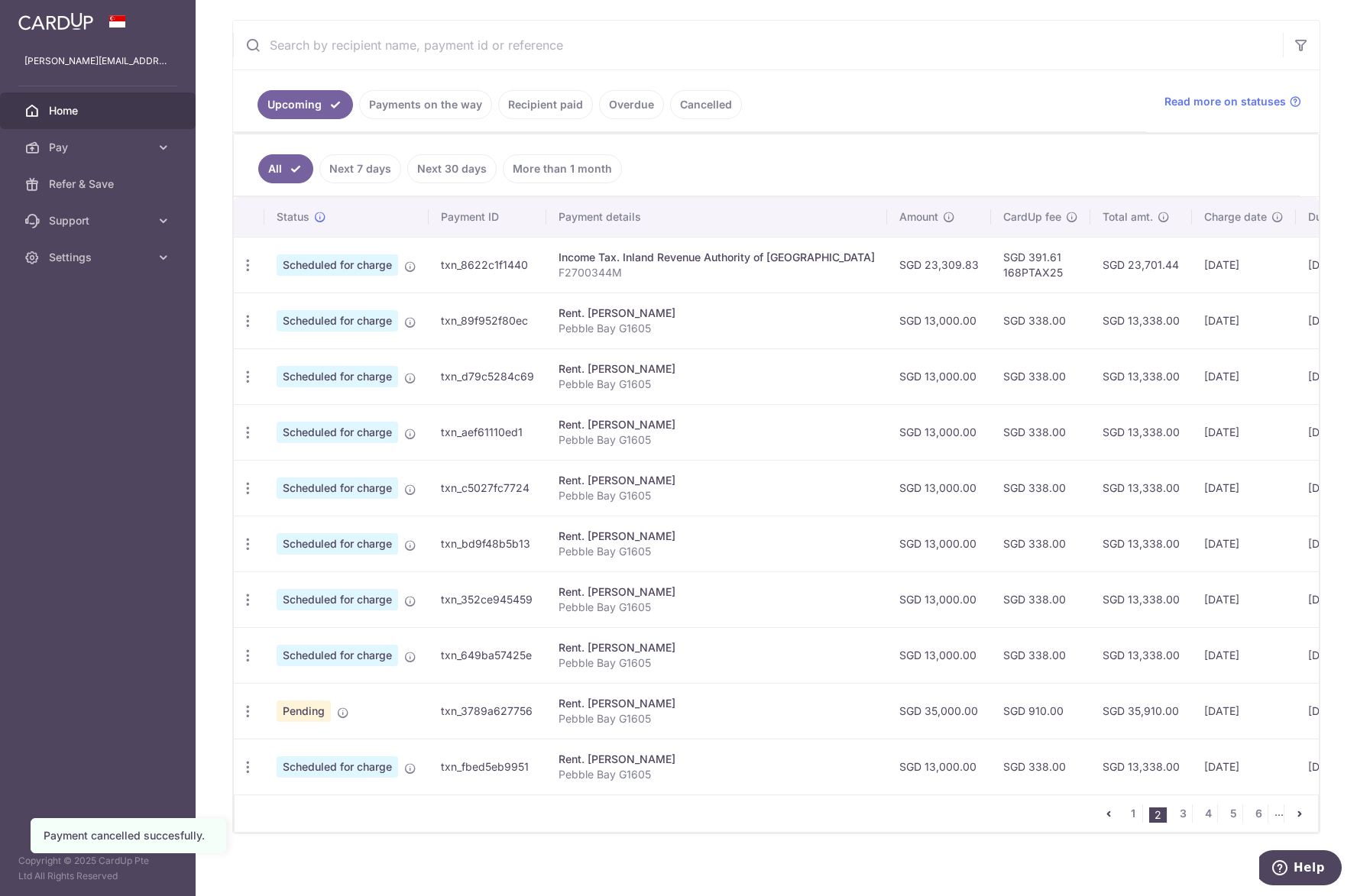
scroll to position [292, 0]
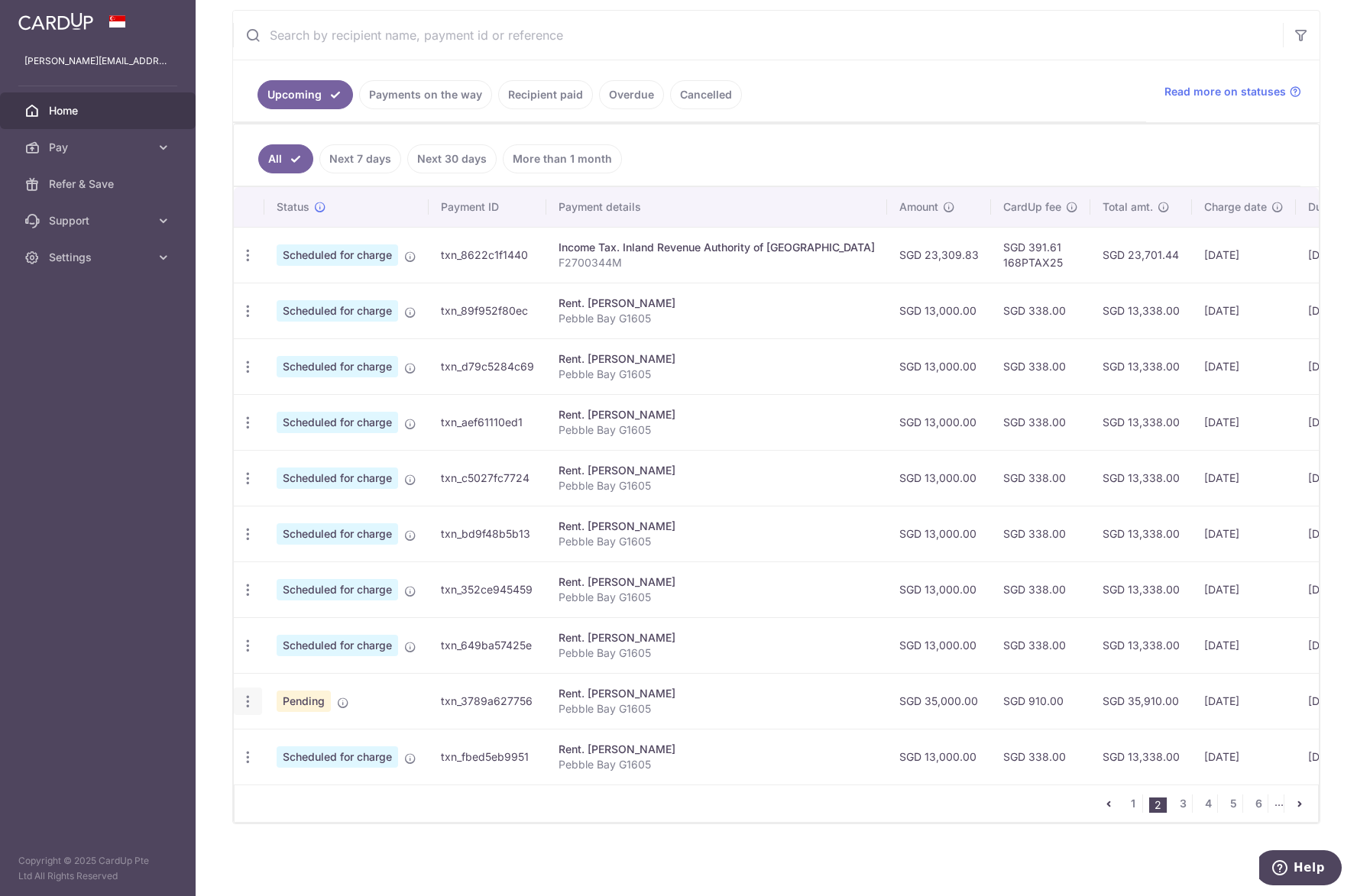
click at [248, 699] on icon "button" at bounding box center [248, 701] width 16 height 16
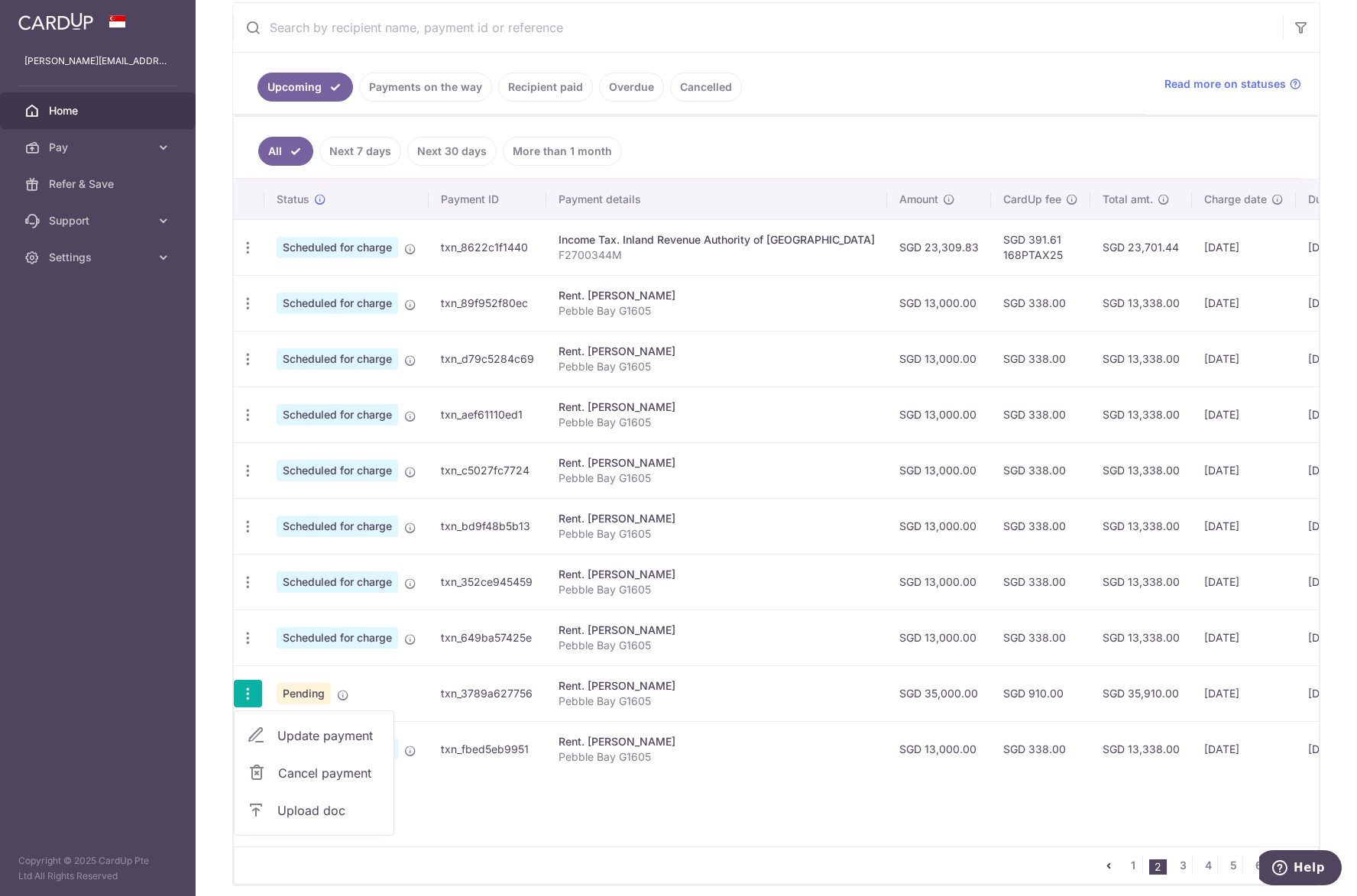
click at [294, 772] on span "Cancel payment" at bounding box center [329, 773] width 103 height 19
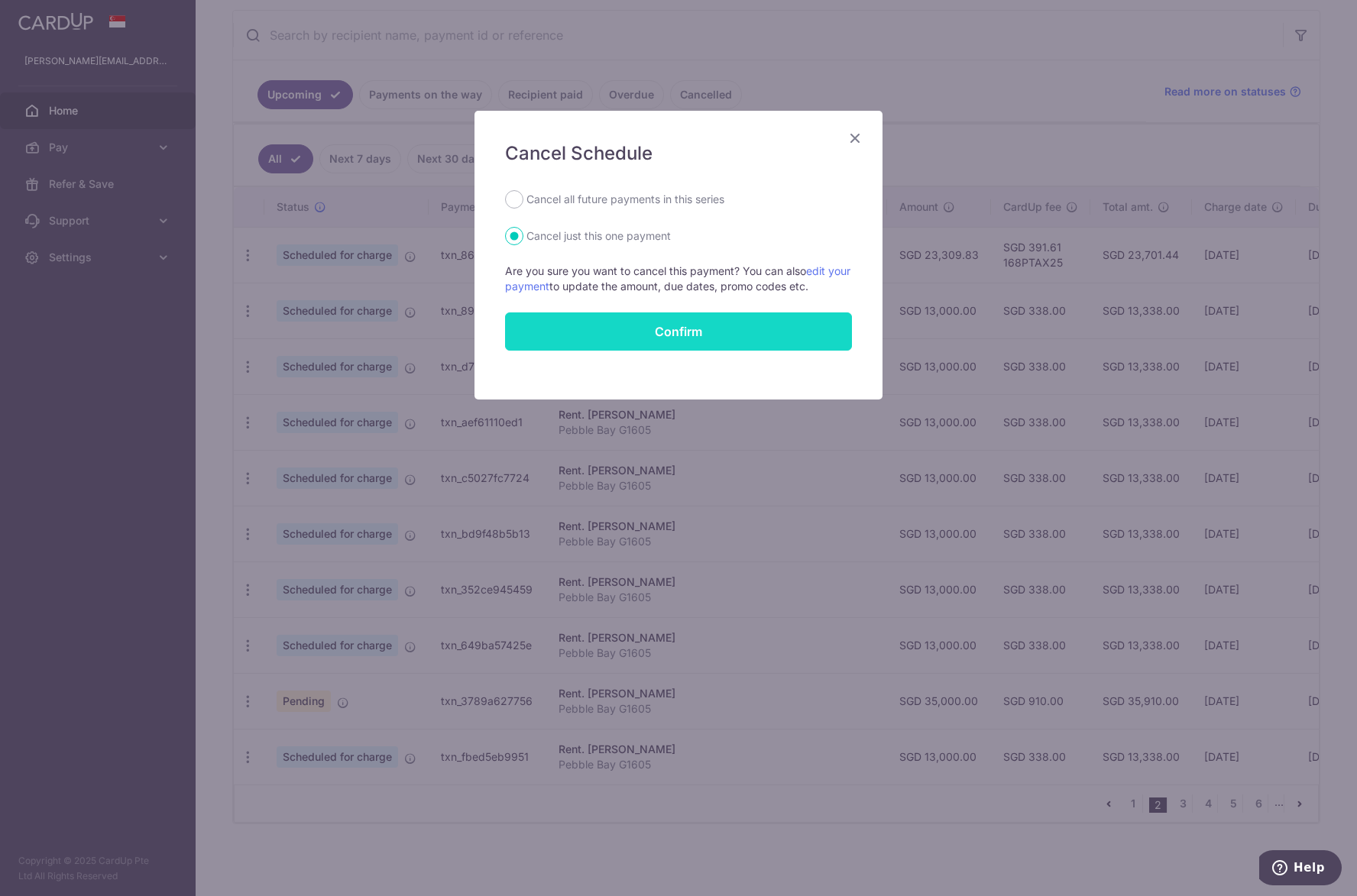
click at [622, 336] on button "Confirm" at bounding box center [679, 332] width 347 height 39
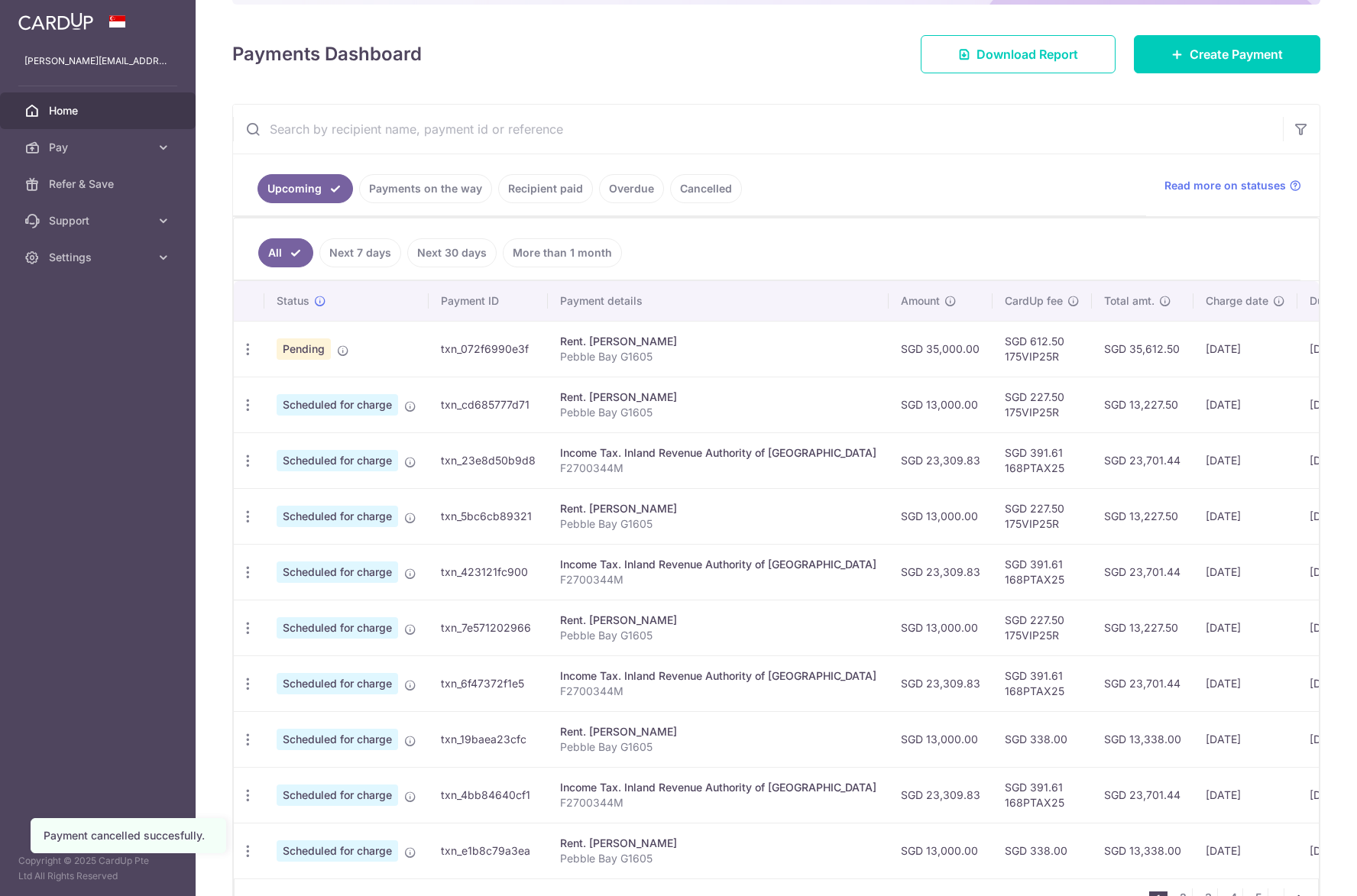
scroll to position [292, 0]
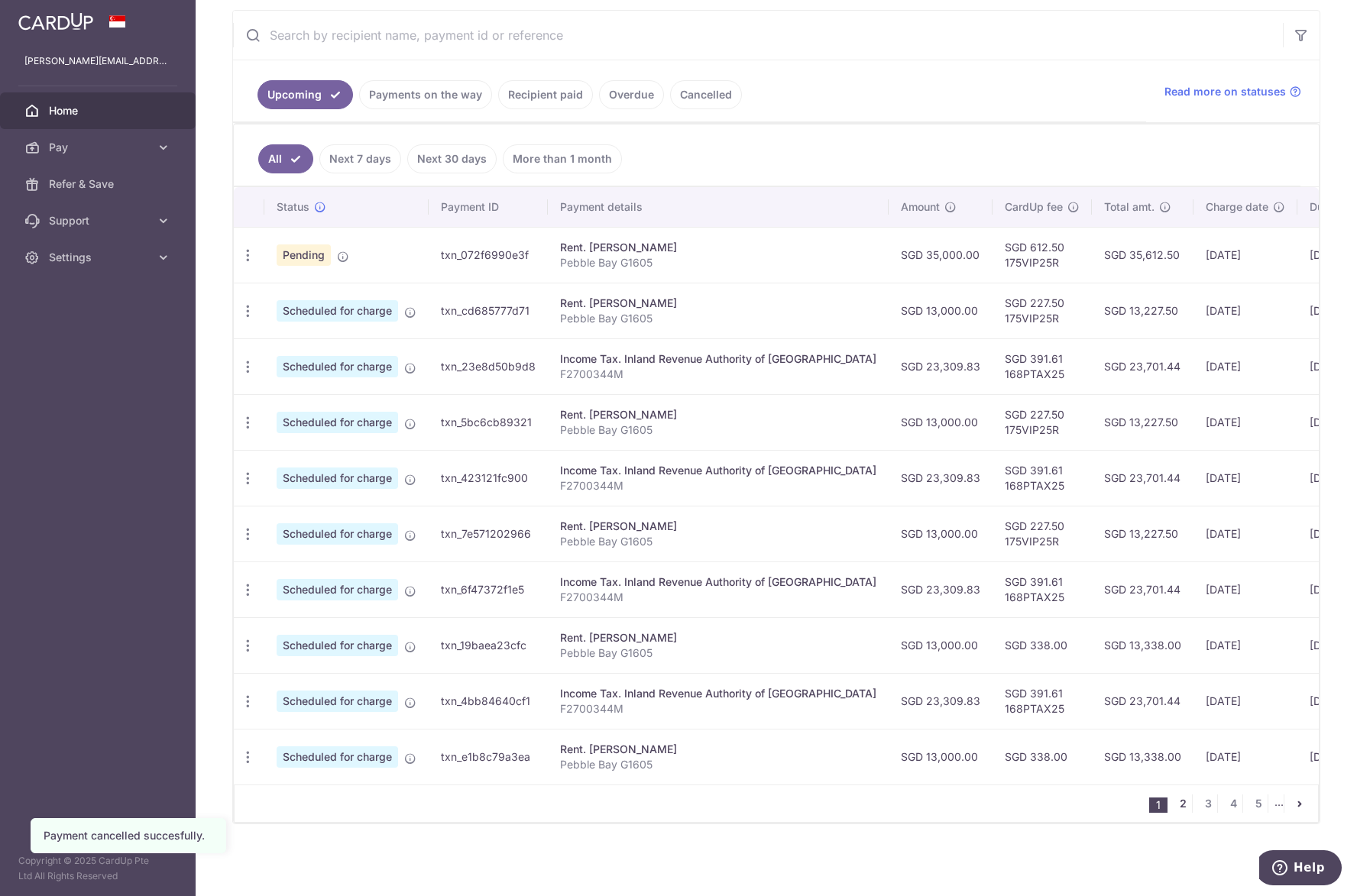
click at [1173, 801] on link "2" at bounding box center [1183, 803] width 19 height 19
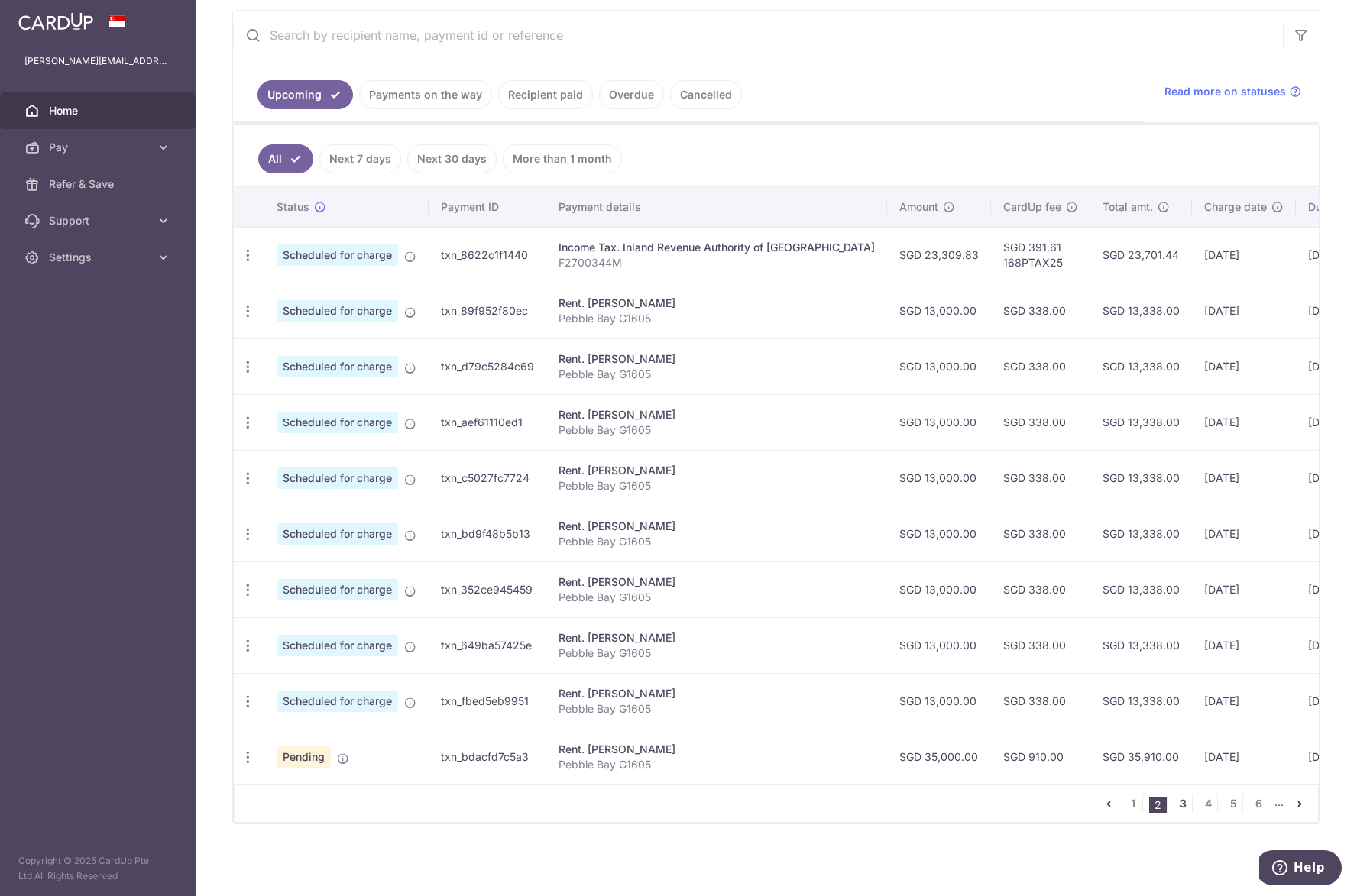
click at [1173, 809] on link "3" at bounding box center [1183, 803] width 19 height 19
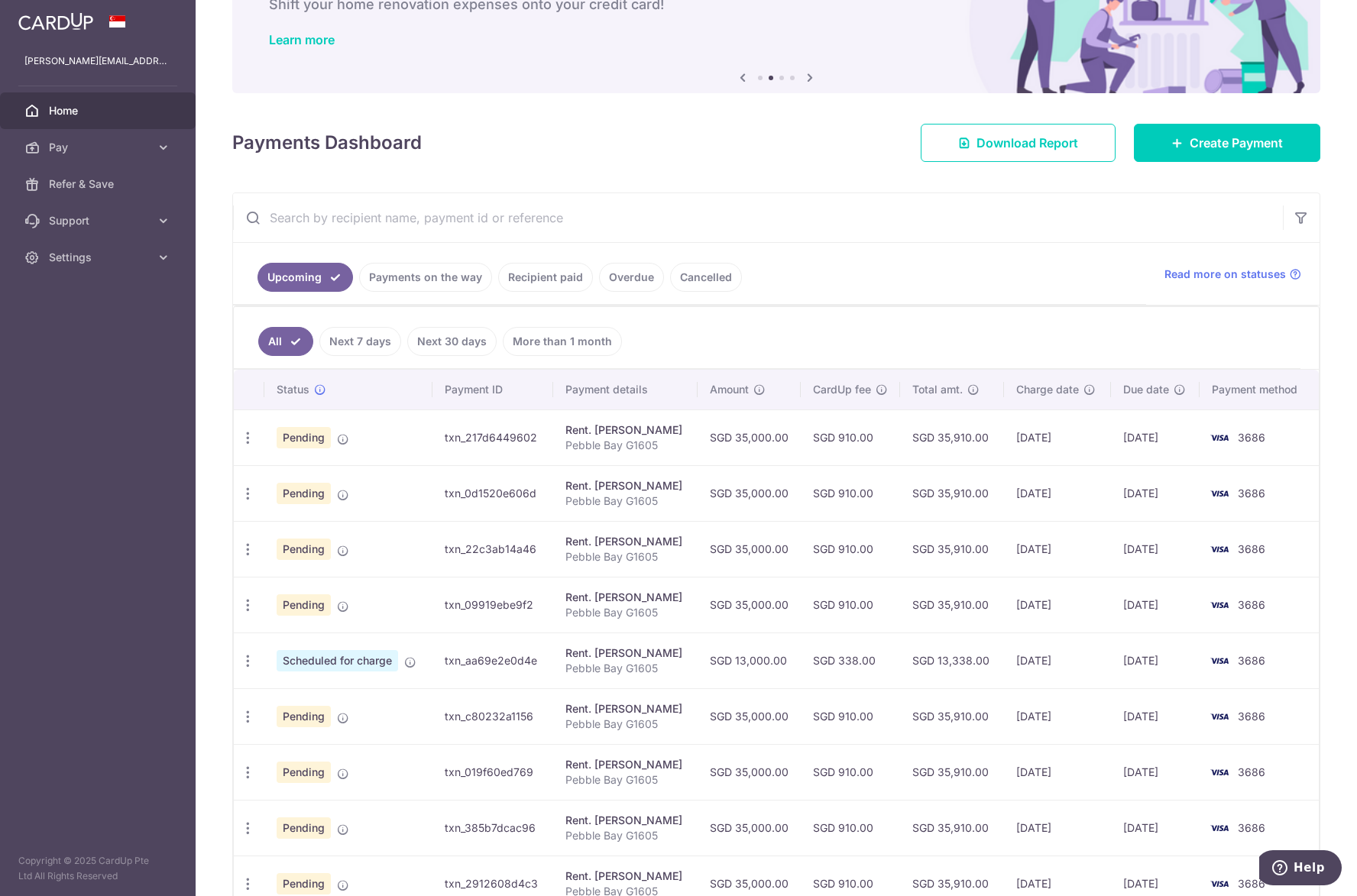
scroll to position [285, 0]
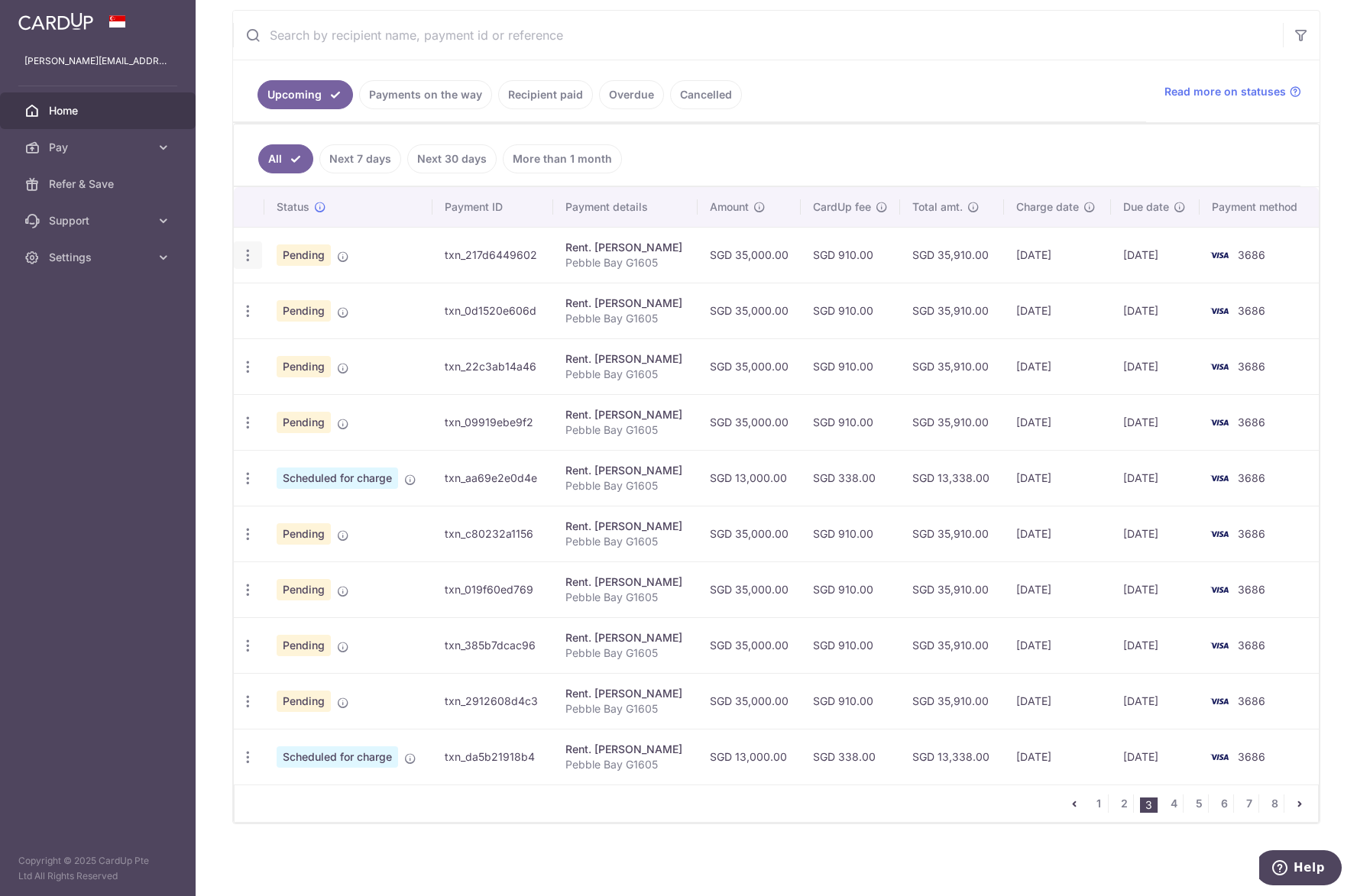
click at [247, 258] on icon "button" at bounding box center [248, 255] width 16 height 16
click at [272, 330] on link "Cancel payment" at bounding box center [314, 335] width 159 height 39
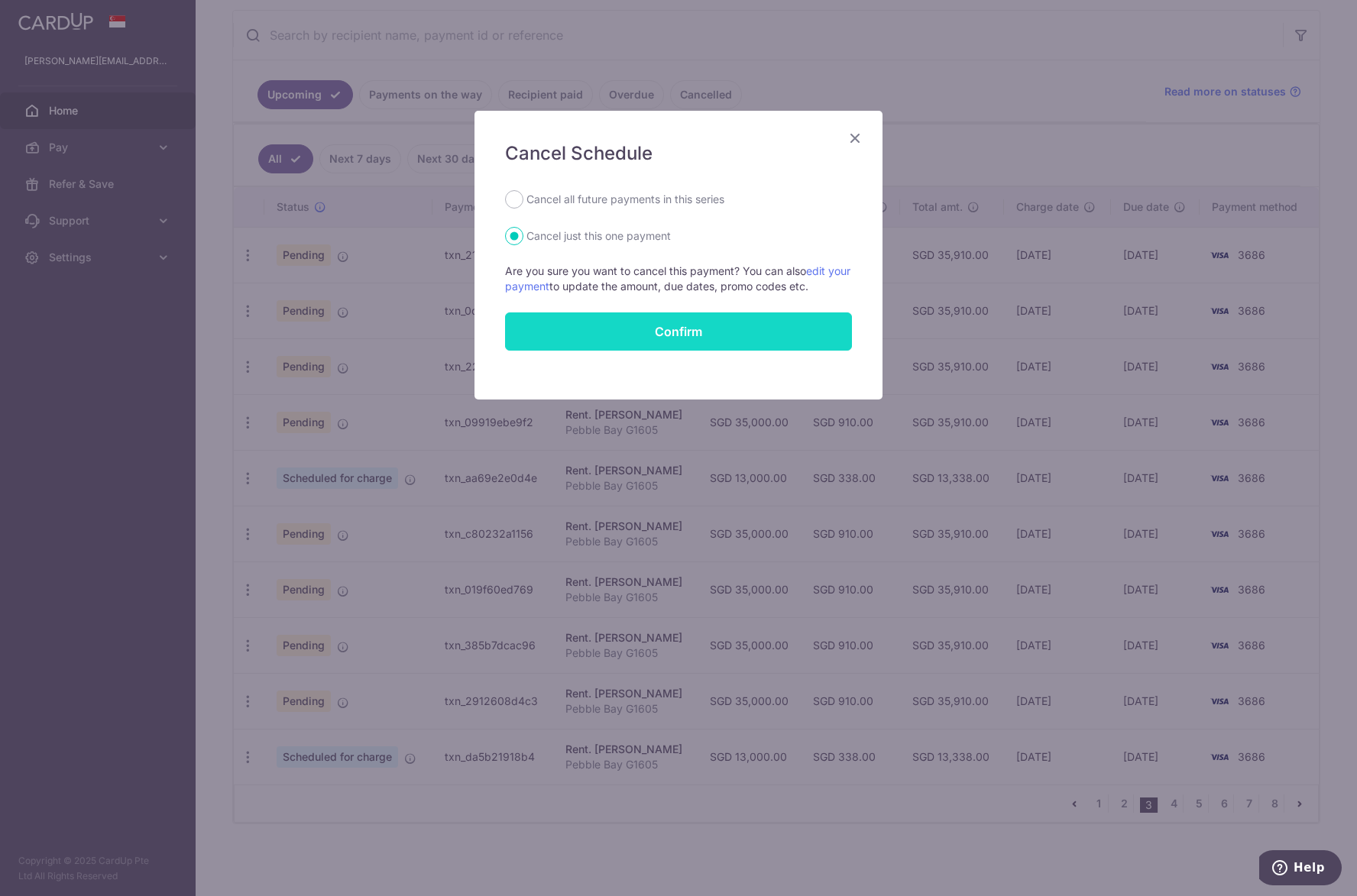
click at [584, 317] on button "Confirm" at bounding box center [679, 332] width 347 height 39
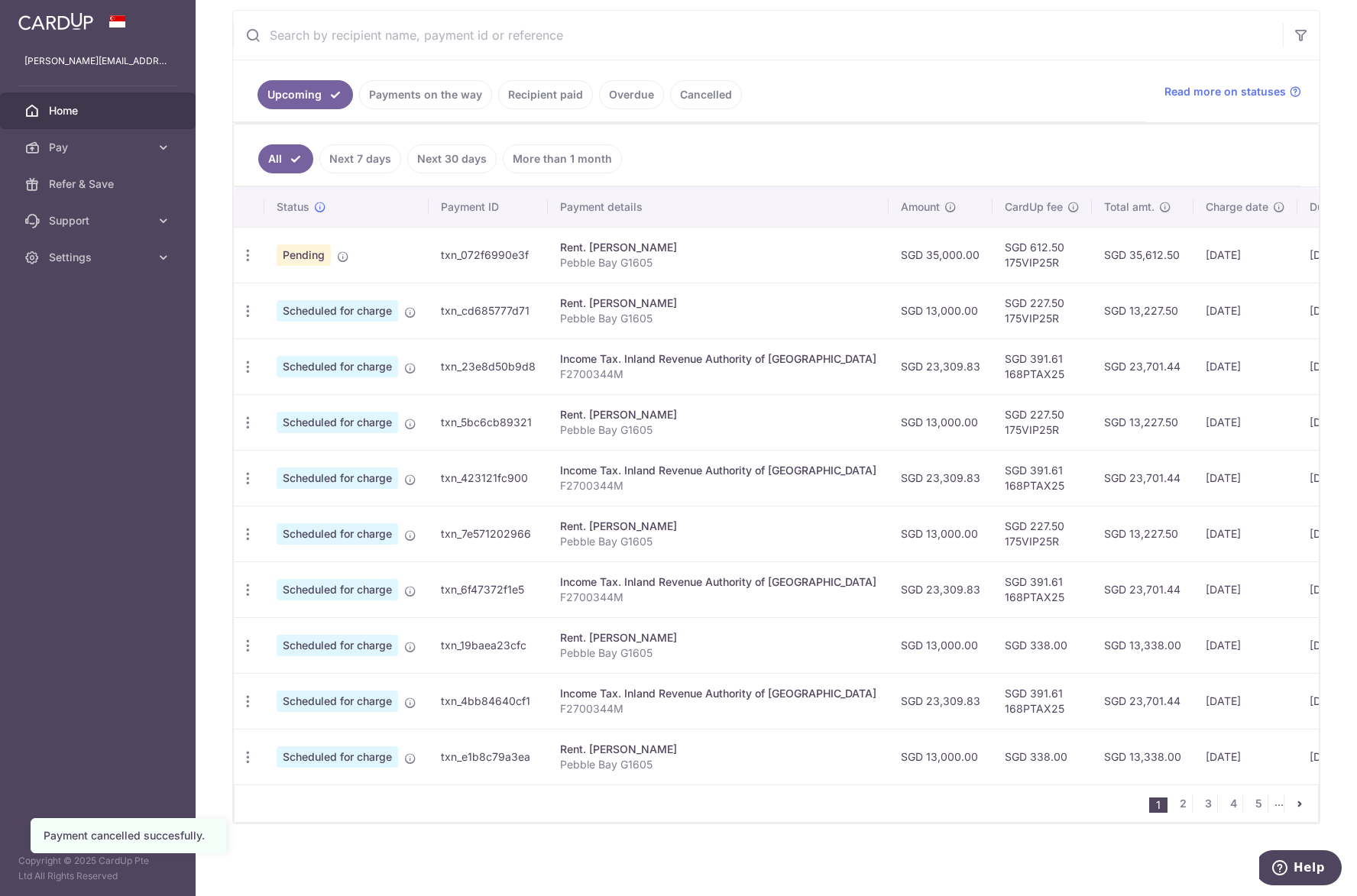
scroll to position [292, 0]
click at [1173, 803] on link "2" at bounding box center [1183, 803] width 19 height 19
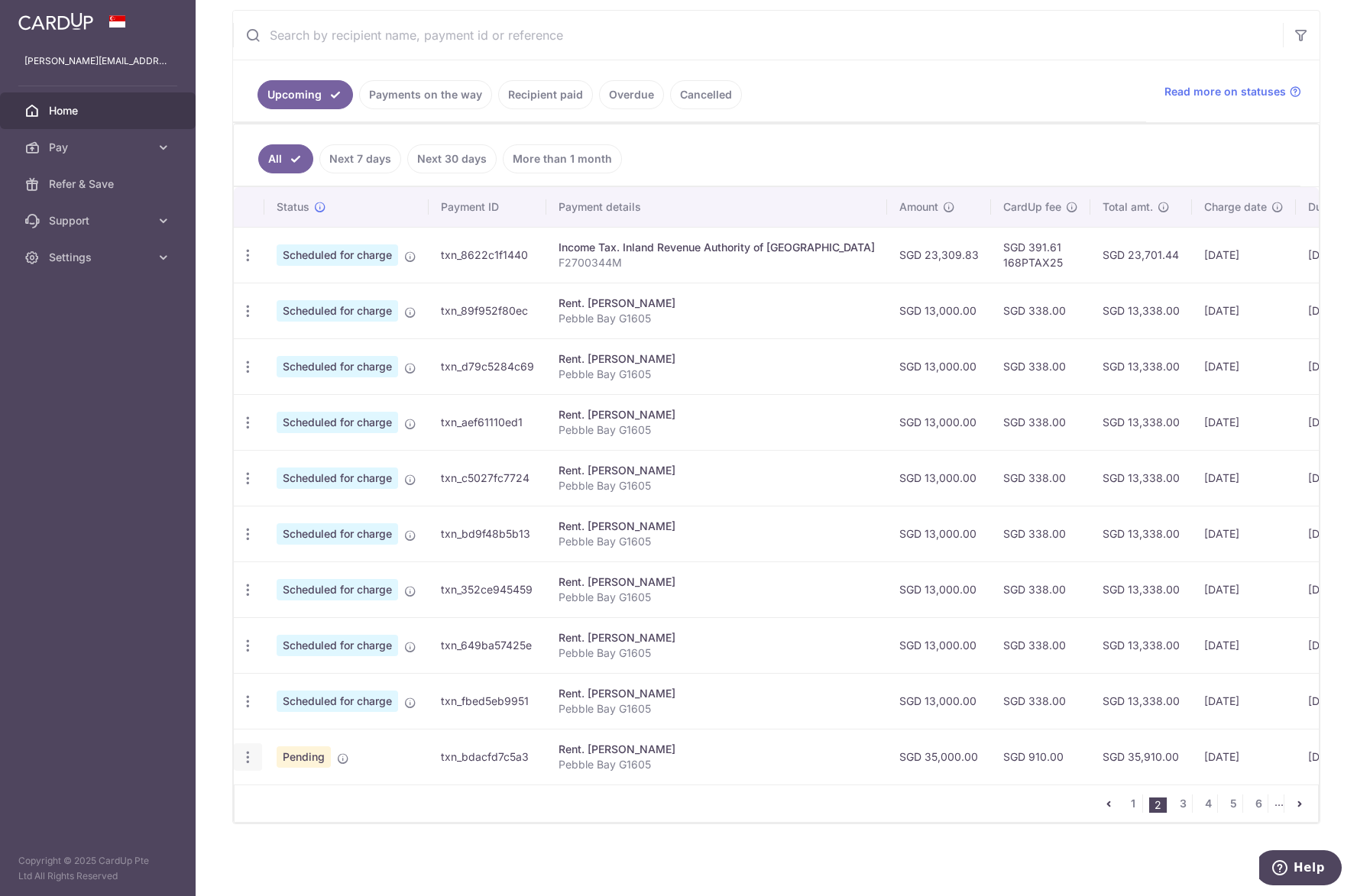
click at [251, 755] on icon "button" at bounding box center [248, 756] width 16 height 16
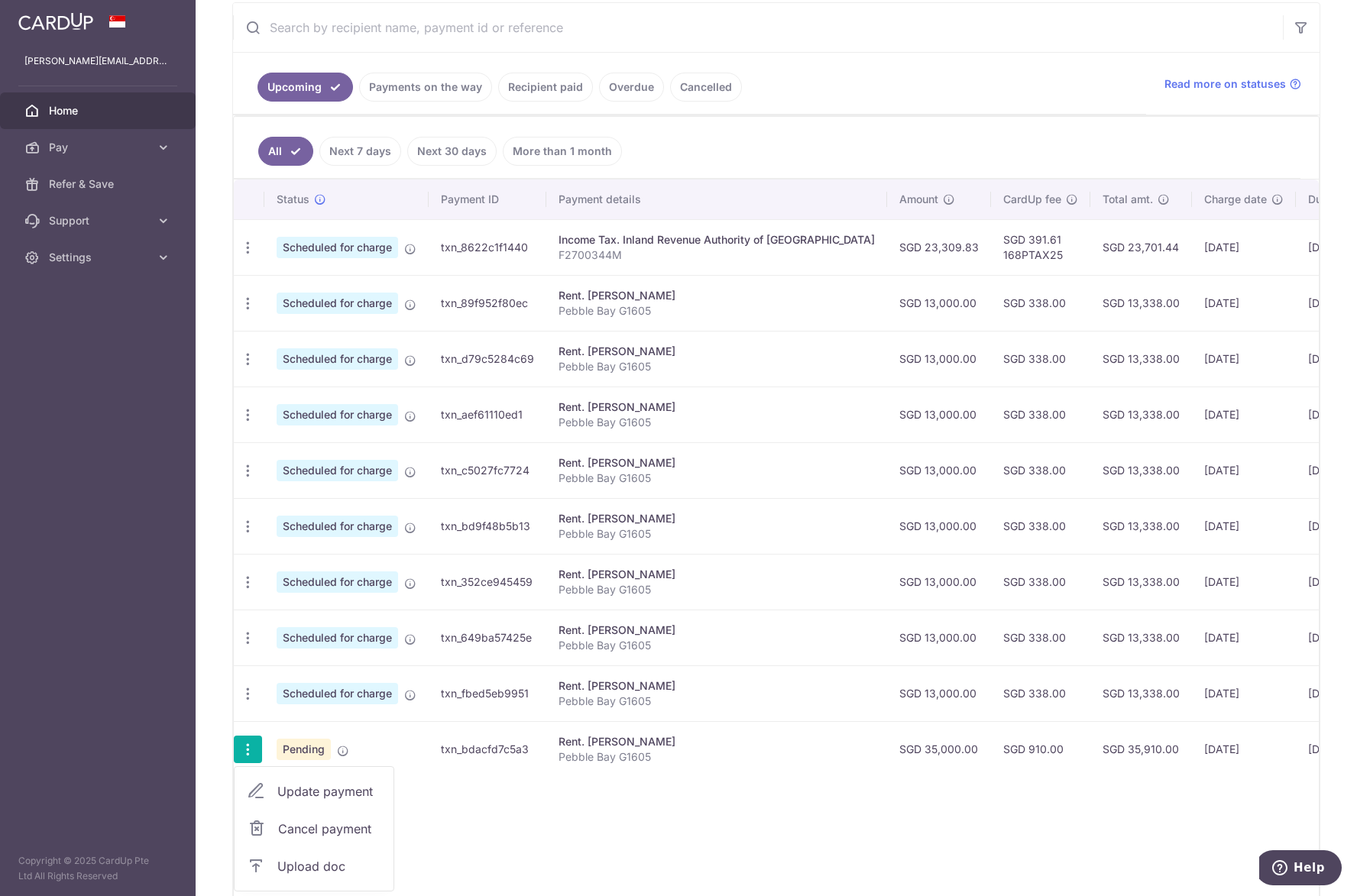
click at [304, 828] on span "Cancel payment" at bounding box center [329, 828] width 103 height 19
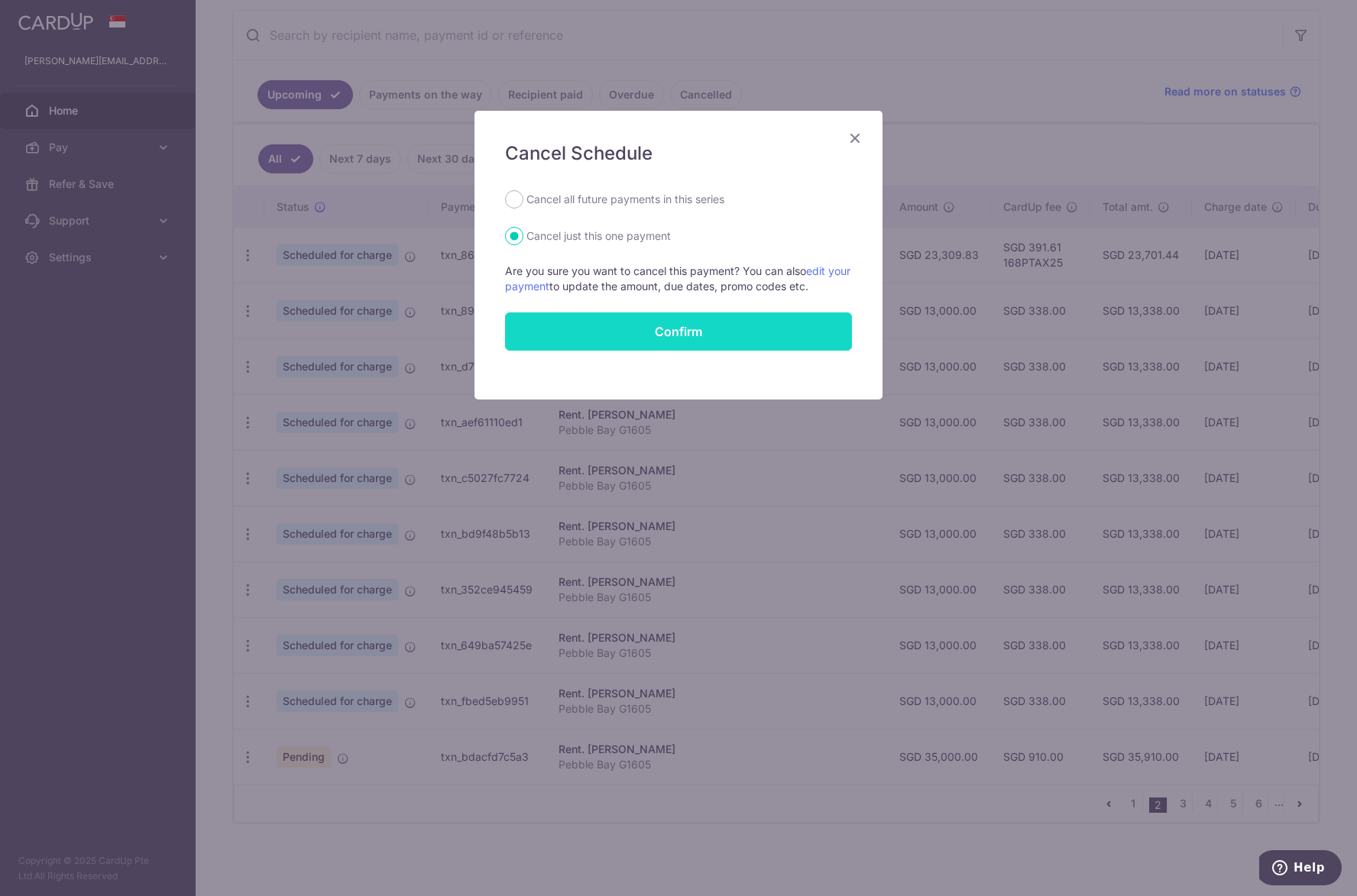
click at [591, 337] on button "Confirm" at bounding box center [679, 332] width 347 height 39
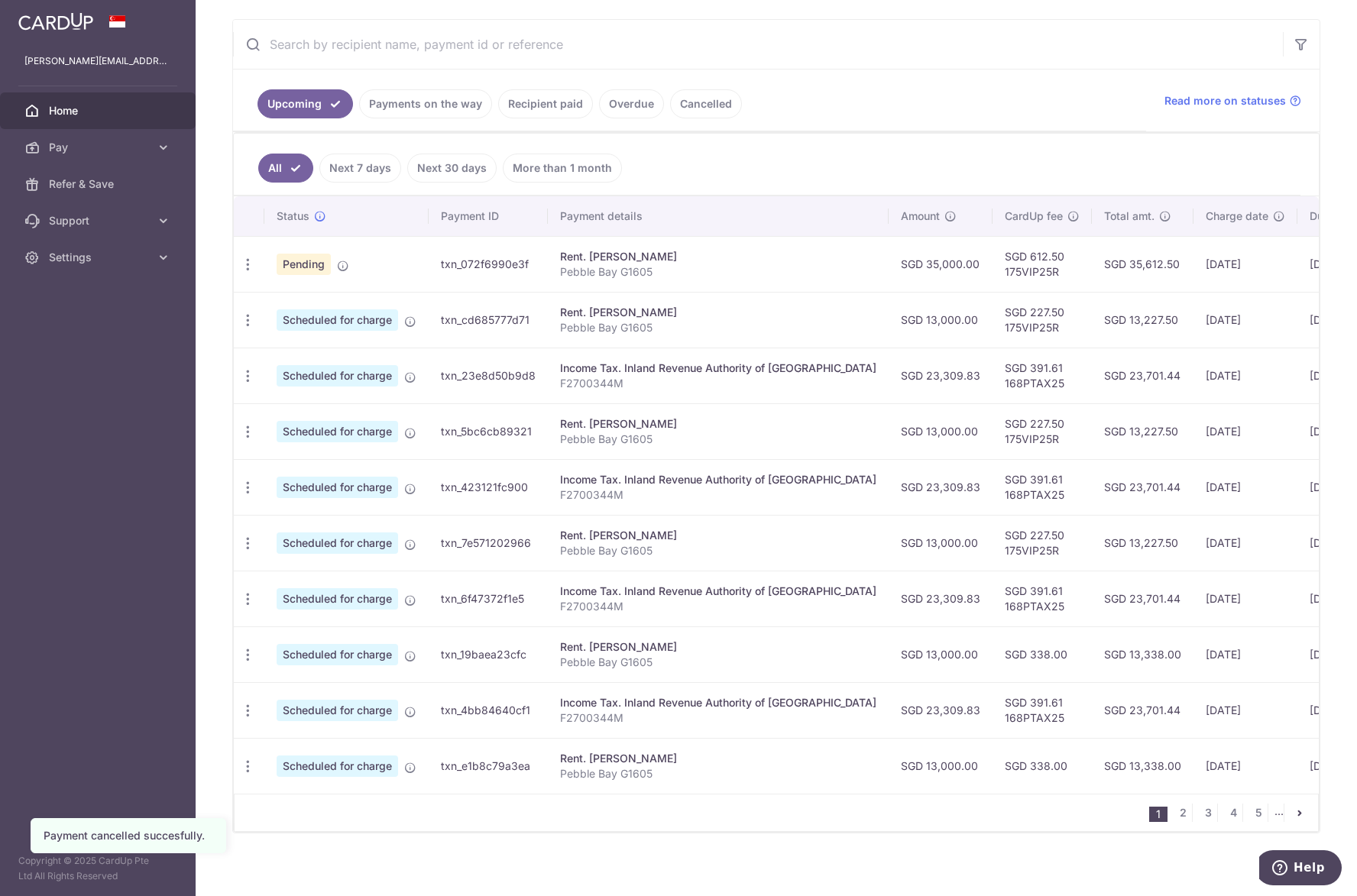
scroll to position [292, 0]
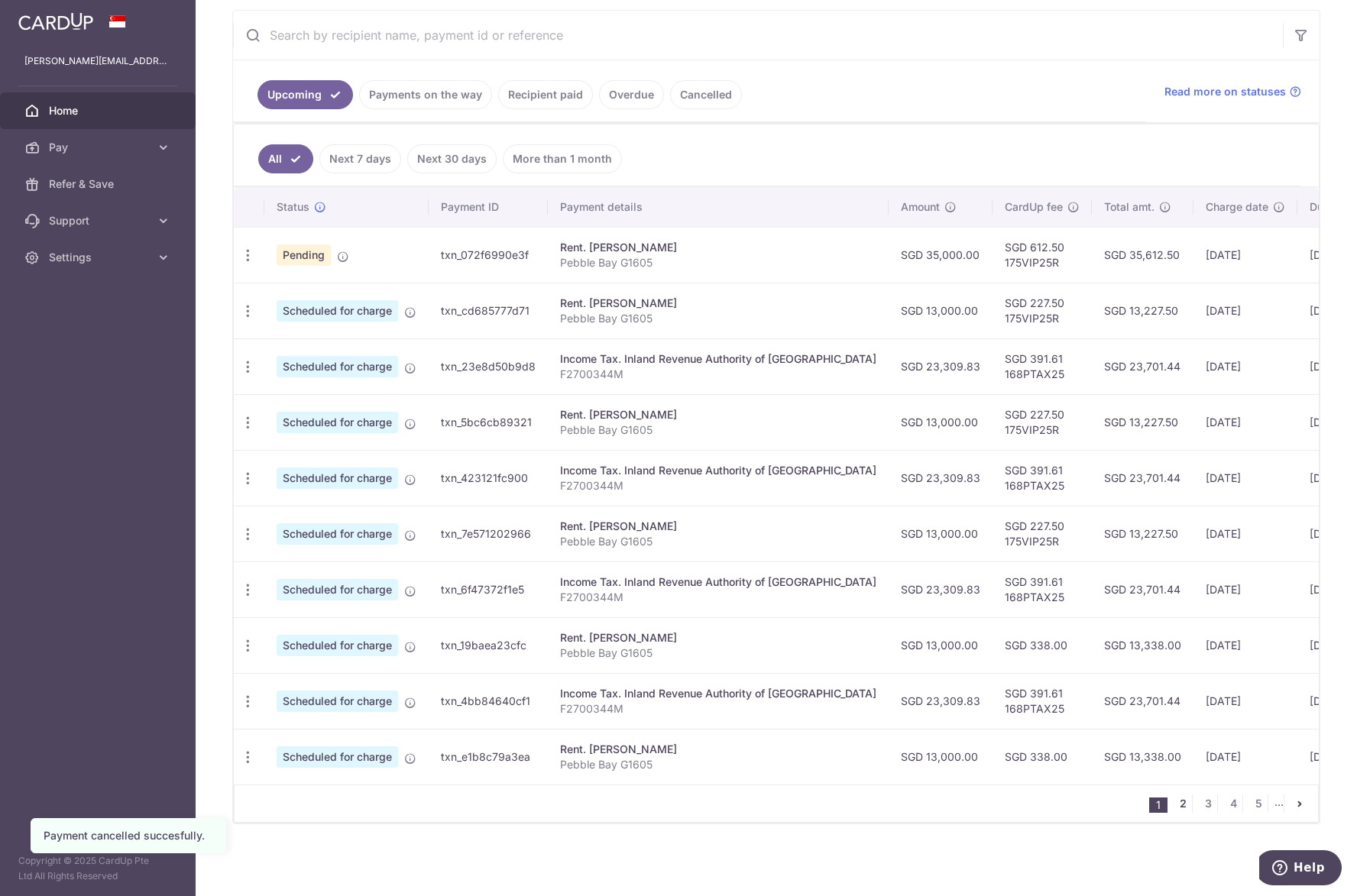
click at [1178, 800] on link "2" at bounding box center [1183, 803] width 19 height 19
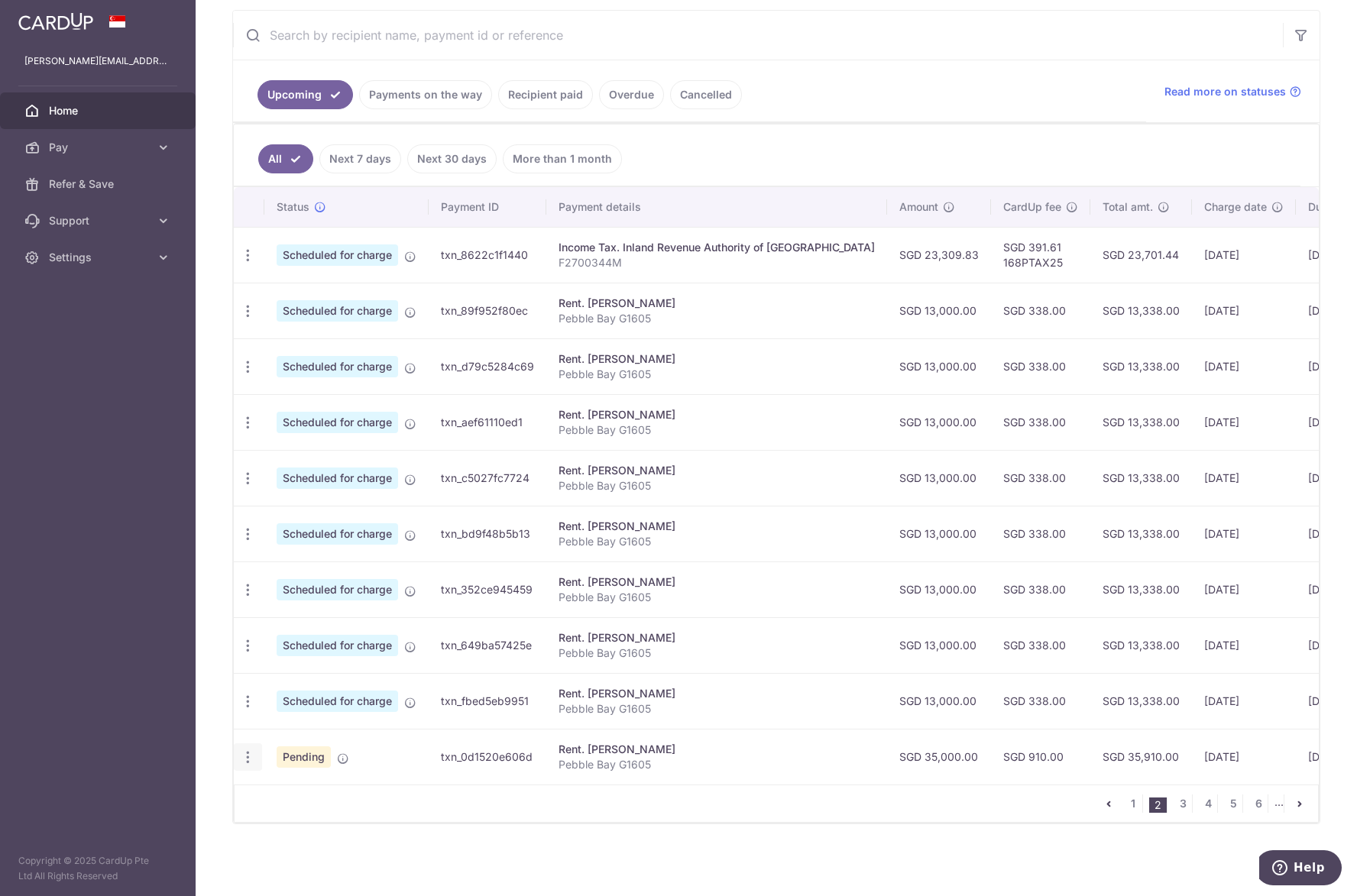
click at [248, 749] on icon "button" at bounding box center [248, 756] width 16 height 16
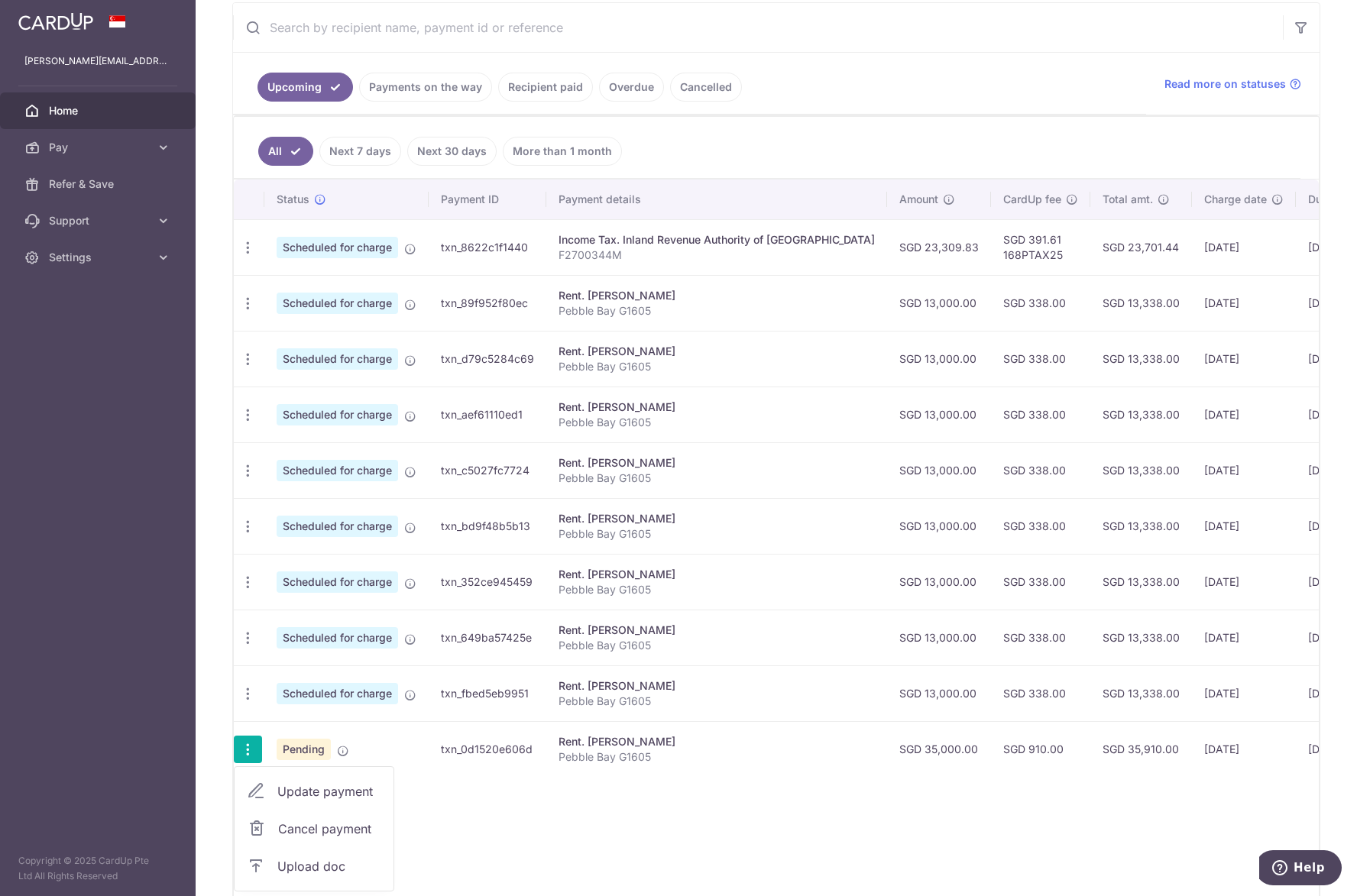
click at [312, 824] on span "Cancel payment" at bounding box center [329, 828] width 103 height 19
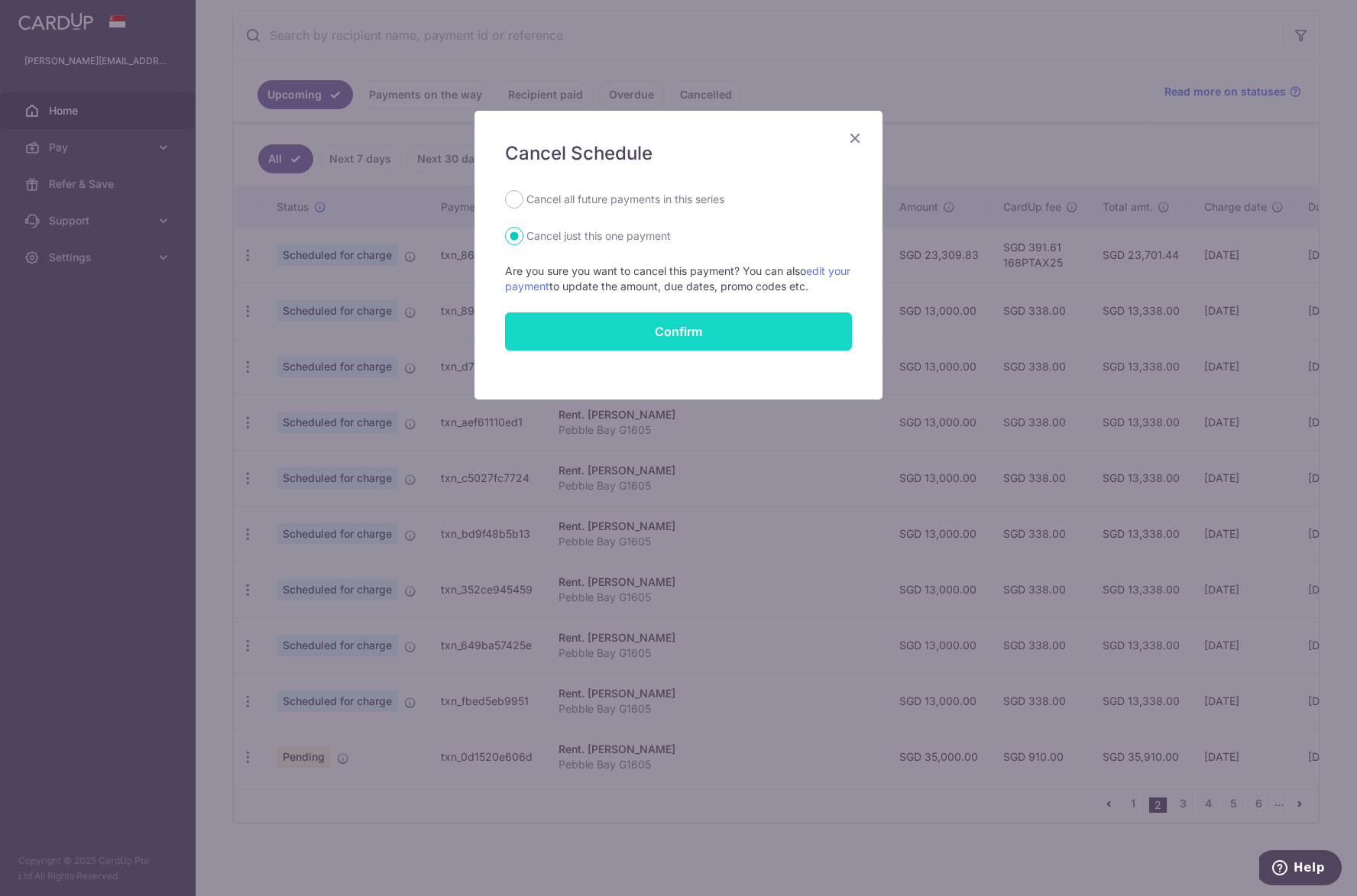
click at [625, 332] on button "Confirm" at bounding box center [679, 332] width 347 height 39
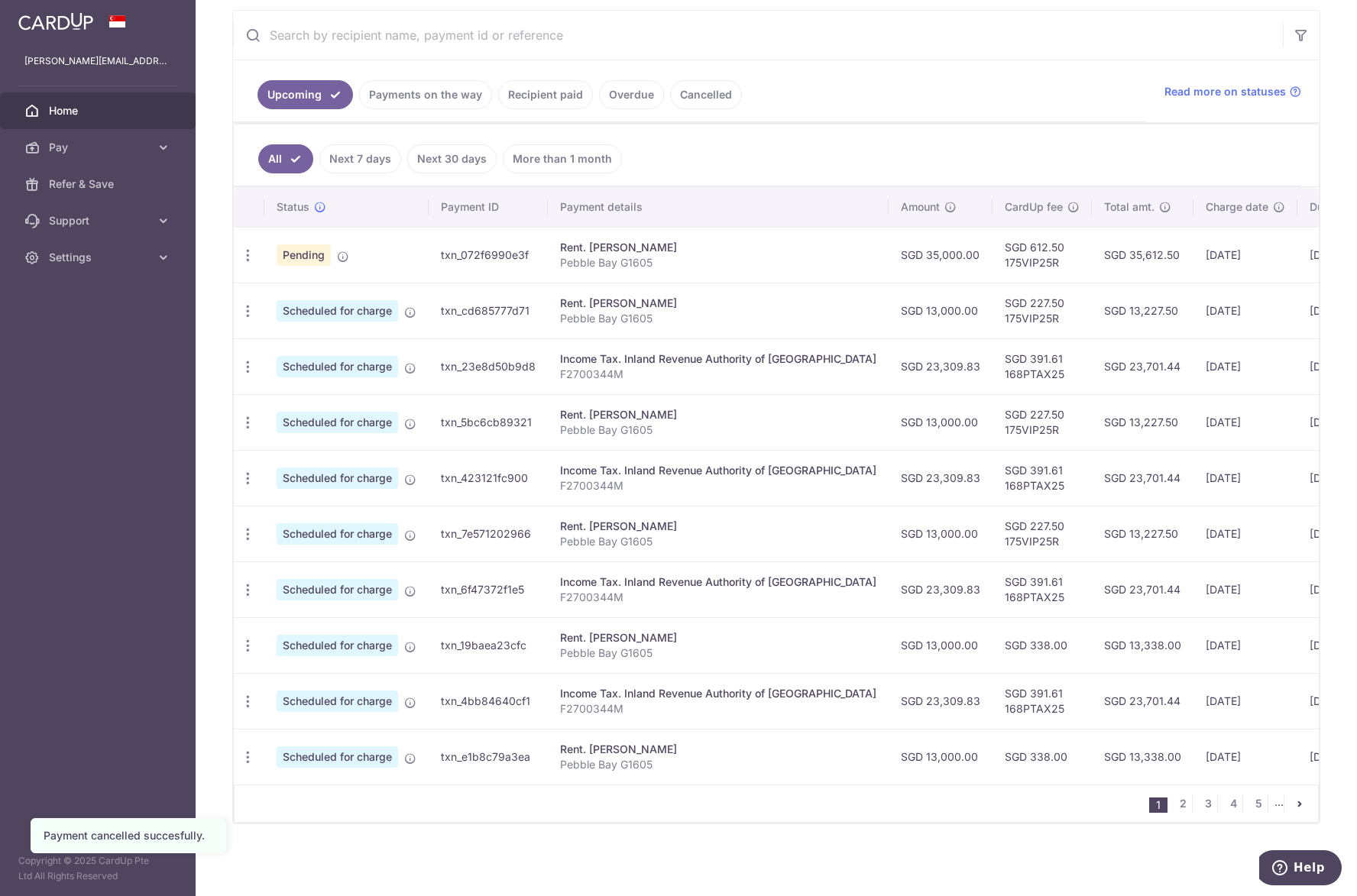
scroll to position [274, 0]
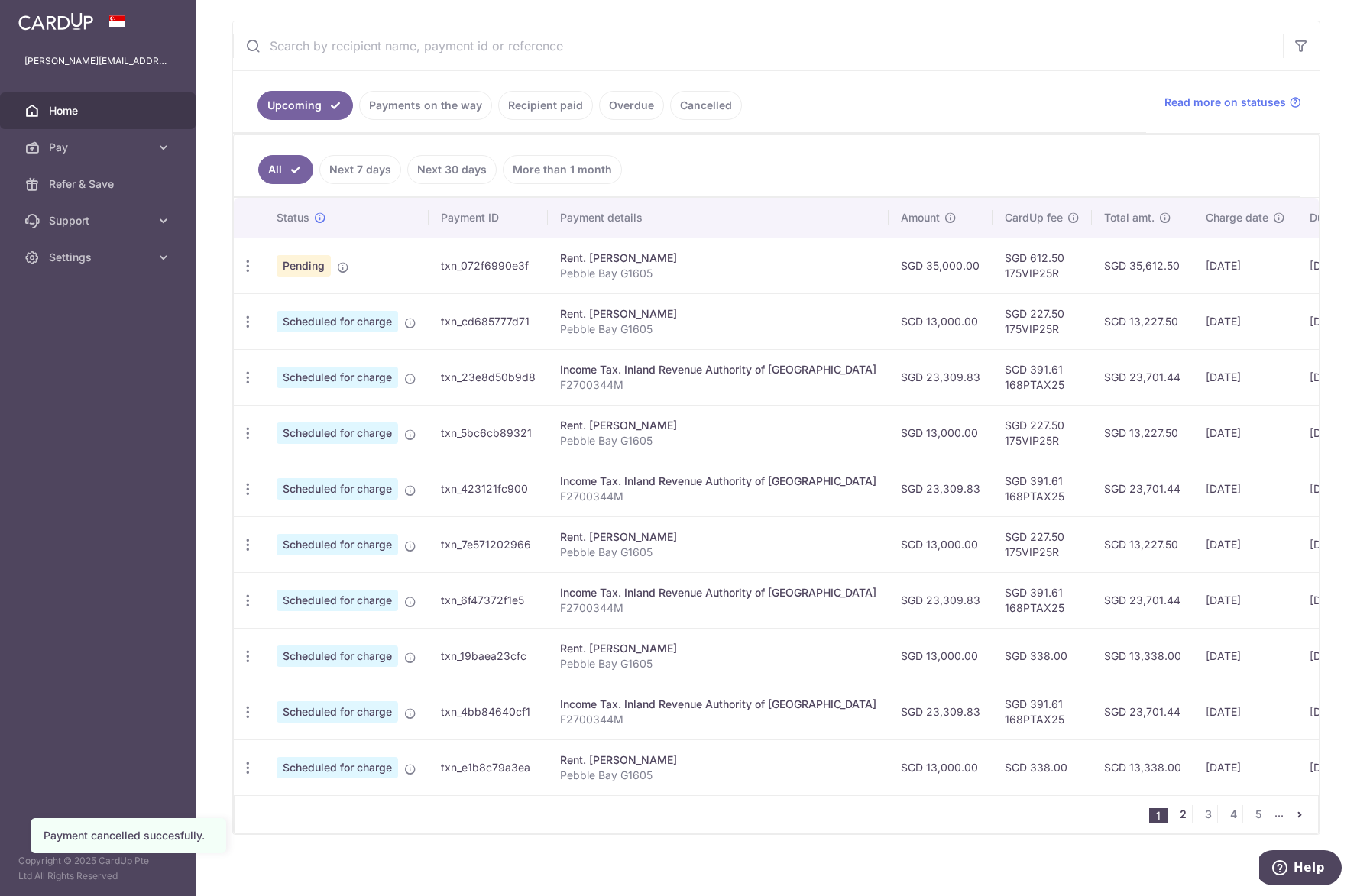
click at [1173, 823] on link "2" at bounding box center [1183, 814] width 19 height 19
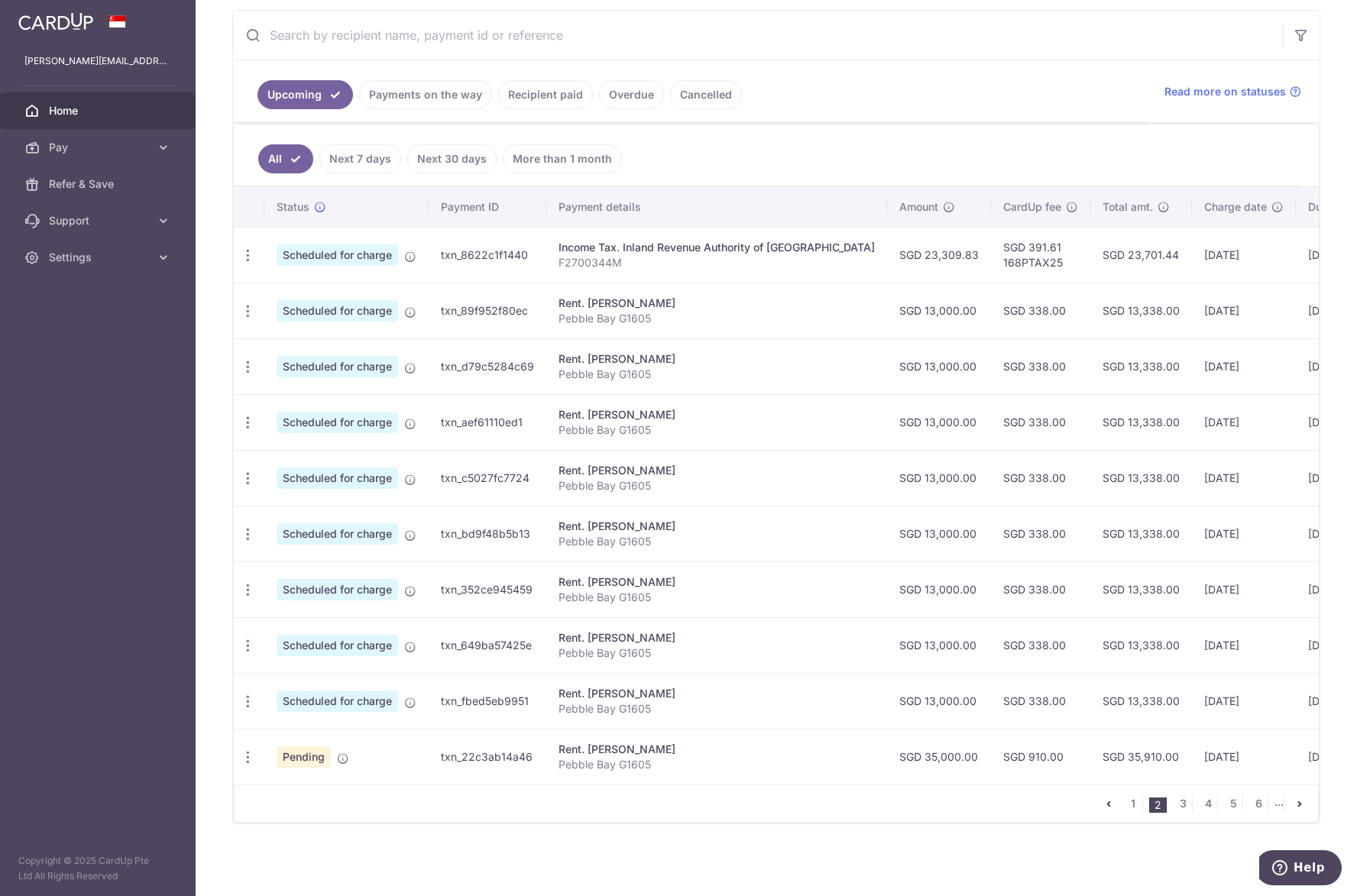
scroll to position [292, 0]
click at [246, 743] on div "Update payment Cancel payment Upload doc" at bounding box center [248, 756] width 29 height 29
click at [246, 749] on icon "button" at bounding box center [248, 756] width 16 height 16
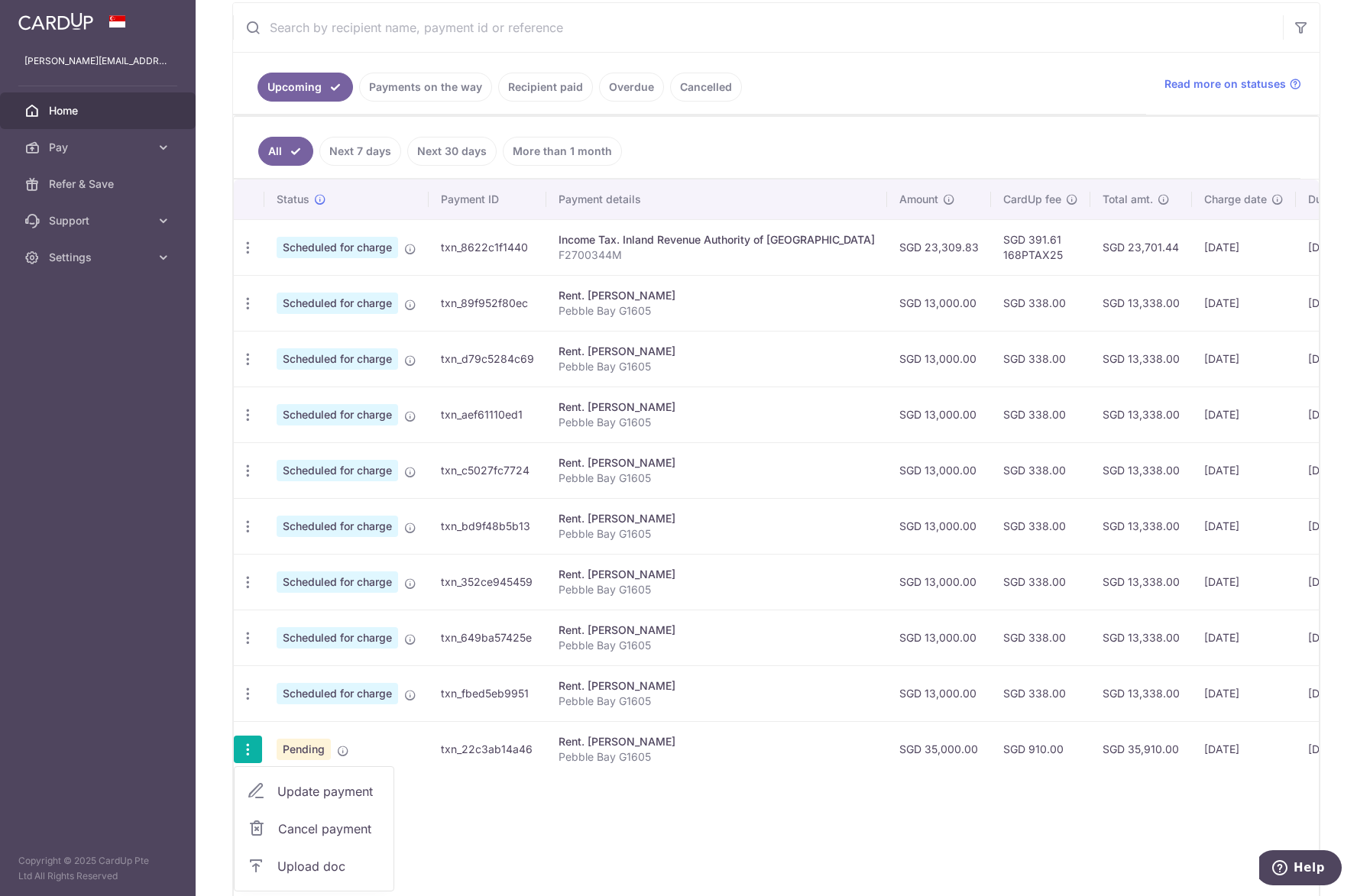
click at [309, 823] on span "Cancel payment" at bounding box center [329, 828] width 103 height 19
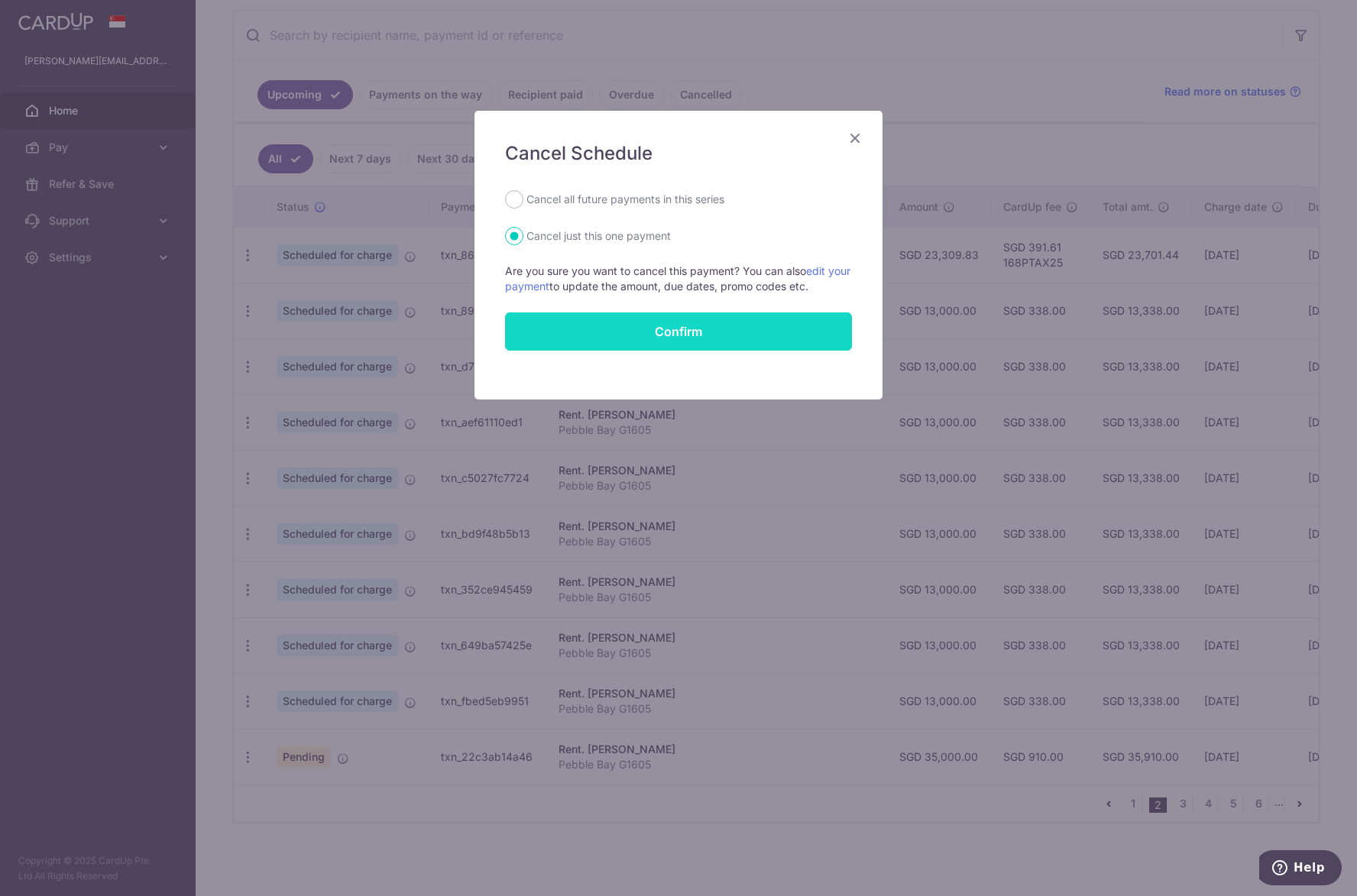
click at [712, 340] on button "Confirm" at bounding box center [679, 332] width 347 height 39
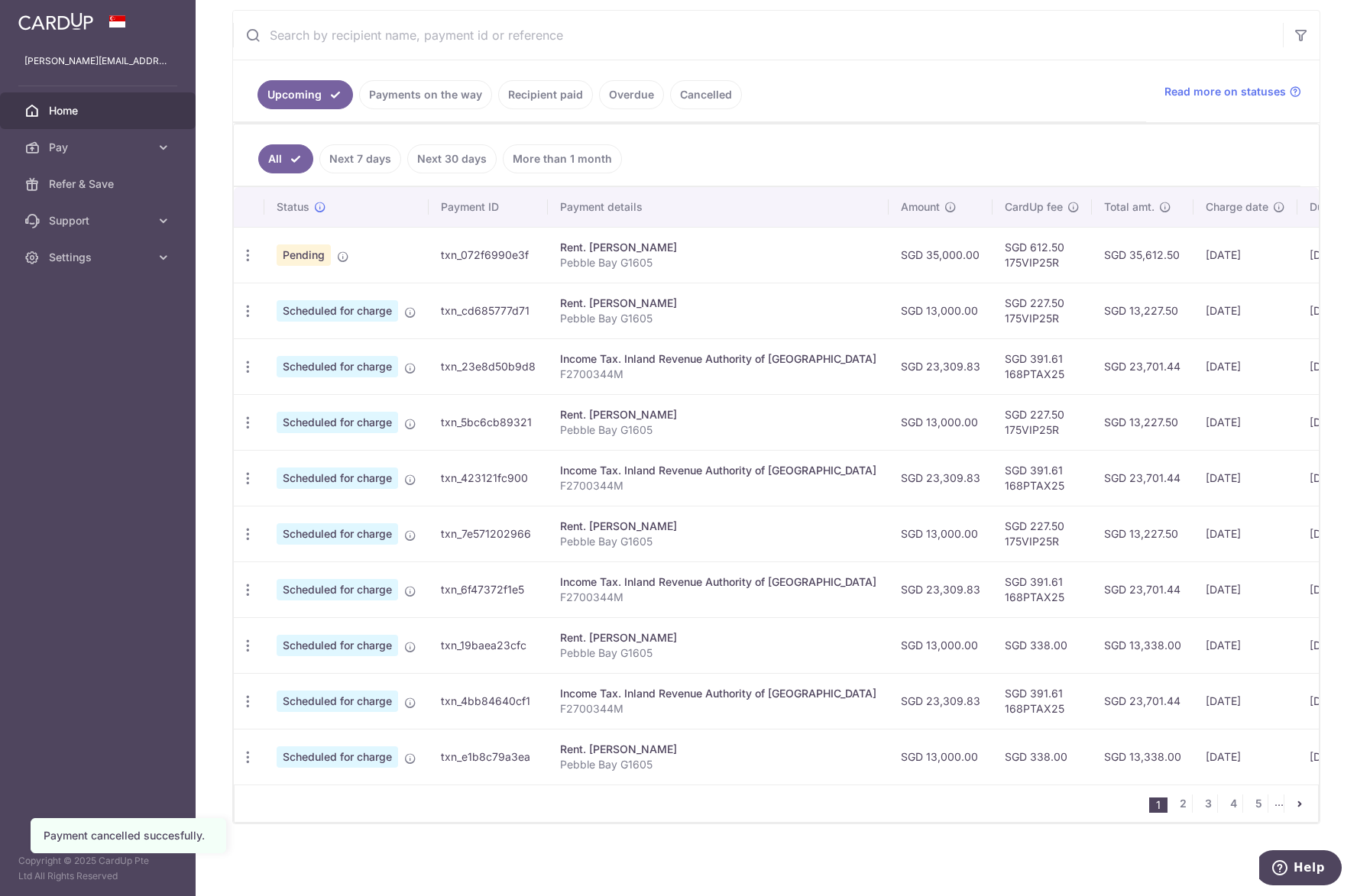
scroll to position [292, 0]
click at [1176, 807] on link "2" at bounding box center [1183, 803] width 19 height 19
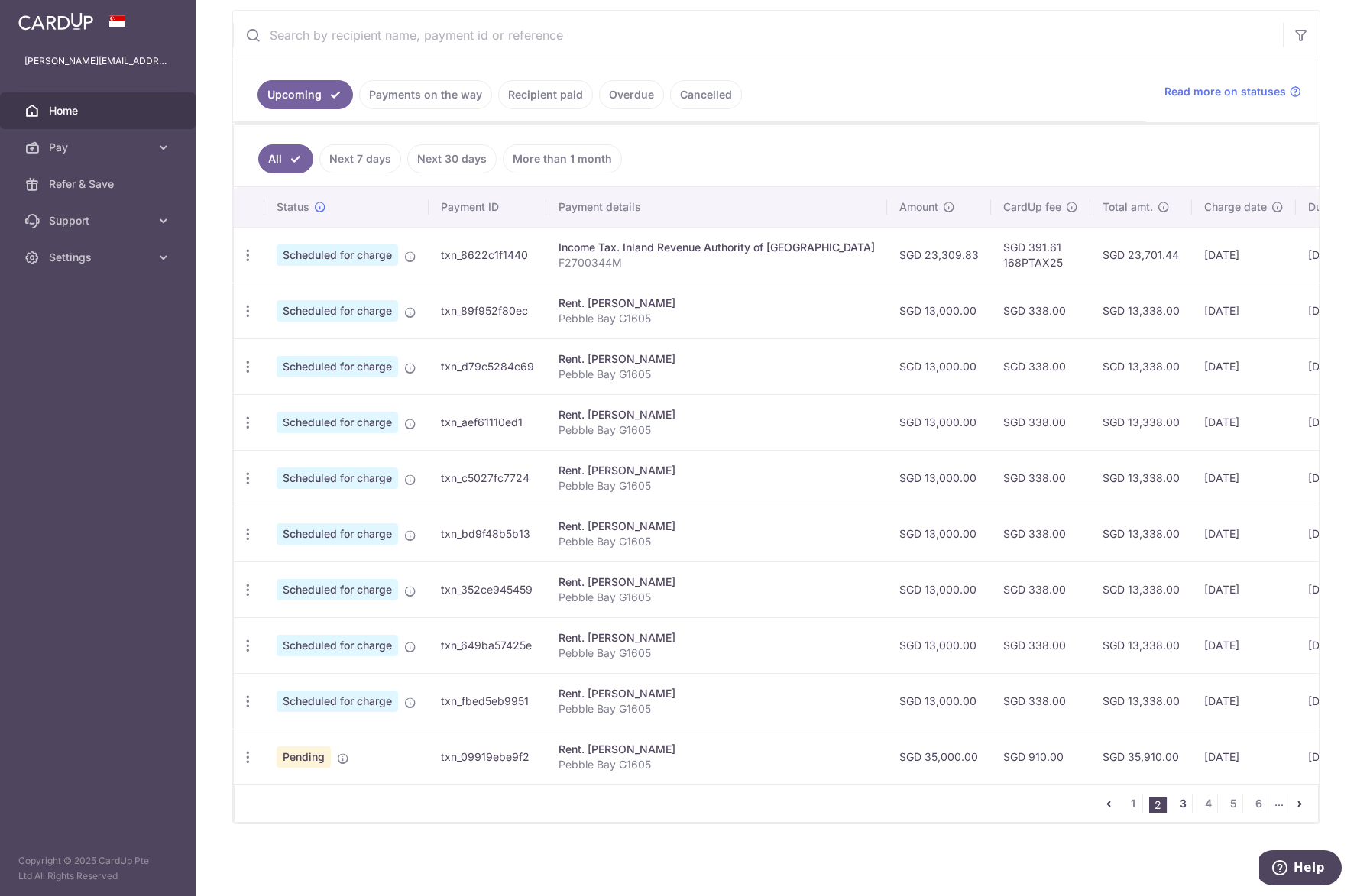
click at [1174, 807] on link "3" at bounding box center [1183, 803] width 19 height 19
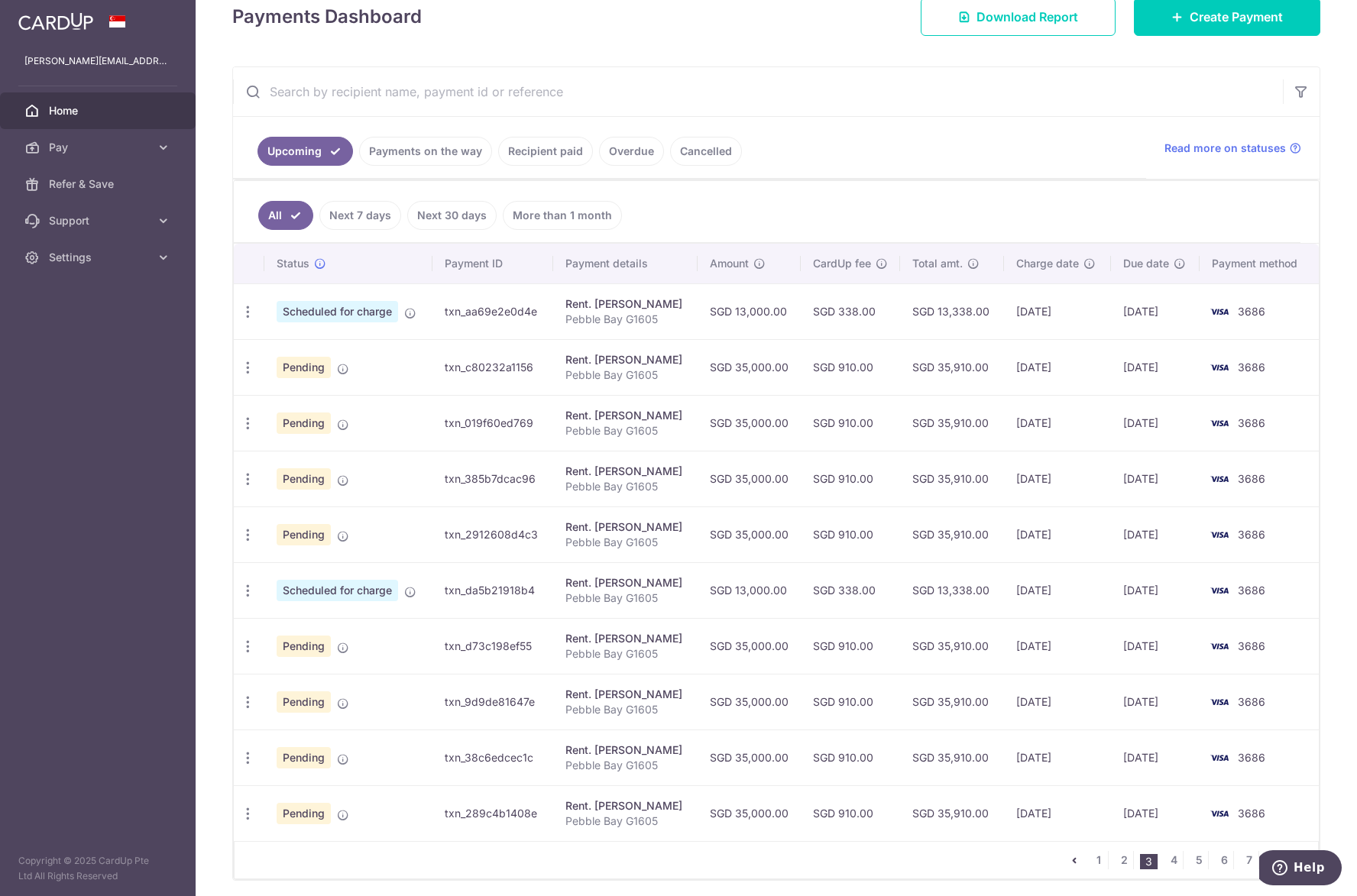
scroll to position [229, 0]
click at [255, 374] on div "Update payment Cancel payment Upload doc" at bounding box center [248, 366] width 29 height 29
click at [251, 368] on icon "button" at bounding box center [248, 366] width 16 height 16
click at [278, 443] on span "Cancel payment" at bounding box center [329, 446] width 103 height 19
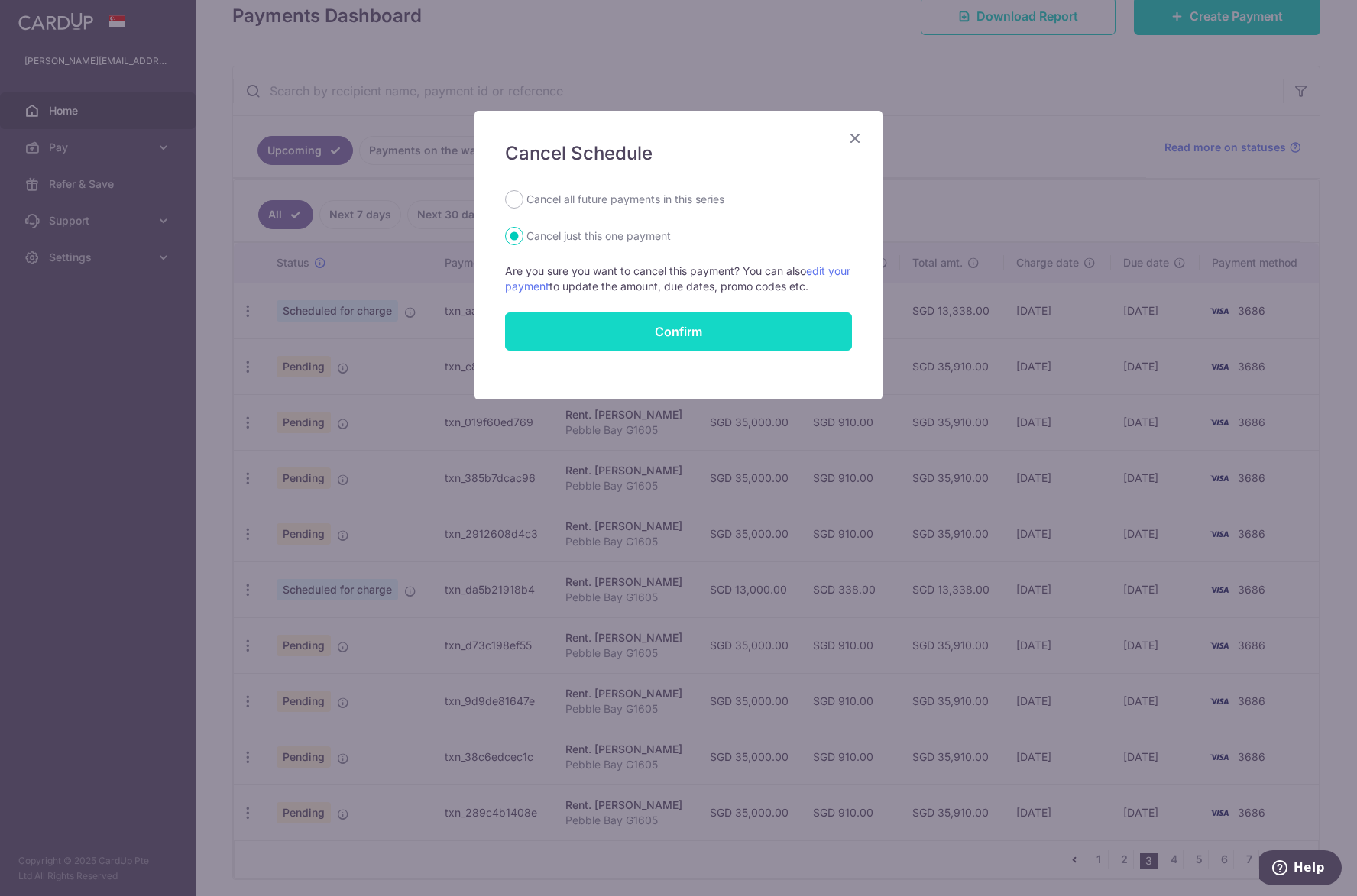
click at [680, 337] on button "Confirm" at bounding box center [679, 332] width 347 height 39
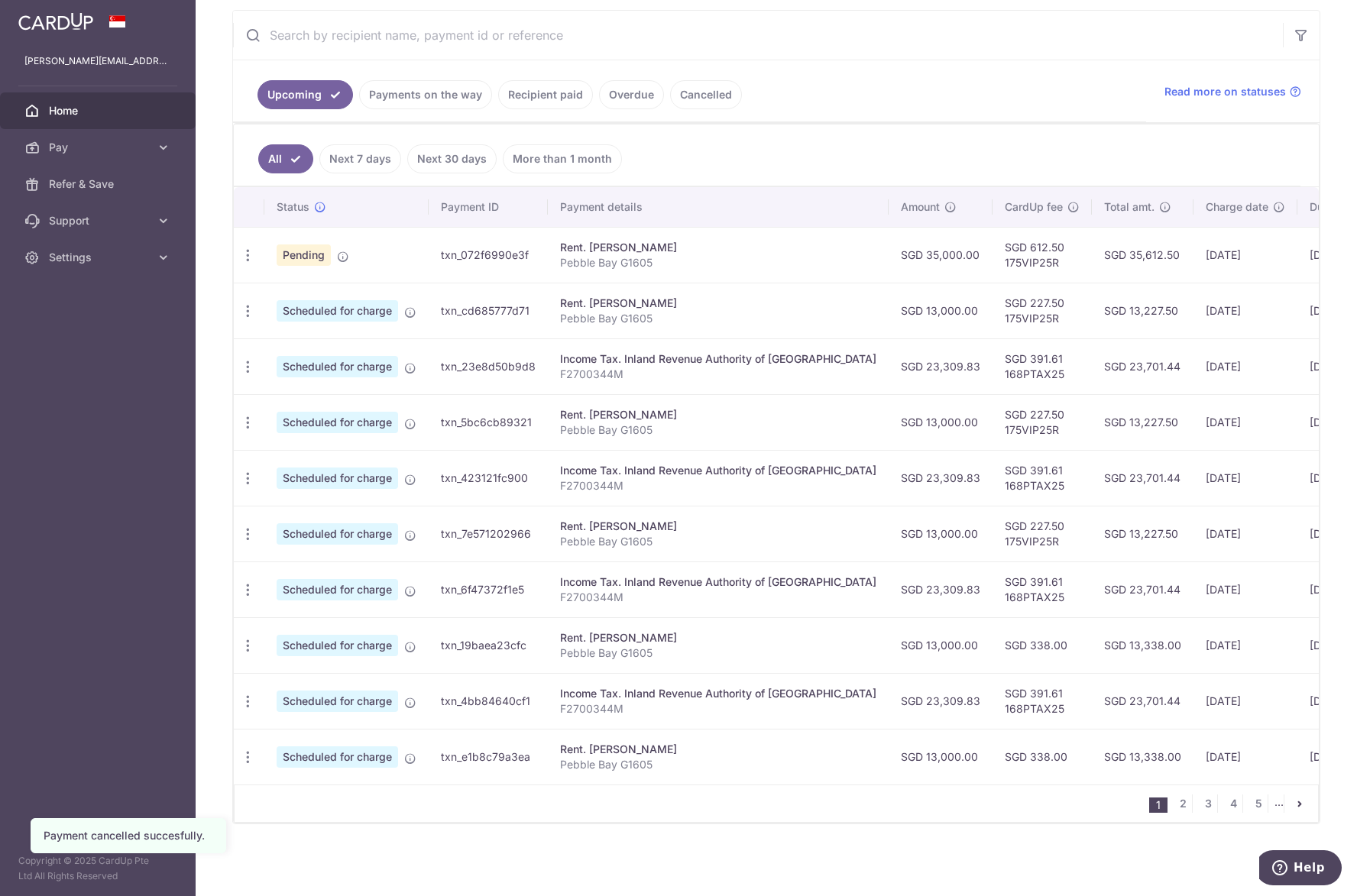
scroll to position [292, 0]
click at [1177, 803] on link "2" at bounding box center [1183, 803] width 19 height 19
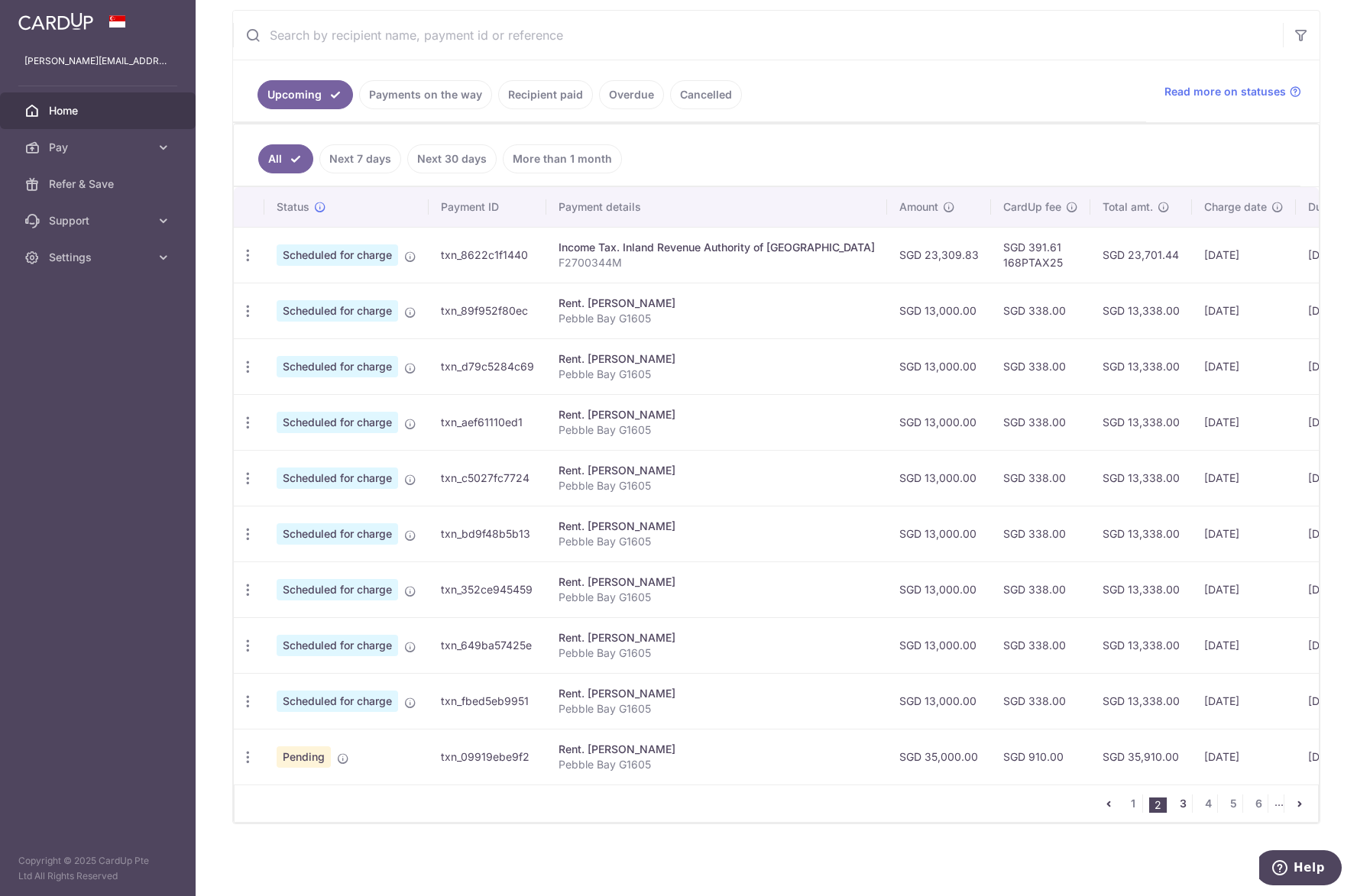
click at [1175, 803] on link "3" at bounding box center [1183, 803] width 19 height 19
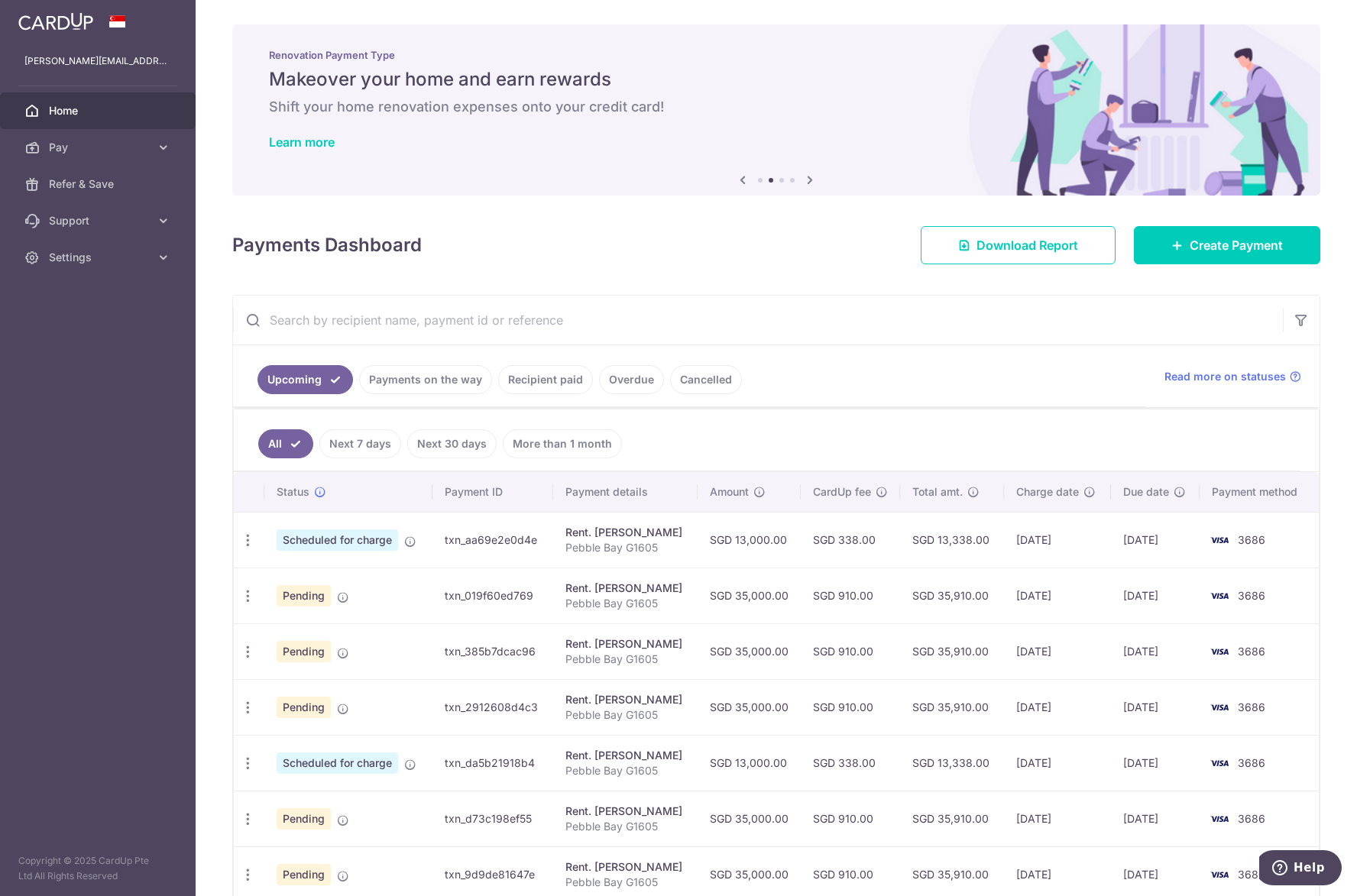
click at [895, 372] on ul "Upcoming Payments on the way Recipient paid Overdue Cancelled" at bounding box center [689, 376] width 913 height 62
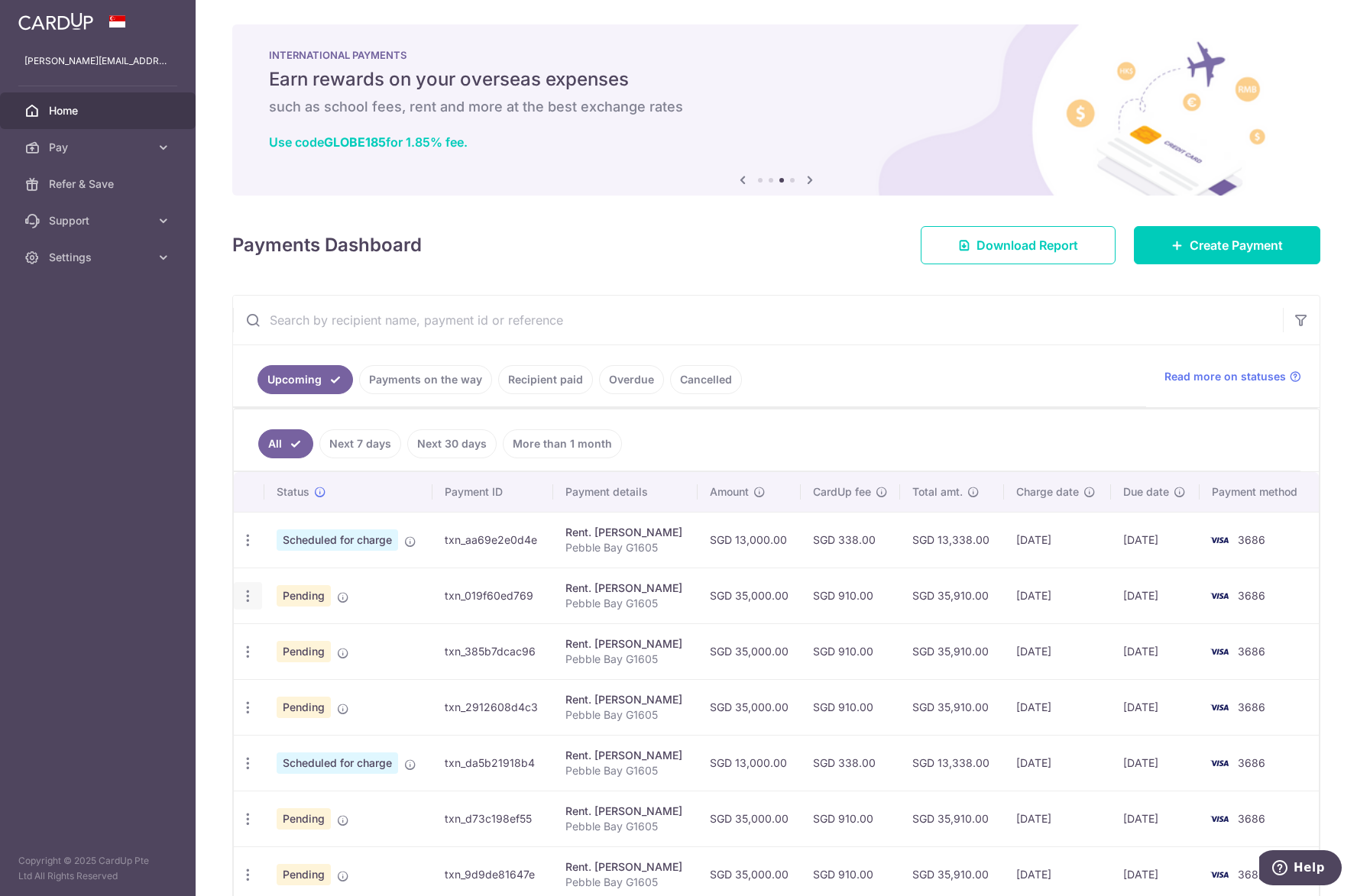
click at [248, 607] on div "Update payment Cancel payment Upload doc" at bounding box center [248, 596] width 29 height 29
click at [252, 599] on icon "button" at bounding box center [248, 595] width 16 height 16
click at [270, 677] on link "Cancel payment" at bounding box center [314, 675] width 159 height 39
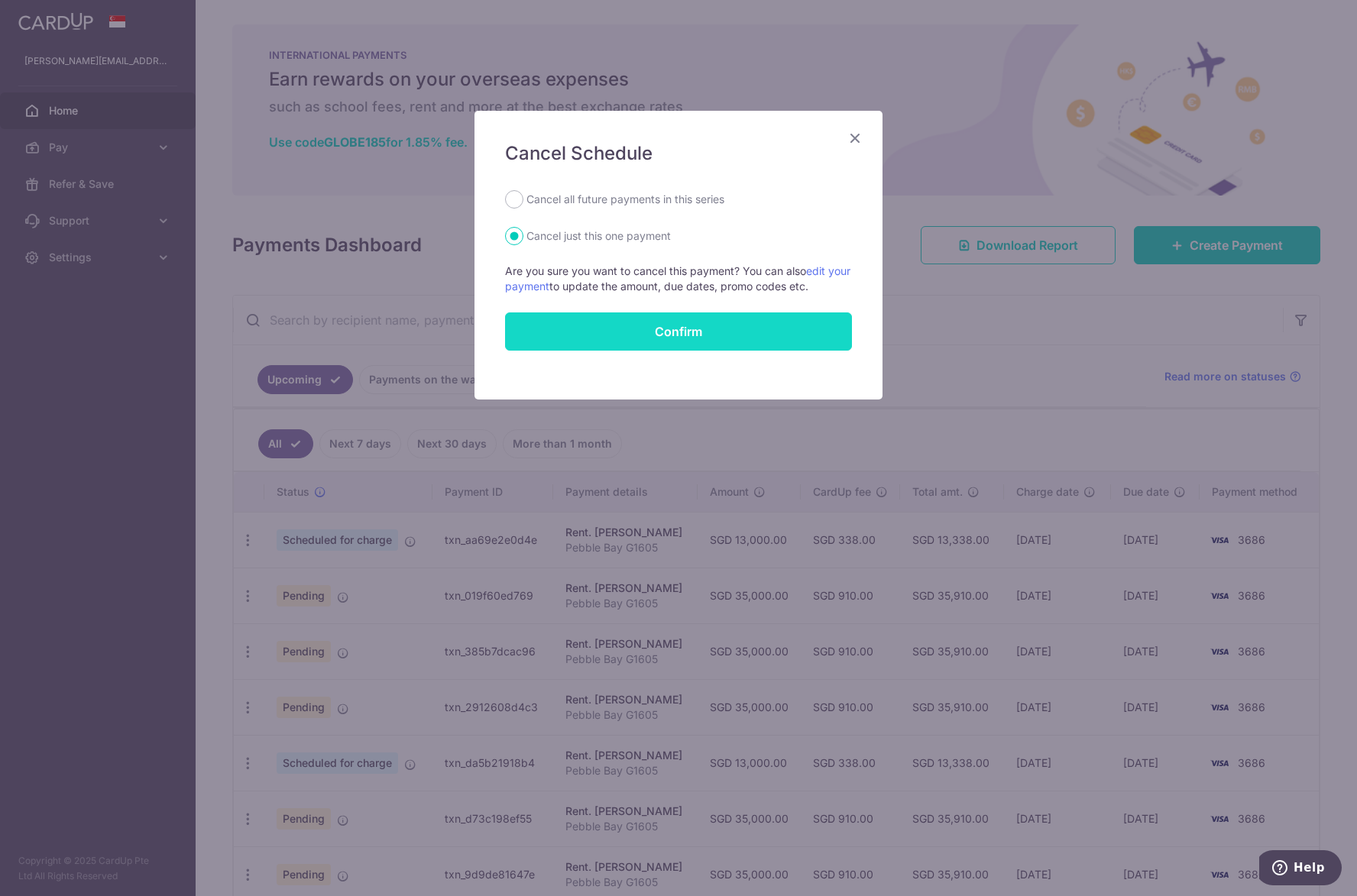
click at [553, 339] on button "Confirm" at bounding box center [679, 332] width 347 height 39
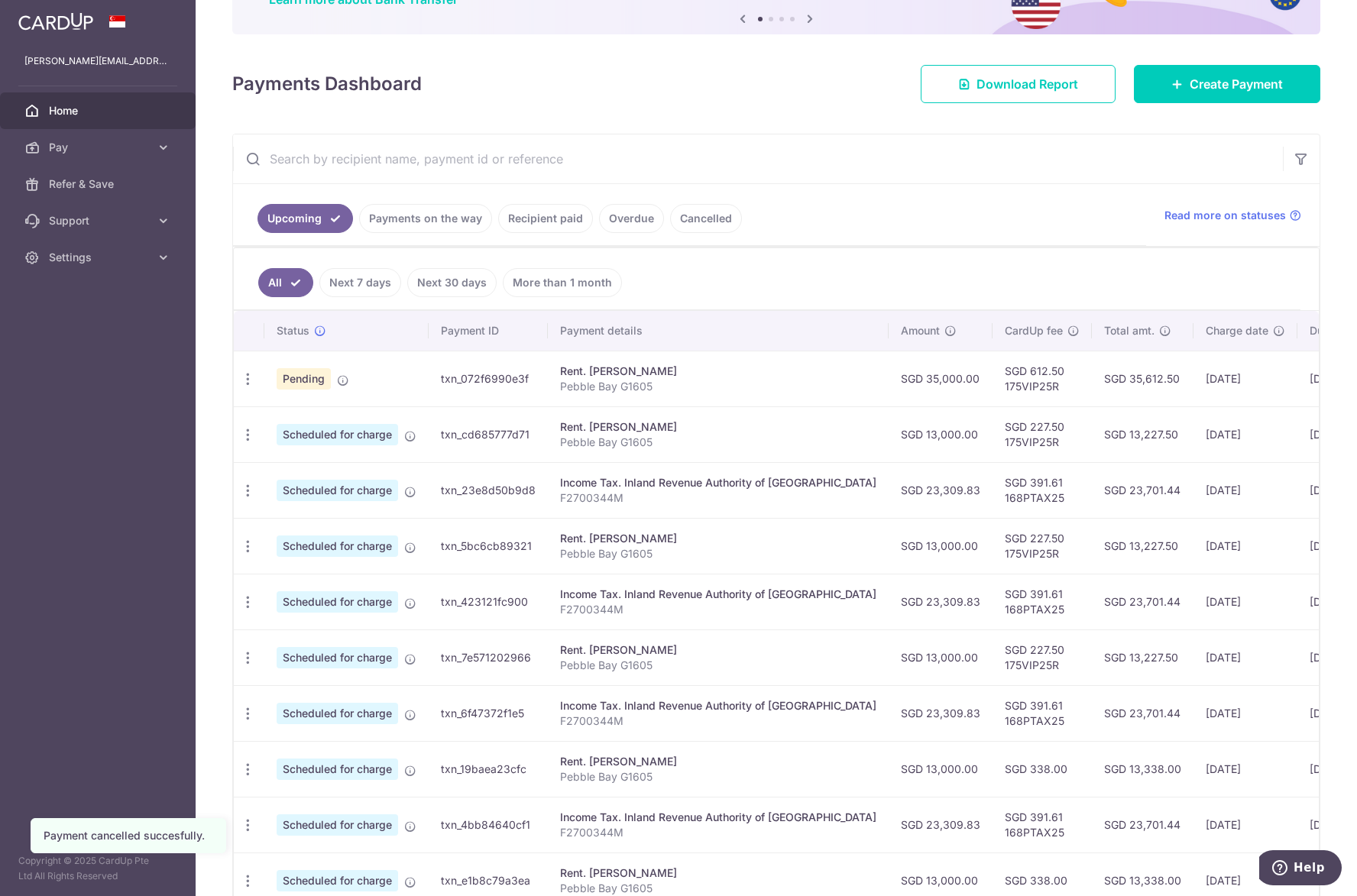
scroll to position [292, 0]
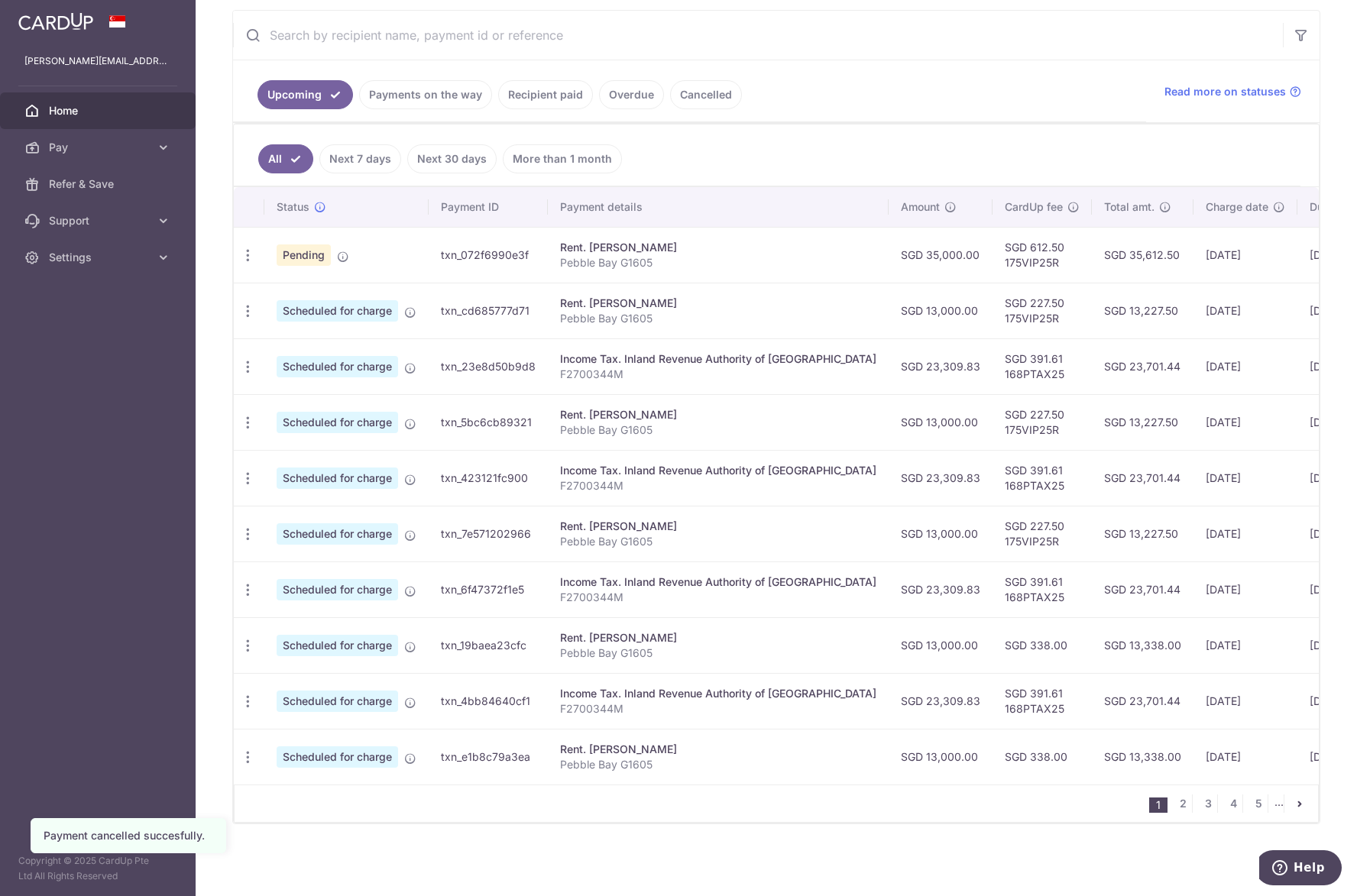
click at [536, 159] on link "More than 1 month" at bounding box center [562, 159] width 119 height 29
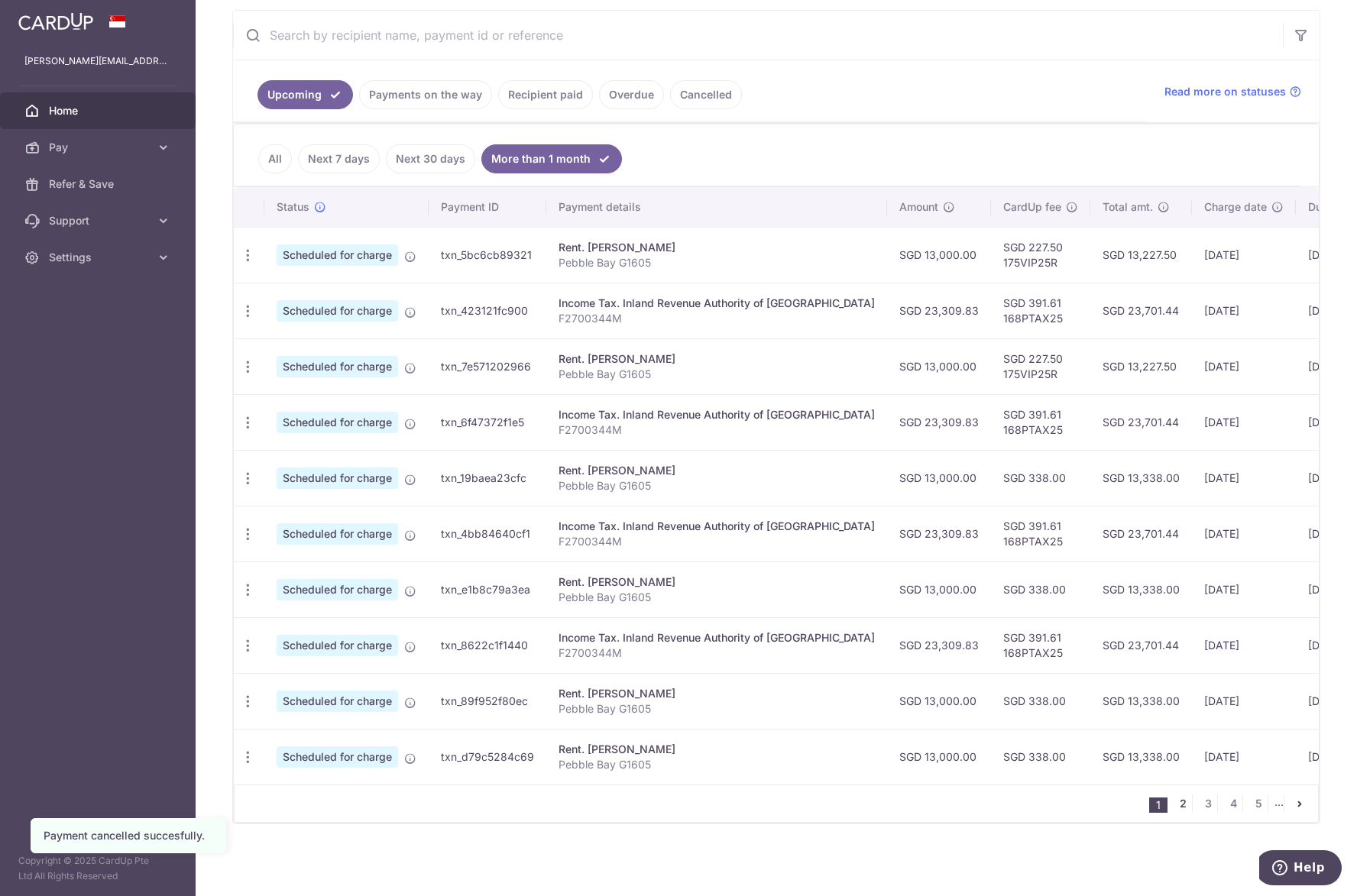
click at [1173, 802] on link "2" at bounding box center [1183, 803] width 19 height 19
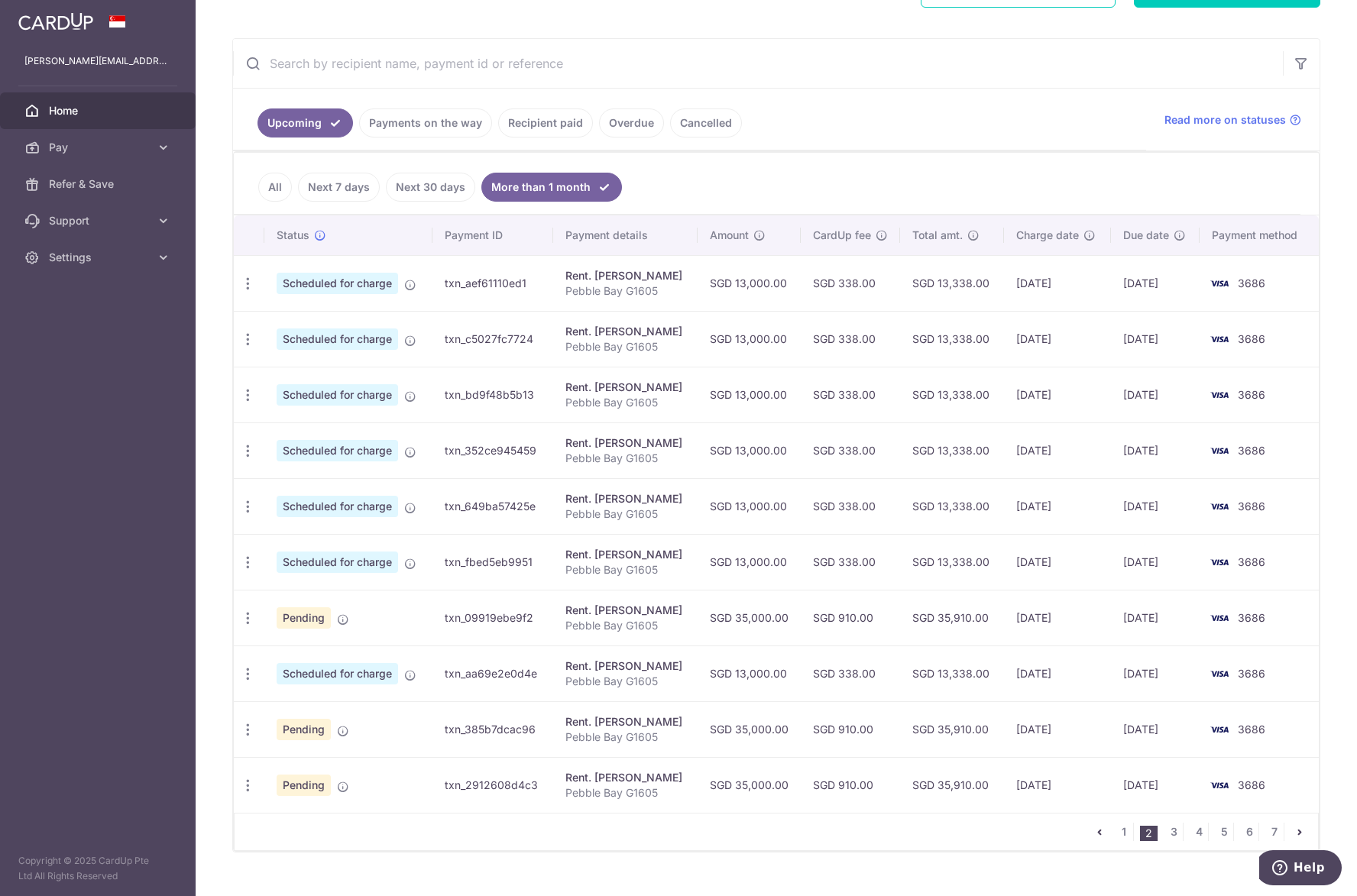
scroll to position [285, 0]
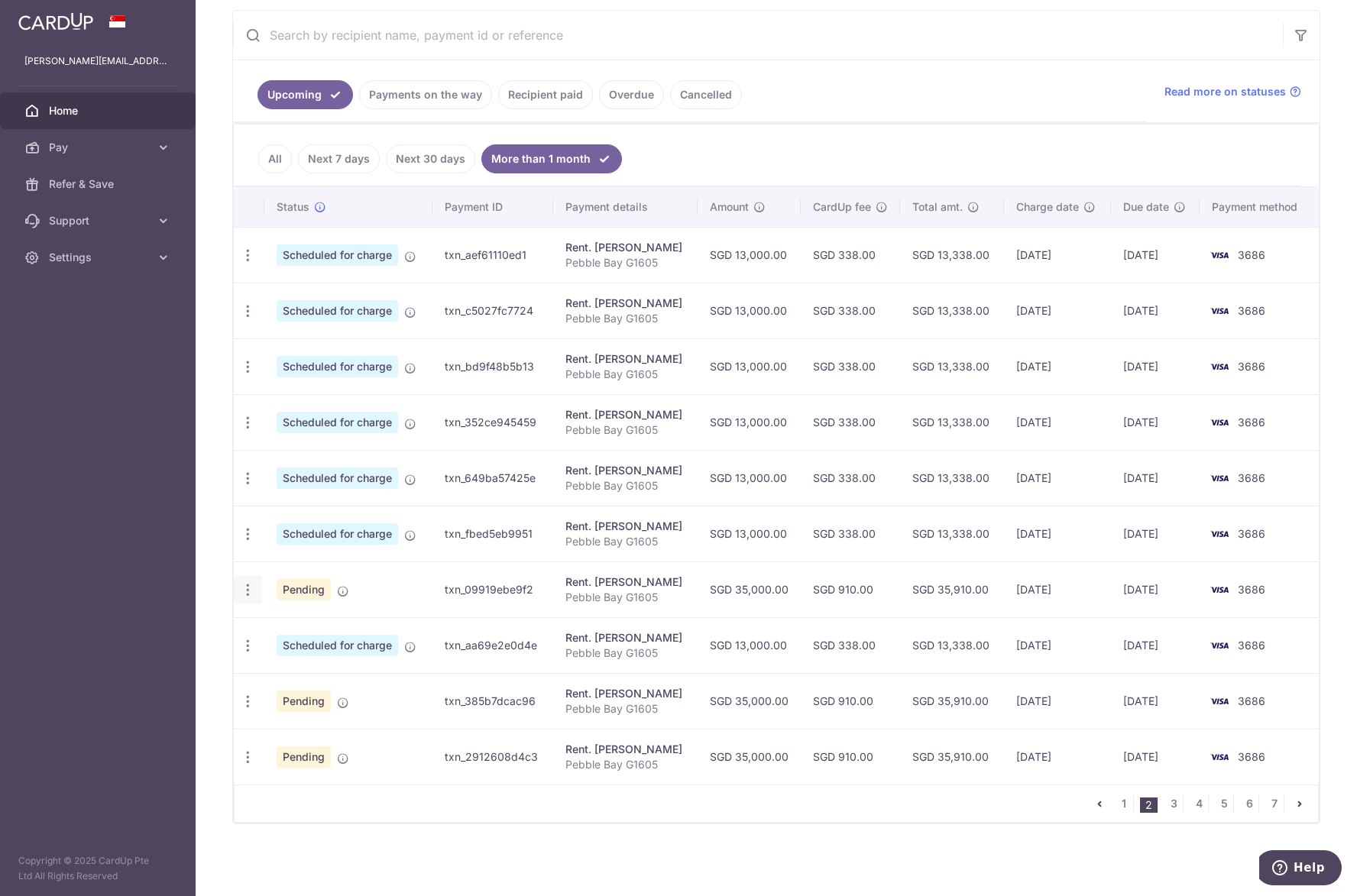
click at [249, 596] on icon "button" at bounding box center [248, 590] width 16 height 16
click at [309, 667] on span "Cancel payment" at bounding box center [329, 669] width 103 height 19
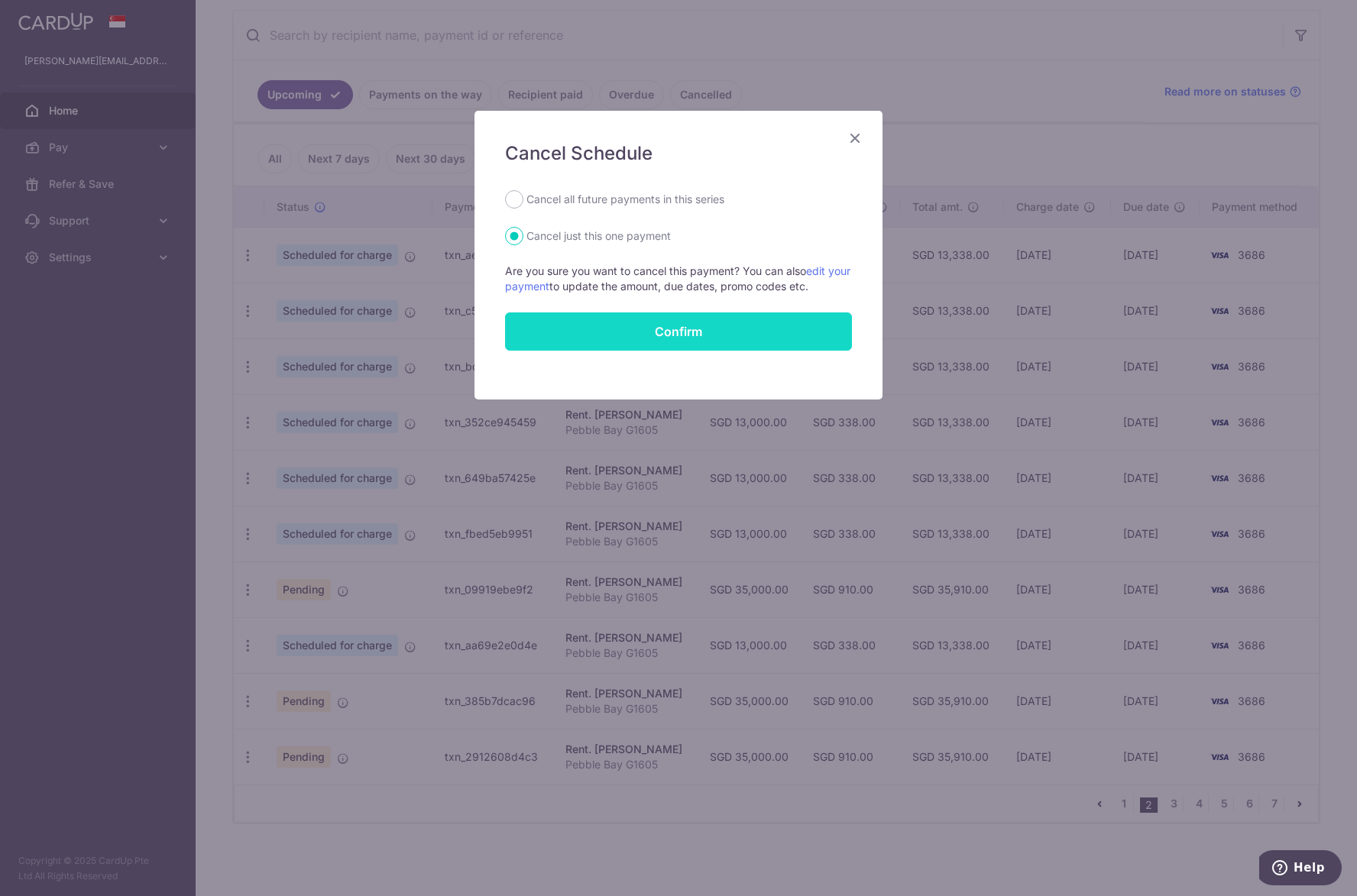
click at [612, 325] on button "Confirm" at bounding box center [679, 332] width 347 height 39
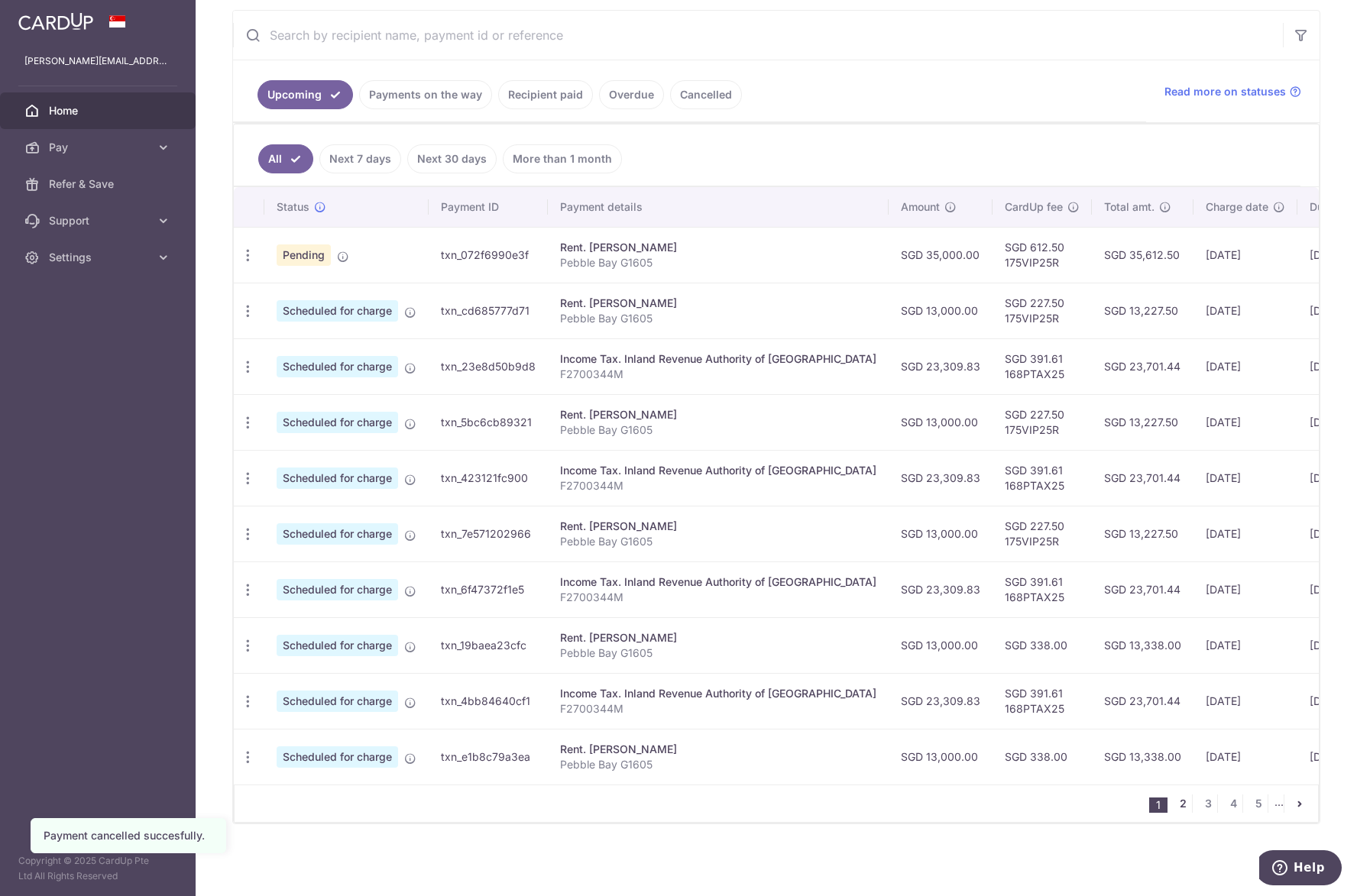
click at [1173, 802] on link "2" at bounding box center [1183, 803] width 19 height 19
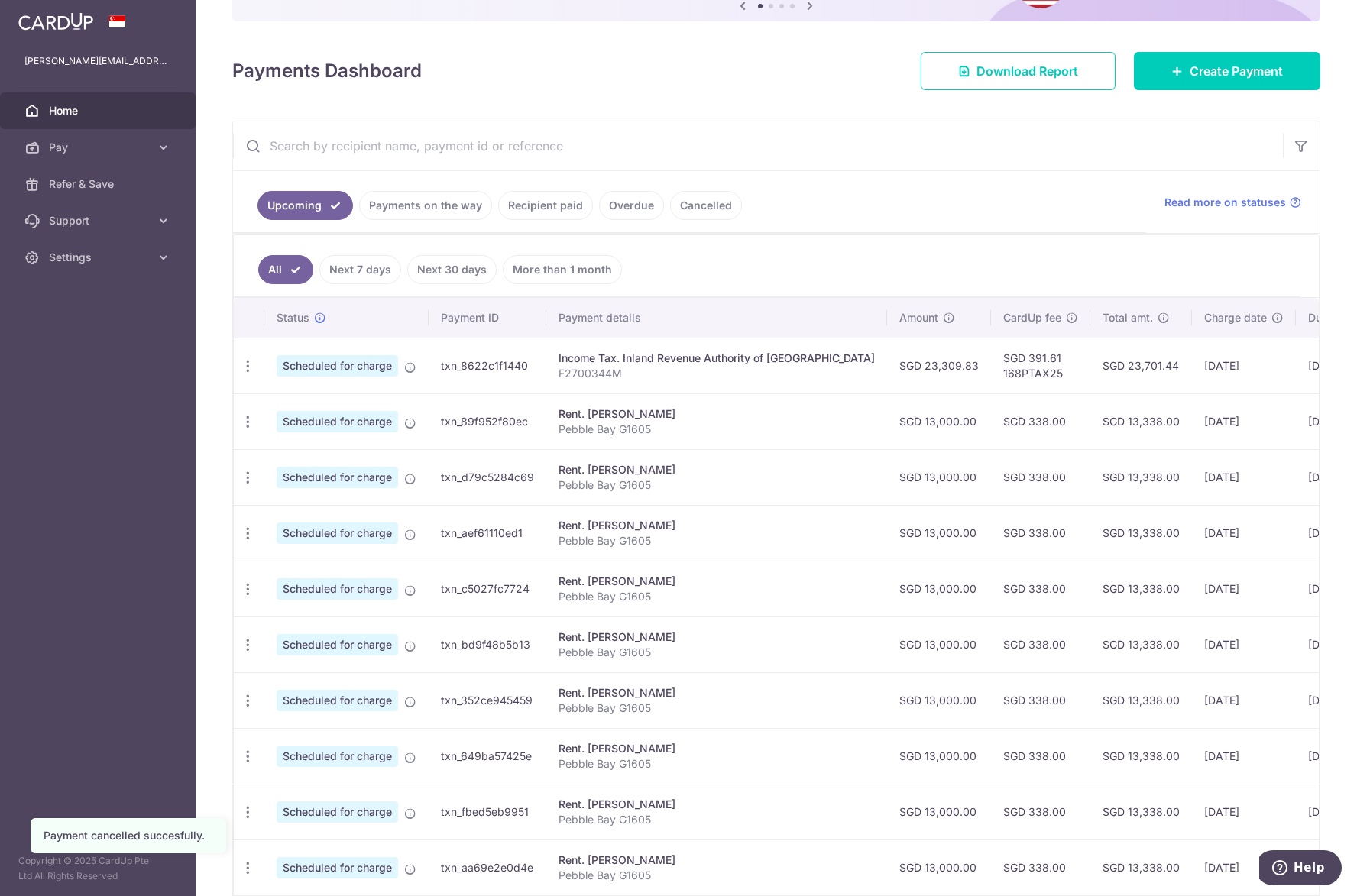
scroll to position [292, 0]
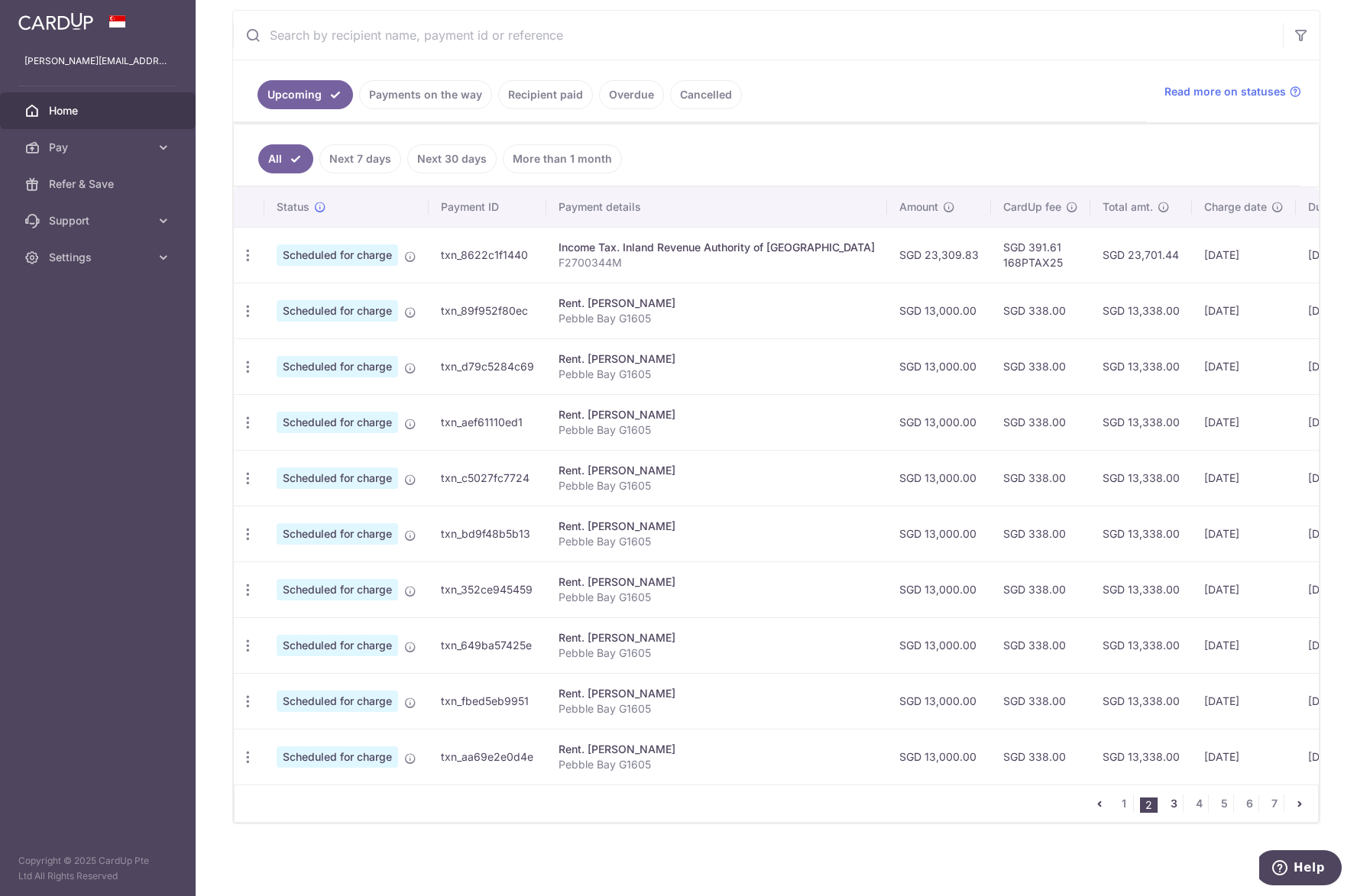
click at [1165, 806] on link "3" at bounding box center [1173, 803] width 19 height 19
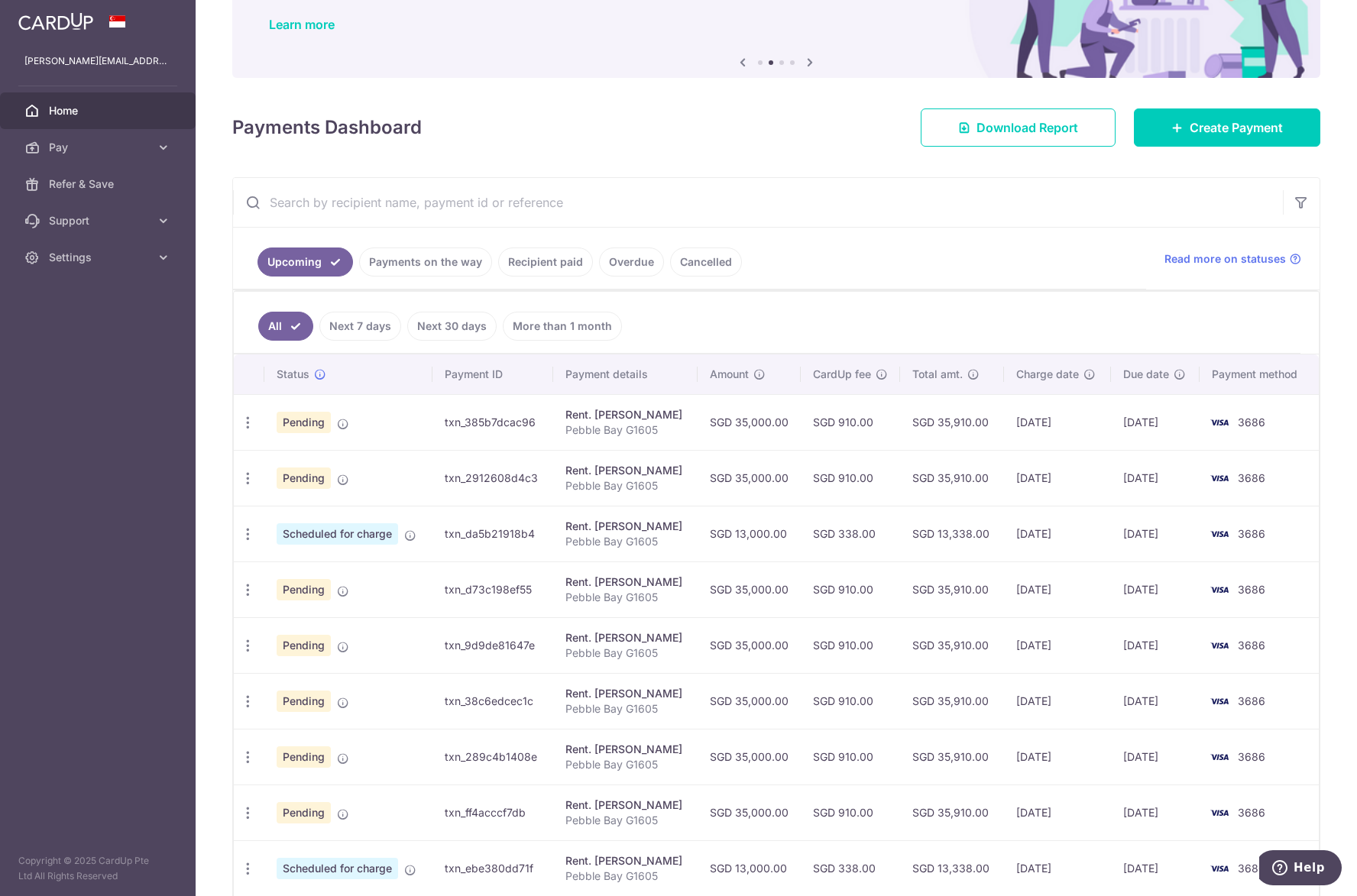
scroll to position [285, 0]
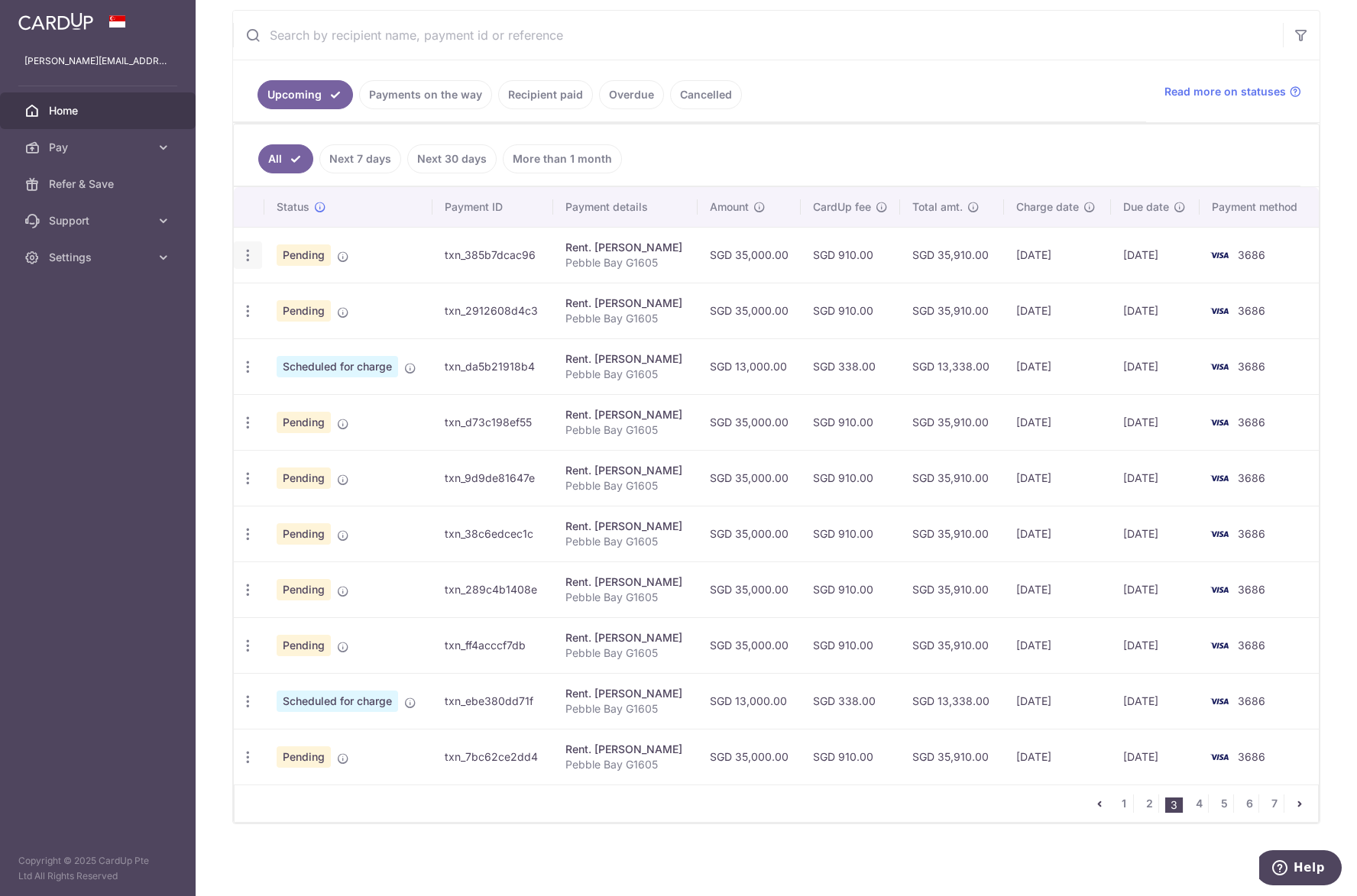
click at [253, 253] on icon "button" at bounding box center [248, 255] width 16 height 16
click at [272, 334] on link "Cancel payment" at bounding box center [314, 335] width 159 height 39
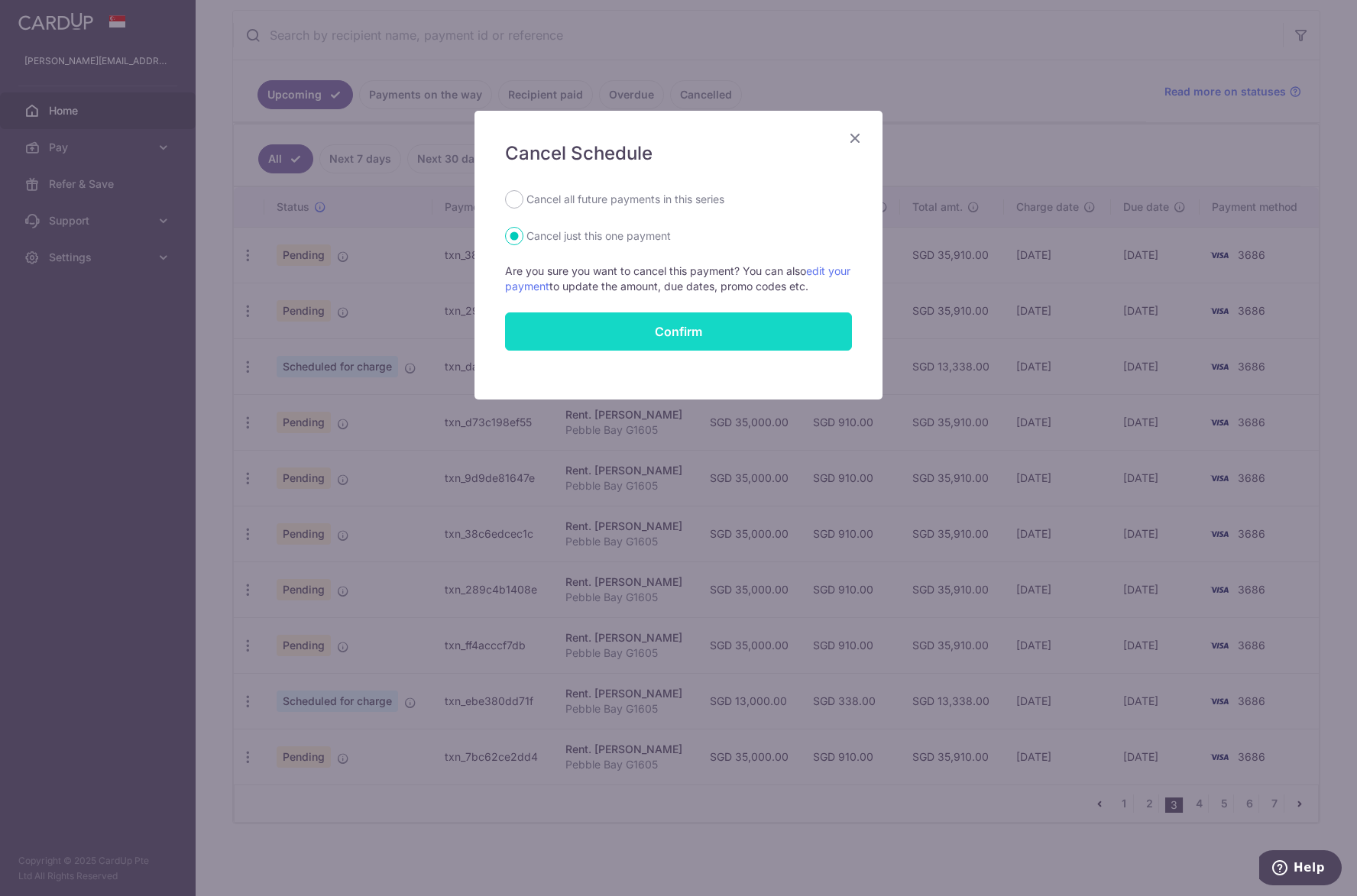
click at [640, 341] on button "Confirm" at bounding box center [679, 332] width 347 height 39
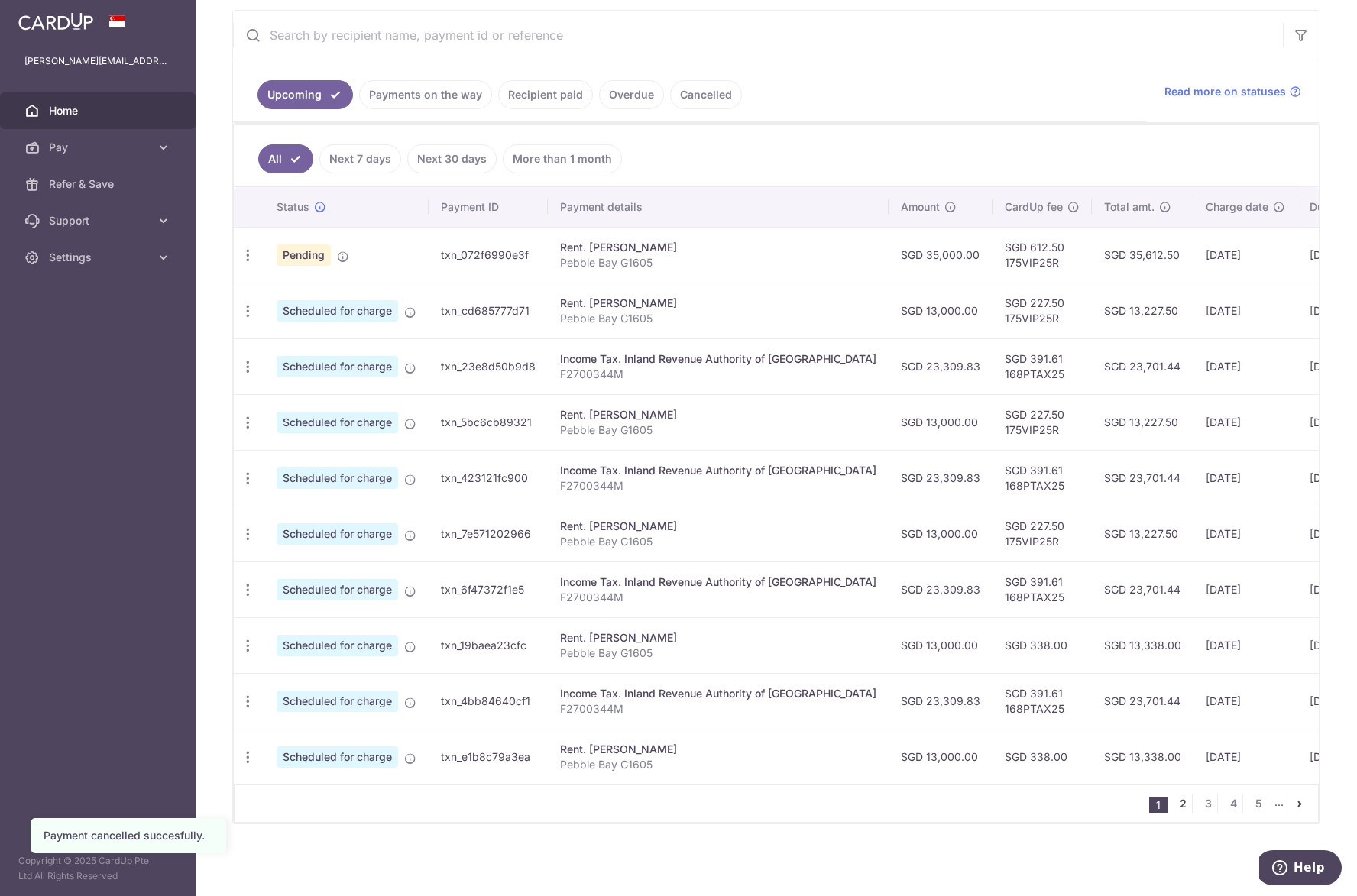
click at [1178, 804] on link "2" at bounding box center [1183, 803] width 19 height 19
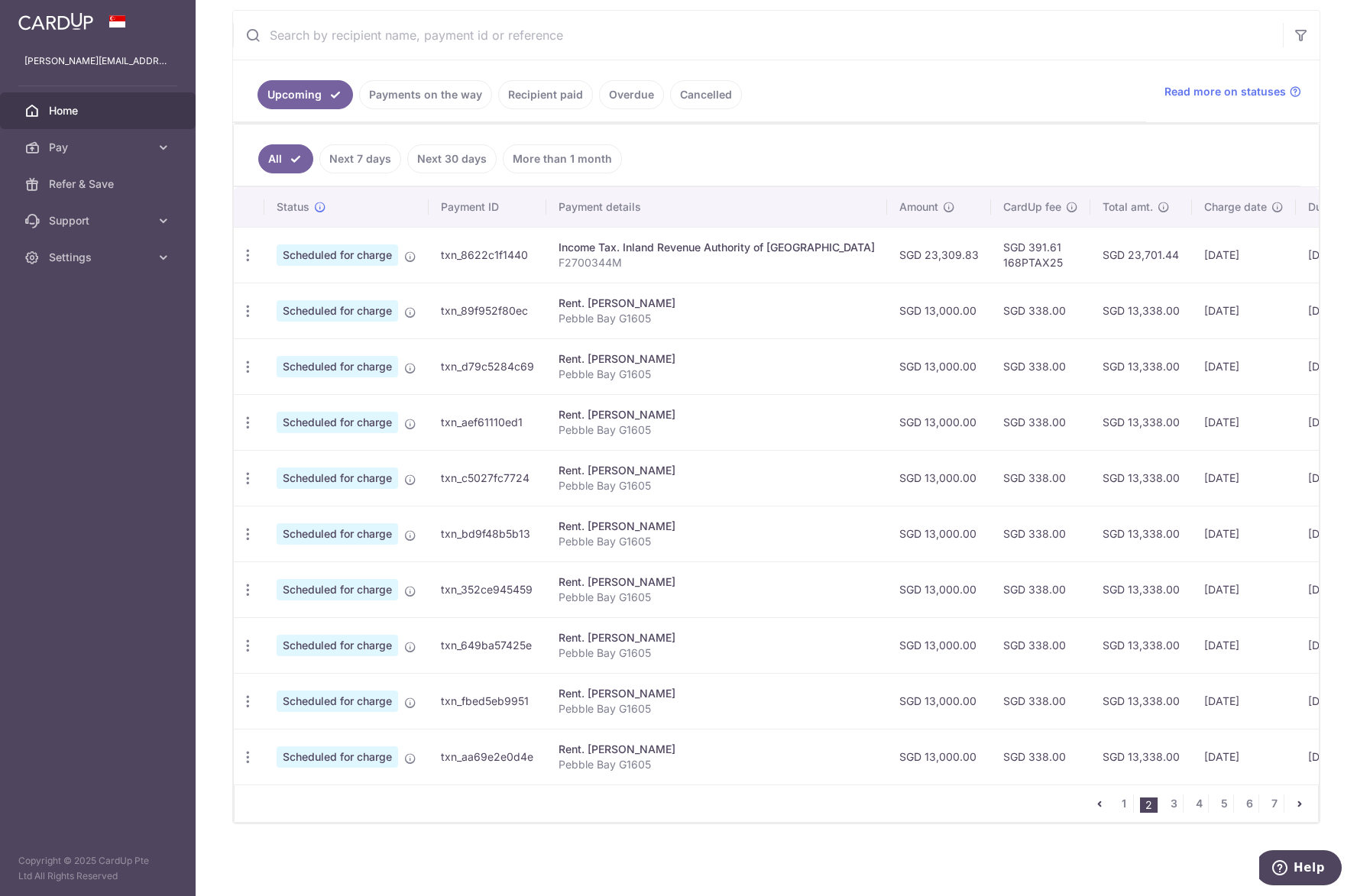
scroll to position [292, 0]
click at [1164, 802] on link "3" at bounding box center [1173, 803] width 19 height 19
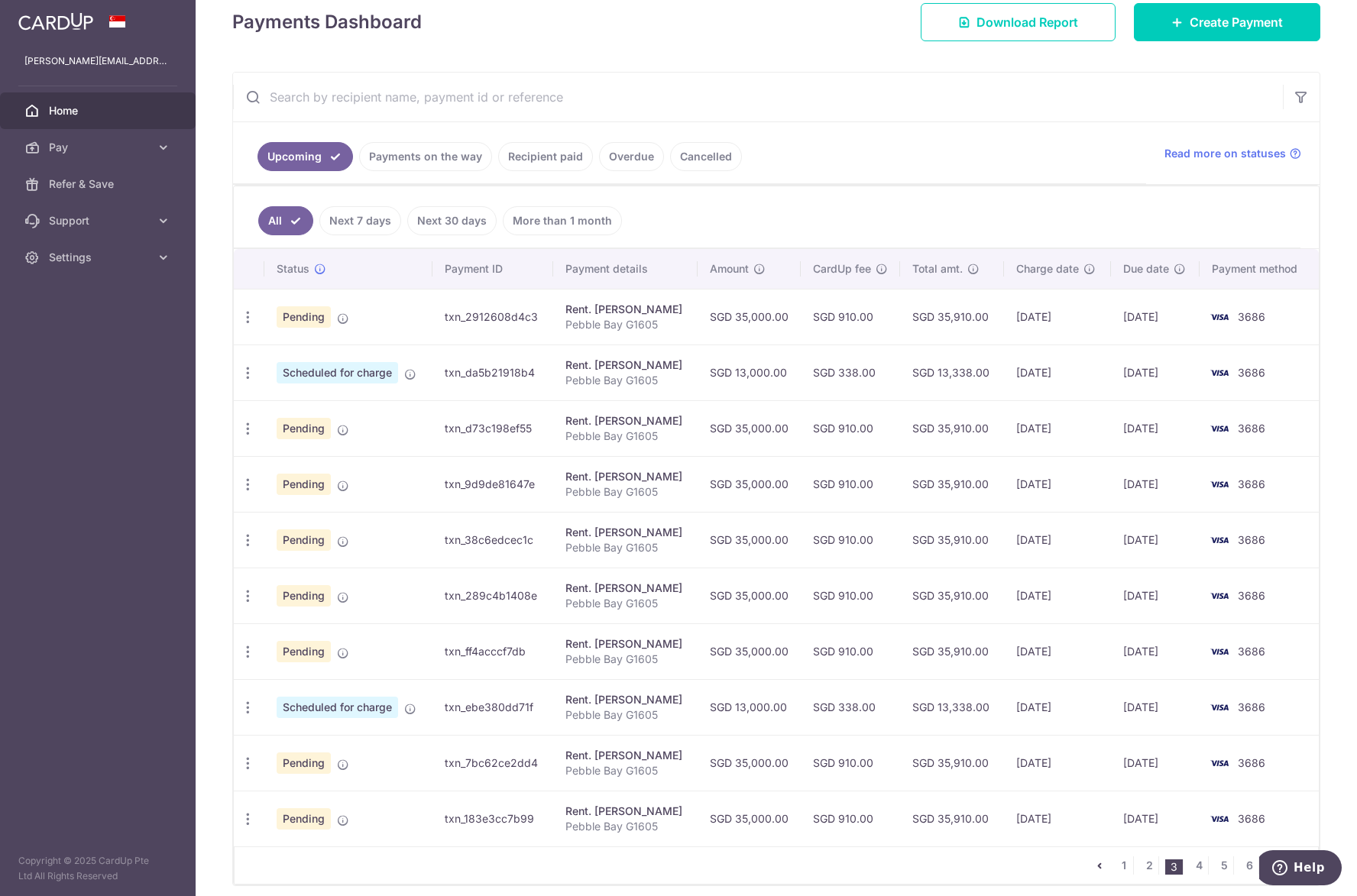
scroll to position [229, 0]
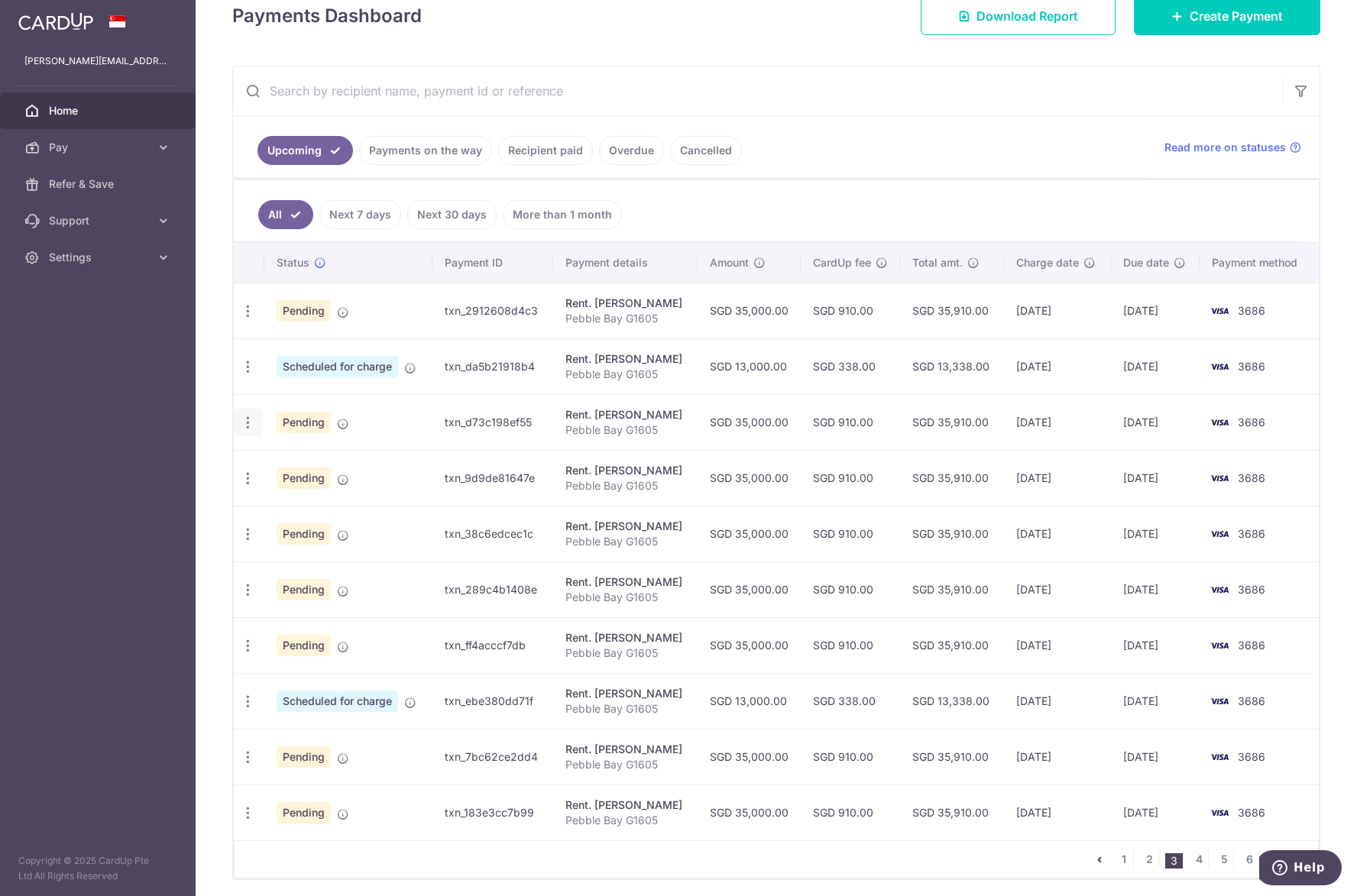
click at [251, 427] on icon "button" at bounding box center [248, 423] width 16 height 16
click at [312, 506] on span "Cancel payment" at bounding box center [329, 502] width 103 height 19
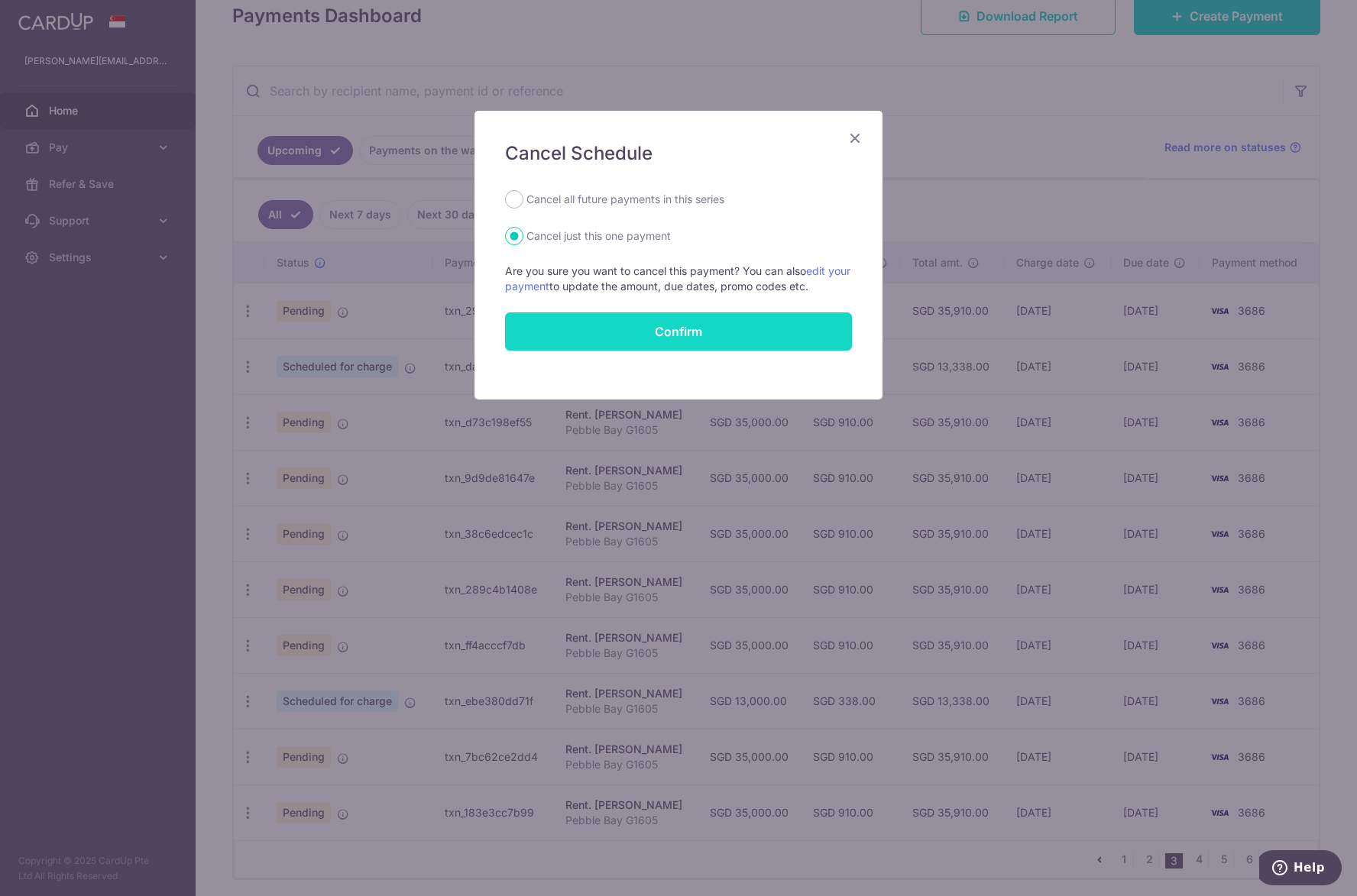
click at [533, 335] on button "Confirm" at bounding box center [679, 332] width 347 height 39
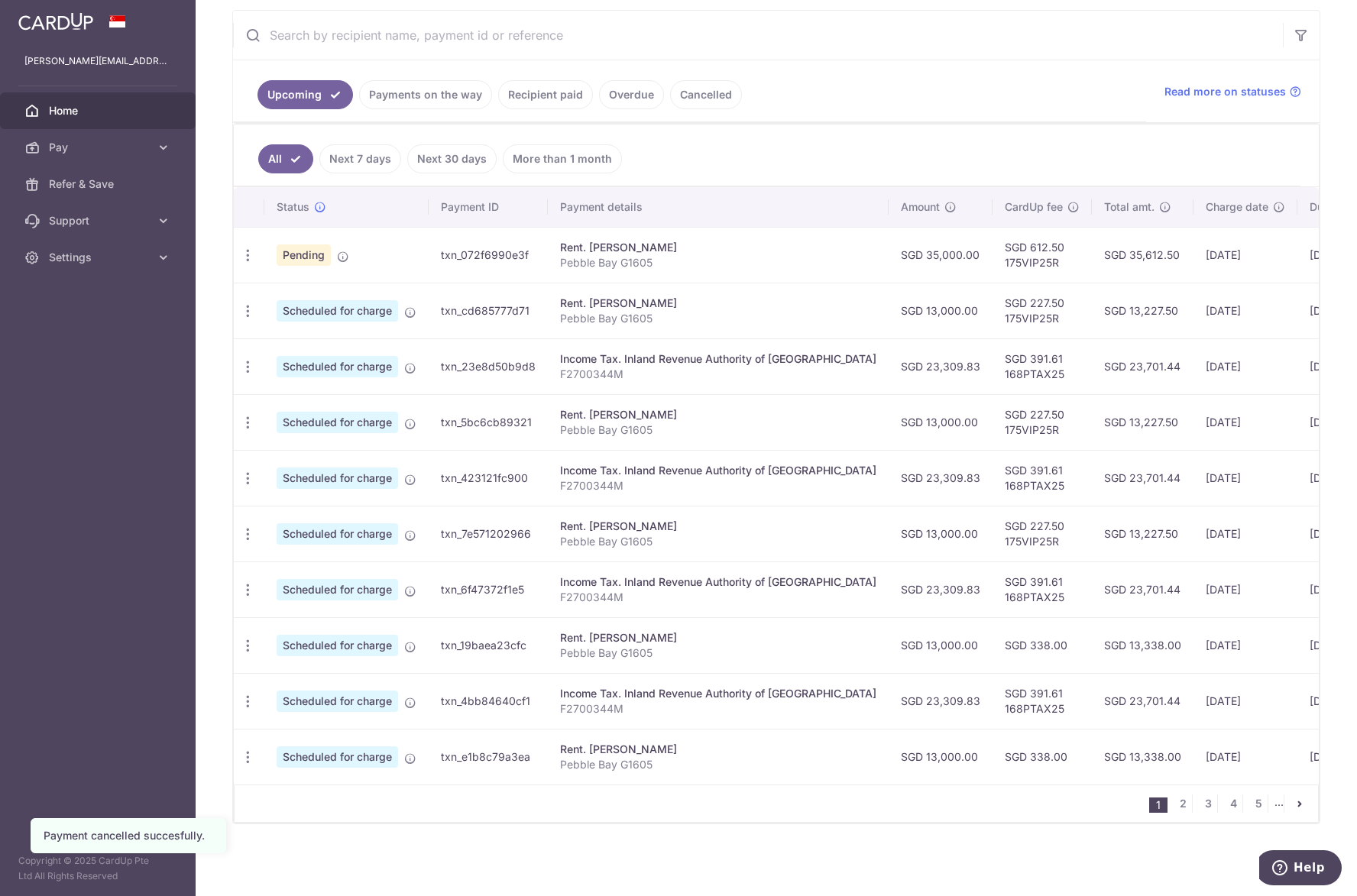
scroll to position [292, 0]
click at [1174, 804] on link "2" at bounding box center [1183, 803] width 19 height 19
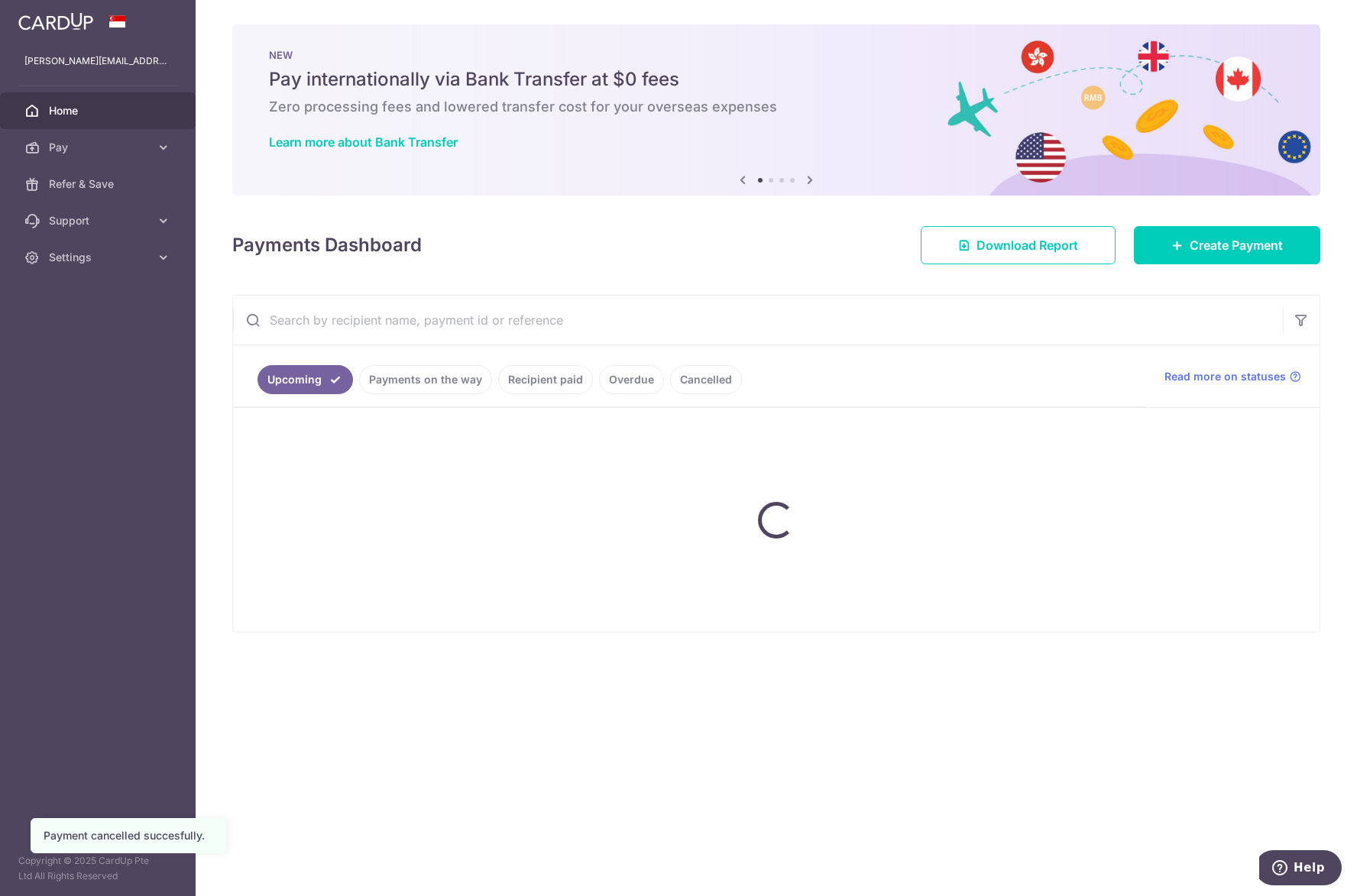
scroll to position [0, 0]
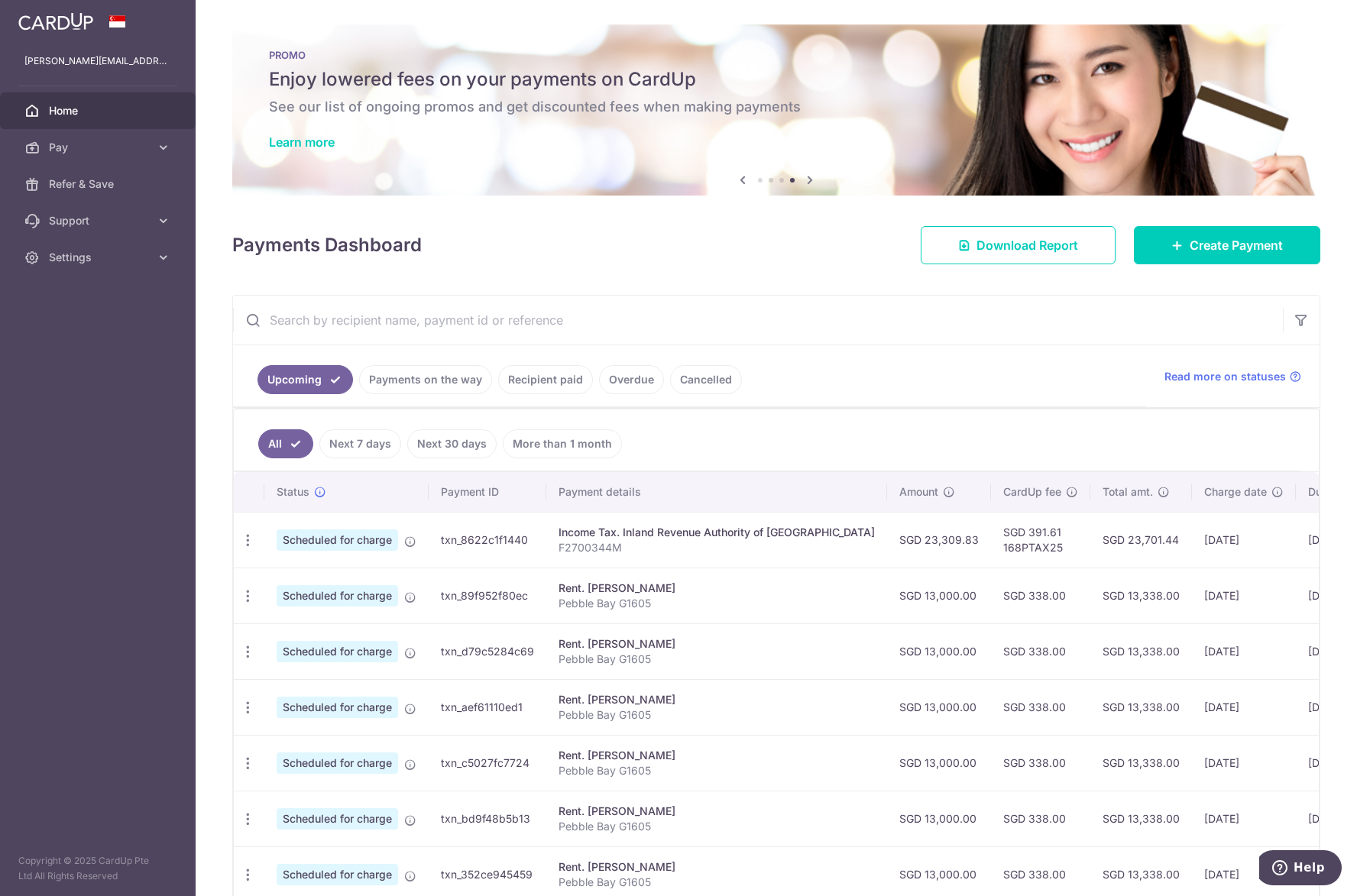
click at [654, 449] on ul "All Next 7 days Next 30 days More than 1 month" at bounding box center [767, 440] width 1066 height 62
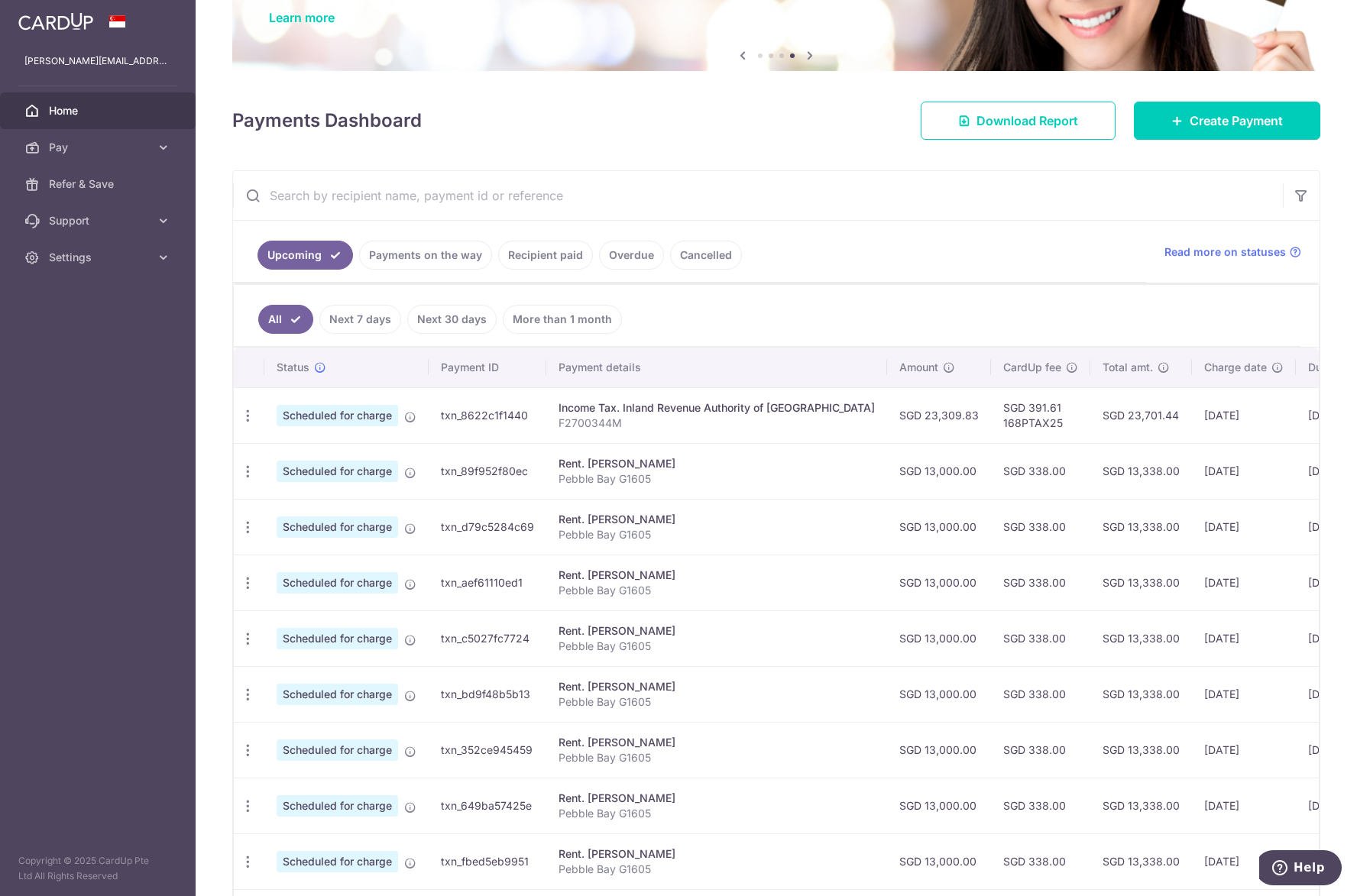
scroll to position [292, 0]
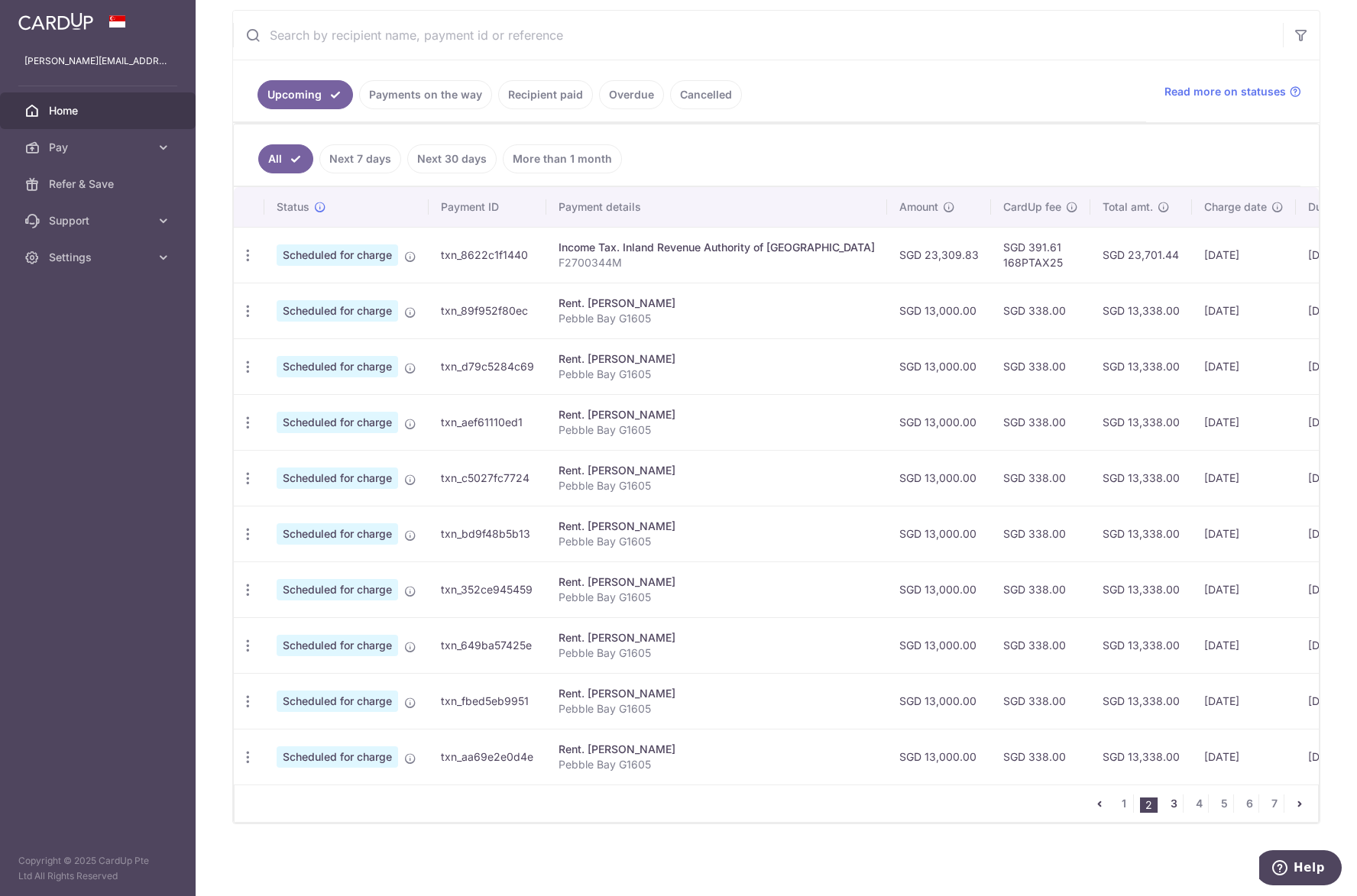
click at [1164, 802] on link "3" at bounding box center [1173, 803] width 19 height 19
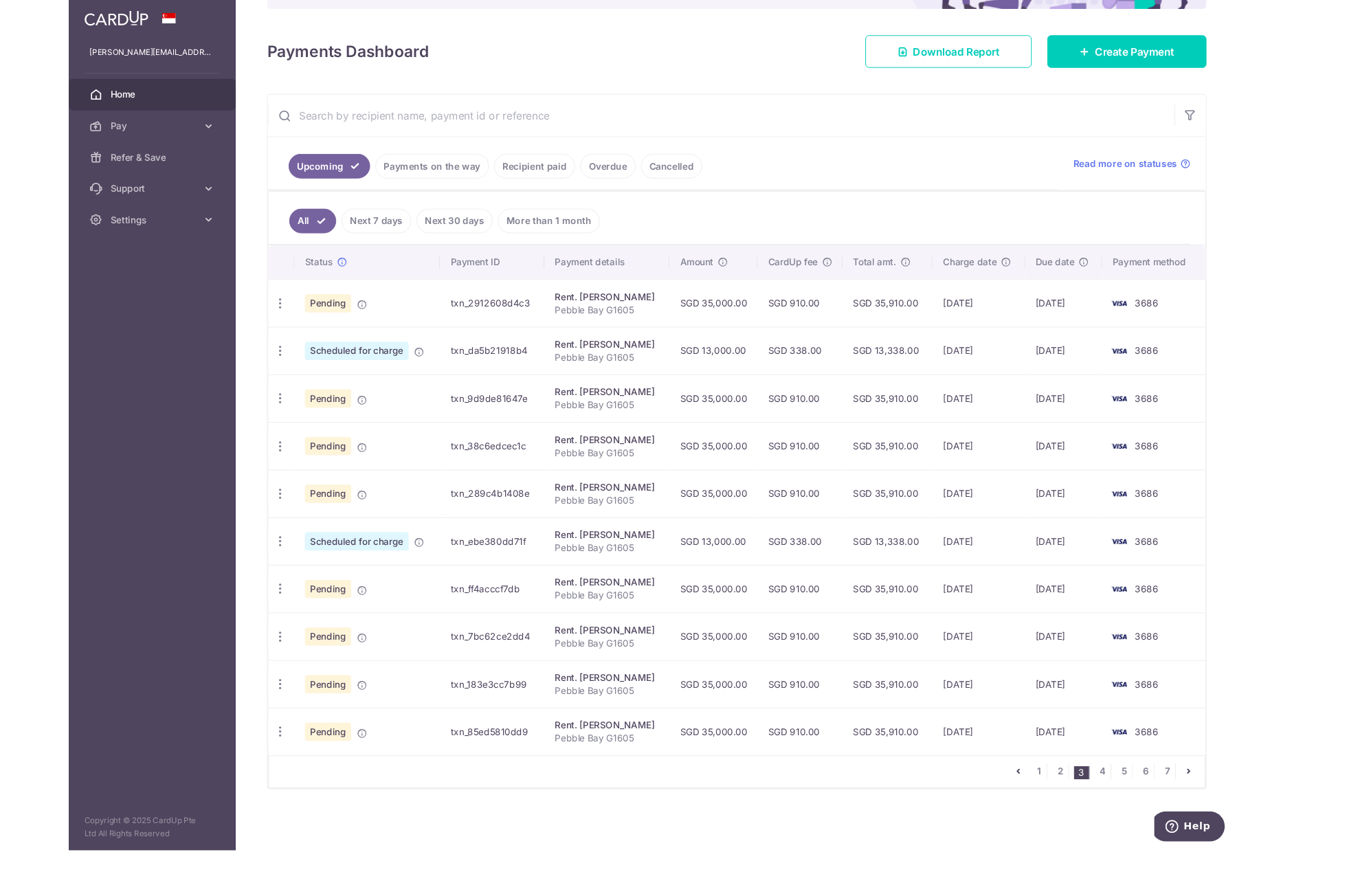
scroll to position [167, 0]
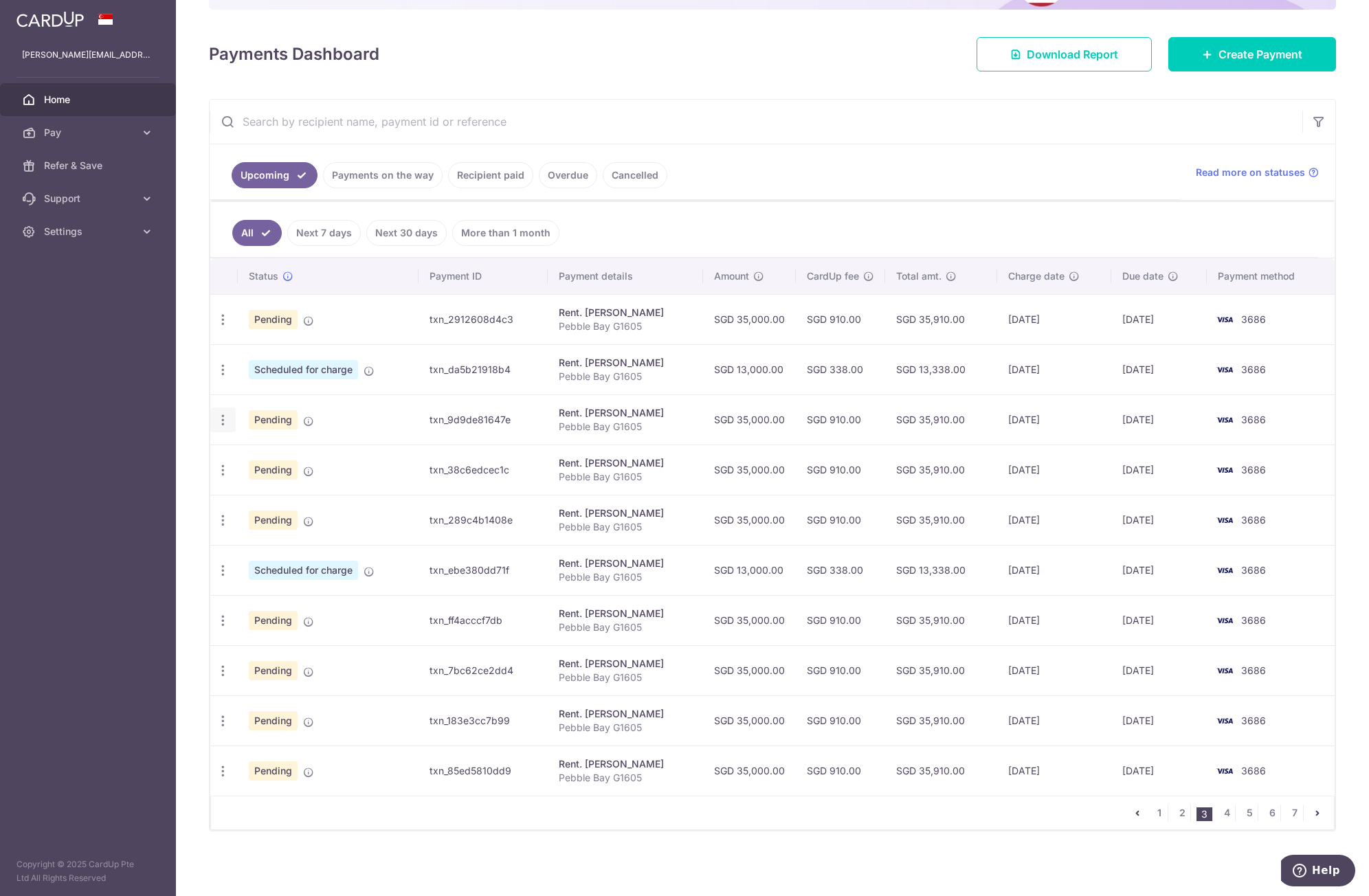
click at [224, 425] on icon "button" at bounding box center [223, 420] width 15 height 15
click at [261, 500] on span "Cancel payment" at bounding box center [296, 491] width 92 height 17
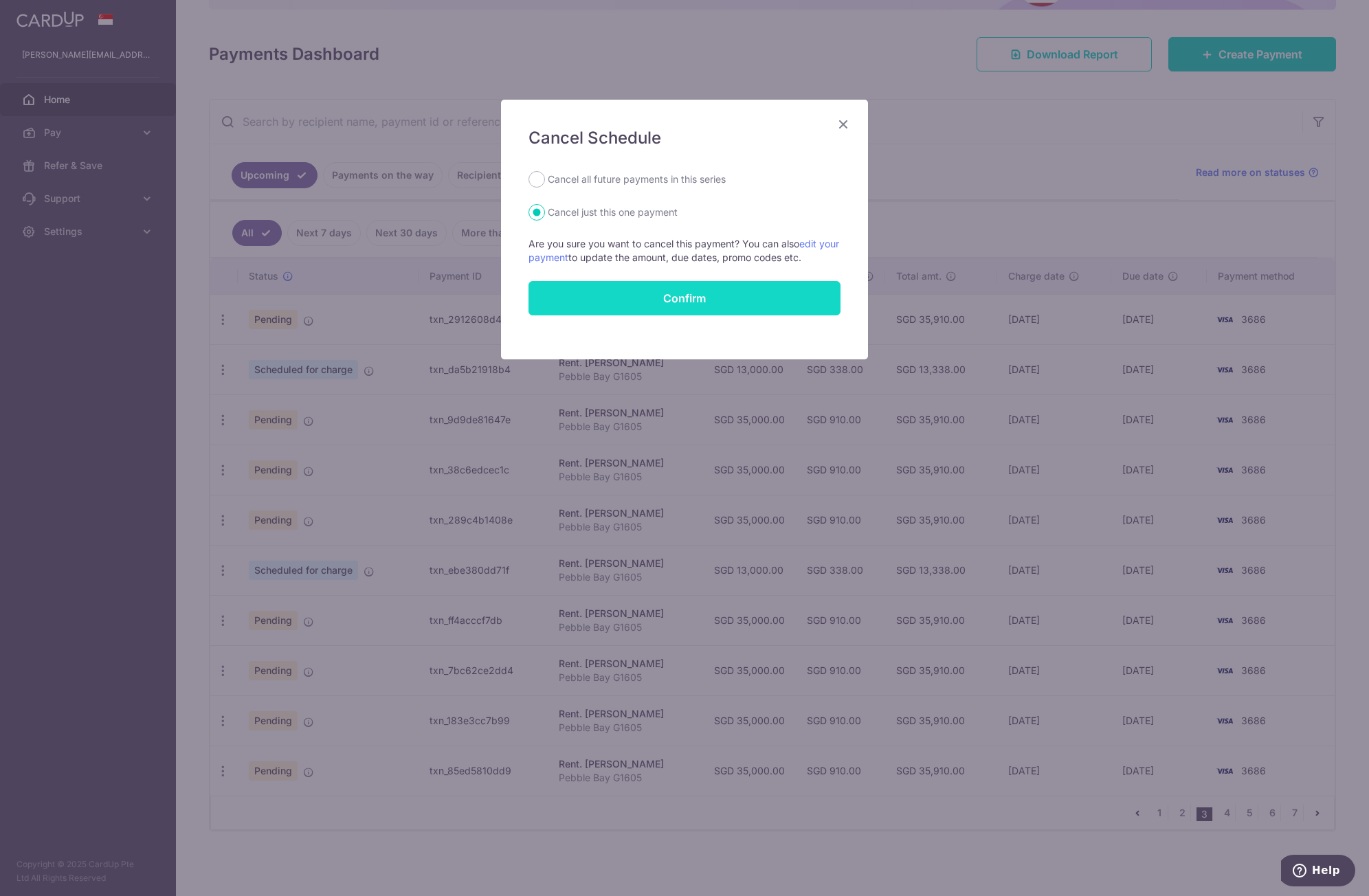
click at [673, 301] on button "Confirm" at bounding box center [684, 298] width 312 height 35
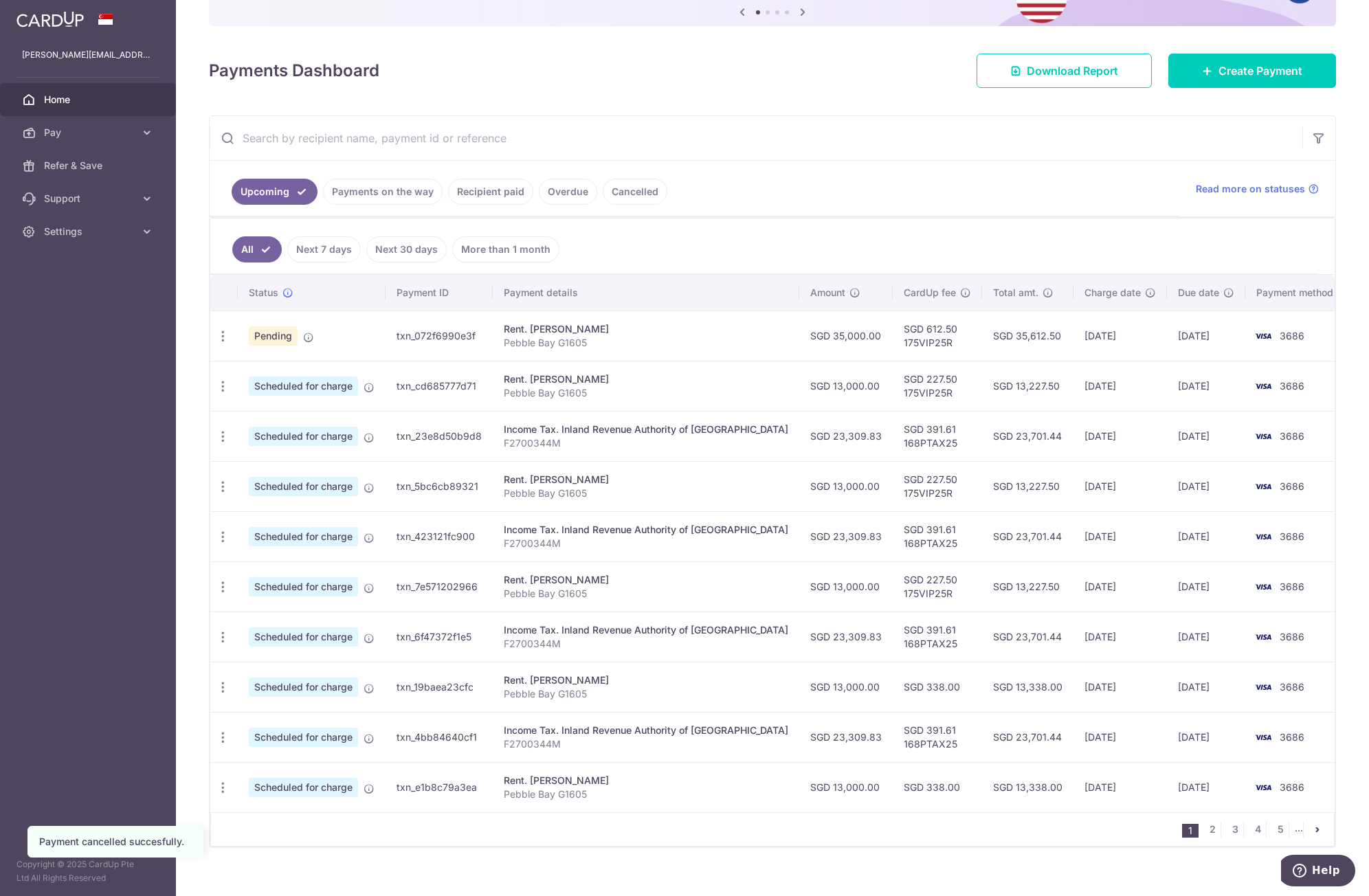
scroll to position [167, 0]
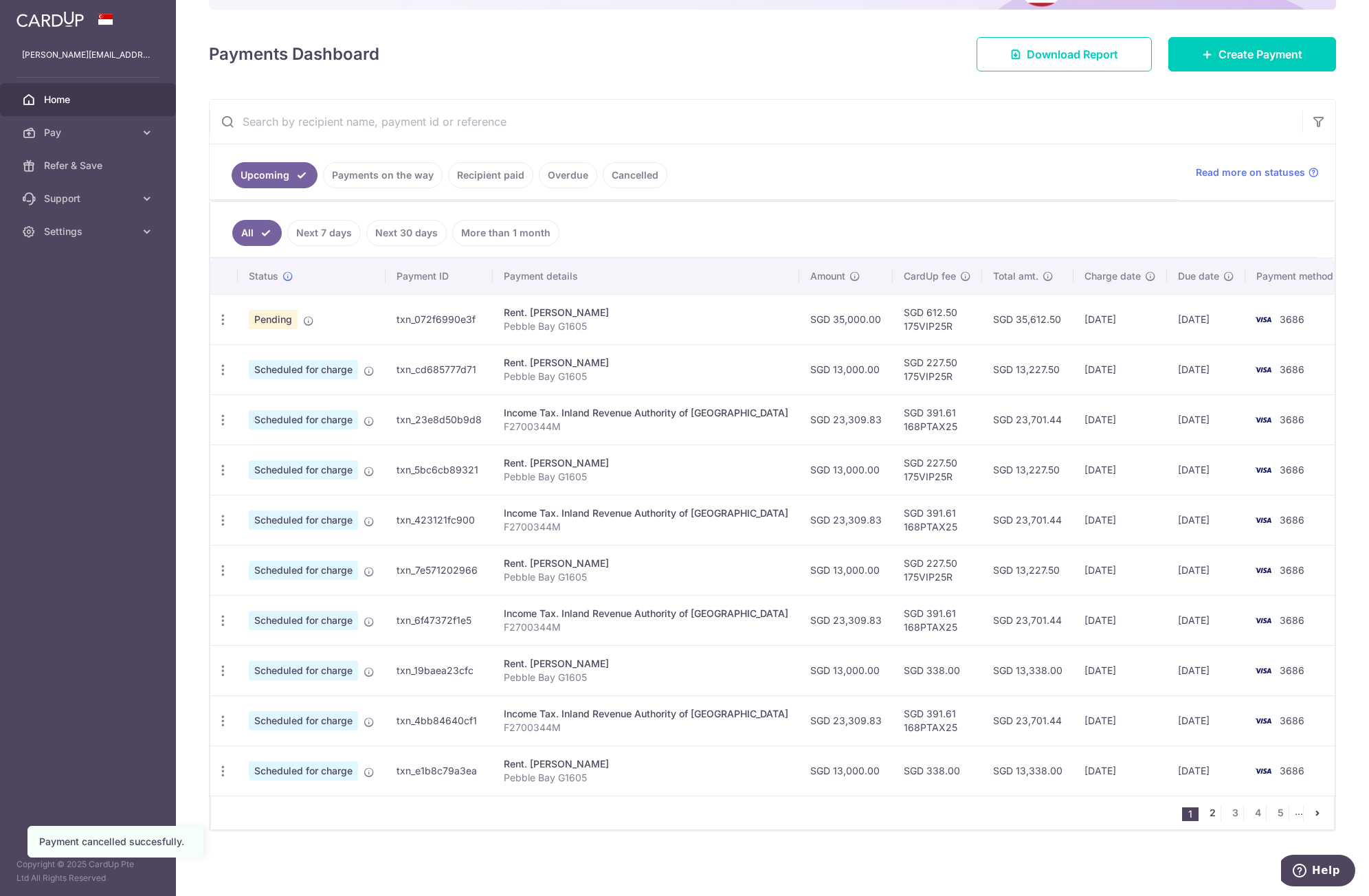
click at [1204, 811] on link "2" at bounding box center [1213, 813] width 17 height 17
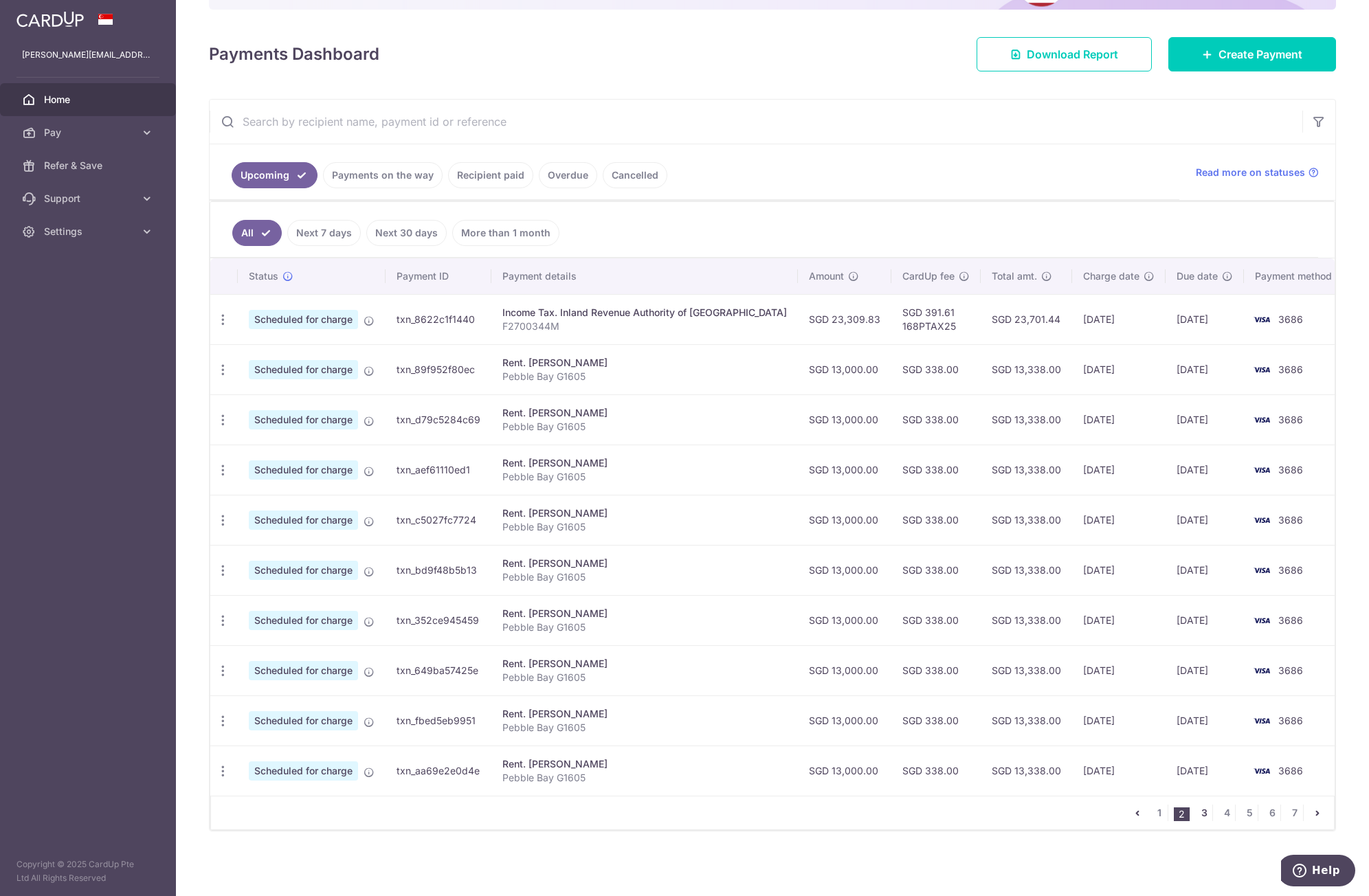
click at [1196, 810] on link "3" at bounding box center [1204, 813] width 17 height 17
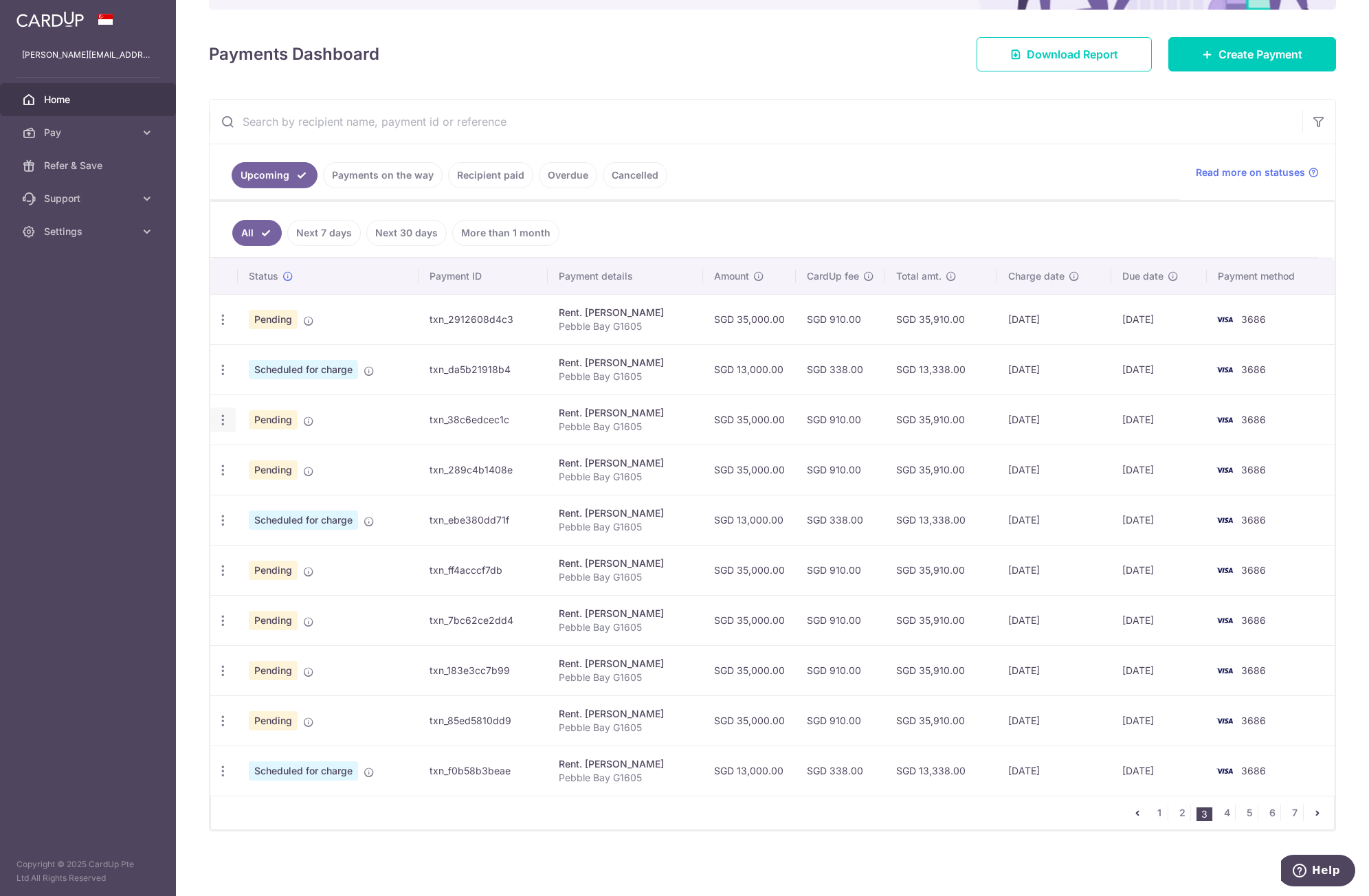
click at [228, 424] on icon "button" at bounding box center [223, 420] width 15 height 15
click at [258, 491] on span "Cancel payment" at bounding box center [296, 491] width 92 height 17
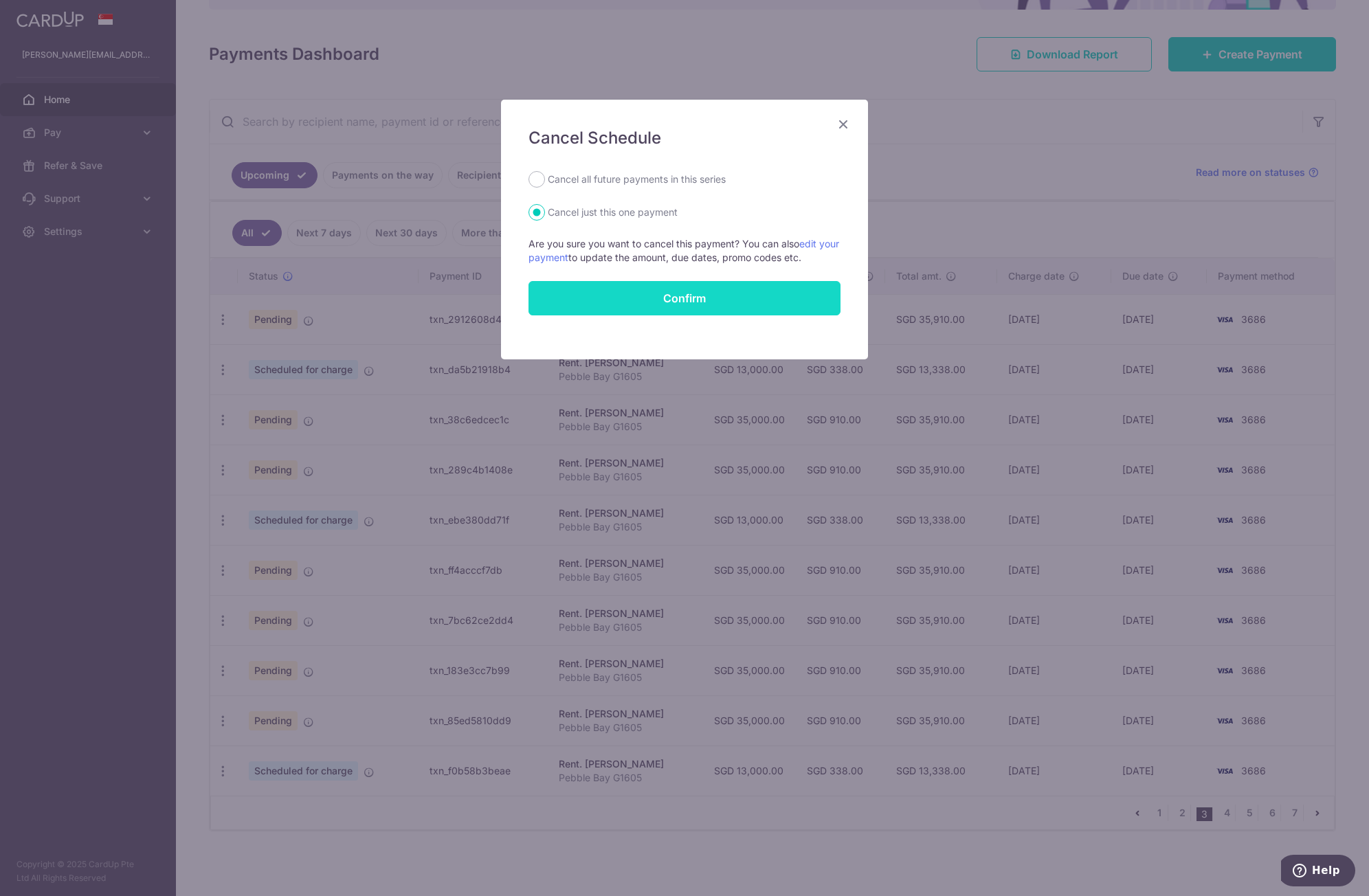
click at [739, 299] on button "Confirm" at bounding box center [684, 298] width 312 height 35
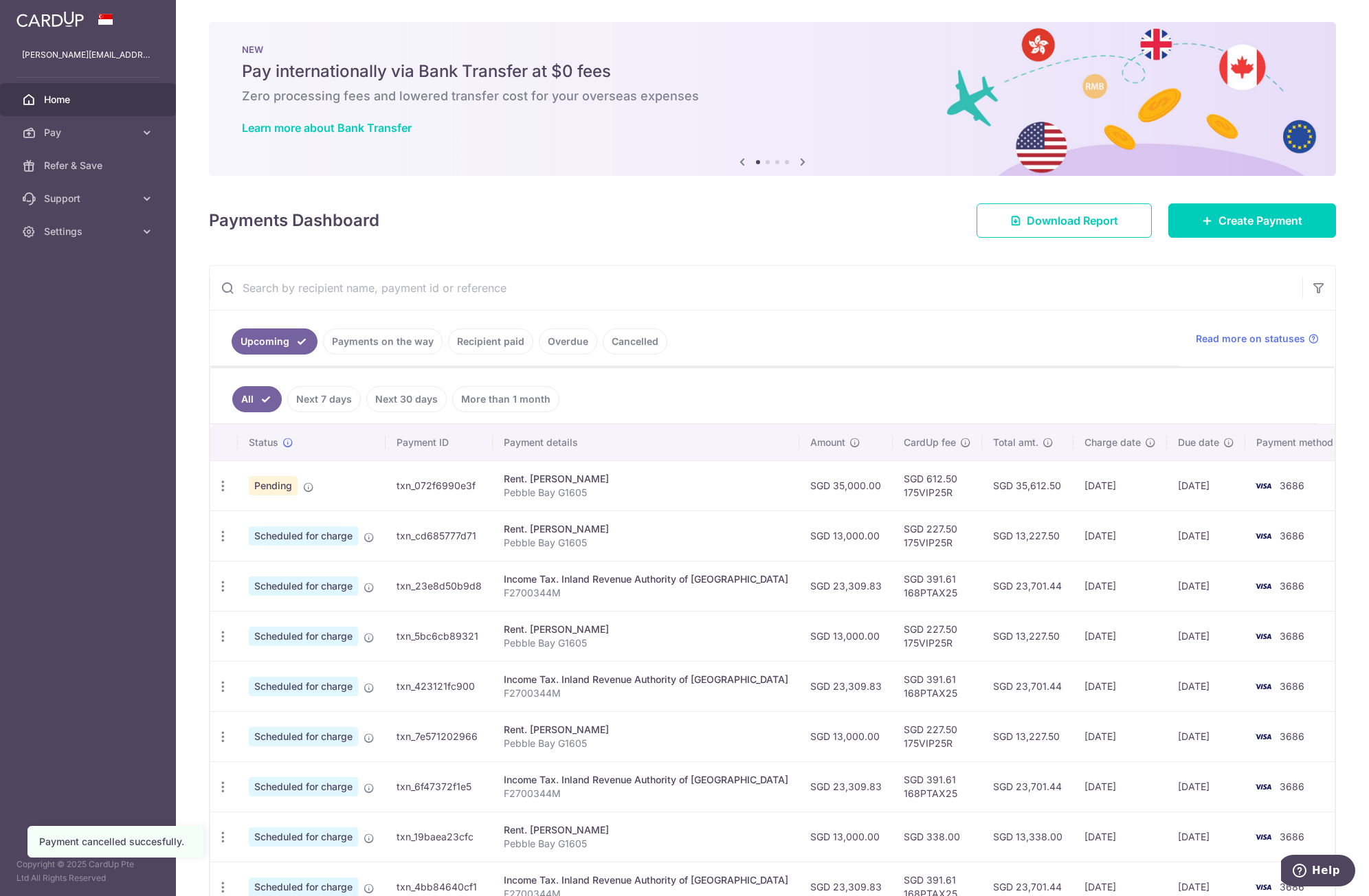
scroll to position [167, 0]
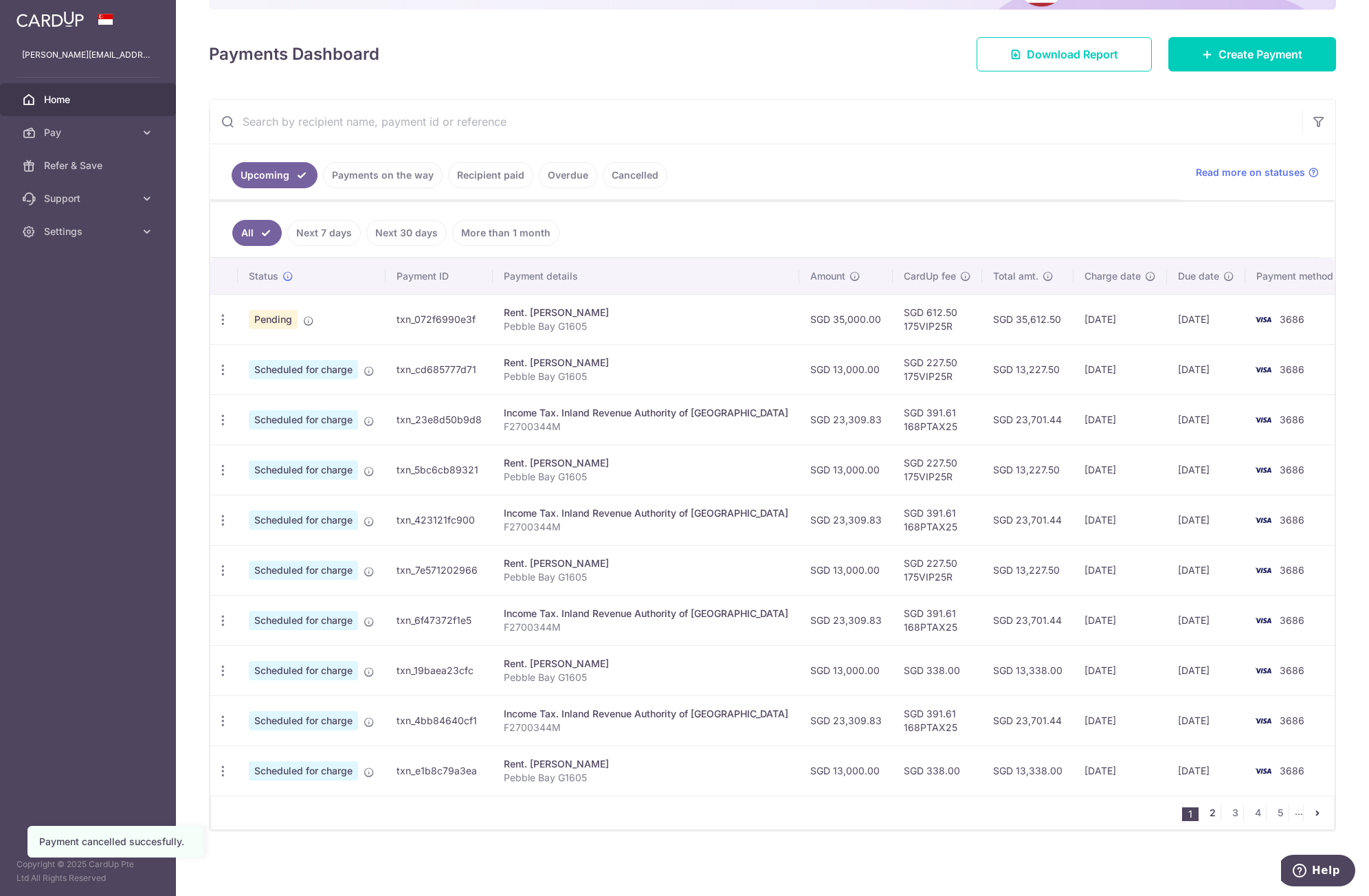
click at [1204, 813] on link "2" at bounding box center [1213, 813] width 17 height 17
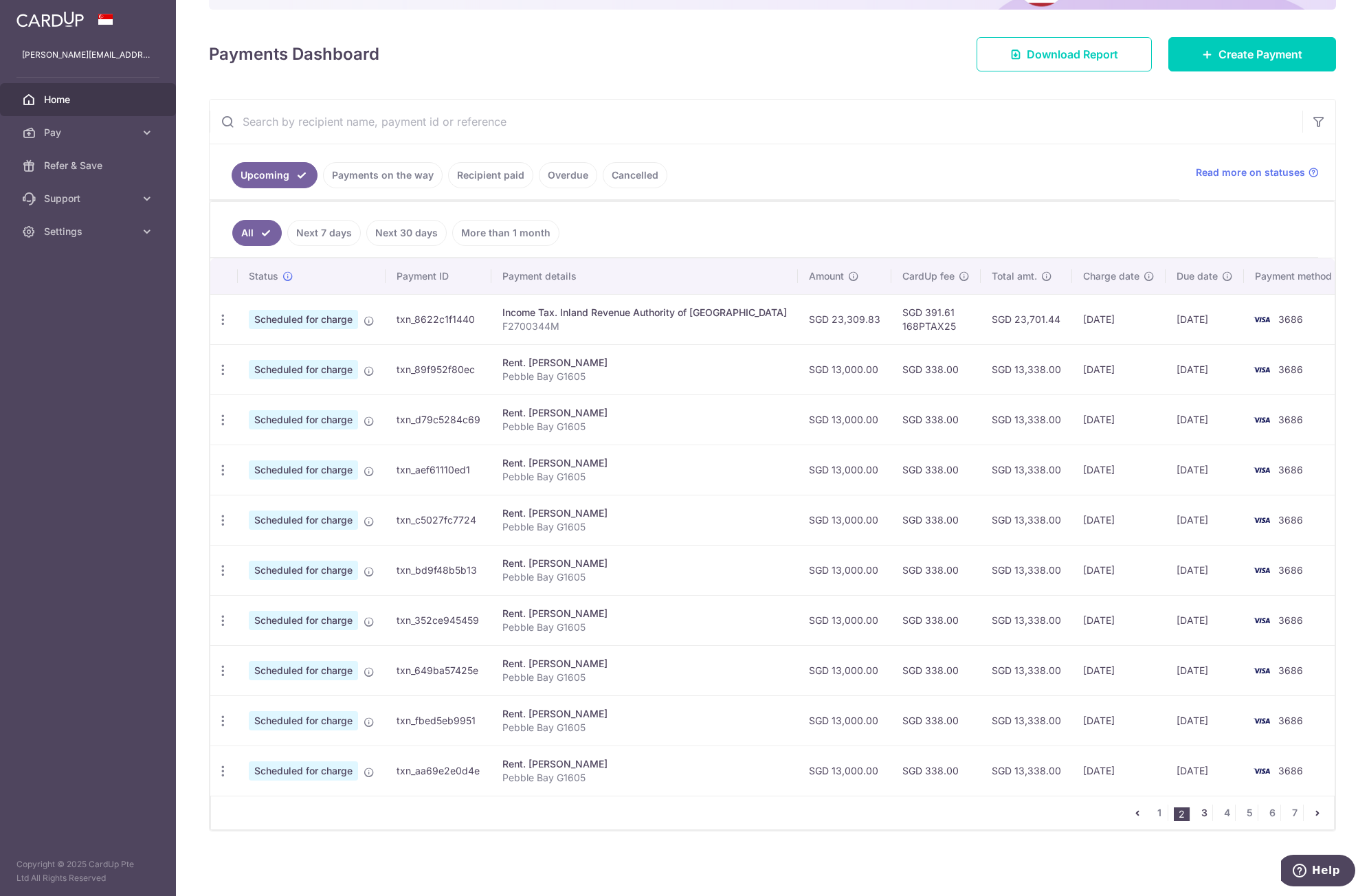
click at [1196, 813] on link "3" at bounding box center [1204, 813] width 17 height 17
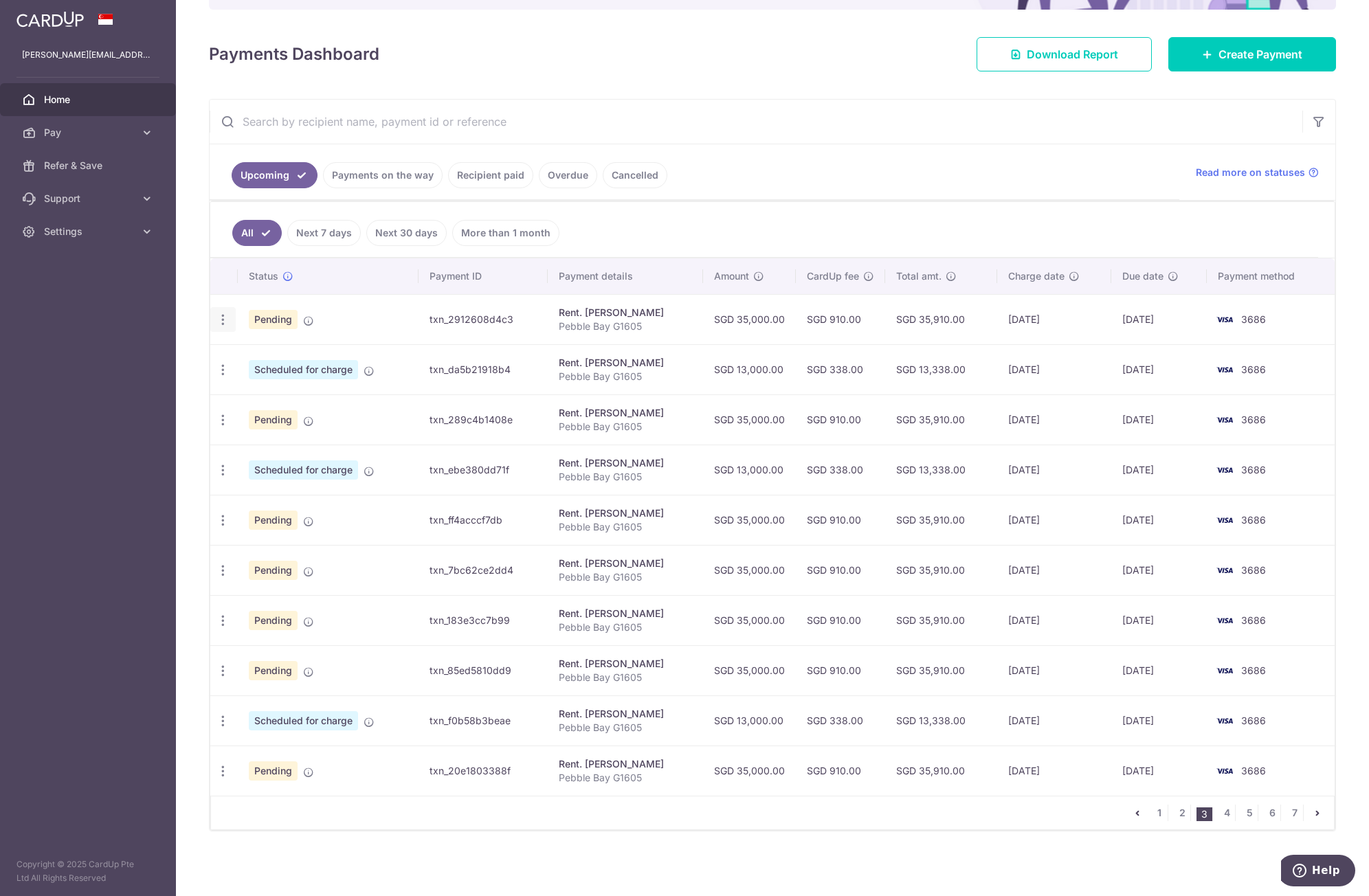
click at [226, 317] on icon "button" at bounding box center [223, 320] width 15 height 15
click at [269, 393] on span "Cancel payment" at bounding box center [296, 391] width 92 height 17
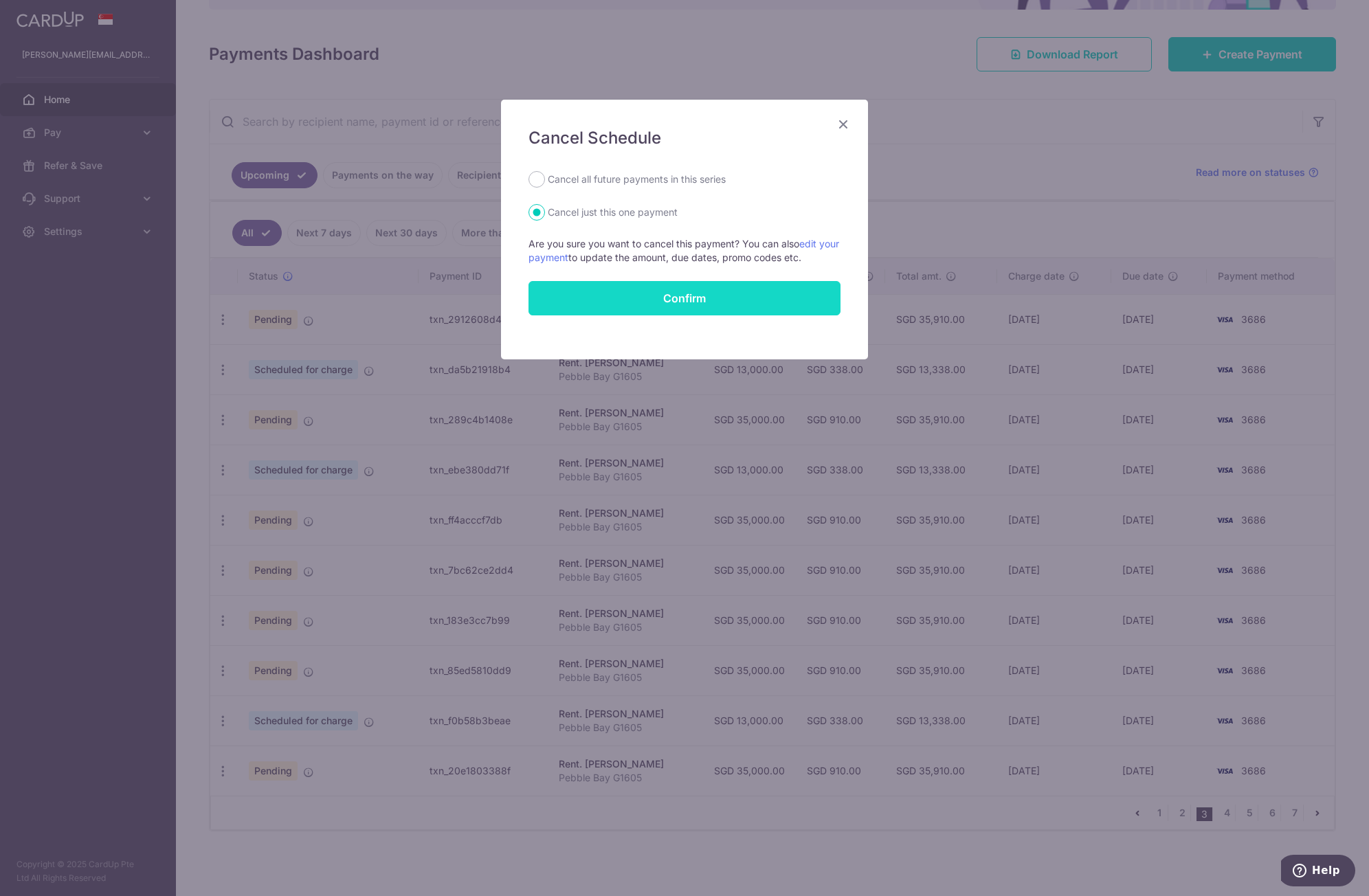
click at [737, 305] on button "Confirm" at bounding box center [684, 298] width 312 height 35
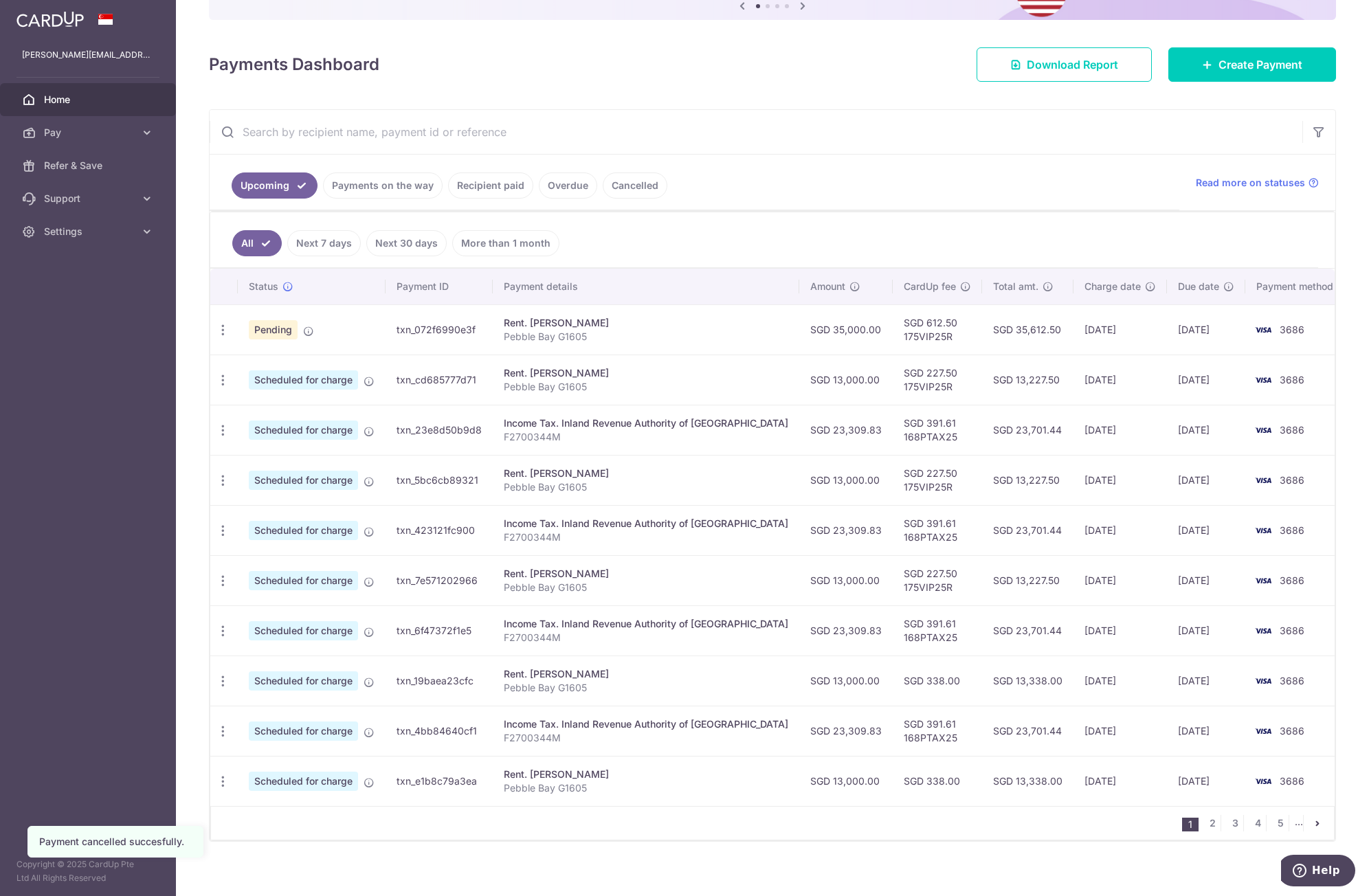
scroll to position [167, 0]
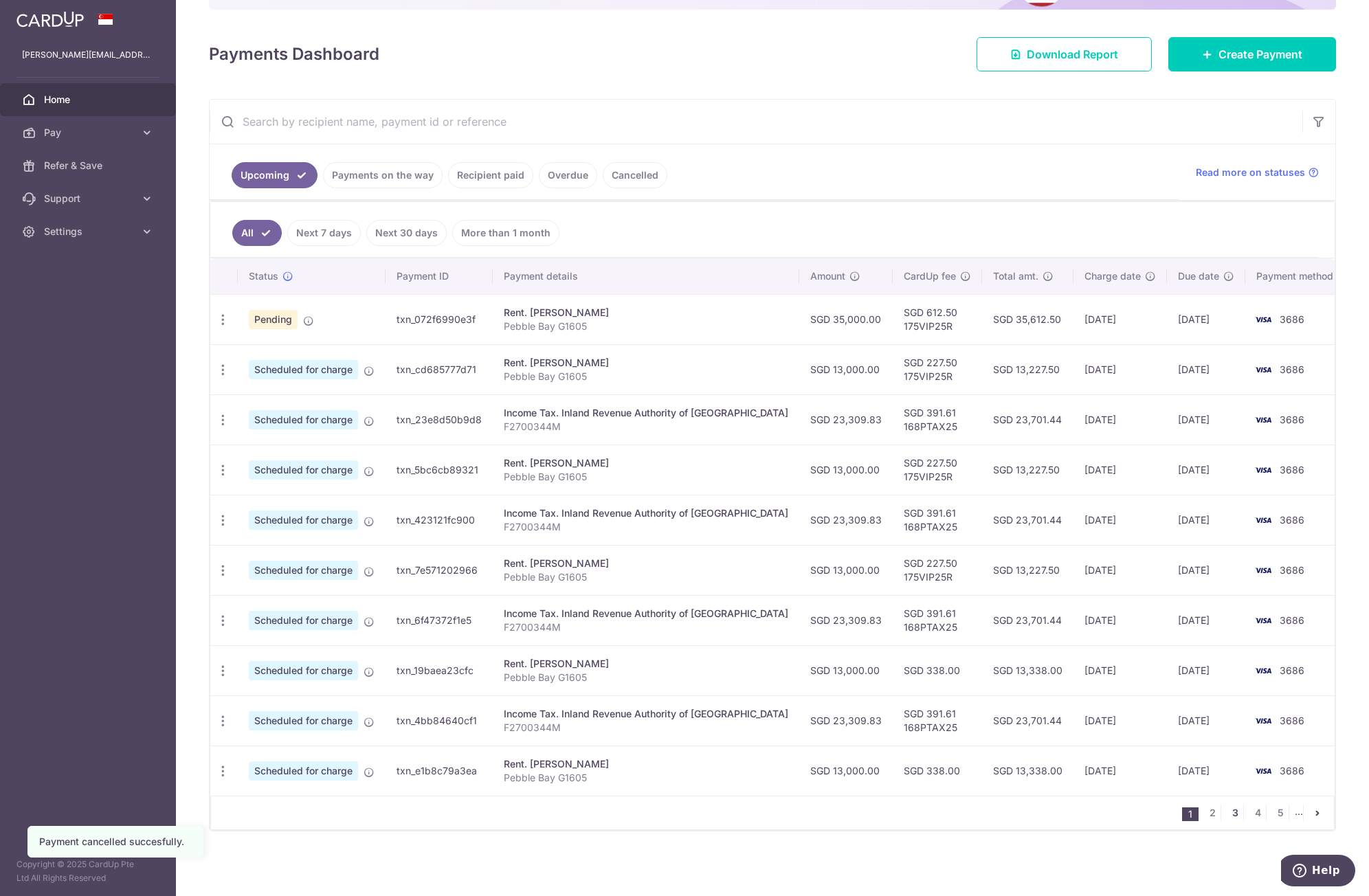
click at [1227, 810] on link "3" at bounding box center [1236, 813] width 17 height 17
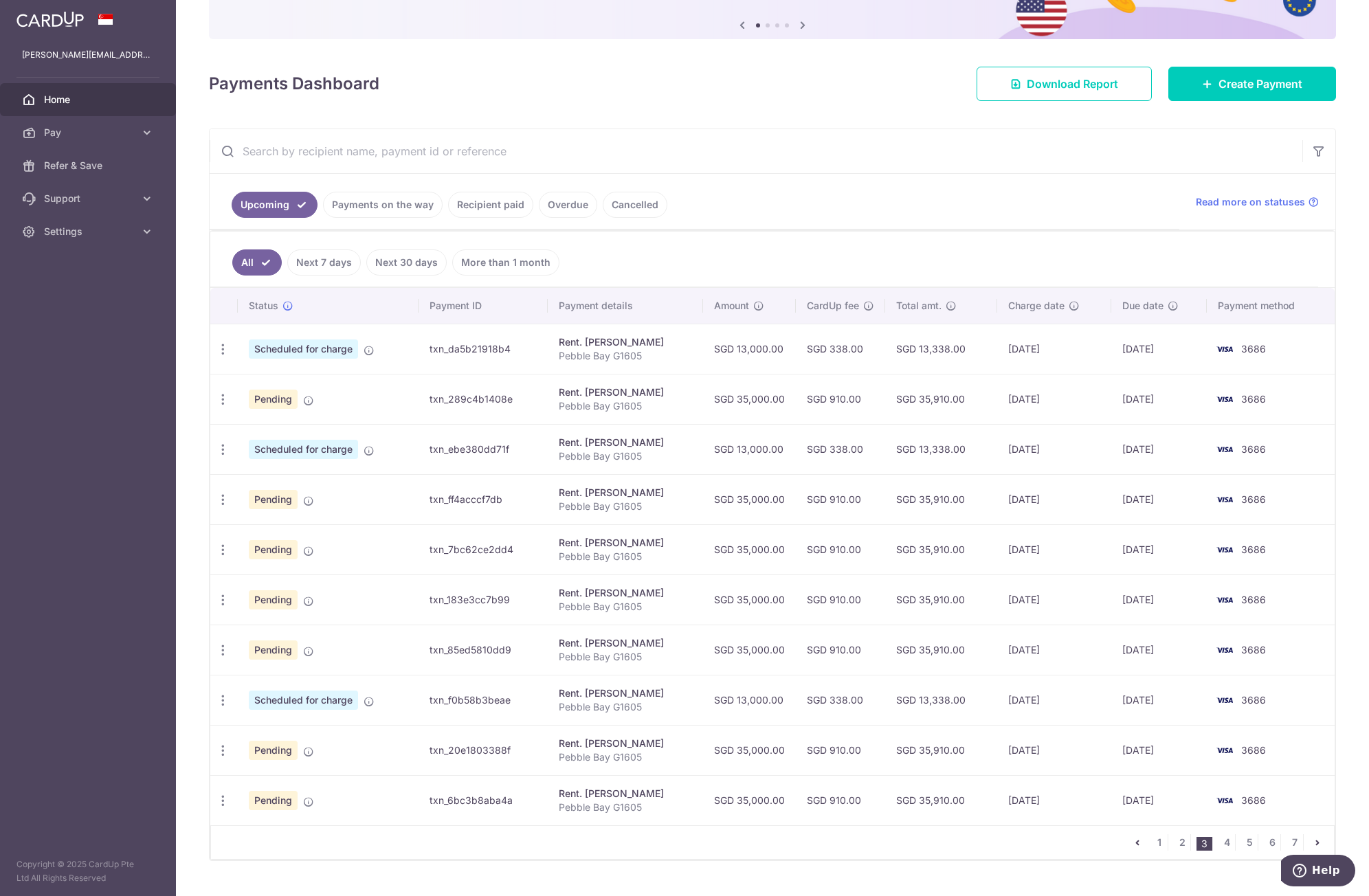
scroll to position [137, 0]
click at [221, 399] on icon "button" at bounding box center [223, 398] width 15 height 15
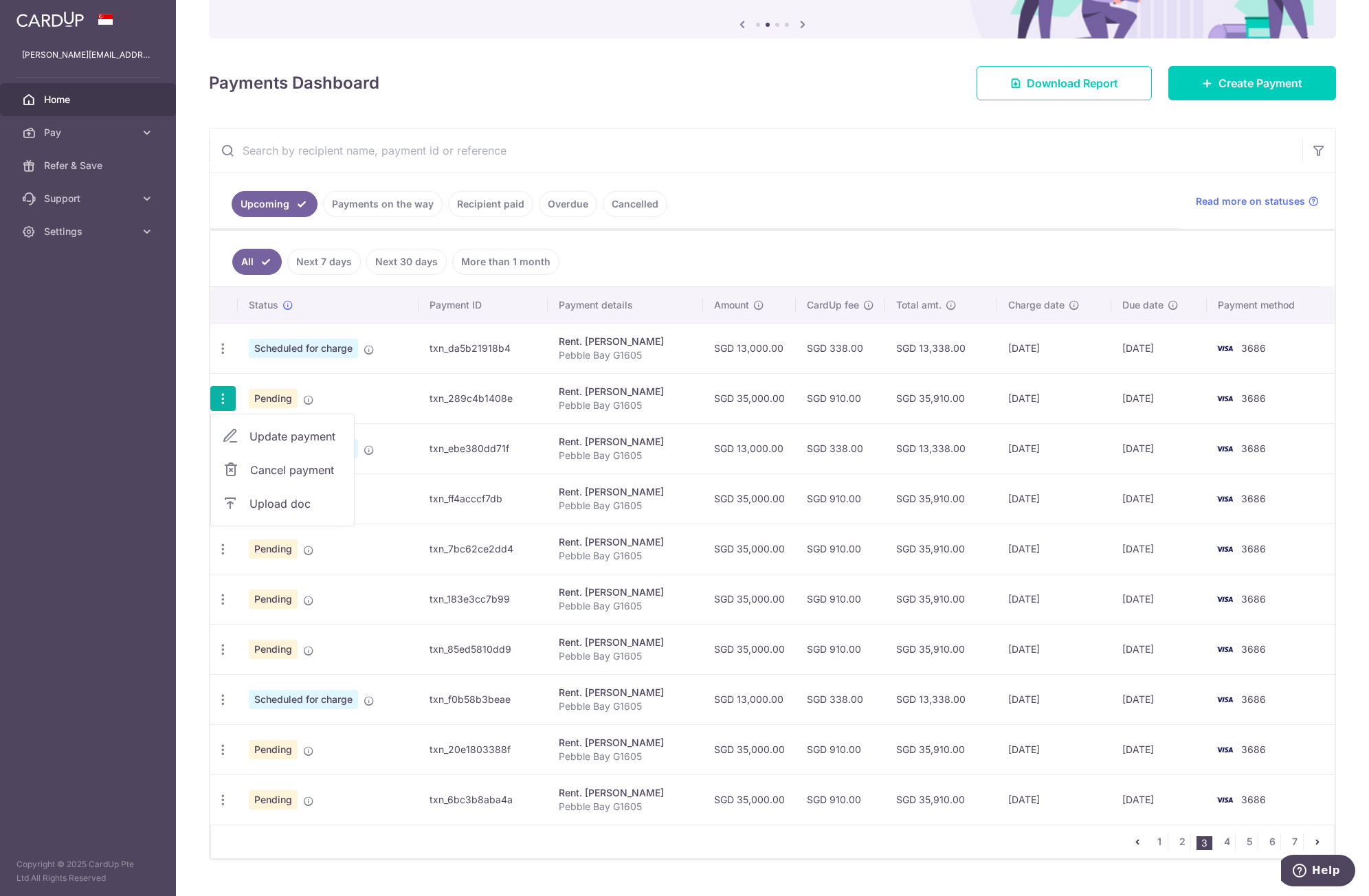
click at [251, 471] on span "Cancel payment" at bounding box center [296, 470] width 92 height 17
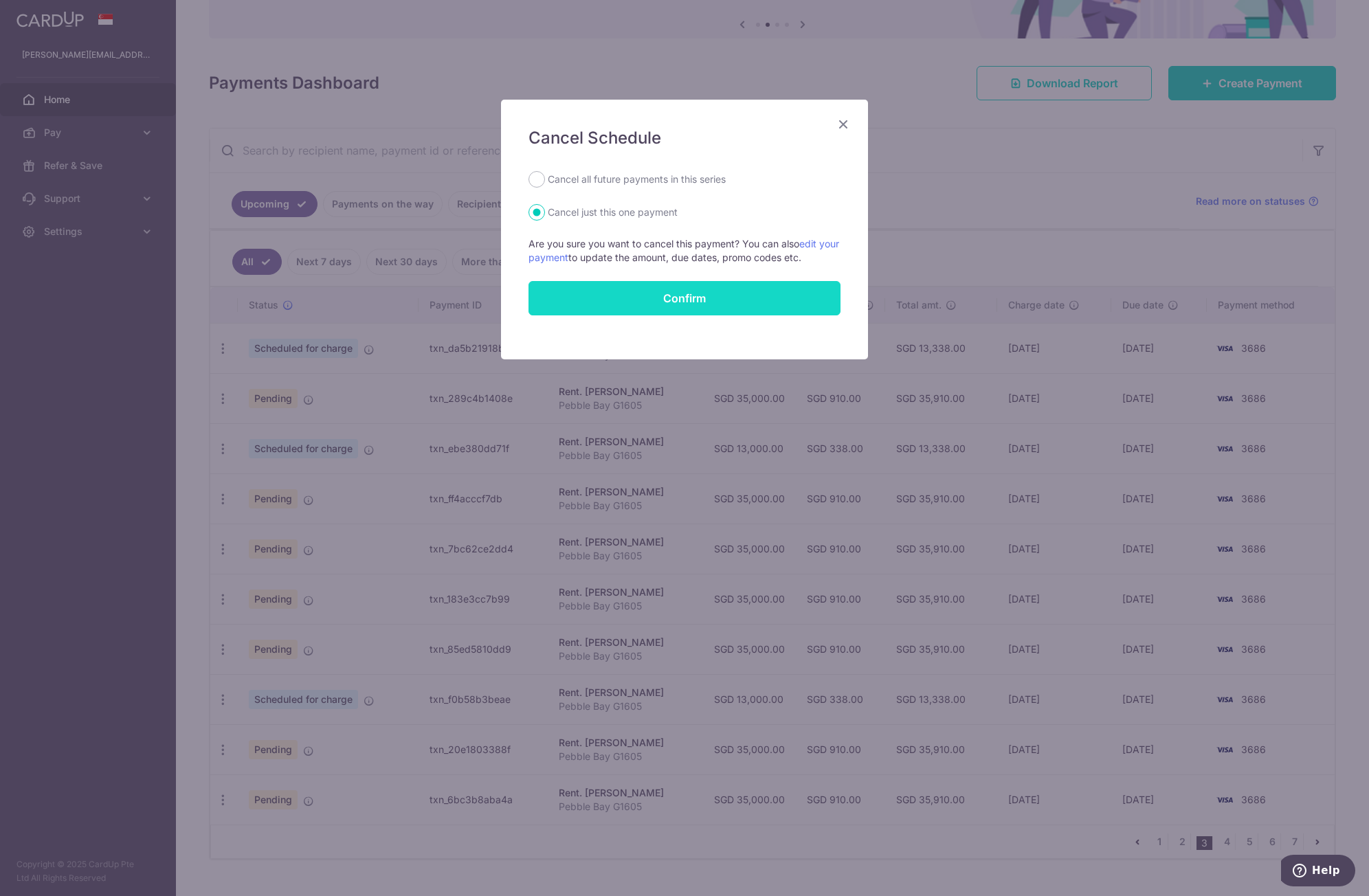
click at [673, 302] on button "Confirm" at bounding box center [684, 298] width 312 height 35
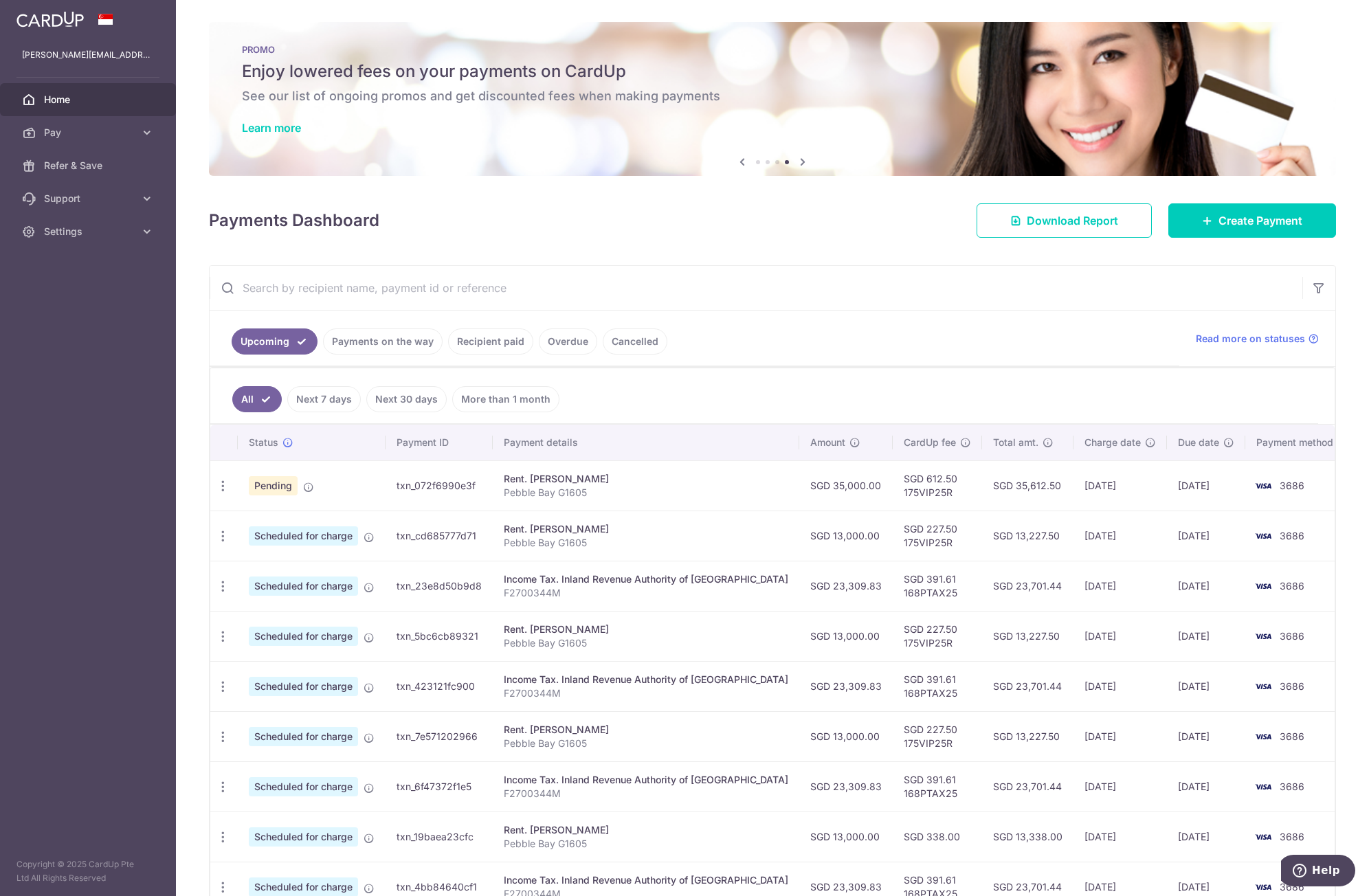
click at [969, 399] on ul "All Next 7 days Next 30 days More than 1 month" at bounding box center [764, 396] width 1108 height 56
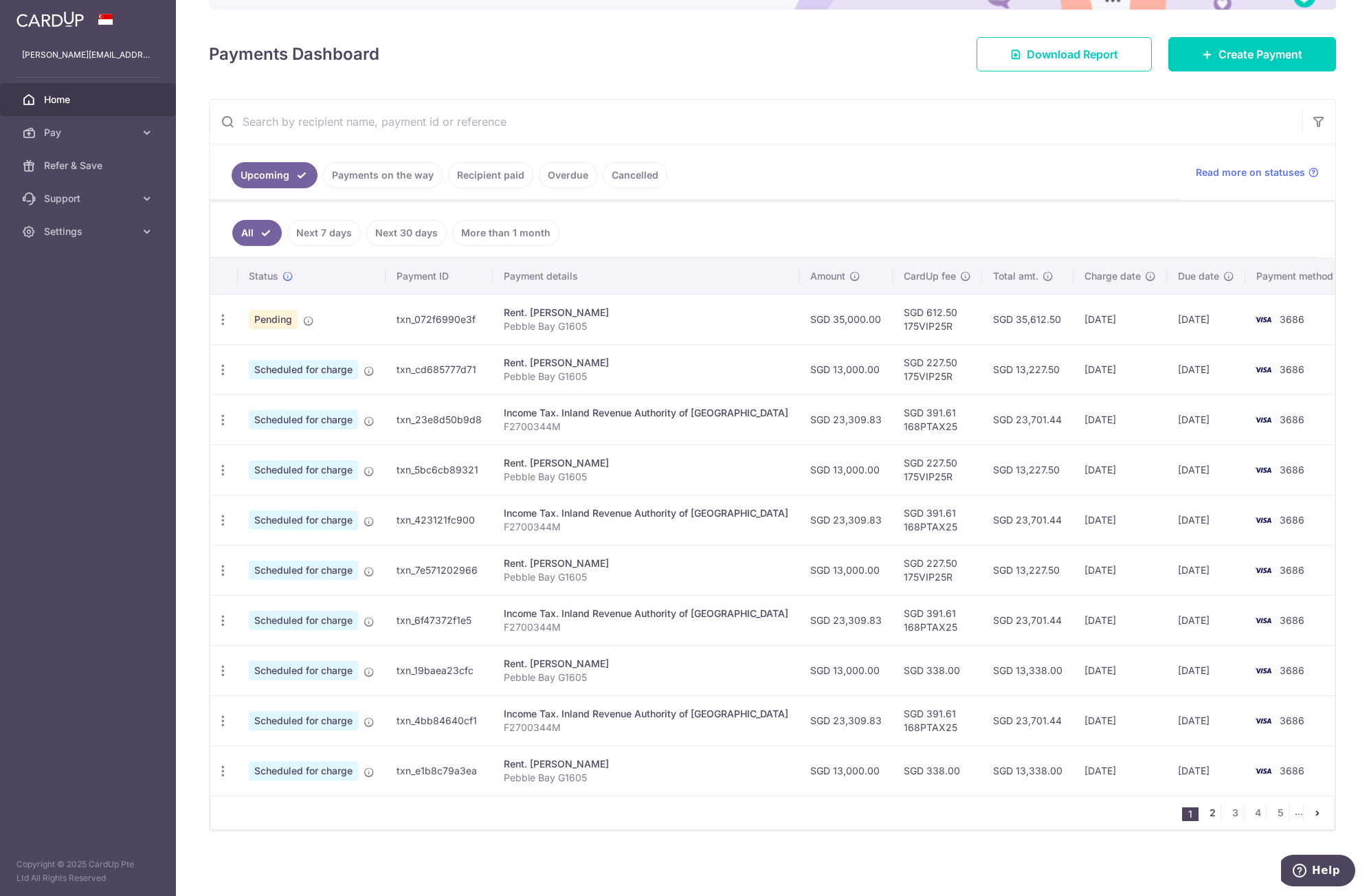
click at [1204, 811] on link "2" at bounding box center [1213, 813] width 17 height 17
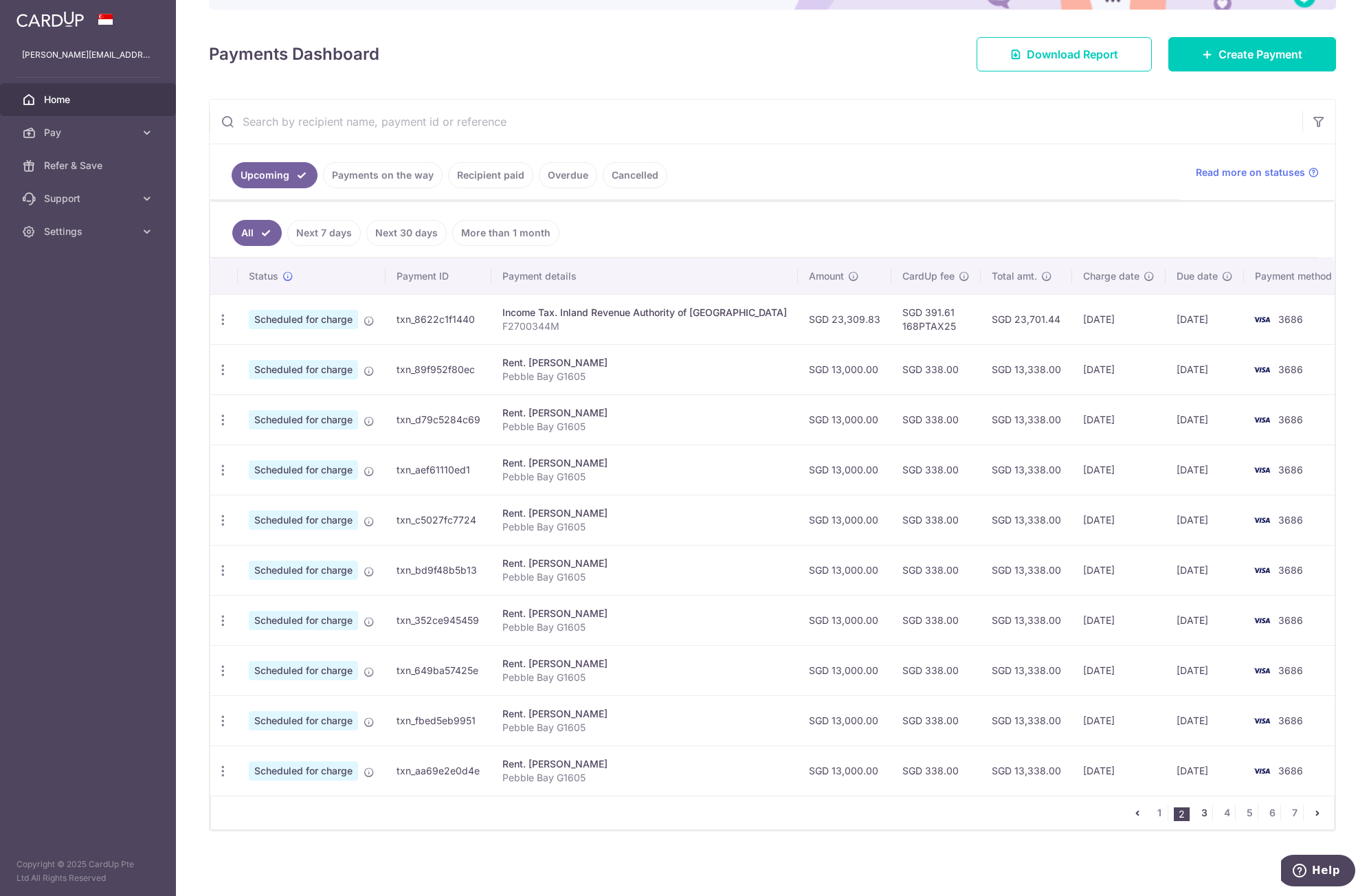
click at [1197, 815] on link "3" at bounding box center [1204, 813] width 17 height 17
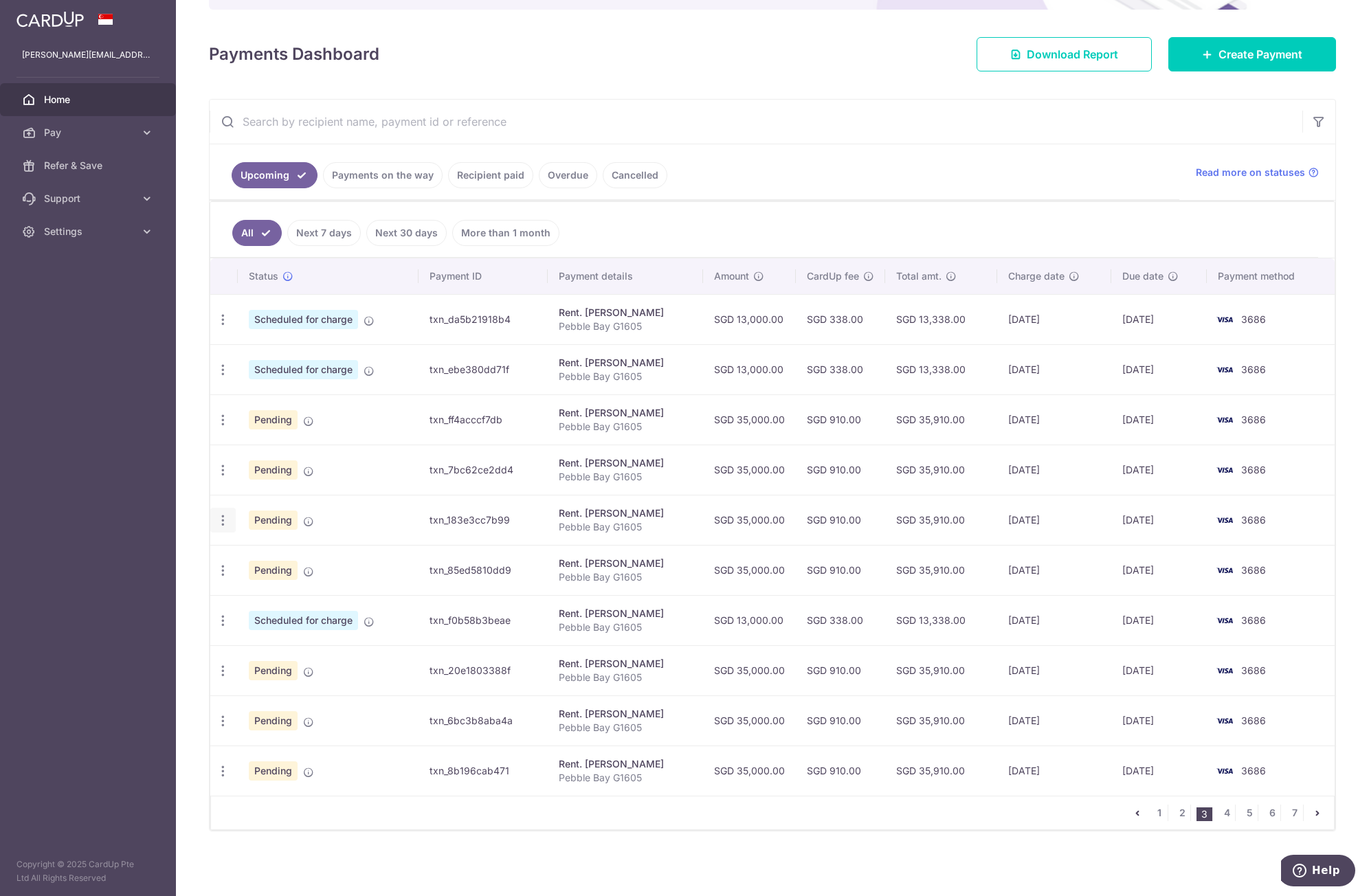
click at [225, 525] on icon "button" at bounding box center [223, 521] width 15 height 15
click at [255, 595] on span "Cancel payment" at bounding box center [296, 592] width 92 height 17
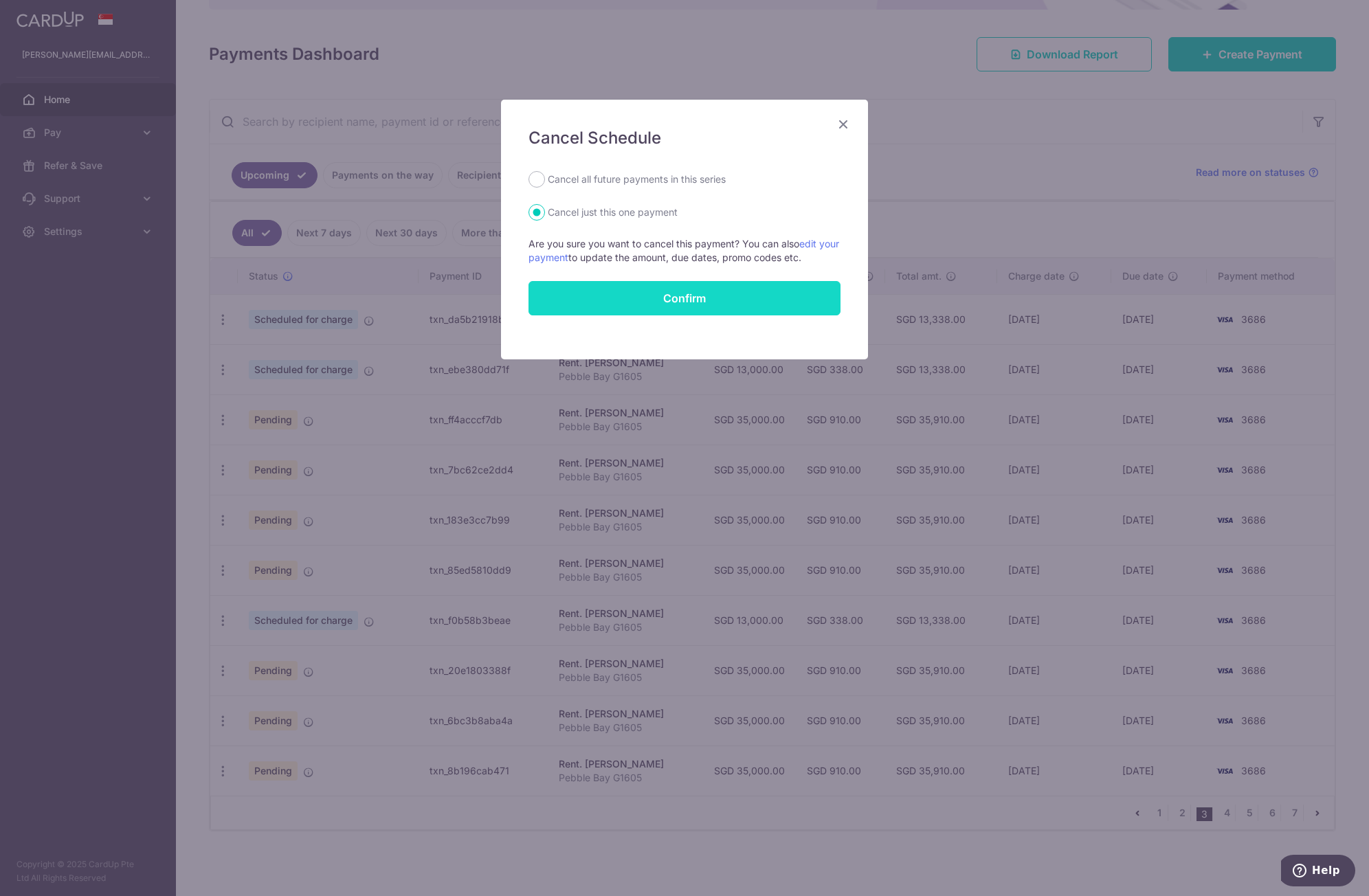
click at [749, 307] on button "Confirm" at bounding box center [684, 298] width 312 height 35
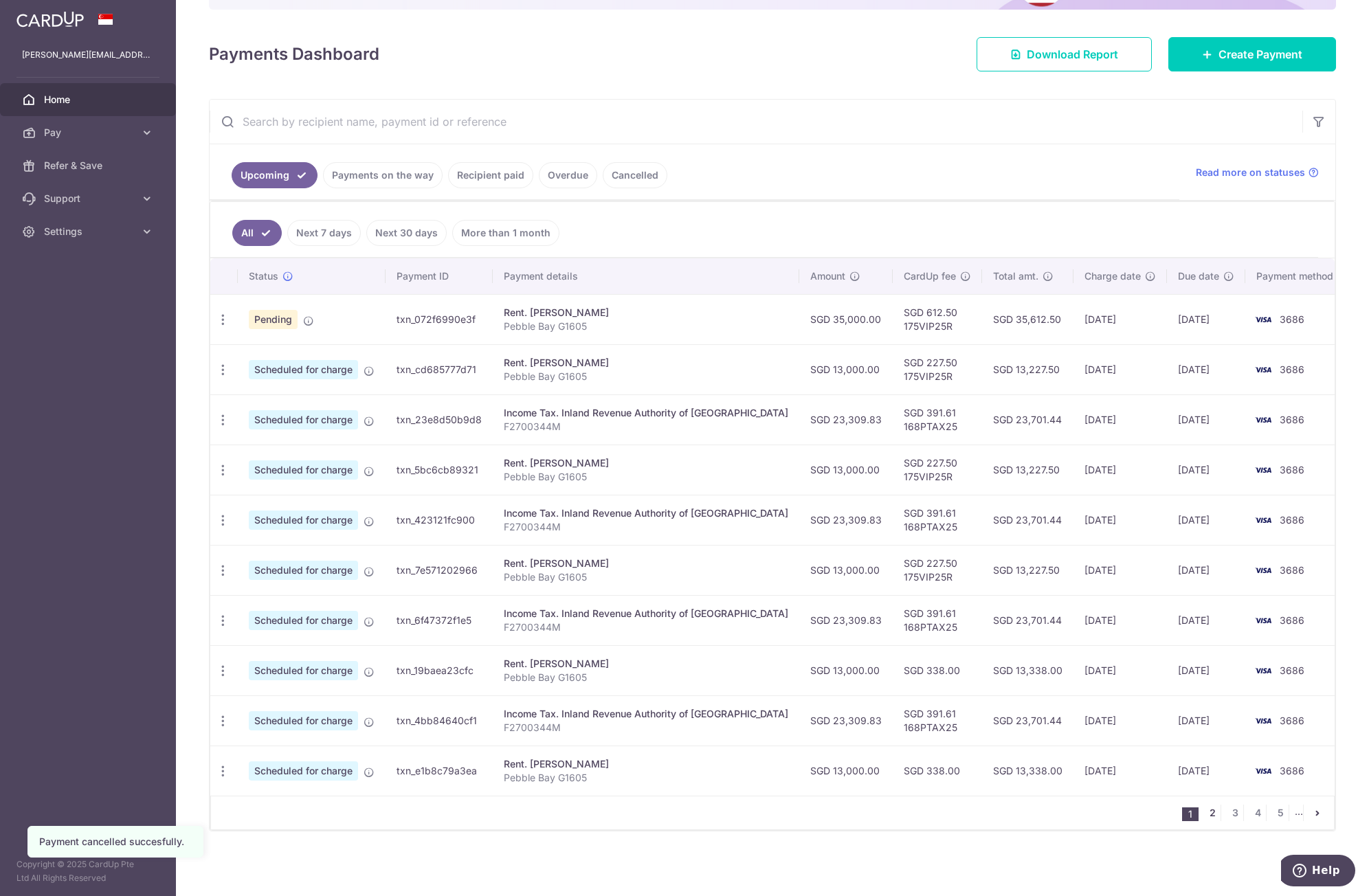
click at [1207, 813] on link "2" at bounding box center [1213, 813] width 17 height 17
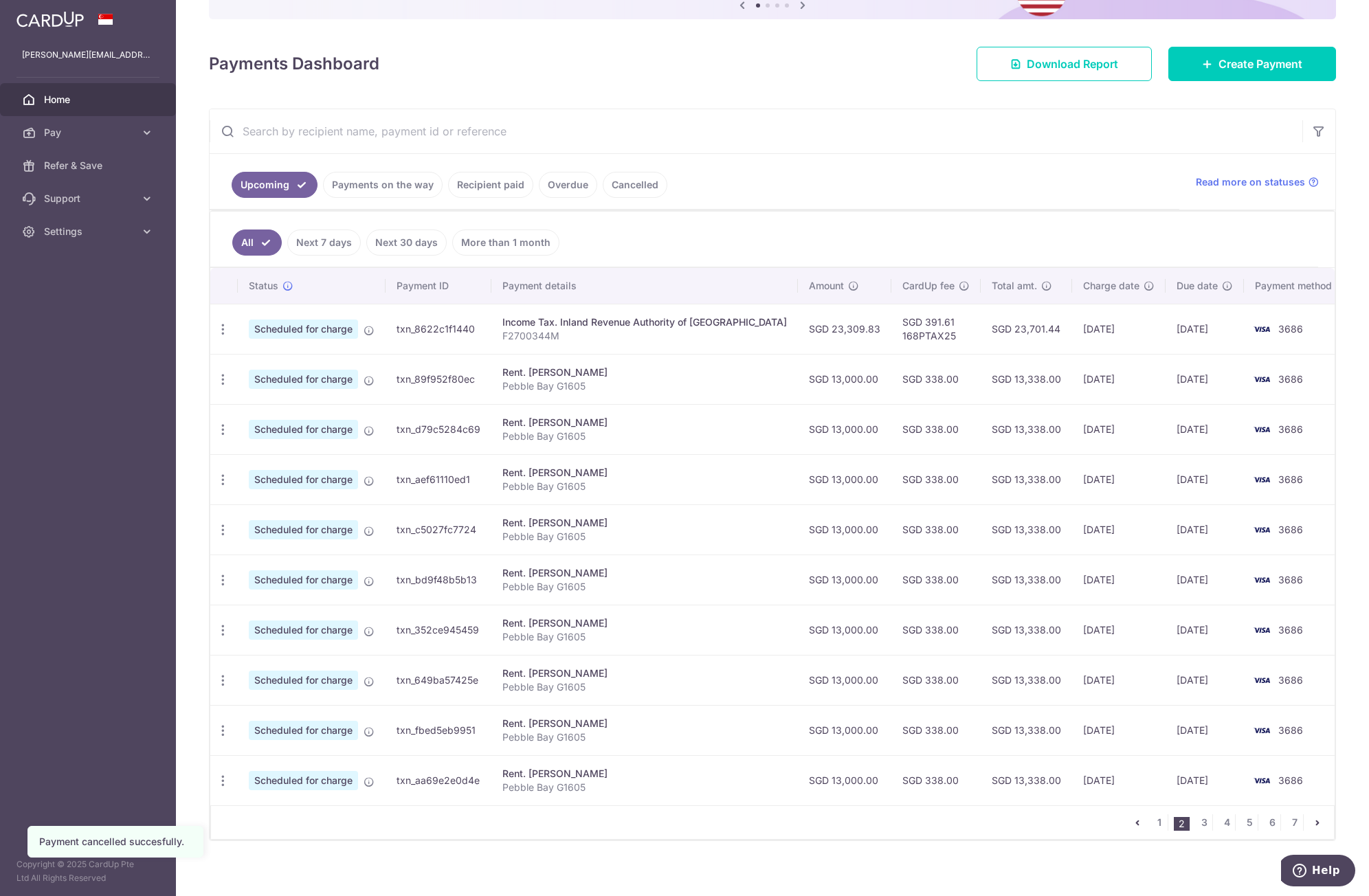
scroll to position [167, 0]
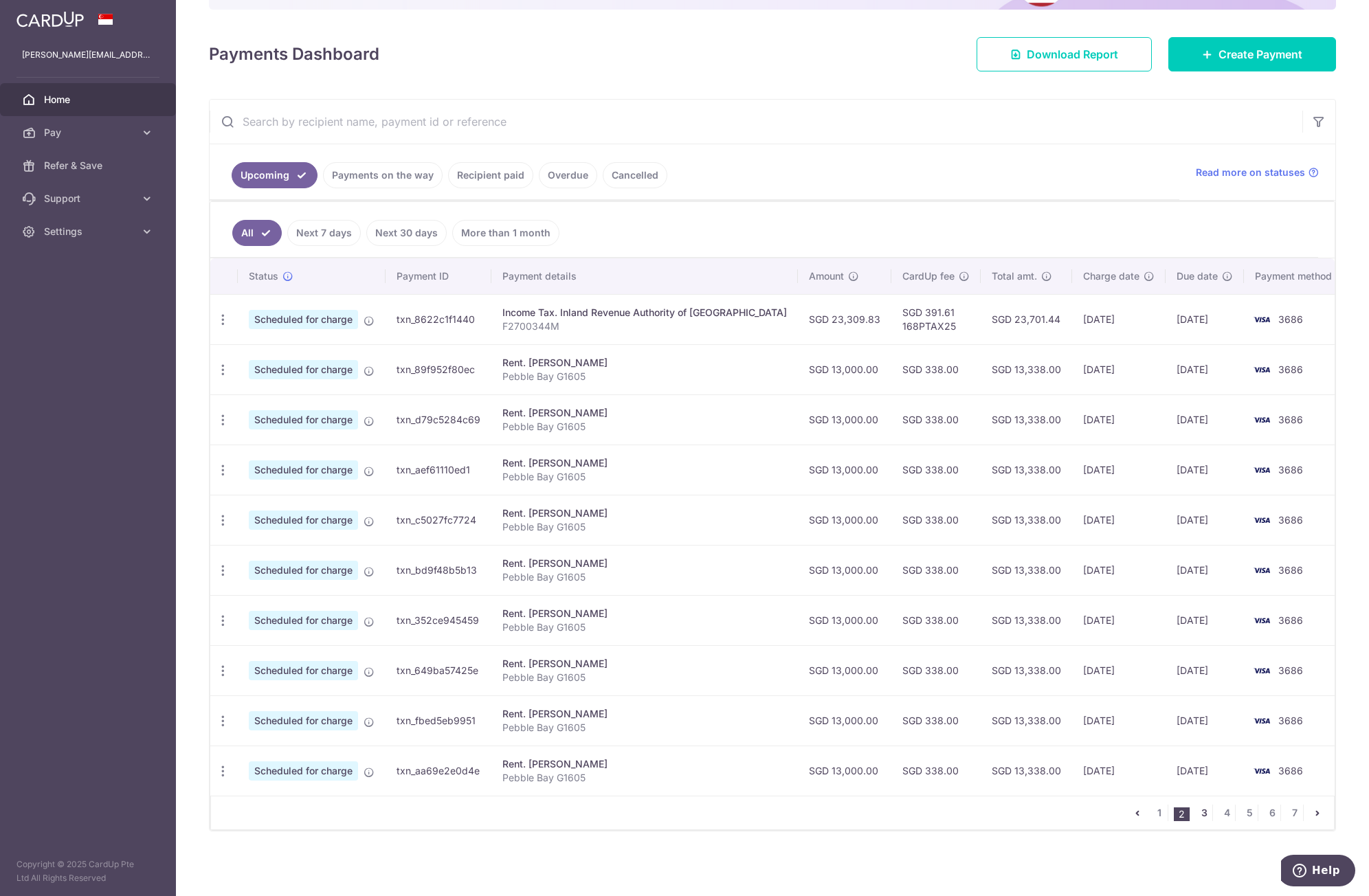
click at [1196, 813] on link "3" at bounding box center [1204, 813] width 17 height 17
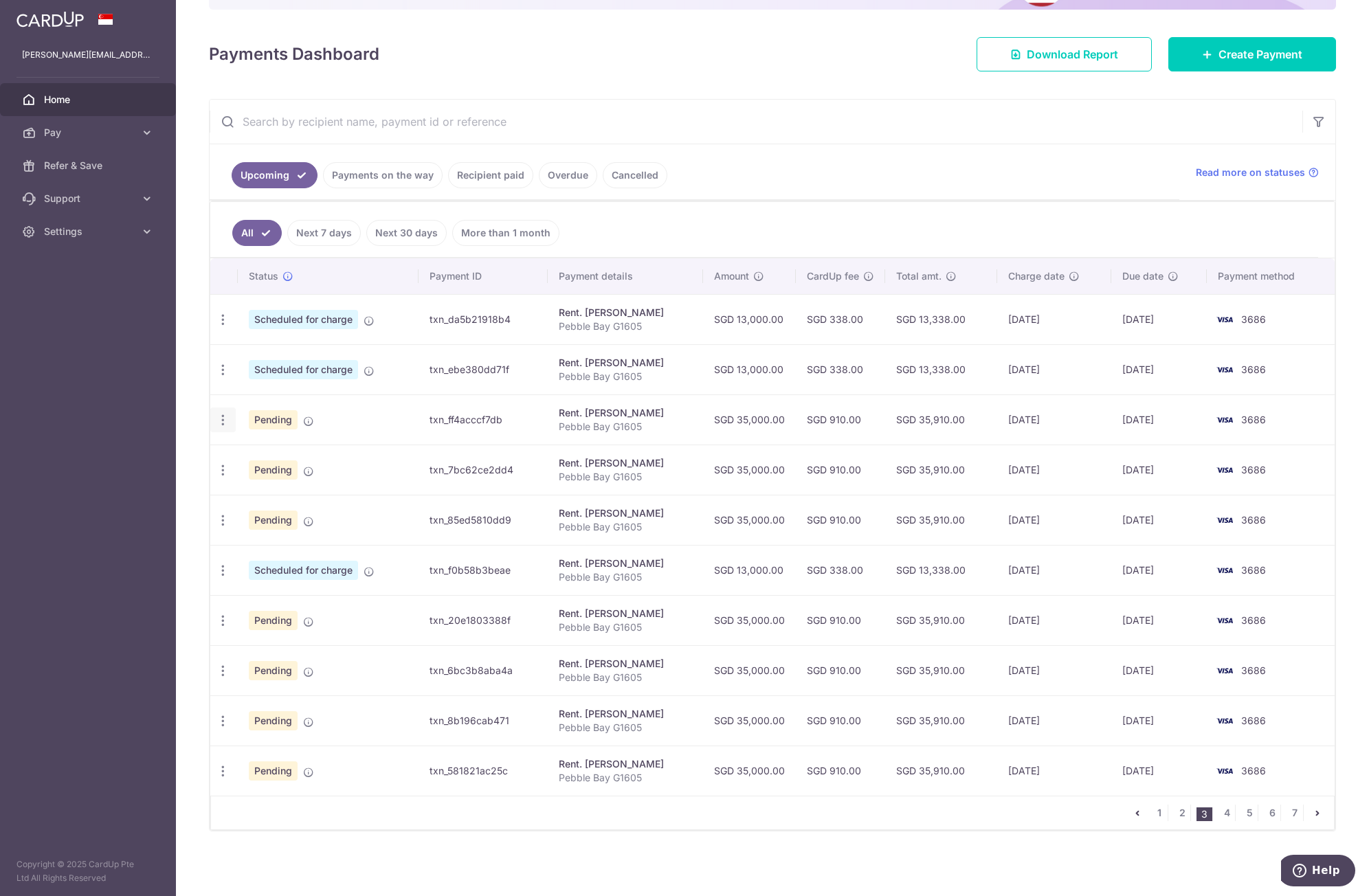
click at [220, 425] on icon "button" at bounding box center [223, 420] width 15 height 15
click at [252, 496] on span "Cancel payment" at bounding box center [296, 491] width 92 height 17
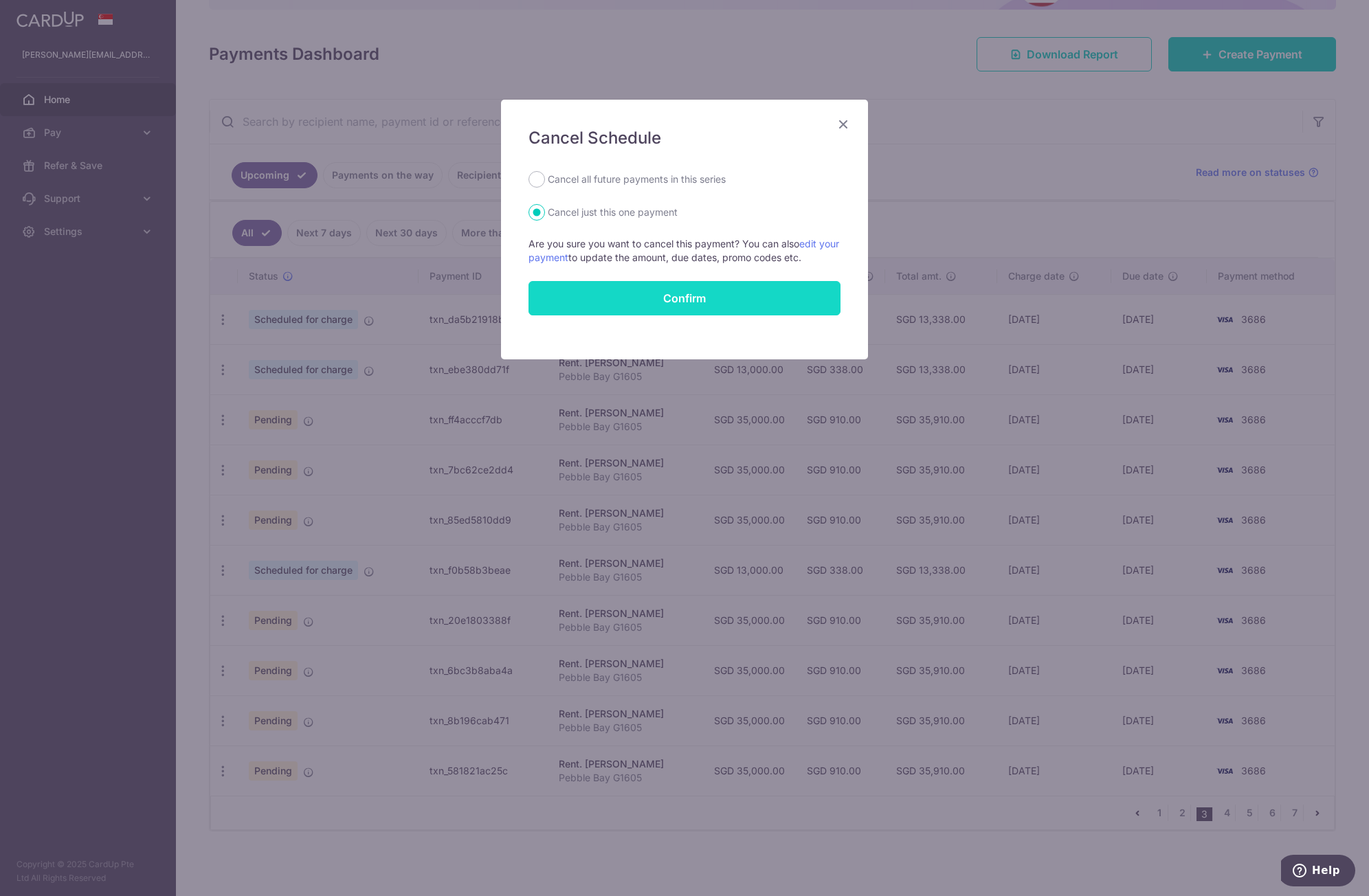
click at [671, 307] on button "Confirm" at bounding box center [684, 298] width 312 height 35
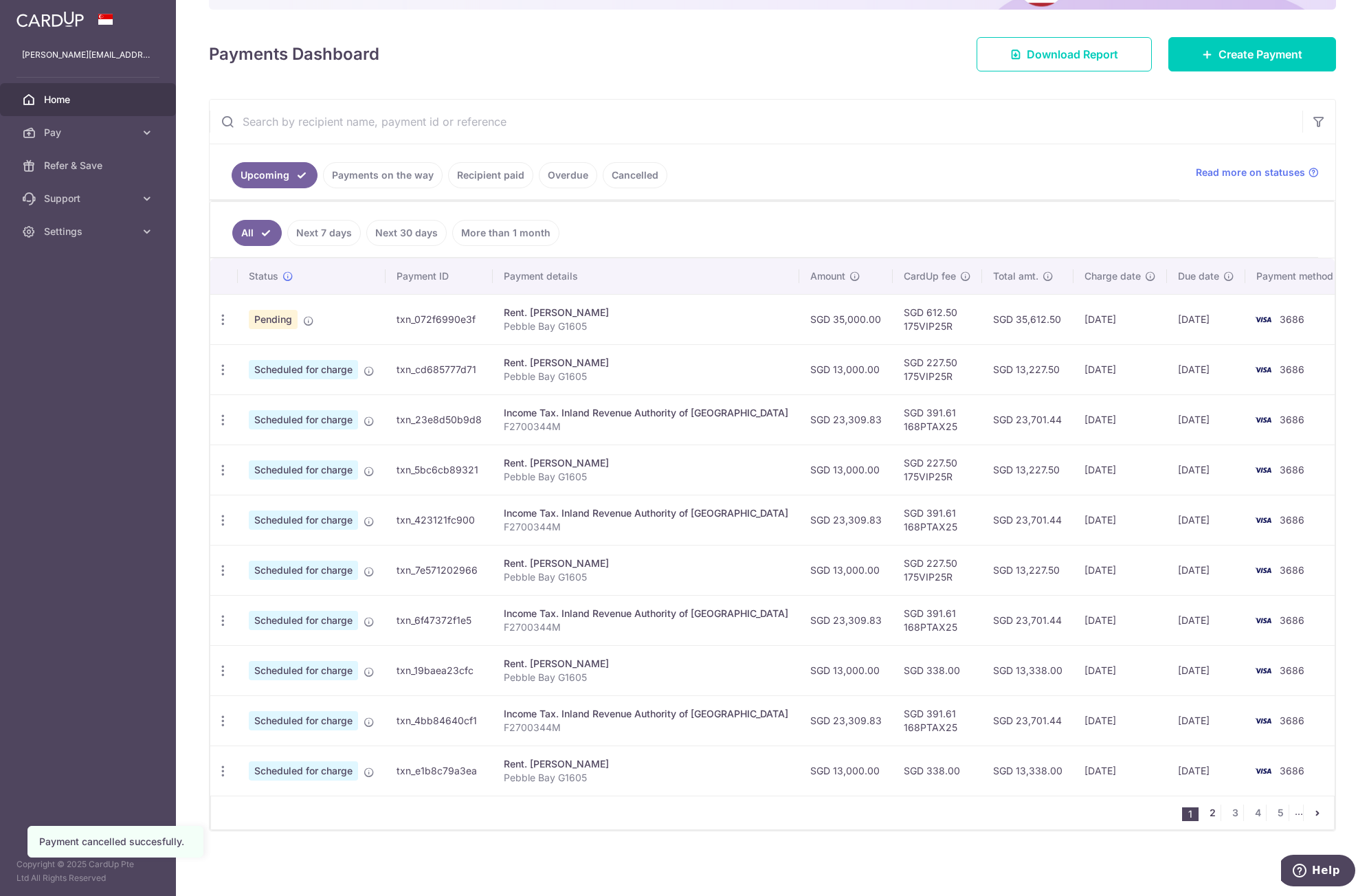
click at [1209, 815] on link "2" at bounding box center [1213, 813] width 17 height 17
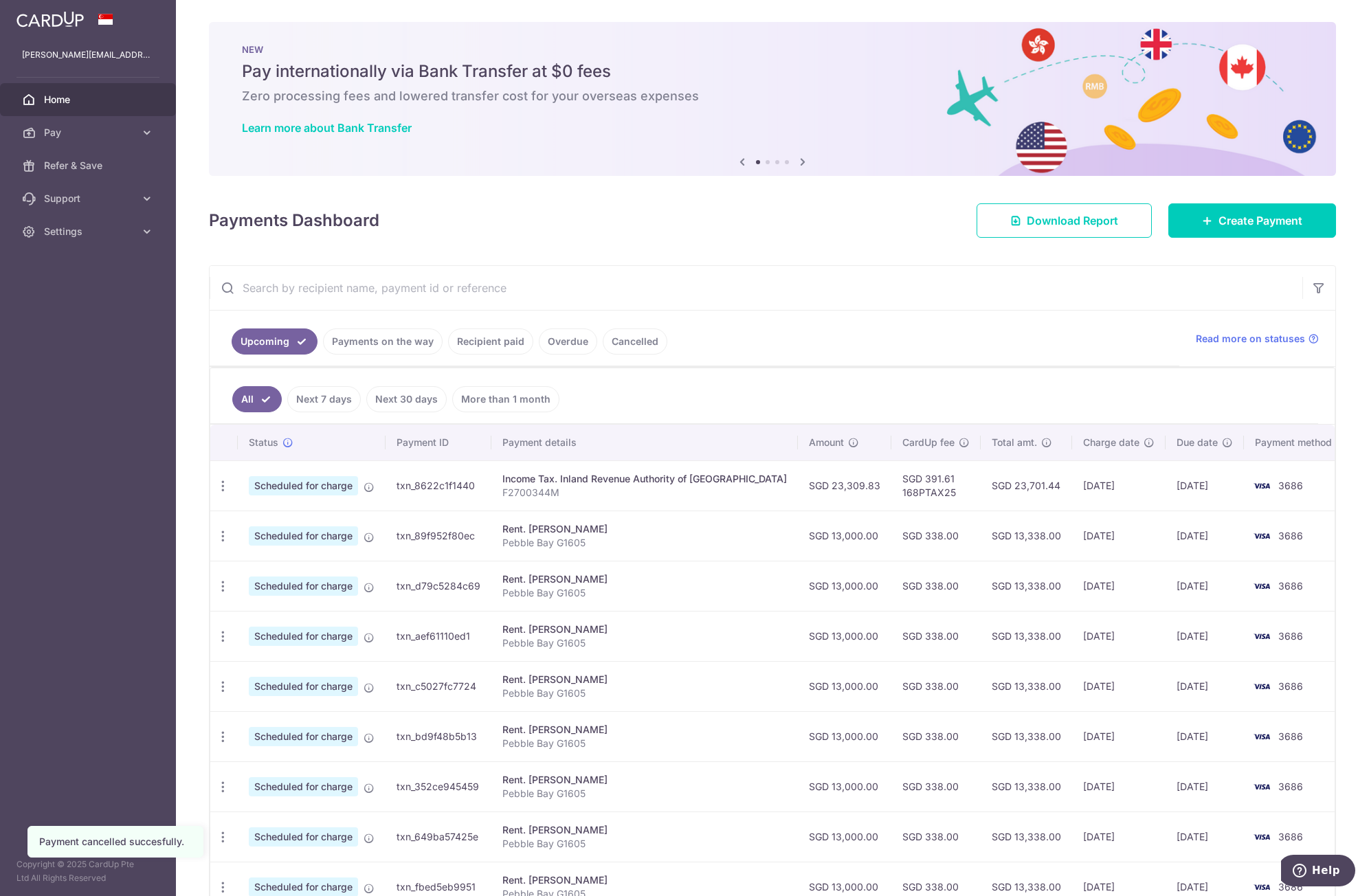
scroll to position [167, 0]
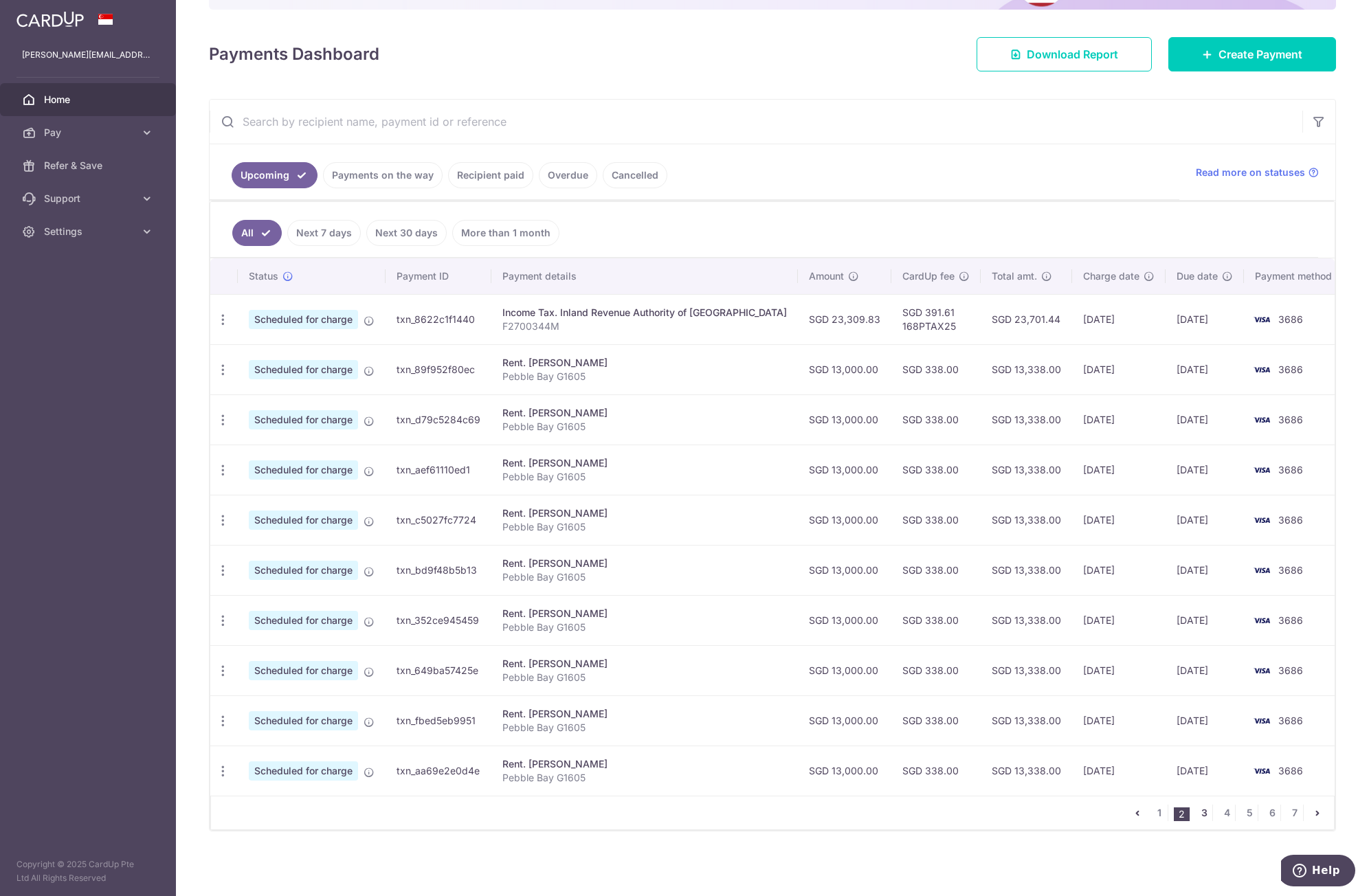
click at [1201, 815] on link "3" at bounding box center [1204, 813] width 17 height 17
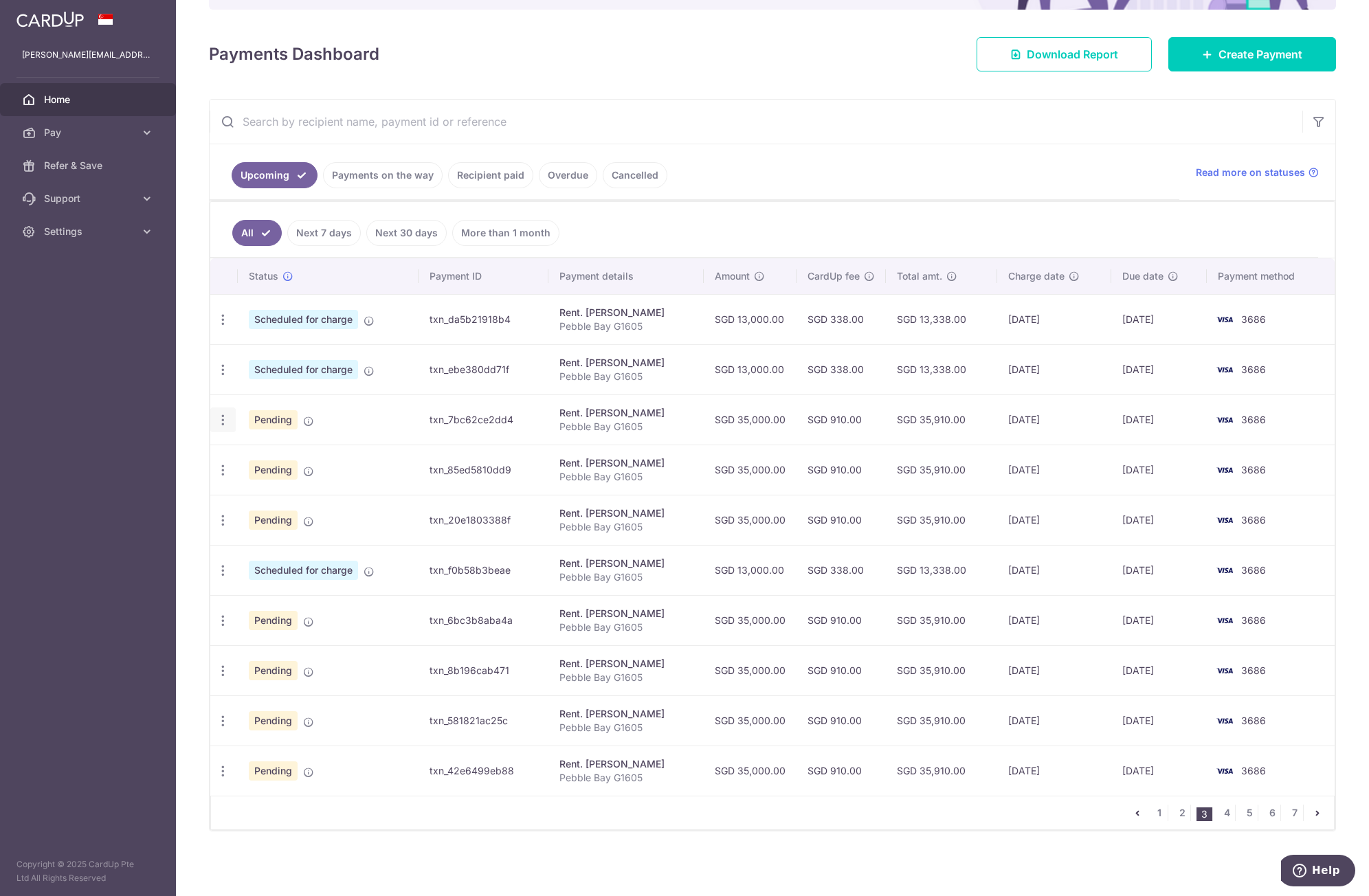
click at [215, 414] on div "Update payment Cancel payment Upload doc" at bounding box center [223, 420] width 26 height 26
click at [217, 415] on icon "button" at bounding box center [223, 420] width 15 height 15
click at [259, 489] on span "Cancel payment" at bounding box center [296, 491] width 92 height 17
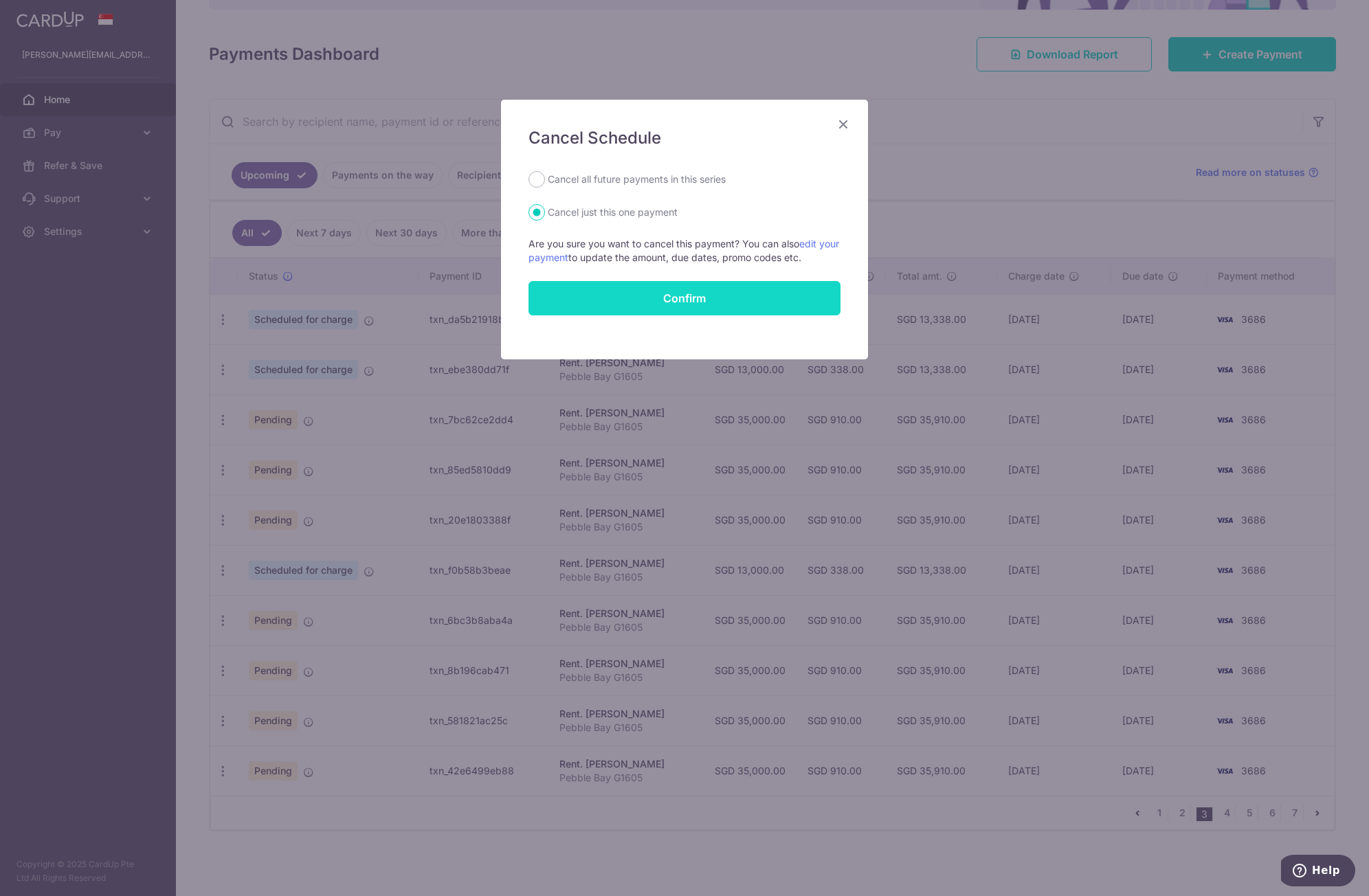
click at [730, 296] on button "Confirm" at bounding box center [684, 298] width 312 height 35
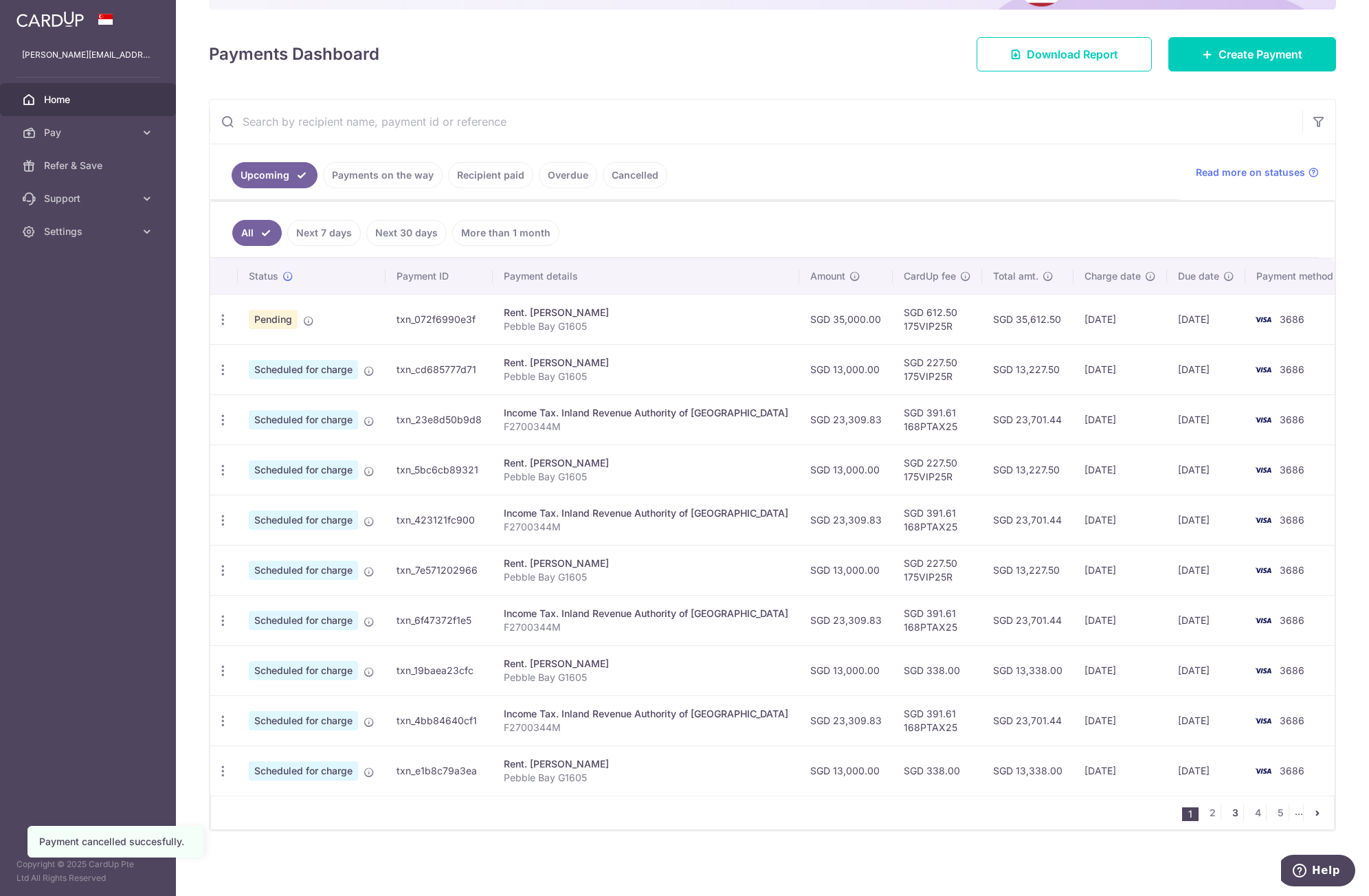
click at [1227, 813] on link "3" at bounding box center [1236, 813] width 17 height 17
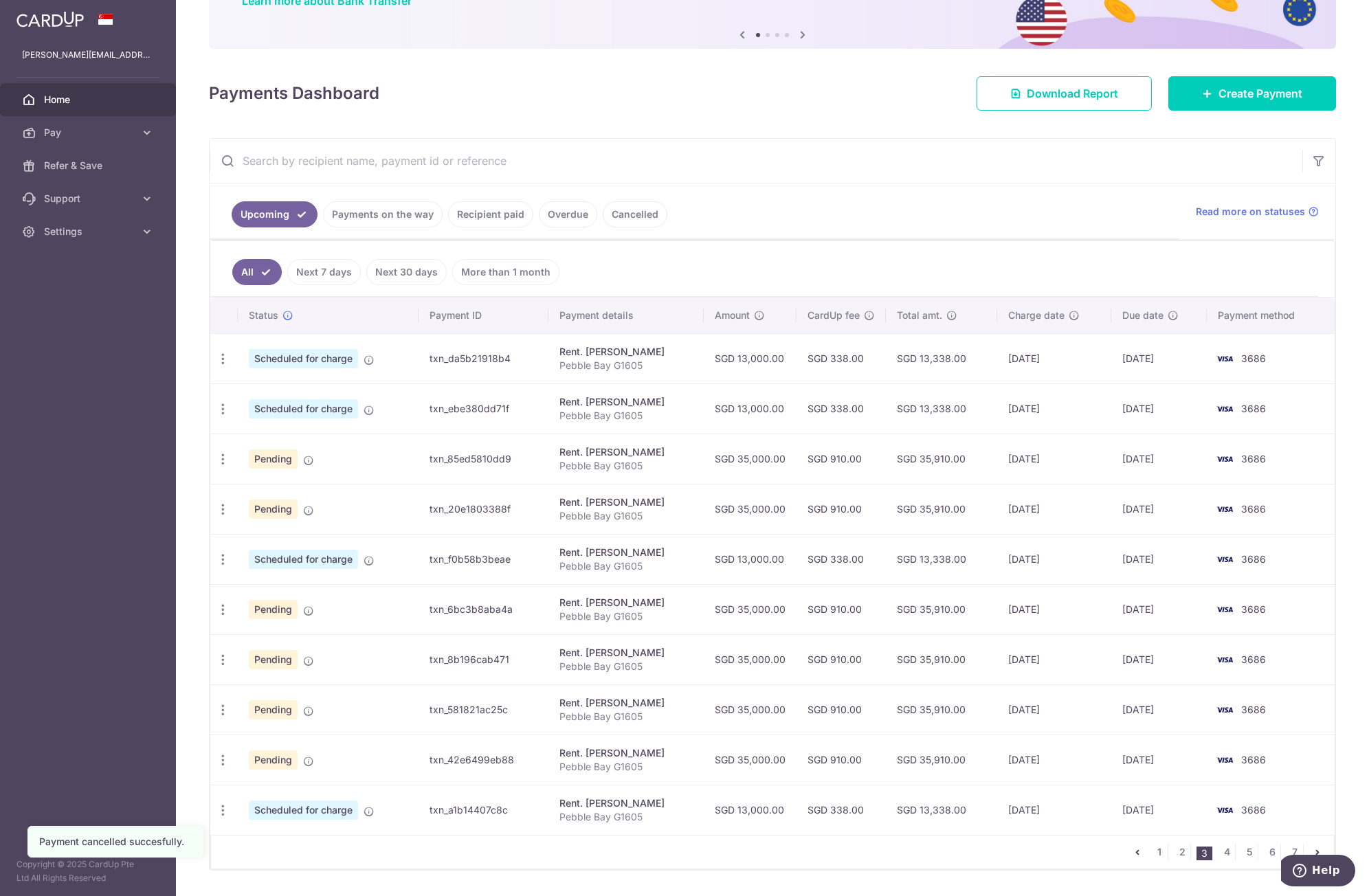
scroll to position [167, 0]
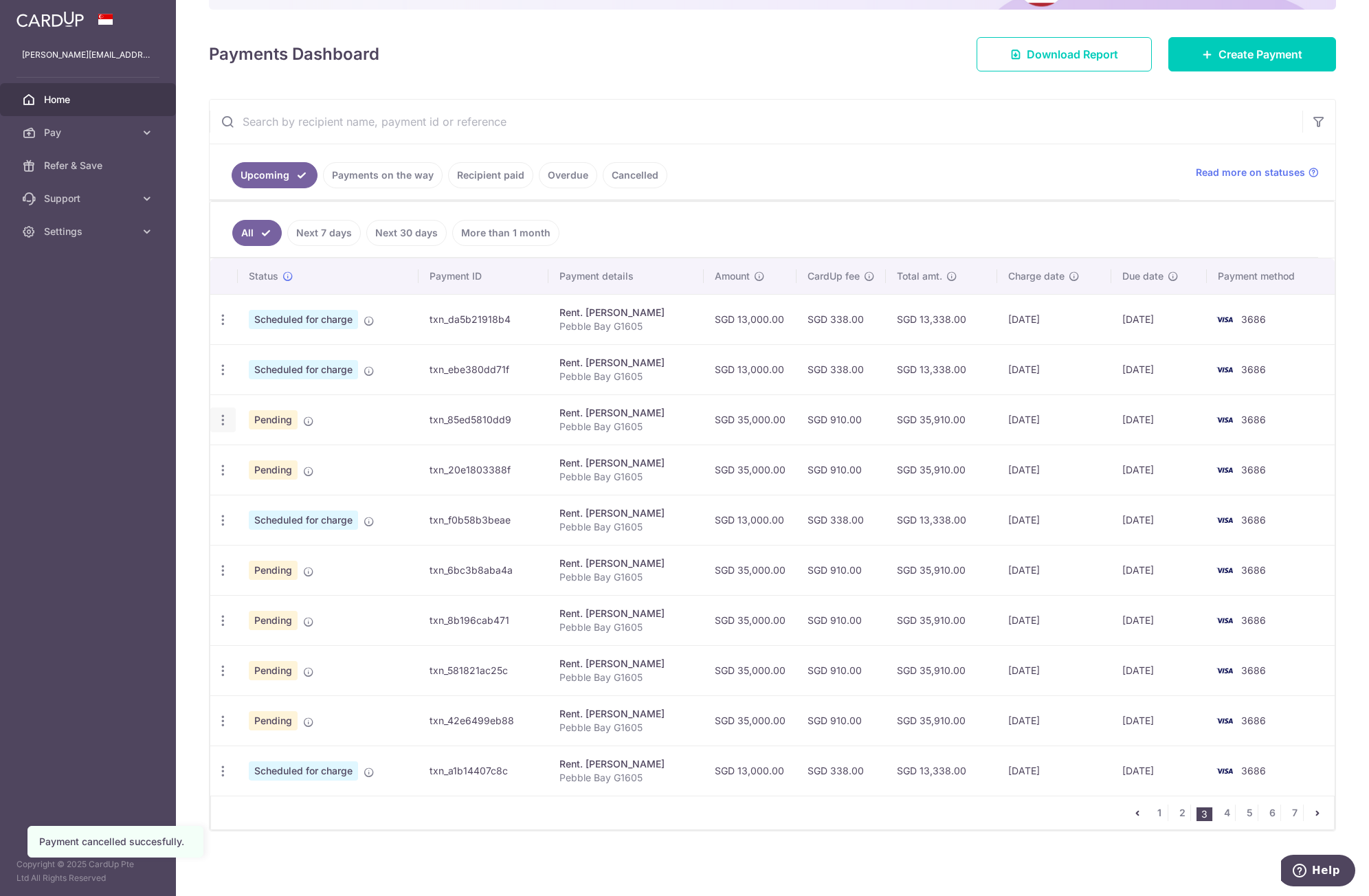
click at [227, 421] on icon "button" at bounding box center [223, 420] width 15 height 15
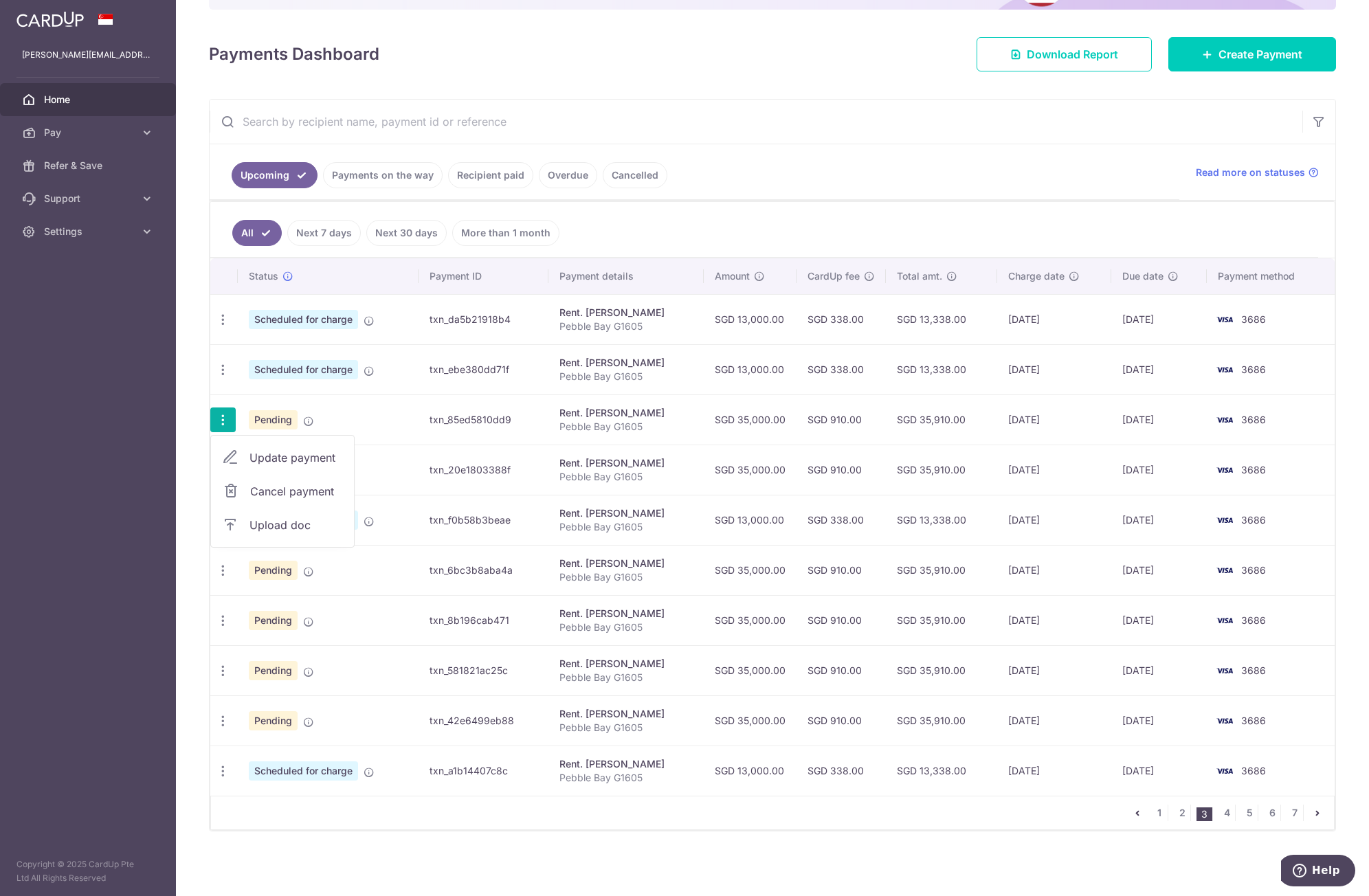
click at [252, 491] on span "Cancel payment" at bounding box center [296, 491] width 92 height 17
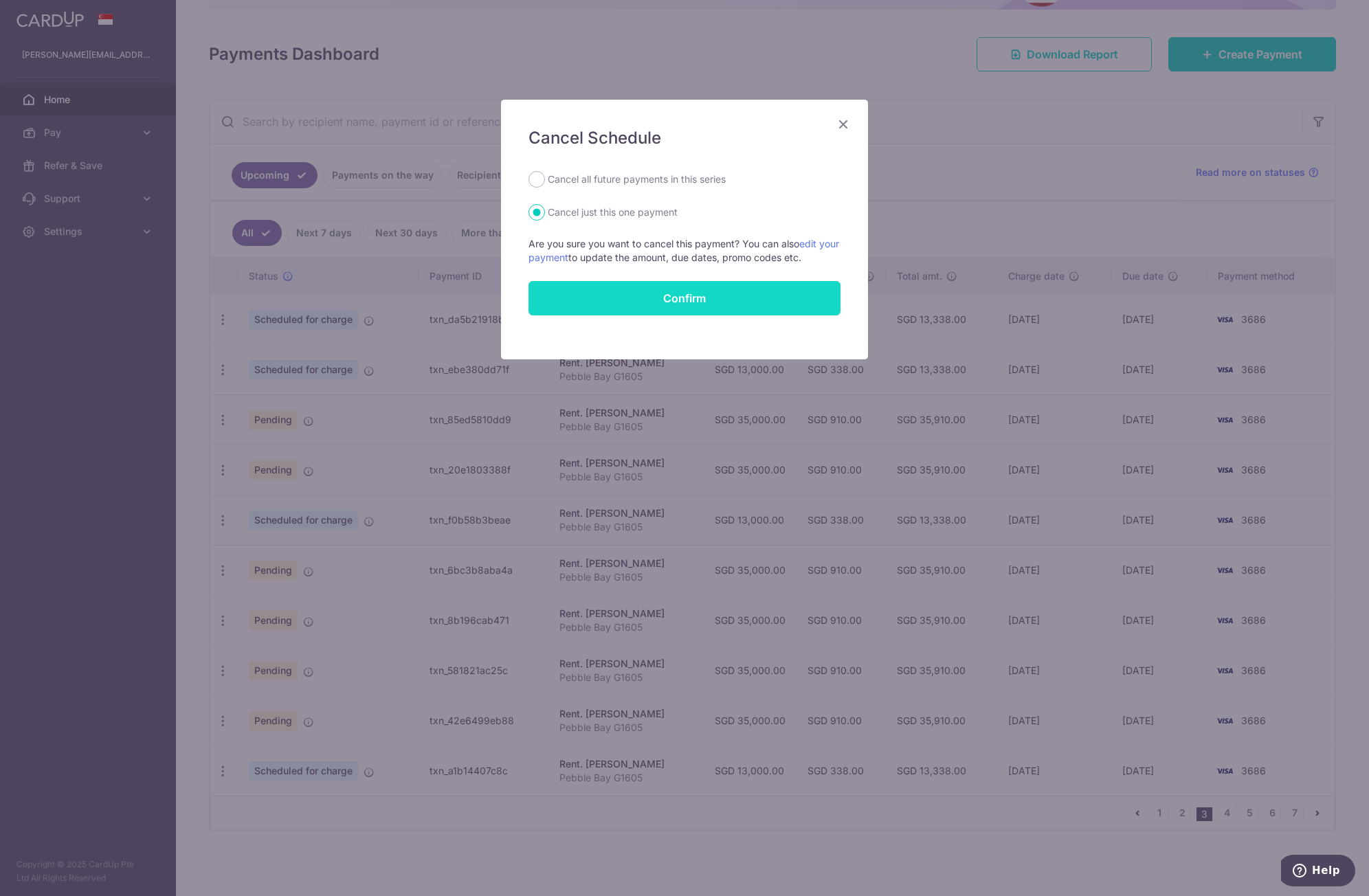
click at [686, 301] on button "Confirm" at bounding box center [684, 298] width 312 height 35
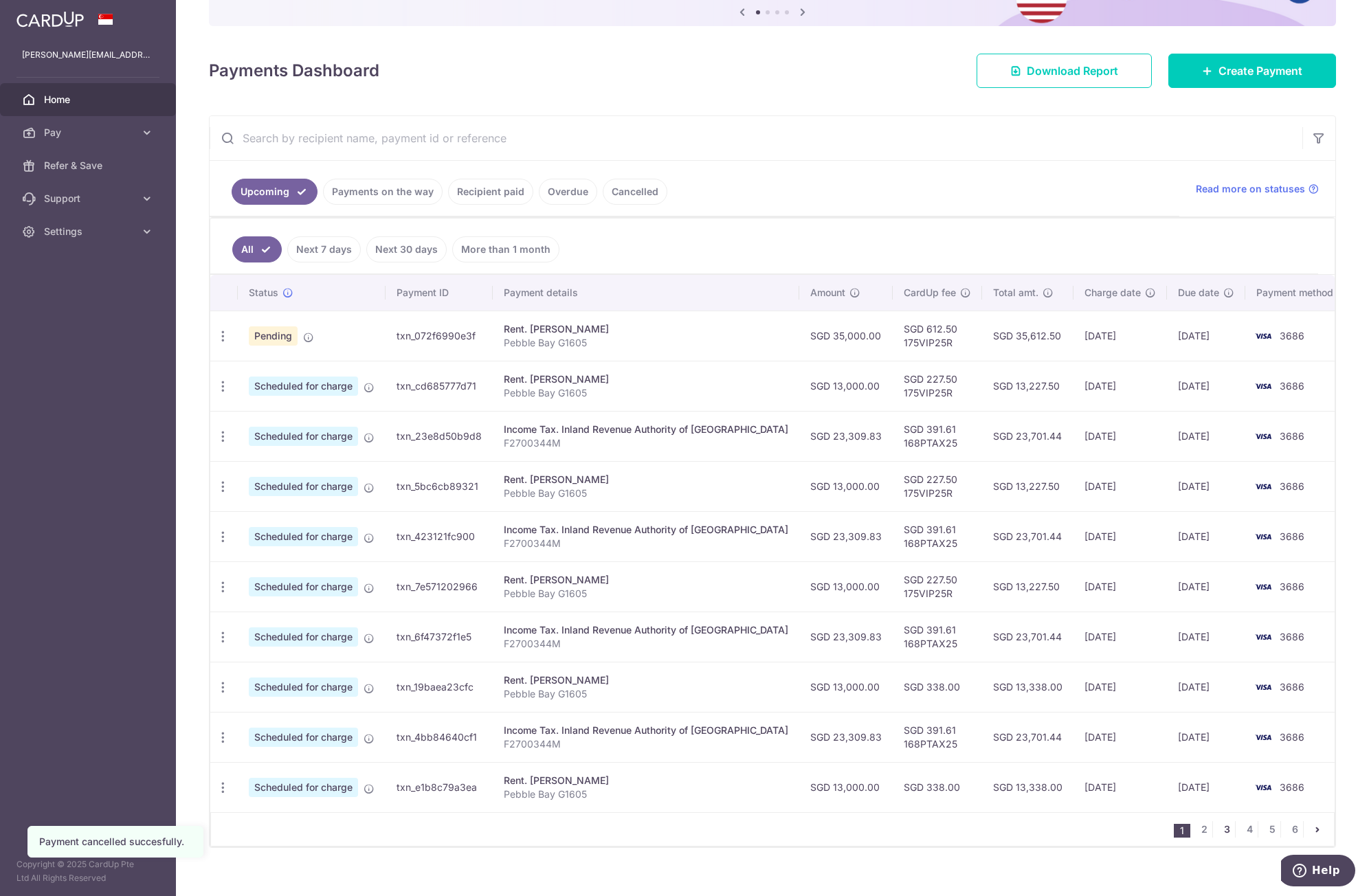
click at [1219, 830] on link "3" at bounding box center [1227, 829] width 17 height 17
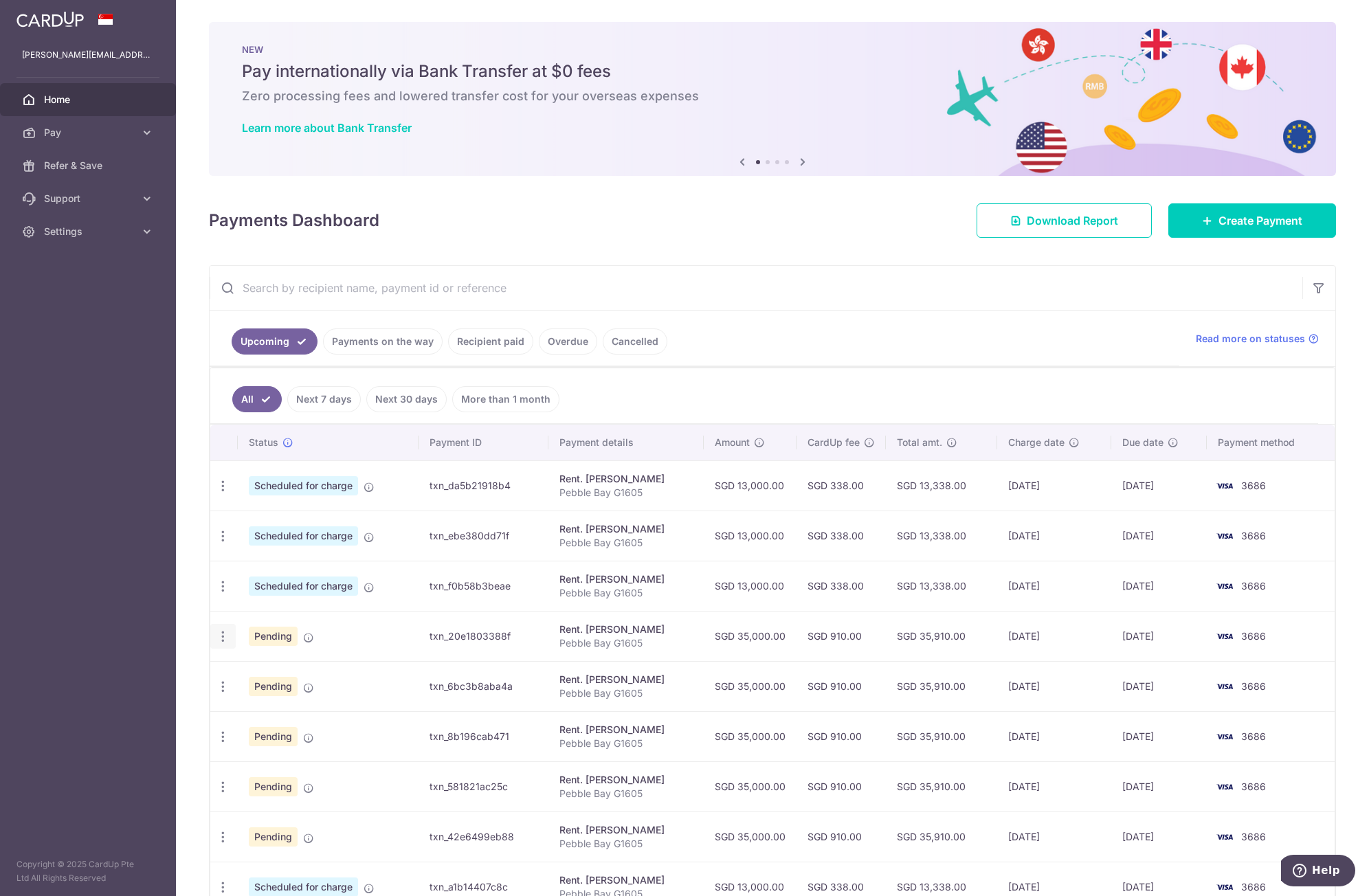
click at [222, 640] on icon "button" at bounding box center [223, 636] width 15 height 15
click at [266, 705] on span "Cancel payment" at bounding box center [296, 708] width 92 height 17
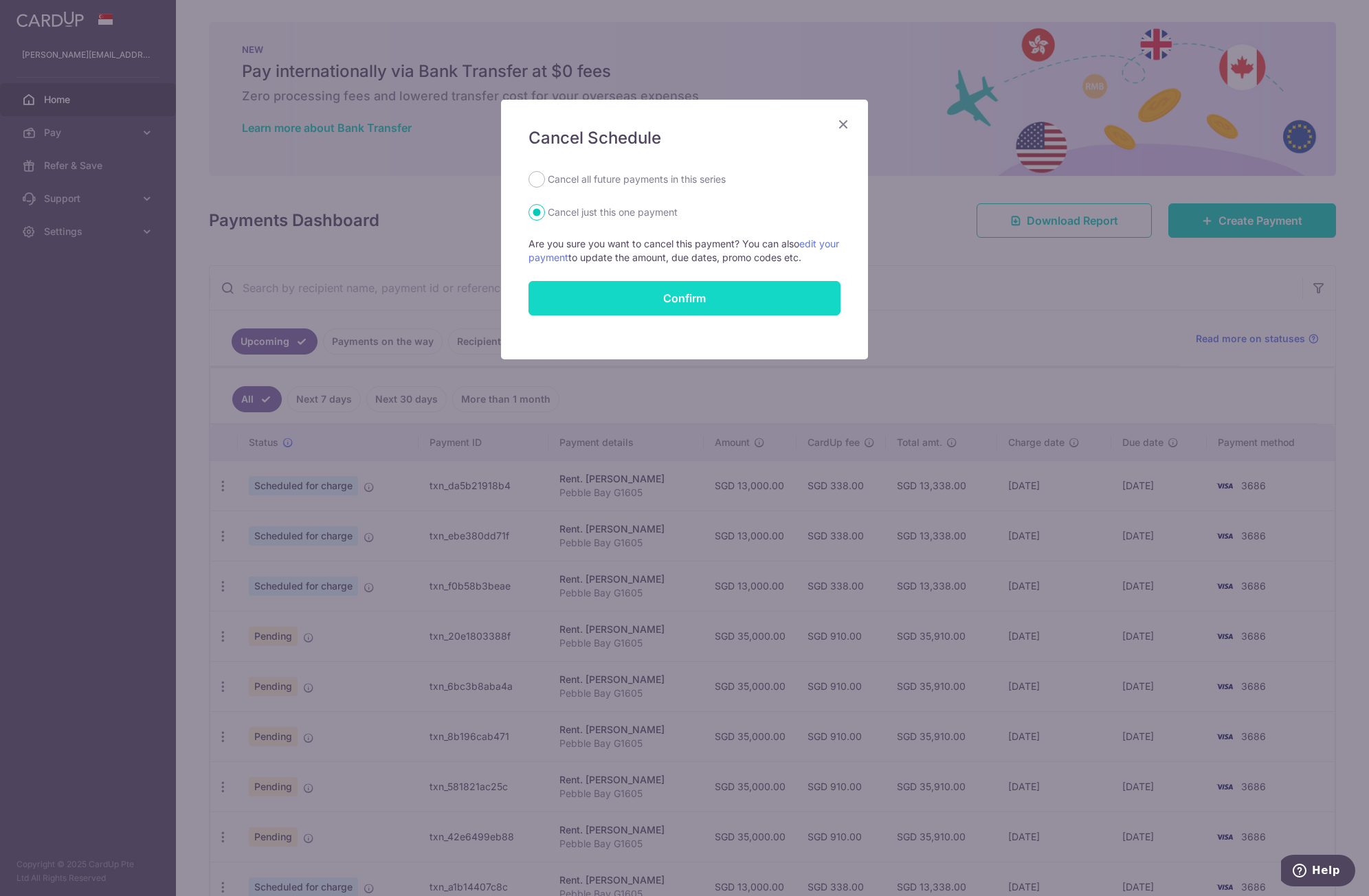
click at [670, 294] on button "Confirm" at bounding box center [684, 298] width 312 height 35
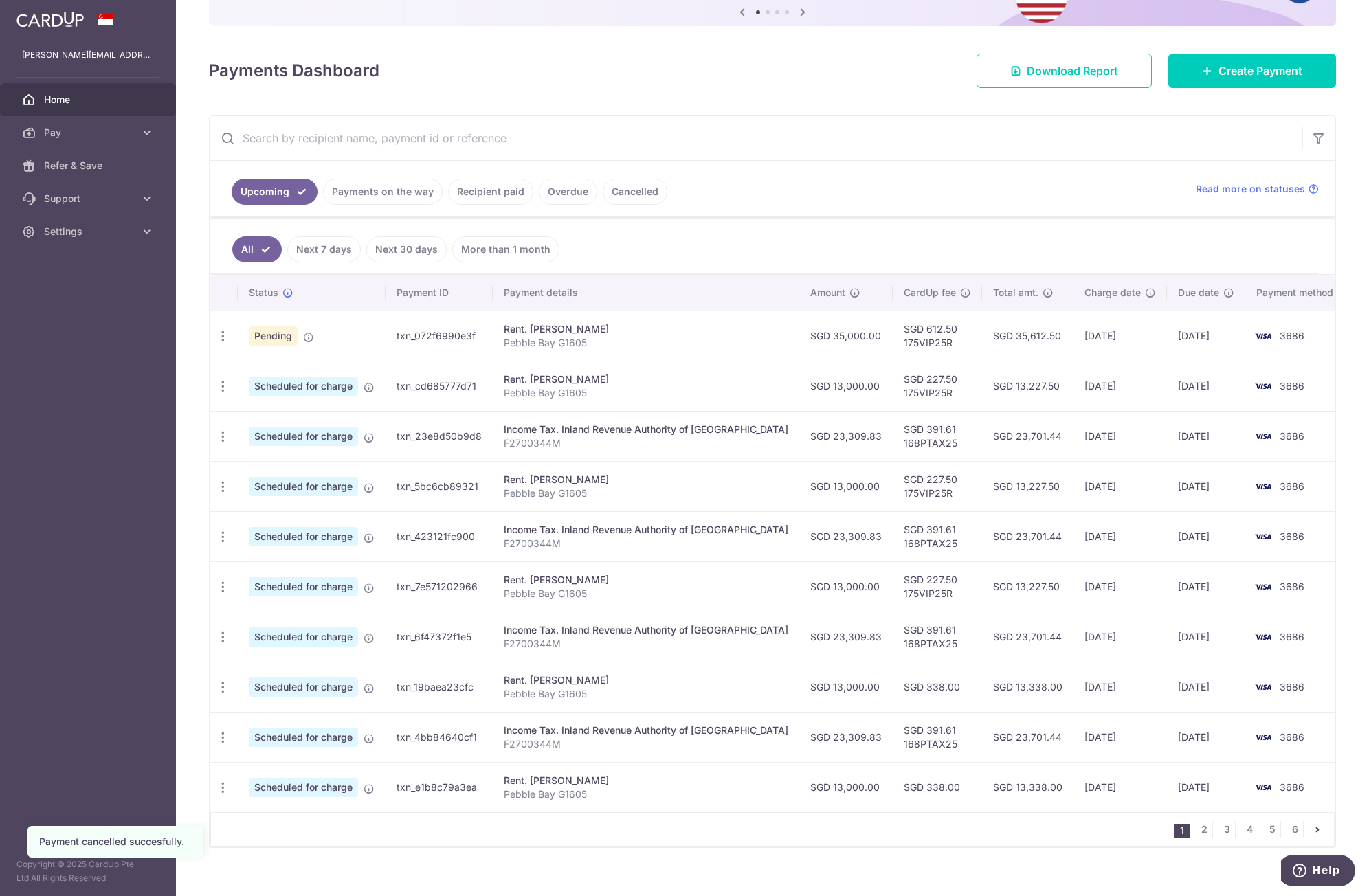
scroll to position [167, 0]
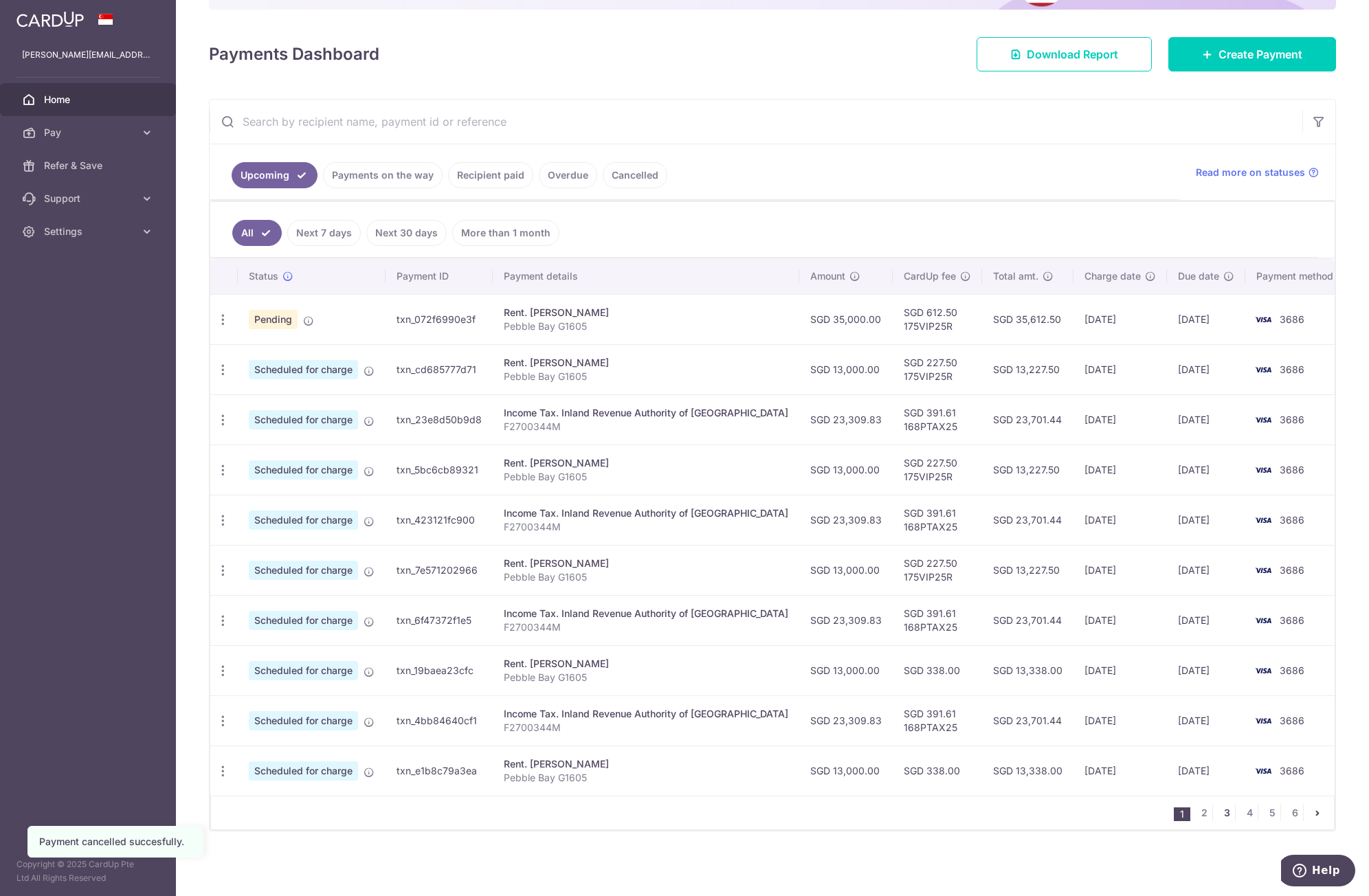
click at [1219, 816] on link "3" at bounding box center [1227, 813] width 17 height 17
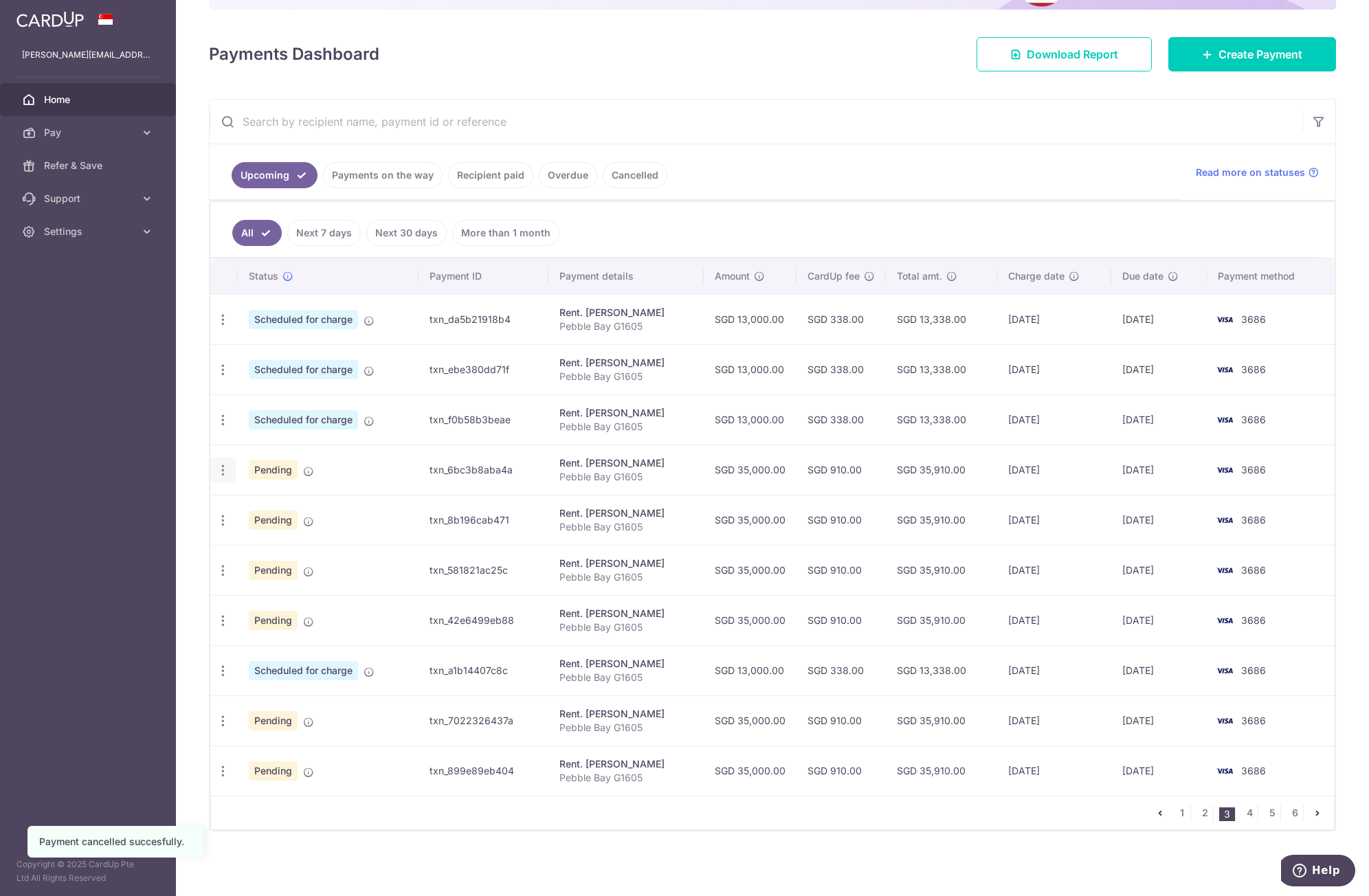
click at [225, 471] on icon "button" at bounding box center [223, 470] width 15 height 15
click at [258, 553] on link "Cancel payment" at bounding box center [283, 542] width 143 height 35
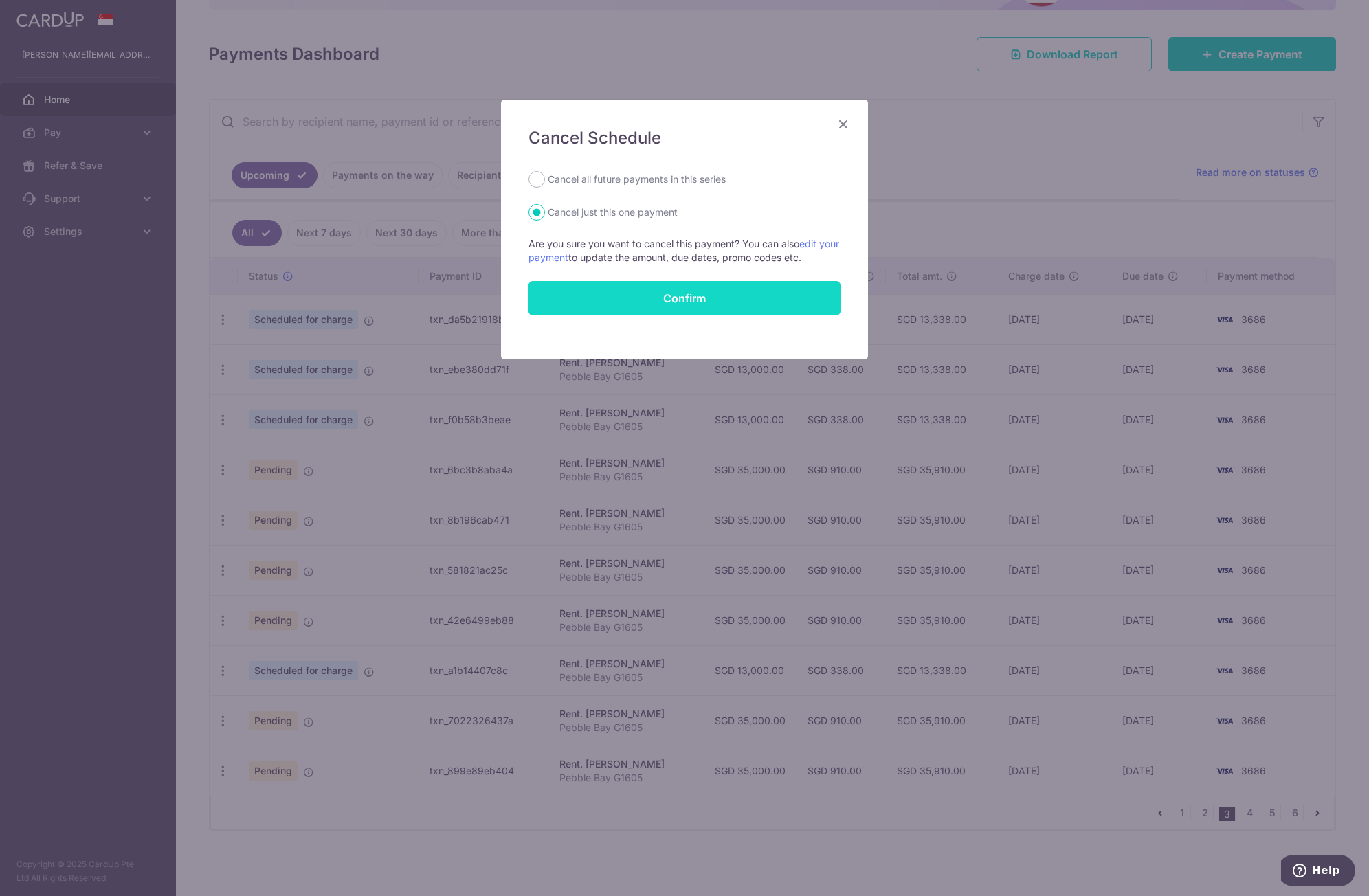
click at [664, 305] on button "Confirm" at bounding box center [684, 298] width 312 height 35
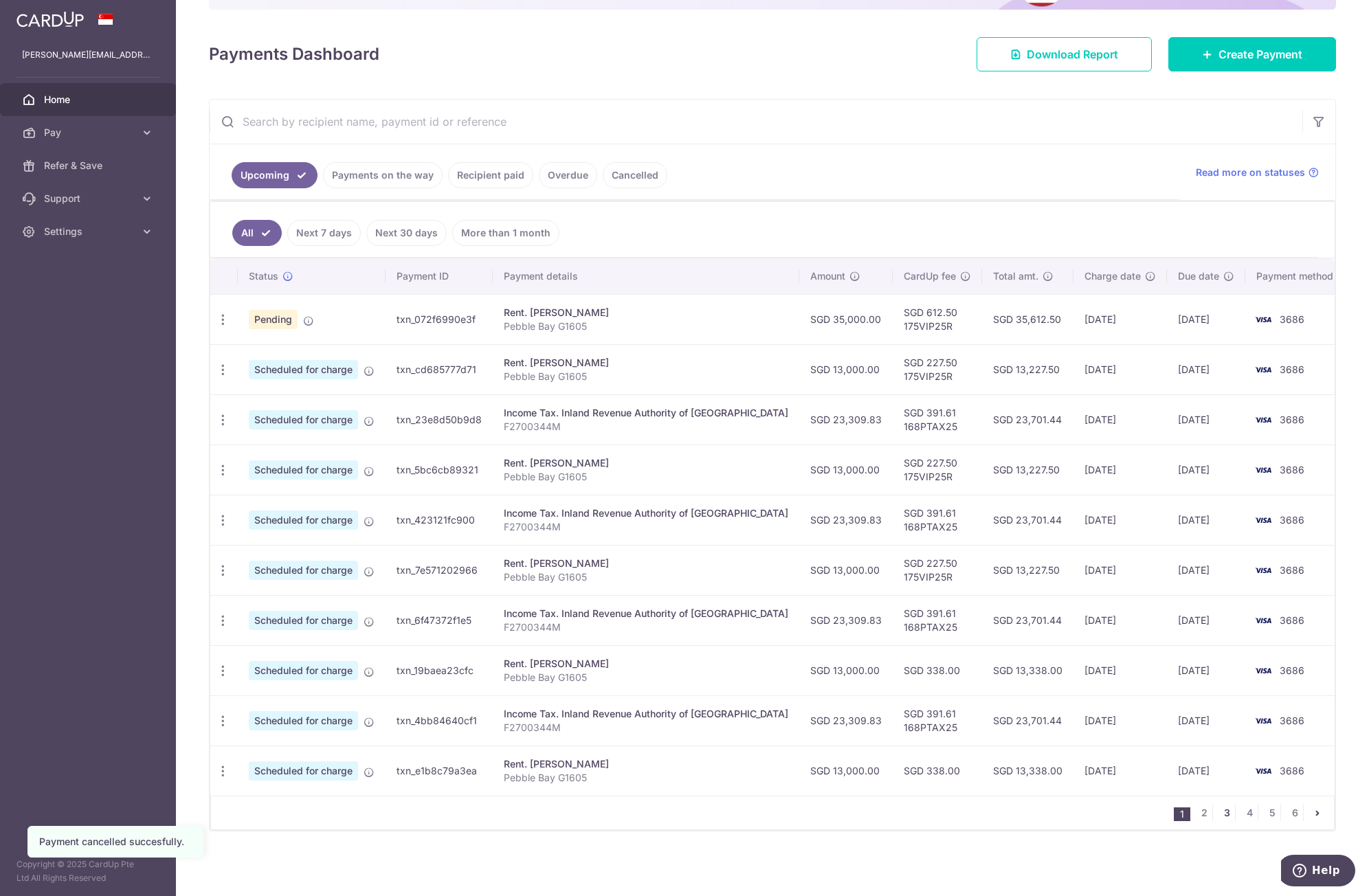
click at [1220, 818] on link "3" at bounding box center [1227, 813] width 17 height 17
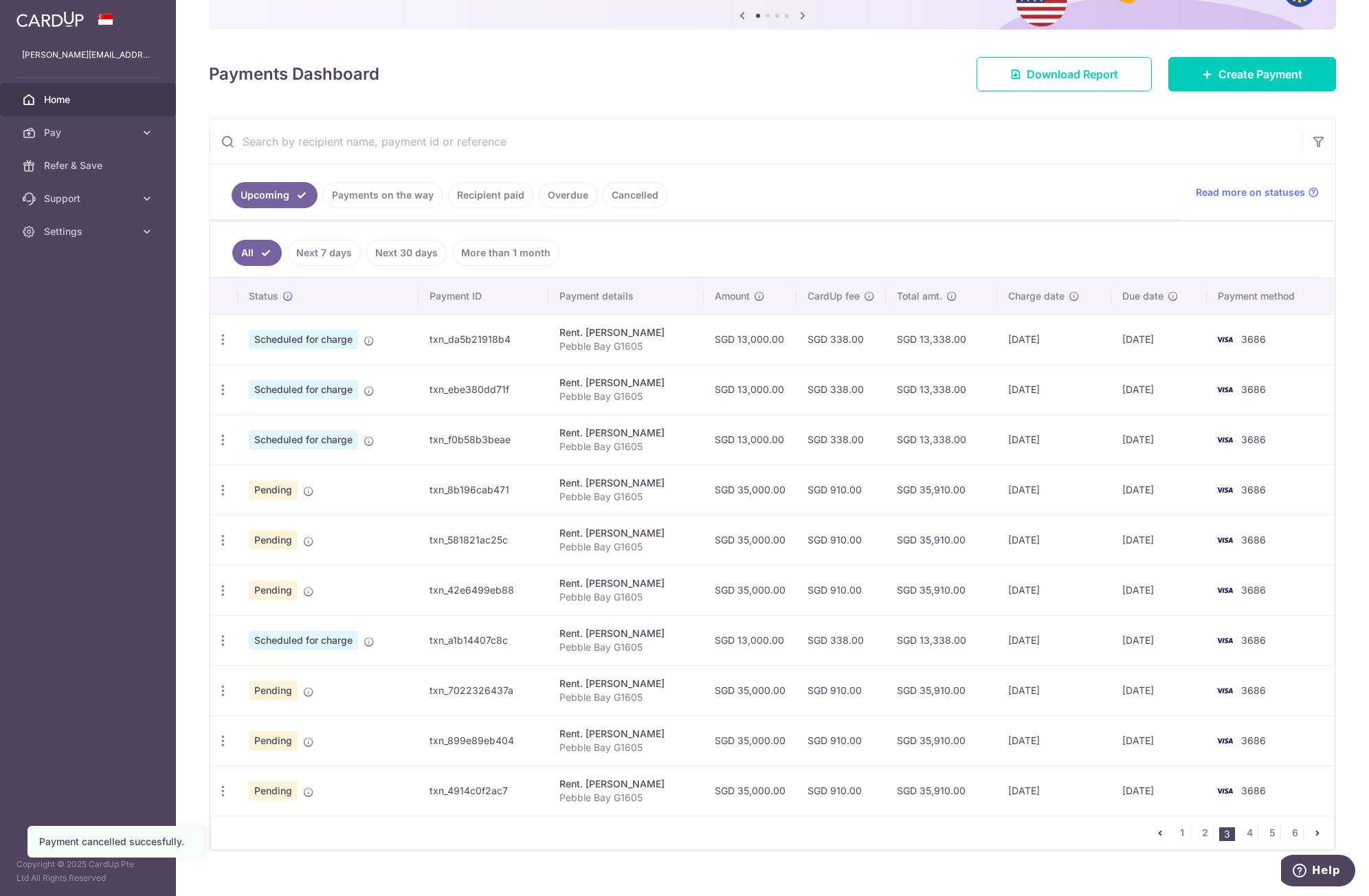
scroll to position [167, 0]
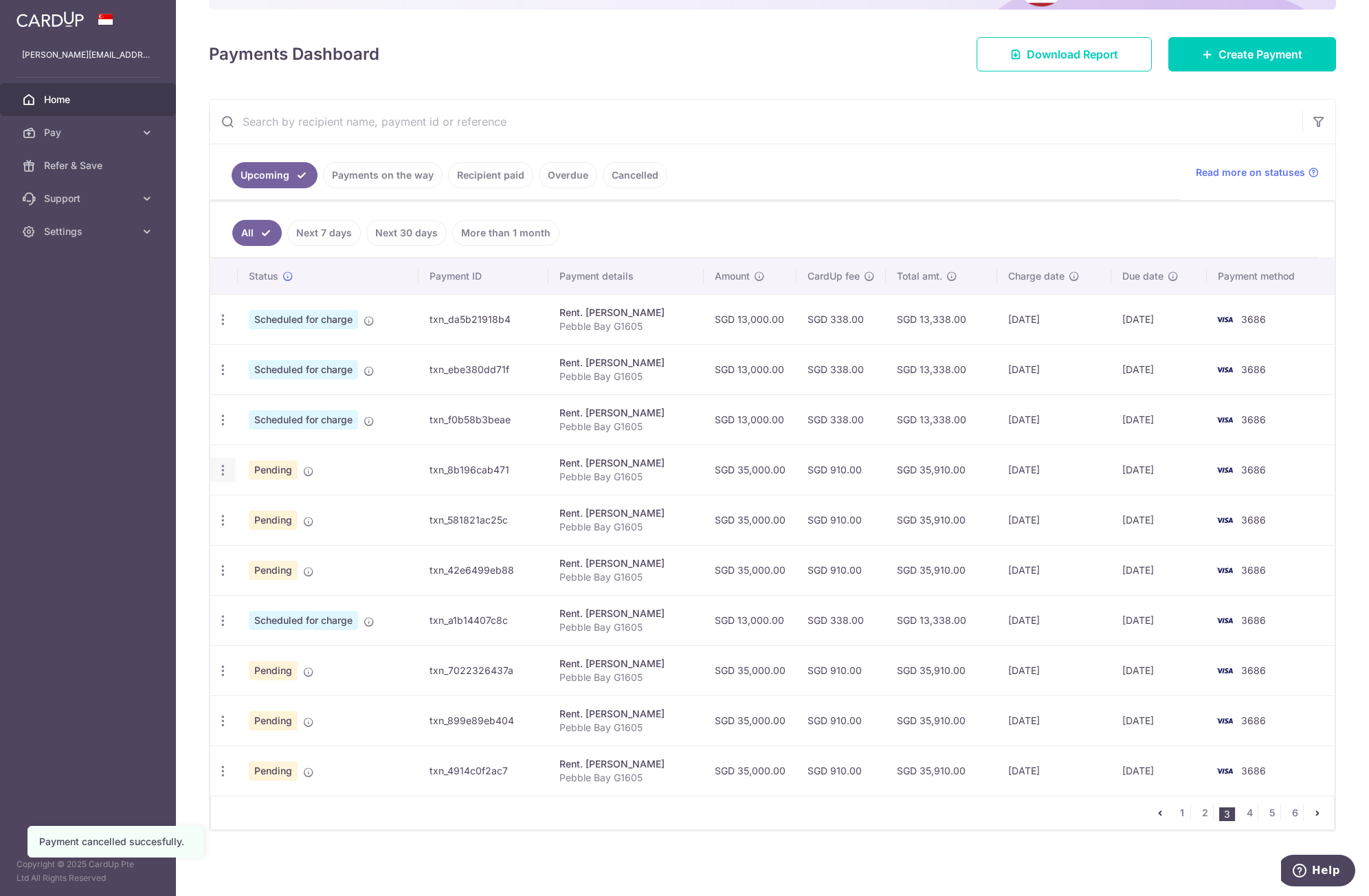
click at [222, 468] on icon "button" at bounding box center [223, 470] width 15 height 15
click at [262, 543] on span "Cancel payment" at bounding box center [296, 541] width 92 height 17
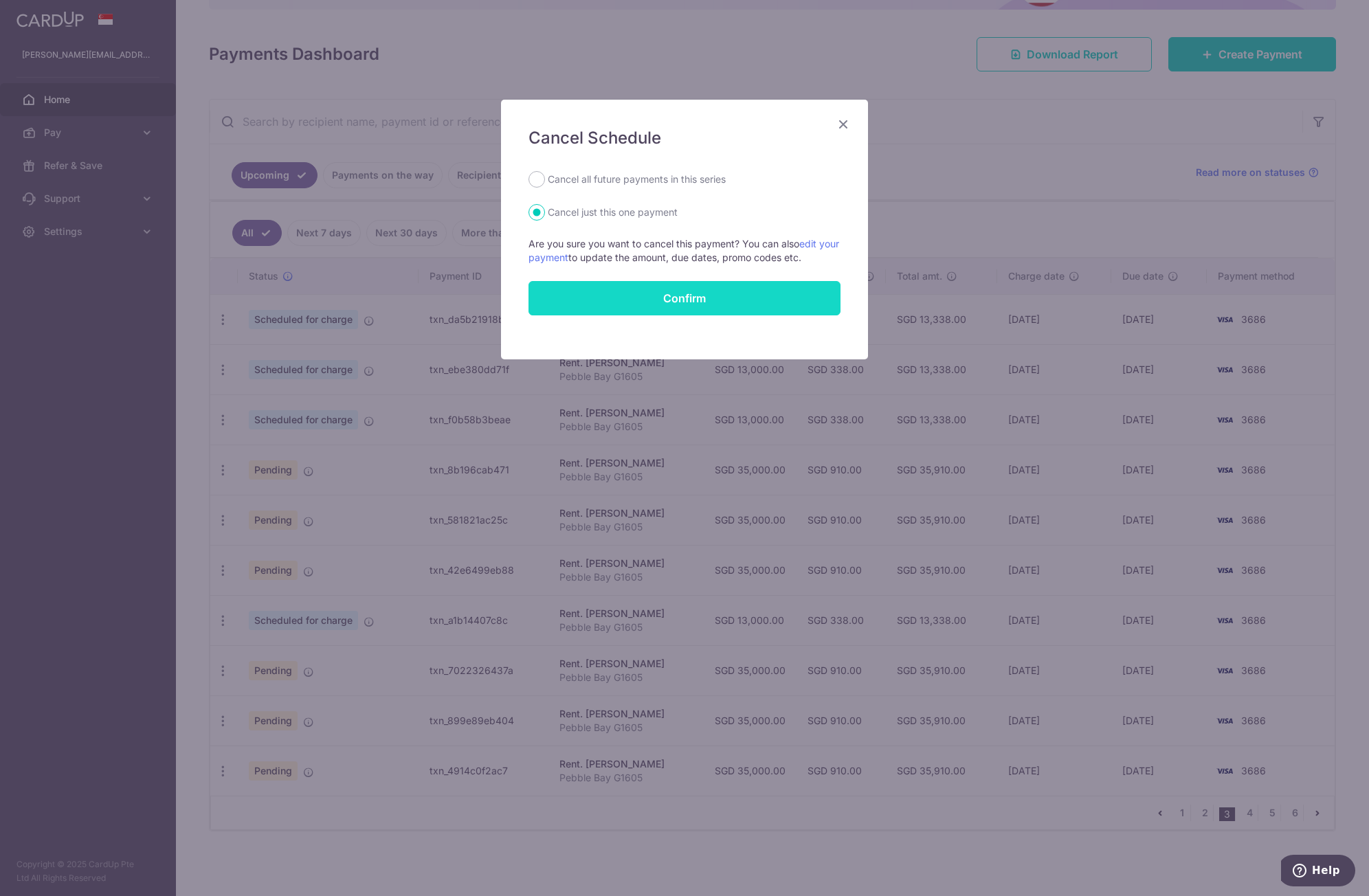
click at [761, 303] on button "Confirm" at bounding box center [684, 298] width 312 height 35
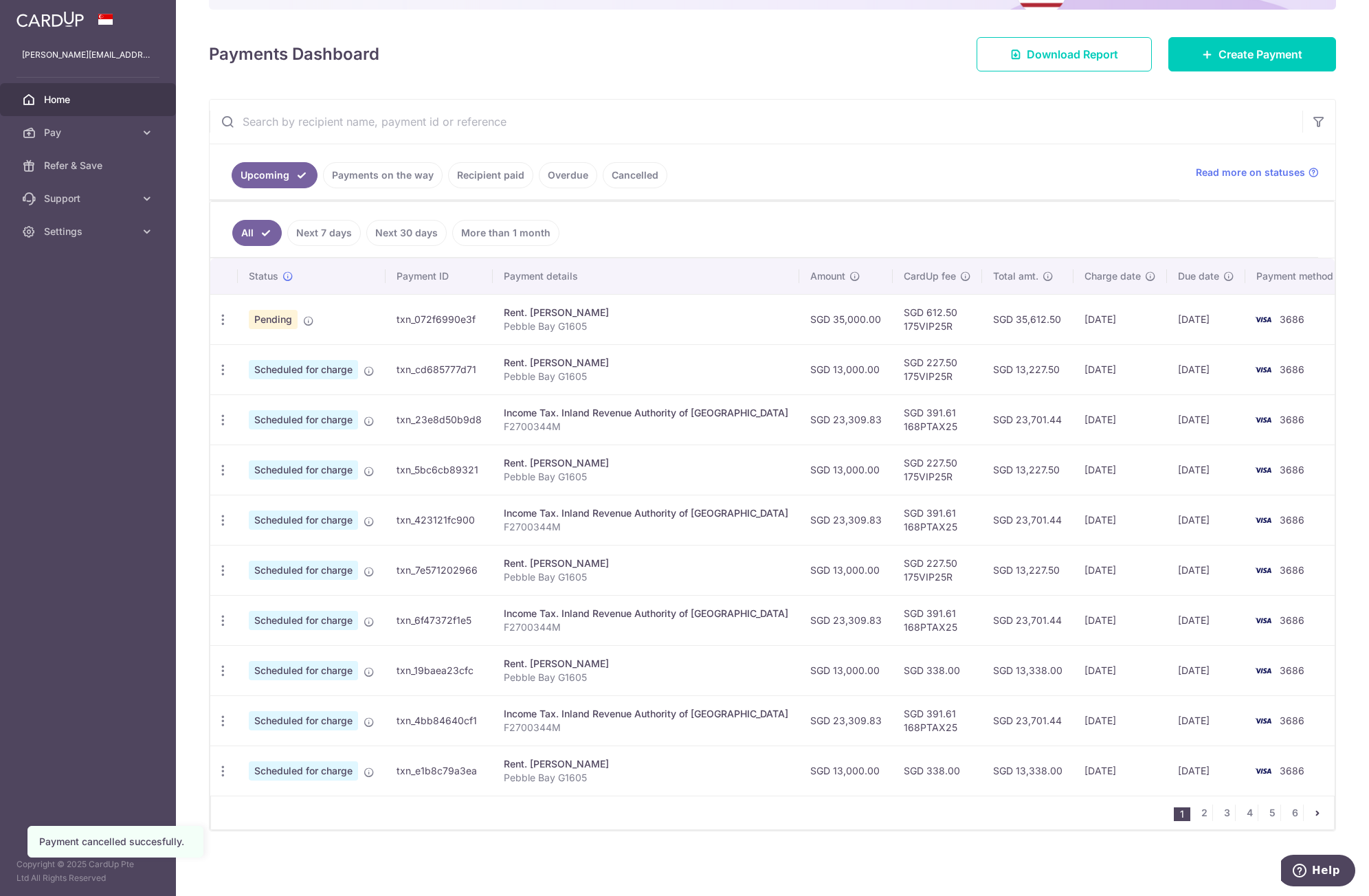
scroll to position [167, 0]
click at [1219, 813] on link "3" at bounding box center [1227, 813] width 17 height 17
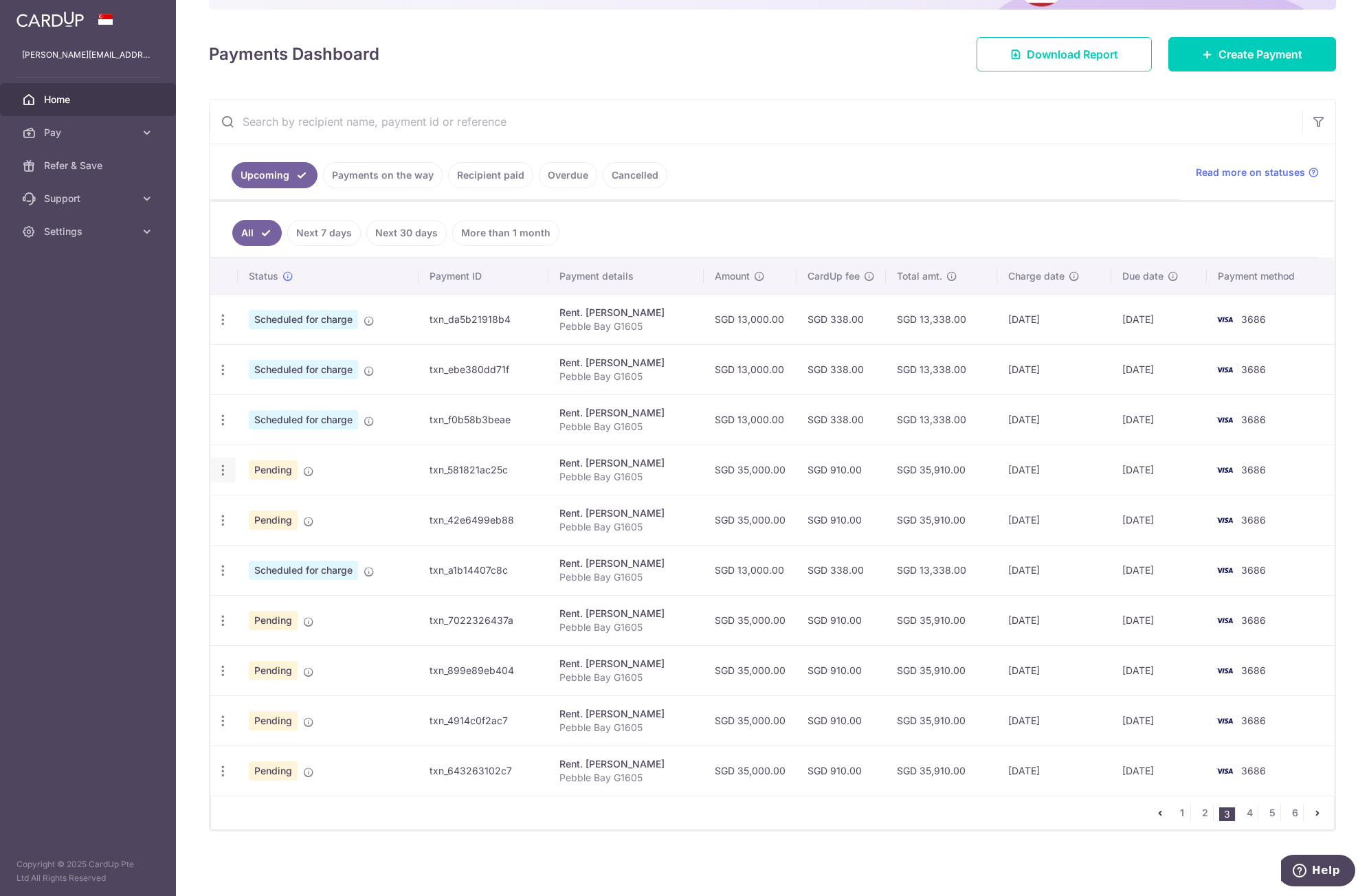
click at [226, 471] on icon "button" at bounding box center [223, 470] width 15 height 15
click at [301, 541] on span "Cancel payment" at bounding box center [296, 541] width 92 height 17
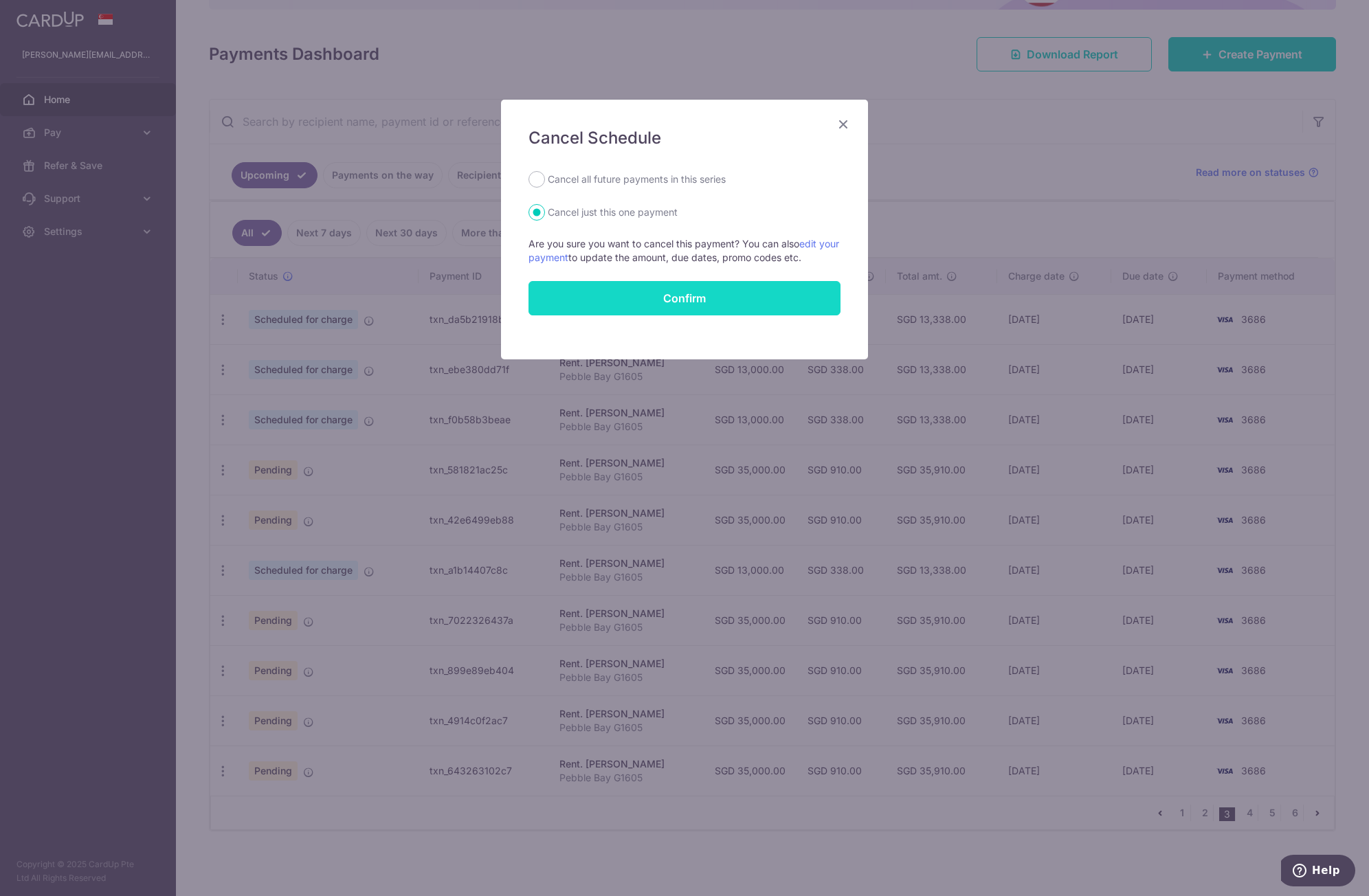
click at [655, 303] on button "Confirm" at bounding box center [684, 298] width 312 height 35
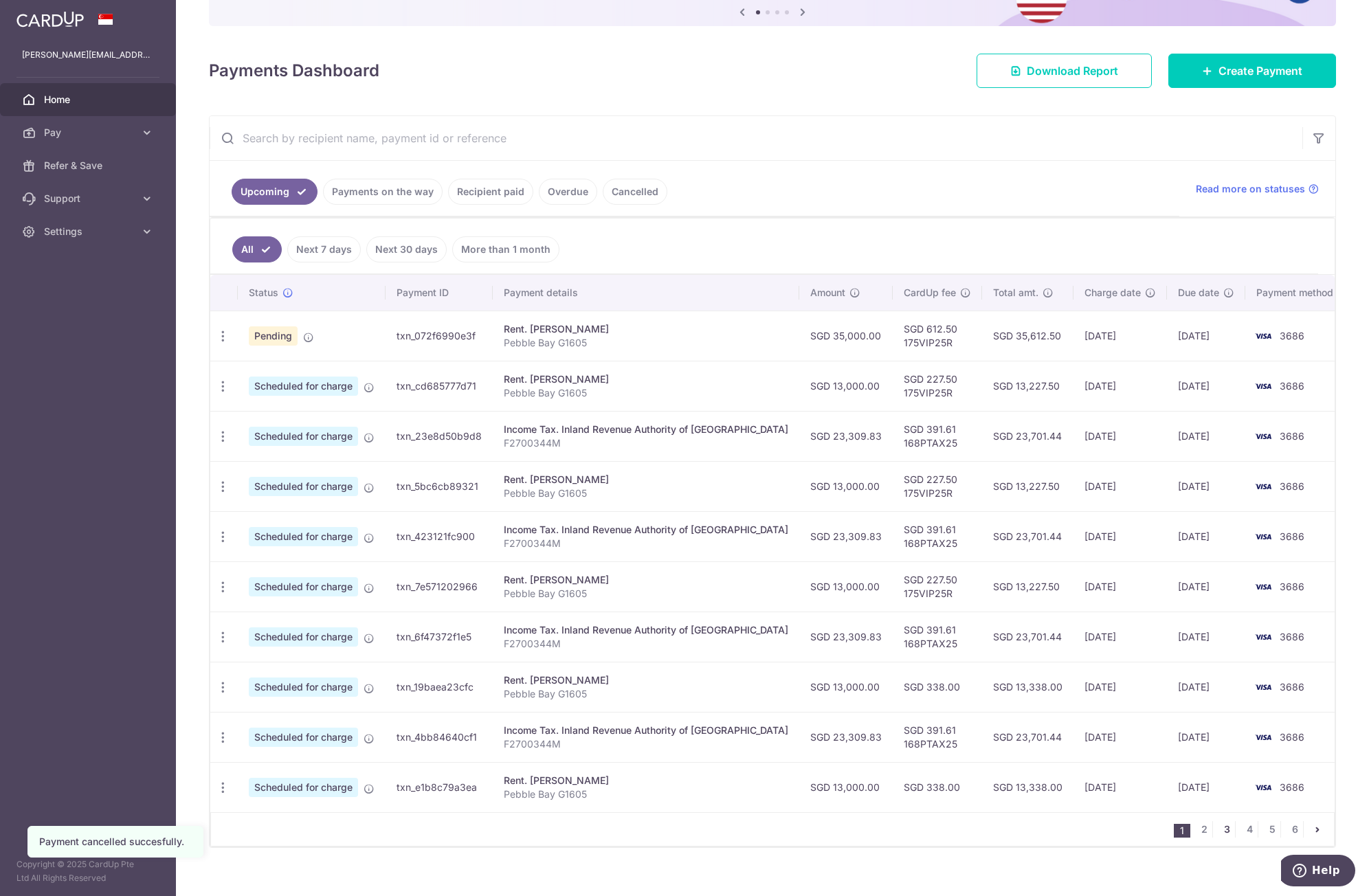
click at [1219, 831] on link "3" at bounding box center [1227, 829] width 17 height 17
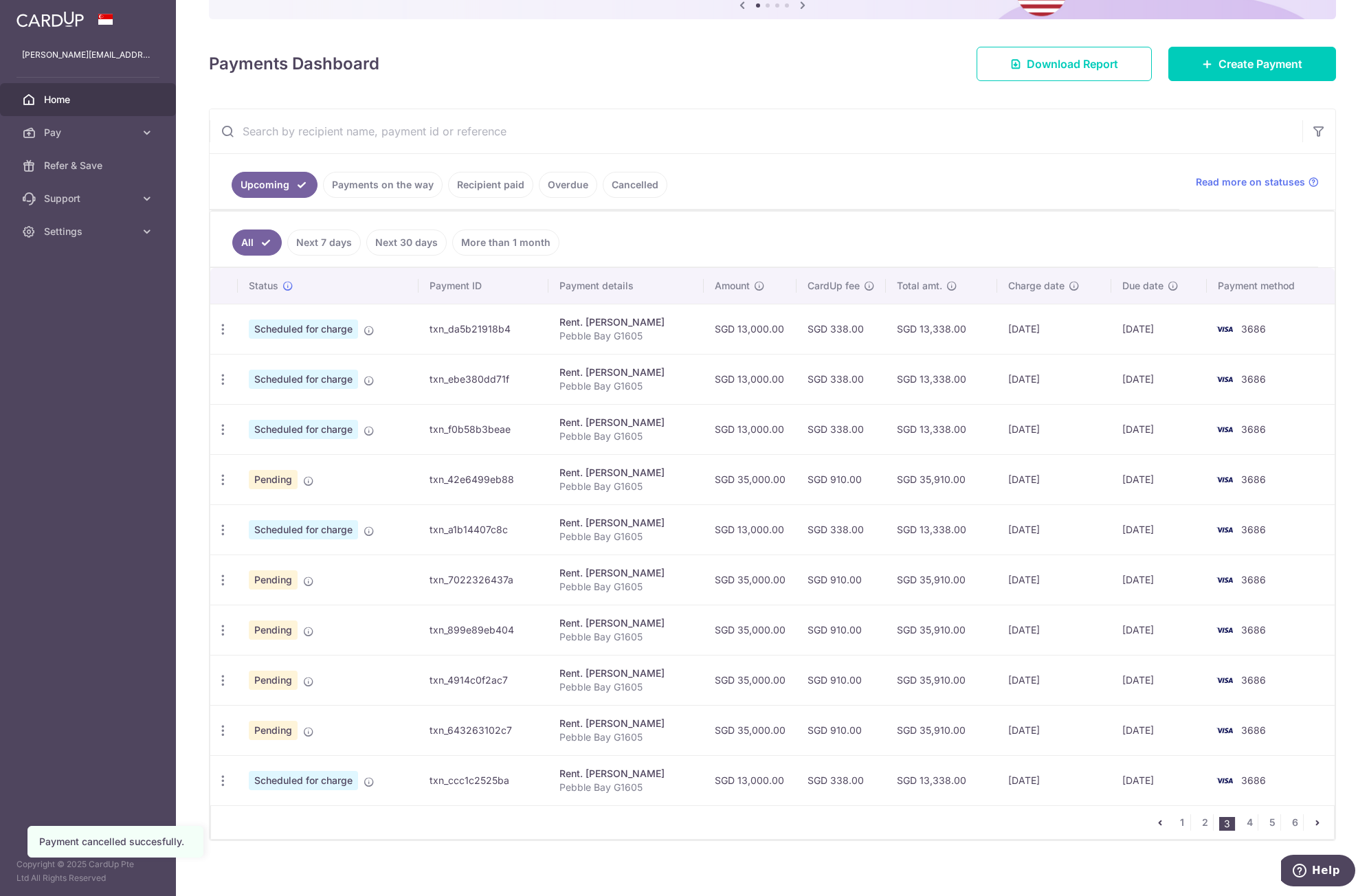
scroll to position [167, 0]
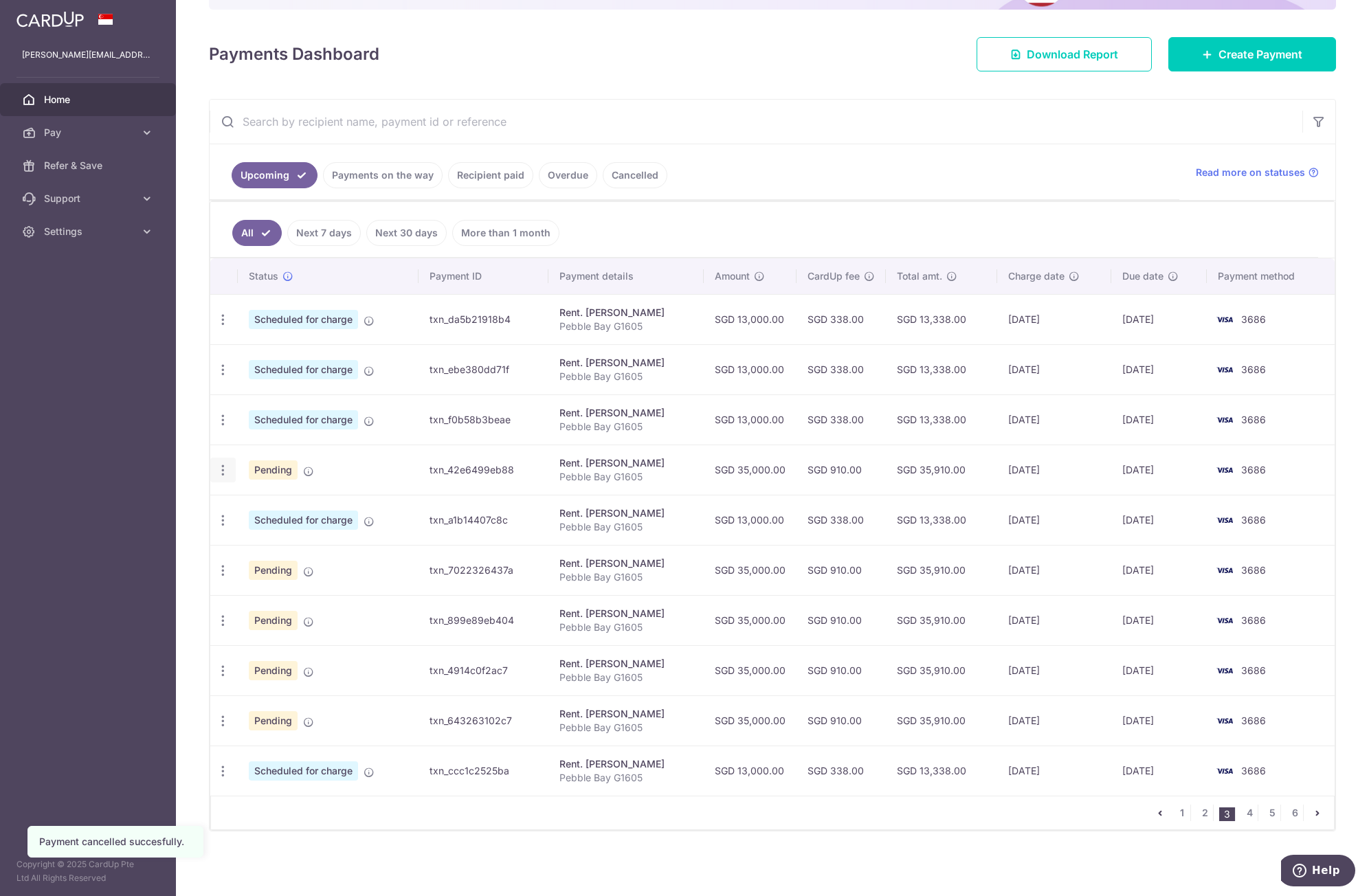
click at [225, 466] on icon "button" at bounding box center [223, 470] width 15 height 15
click at [254, 541] on span "Cancel payment" at bounding box center [296, 541] width 92 height 17
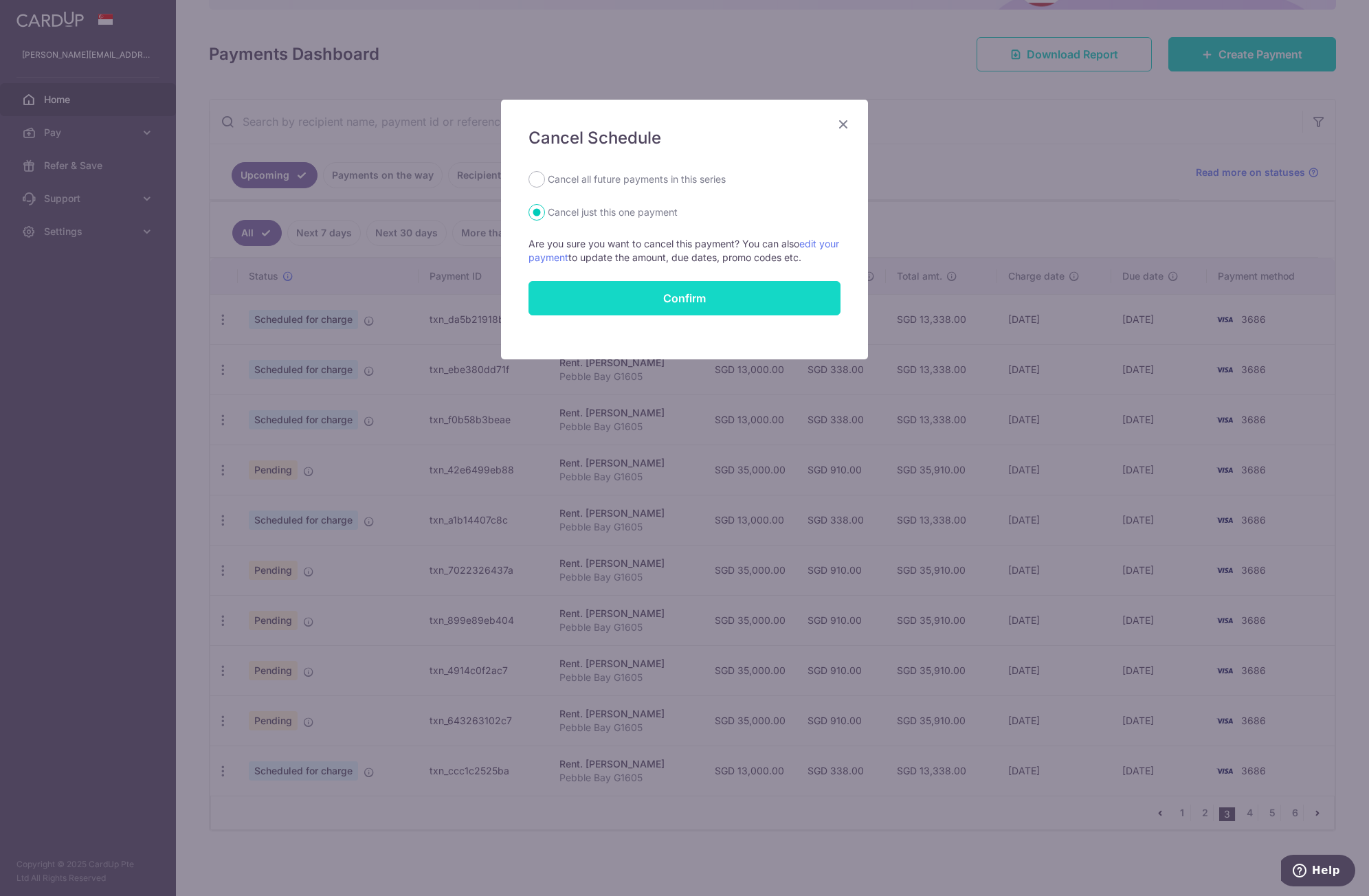
click at [654, 300] on button "Confirm" at bounding box center [684, 298] width 312 height 35
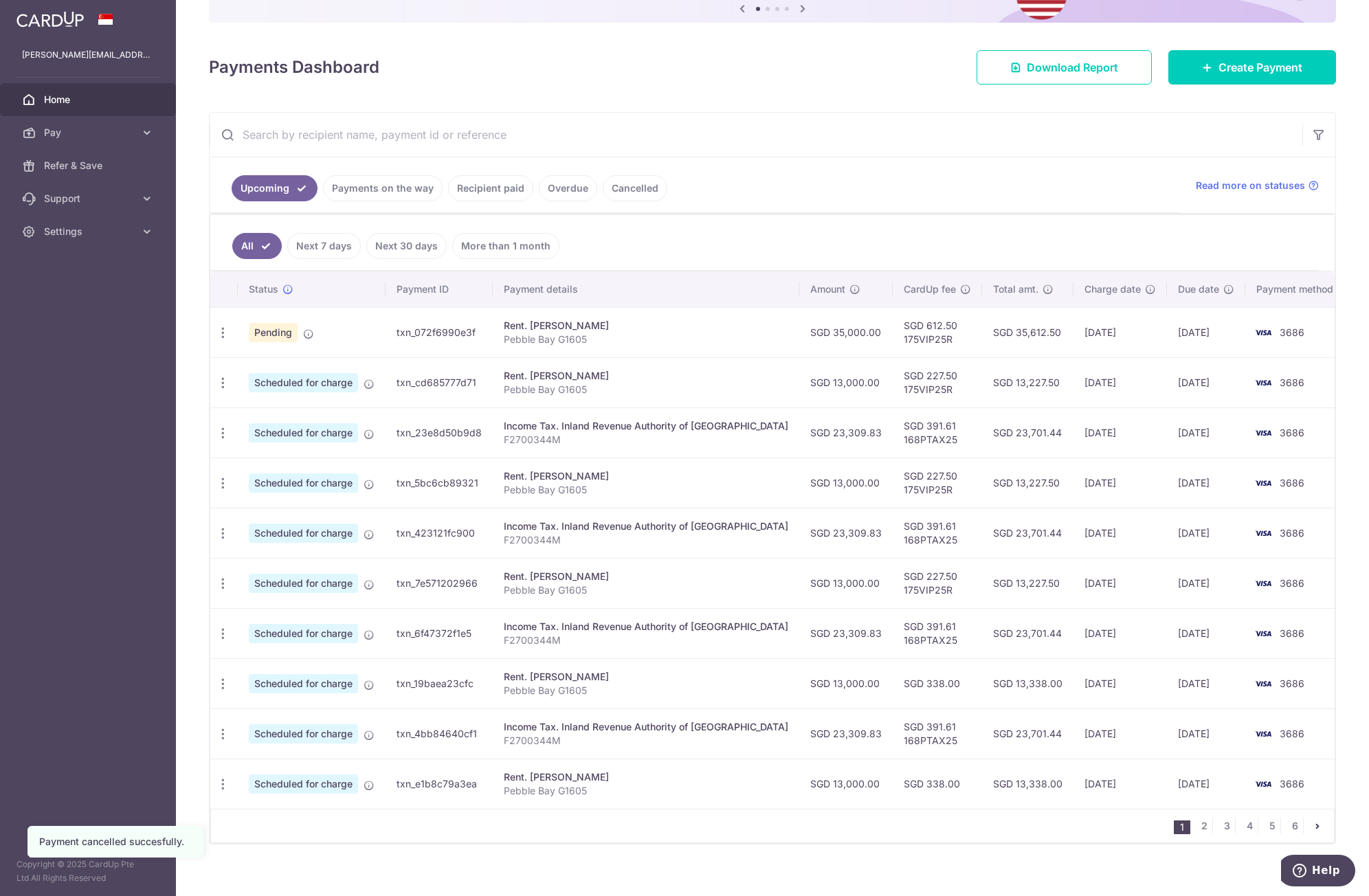
scroll to position [167, 0]
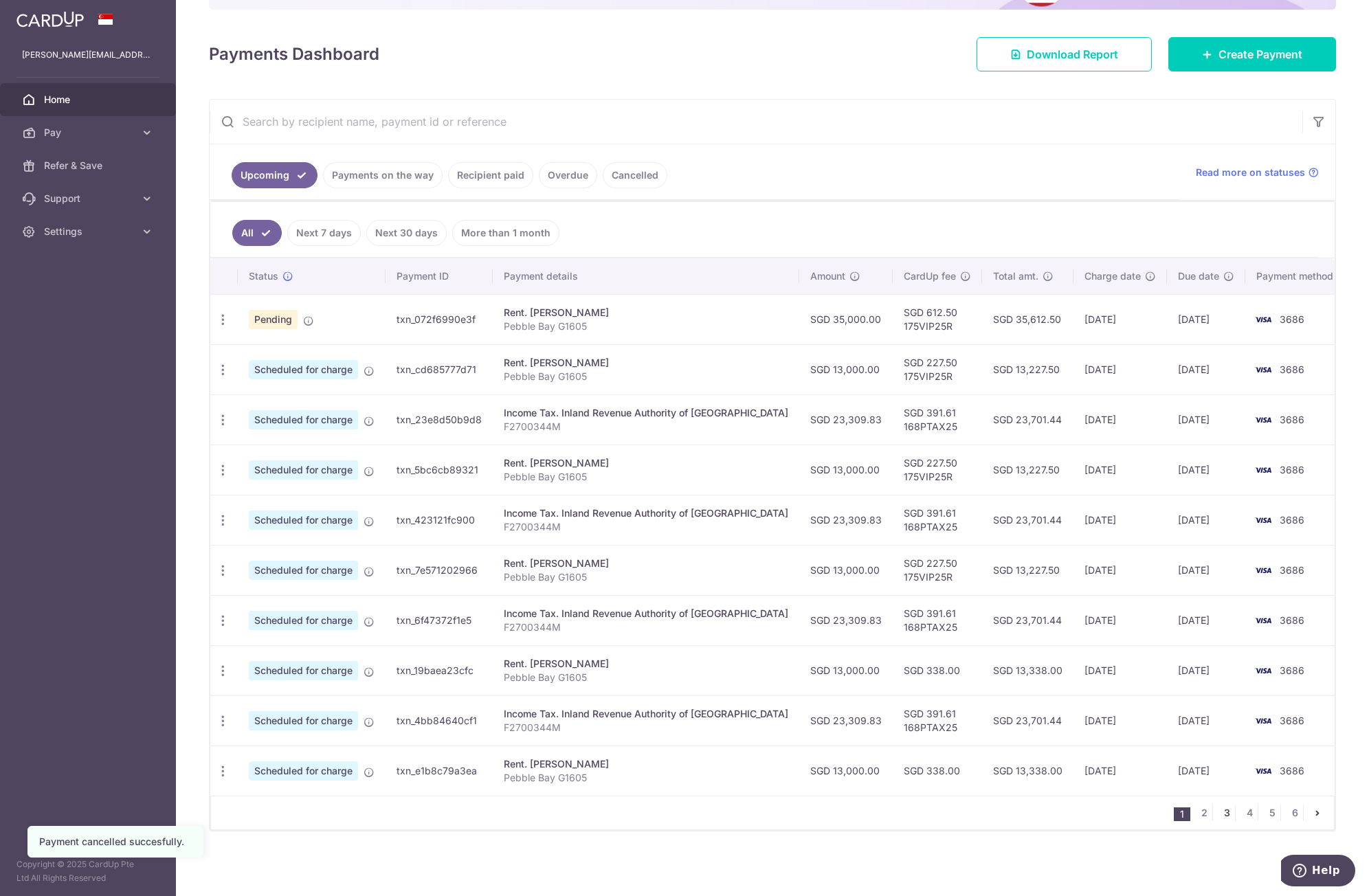
click at [1223, 811] on link "3" at bounding box center [1227, 813] width 17 height 17
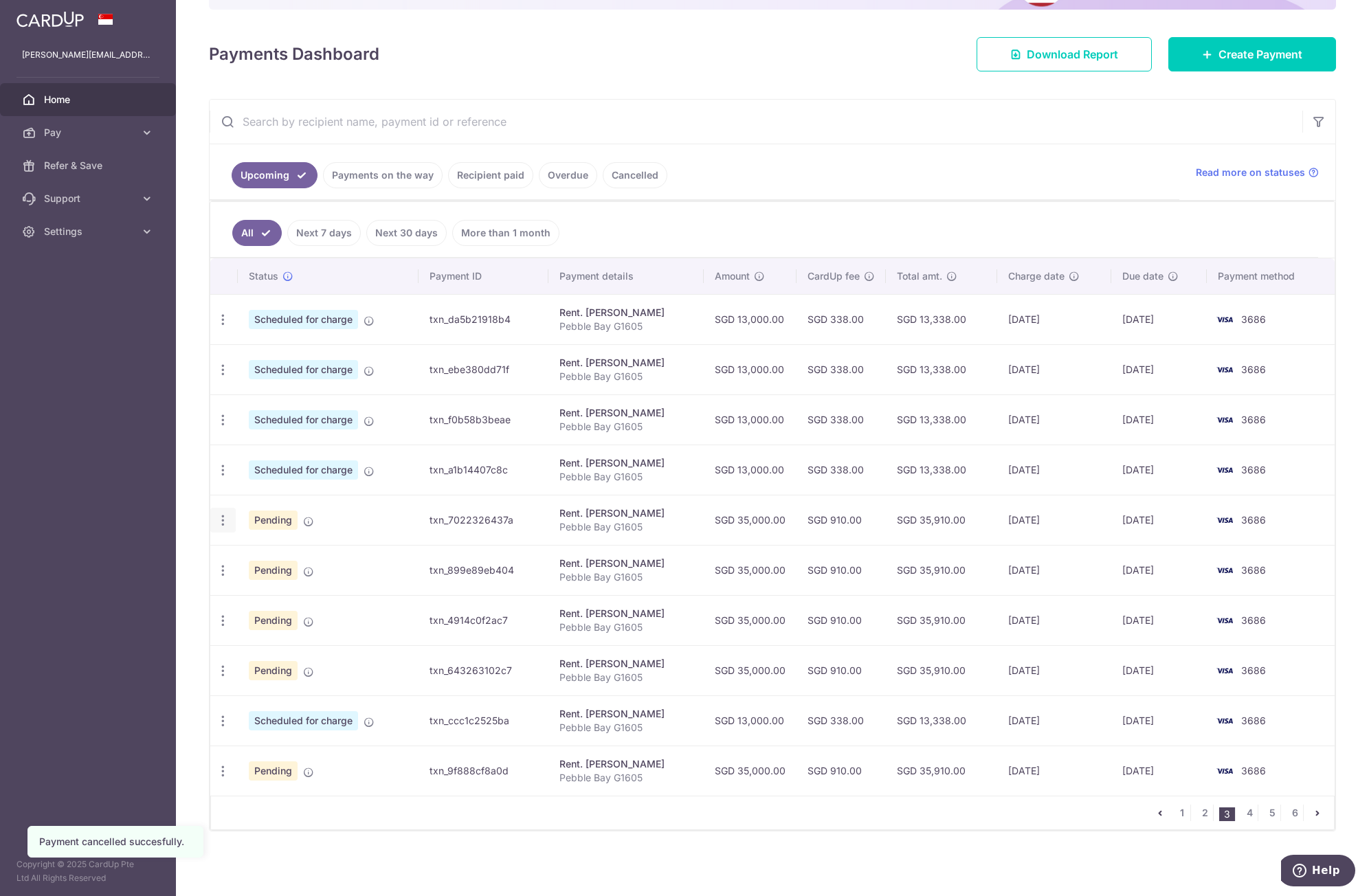
click at [224, 522] on icon "button" at bounding box center [223, 521] width 15 height 15
click at [255, 595] on span "Cancel payment" at bounding box center [296, 592] width 92 height 17
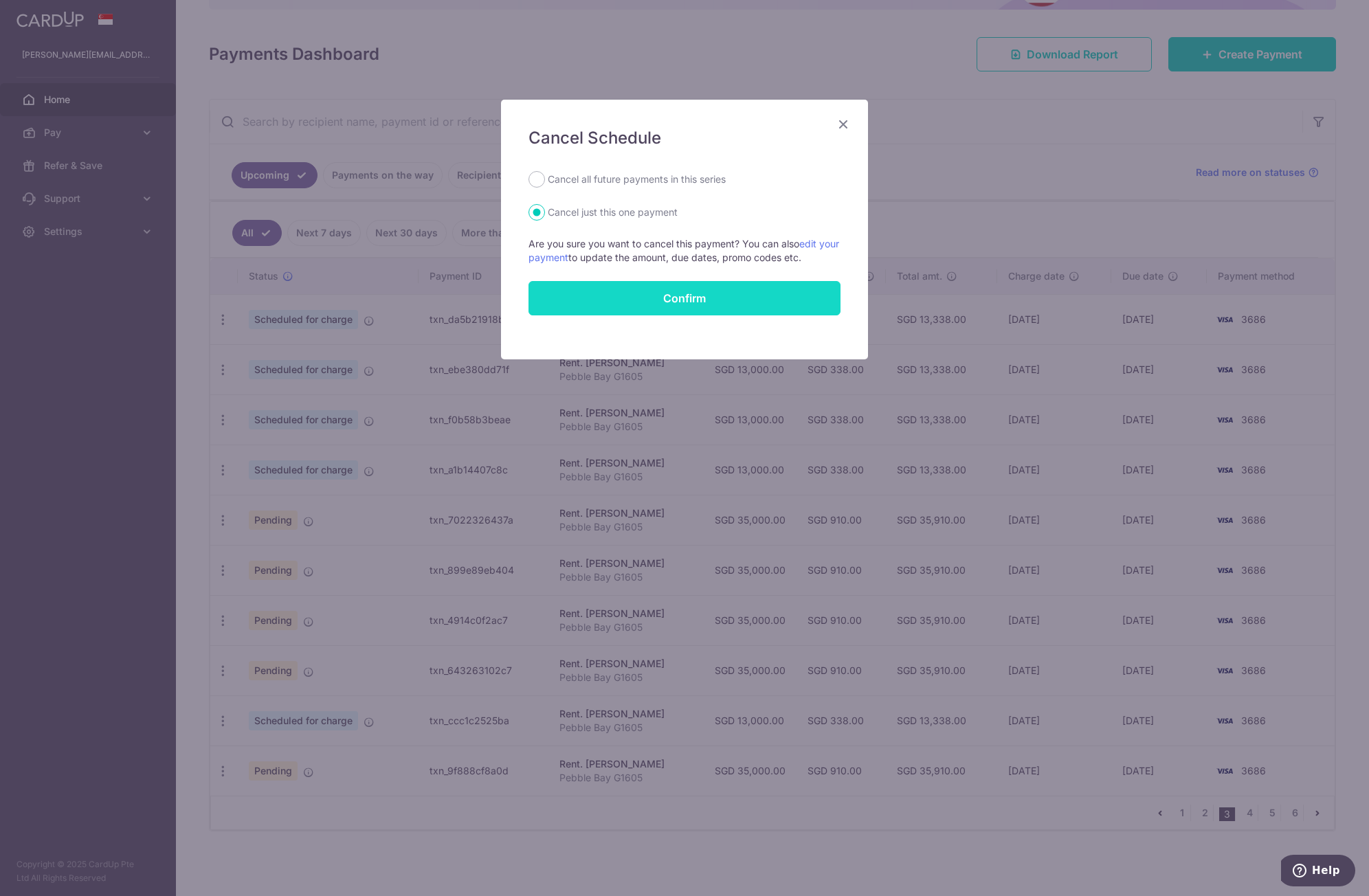
click at [662, 307] on button "Confirm" at bounding box center [684, 298] width 312 height 35
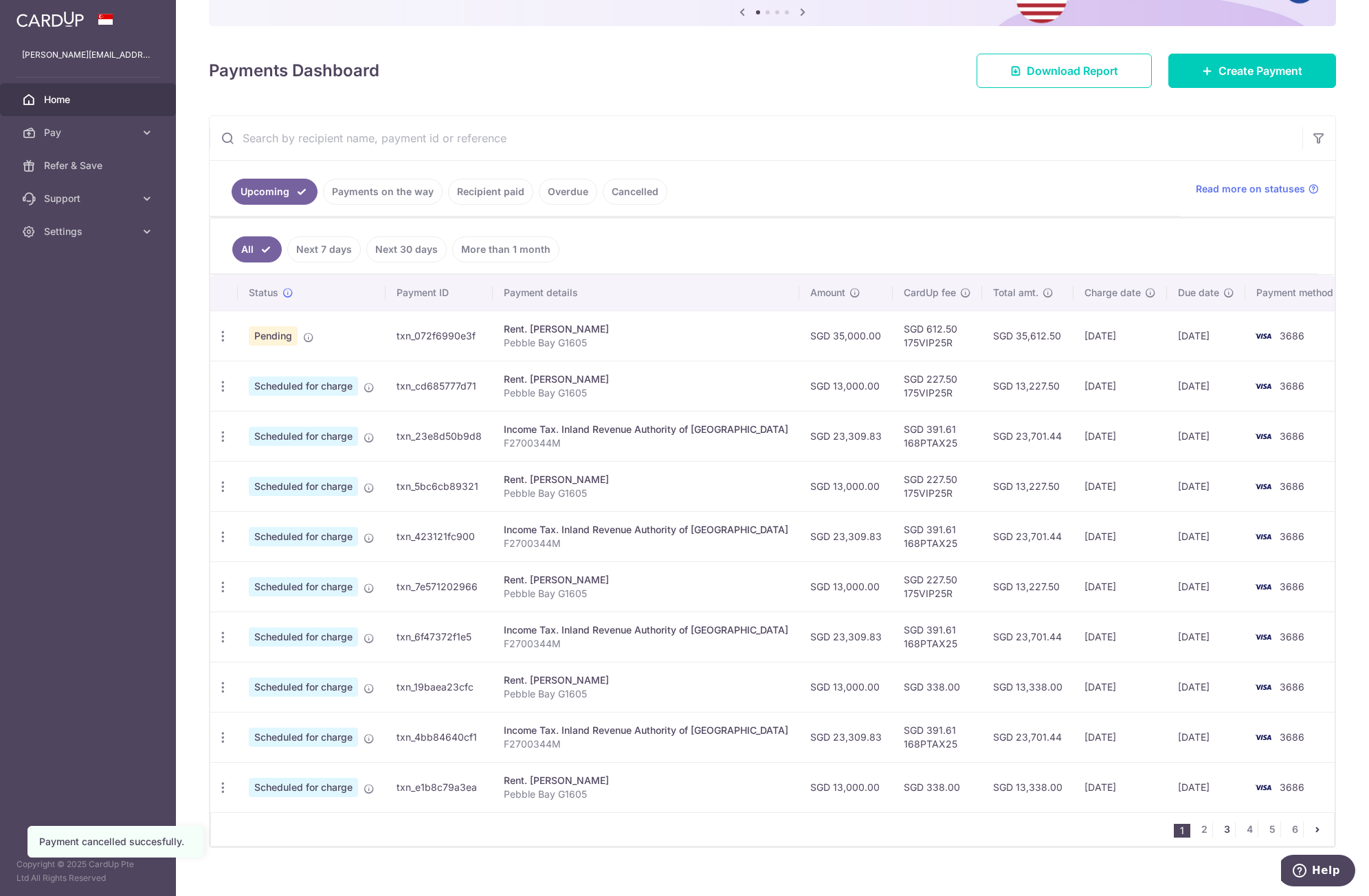
click at [1219, 831] on link "3" at bounding box center [1227, 829] width 17 height 17
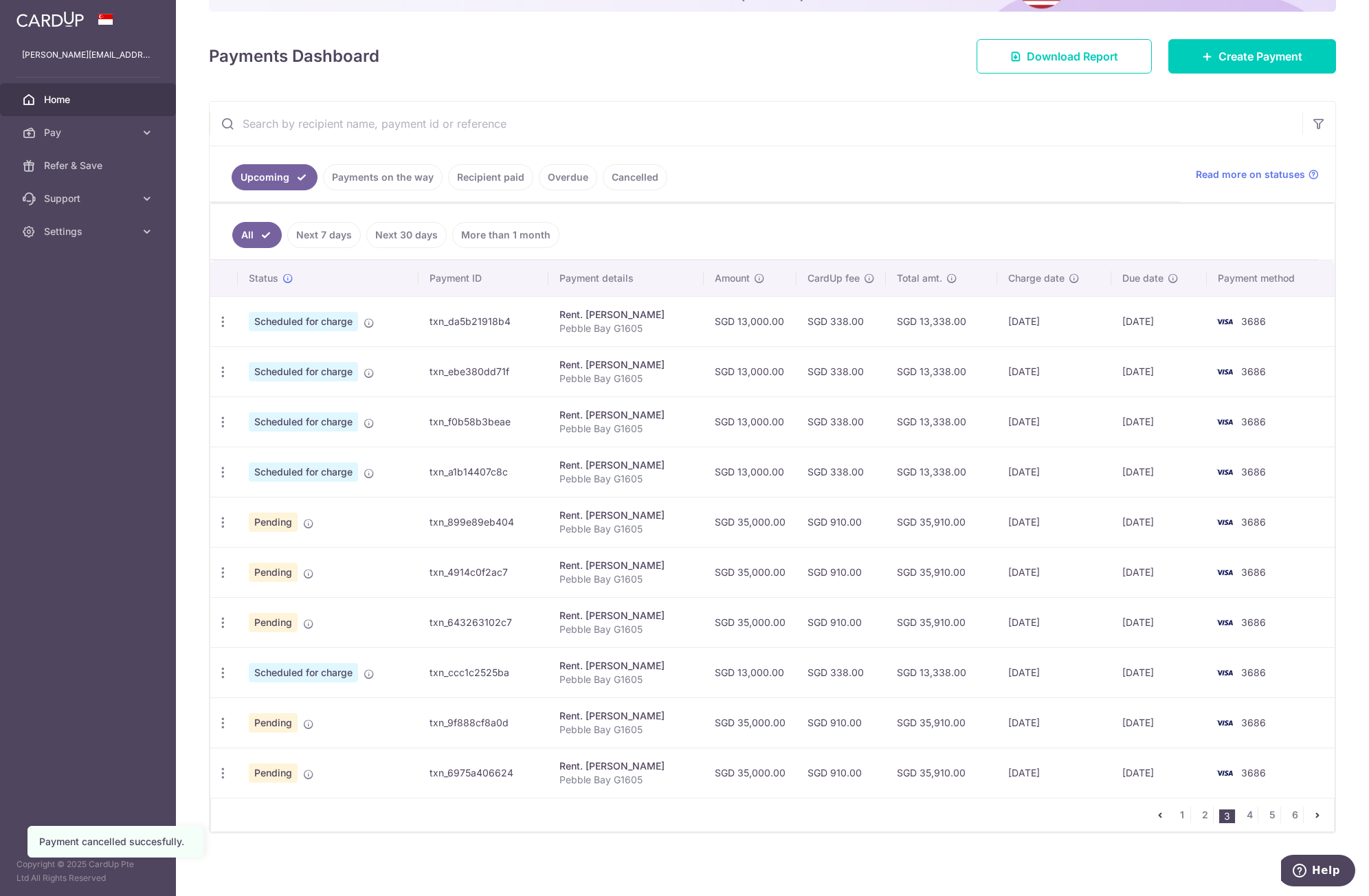
scroll to position [167, 0]
click at [223, 518] on icon "button" at bounding box center [223, 521] width 15 height 15
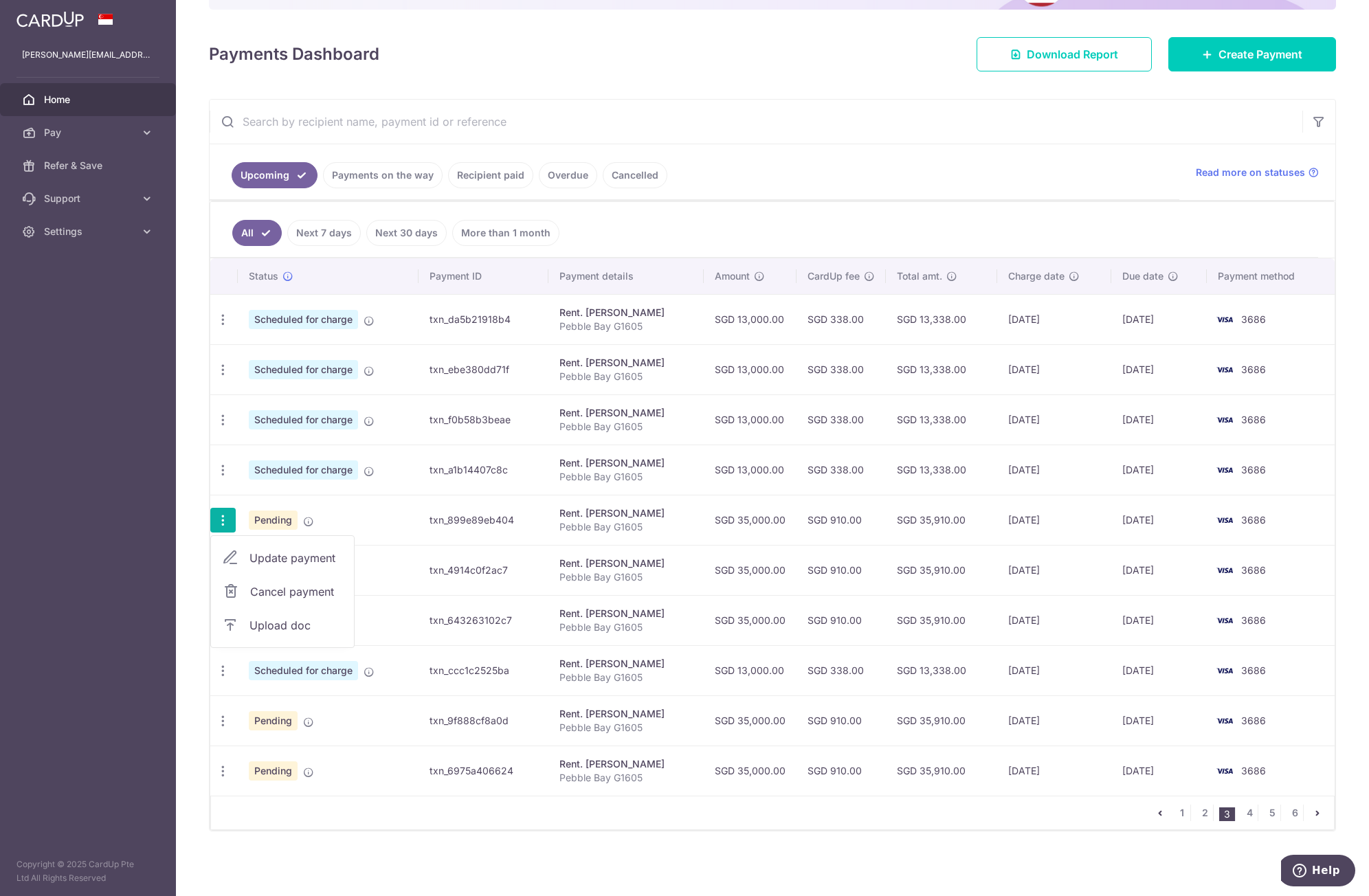
click at [275, 590] on span "Cancel payment" at bounding box center [296, 592] width 92 height 17
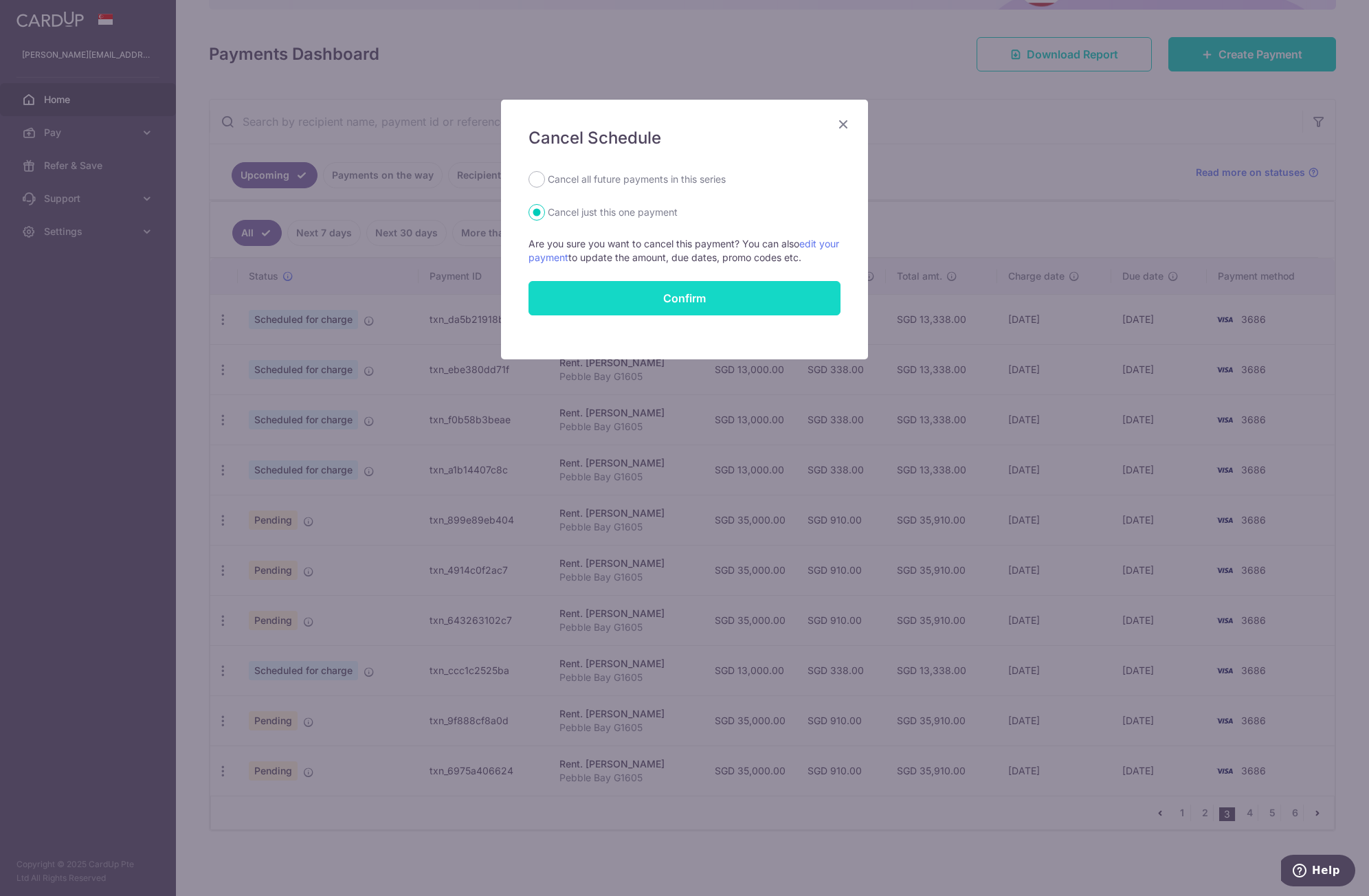
click at [682, 302] on button "Confirm" at bounding box center [684, 298] width 312 height 35
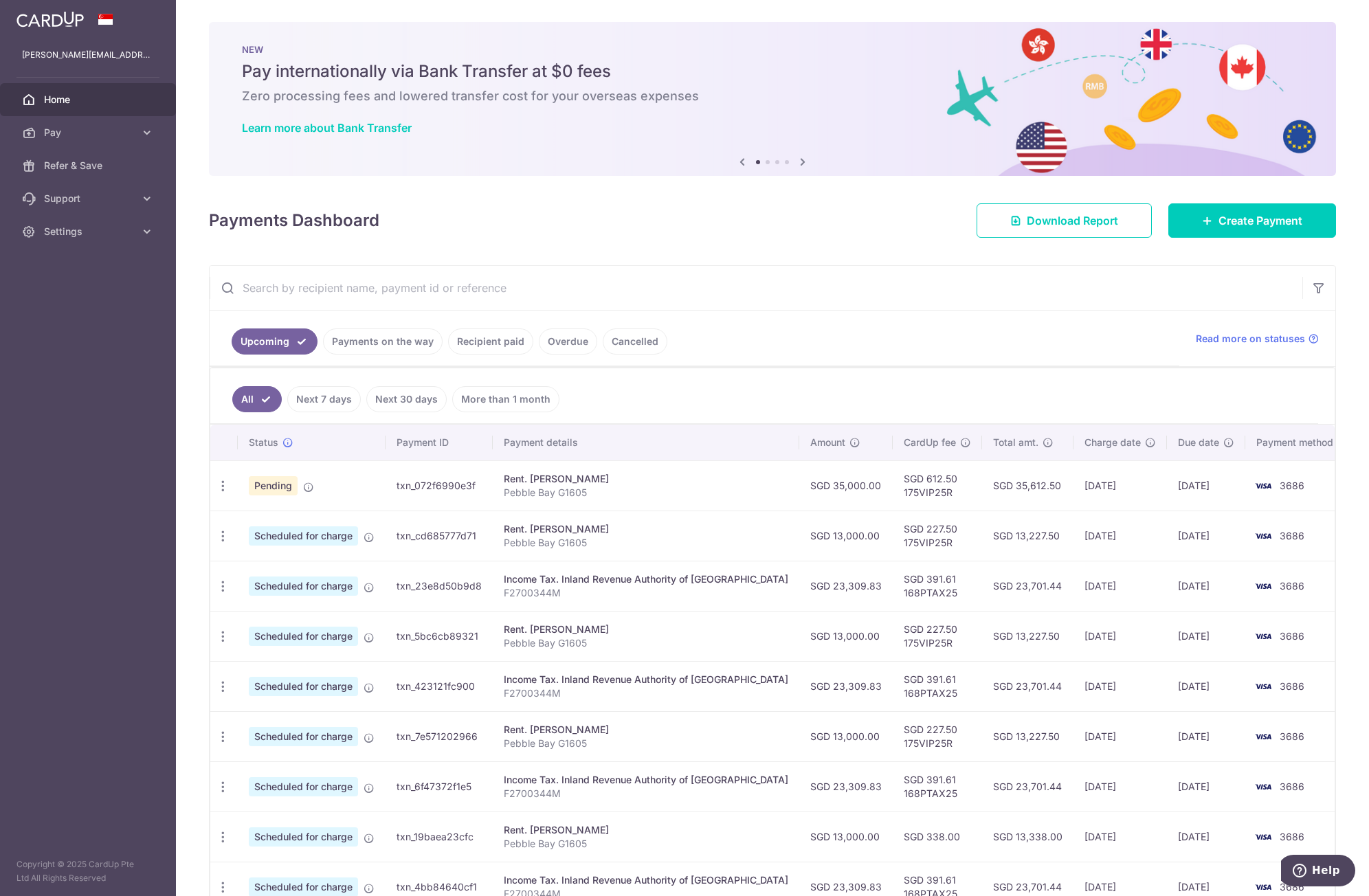
click at [671, 410] on ul "All Next 7 days Next 30 days More than 1 month" at bounding box center [764, 396] width 1108 height 56
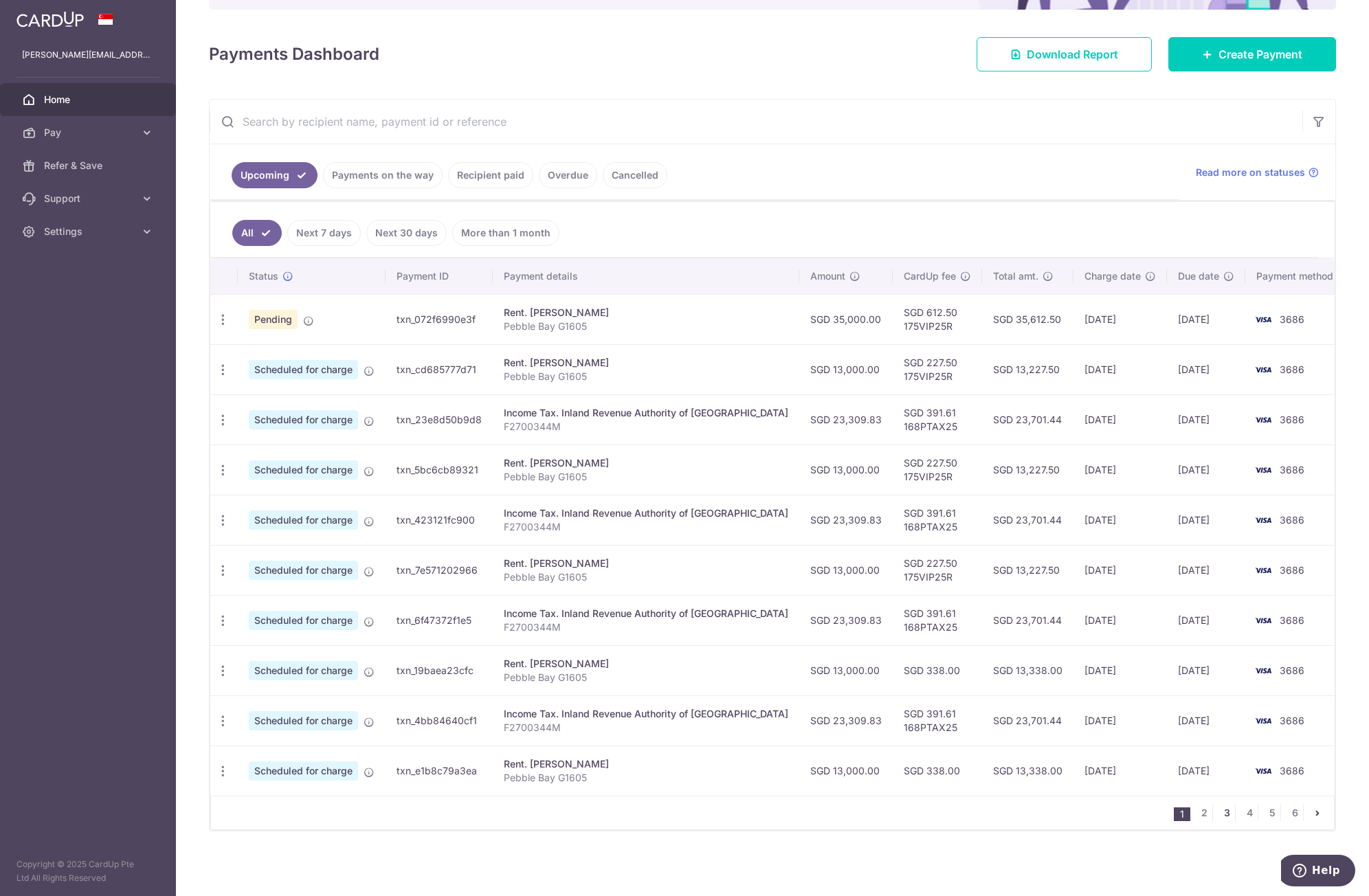
click at [1219, 811] on link "3" at bounding box center [1227, 813] width 17 height 17
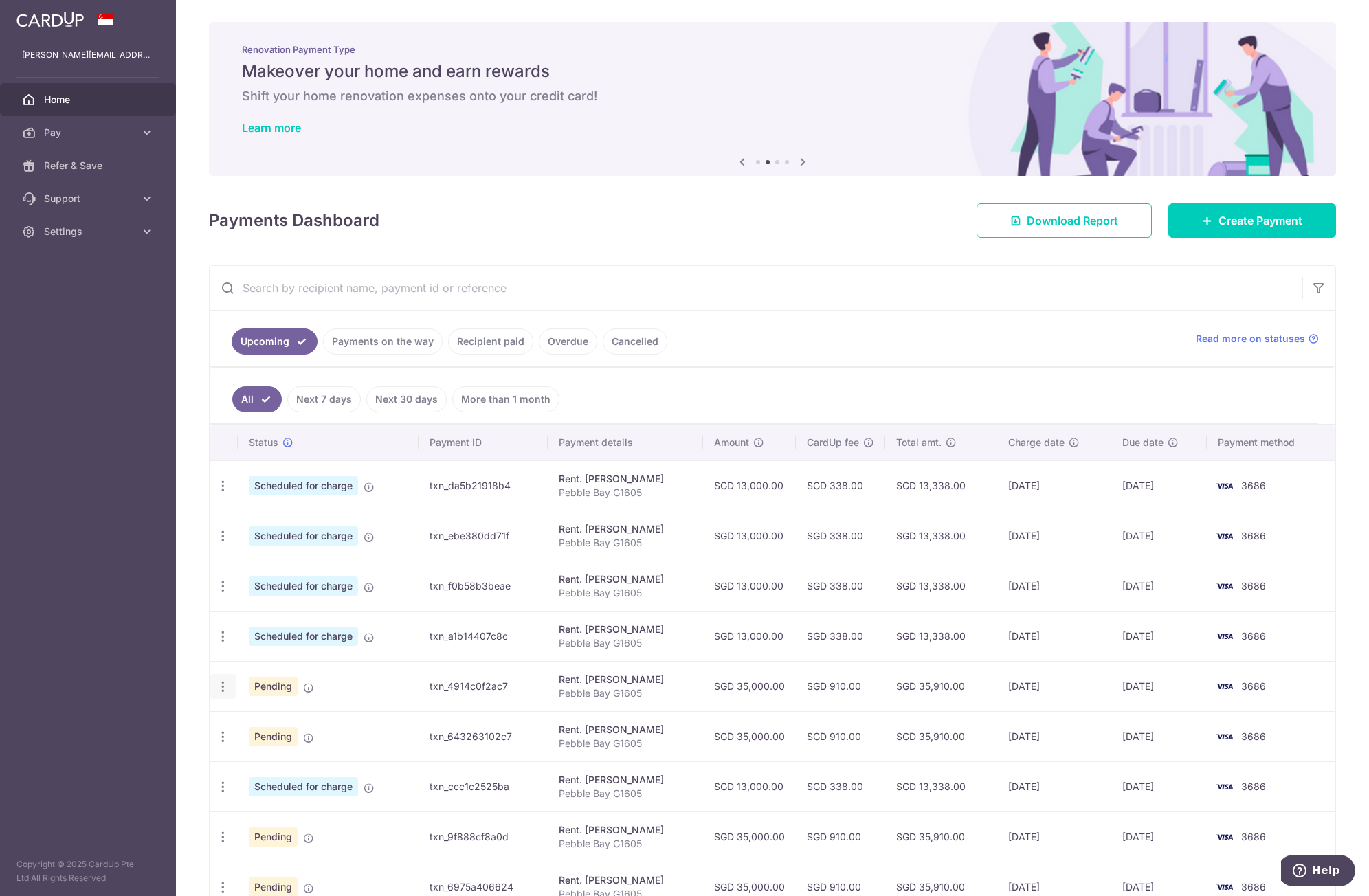
click at [221, 688] on icon "button" at bounding box center [223, 686] width 15 height 15
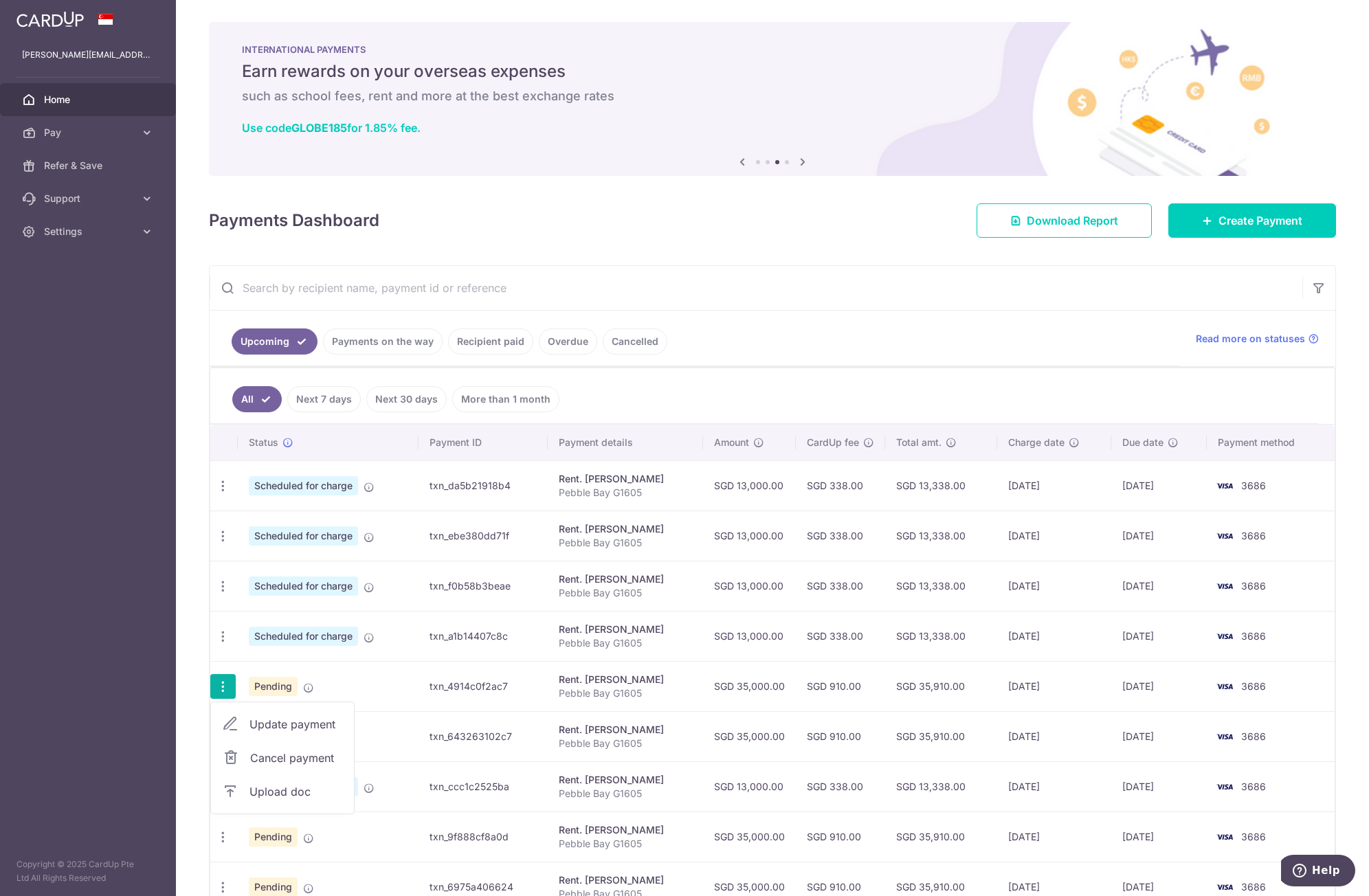
click at [857, 339] on ul "Upcoming Payments on the way Recipient paid Overdue Cancelled" at bounding box center [694, 339] width 970 height 56
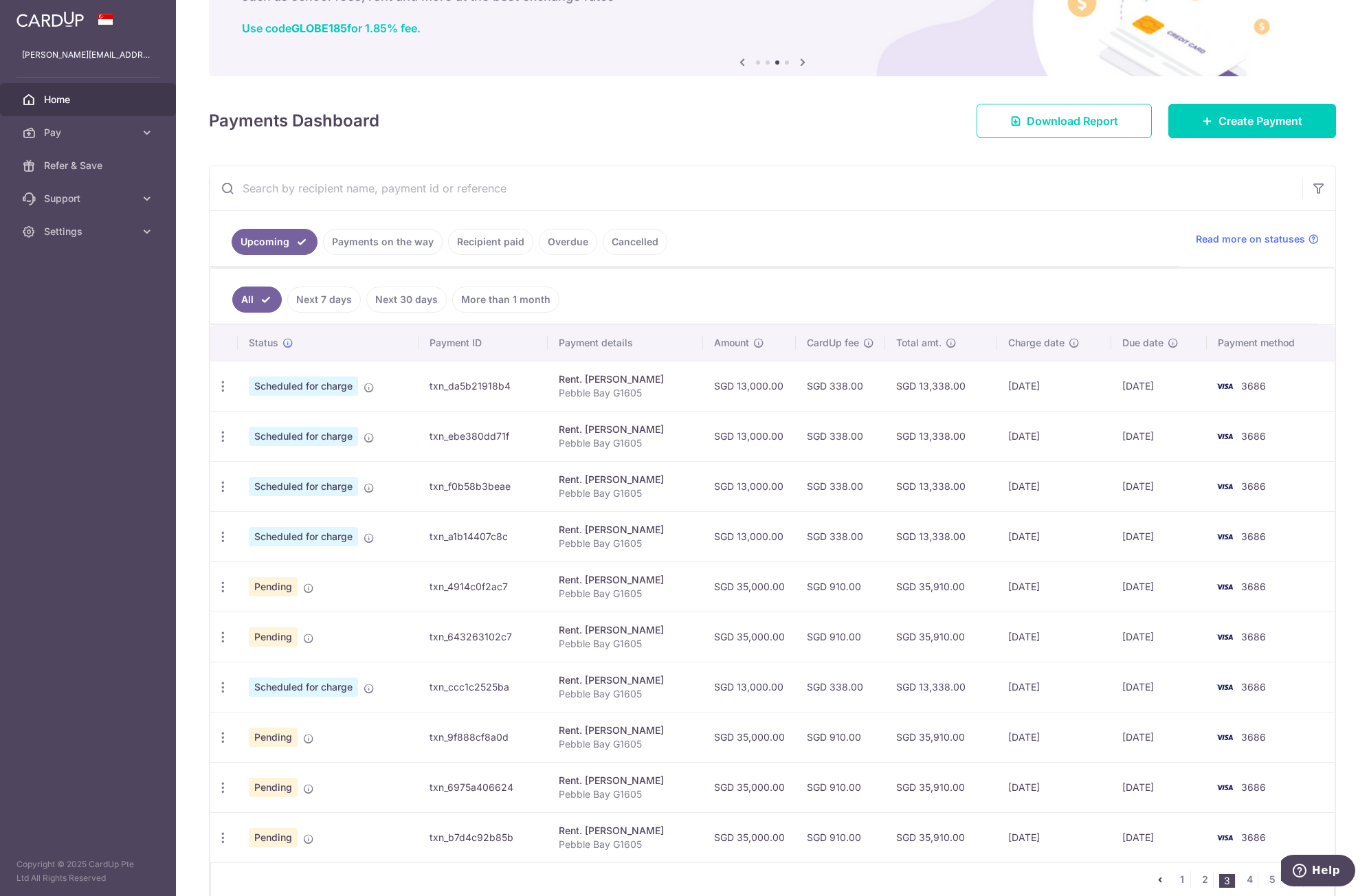
scroll to position [167, 0]
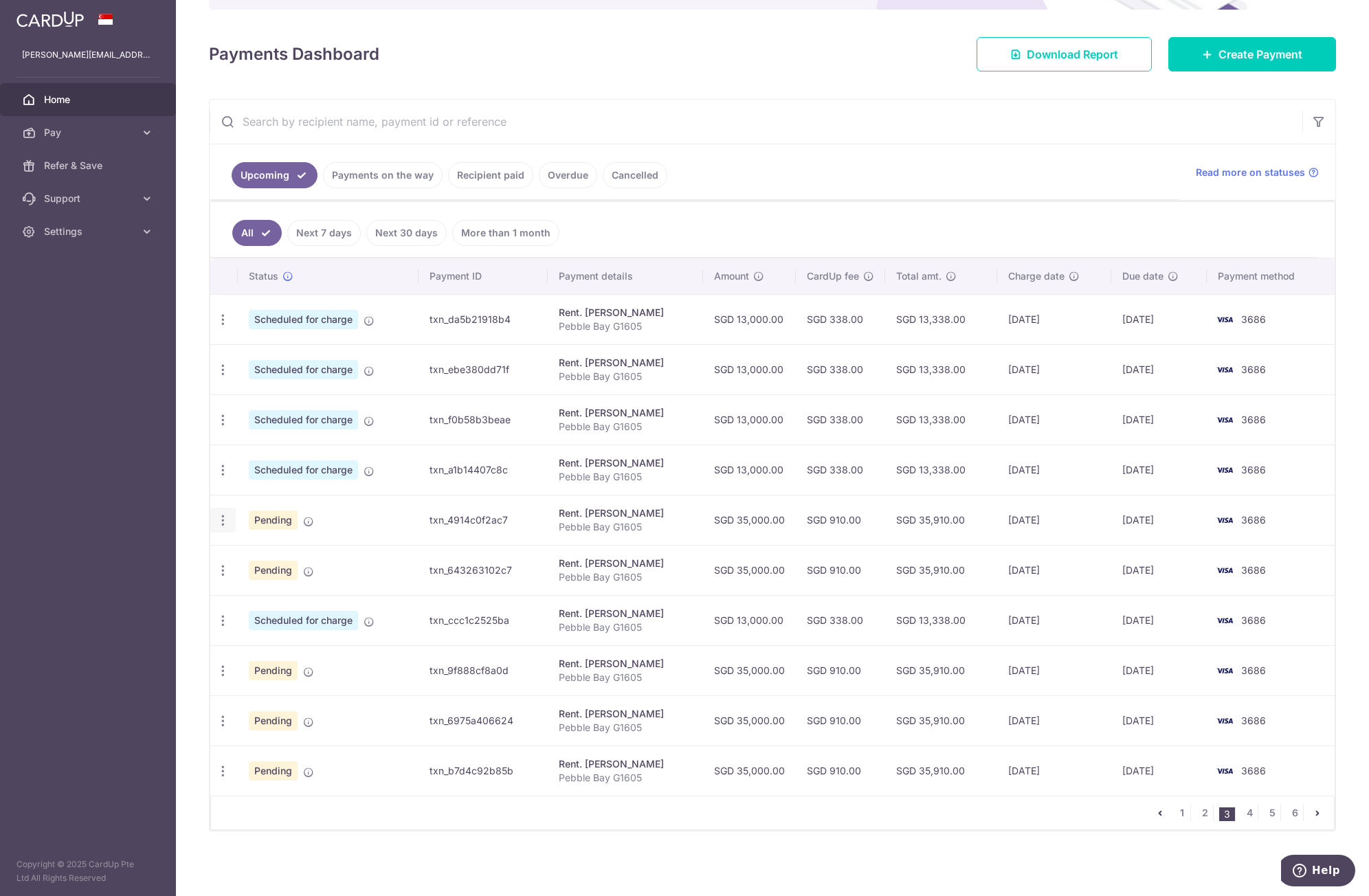
click at [226, 525] on icon "button" at bounding box center [223, 521] width 15 height 15
click at [240, 586] on link "Cancel payment" at bounding box center [283, 592] width 143 height 35
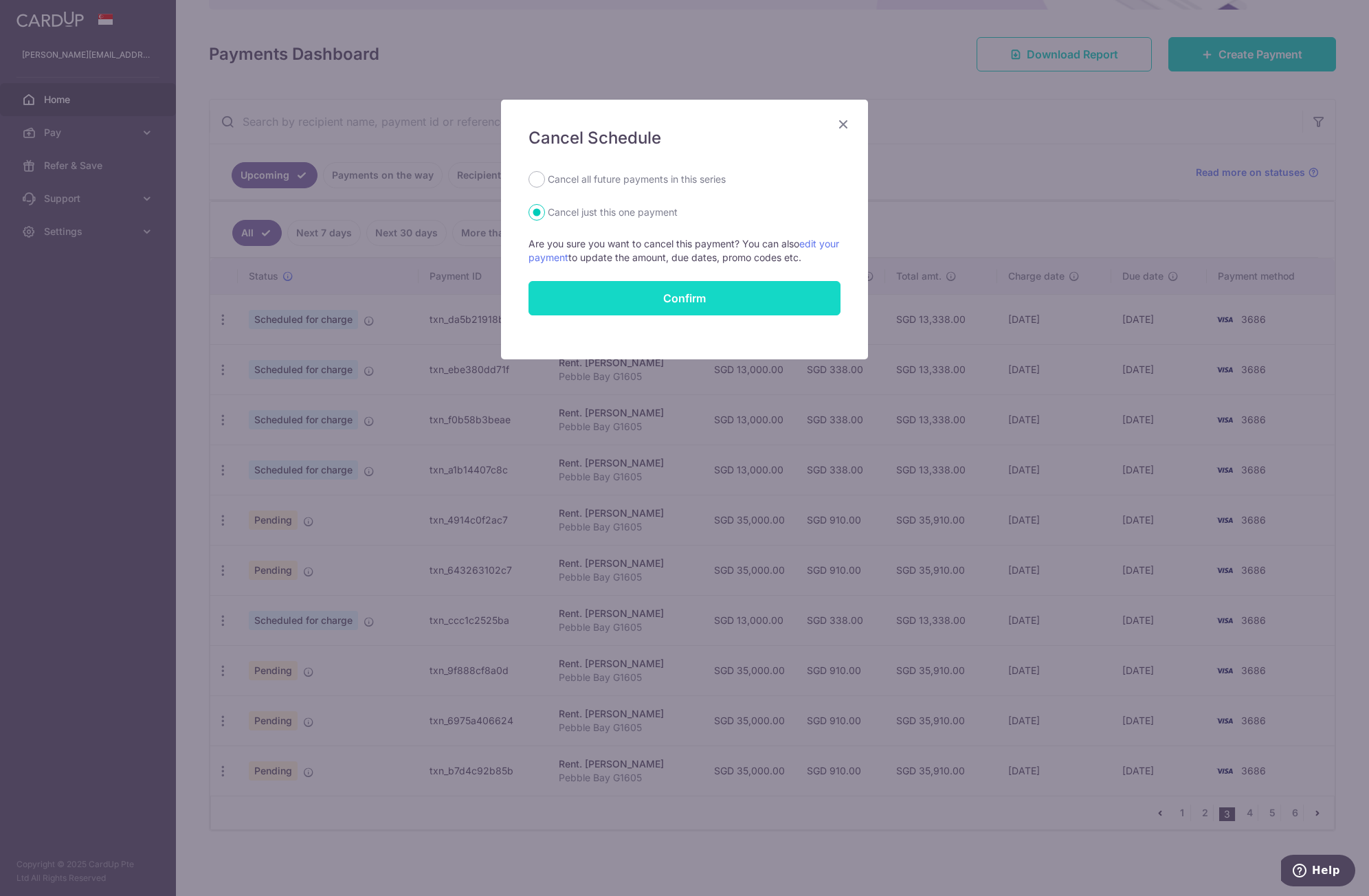
click at [691, 294] on button "Confirm" at bounding box center [684, 298] width 312 height 35
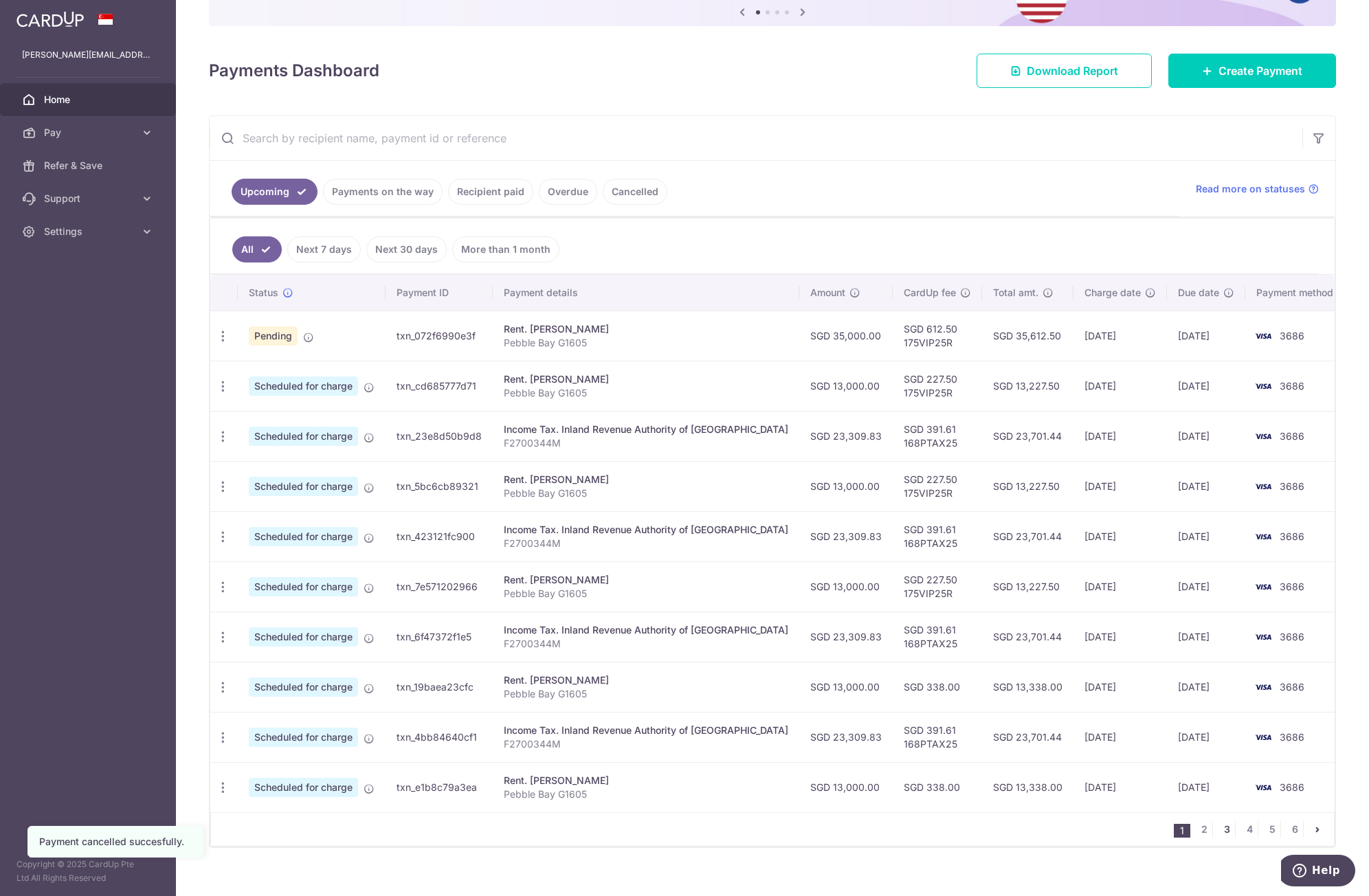
click at [1221, 827] on link "3" at bounding box center [1227, 829] width 17 height 17
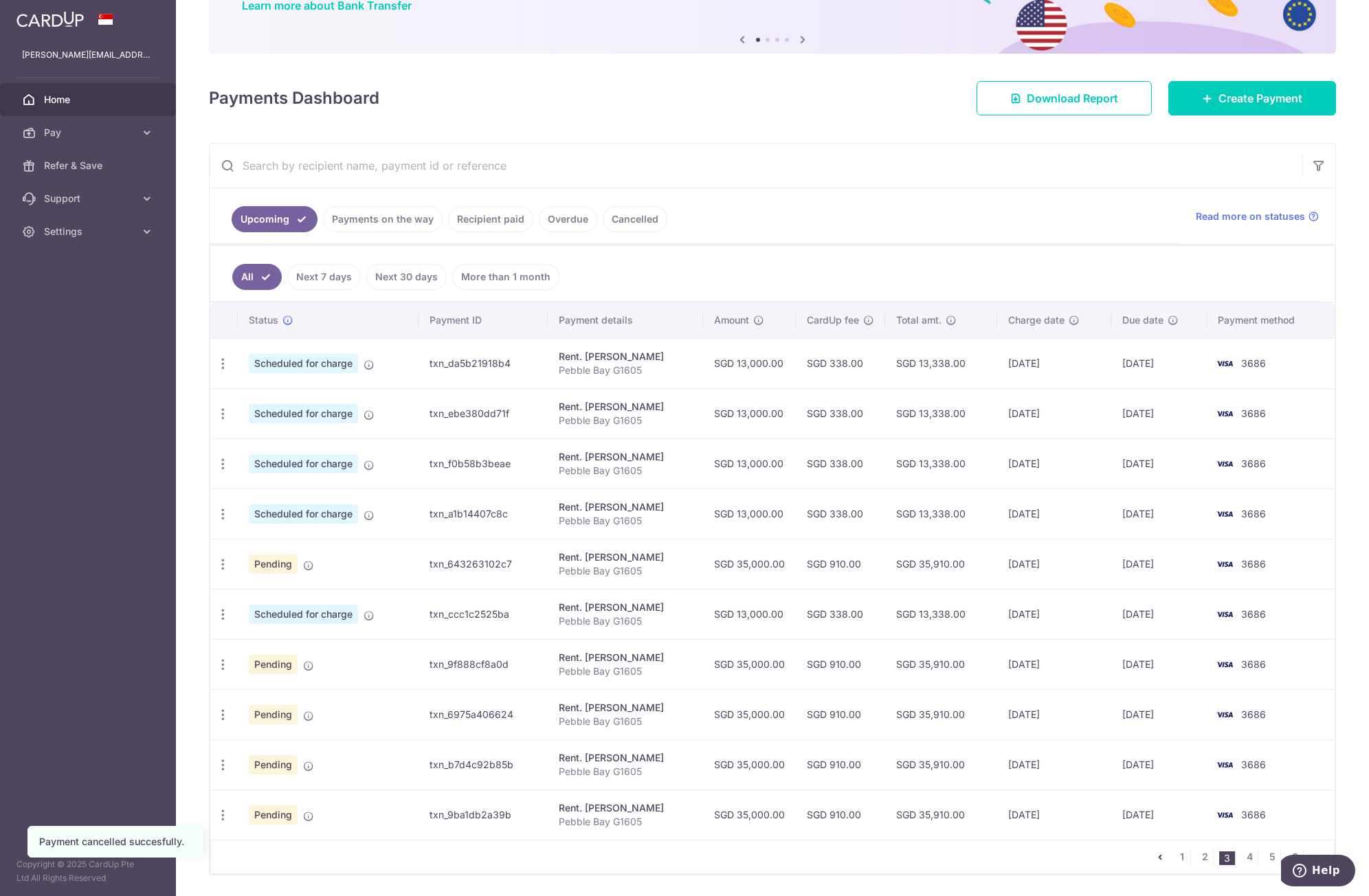
scroll to position [167, 0]
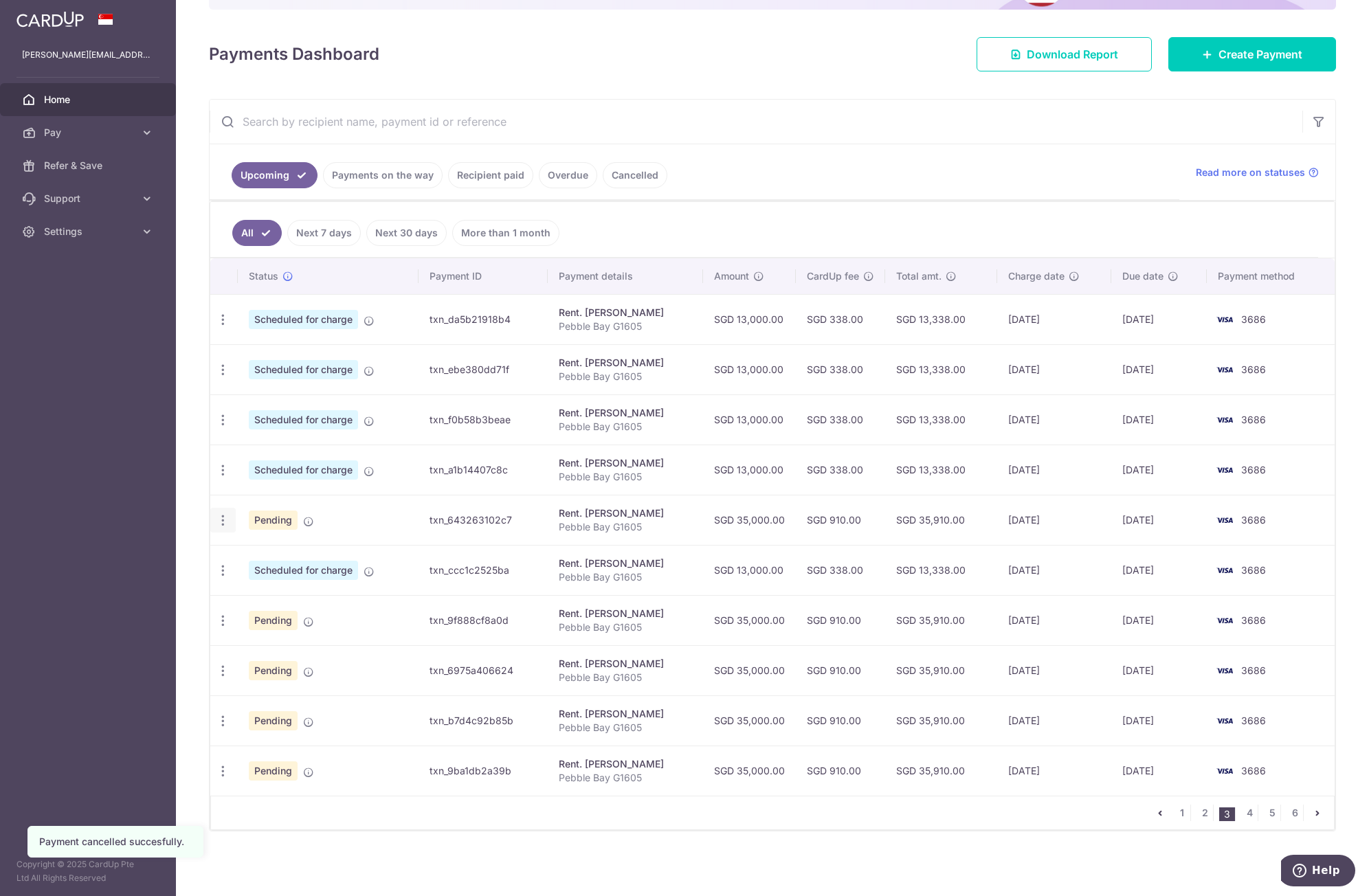
click at [221, 525] on icon "button" at bounding box center [223, 521] width 15 height 15
click at [269, 591] on span "Cancel payment" at bounding box center [296, 592] width 92 height 17
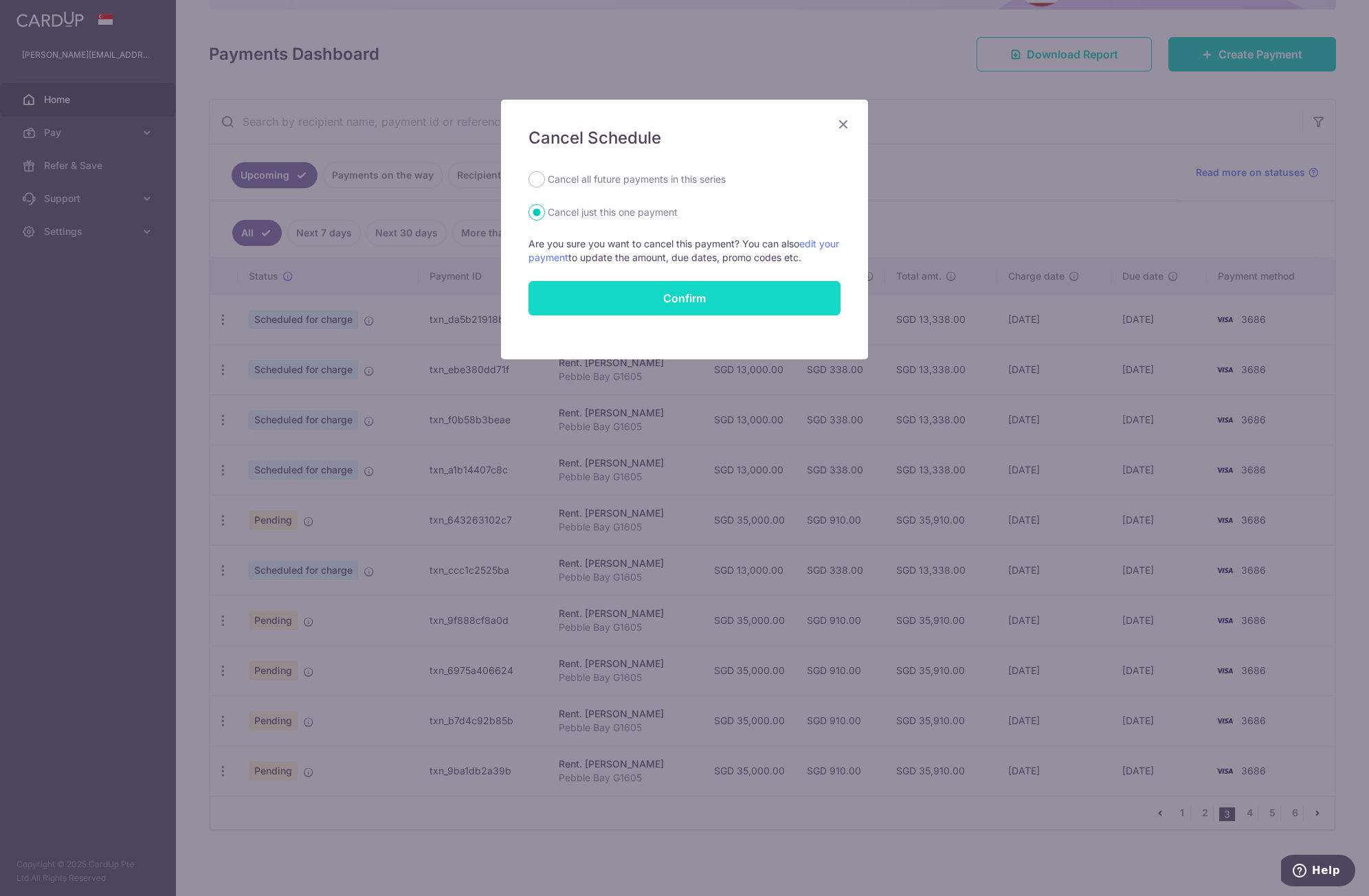
click at [627, 300] on button "Confirm" at bounding box center [684, 298] width 312 height 35
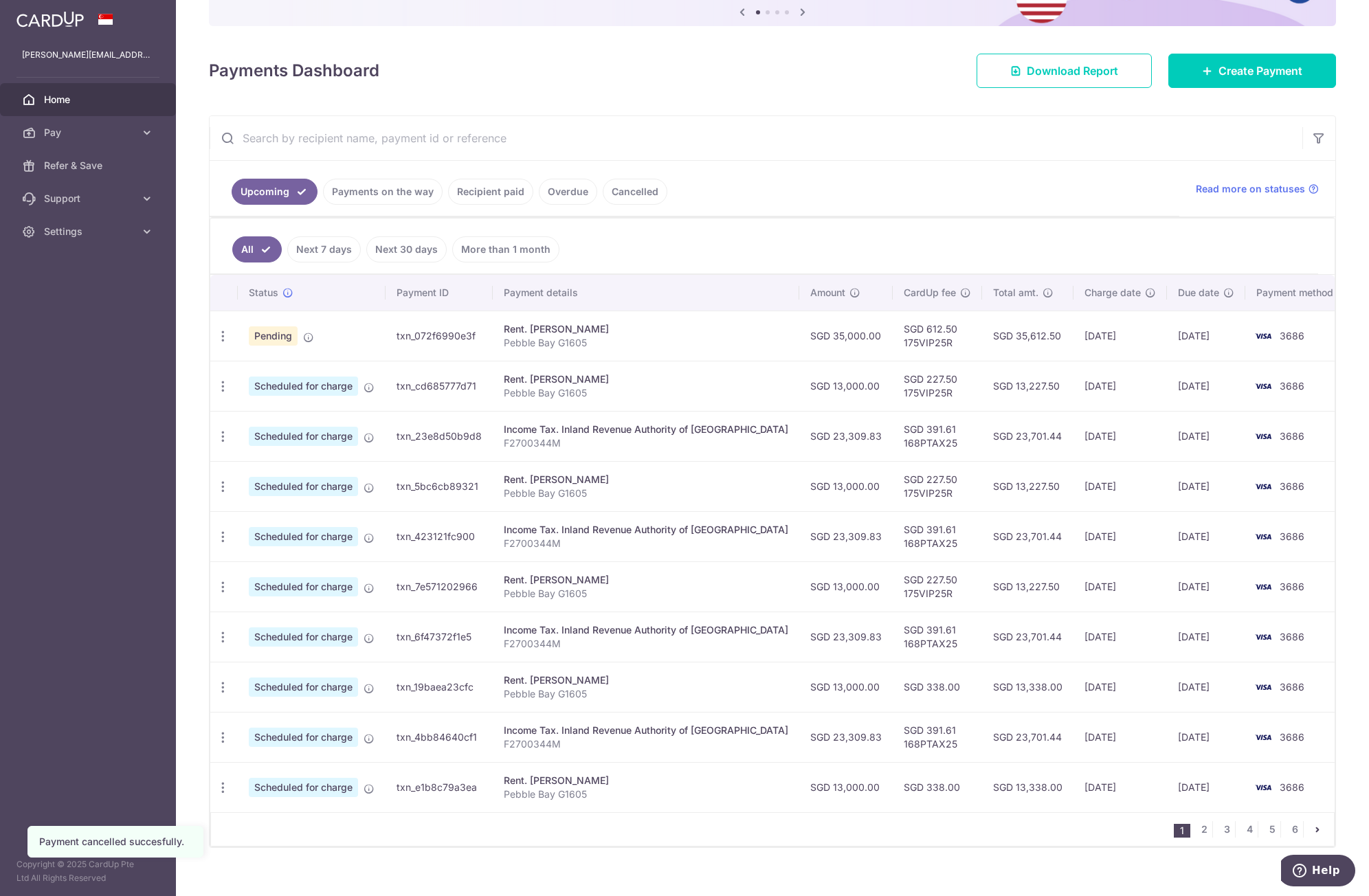
scroll to position [167, 0]
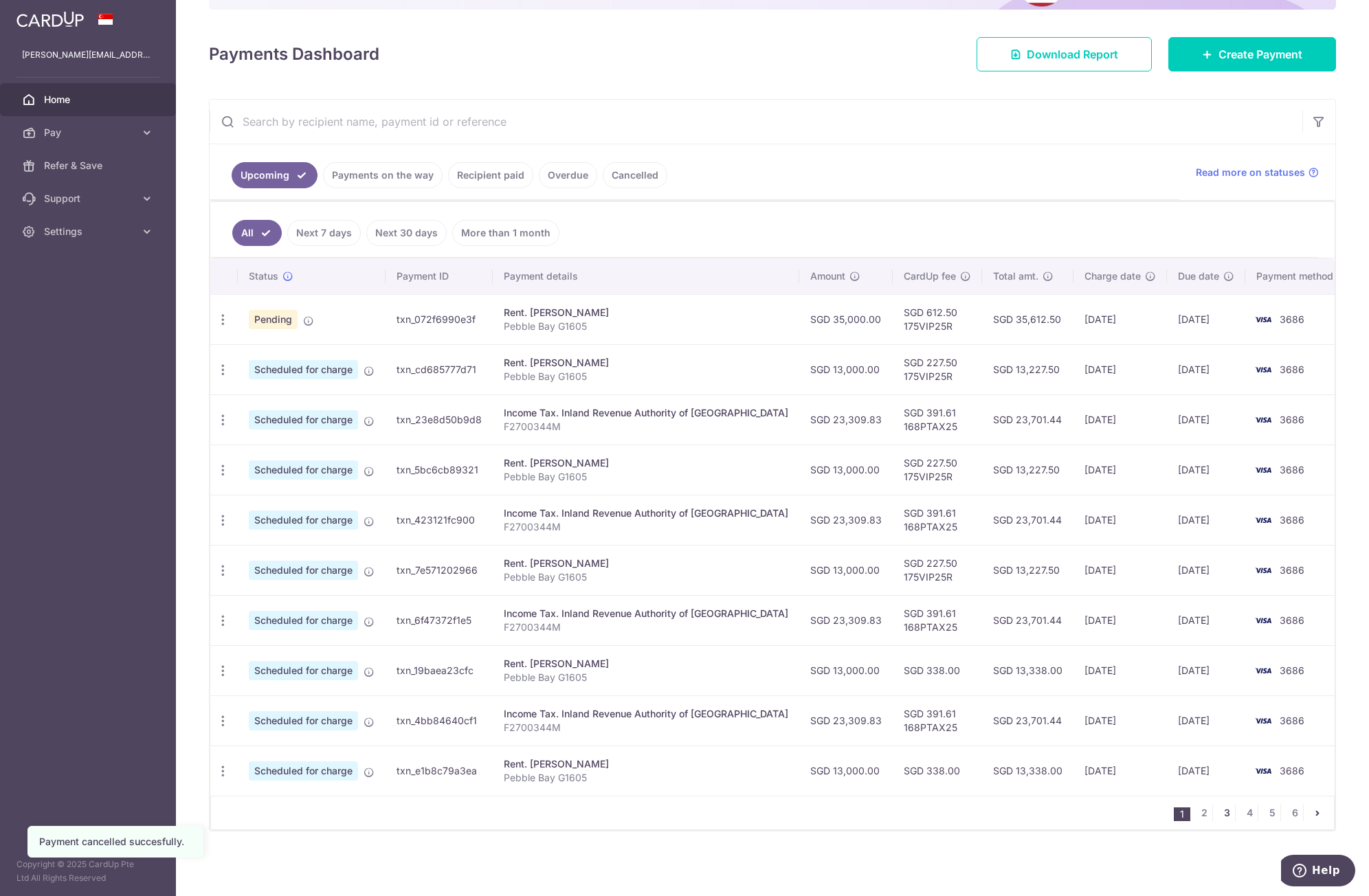
click at [1219, 814] on link "3" at bounding box center [1227, 813] width 17 height 17
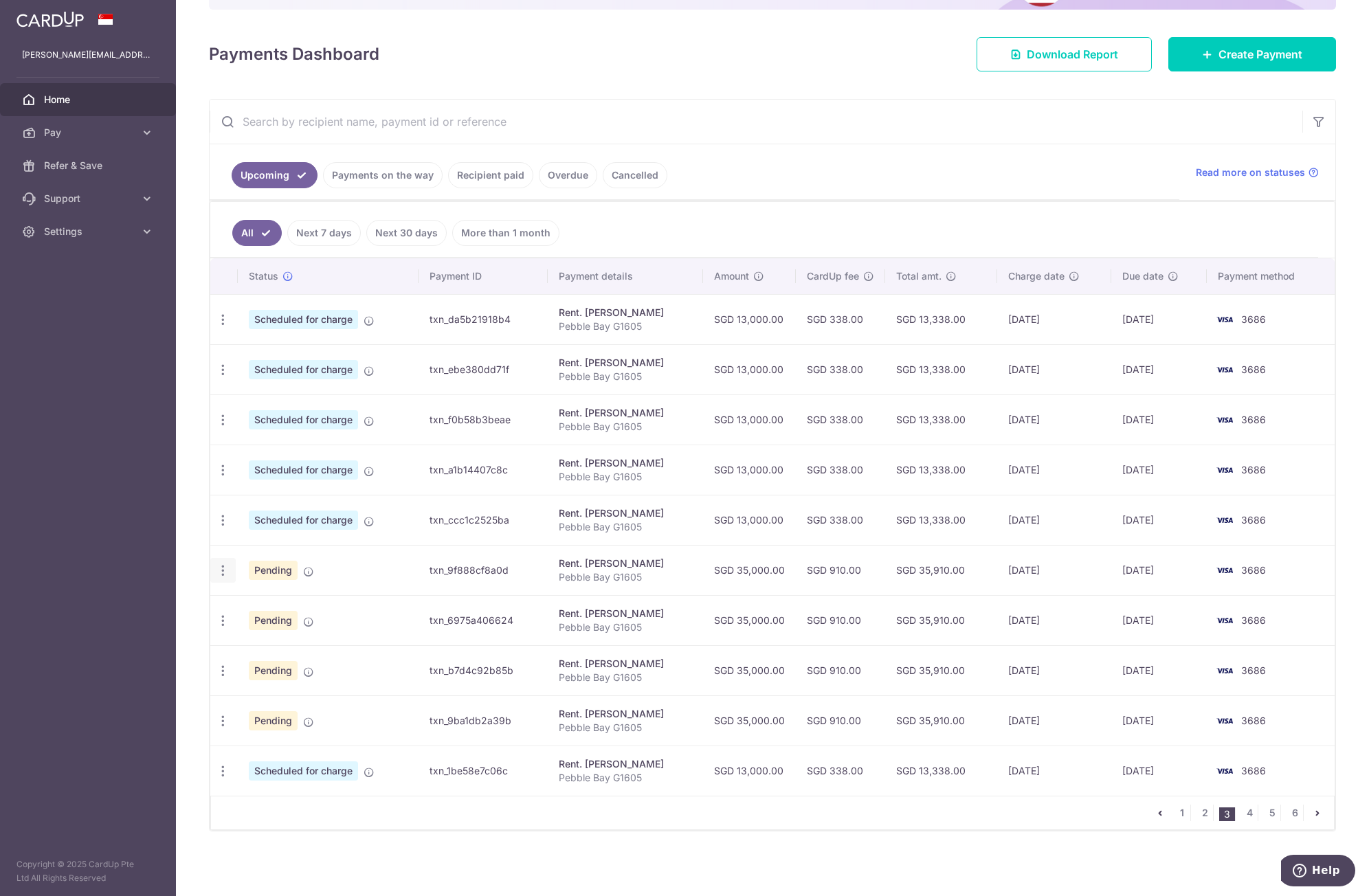
click at [228, 573] on icon "button" at bounding box center [223, 570] width 15 height 15
click at [269, 642] on span "Cancel payment" at bounding box center [296, 642] width 92 height 17
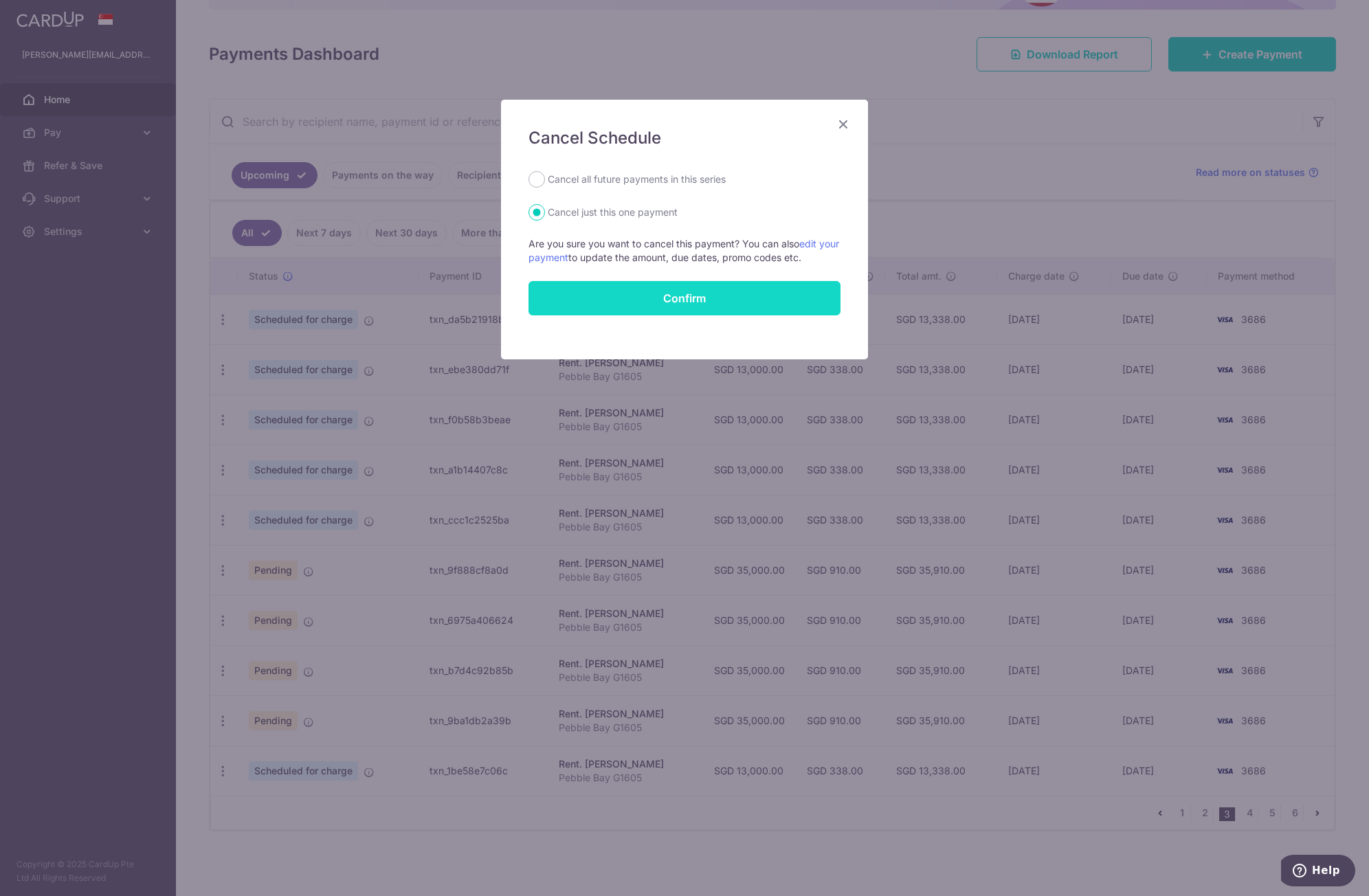
click at [682, 292] on button "Confirm" at bounding box center [684, 298] width 312 height 35
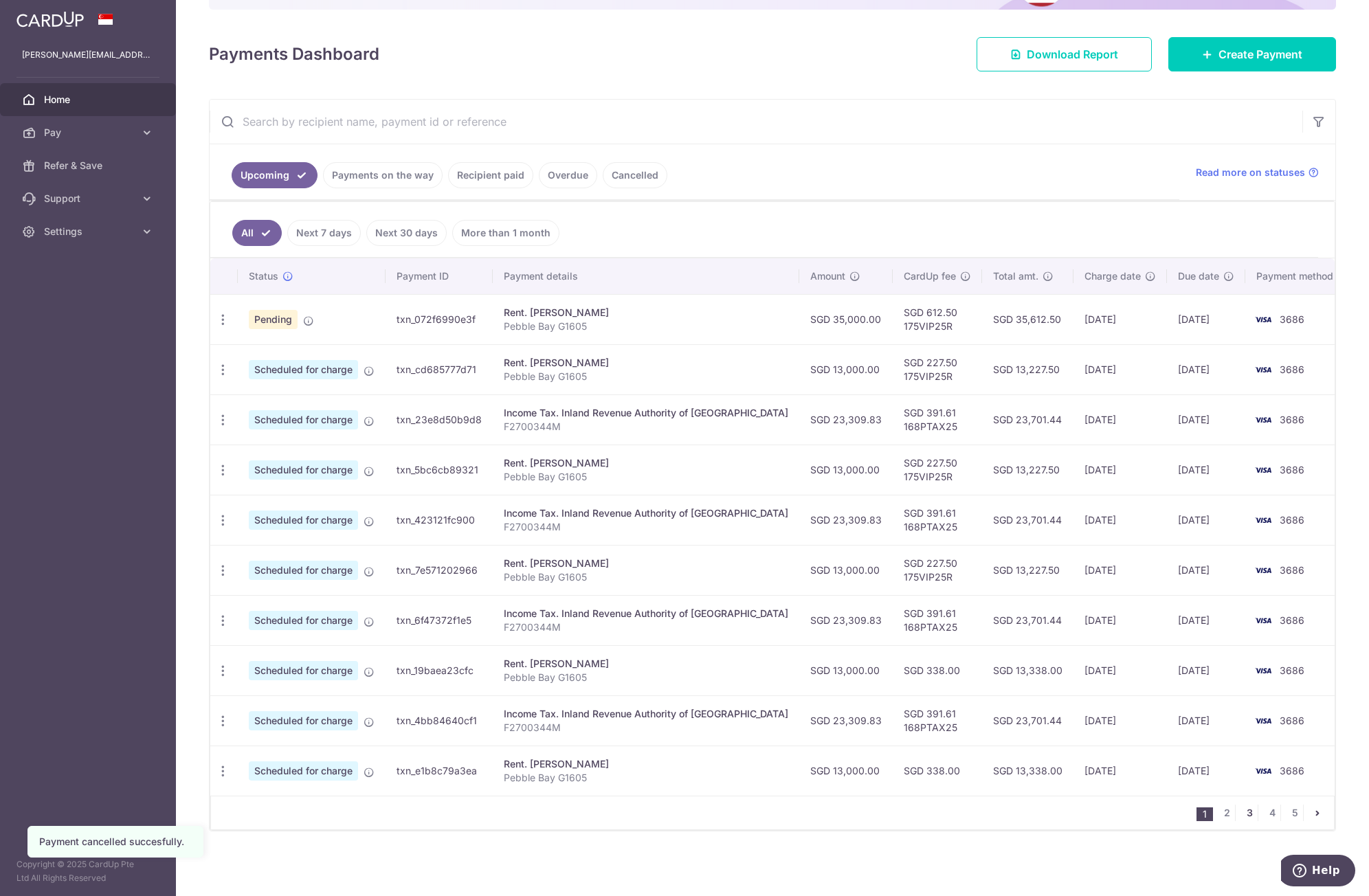
click at [1241, 818] on link "3" at bounding box center [1250, 813] width 17 height 17
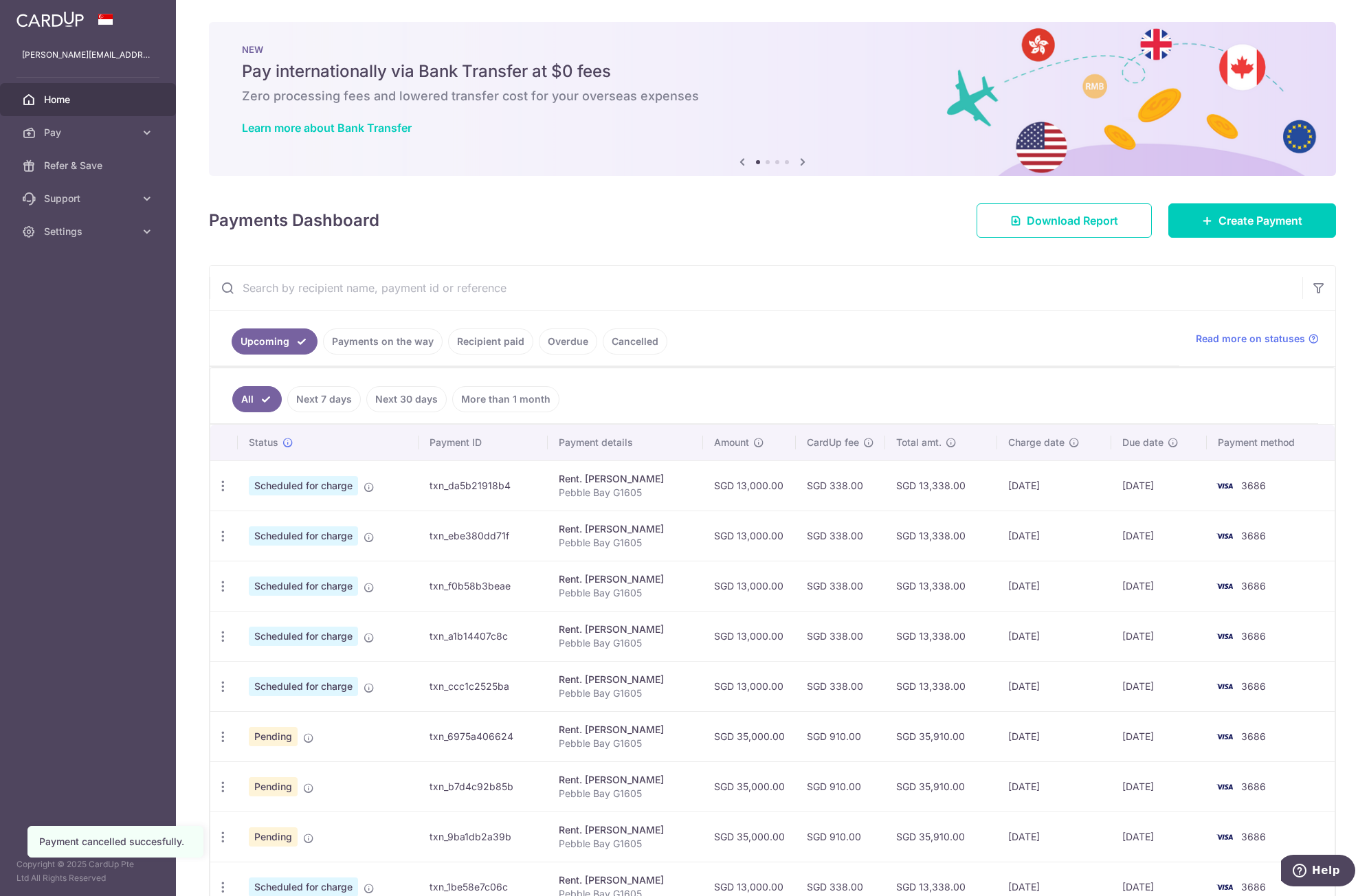
scroll to position [167, 0]
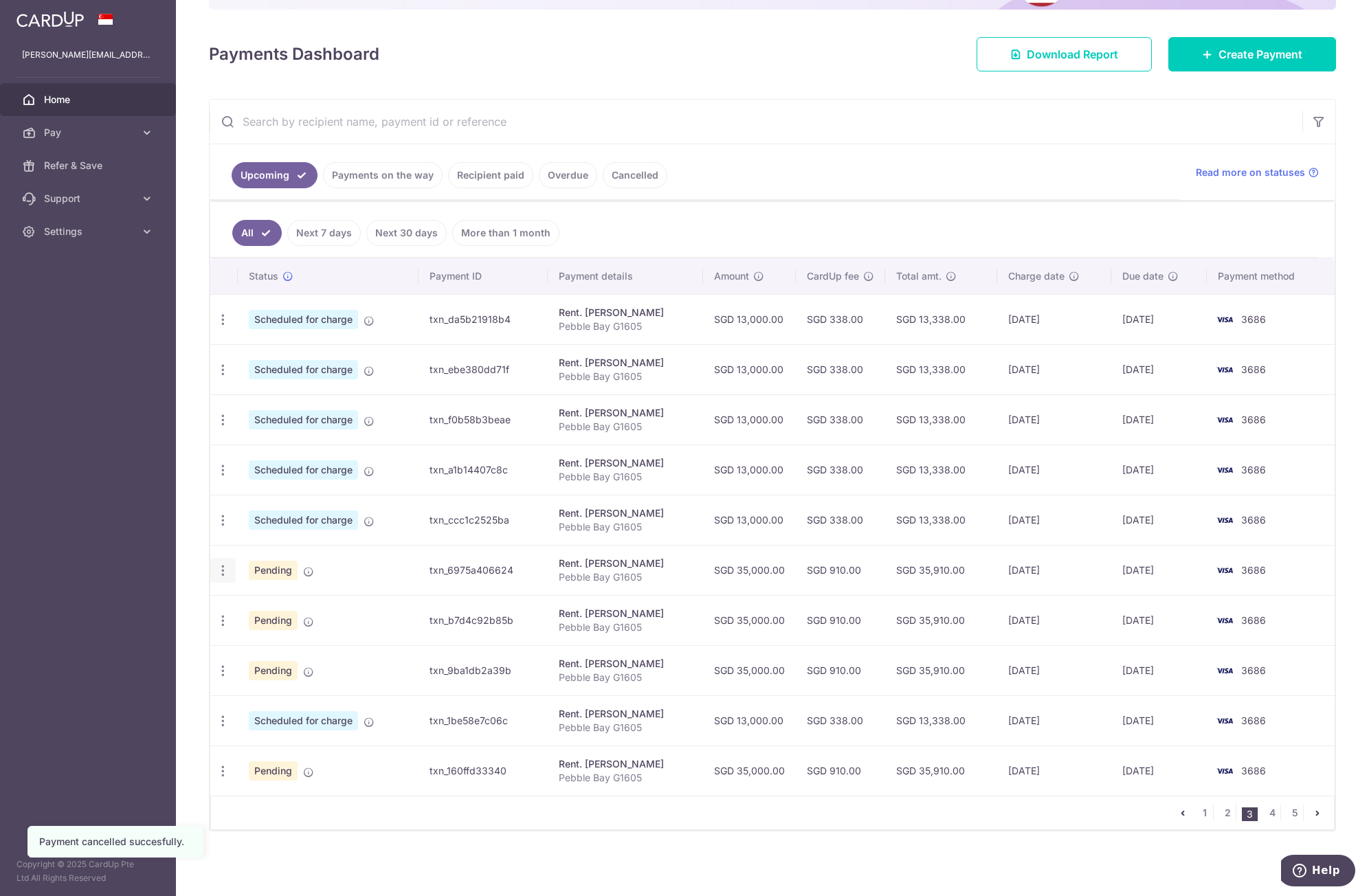
click at [228, 573] on icon "button" at bounding box center [223, 570] width 15 height 15
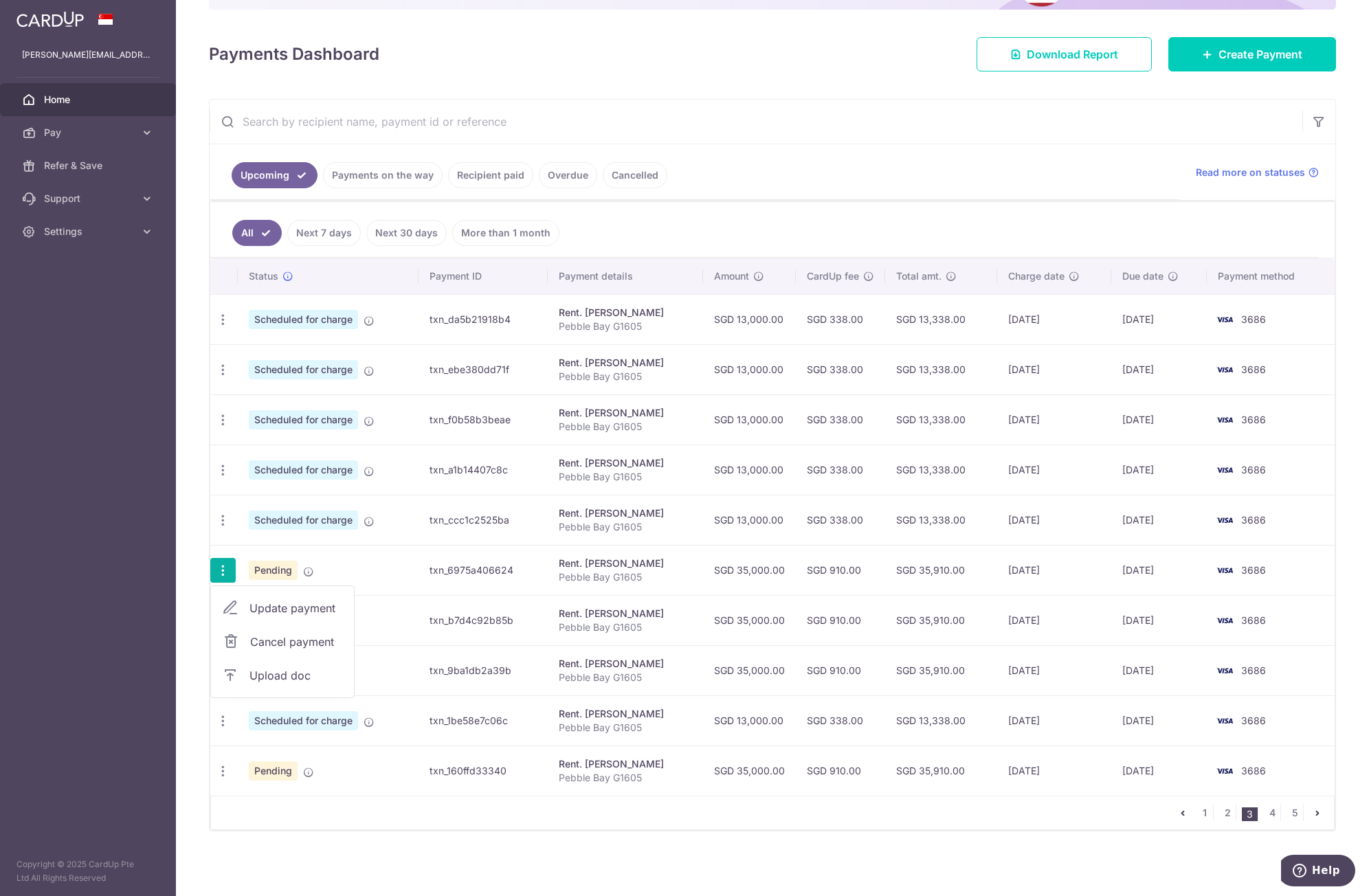
click at [256, 644] on span "Cancel payment" at bounding box center [296, 642] width 92 height 17
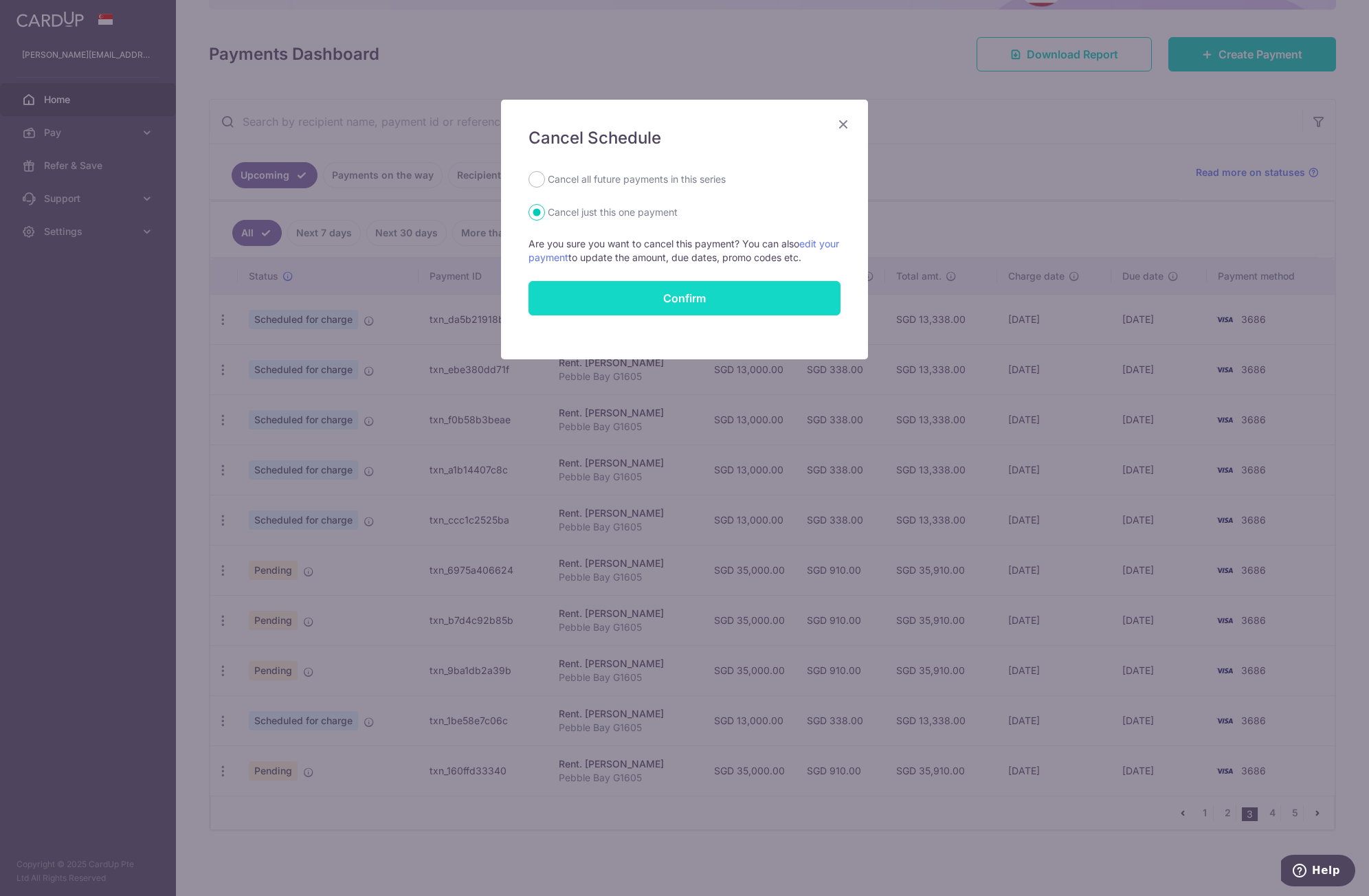
click at [633, 294] on button "Confirm" at bounding box center [684, 298] width 312 height 35
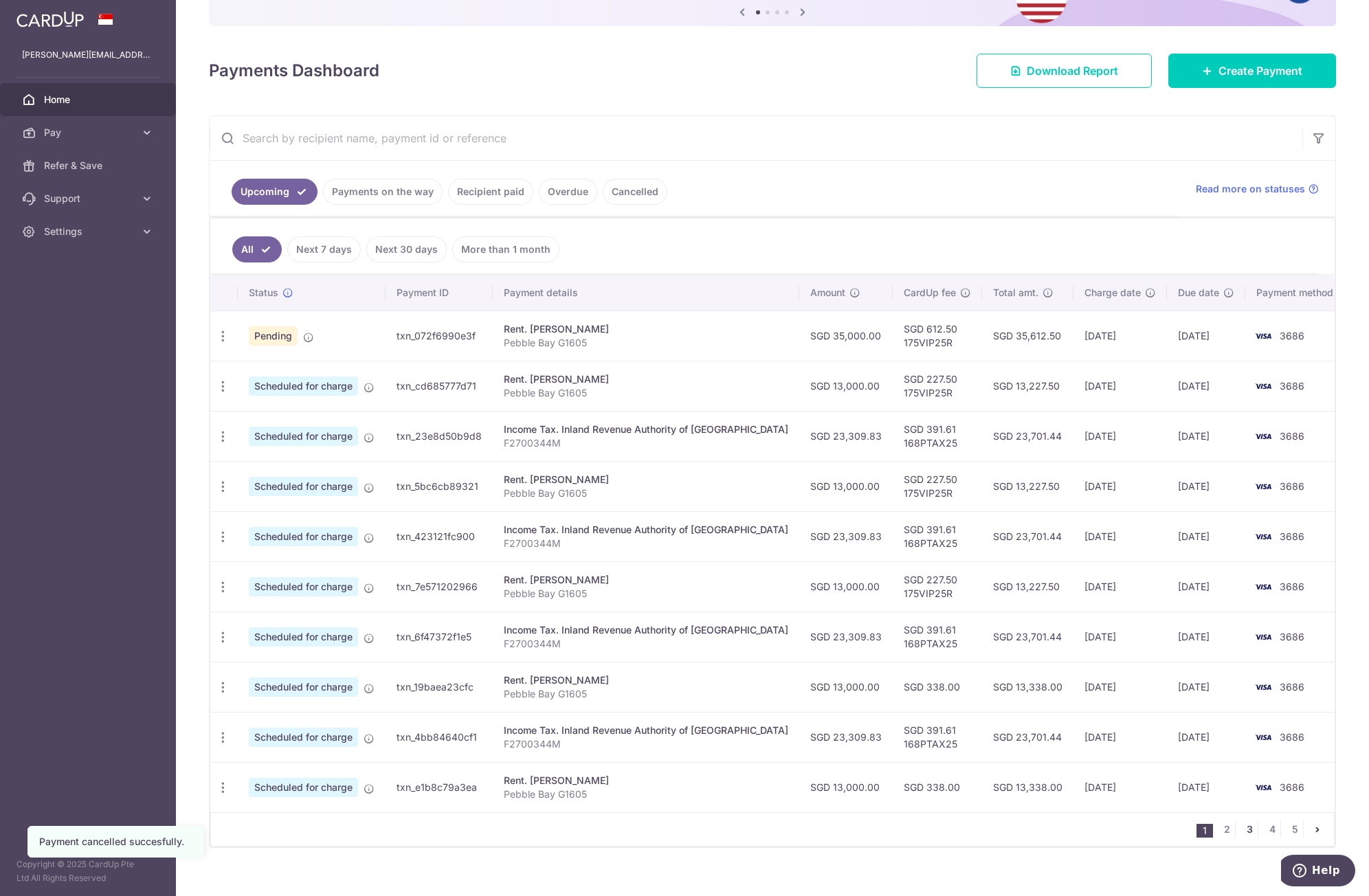
click at [1245, 831] on link "3" at bounding box center [1250, 829] width 17 height 17
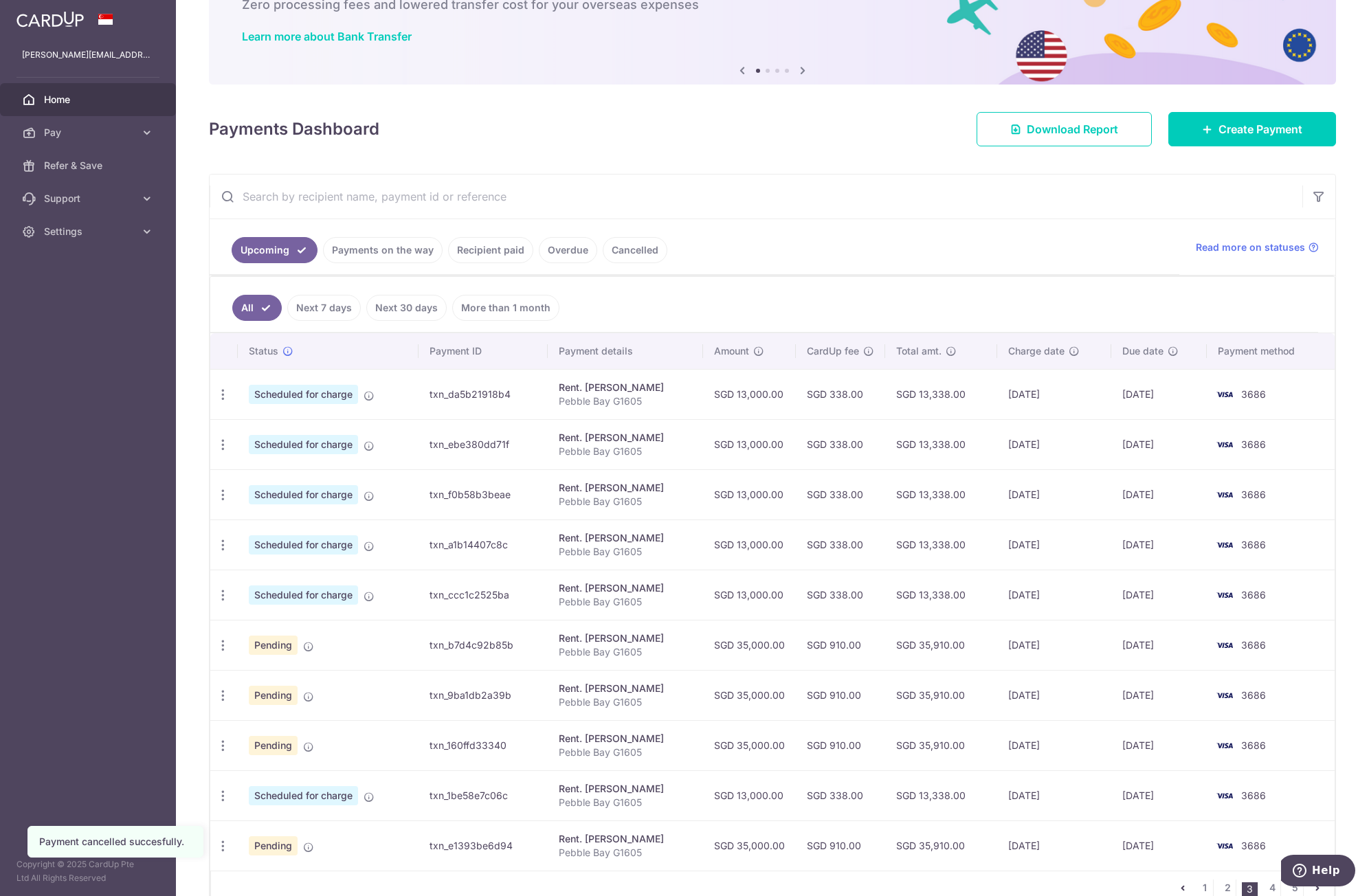
scroll to position [167, 0]
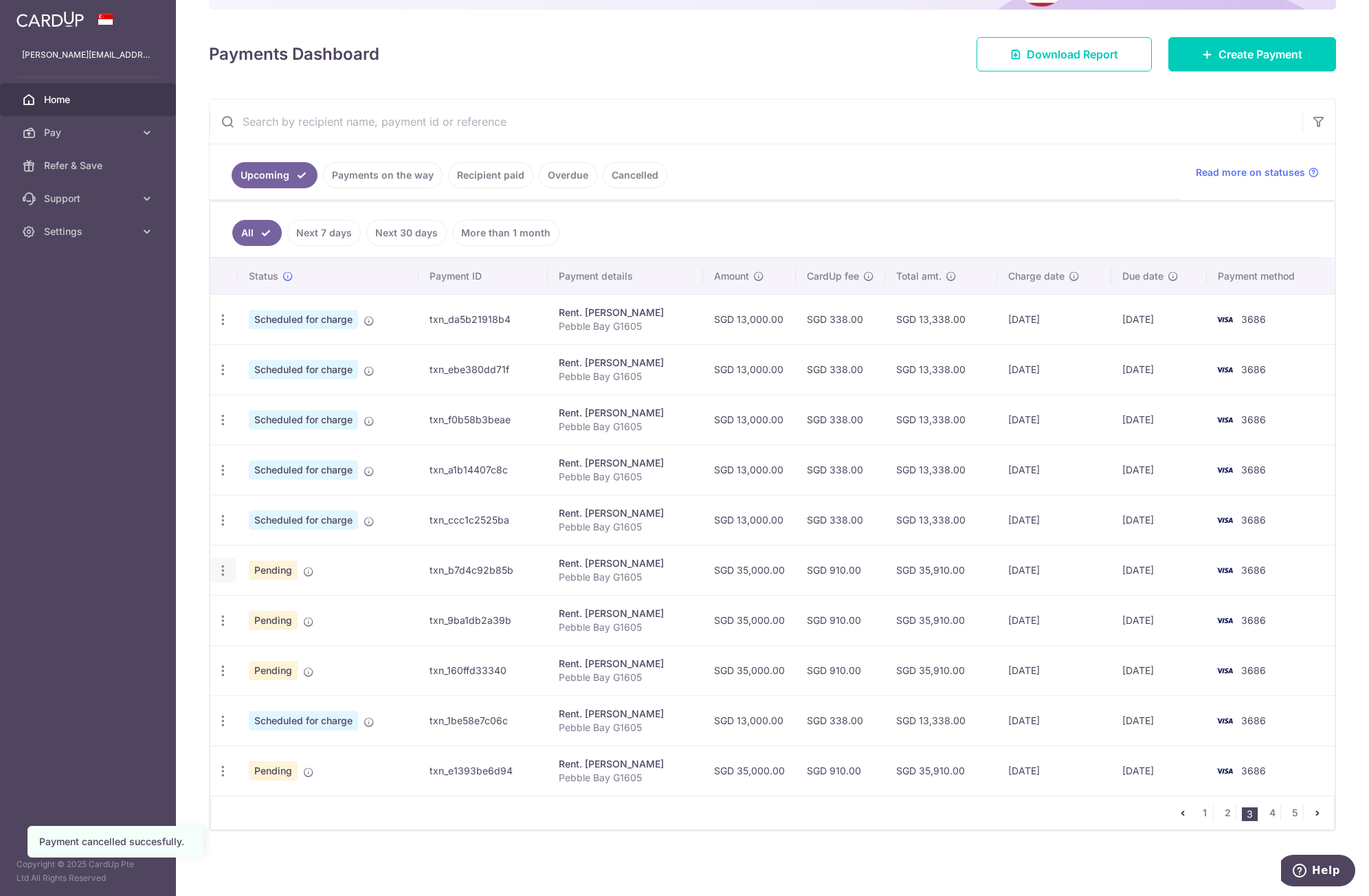
click at [223, 573] on icon "button" at bounding box center [223, 570] width 15 height 15
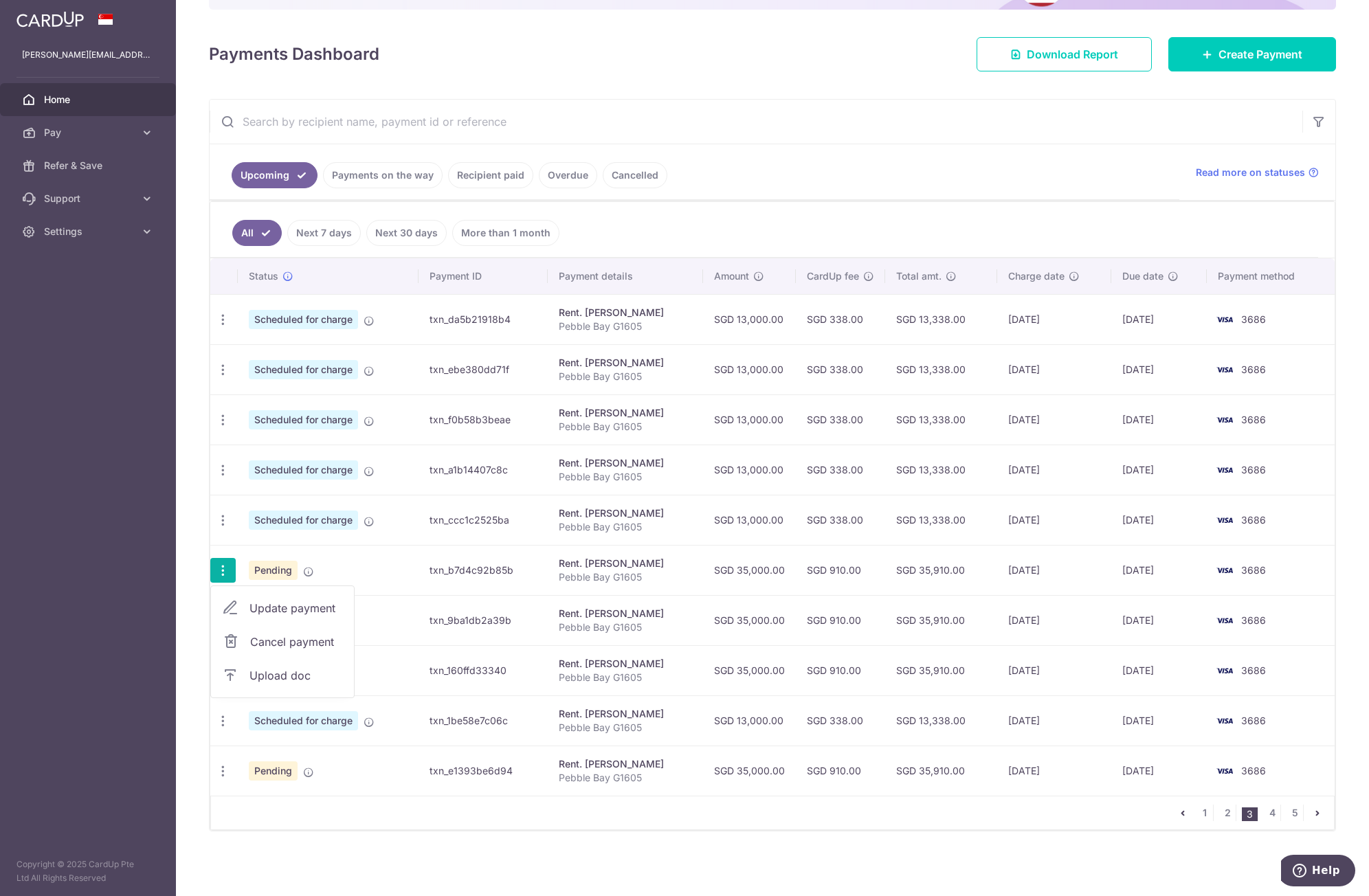
click at [279, 639] on span "Cancel payment" at bounding box center [296, 642] width 92 height 17
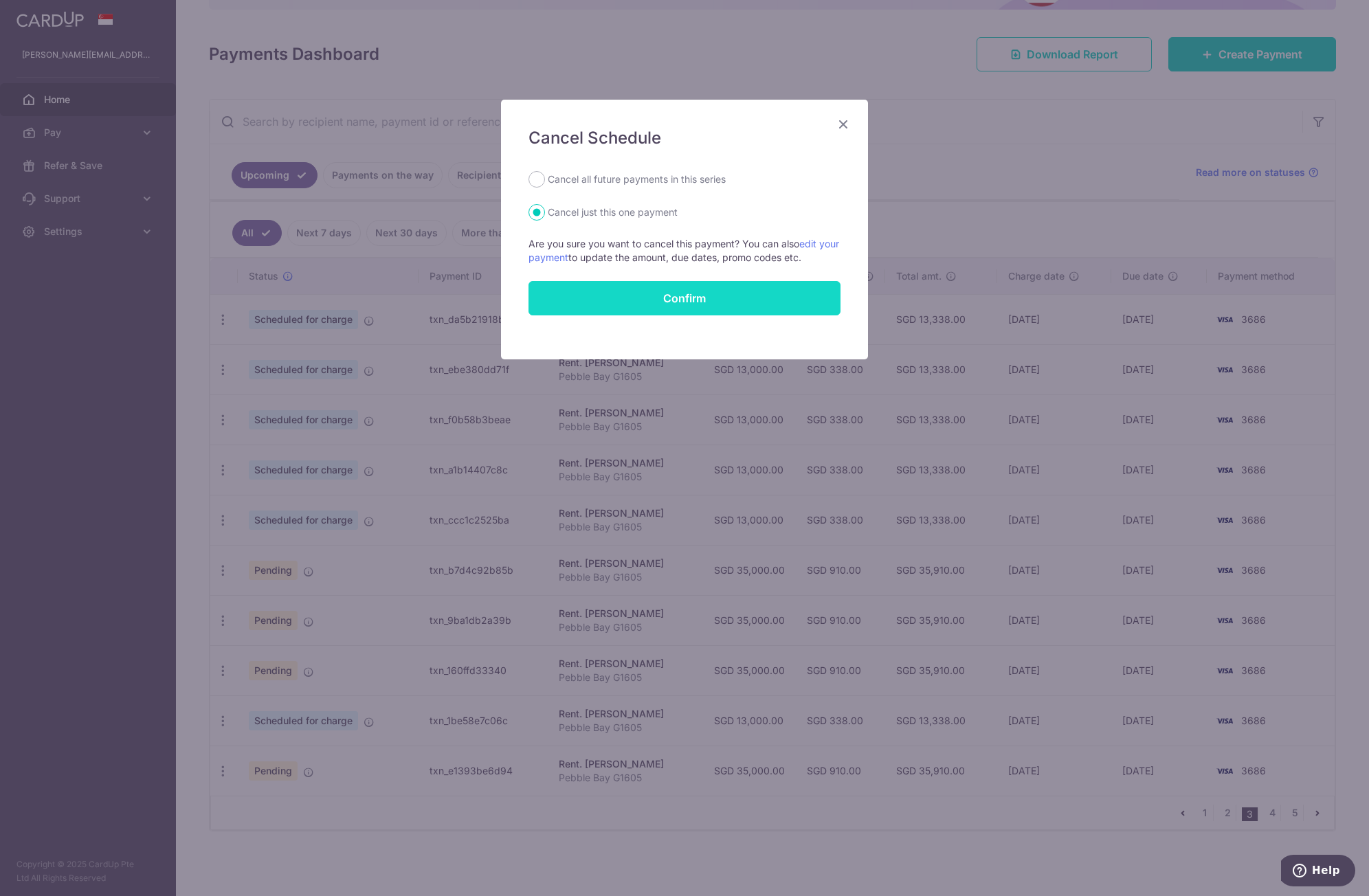
click at [587, 300] on button "Confirm" at bounding box center [684, 298] width 312 height 35
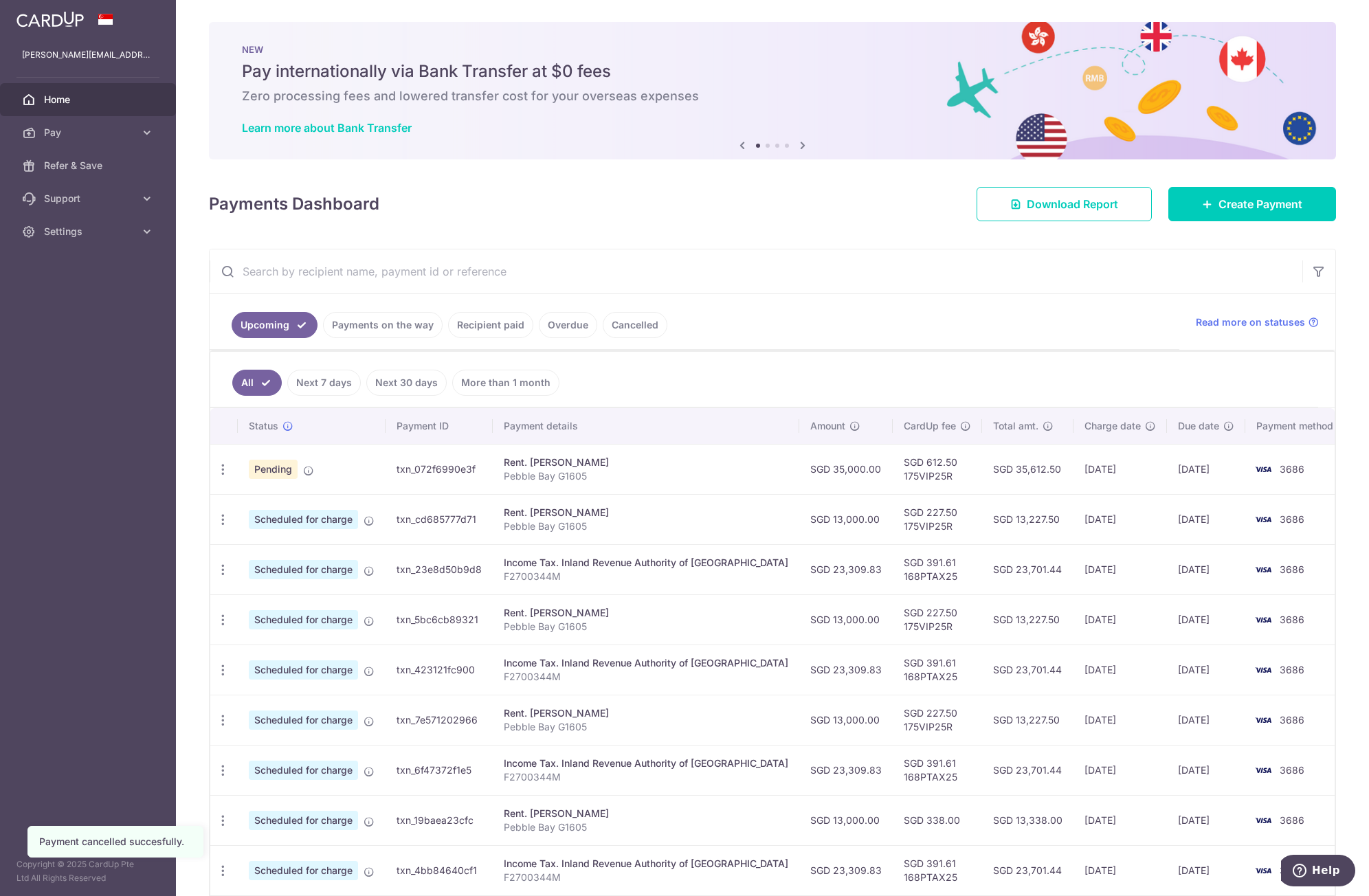
scroll to position [150, 0]
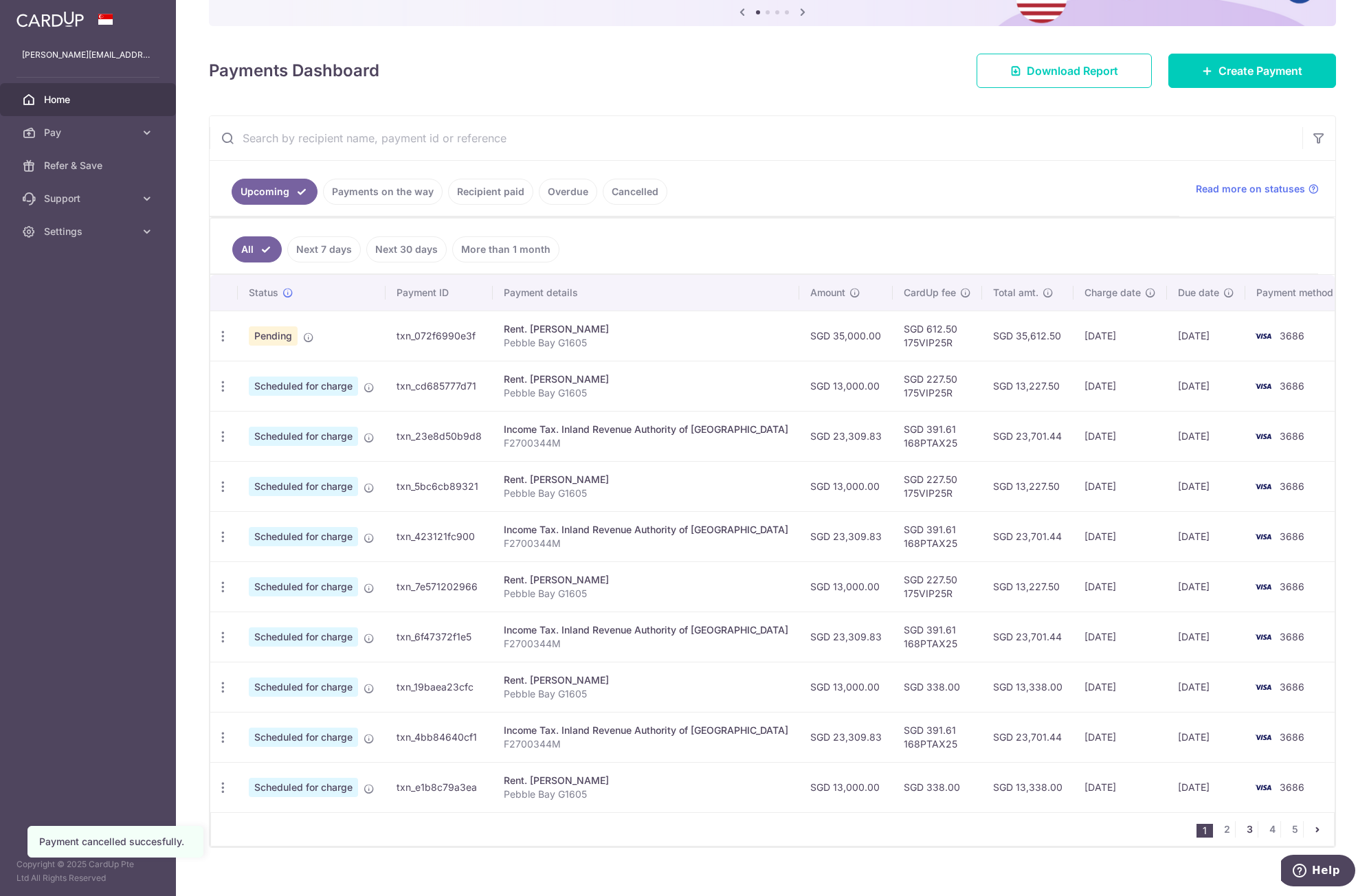
click at [1241, 831] on link "3" at bounding box center [1250, 829] width 17 height 17
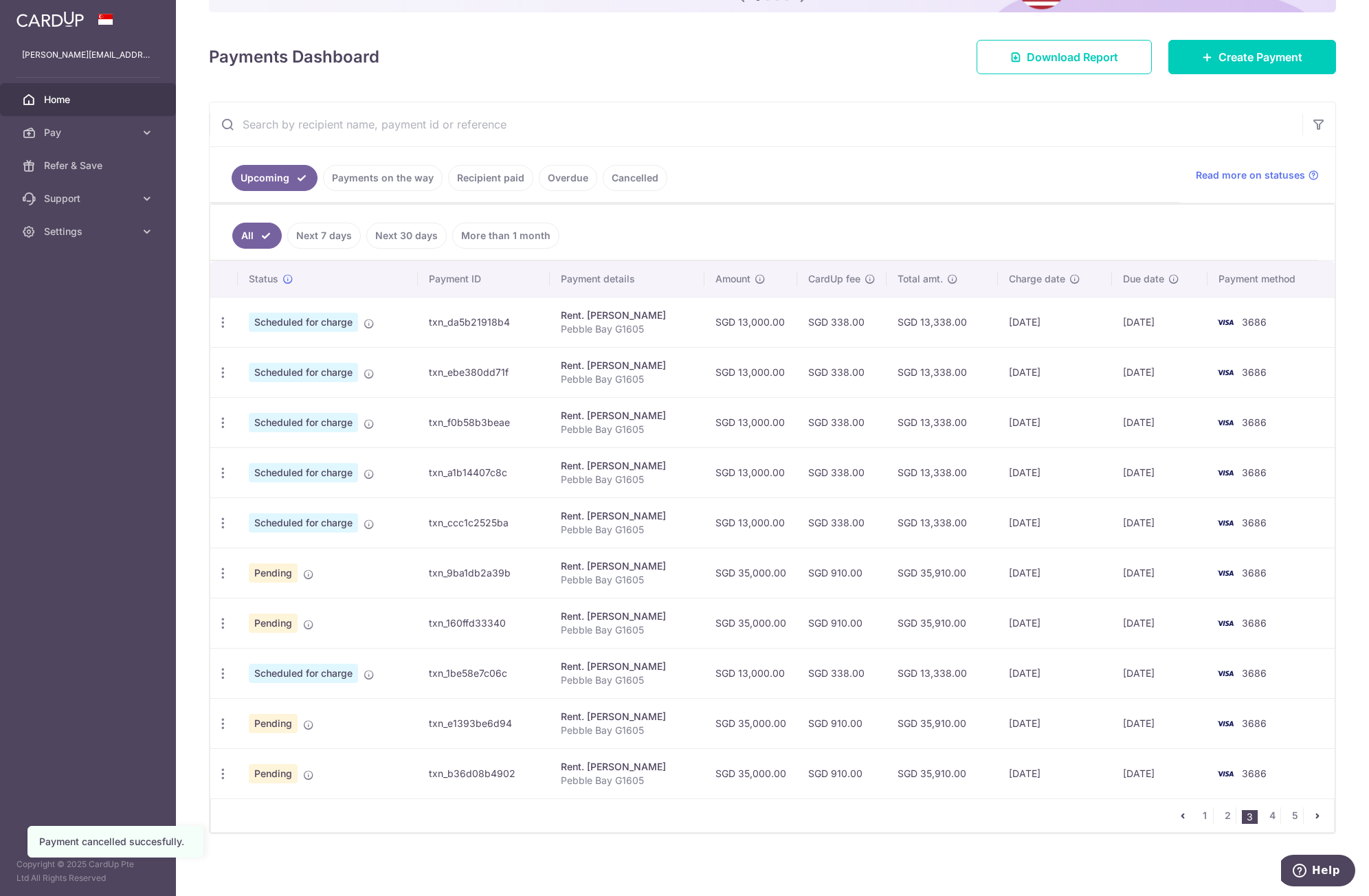
scroll to position [167, 0]
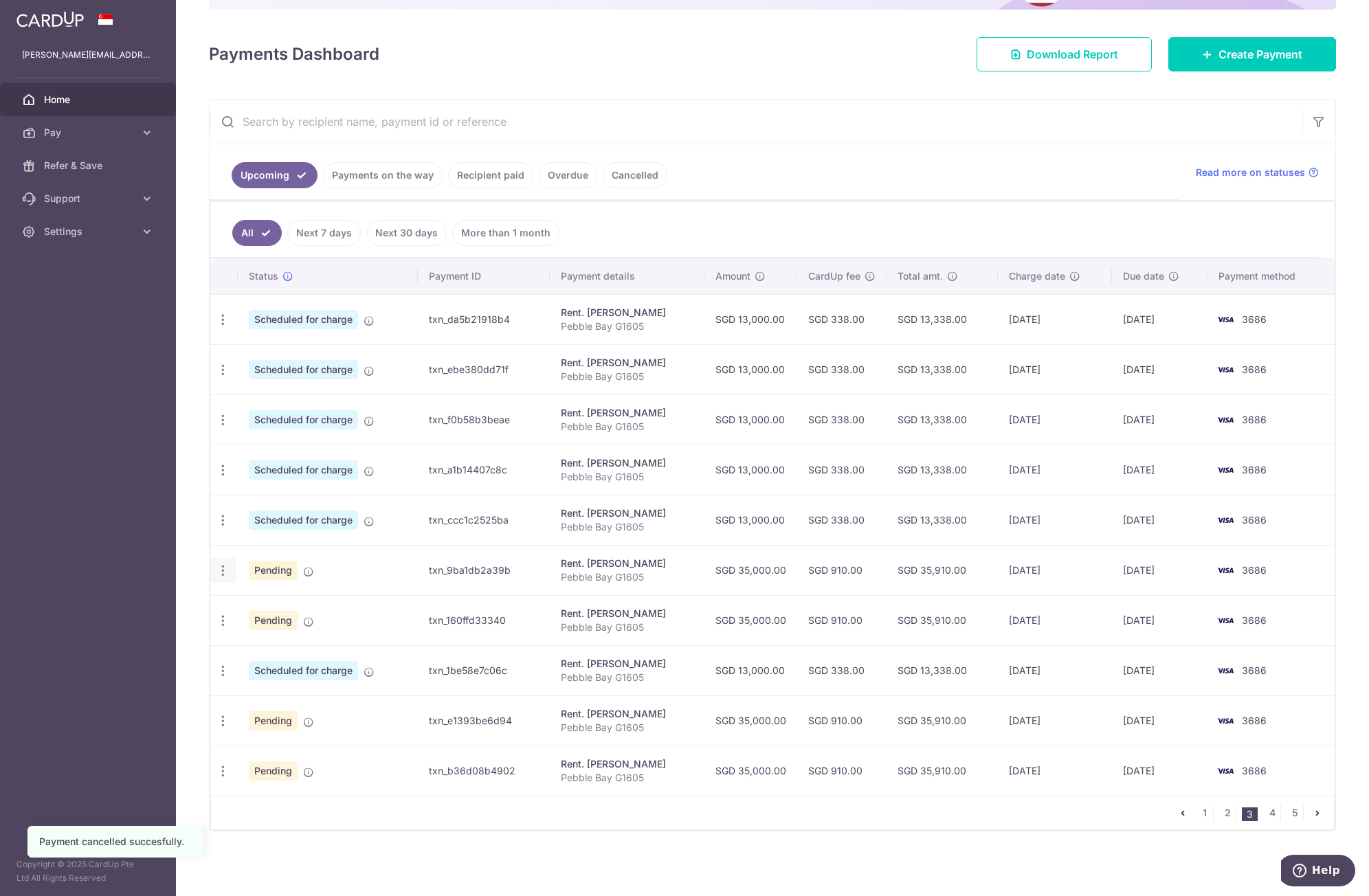
click at [222, 579] on div "Update payment Cancel payment Upload doc" at bounding box center [223, 570] width 26 height 26
click at [226, 570] on icon "button" at bounding box center [223, 570] width 15 height 15
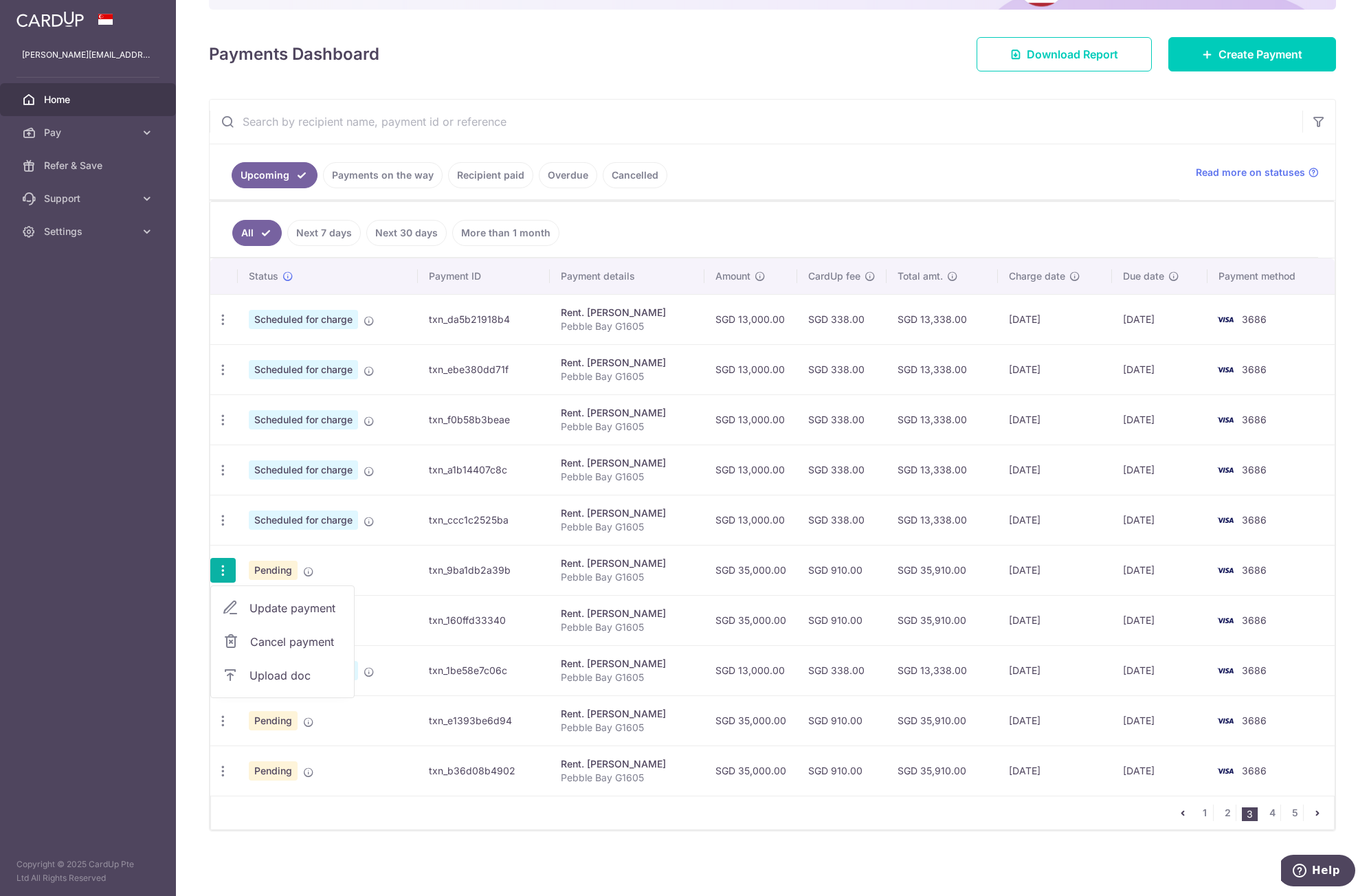
click at [276, 638] on span "Cancel payment" at bounding box center [296, 642] width 92 height 17
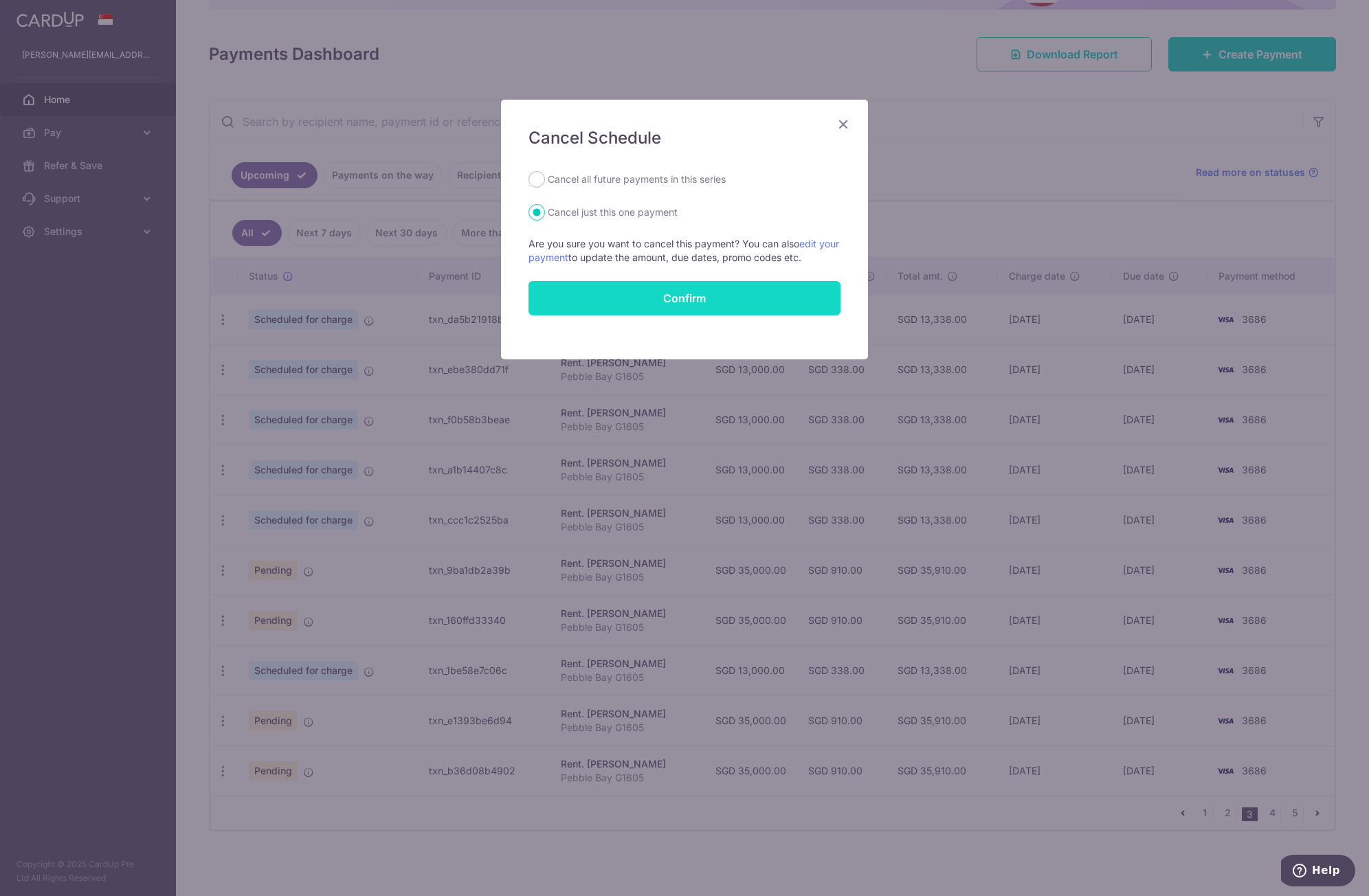
click at [650, 307] on button "Confirm" at bounding box center [684, 298] width 312 height 35
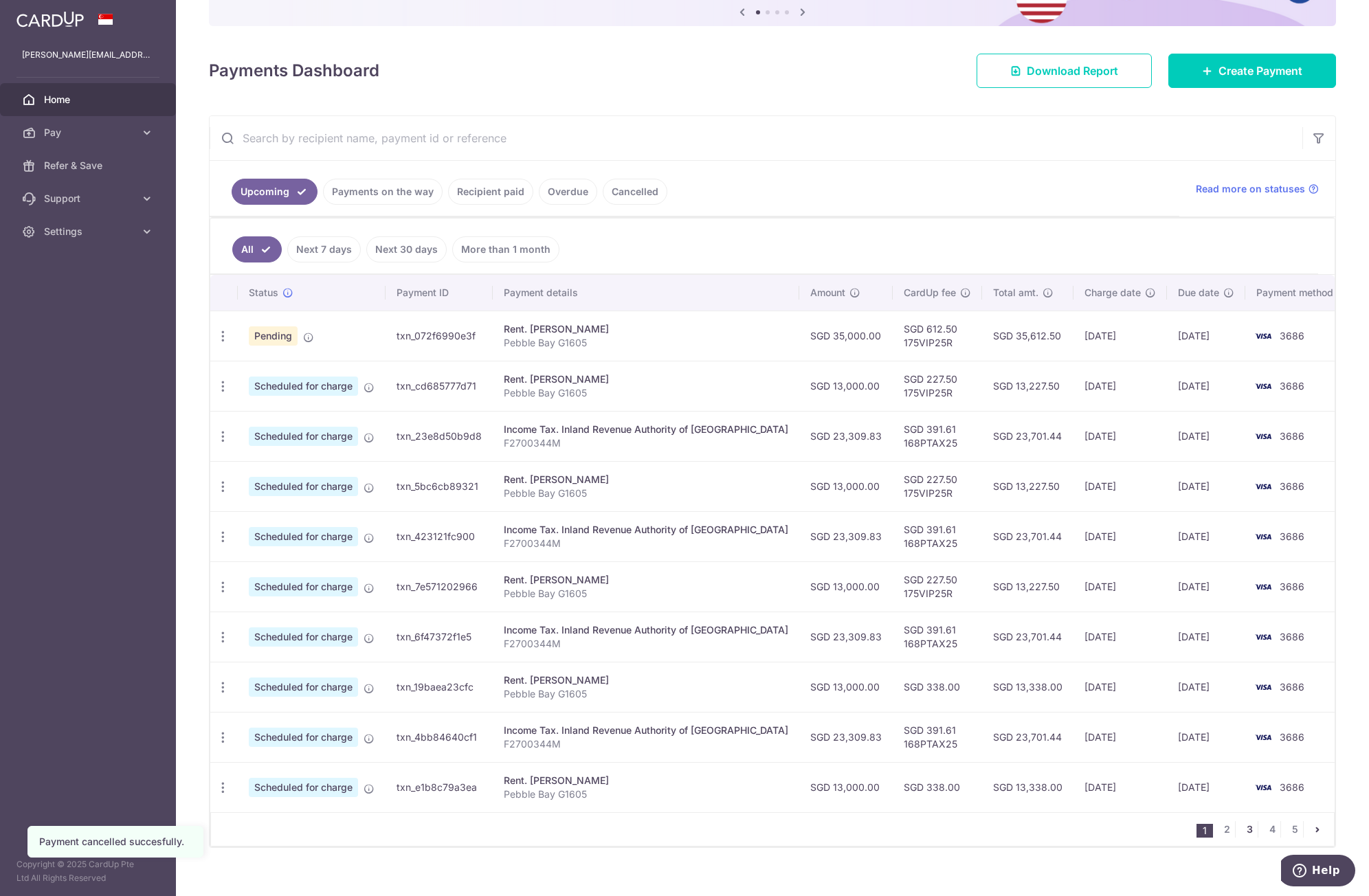
click at [1241, 829] on link "3" at bounding box center [1250, 829] width 17 height 17
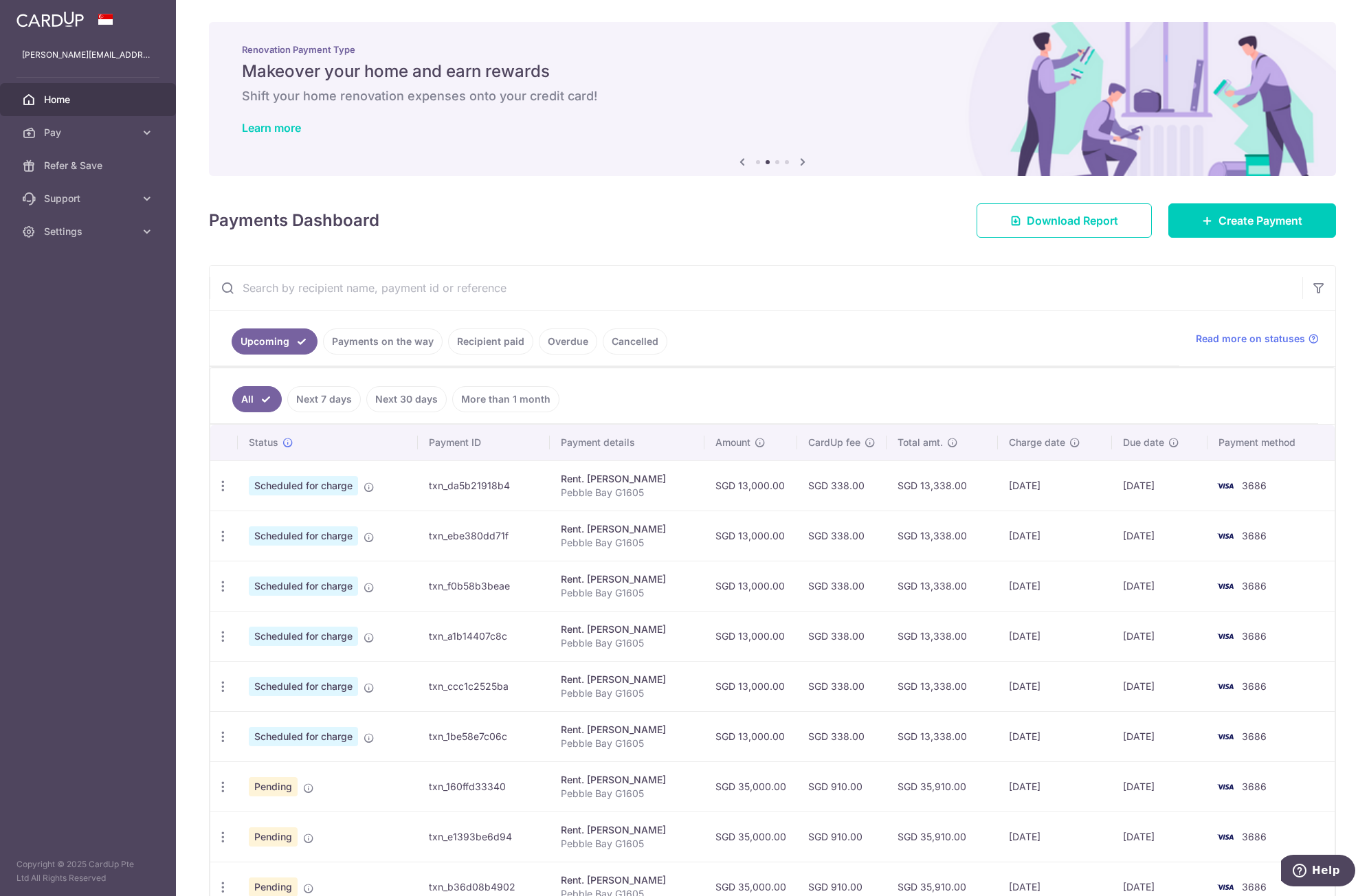
click at [150, 612] on aside "[PERSON_NAME][EMAIL_ADDRESS][DOMAIN_NAME] Home Pay Payments Recipients Cards Re…" at bounding box center [87, 448] width 176 height 896
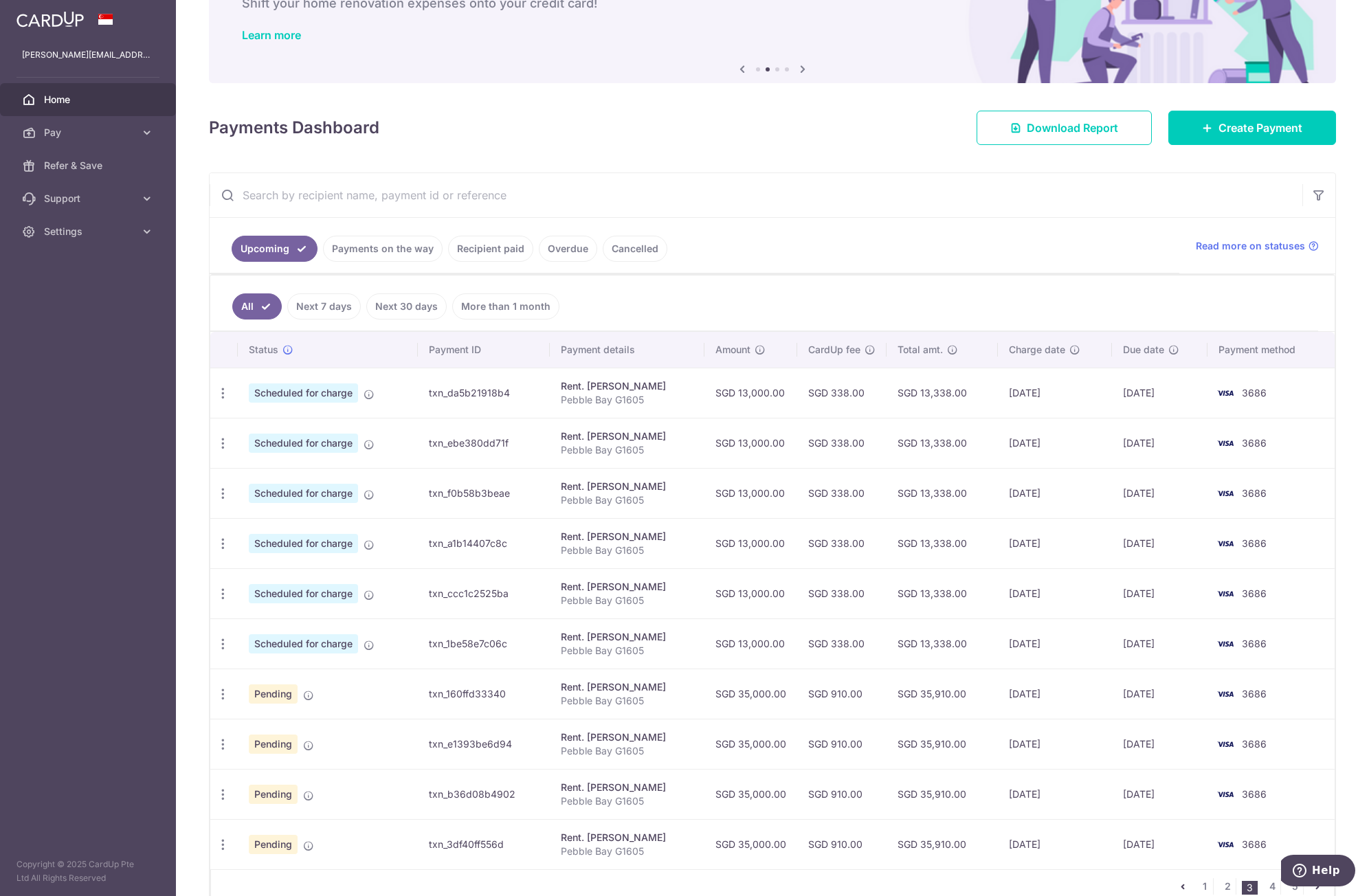
scroll to position [167, 0]
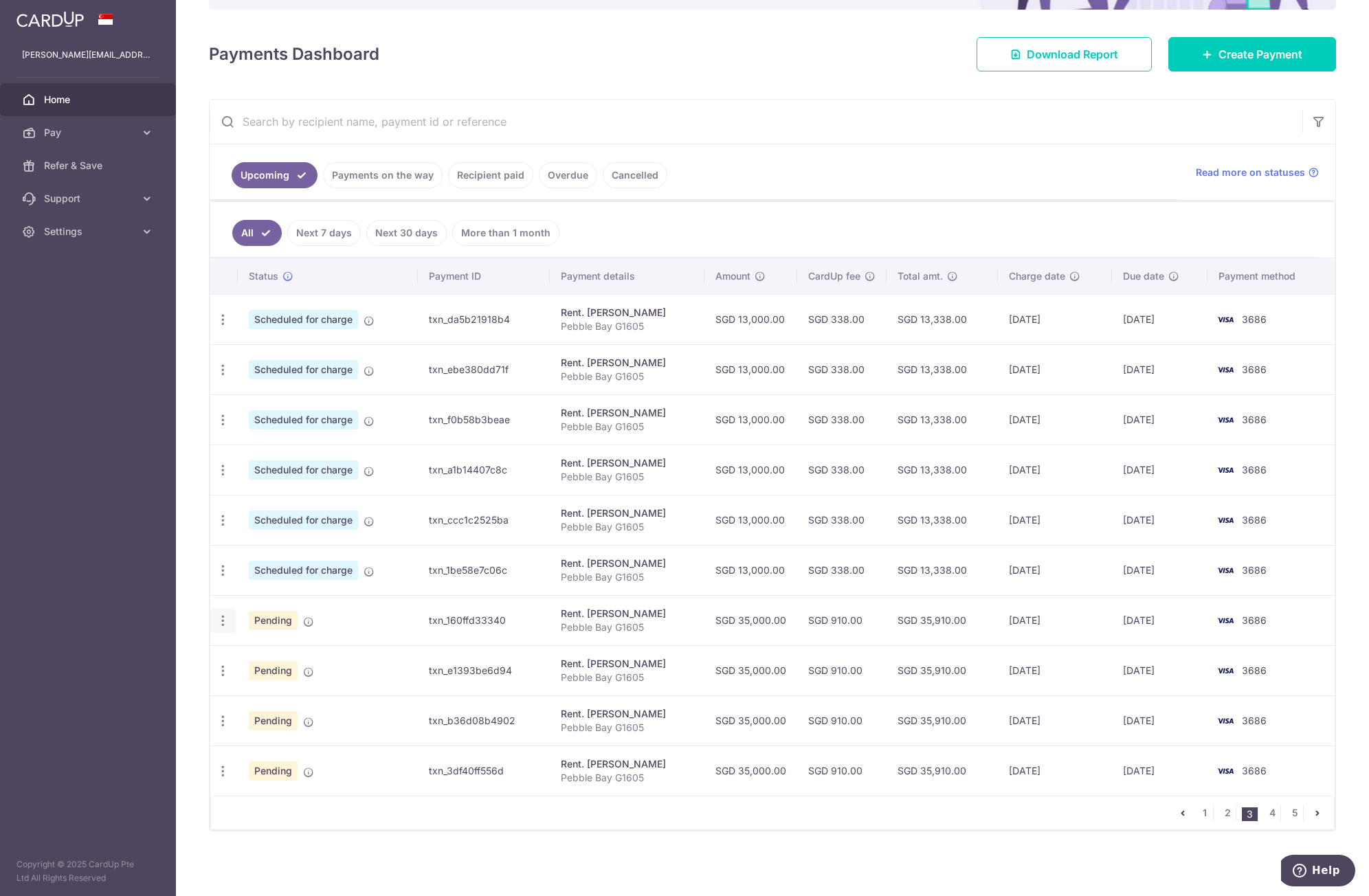
click at [226, 624] on icon "button" at bounding box center [223, 620] width 15 height 15
click at [324, 695] on span "Cancel payment" at bounding box center [296, 692] width 92 height 17
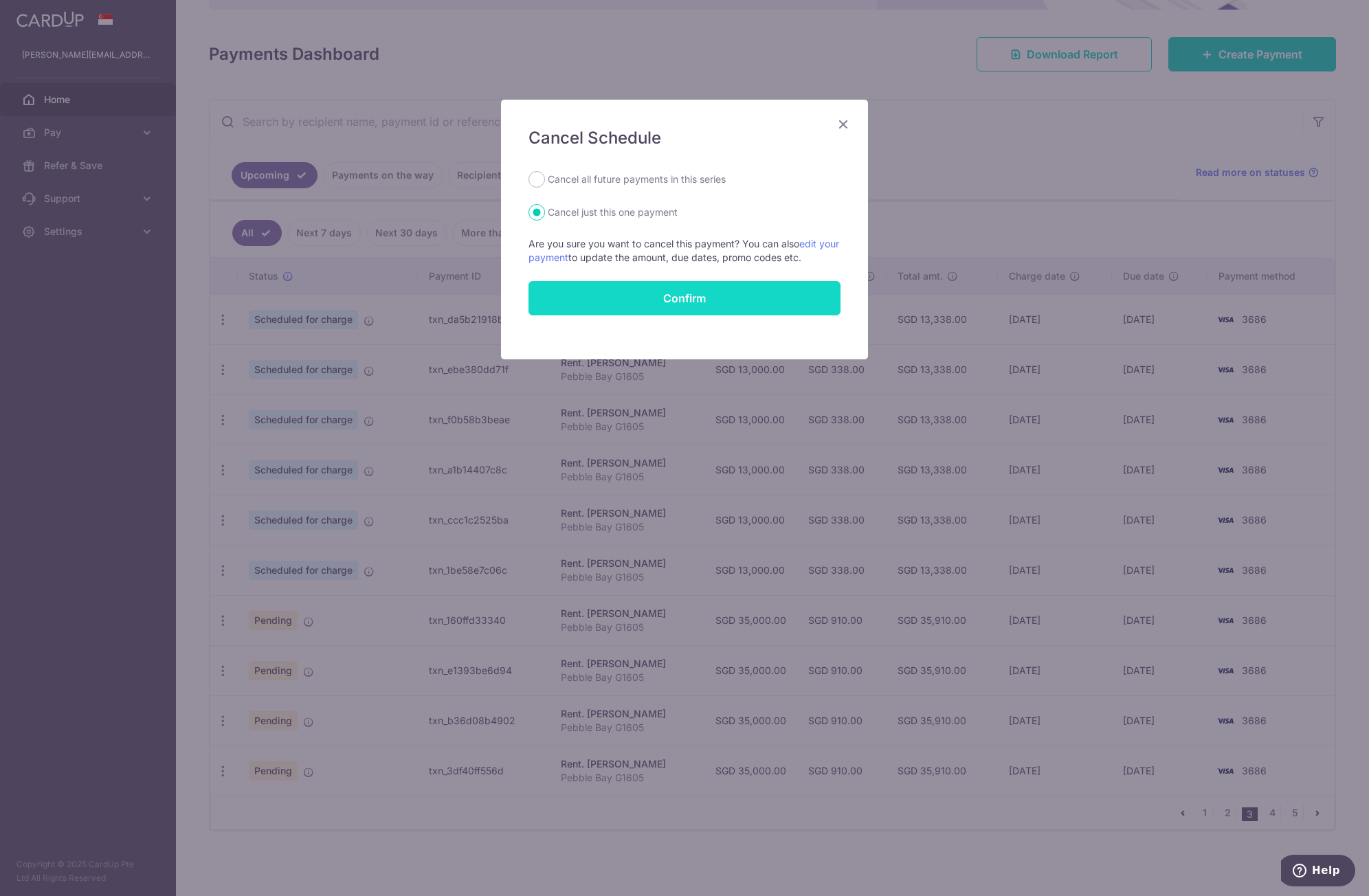
click at [663, 294] on button "Confirm" at bounding box center [684, 298] width 312 height 35
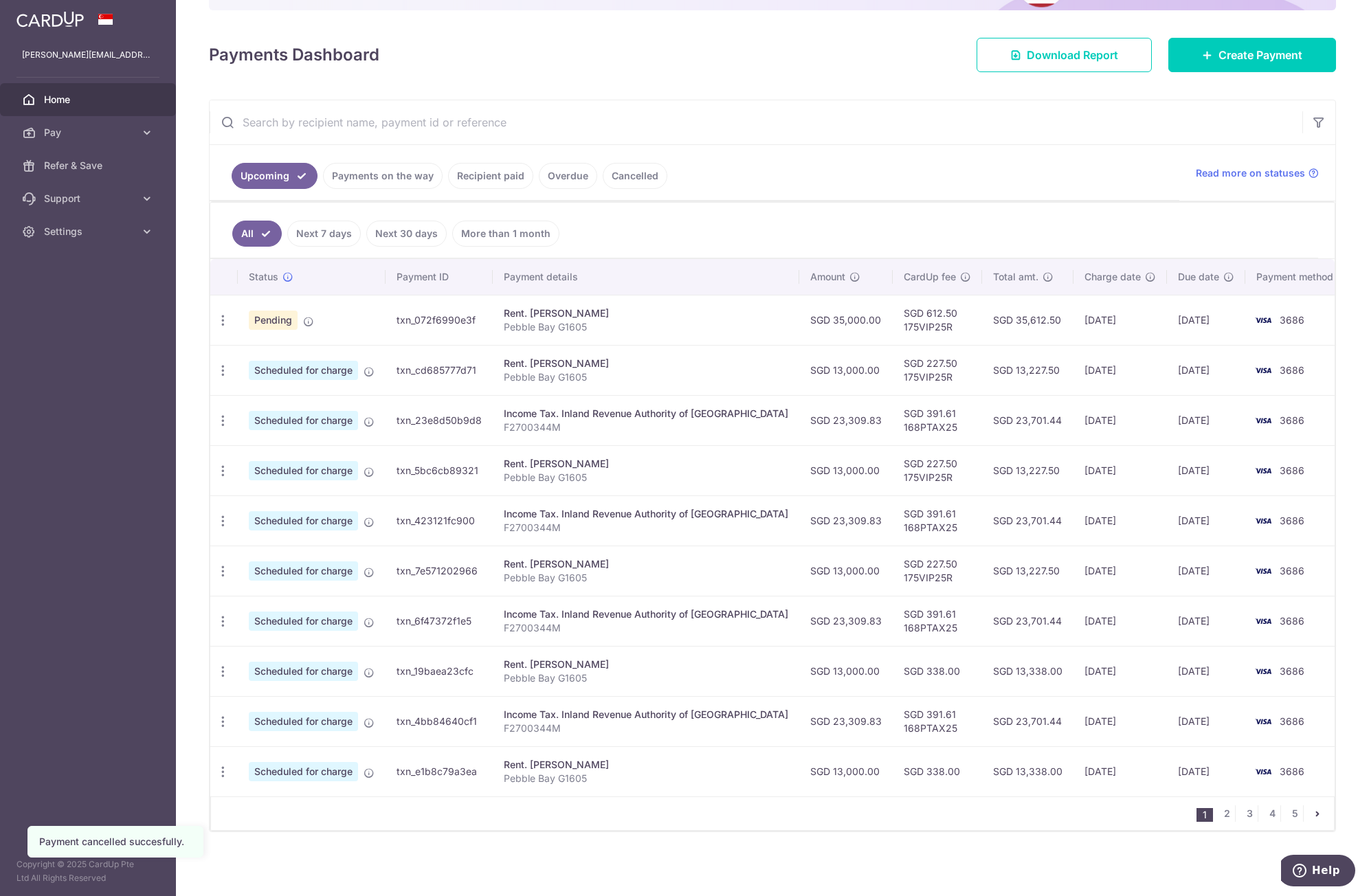
scroll to position [167, 0]
click at [1243, 815] on link "3" at bounding box center [1250, 813] width 17 height 17
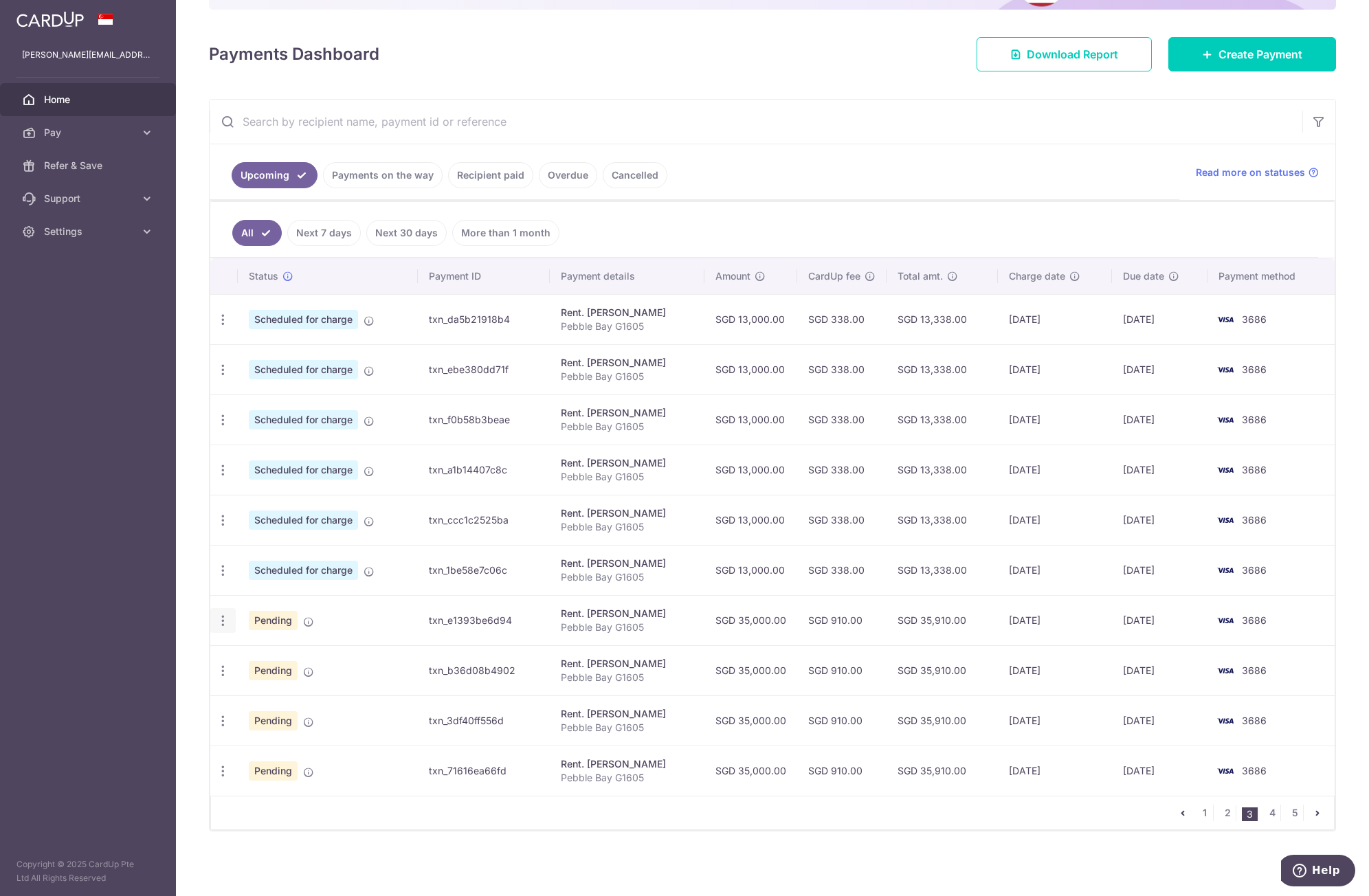
click at [225, 623] on icon "button" at bounding box center [223, 620] width 15 height 15
click at [262, 688] on span "Cancel payment" at bounding box center [296, 692] width 92 height 17
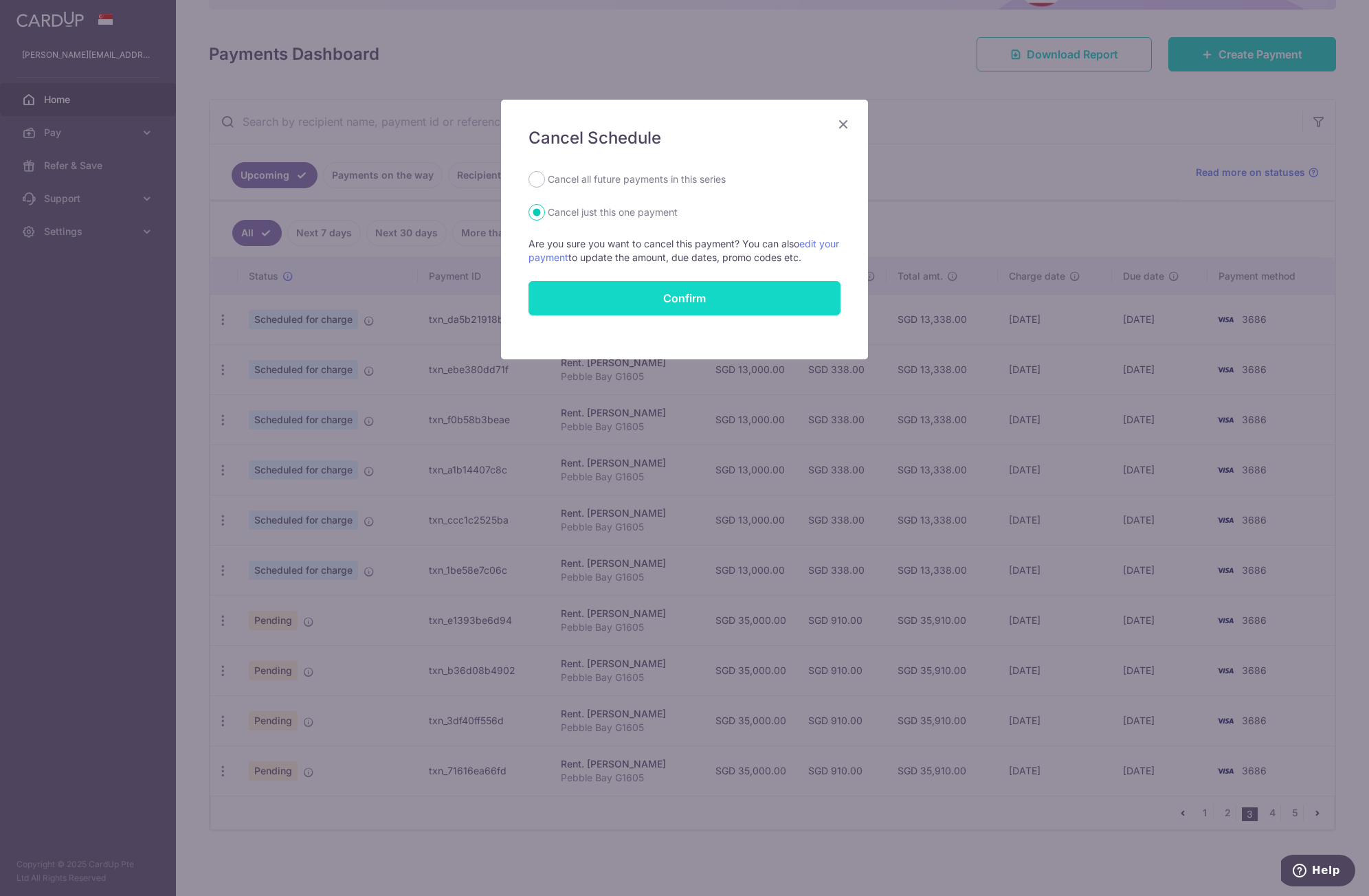
click at [655, 301] on button "Confirm" at bounding box center [684, 298] width 312 height 35
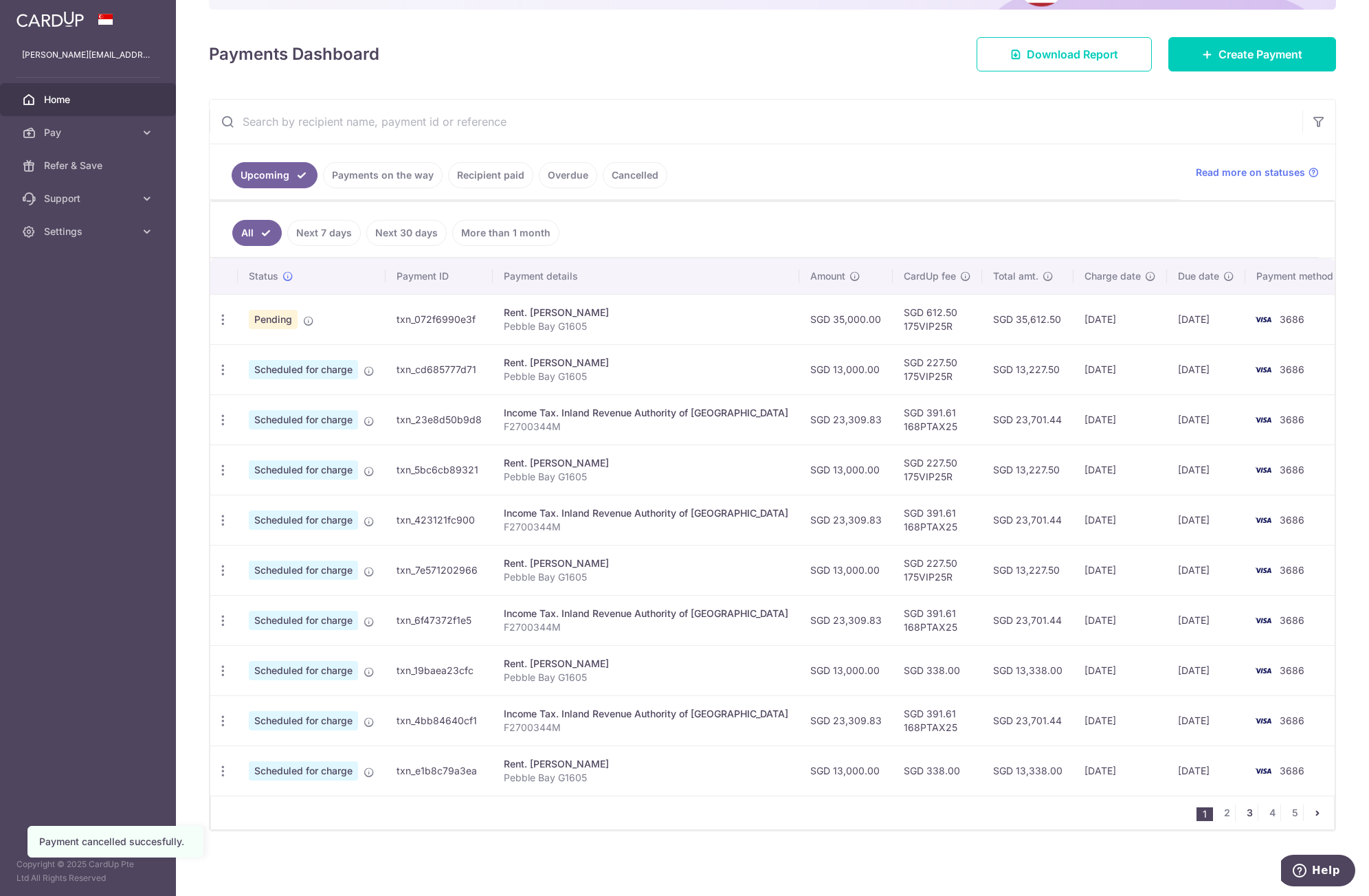
click at [1245, 817] on link "3" at bounding box center [1250, 813] width 17 height 17
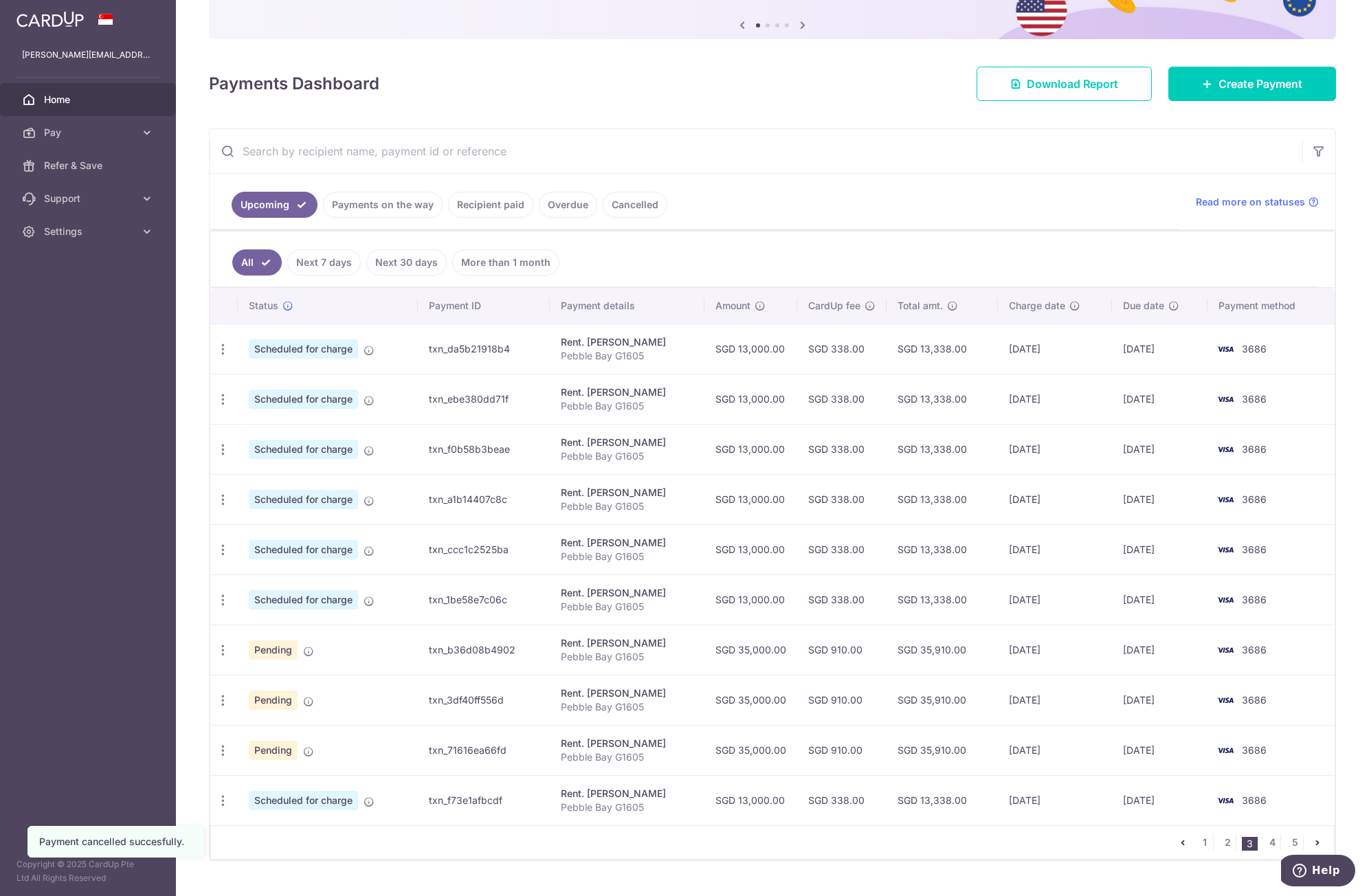
scroll to position [167, 0]
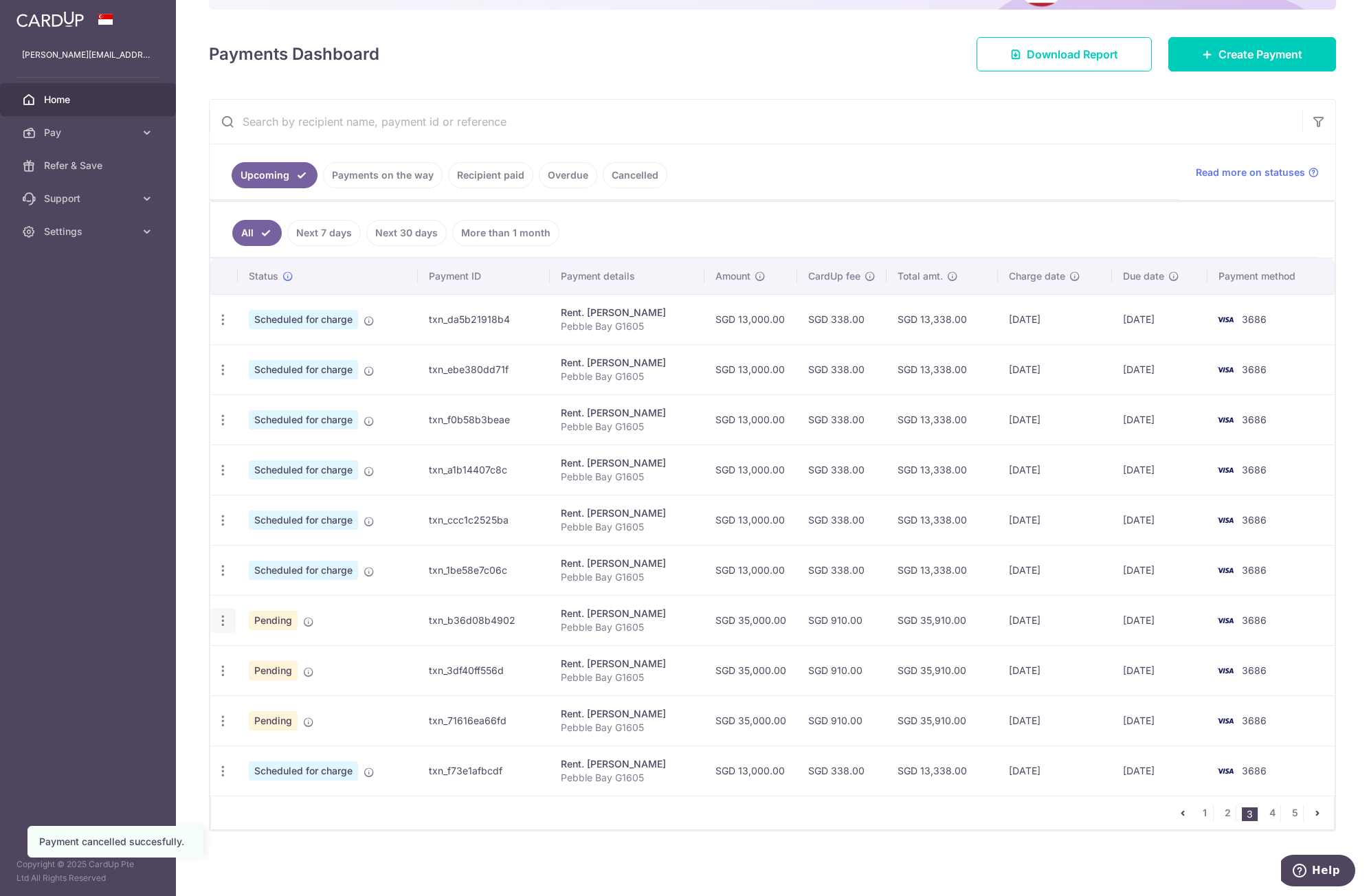
click at [219, 621] on icon "button" at bounding box center [223, 620] width 15 height 15
click at [262, 690] on span "Cancel payment" at bounding box center [296, 692] width 92 height 17
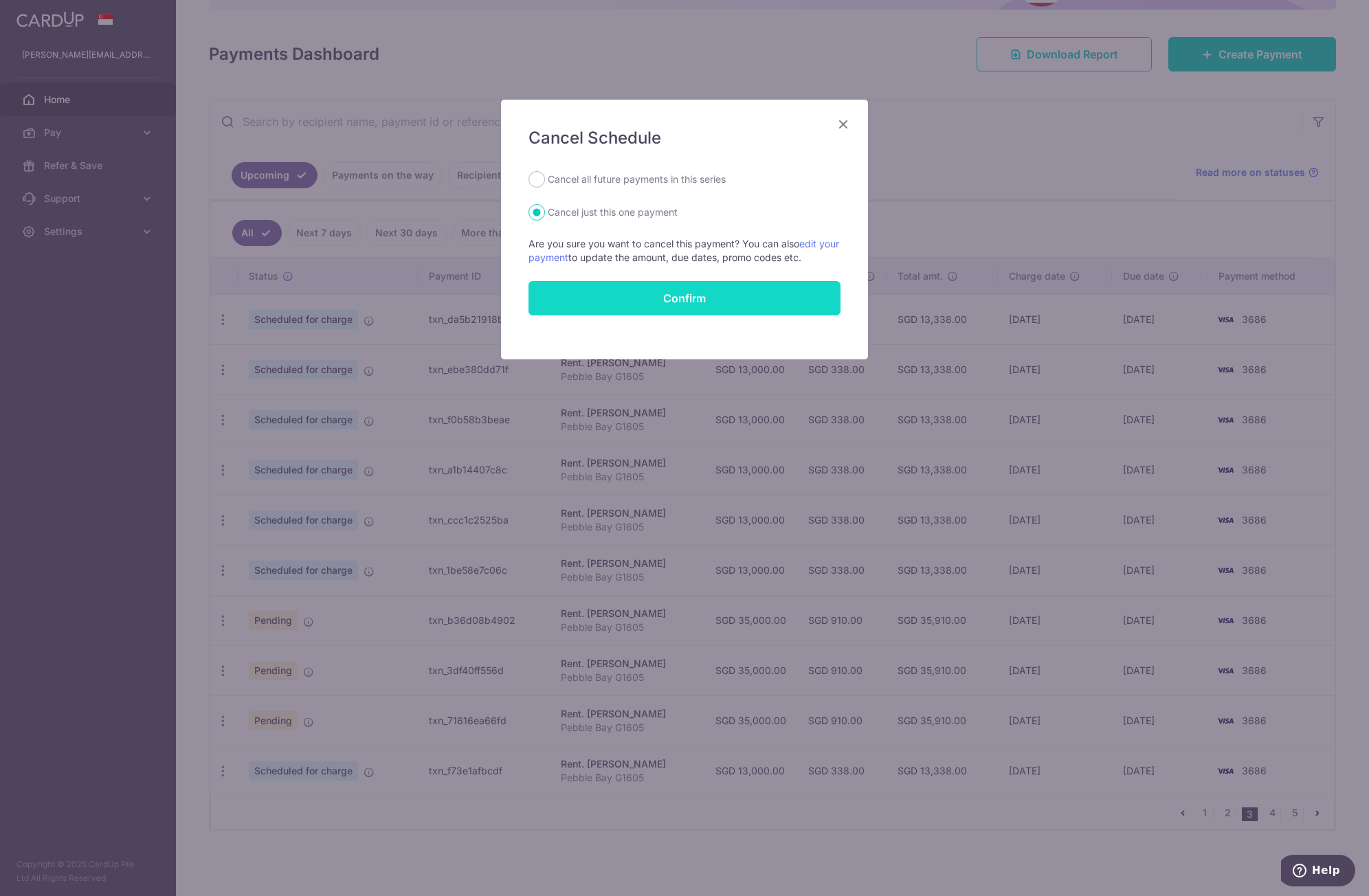
click at [636, 304] on button "Confirm" at bounding box center [684, 298] width 312 height 35
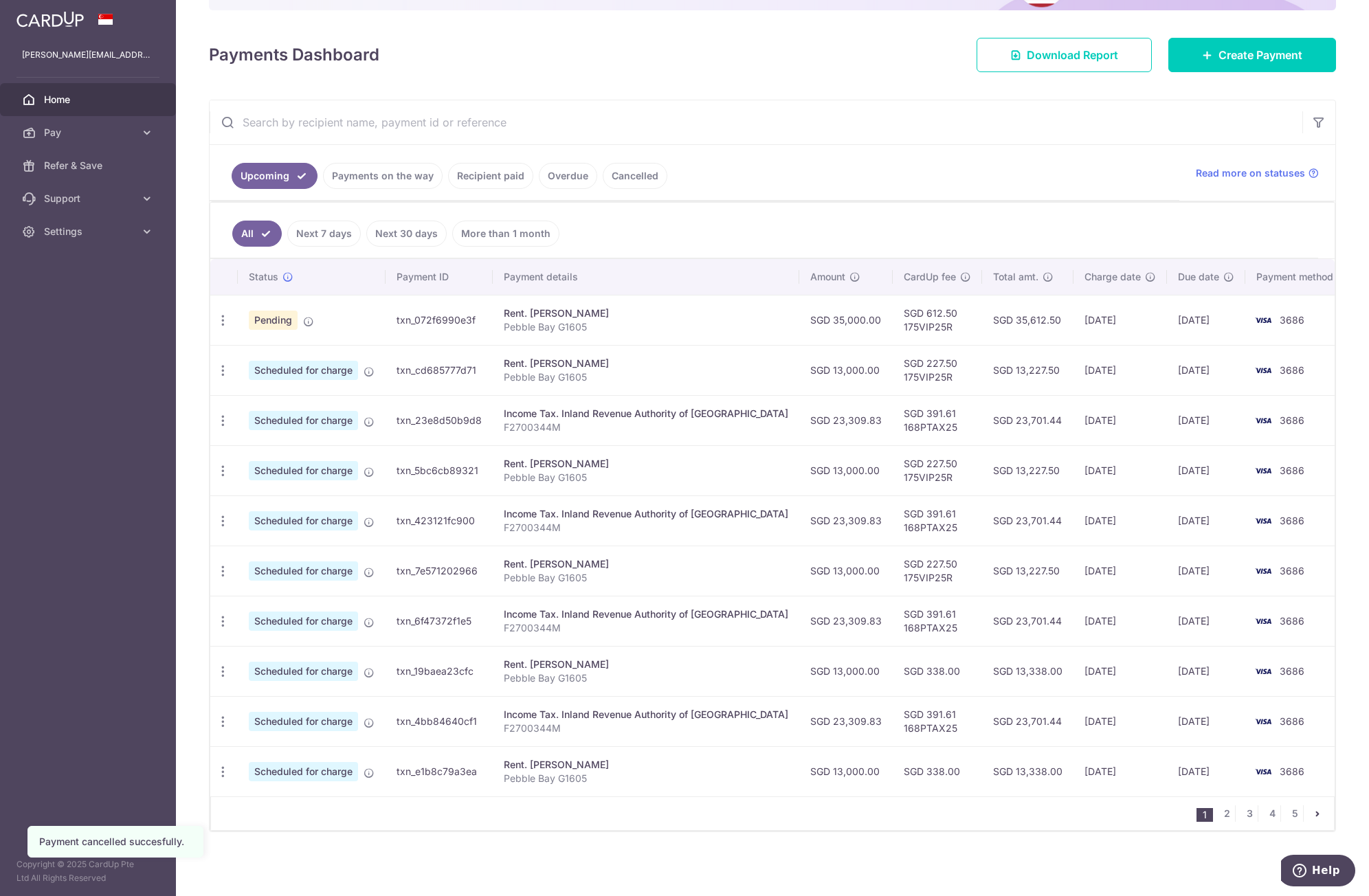
scroll to position [167, 0]
click at [1245, 810] on link "3" at bounding box center [1250, 813] width 17 height 17
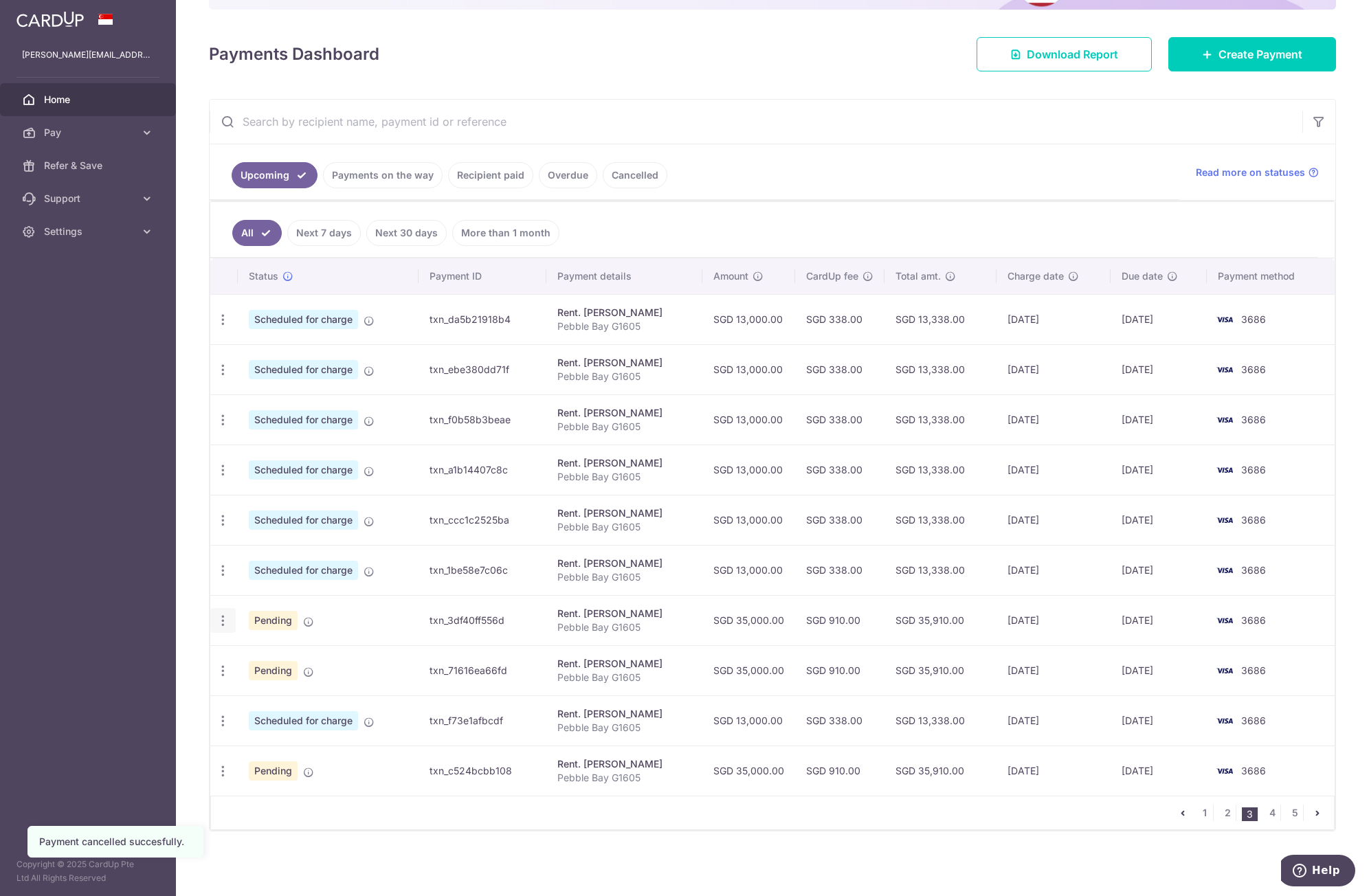
click at [221, 628] on div "Update payment Cancel payment Upload doc" at bounding box center [223, 620] width 26 height 26
click at [225, 625] on icon "button" at bounding box center [223, 620] width 15 height 15
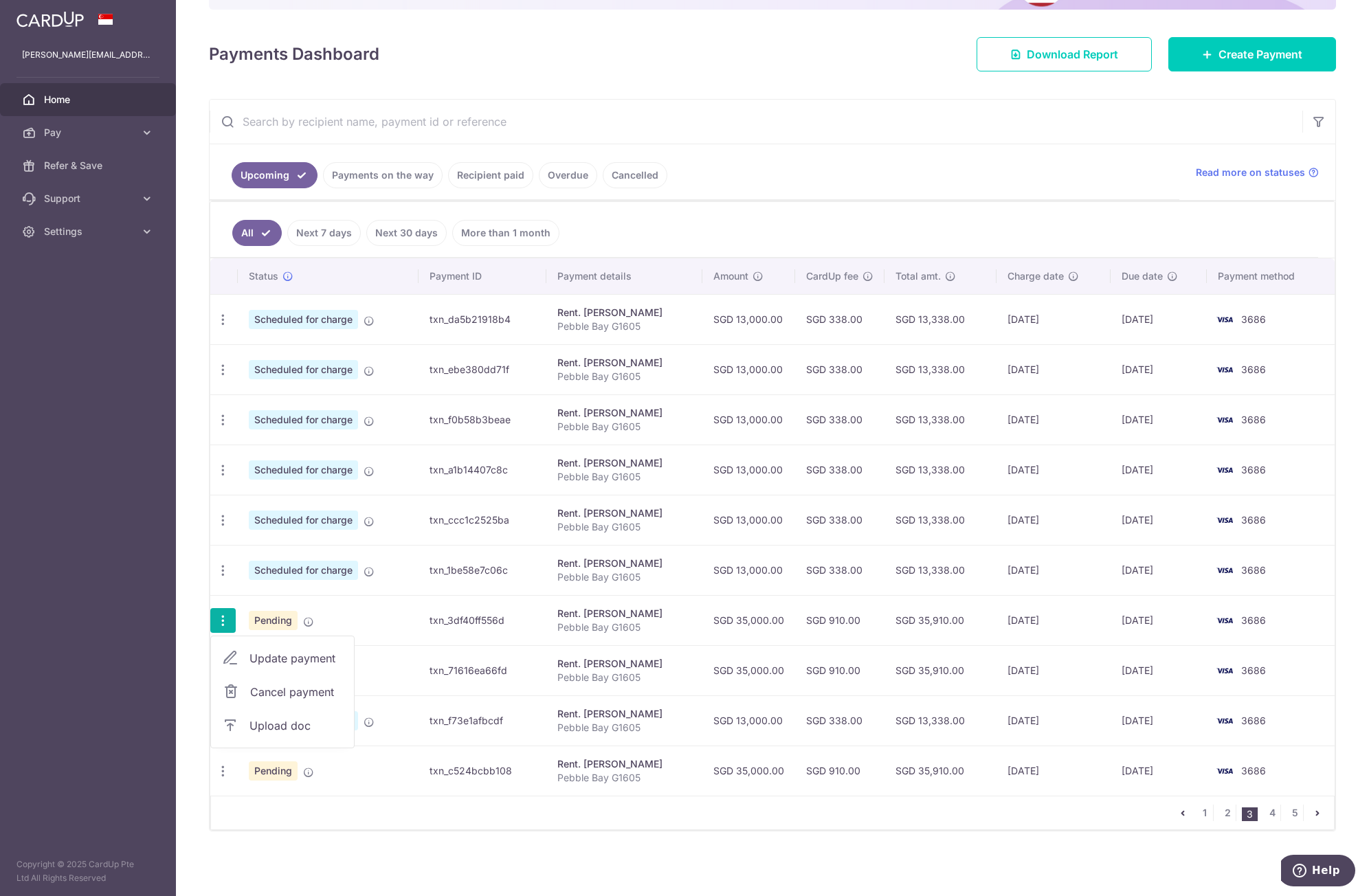
click at [242, 688] on link "Cancel payment" at bounding box center [283, 692] width 143 height 35
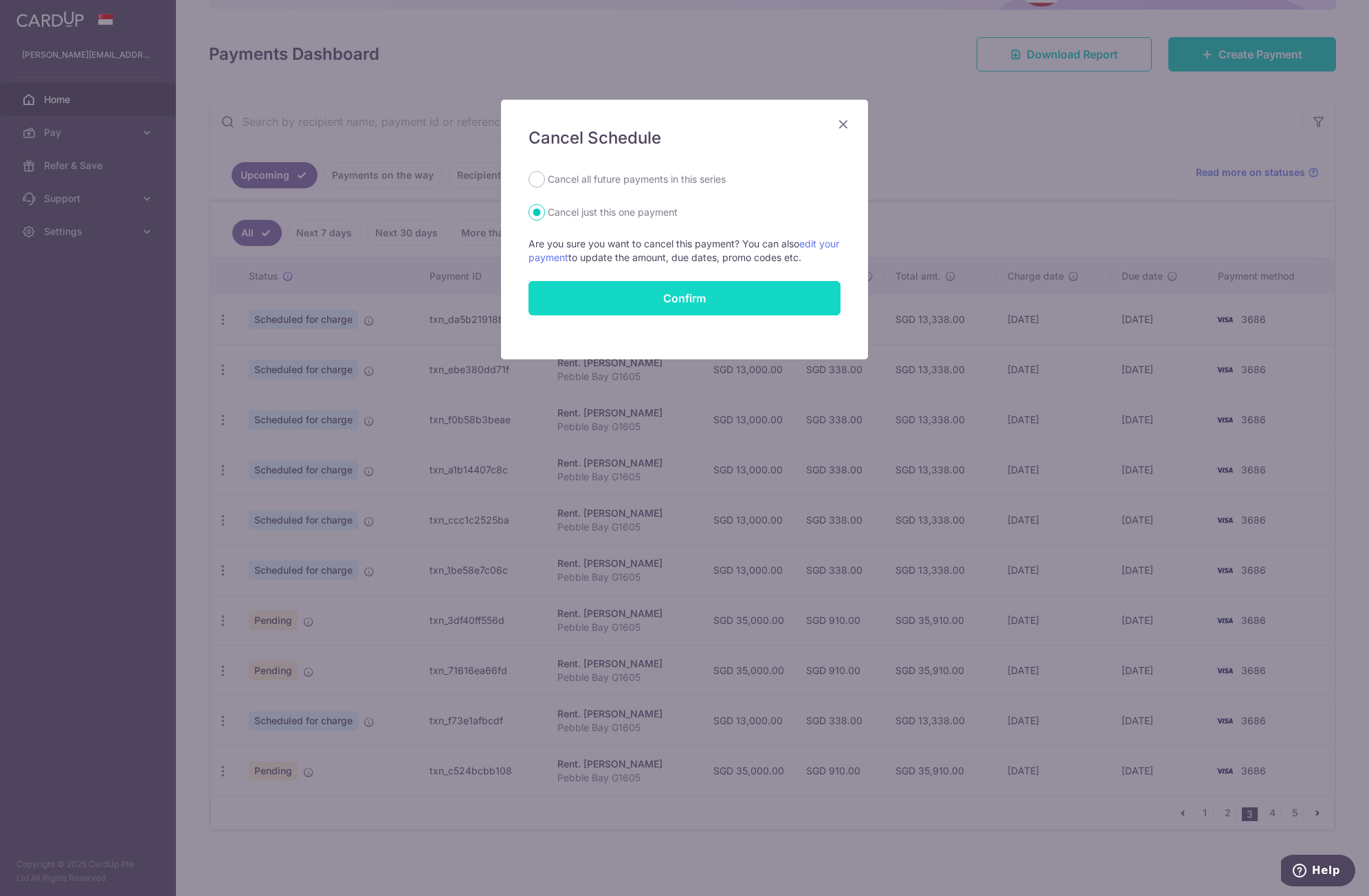
click at [570, 302] on button "Confirm" at bounding box center [684, 298] width 312 height 35
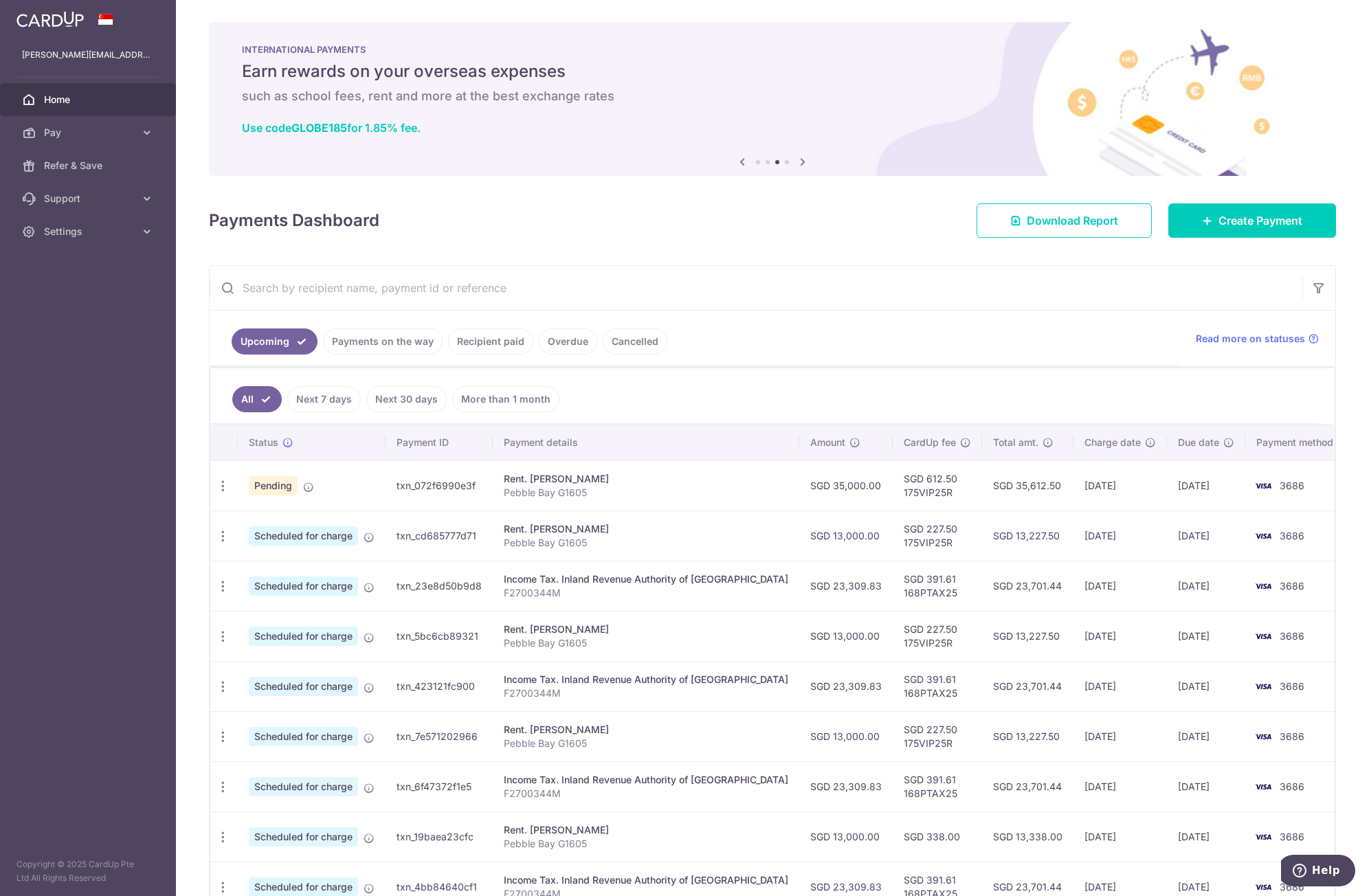
click at [705, 387] on ul "All Next 7 days Next 30 days More than 1 month" at bounding box center [764, 396] width 1108 height 56
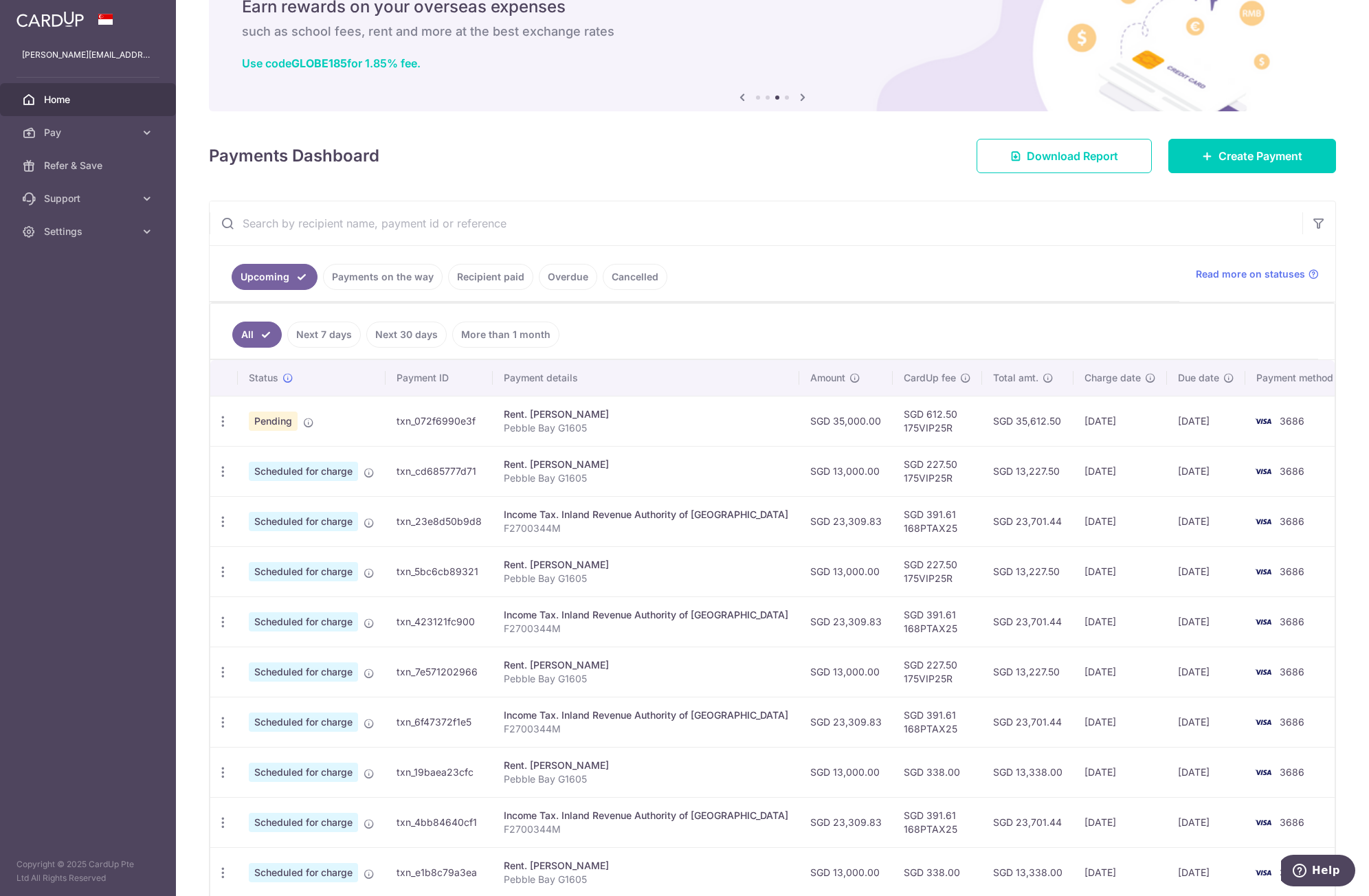
scroll to position [167, 0]
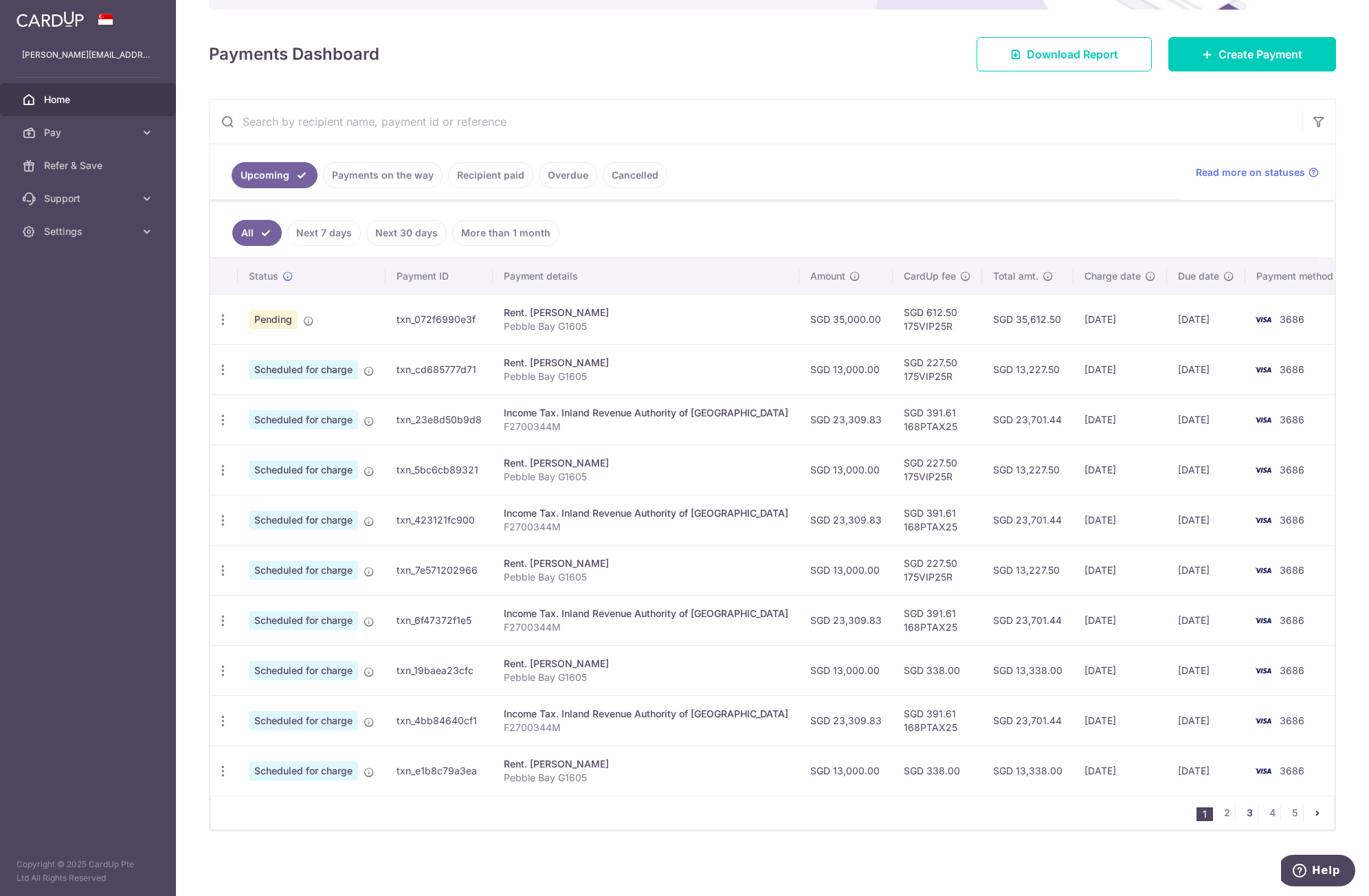
click at [1245, 816] on link "3" at bounding box center [1250, 813] width 17 height 17
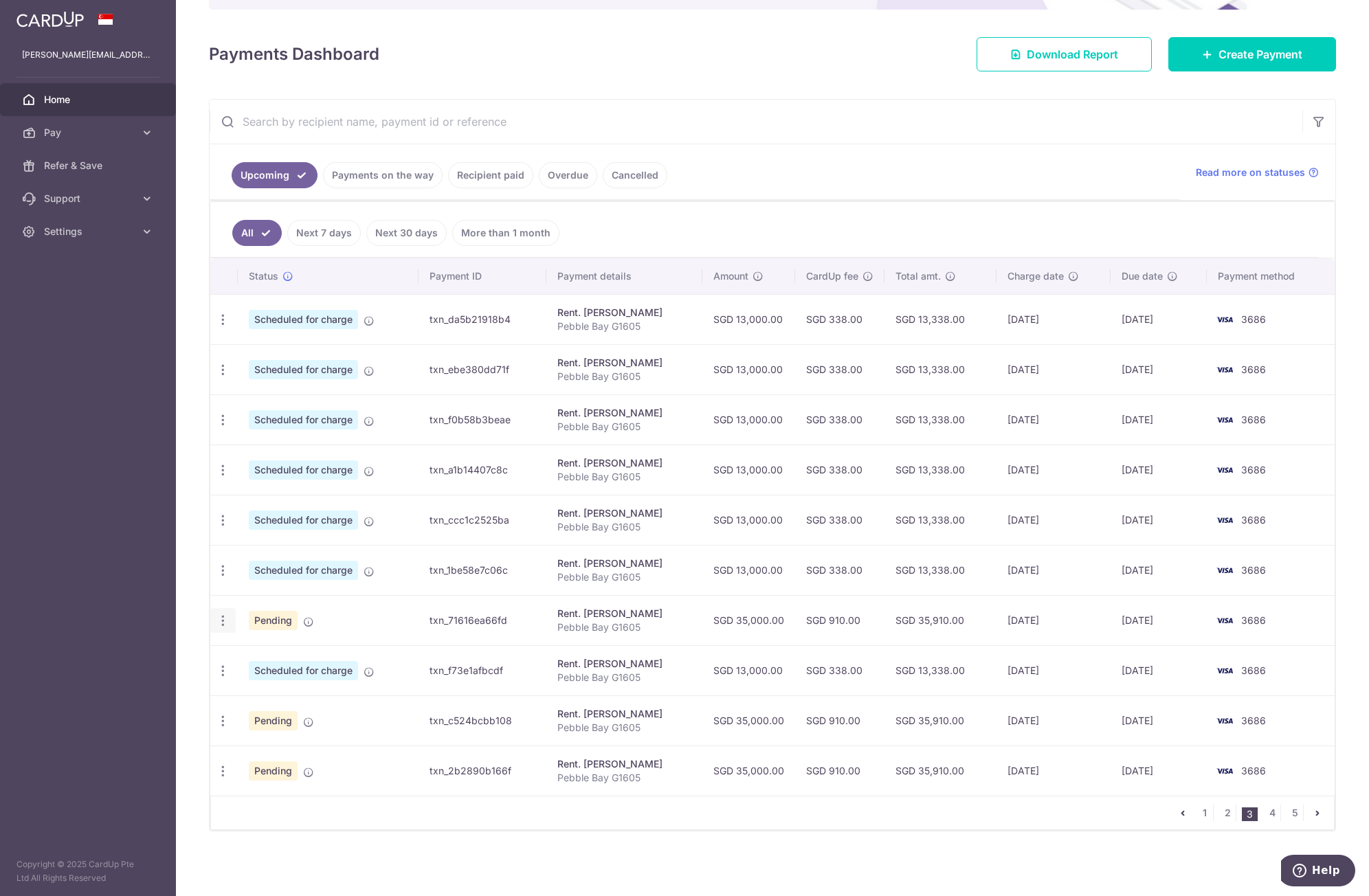
click at [217, 618] on icon "button" at bounding box center [223, 620] width 15 height 15
click at [259, 693] on span "Cancel payment" at bounding box center [296, 692] width 92 height 17
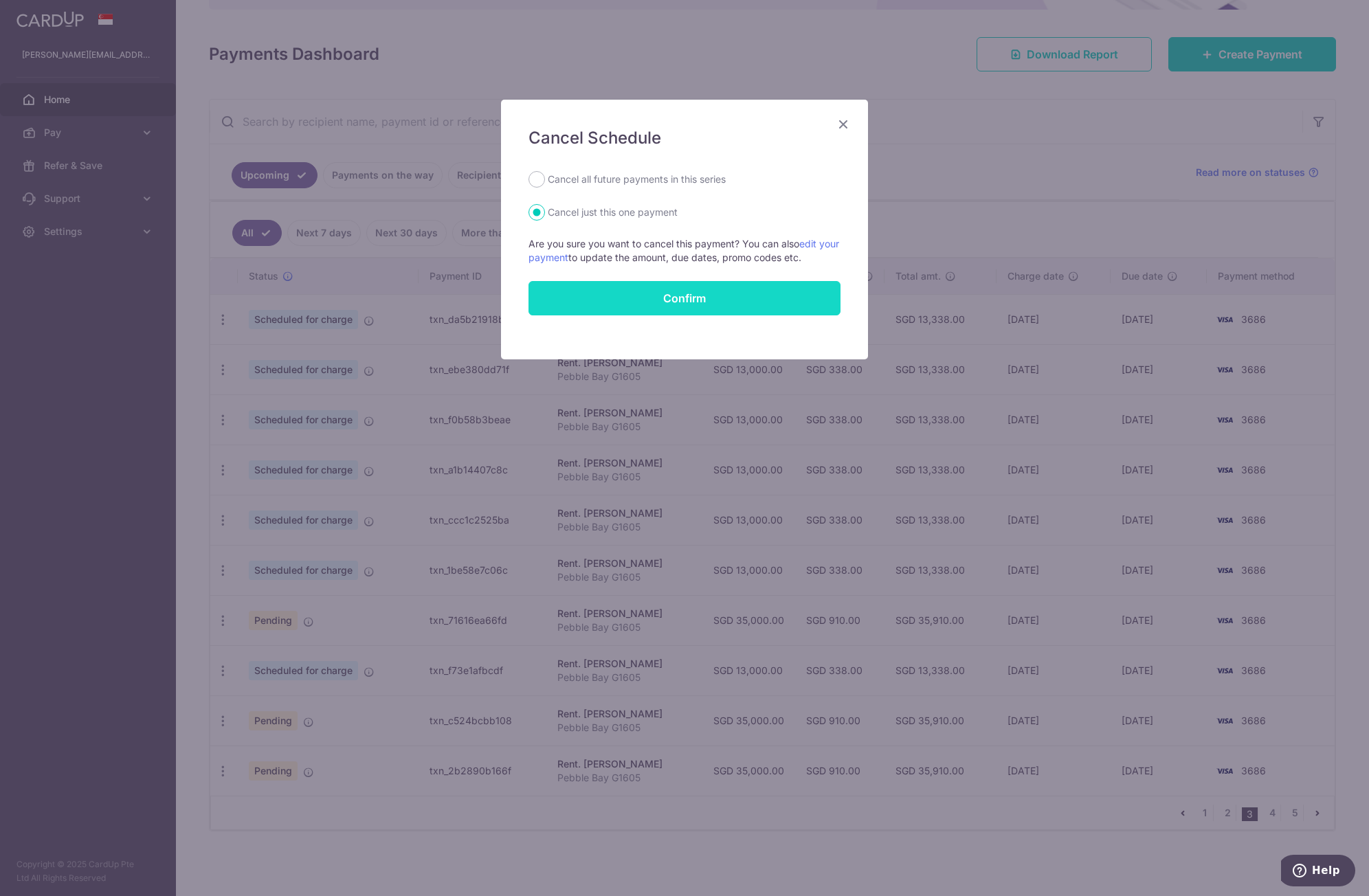
click at [653, 307] on button "Confirm" at bounding box center [684, 298] width 312 height 35
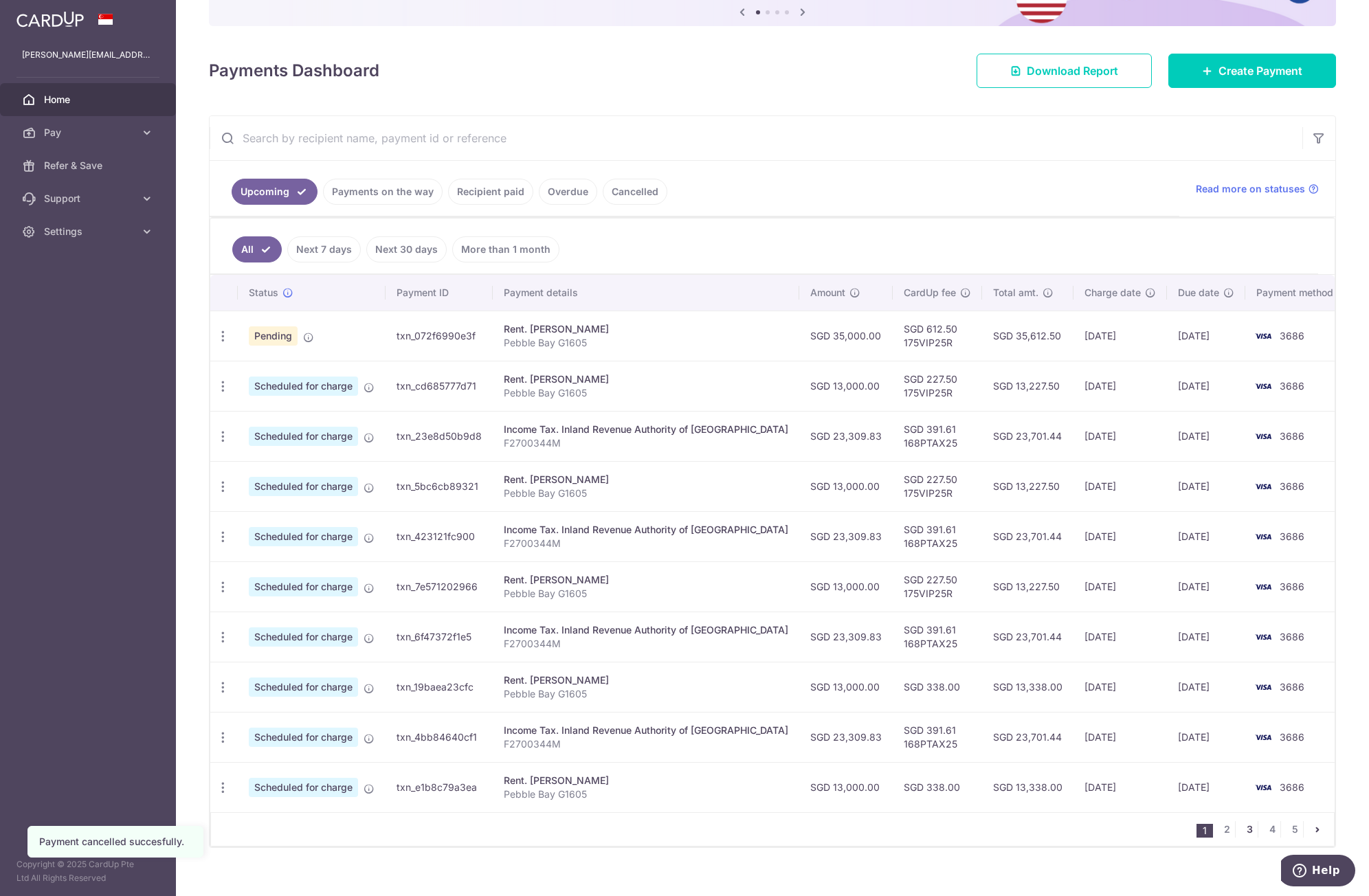
click at [1241, 829] on link "3" at bounding box center [1250, 829] width 17 height 17
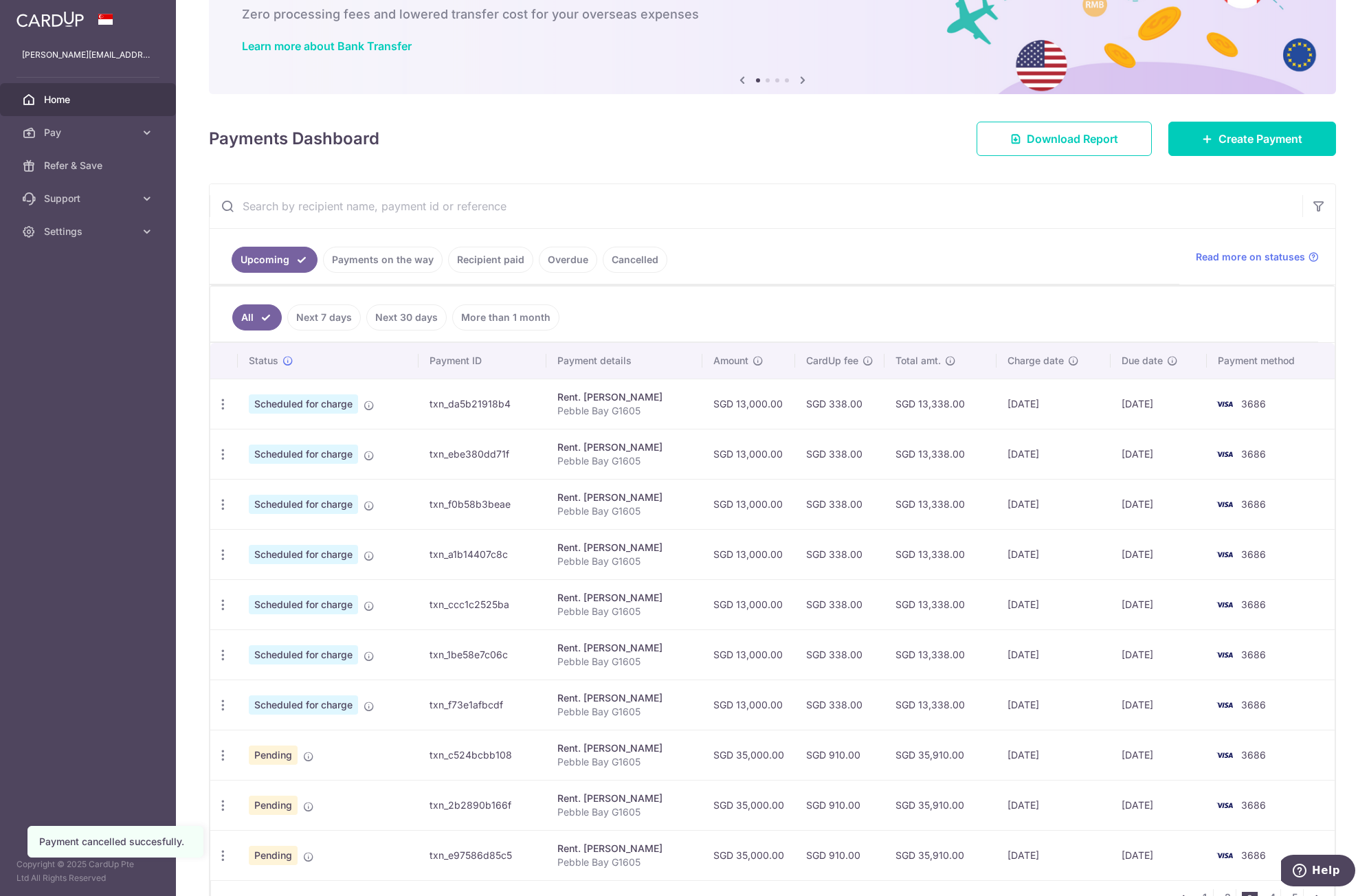
scroll to position [167, 0]
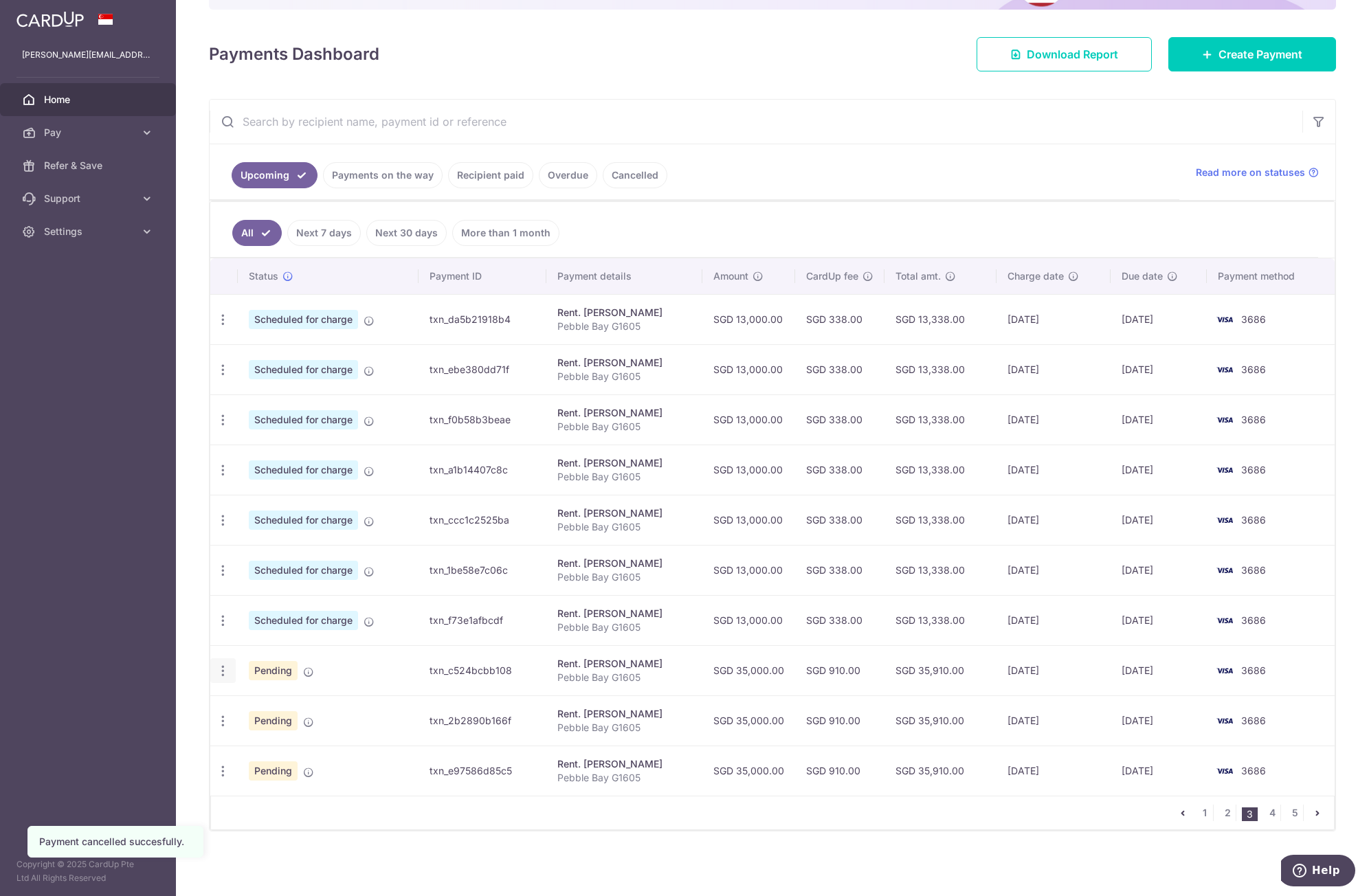
click at [224, 670] on icon "button" at bounding box center [223, 671] width 15 height 15
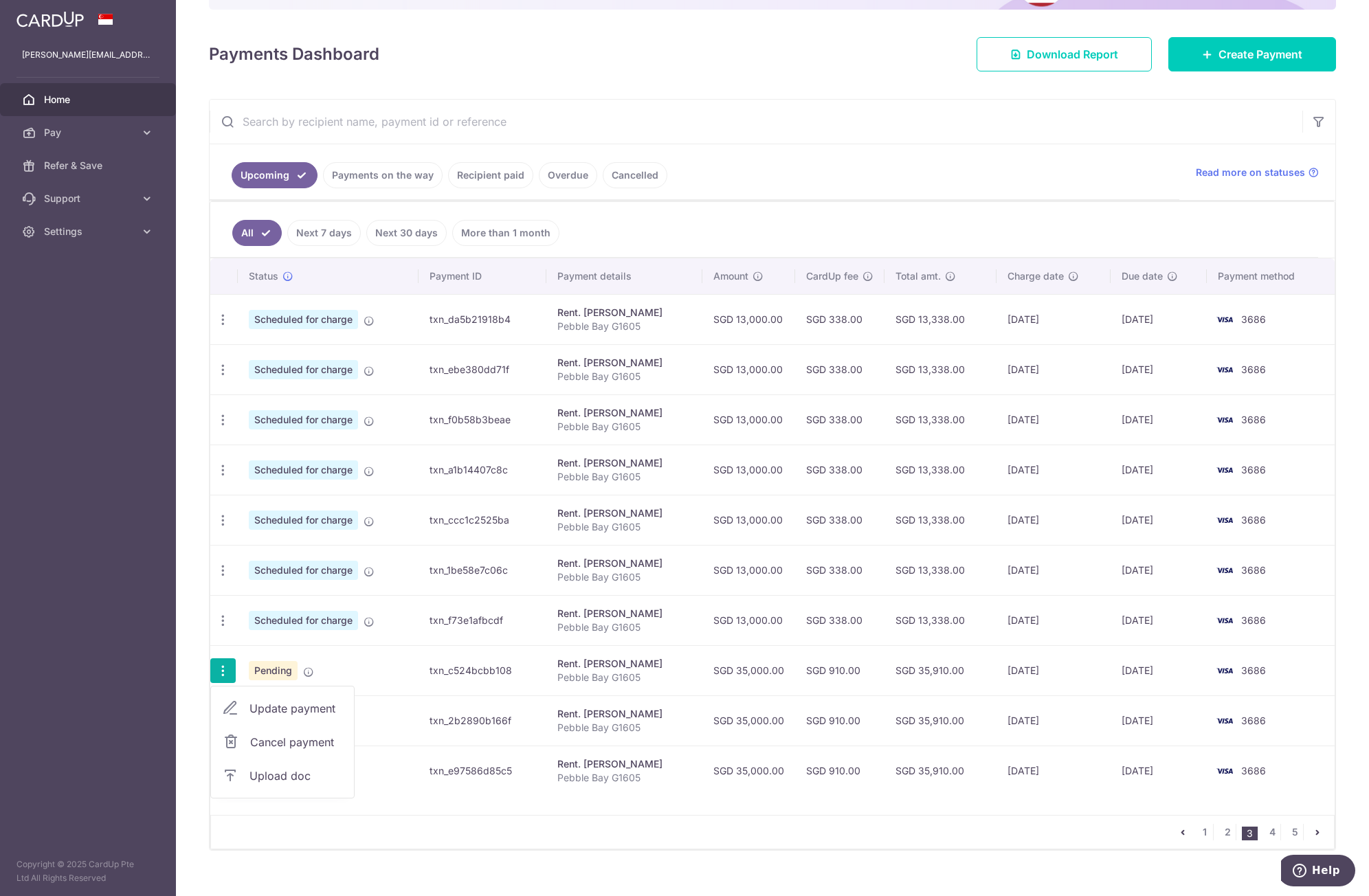
click at [252, 742] on span "Cancel payment" at bounding box center [296, 743] width 92 height 17
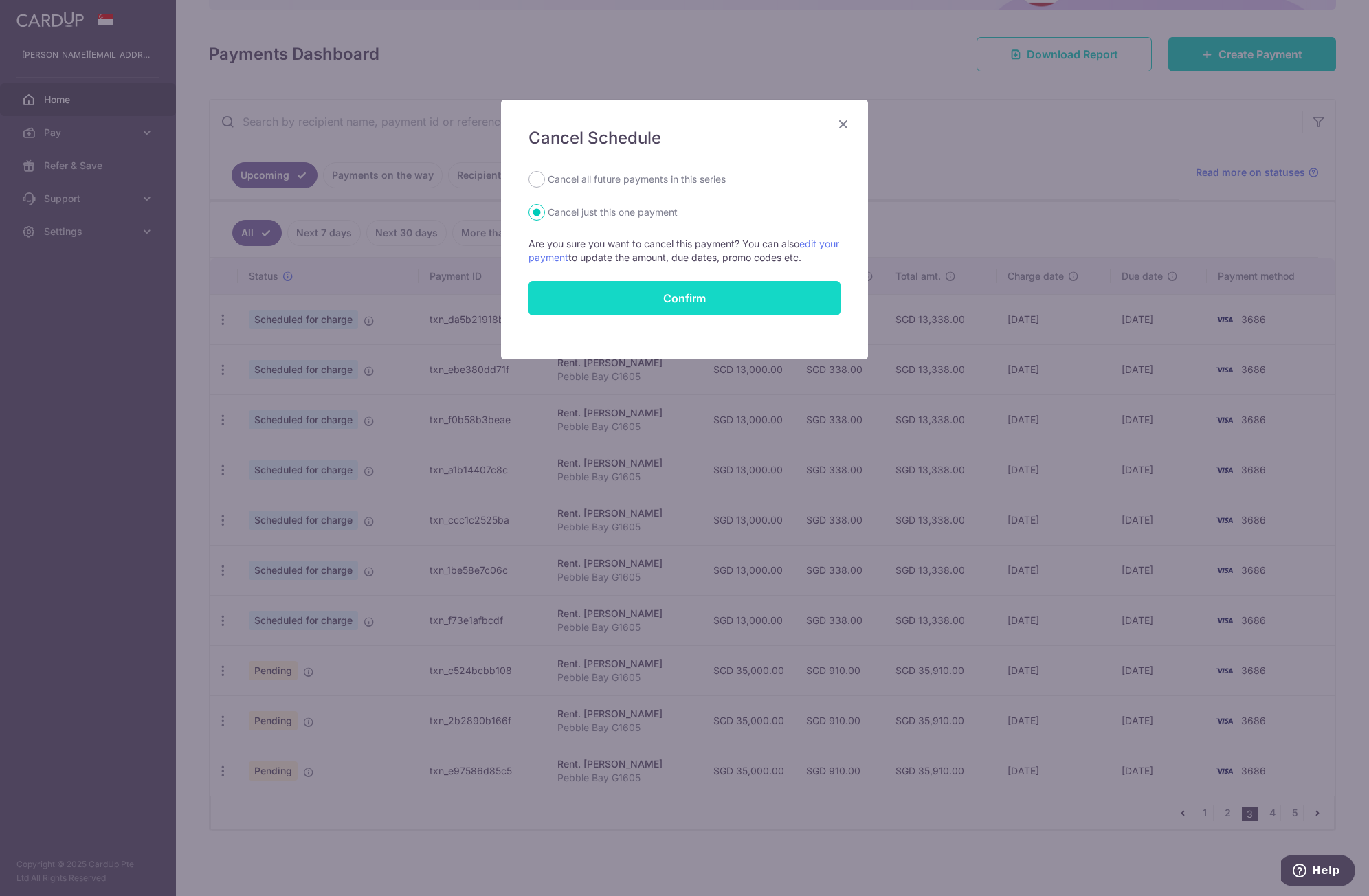
click at [715, 287] on button "Confirm" at bounding box center [684, 298] width 312 height 35
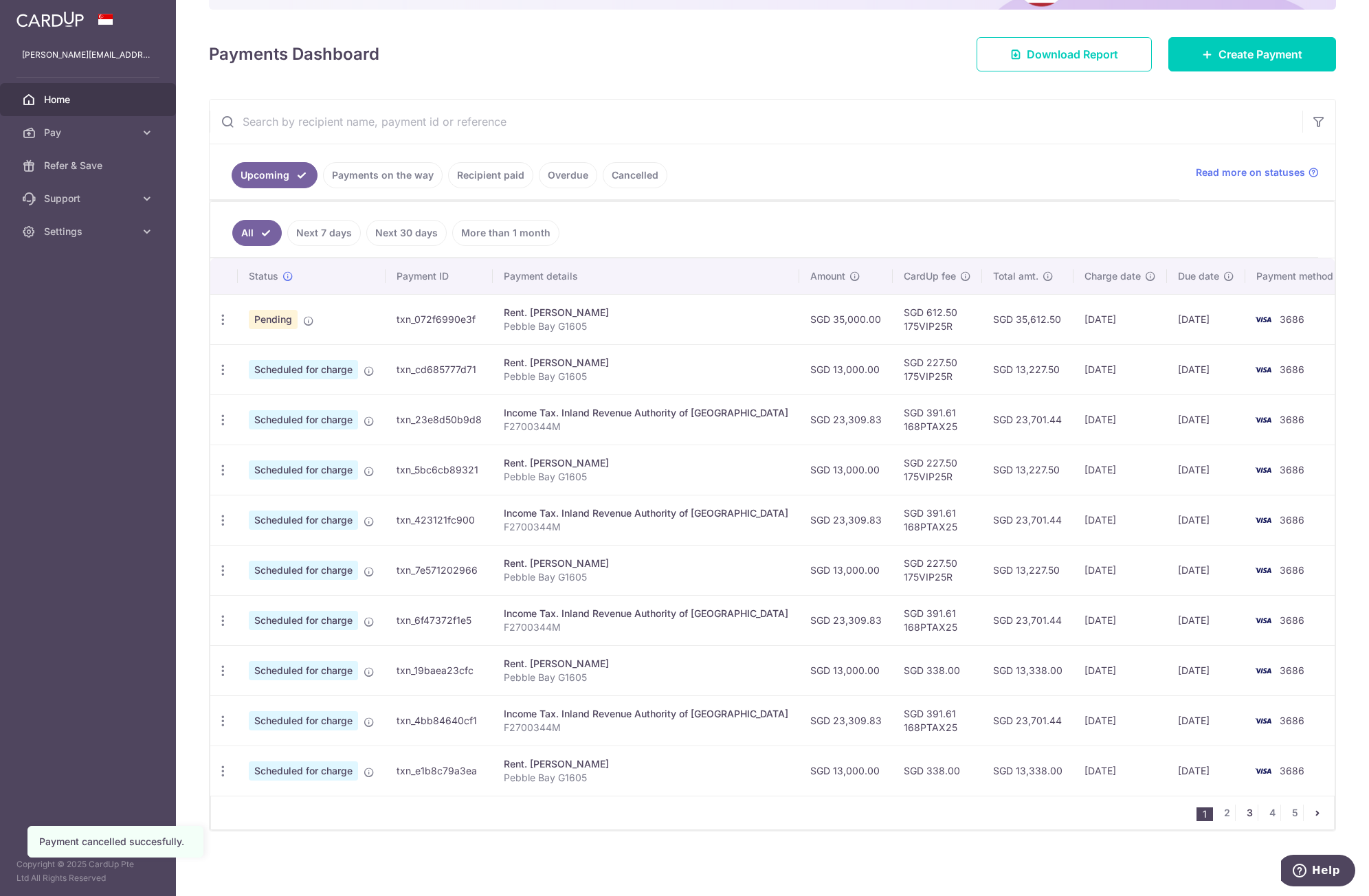
click at [1241, 814] on link "3" at bounding box center [1250, 813] width 17 height 17
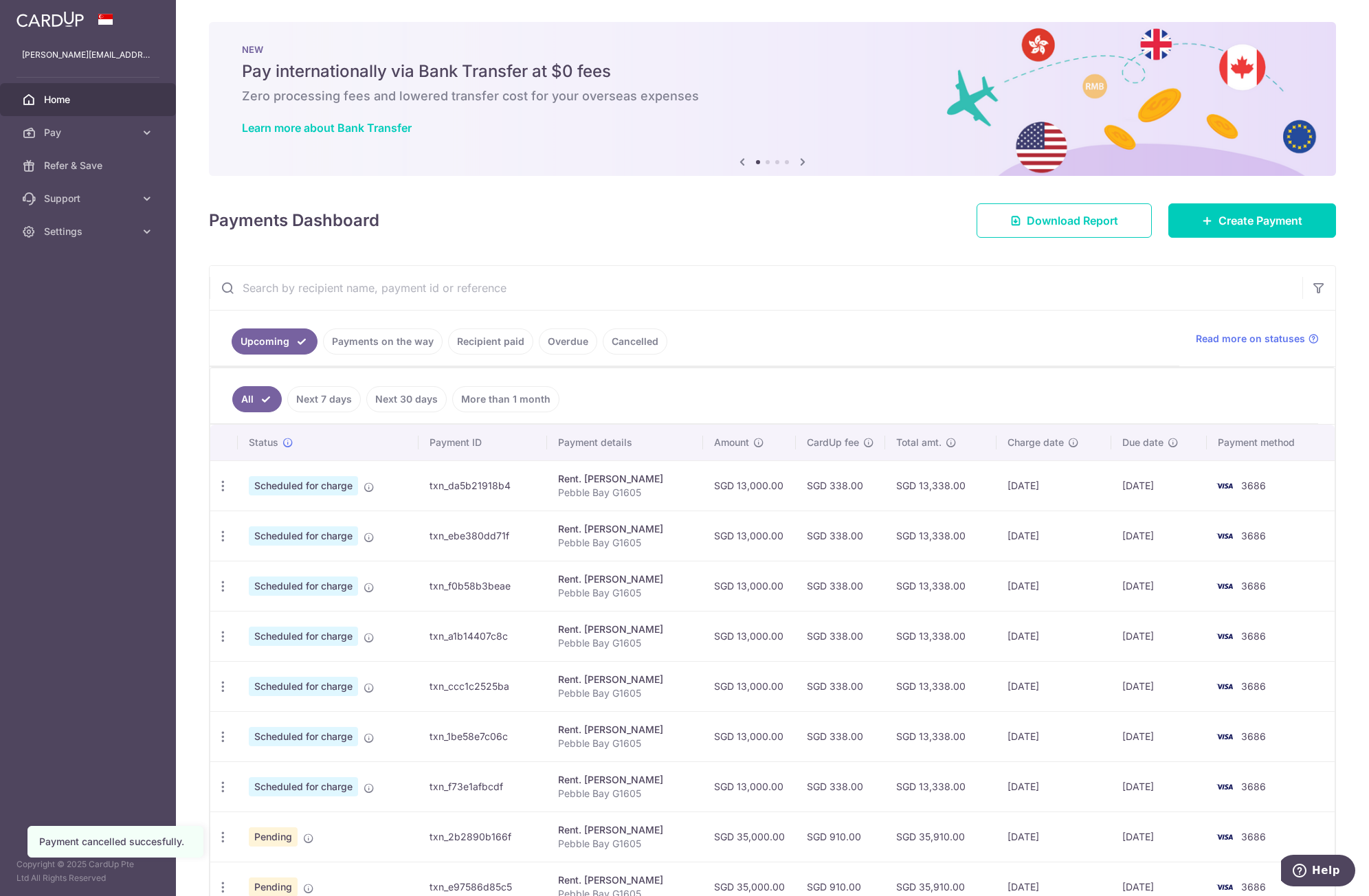
scroll to position [167, 0]
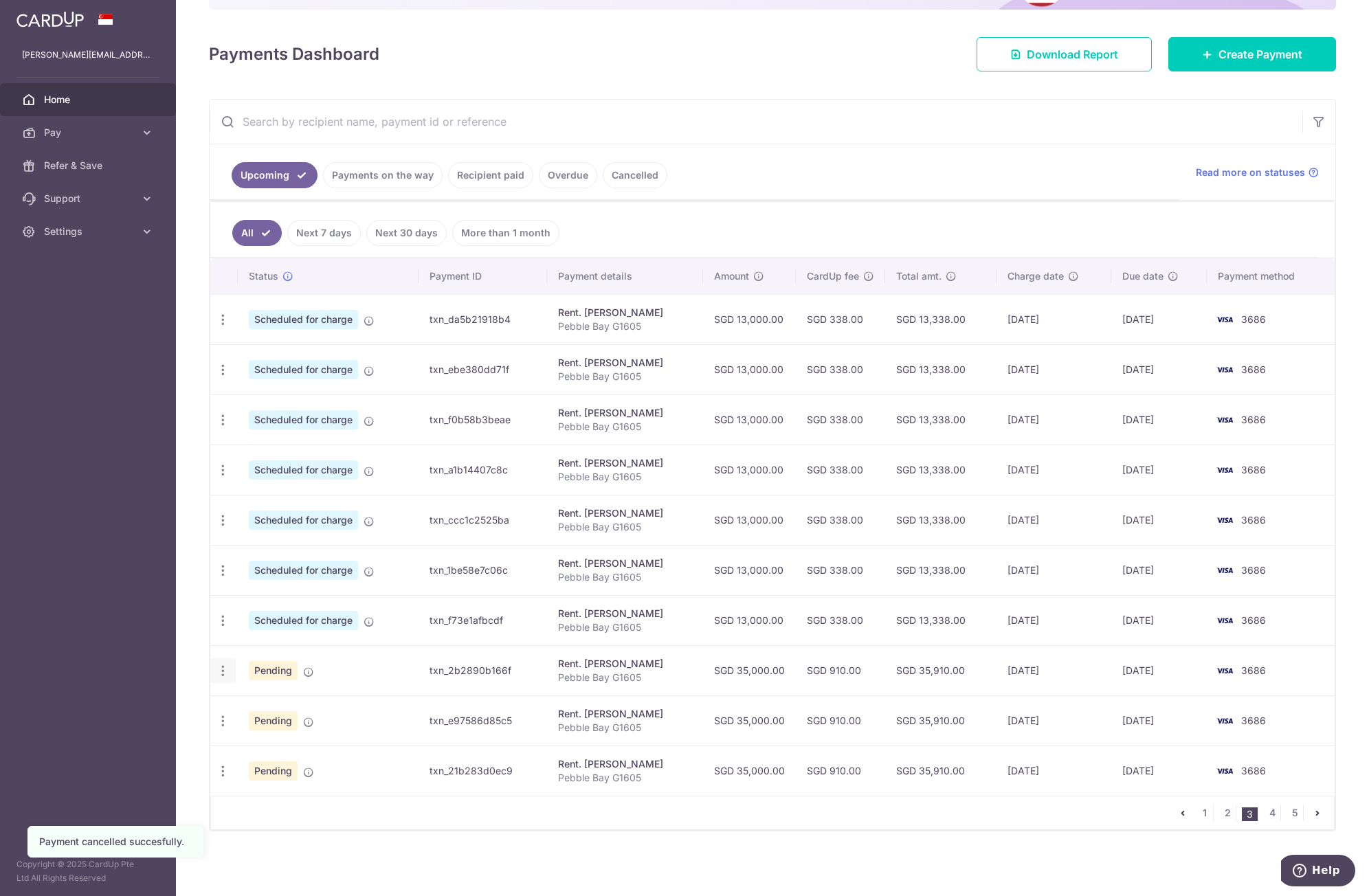
click at [228, 673] on icon "button" at bounding box center [223, 671] width 15 height 15
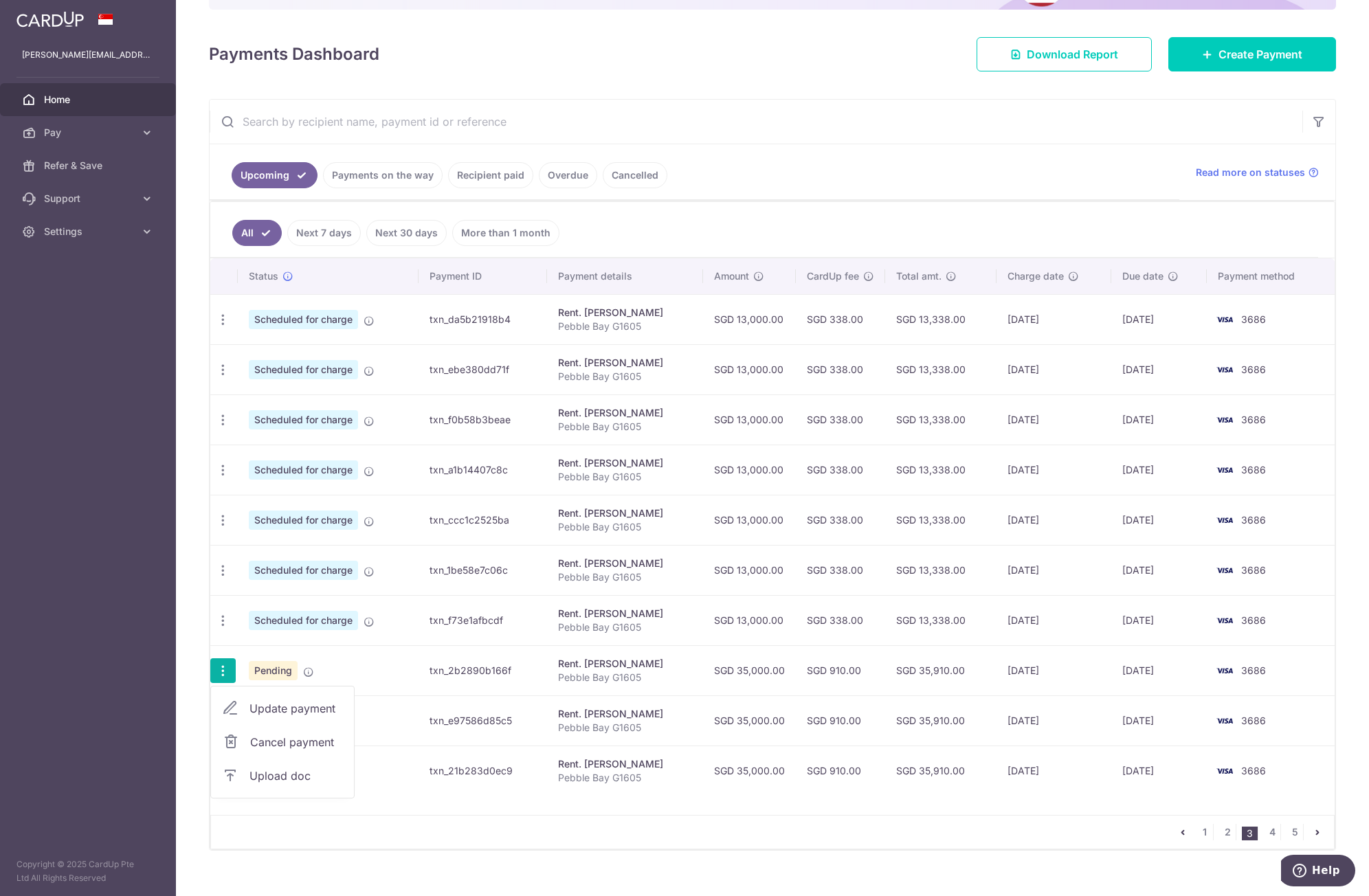
click at [236, 738] on icon at bounding box center [231, 743] width 17 height 17
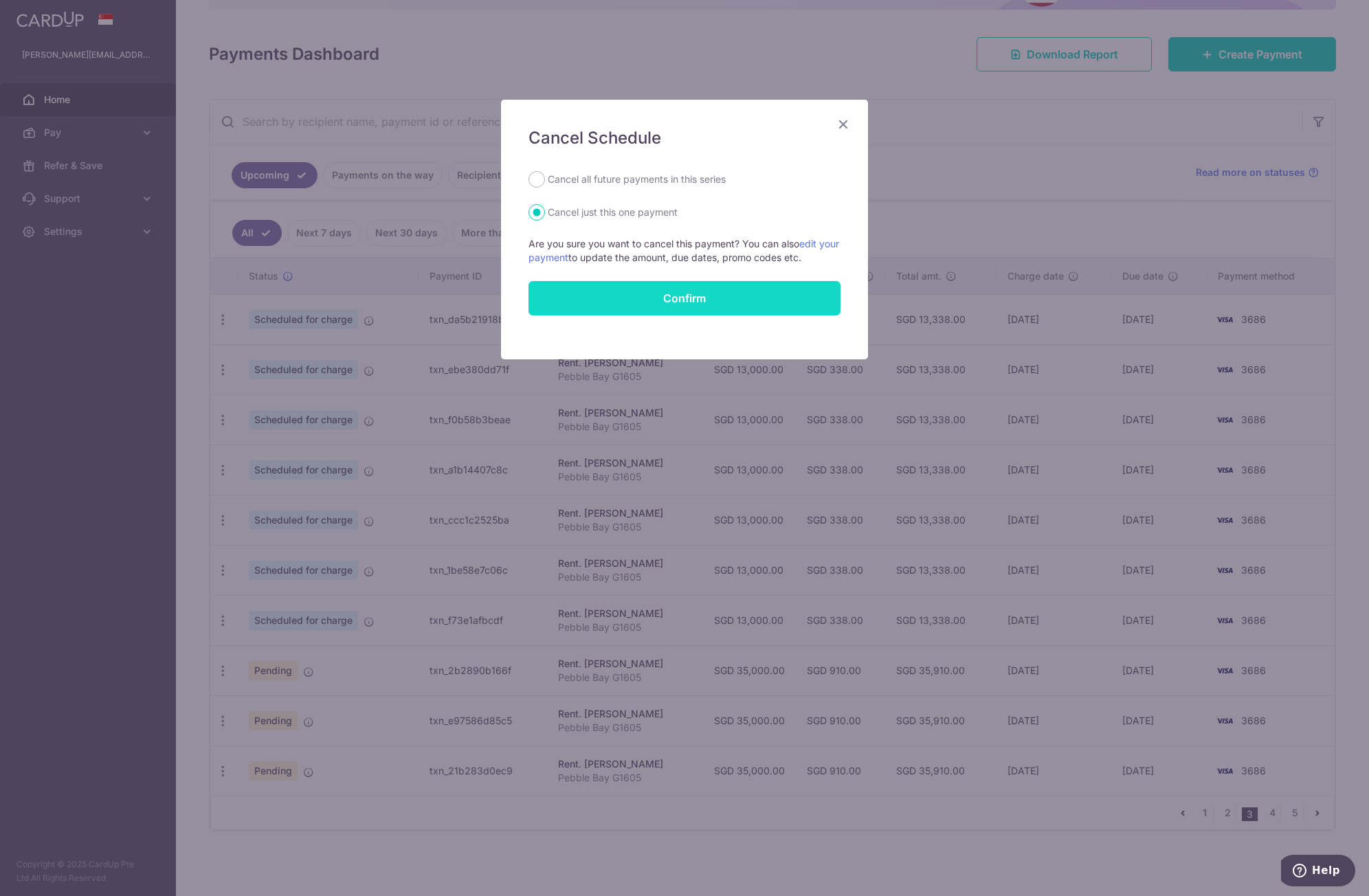
click at [648, 296] on button "Confirm" at bounding box center [684, 298] width 312 height 35
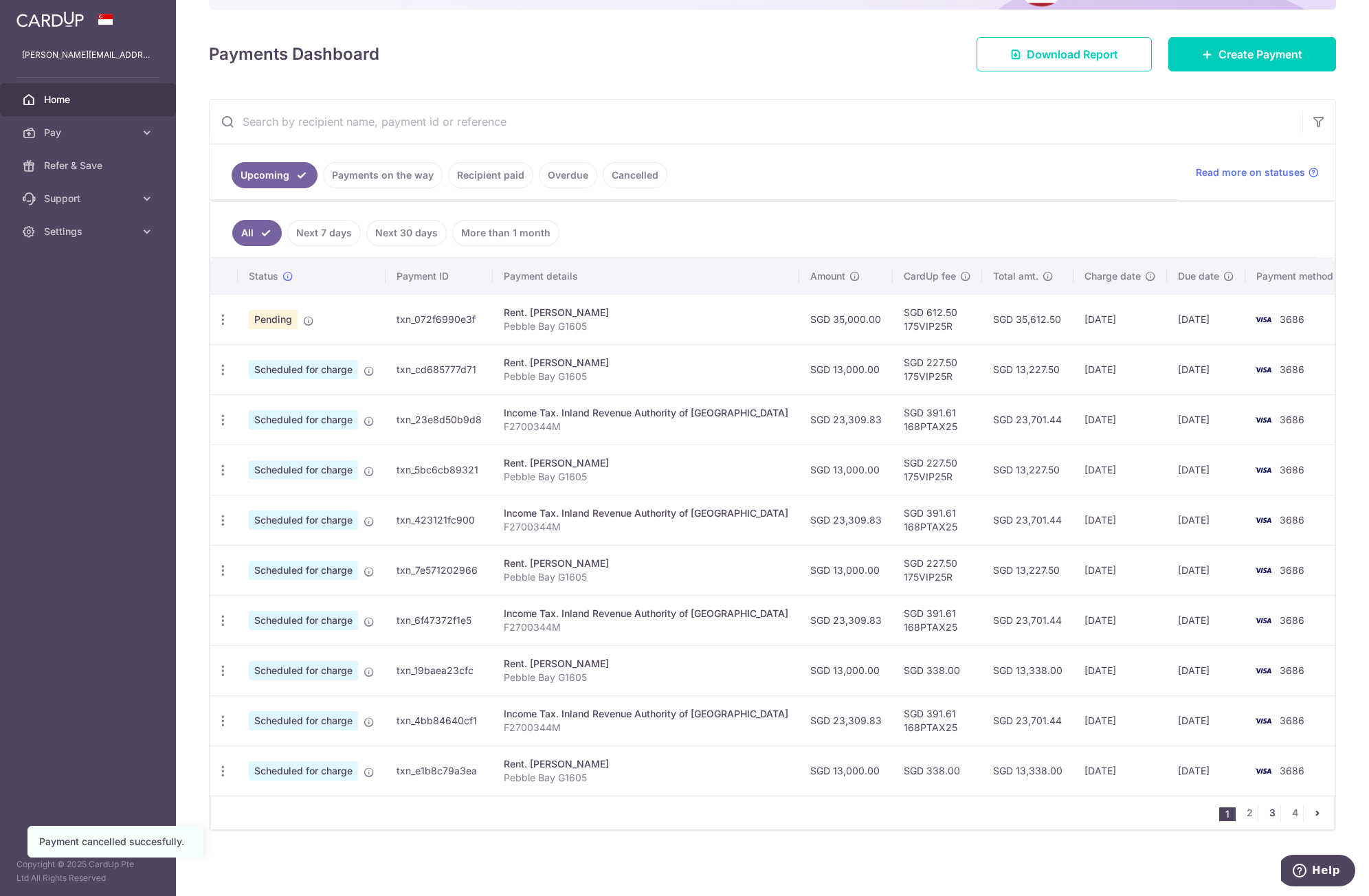
click at [1267, 815] on link "3" at bounding box center [1273, 813] width 17 height 17
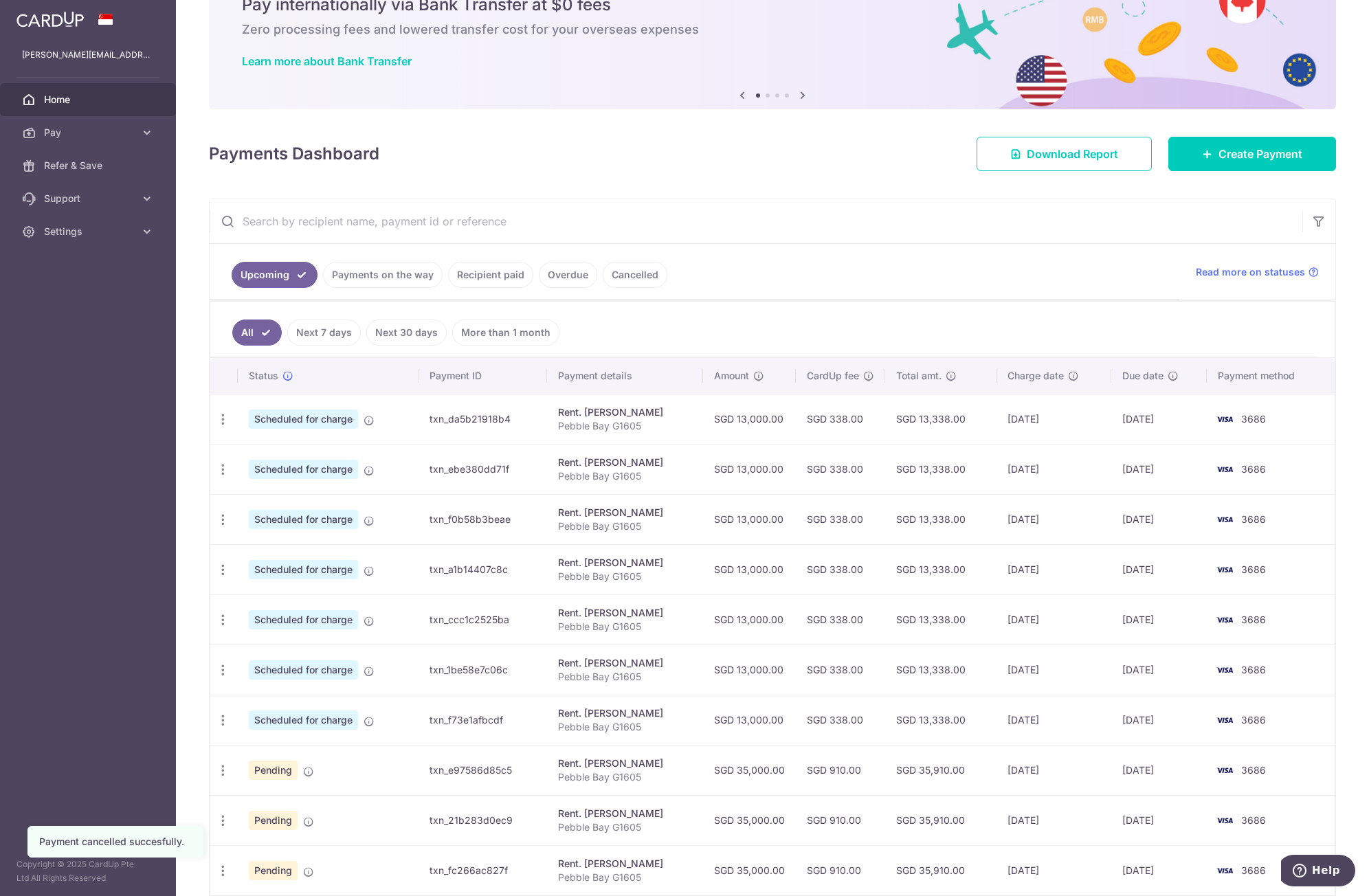
scroll to position [167, 0]
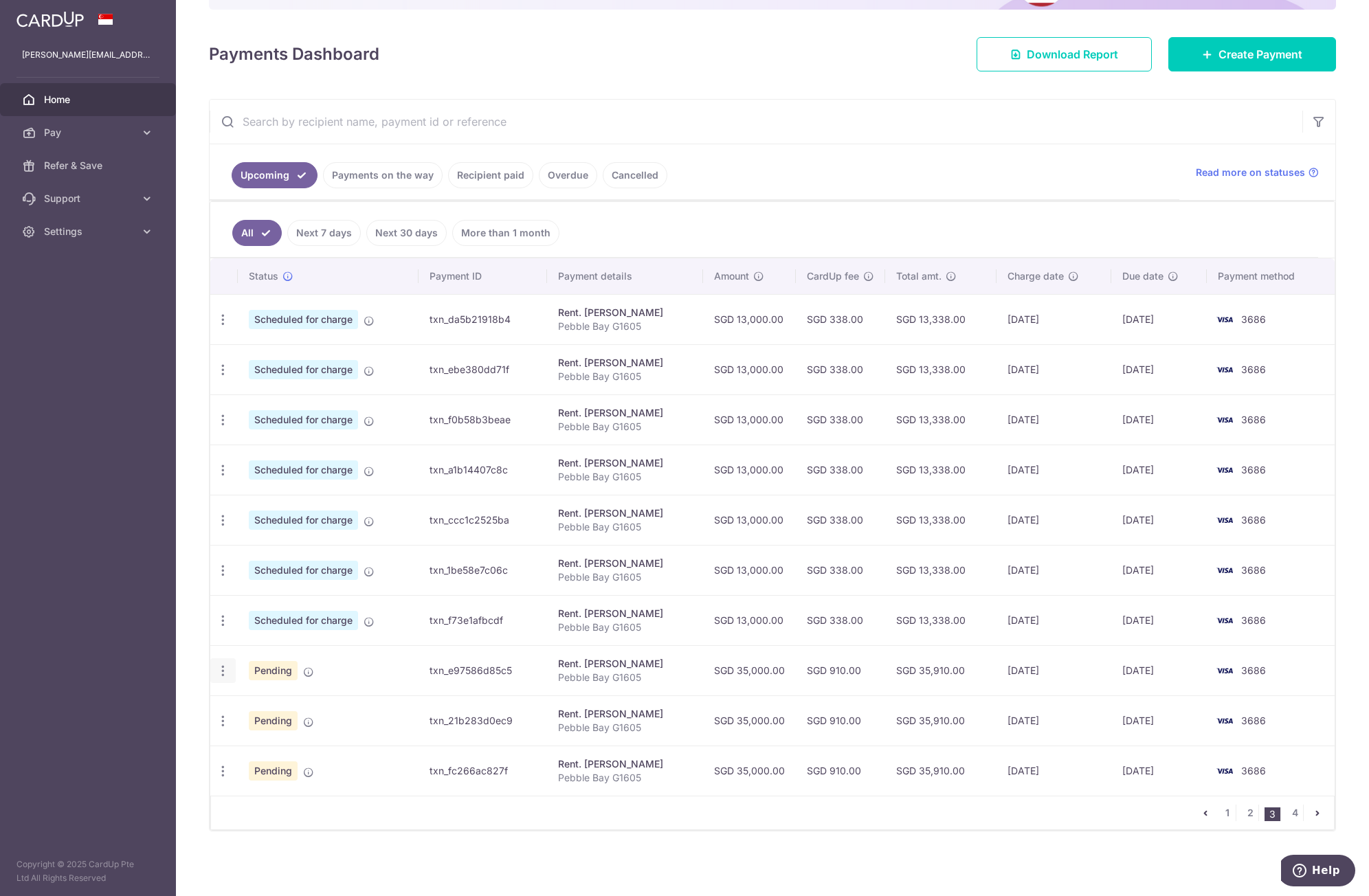
click at [220, 671] on icon "button" at bounding box center [223, 671] width 15 height 15
click at [251, 738] on span "Cancel payment" at bounding box center [296, 743] width 92 height 17
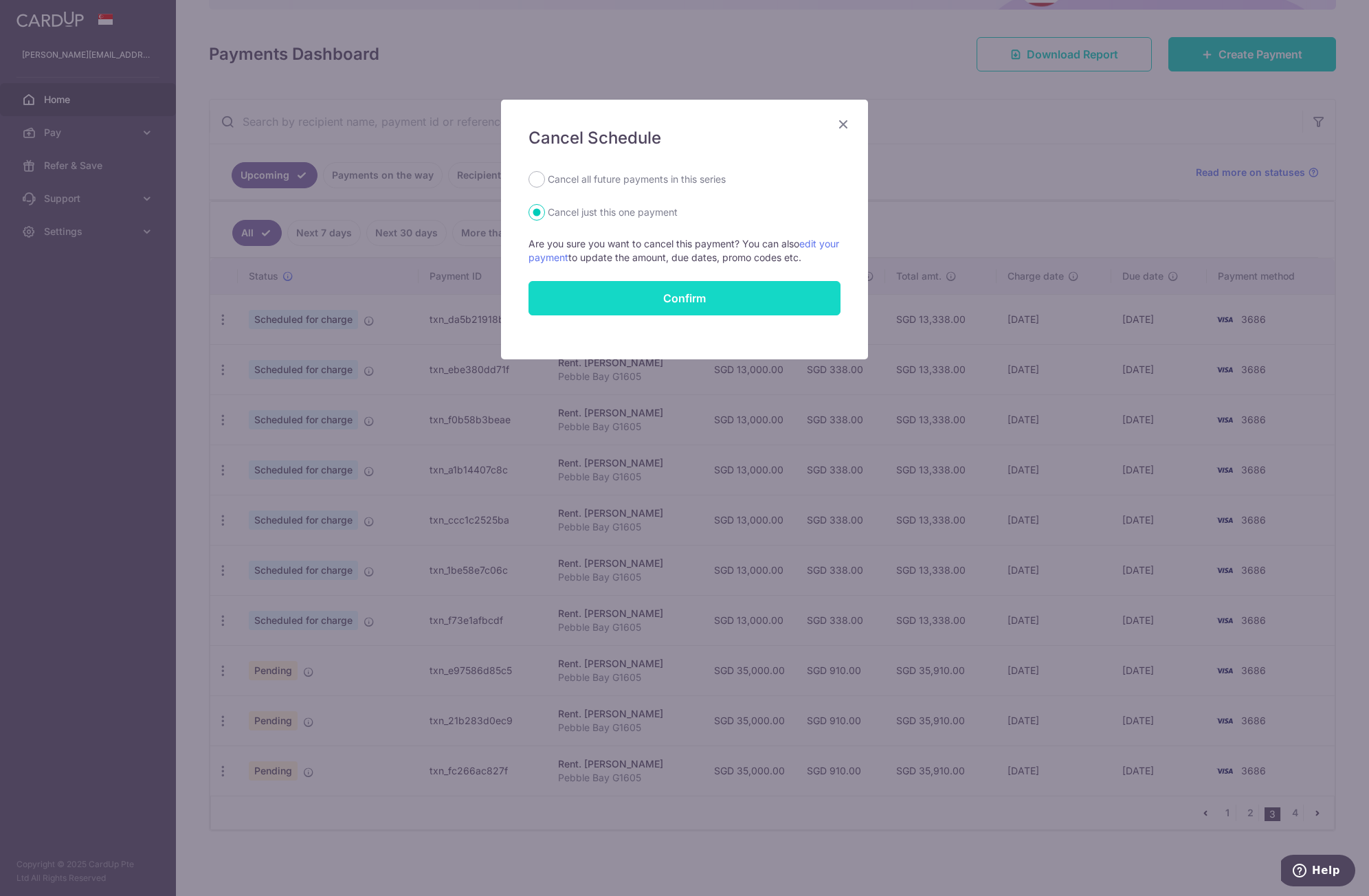
click at [658, 296] on button "Confirm" at bounding box center [684, 298] width 312 height 35
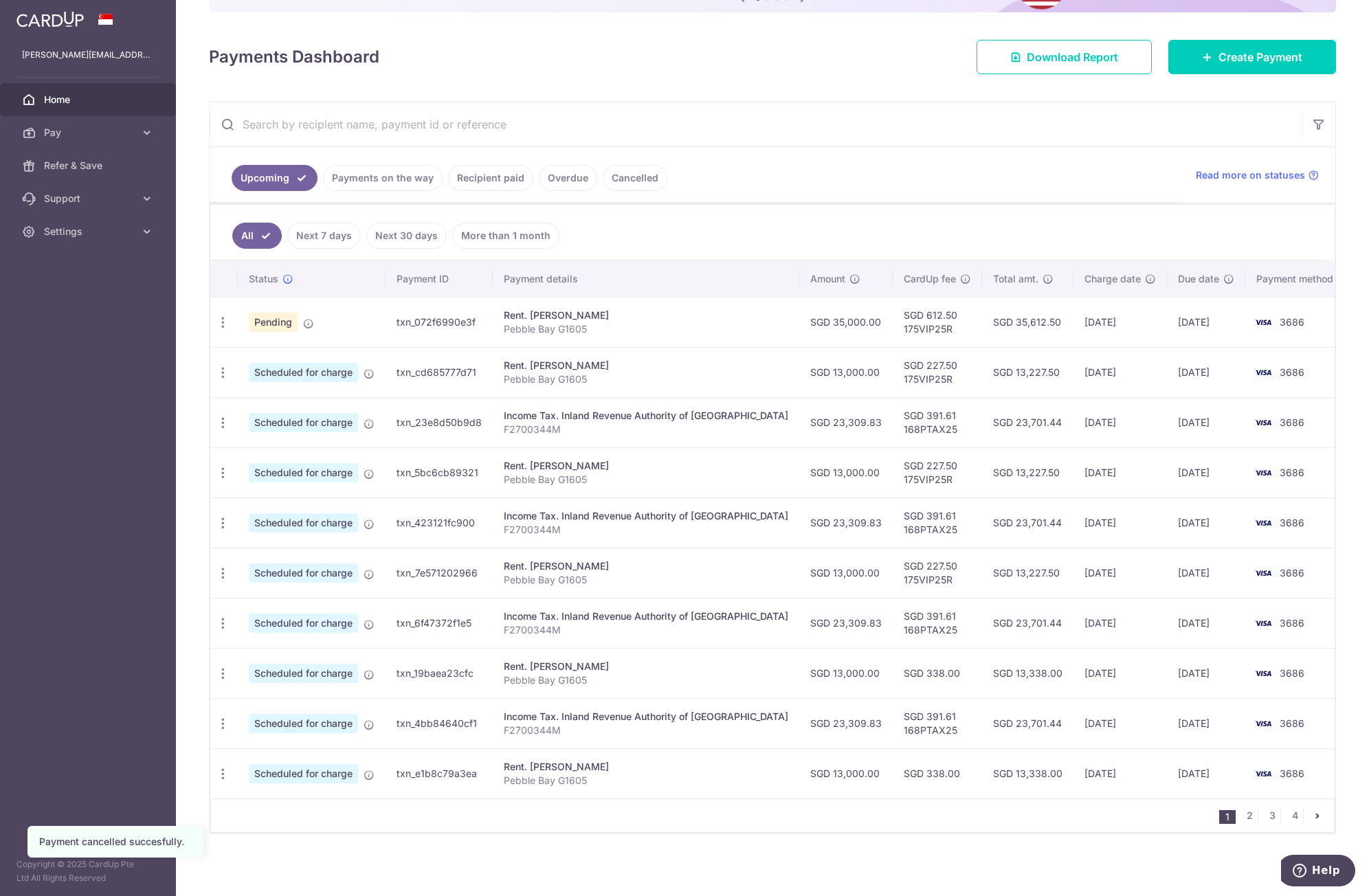
scroll to position [167, 0]
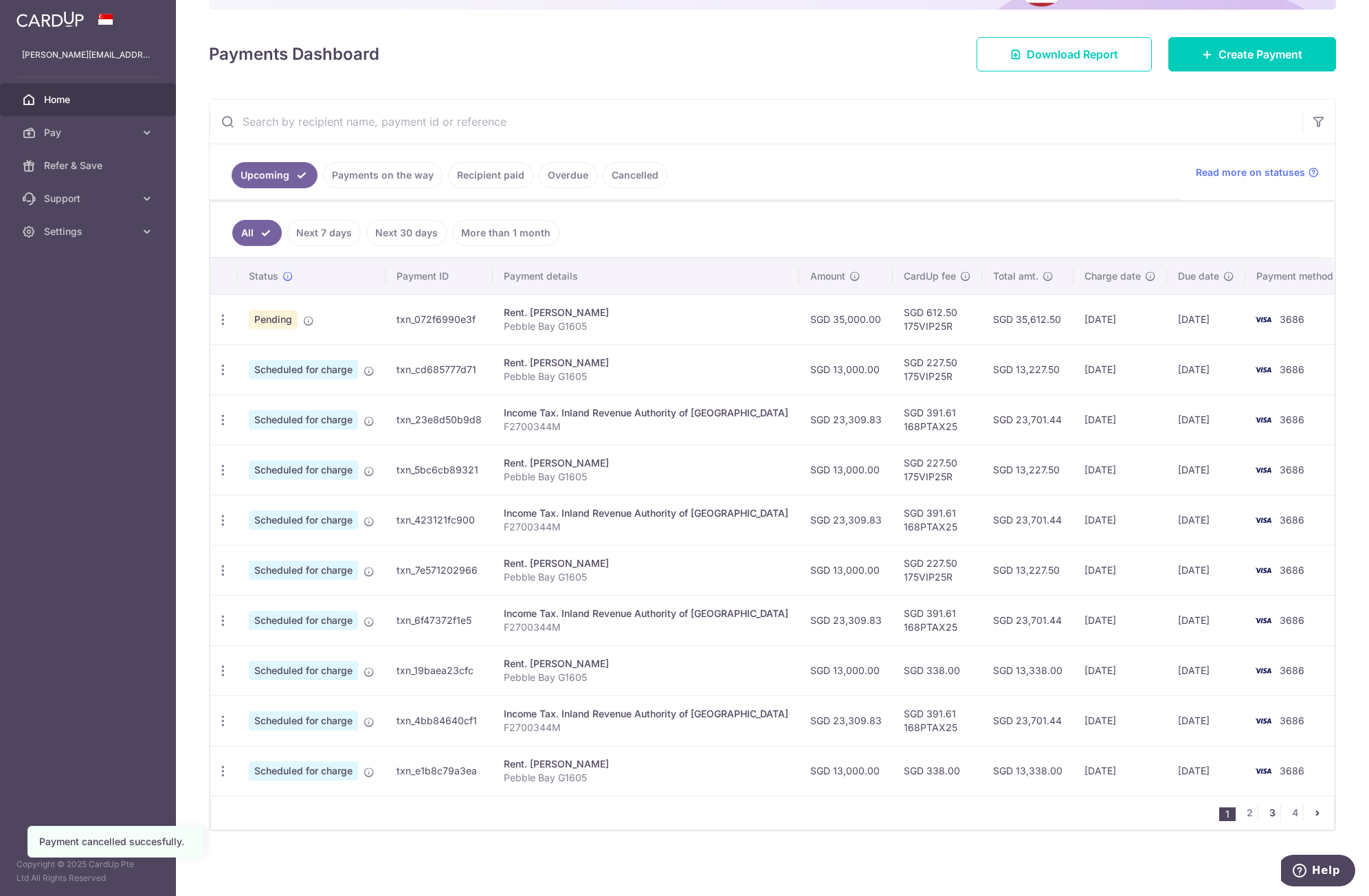
click at [1264, 814] on link "3" at bounding box center [1273, 813] width 17 height 17
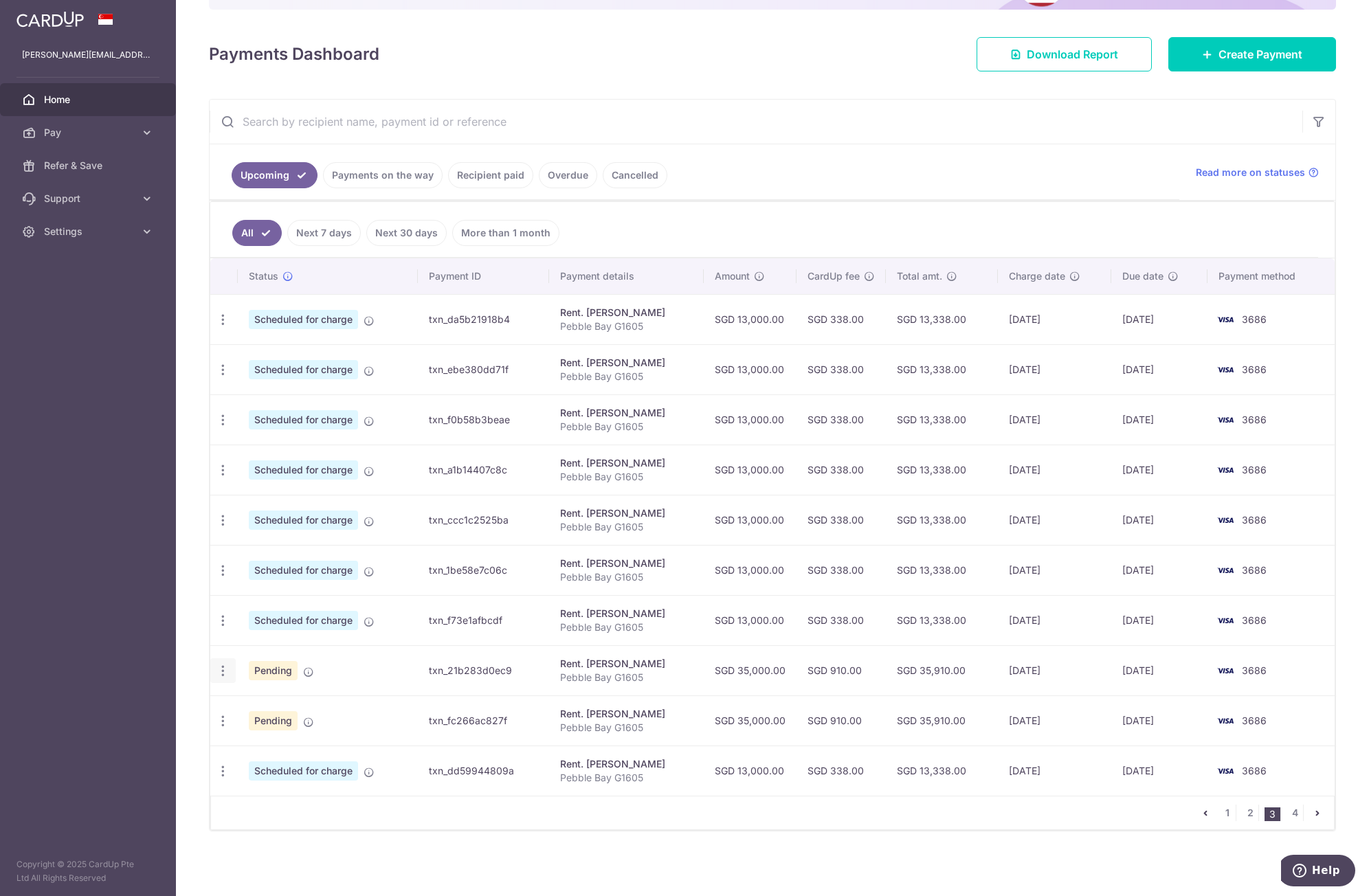
click at [228, 675] on icon "button" at bounding box center [223, 671] width 15 height 15
click at [269, 741] on span "Cancel payment" at bounding box center [296, 743] width 92 height 17
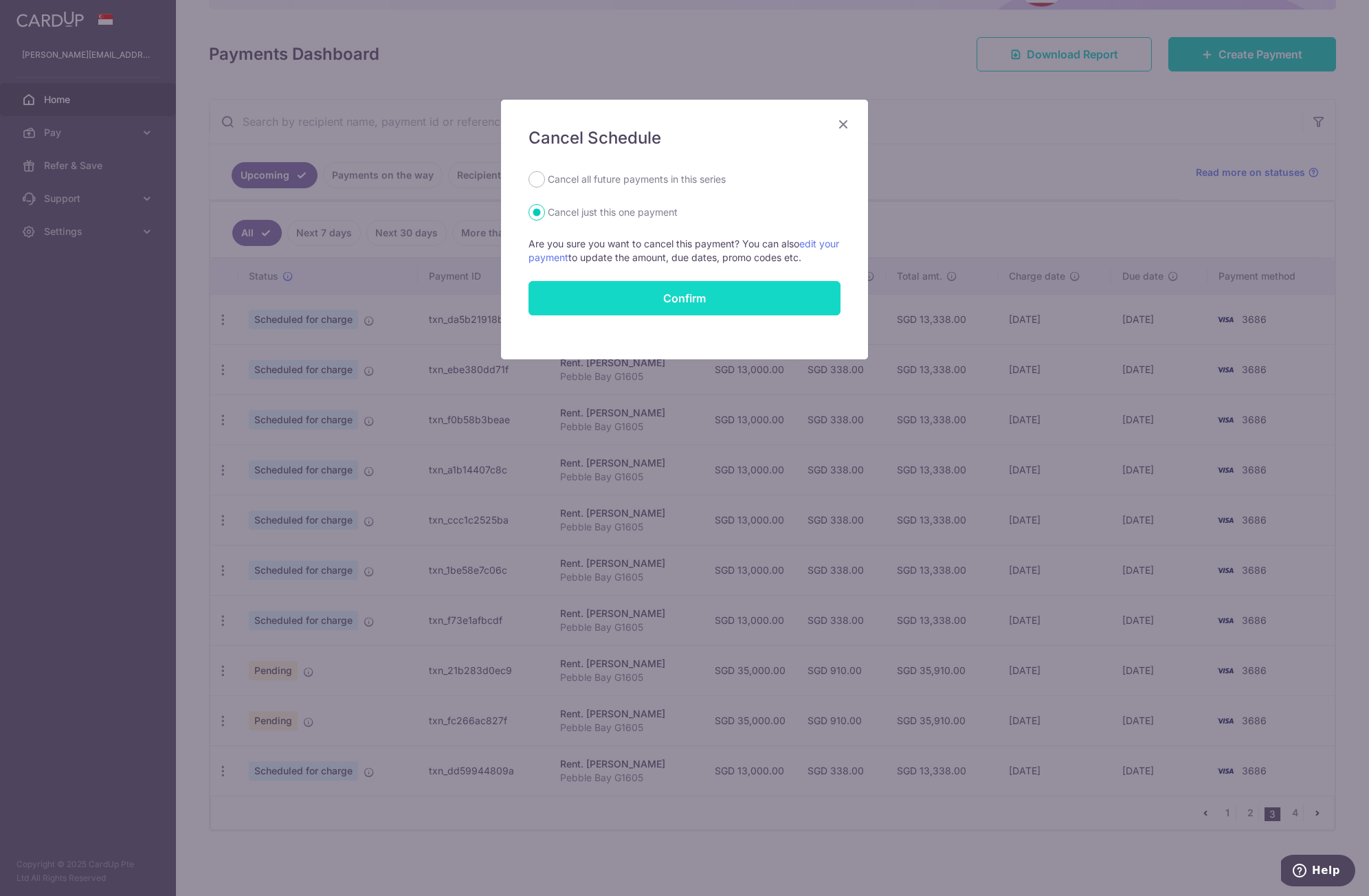
click at [778, 307] on button "Confirm" at bounding box center [684, 298] width 312 height 35
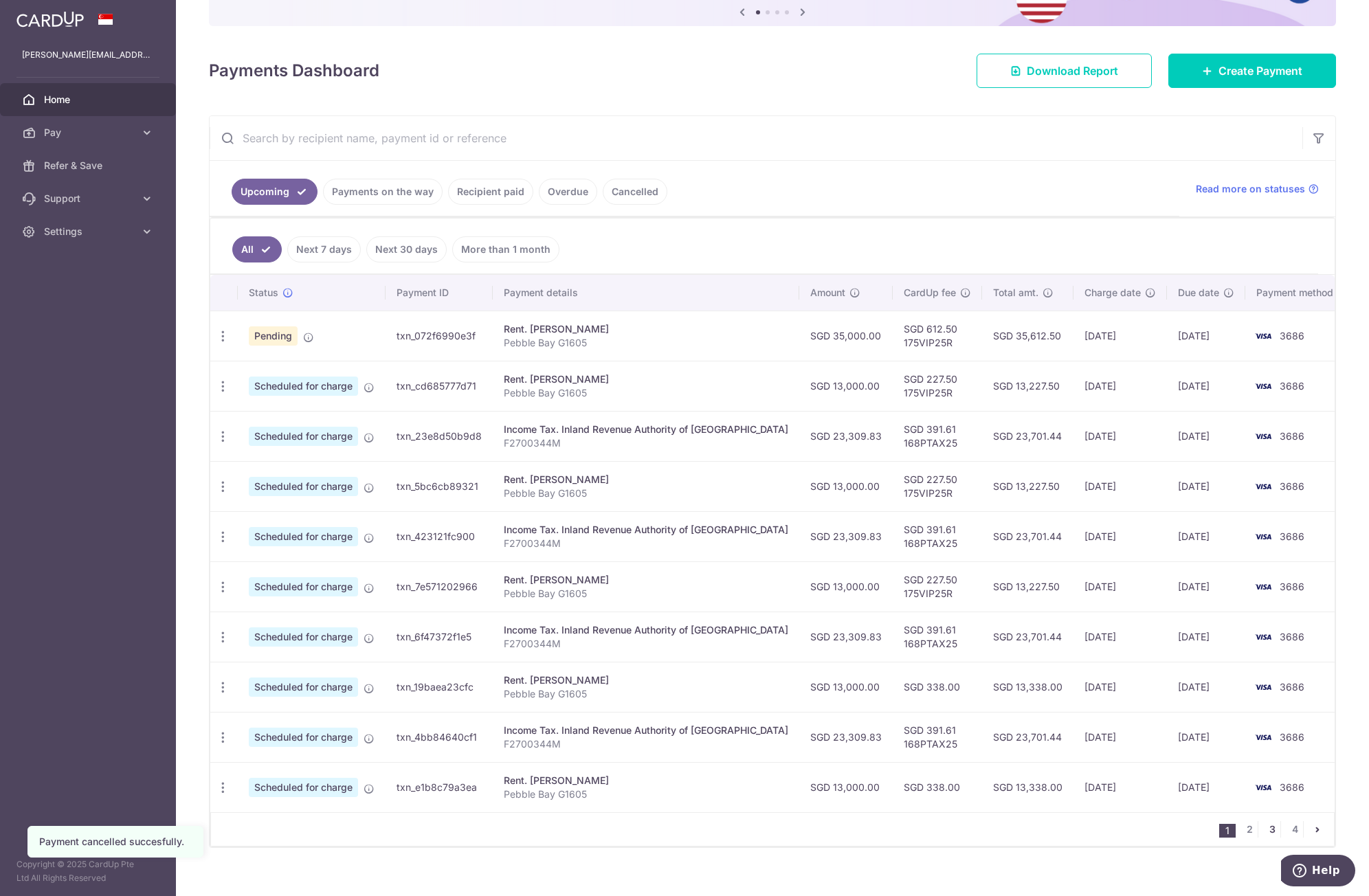
click at [1265, 827] on link "3" at bounding box center [1273, 829] width 17 height 17
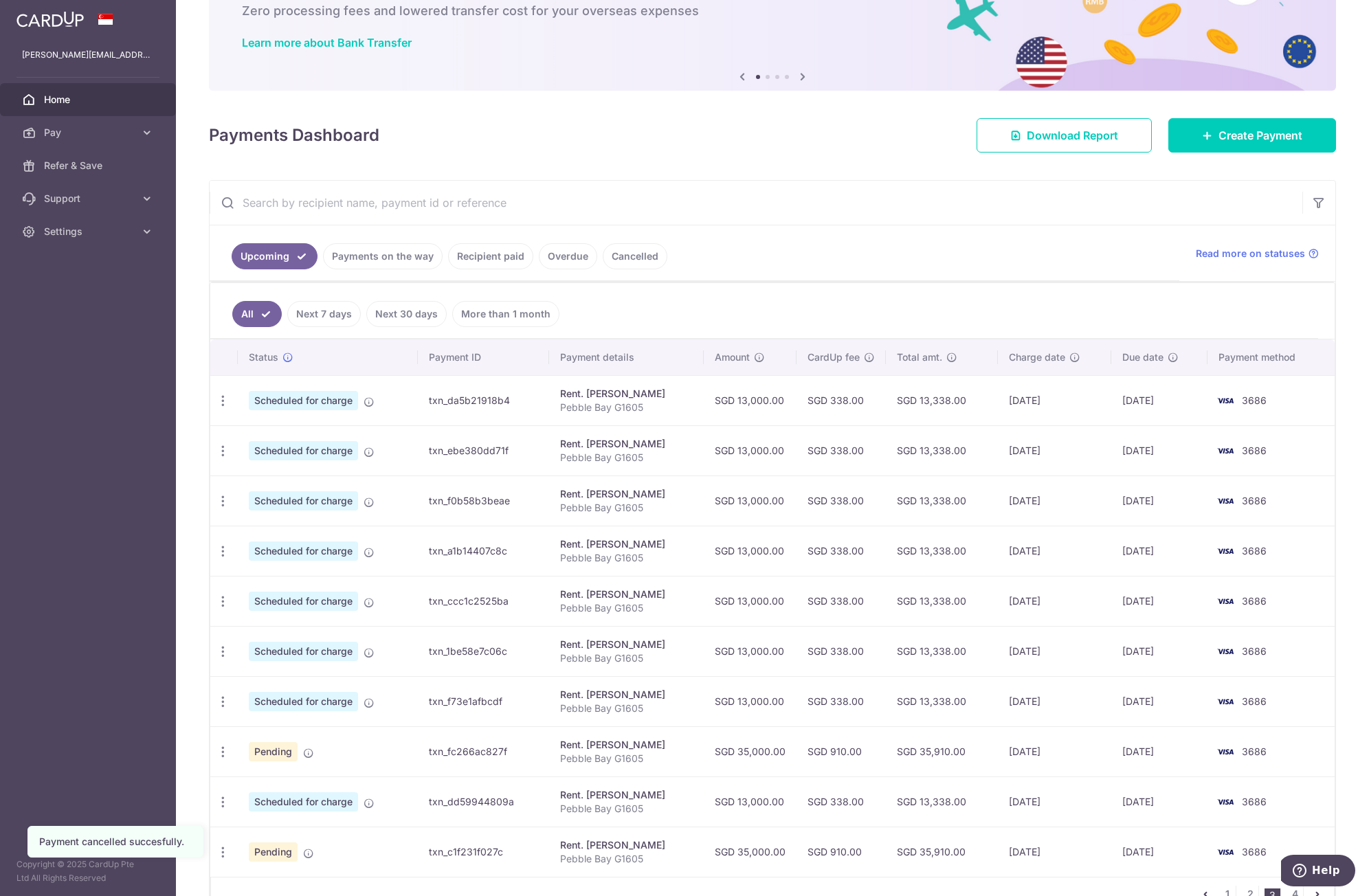
scroll to position [167, 0]
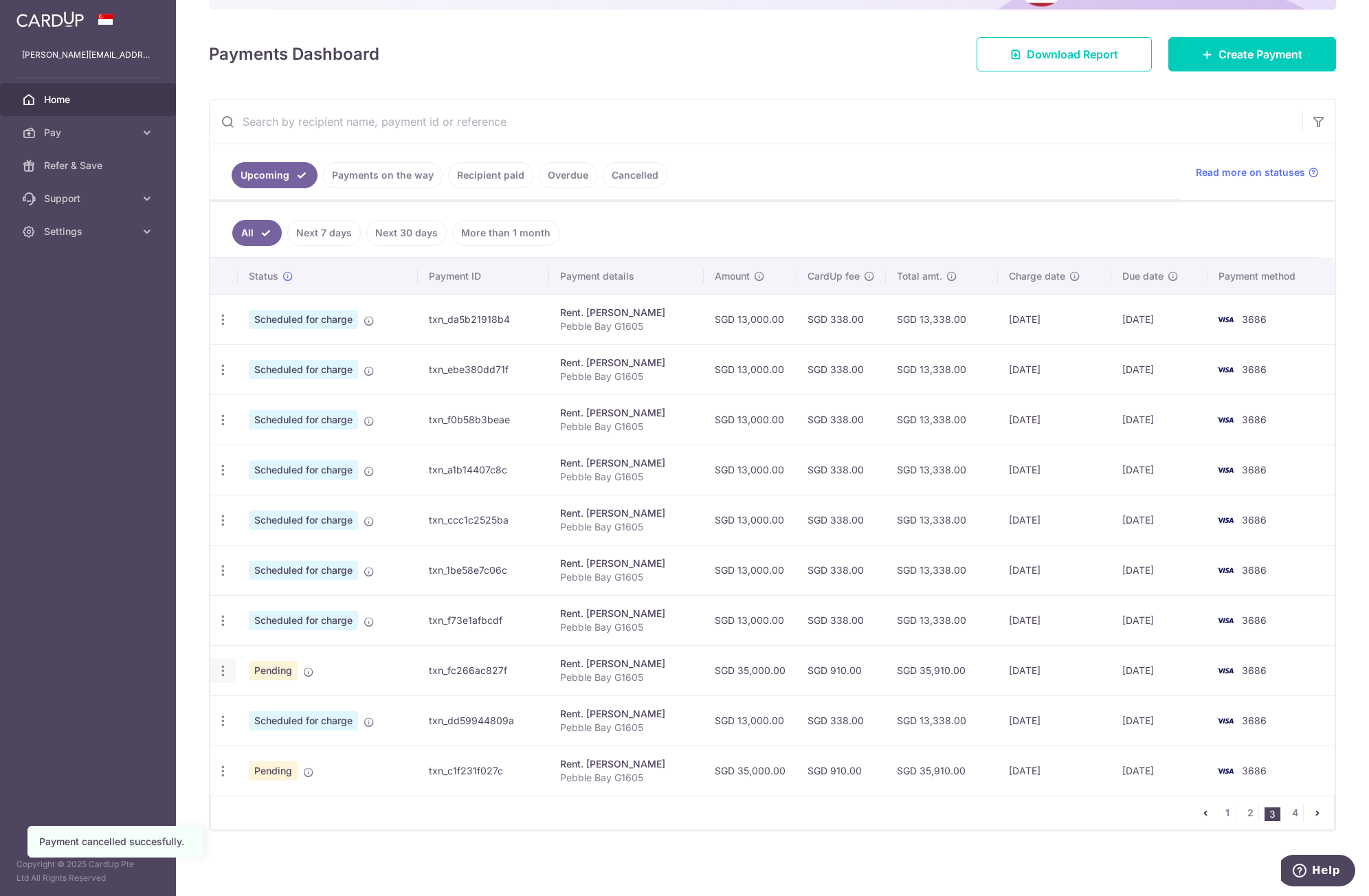
click at [219, 675] on icon "button" at bounding box center [223, 671] width 15 height 15
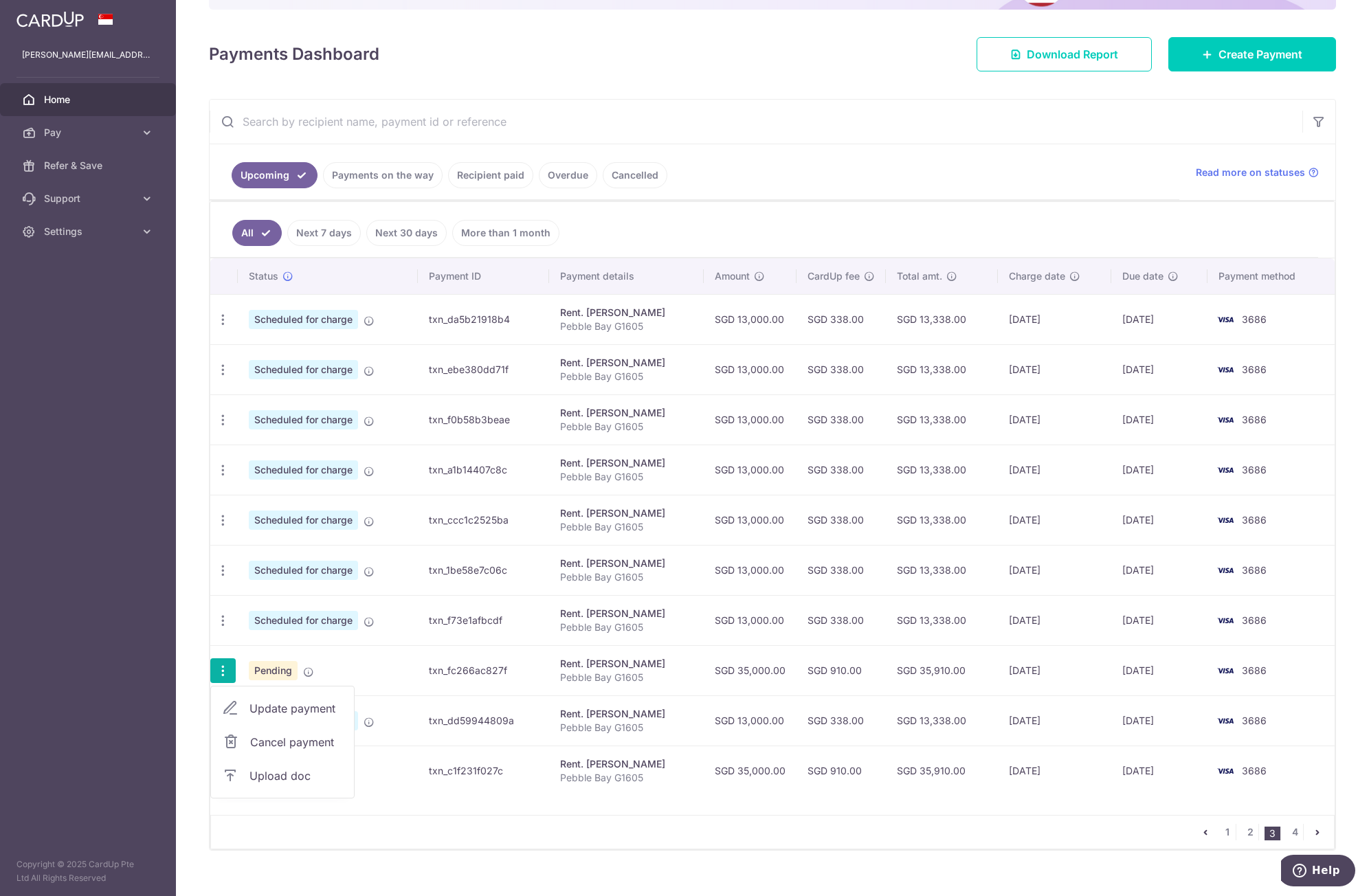
click at [276, 741] on span "Cancel payment" at bounding box center [296, 743] width 92 height 17
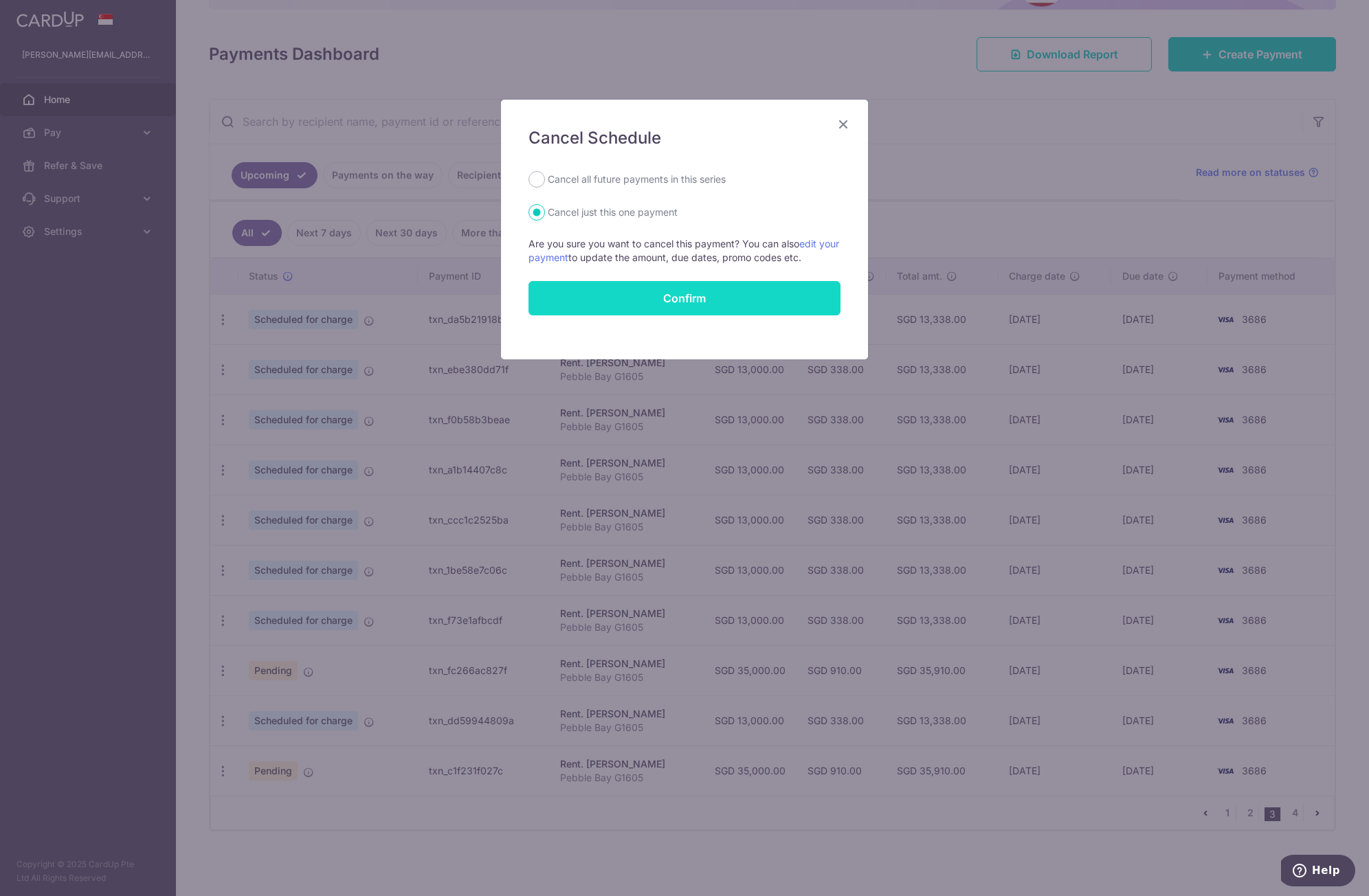
click at [610, 301] on button "Confirm" at bounding box center [684, 298] width 312 height 35
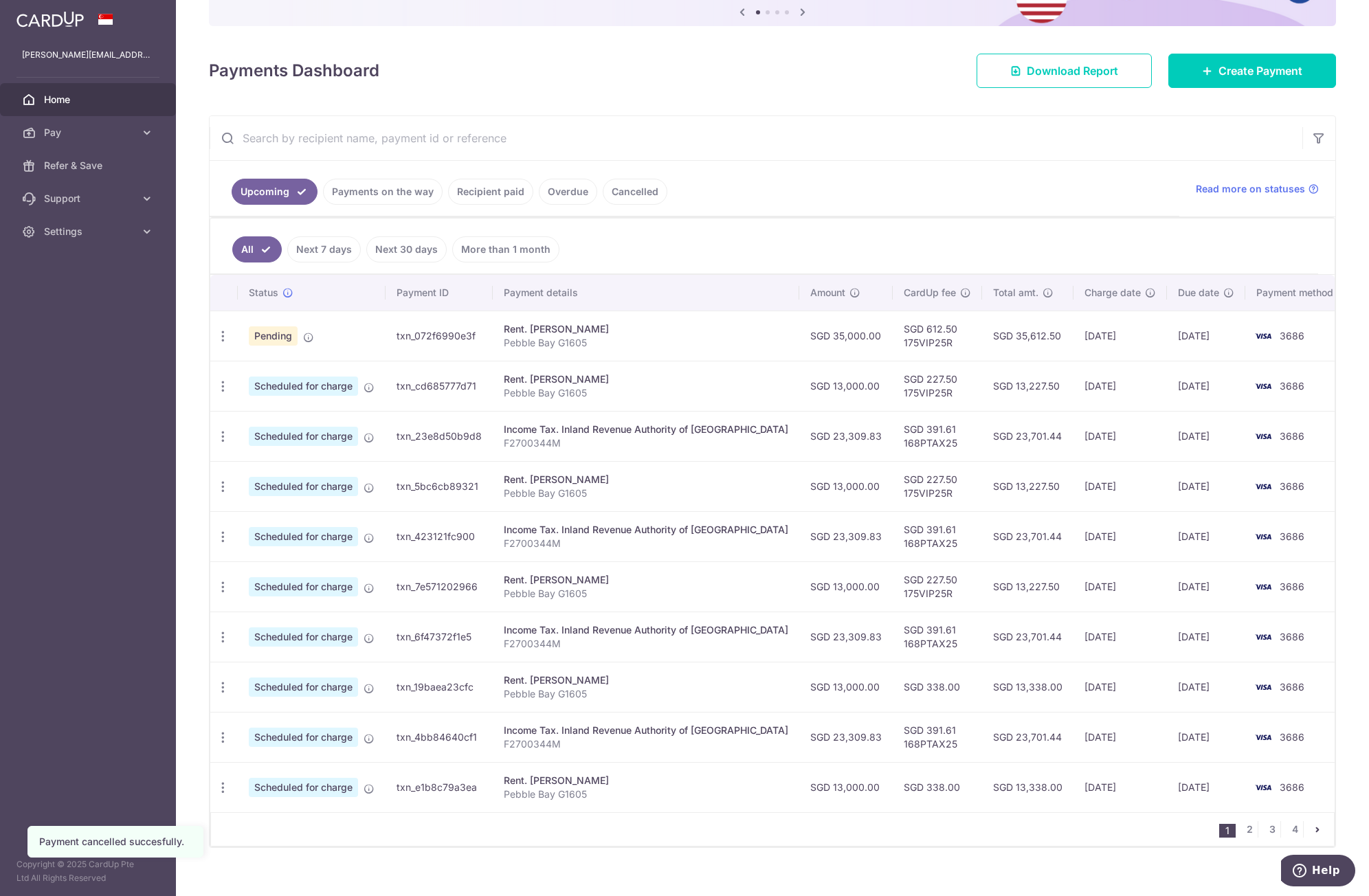
scroll to position [167, 0]
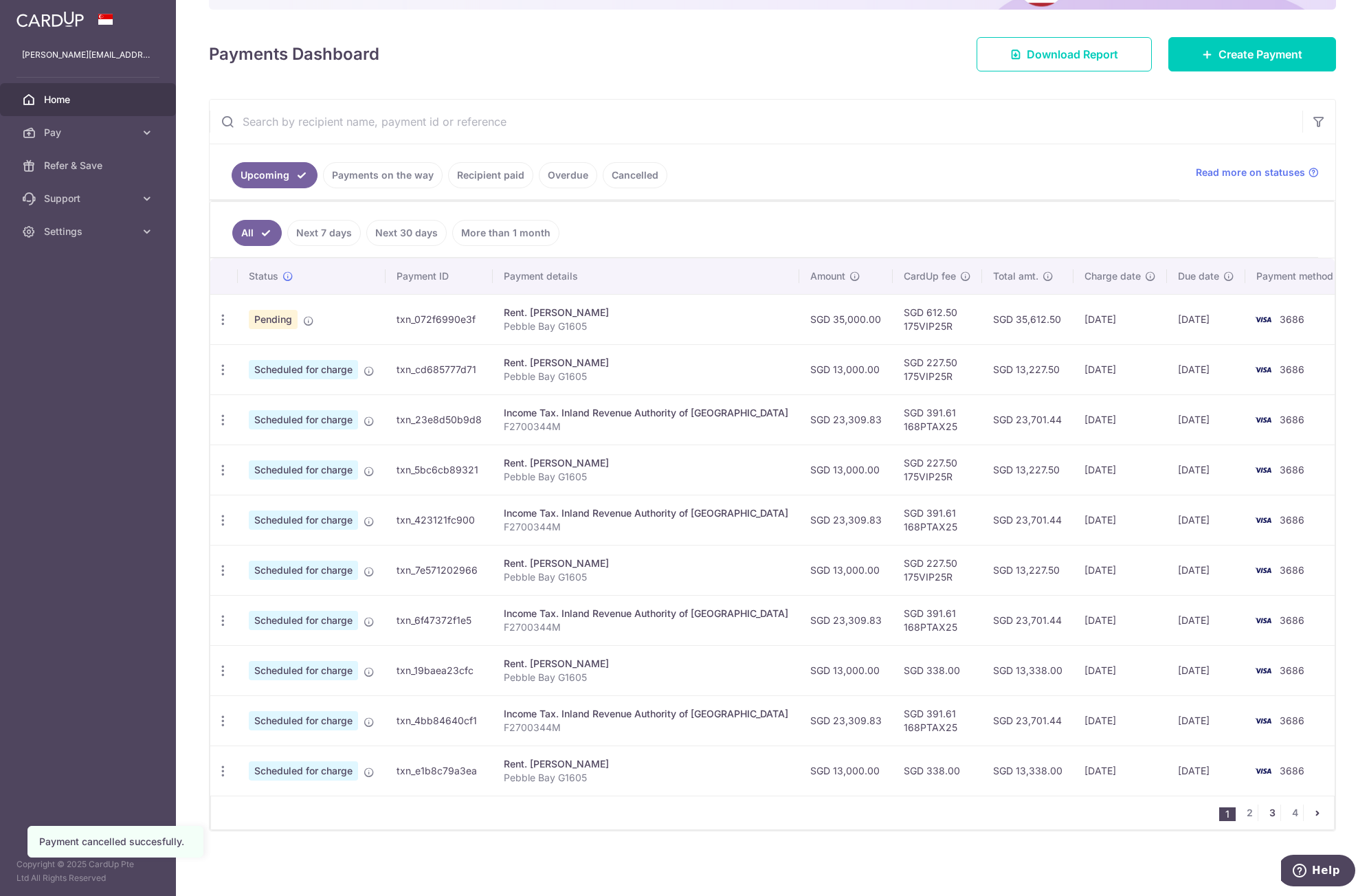
click at [1265, 812] on link "3" at bounding box center [1273, 813] width 17 height 17
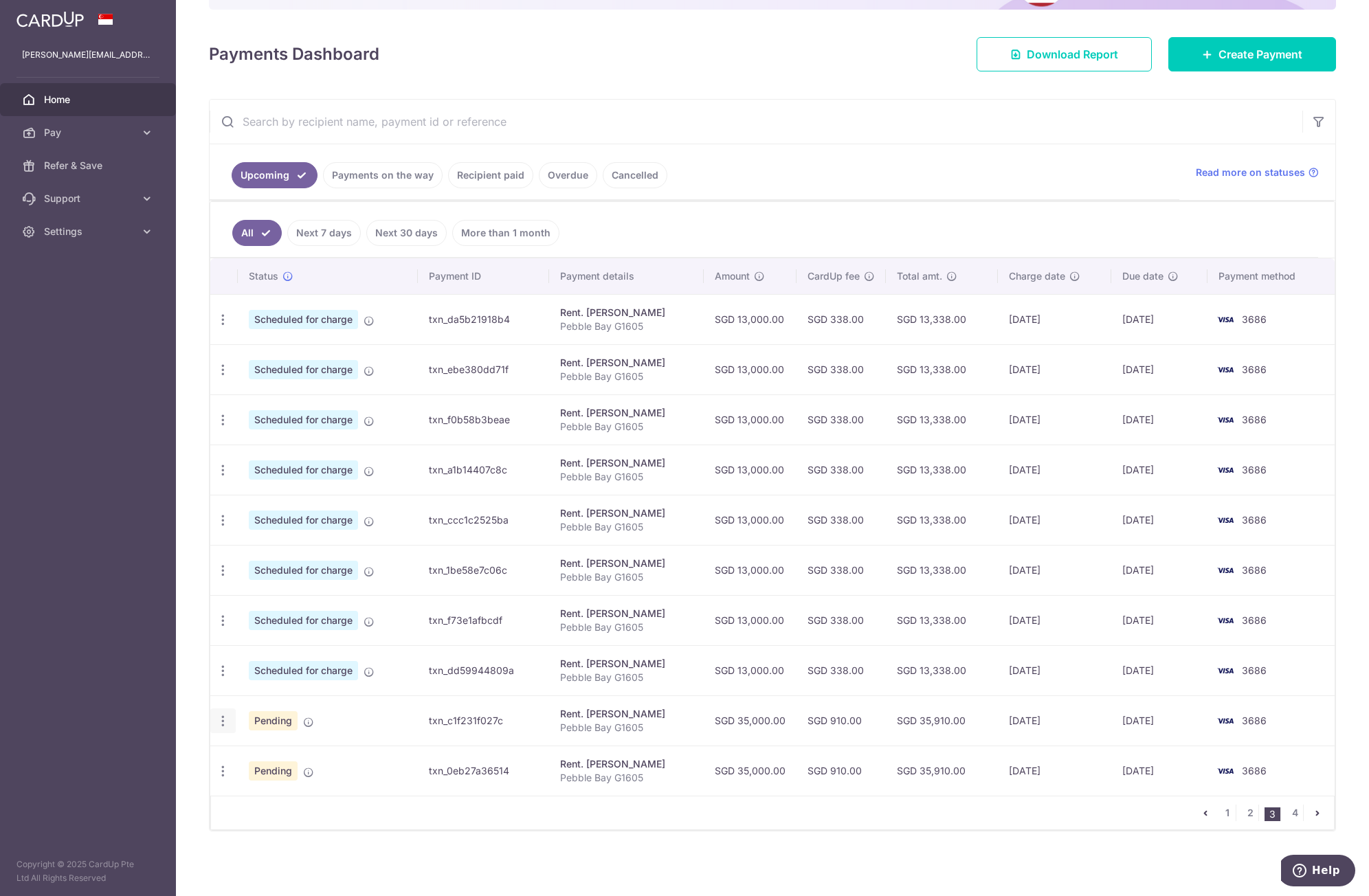
click at [219, 729] on div "Update payment Cancel payment Upload doc" at bounding box center [223, 721] width 26 height 26
click at [225, 730] on div "Update payment Cancel payment Upload doc" at bounding box center [223, 721] width 26 height 26
click at [224, 727] on icon "button" at bounding box center [223, 721] width 15 height 15
click at [236, 788] on icon at bounding box center [231, 793] width 17 height 17
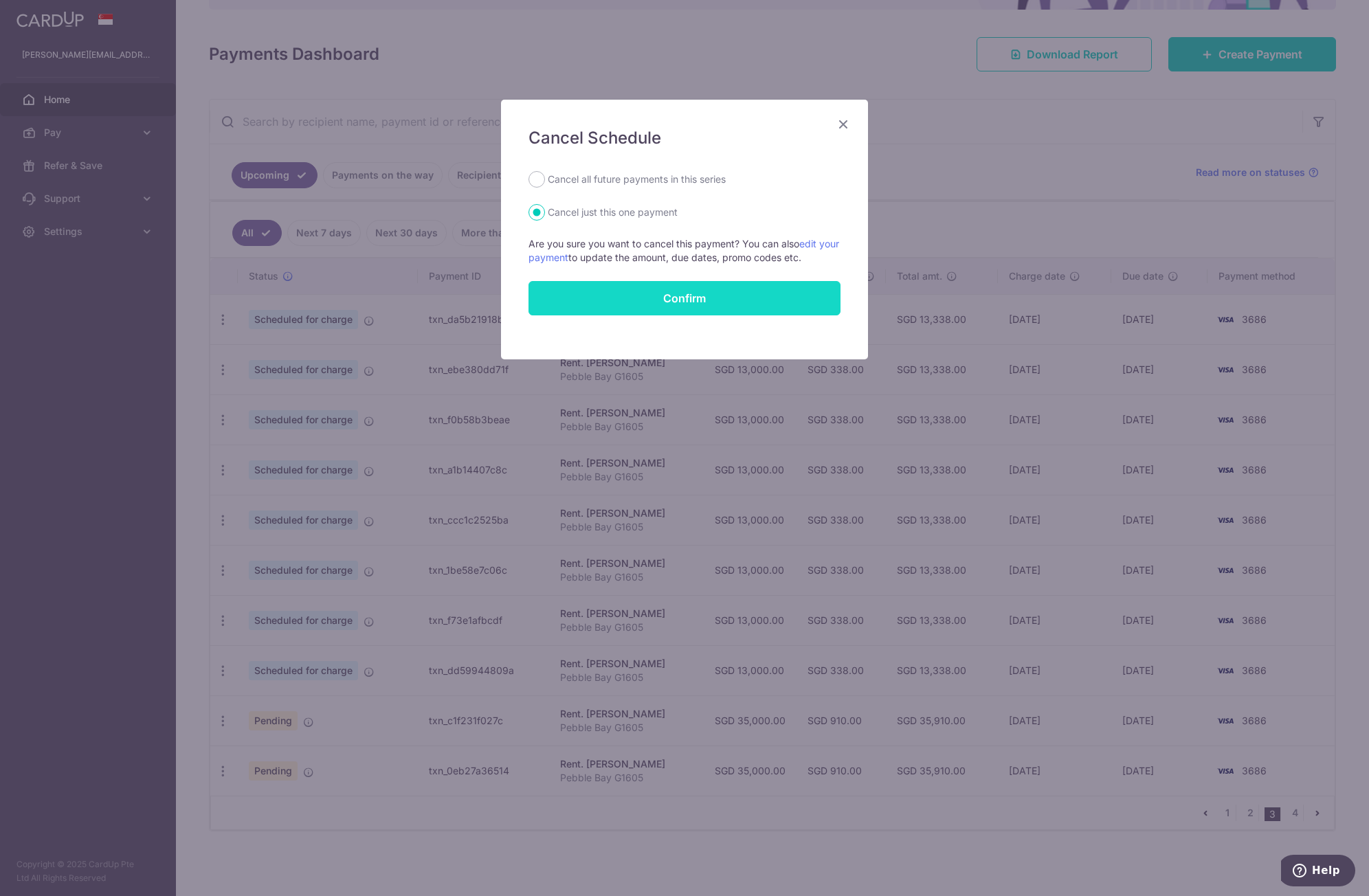
click at [682, 299] on button "Confirm" at bounding box center [684, 298] width 312 height 35
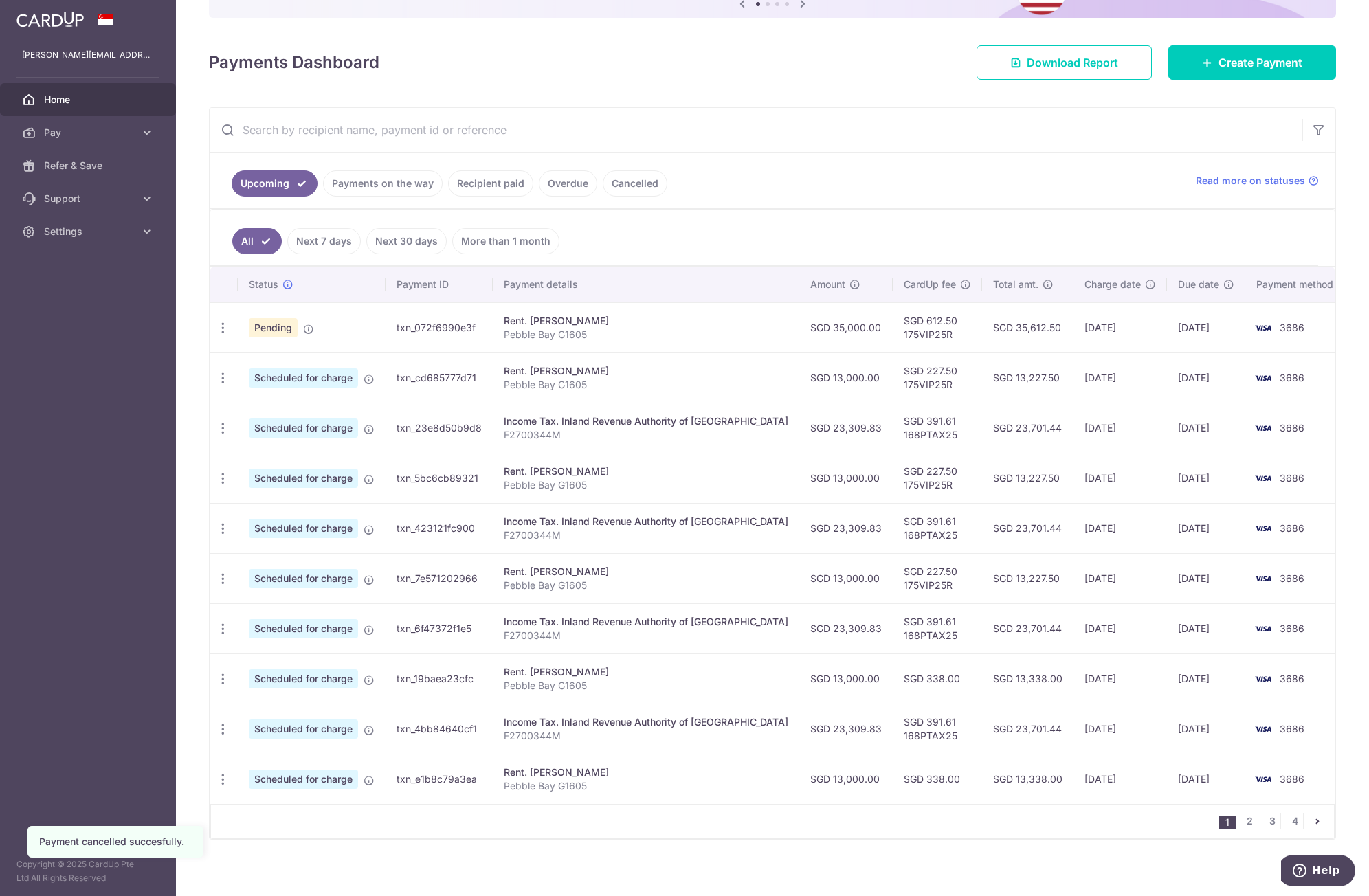
scroll to position [167, 0]
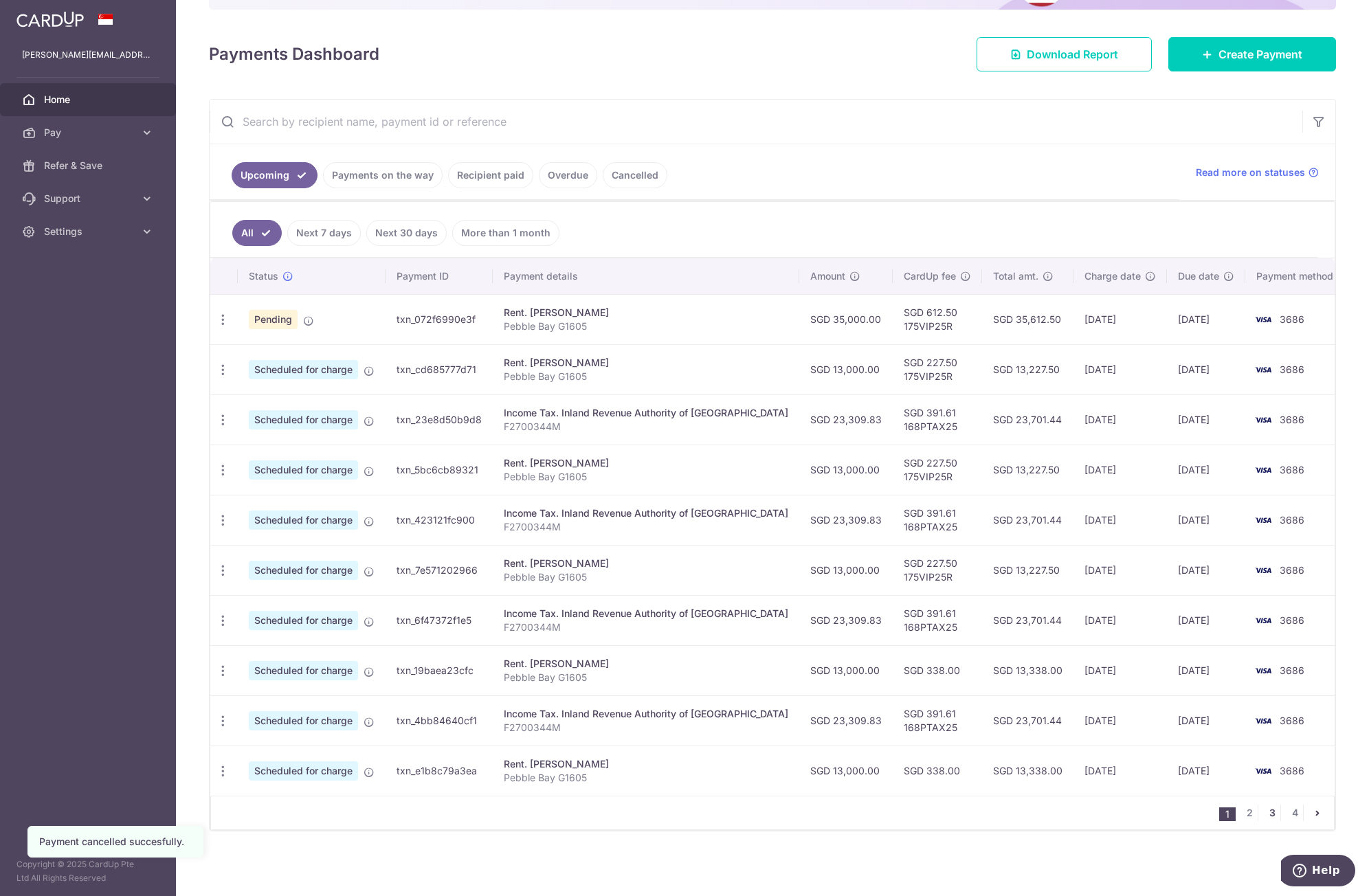
click at [1264, 816] on link "3" at bounding box center [1273, 813] width 17 height 17
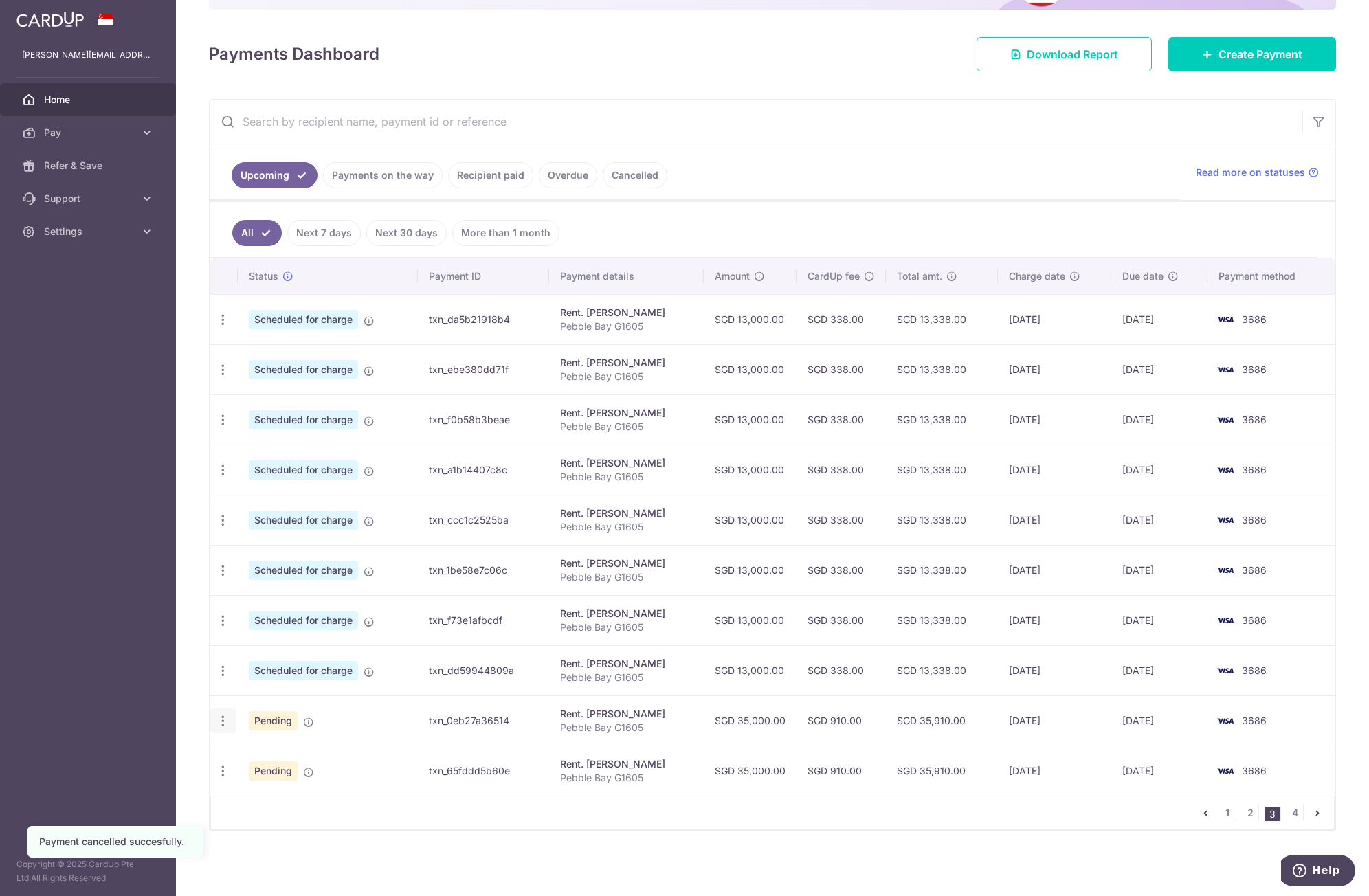
click at [228, 722] on icon "button" at bounding box center [223, 721] width 15 height 15
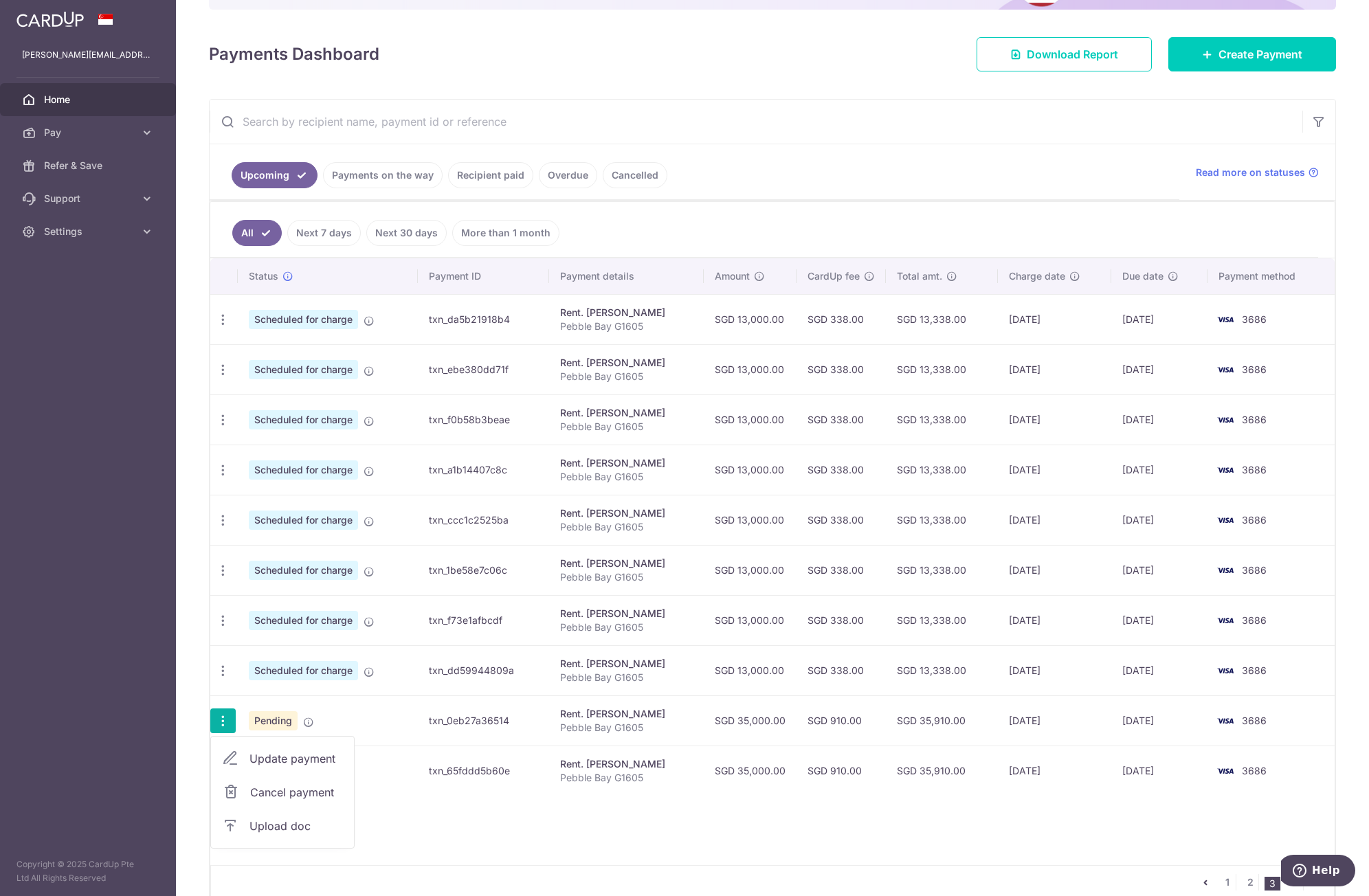
click at [248, 791] on link "Cancel payment" at bounding box center [283, 793] width 143 height 35
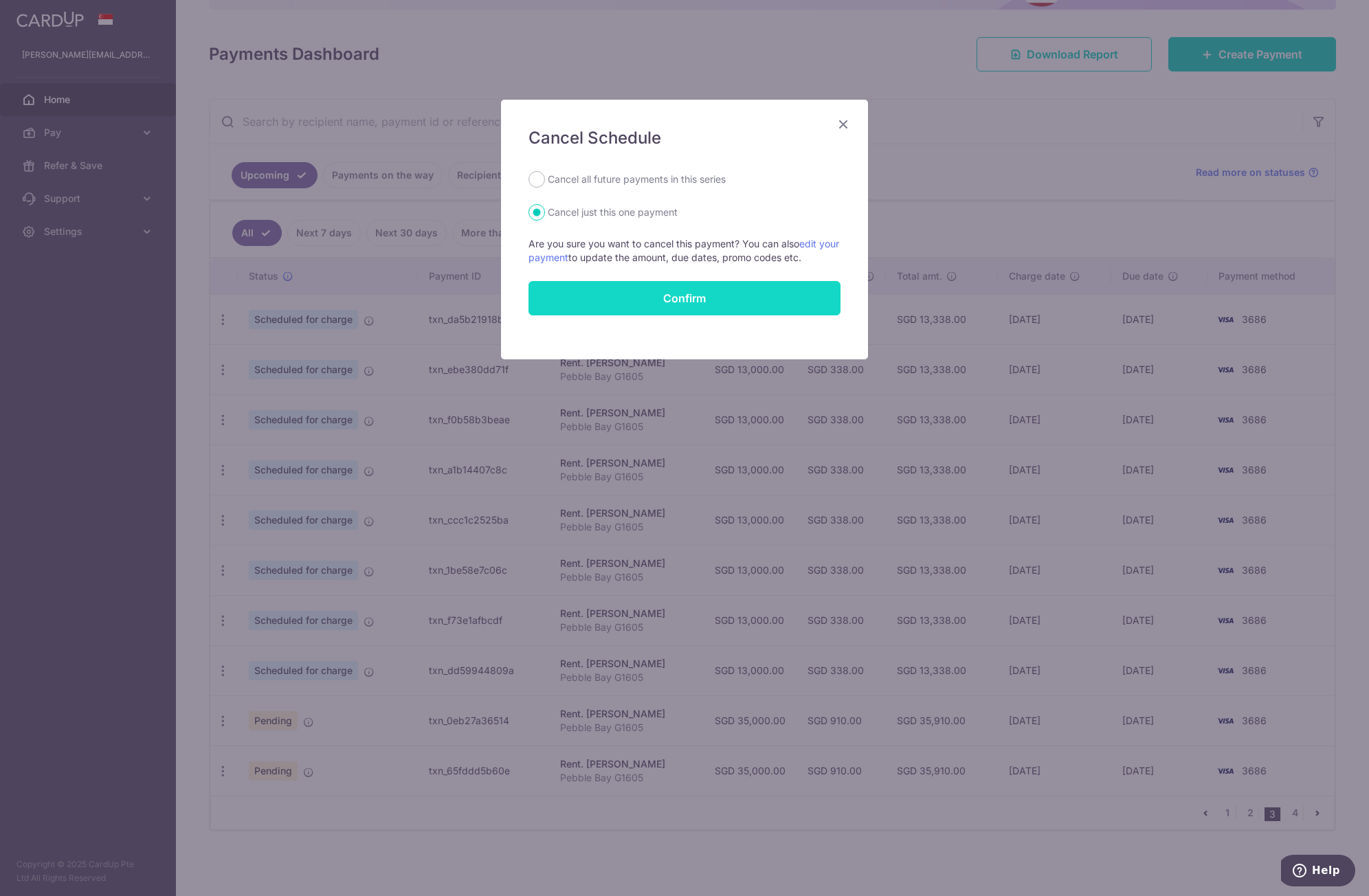
click at [653, 301] on button "Confirm" at bounding box center [684, 298] width 312 height 35
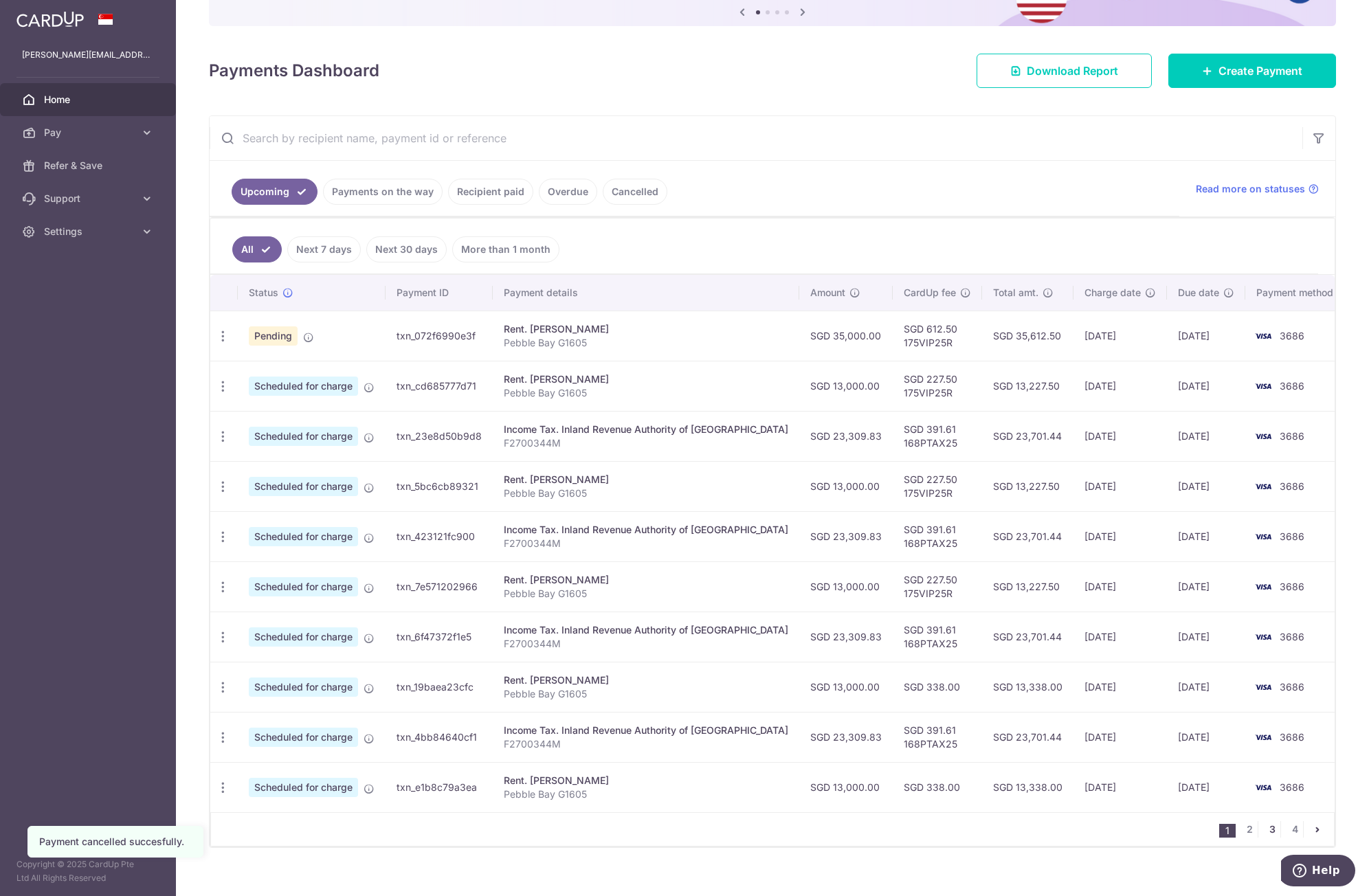
click at [1266, 831] on link "3" at bounding box center [1273, 829] width 17 height 17
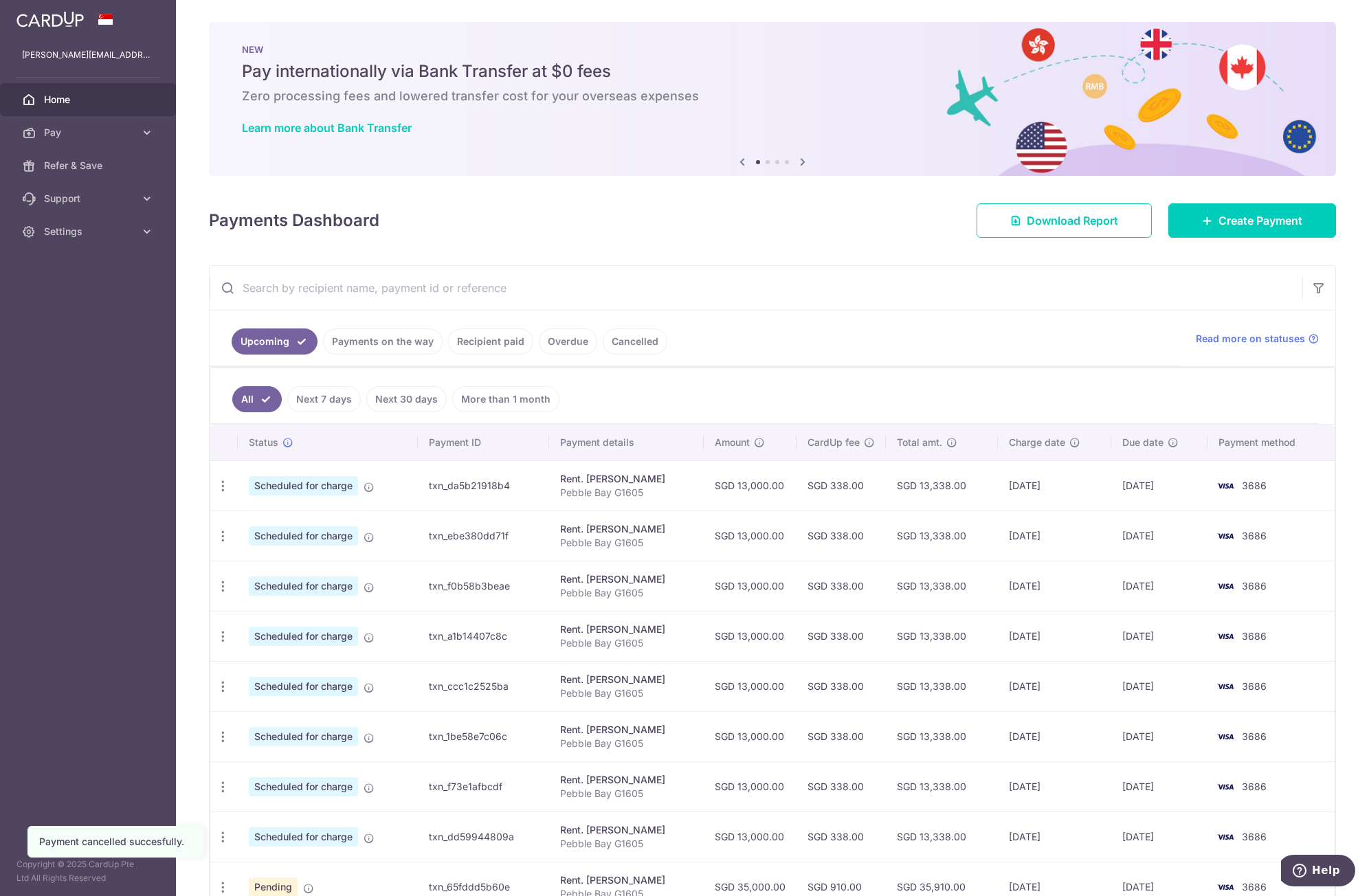
scroll to position [167, 0]
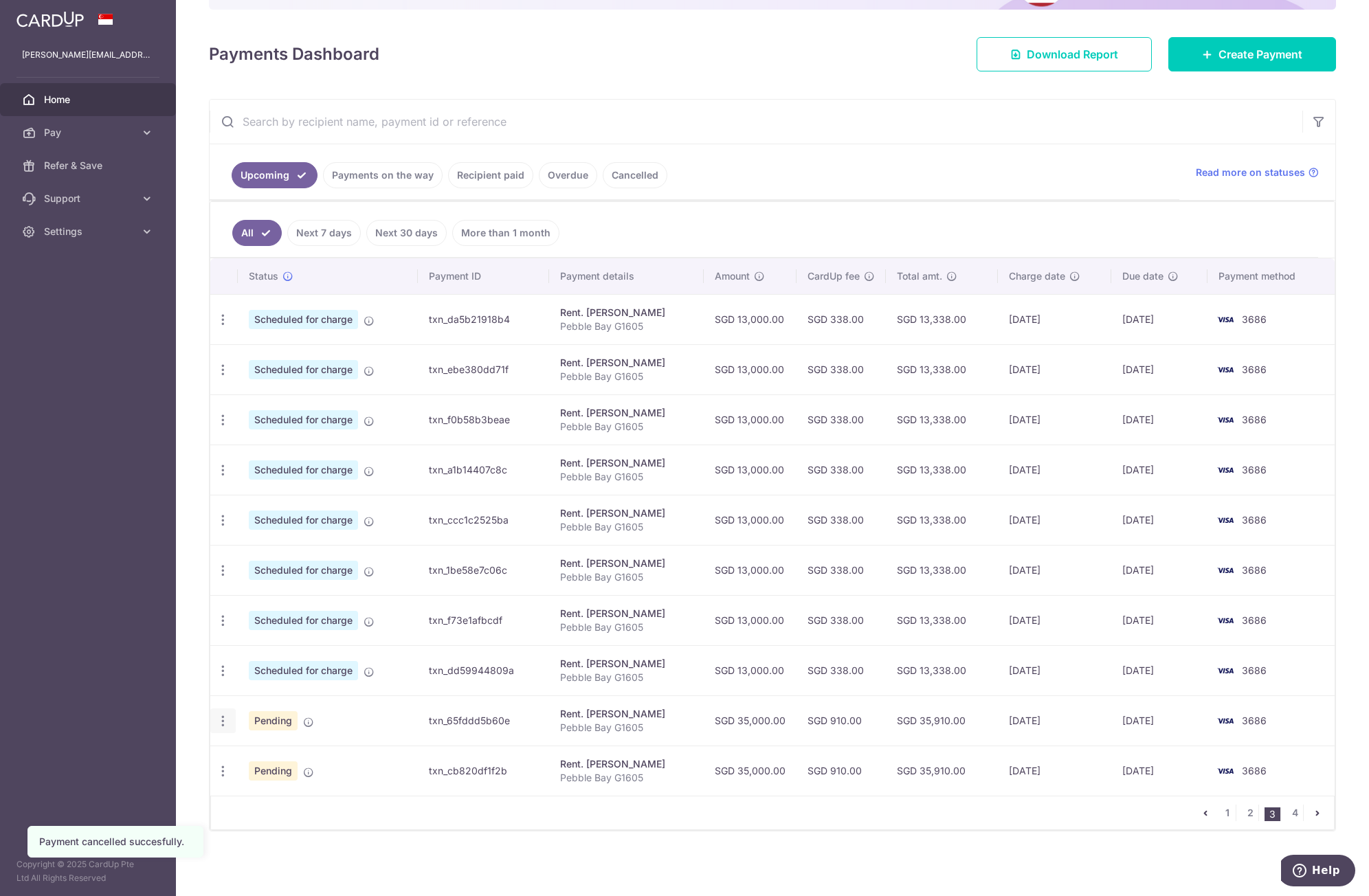
click at [226, 720] on icon "button" at bounding box center [223, 721] width 15 height 15
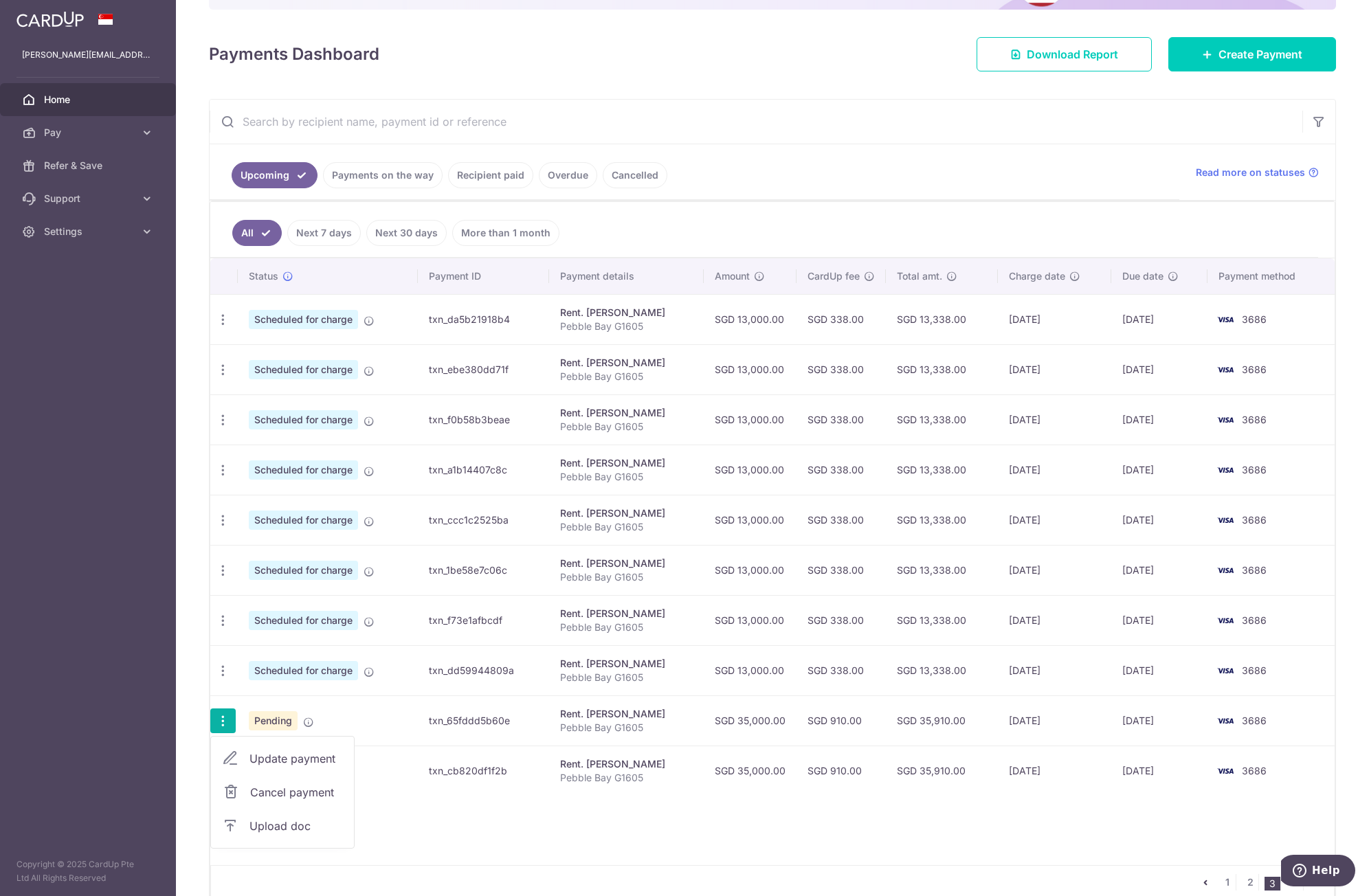
click at [248, 793] on link "Cancel payment" at bounding box center [283, 793] width 143 height 35
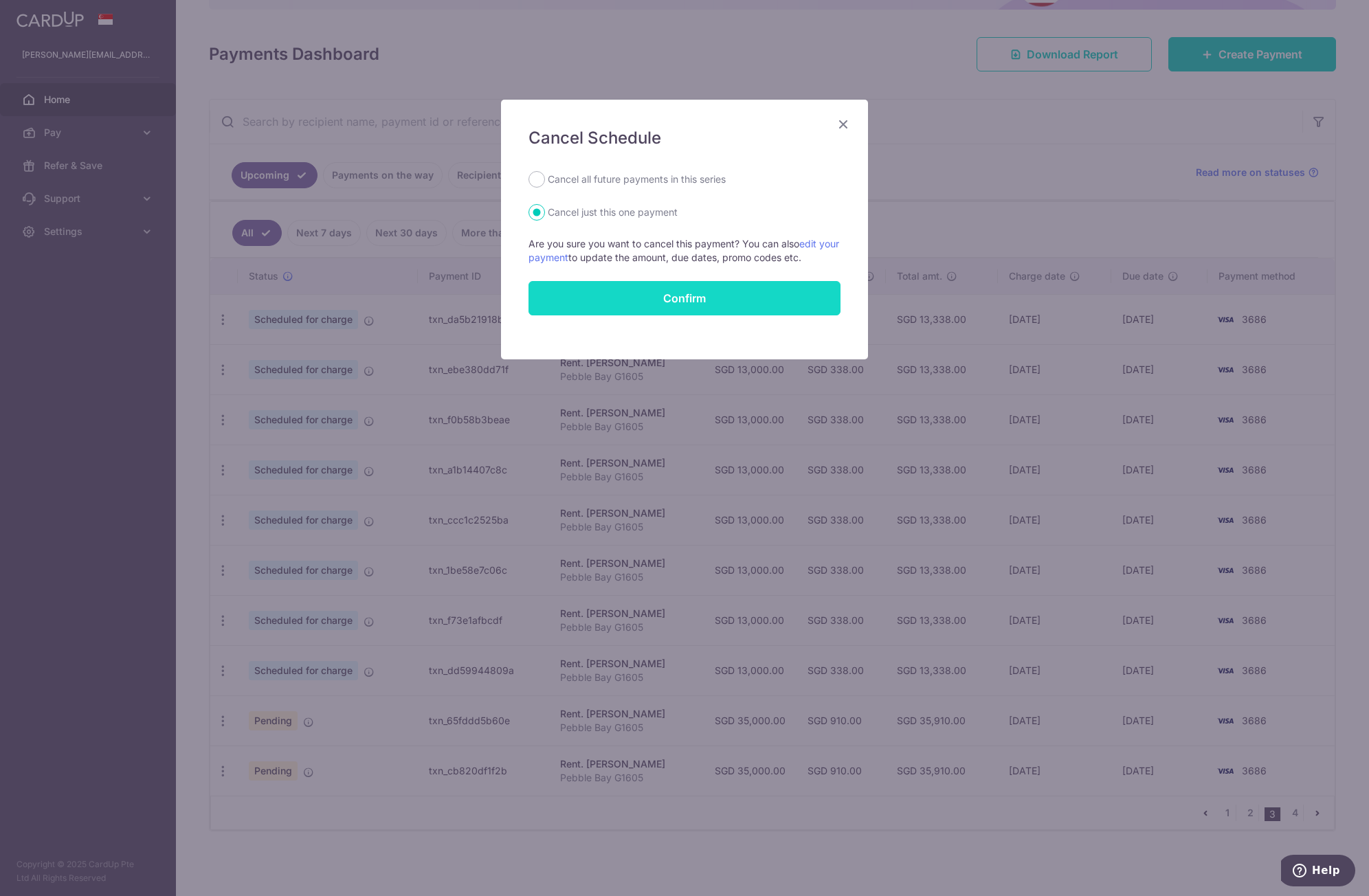
click at [674, 305] on button "Confirm" at bounding box center [684, 298] width 312 height 35
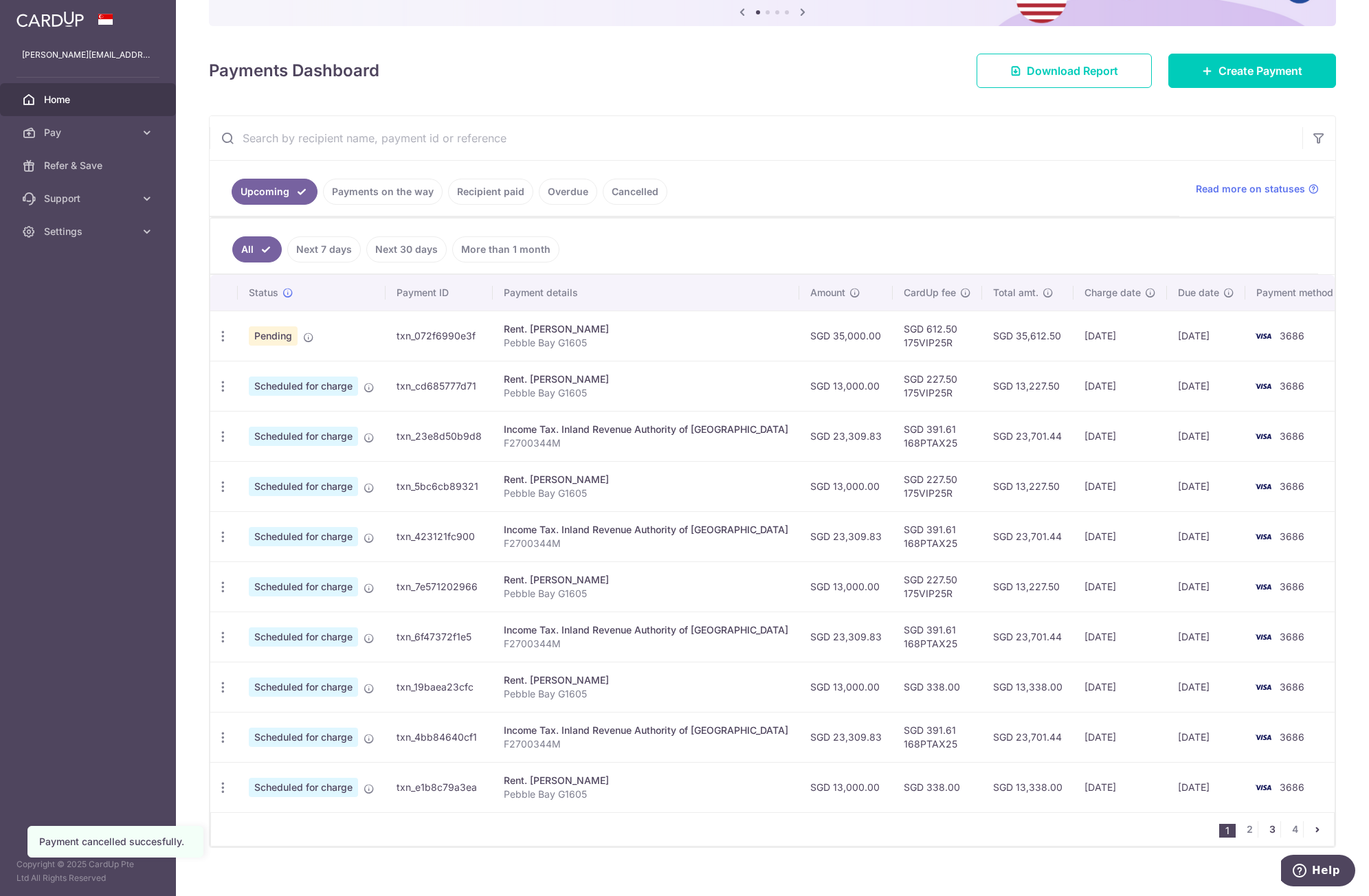
click at [1265, 830] on link "3" at bounding box center [1273, 829] width 17 height 17
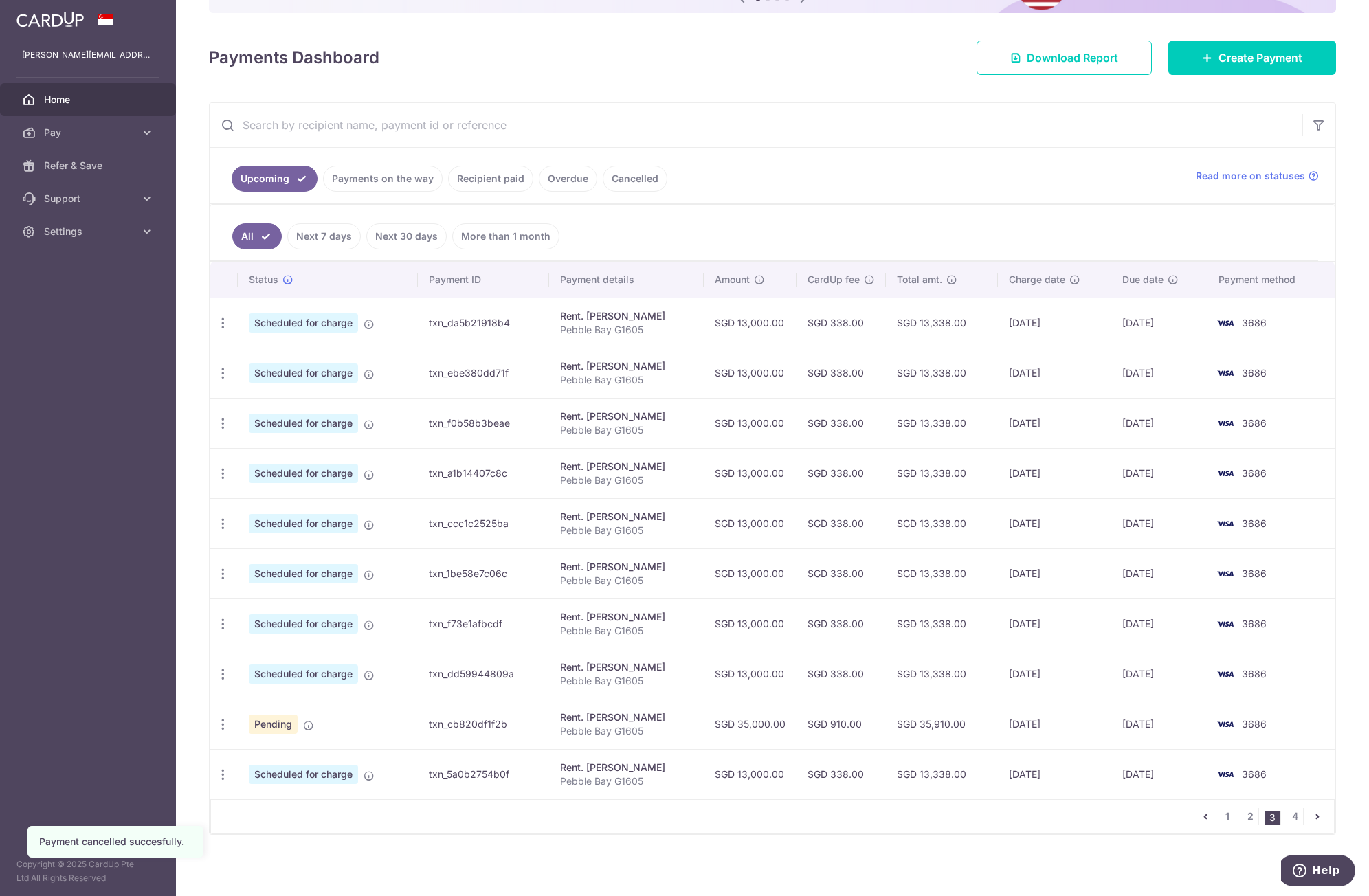
scroll to position [167, 0]
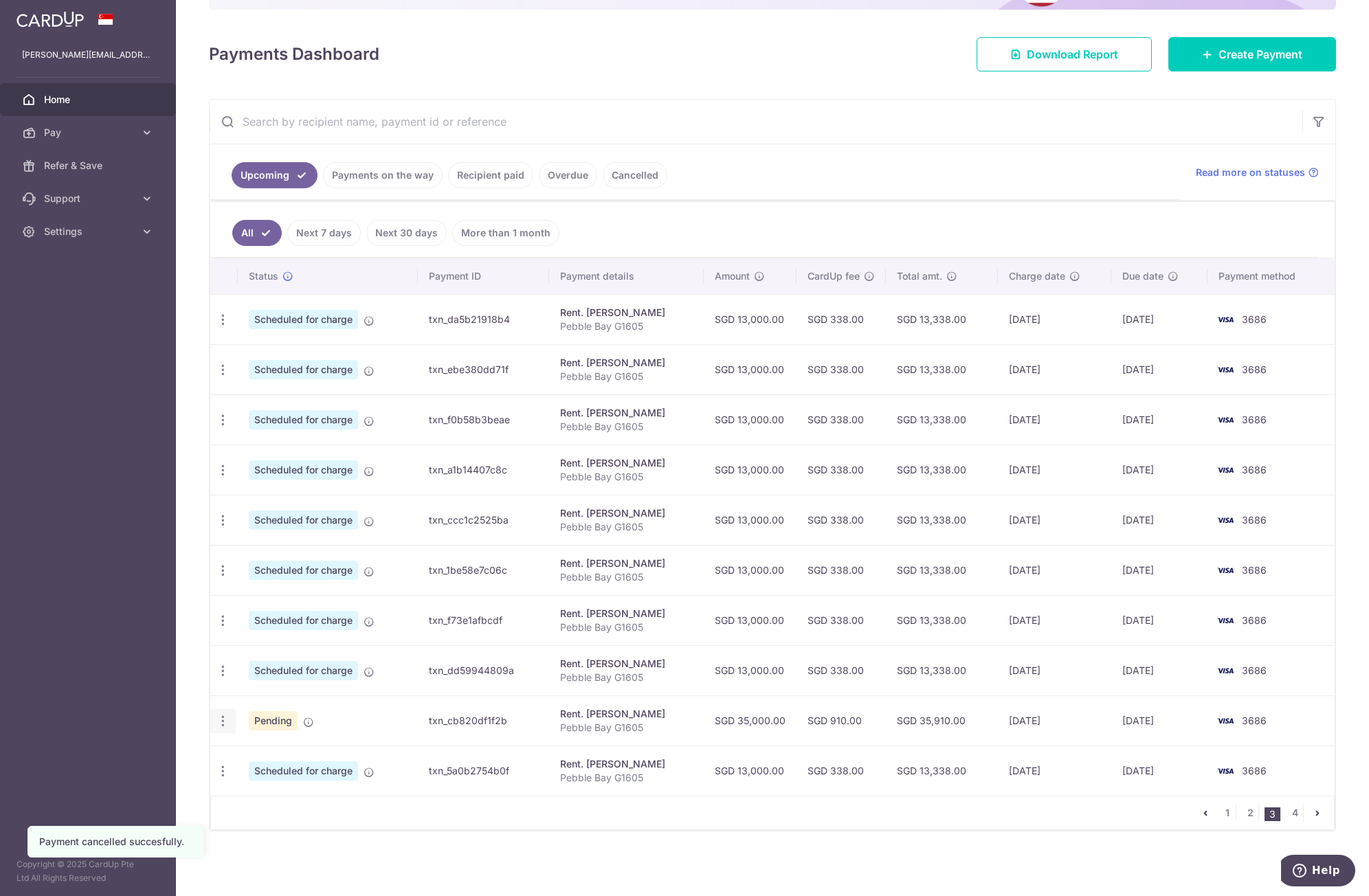
click at [224, 723] on icon "button" at bounding box center [223, 721] width 15 height 15
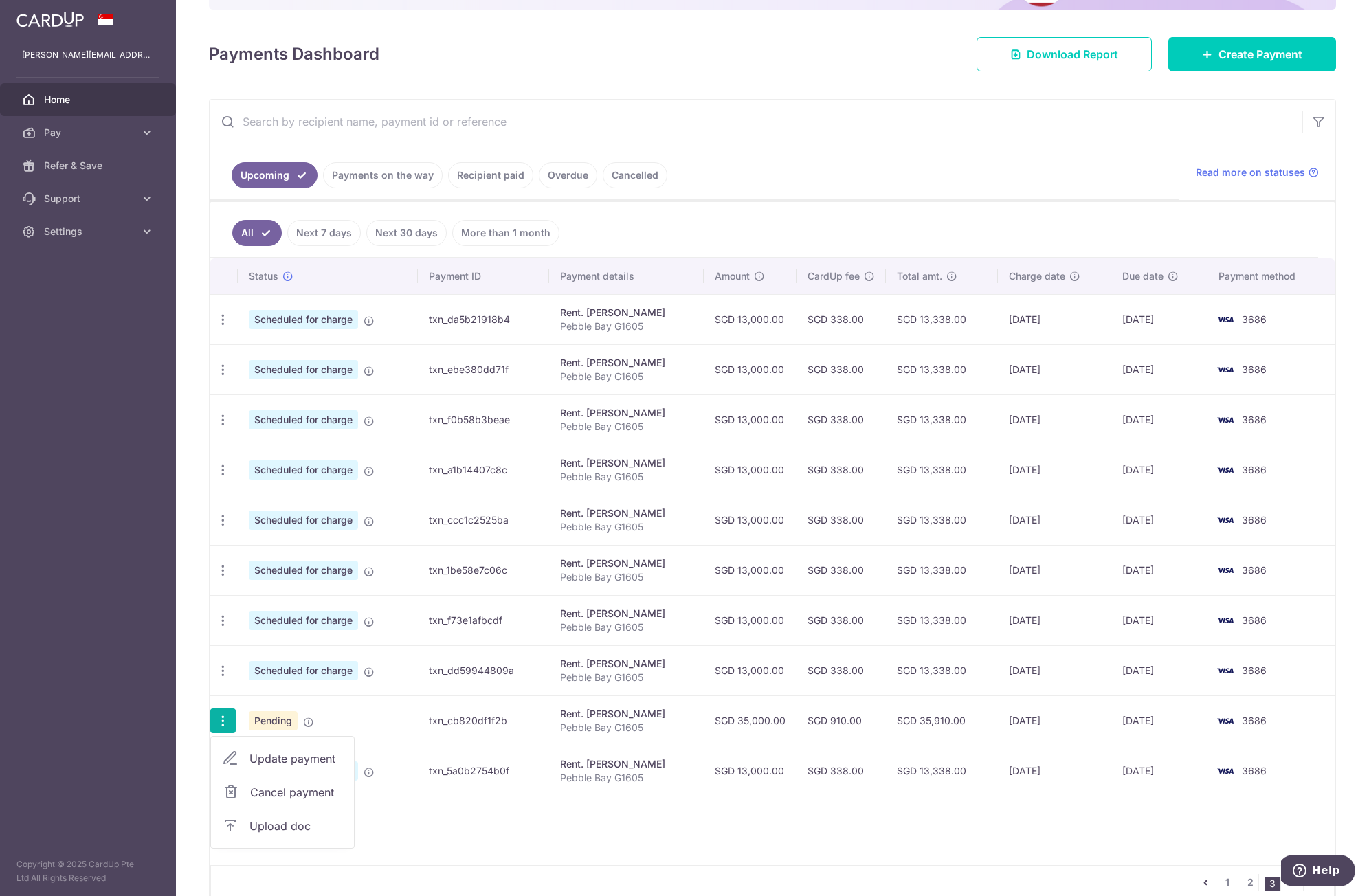
click at [235, 791] on icon at bounding box center [231, 793] width 17 height 17
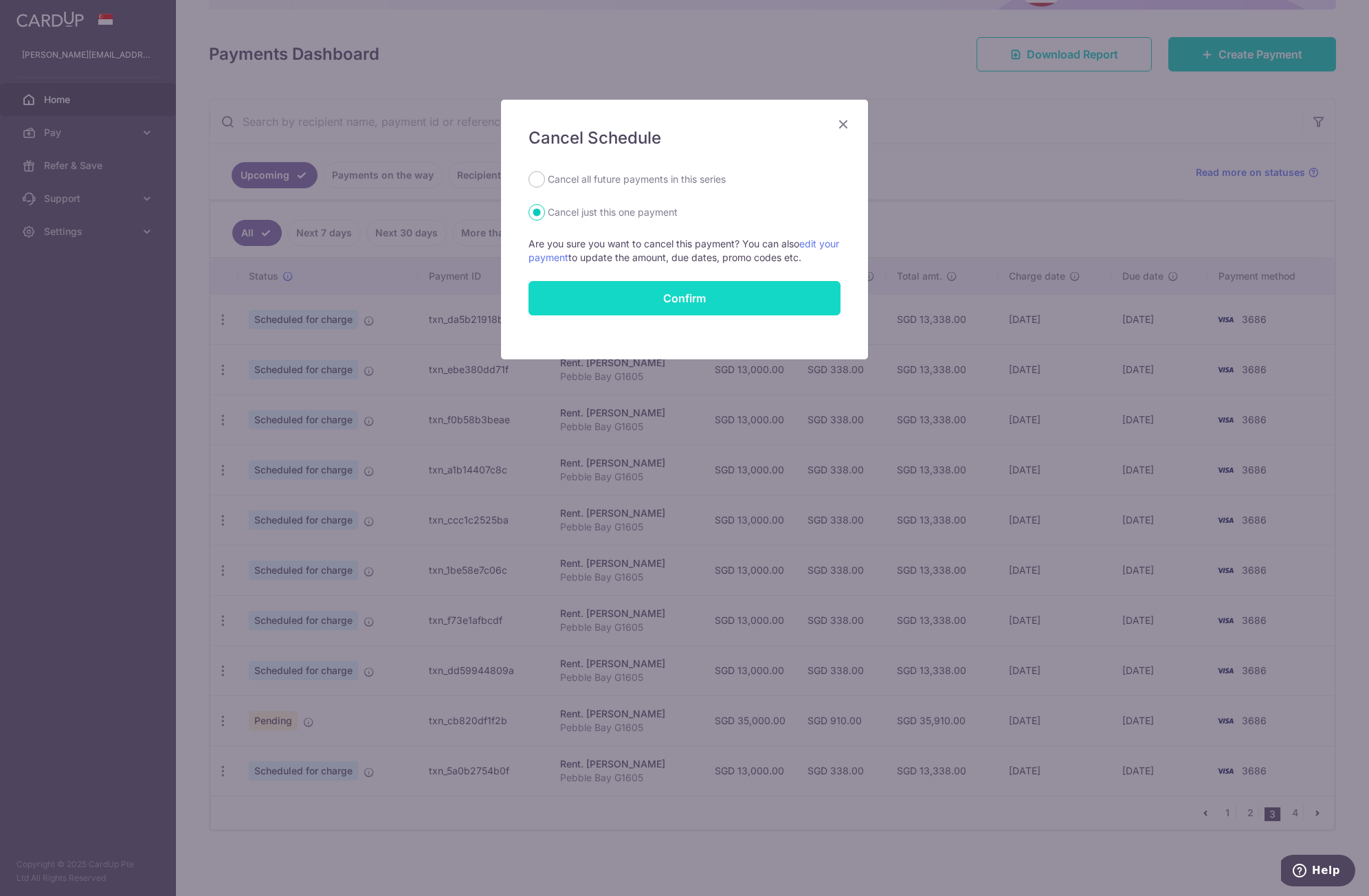
click at [744, 298] on button "Confirm" at bounding box center [684, 298] width 312 height 35
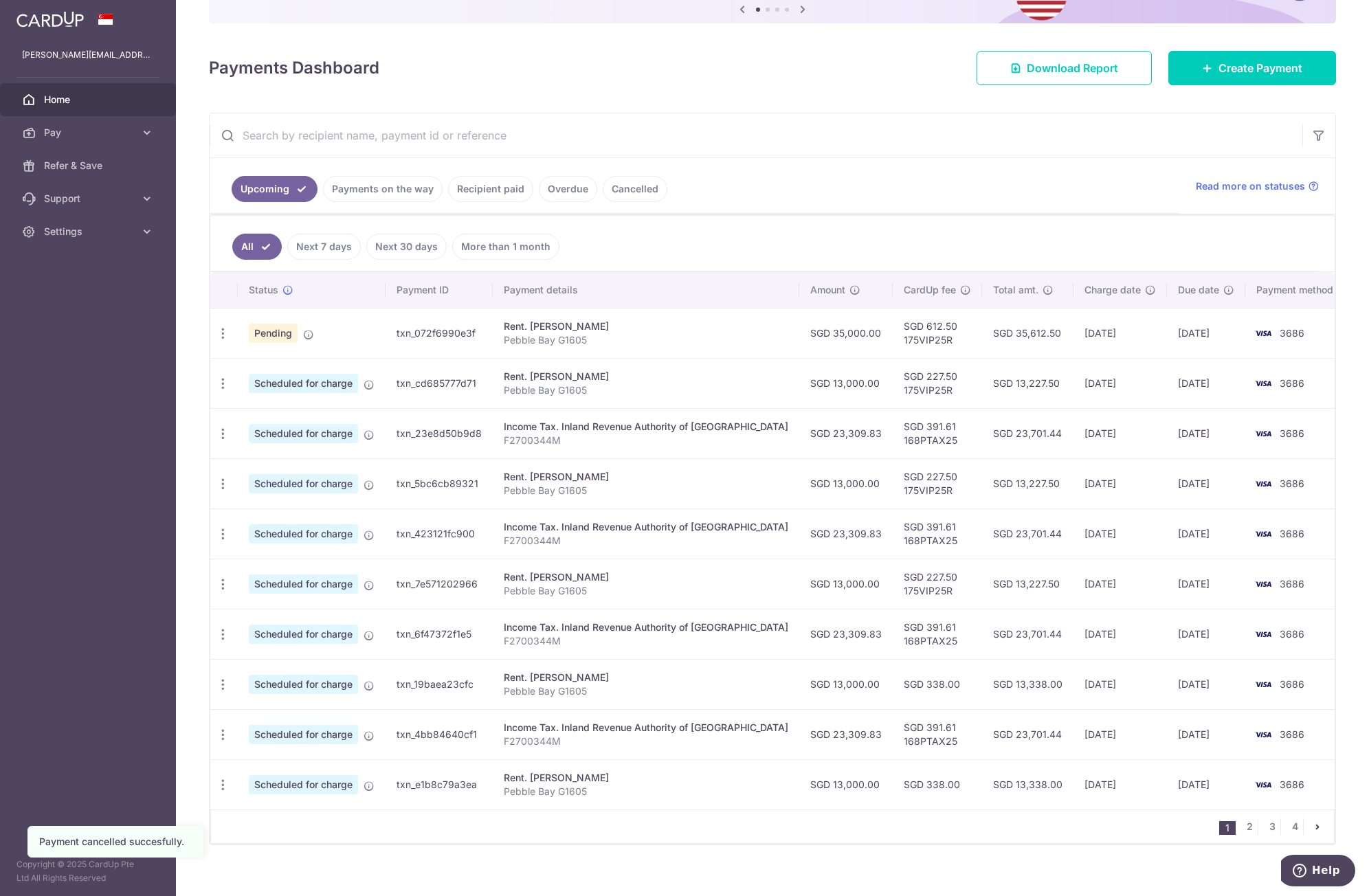
scroll to position [167, 0]
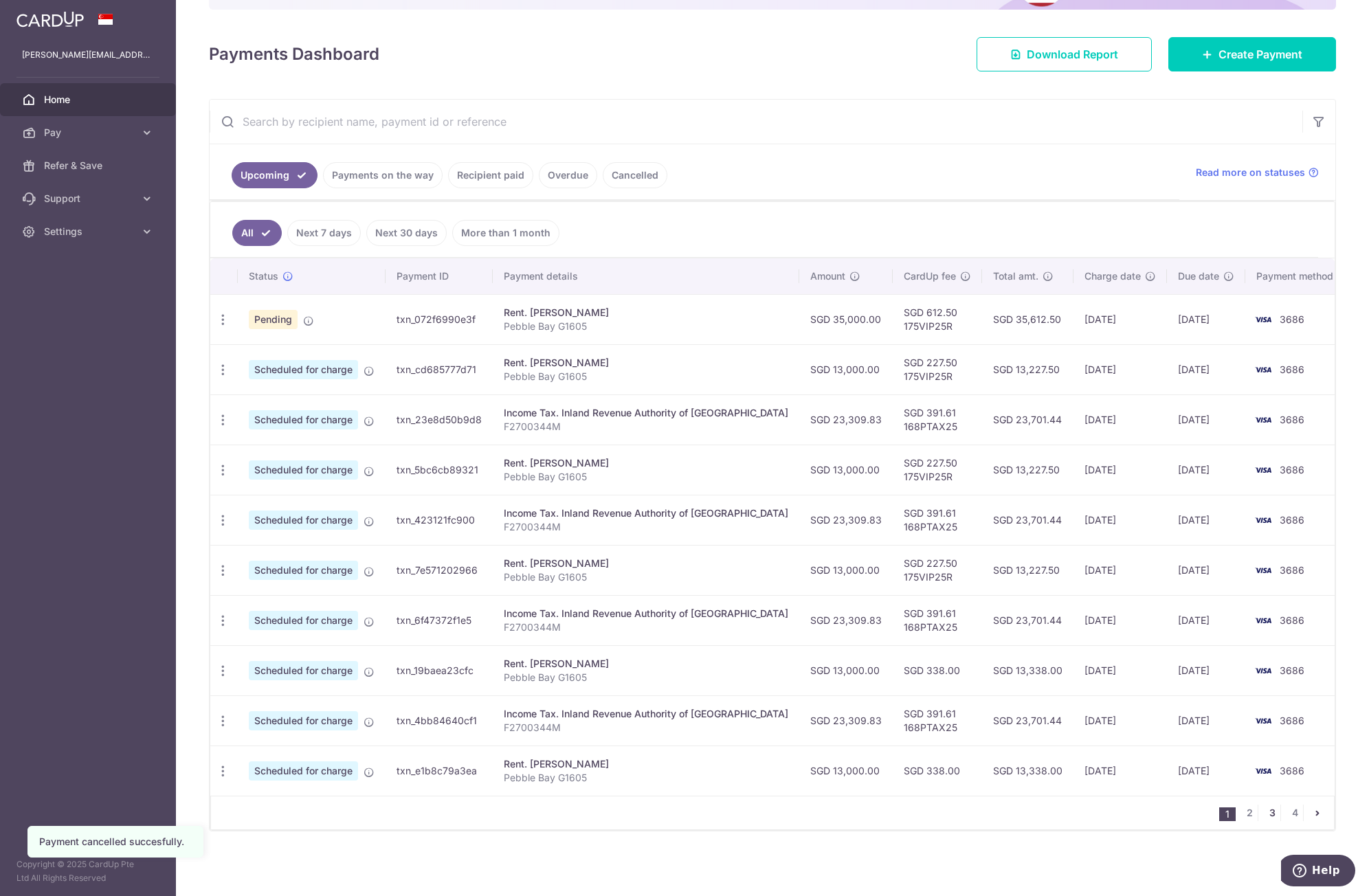
click at [1264, 813] on link "3" at bounding box center [1273, 813] width 17 height 17
click at [1263, 813] on div "× Pause Schedule Pause all future payments in this series Pause just this one p…" at bounding box center [772, 448] width 1193 height 896
click at [1264, 812] on div "× Pause Schedule Pause all future payments in this series Pause just this one p…" at bounding box center [772, 448] width 1193 height 896
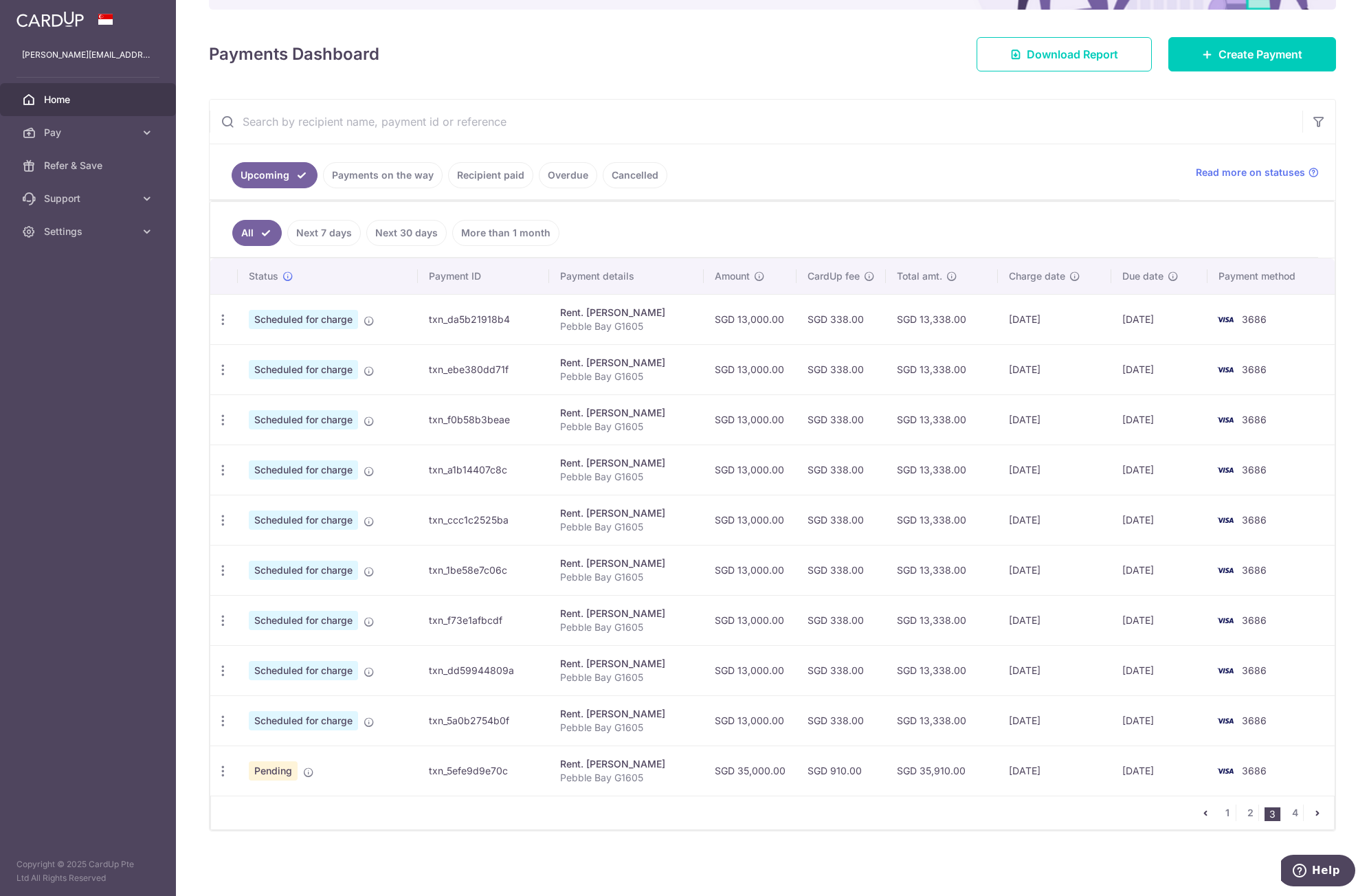
click at [1027, 560] on td "[DATE]" at bounding box center [1055, 570] width 114 height 50
click at [359, 813] on div "1 2 3 4" at bounding box center [773, 813] width 1125 height 35
click at [224, 776] on icon "button" at bounding box center [223, 771] width 15 height 15
click at [235, 840] on icon at bounding box center [231, 843] width 17 height 17
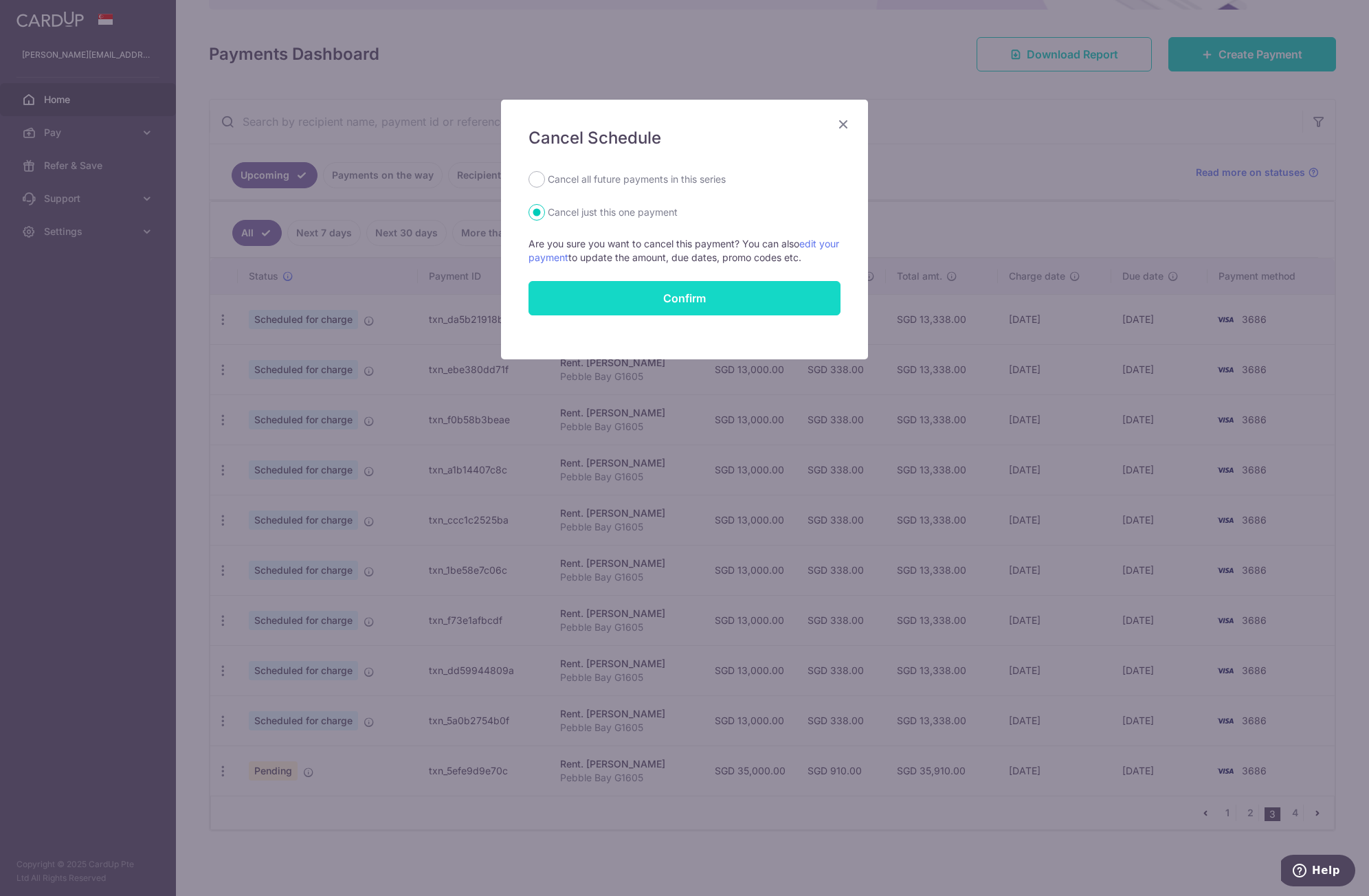
click at [736, 281] on button "Confirm" at bounding box center [684, 298] width 312 height 35
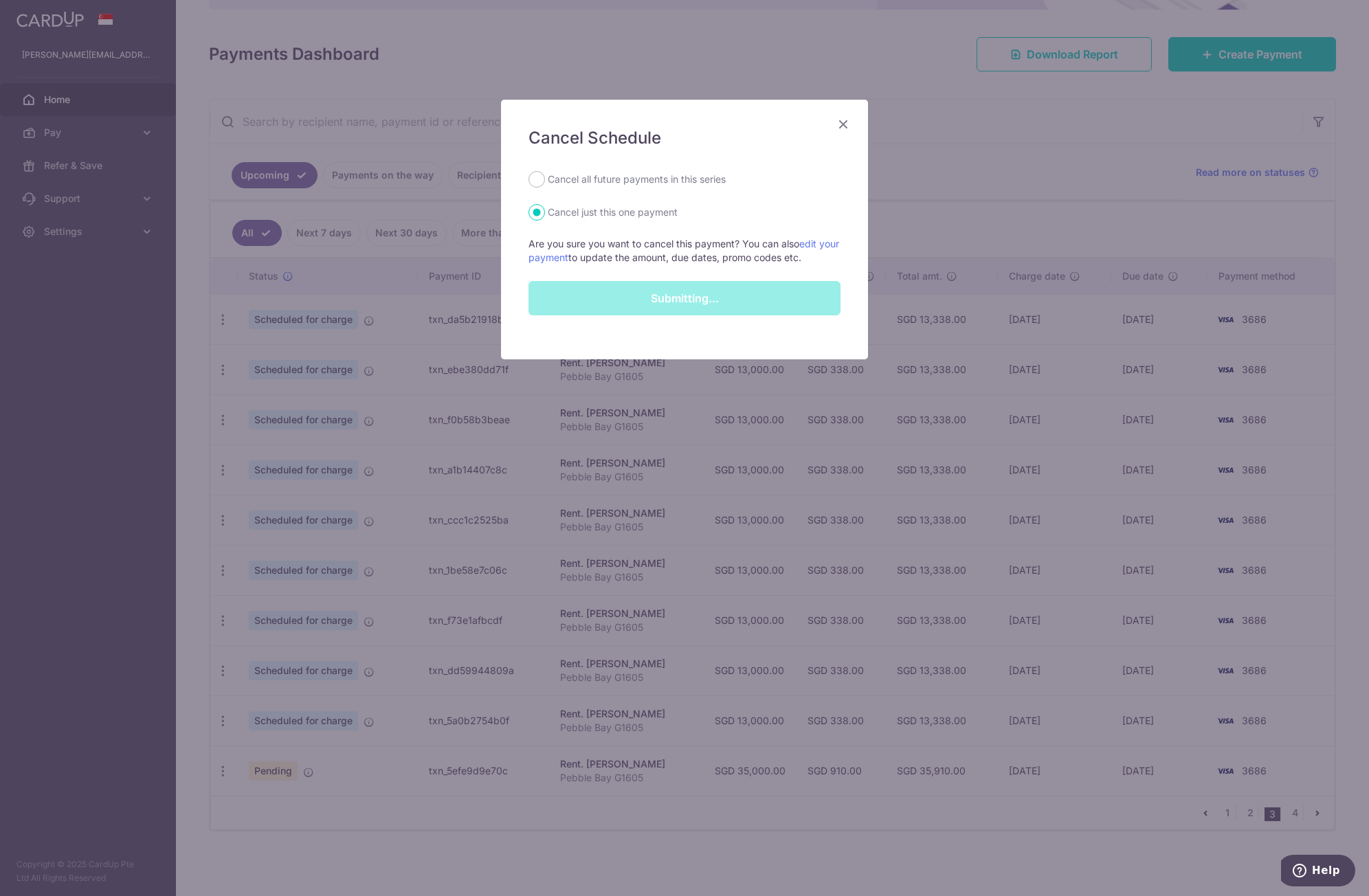
click at [721, 314] on div "Submitting..." at bounding box center [684, 298] width 328 height 35
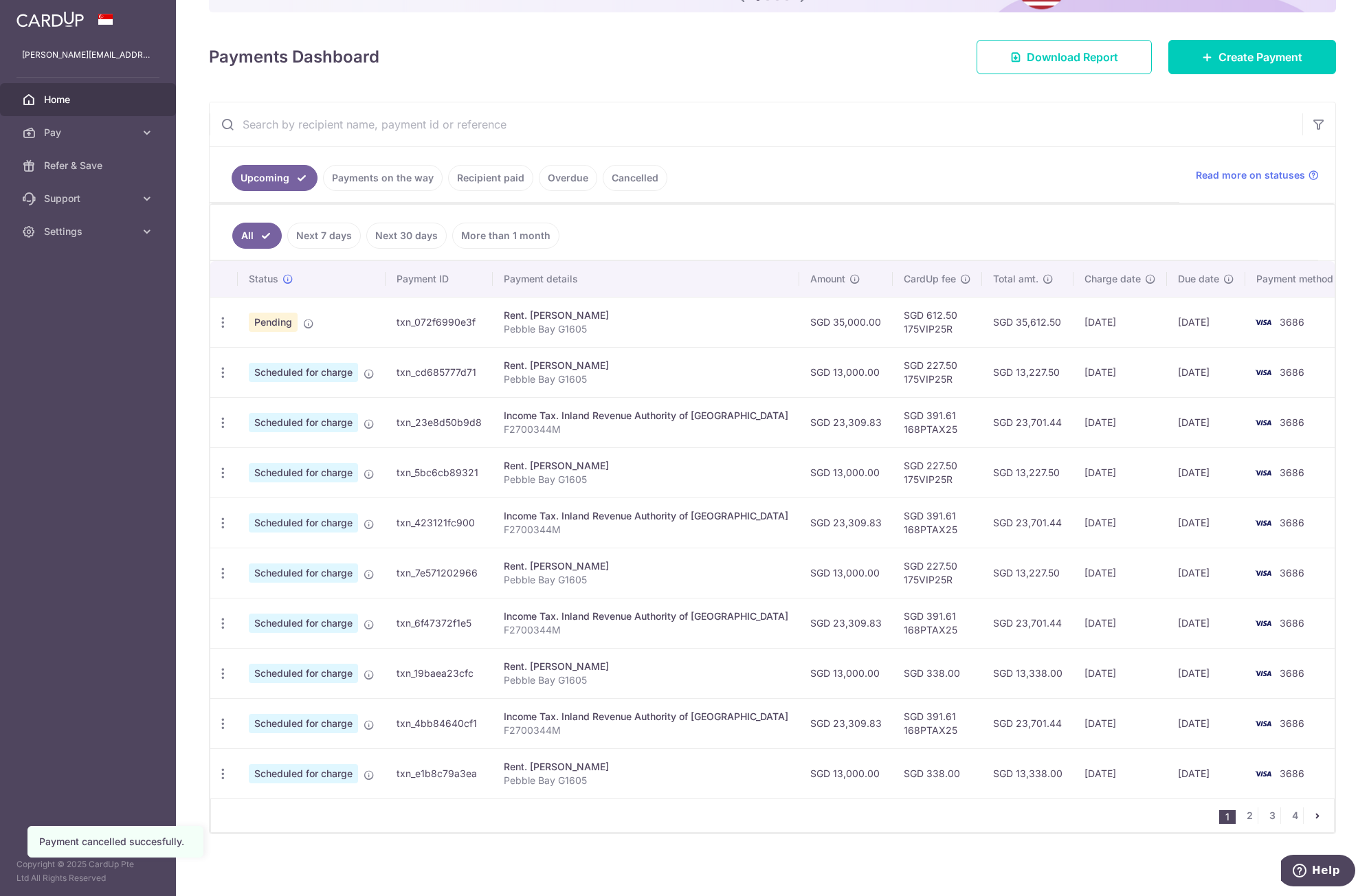
scroll to position [167, 0]
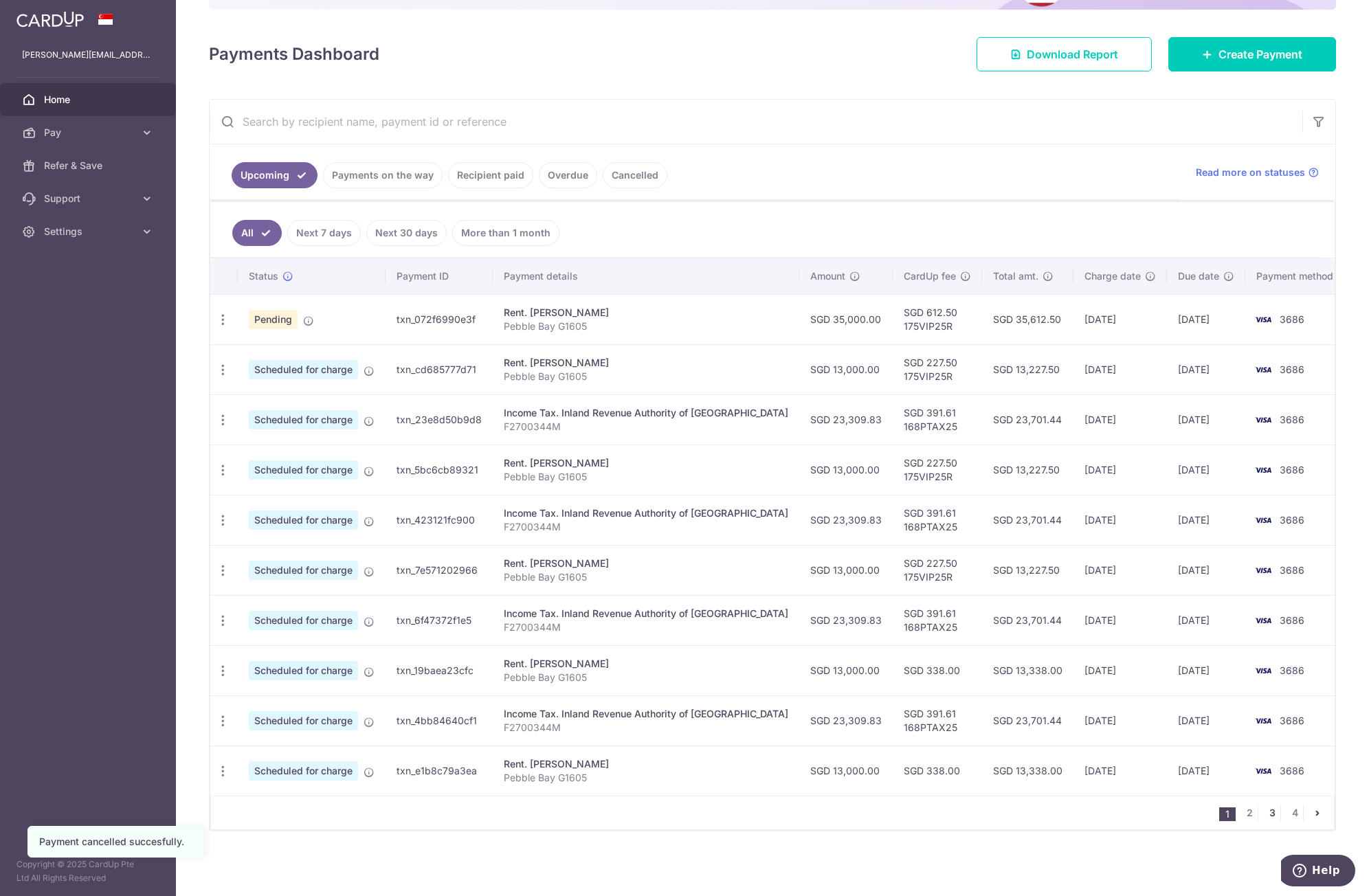
click at [1268, 809] on link "3" at bounding box center [1273, 813] width 17 height 17
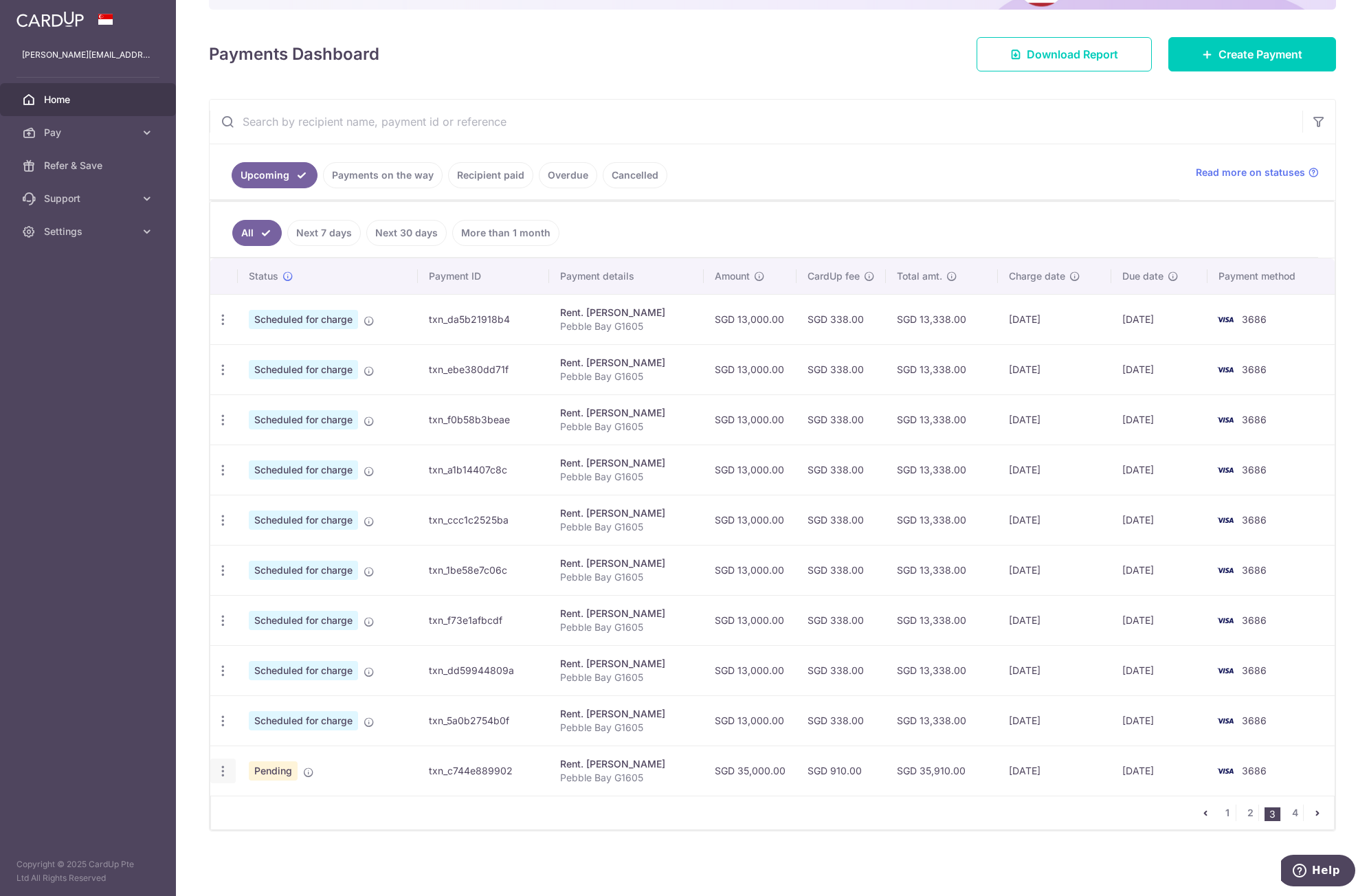
click at [222, 769] on icon "button" at bounding box center [223, 771] width 15 height 15
click at [249, 848] on link "Cancel payment" at bounding box center [283, 843] width 143 height 35
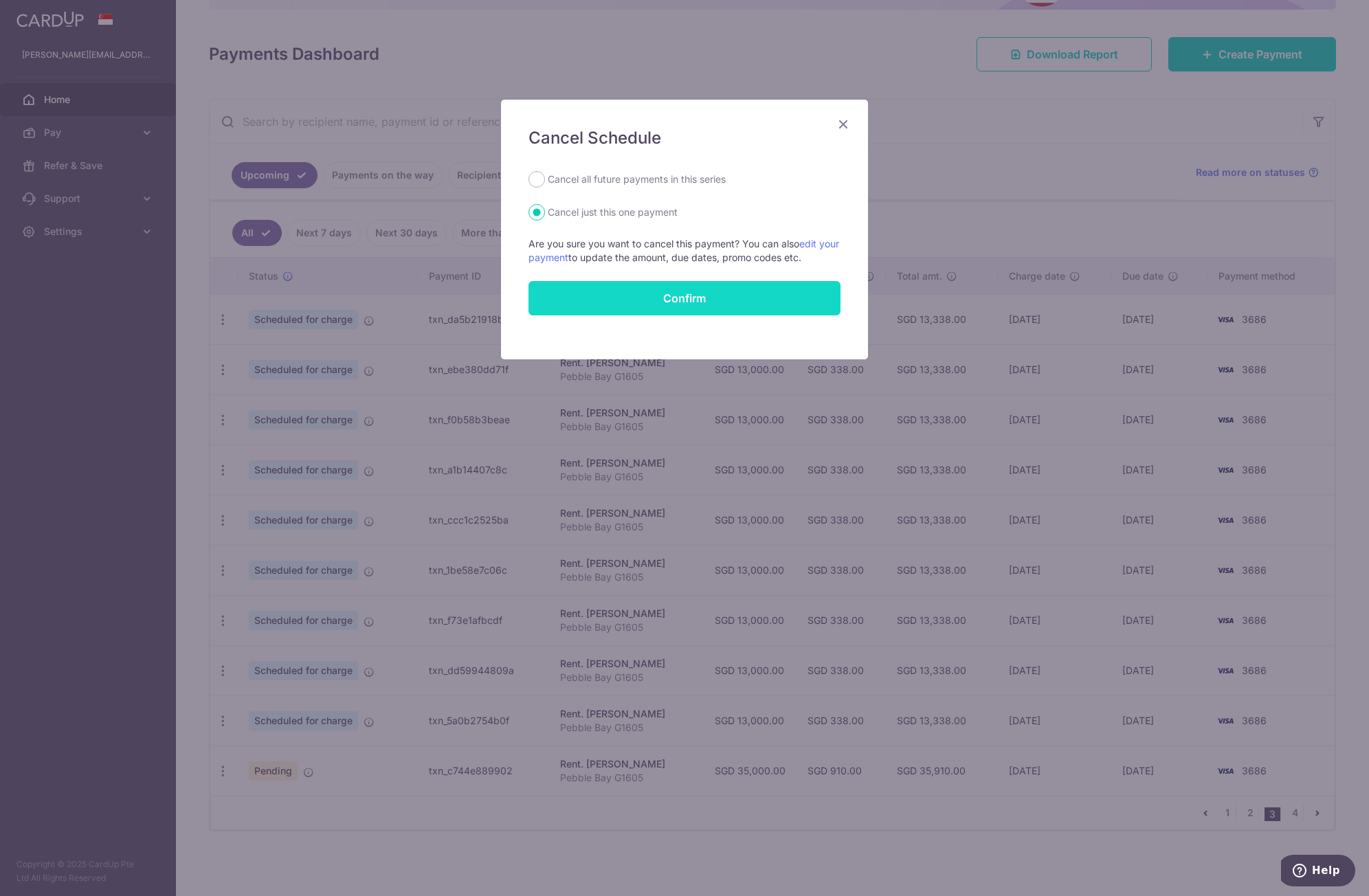
click at [680, 294] on button "Confirm" at bounding box center [684, 298] width 312 height 35
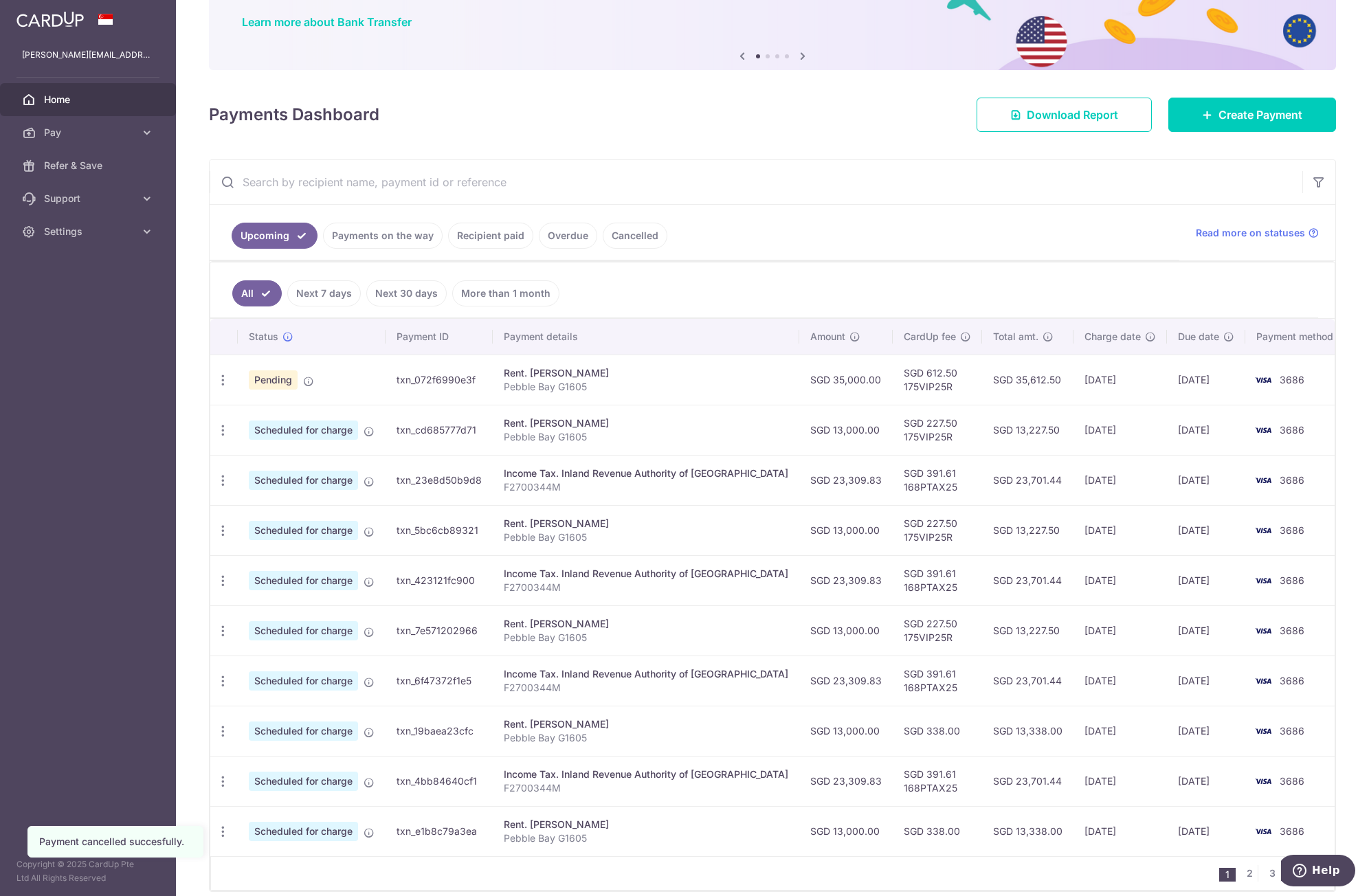
scroll to position [98, 0]
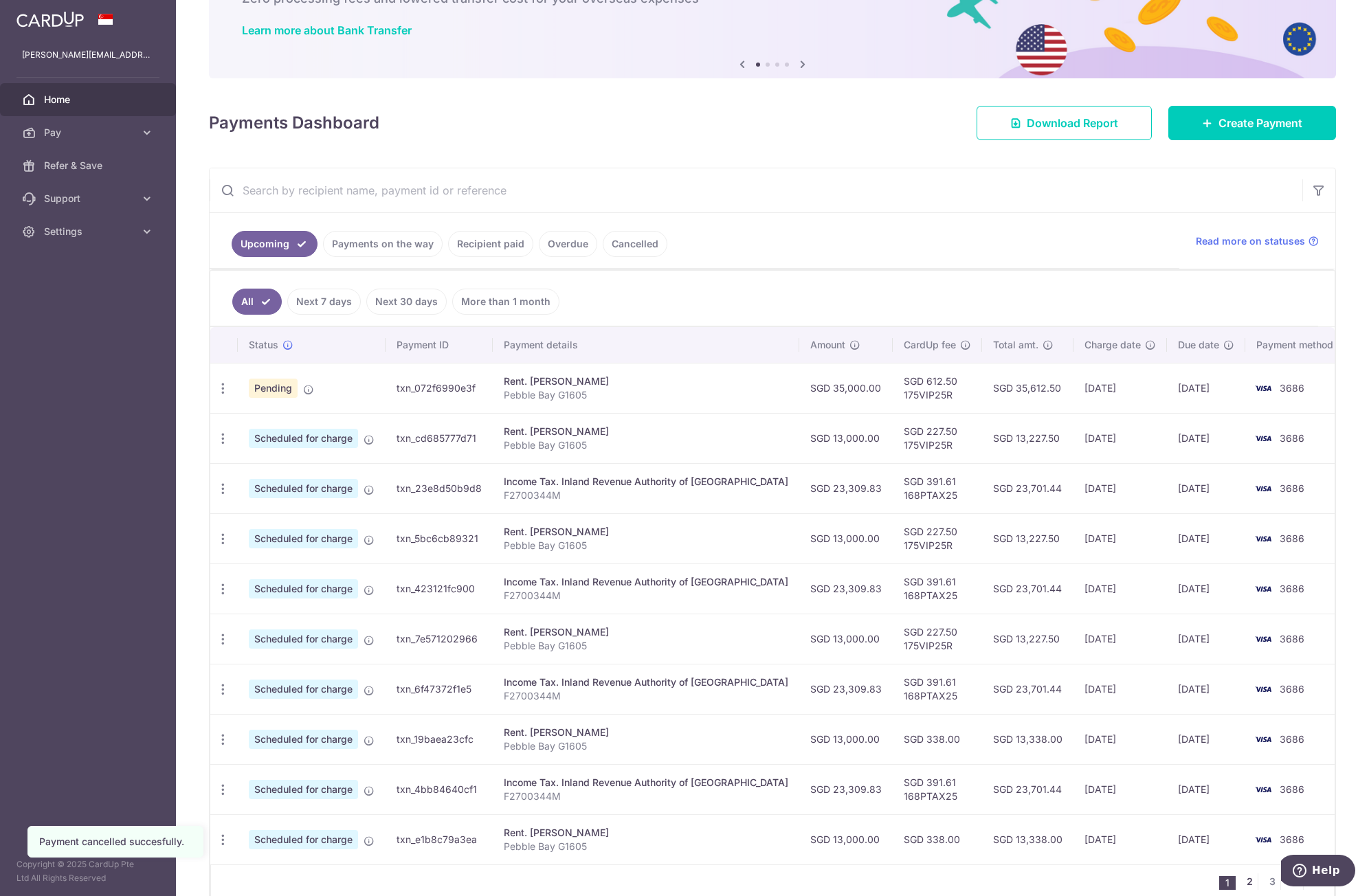
click at [1241, 879] on link "2" at bounding box center [1250, 882] width 17 height 17
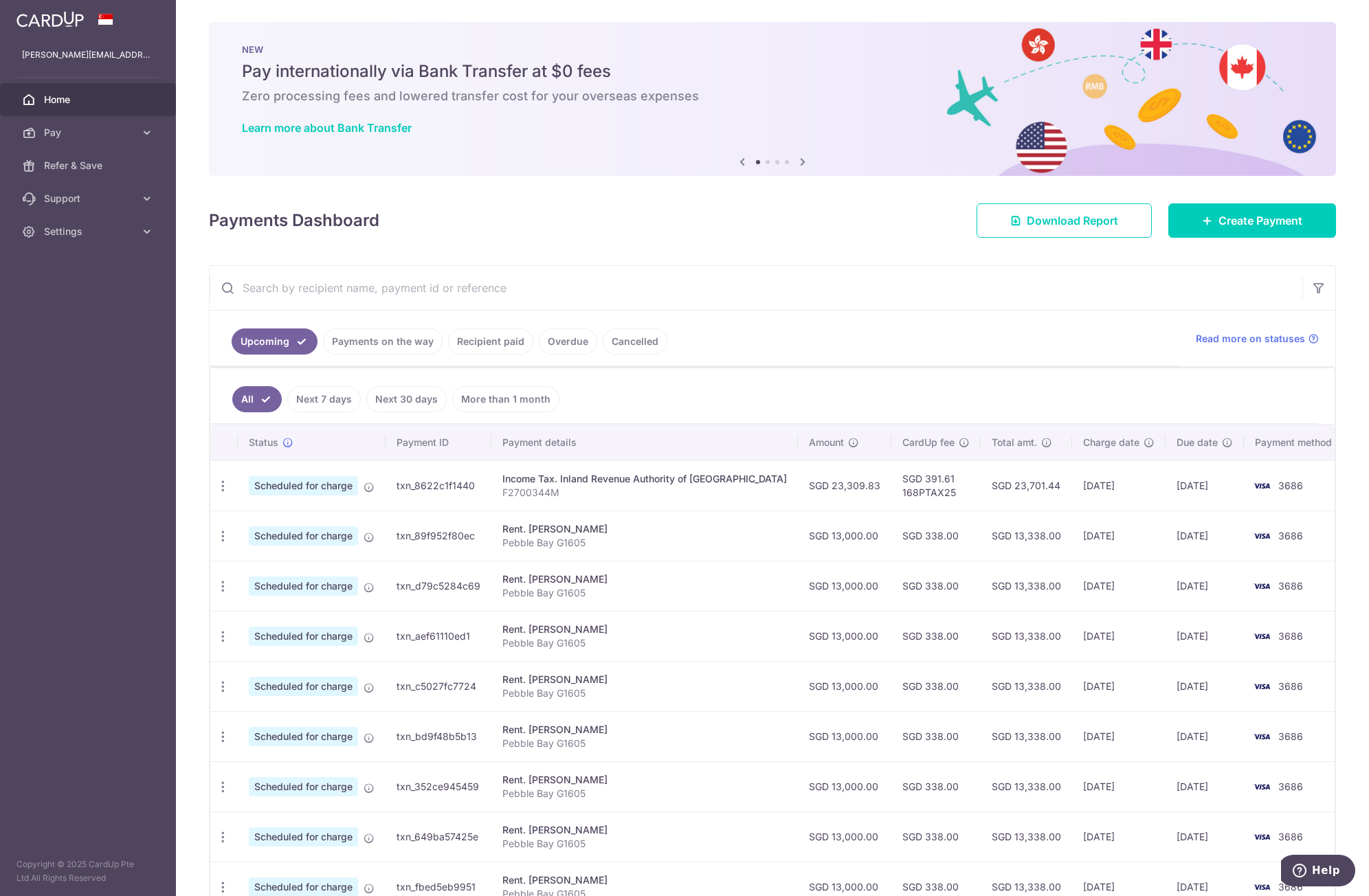
scroll to position [167, 0]
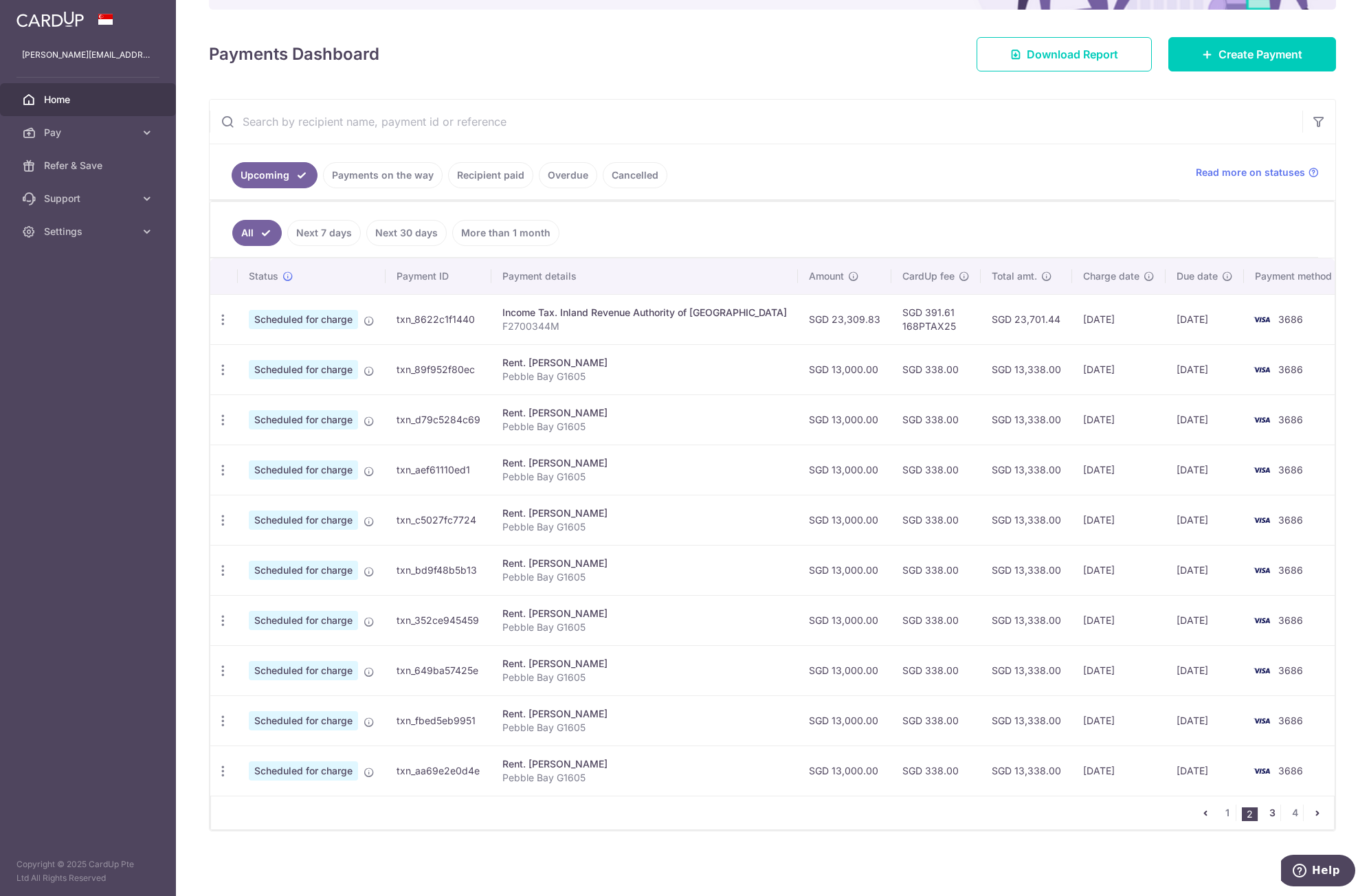
click at [1265, 813] on link "3" at bounding box center [1273, 813] width 17 height 17
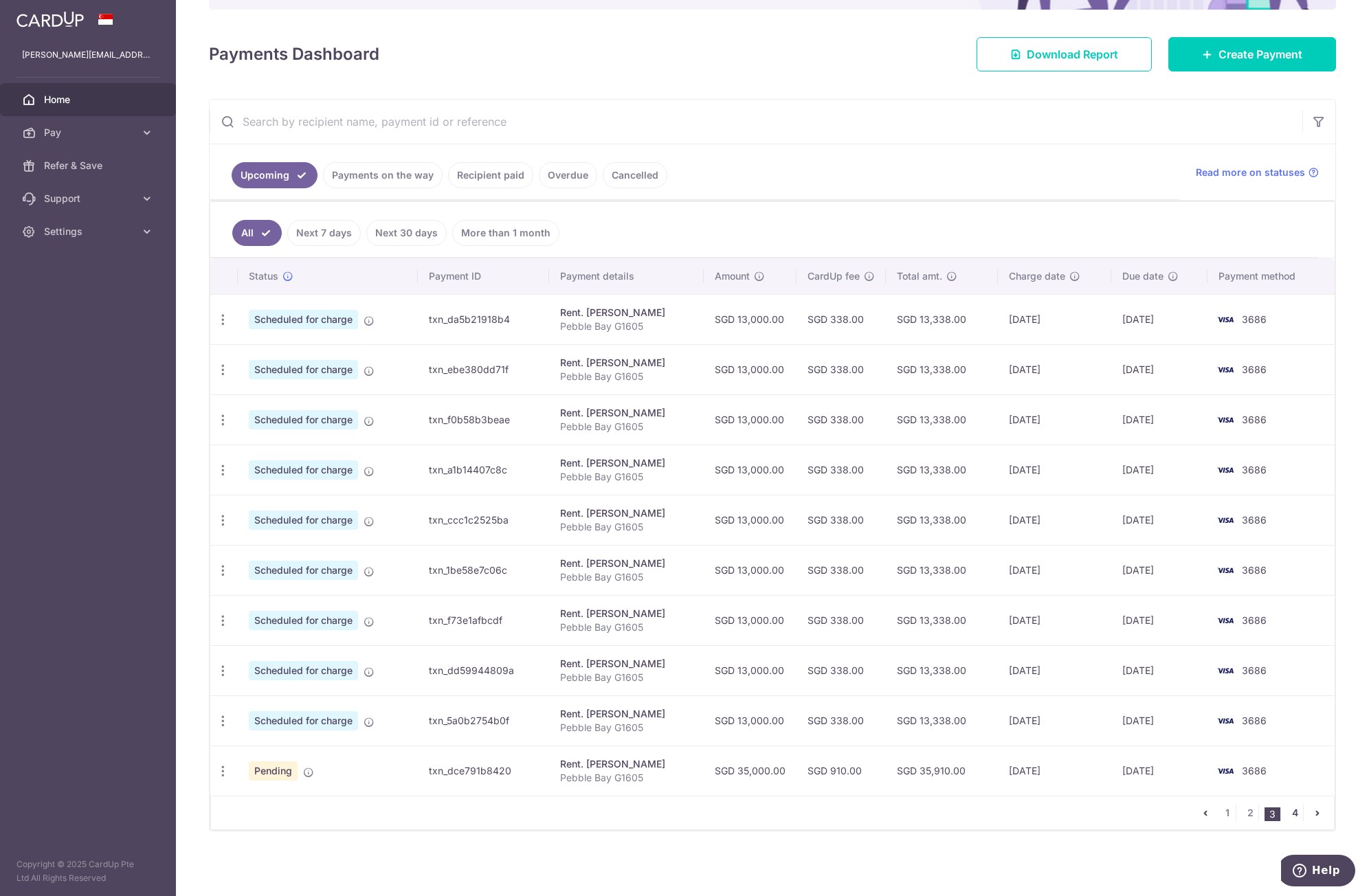
click at [1292, 814] on link "4" at bounding box center [1295, 813] width 17 height 17
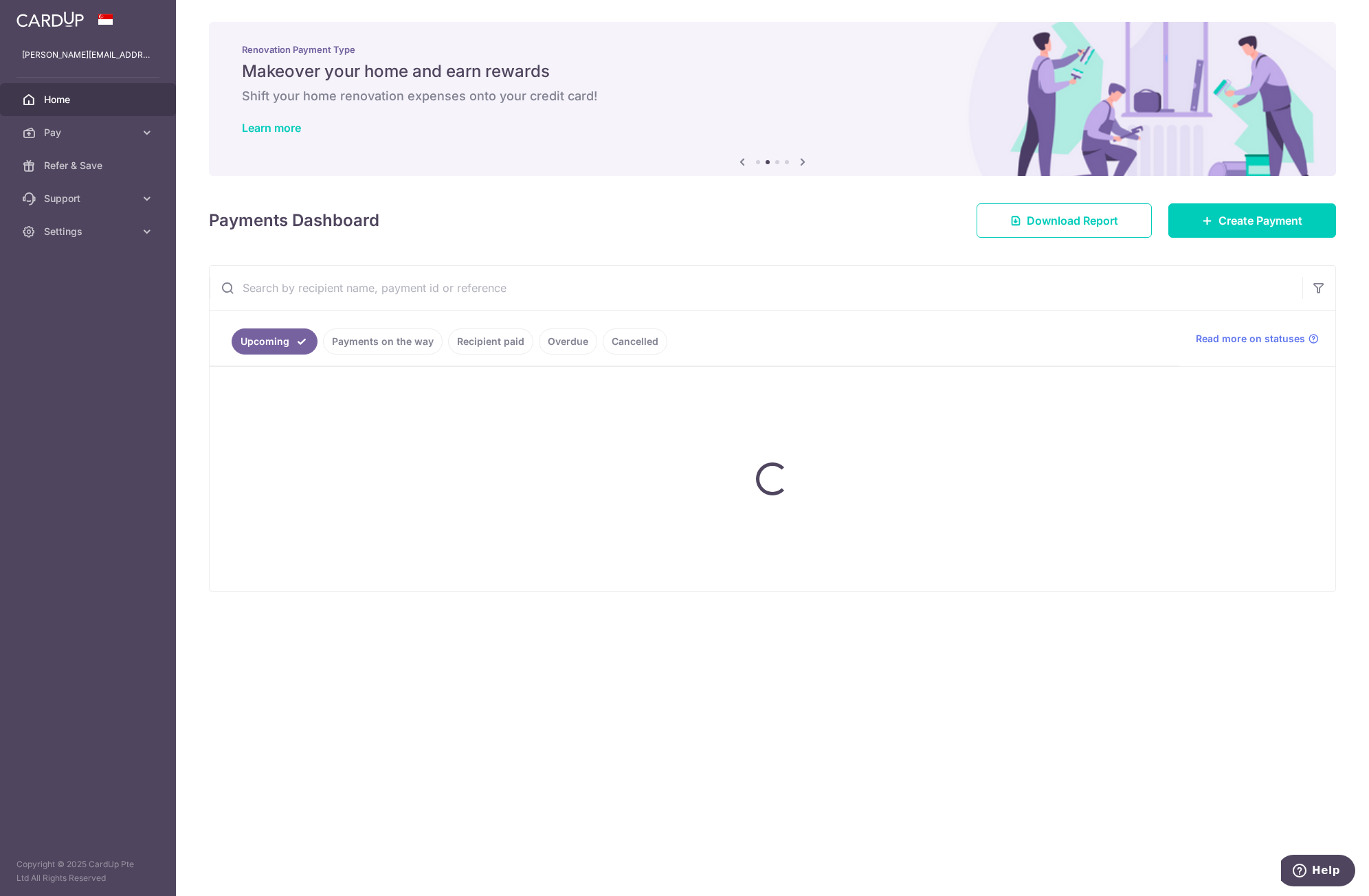
scroll to position [0, 0]
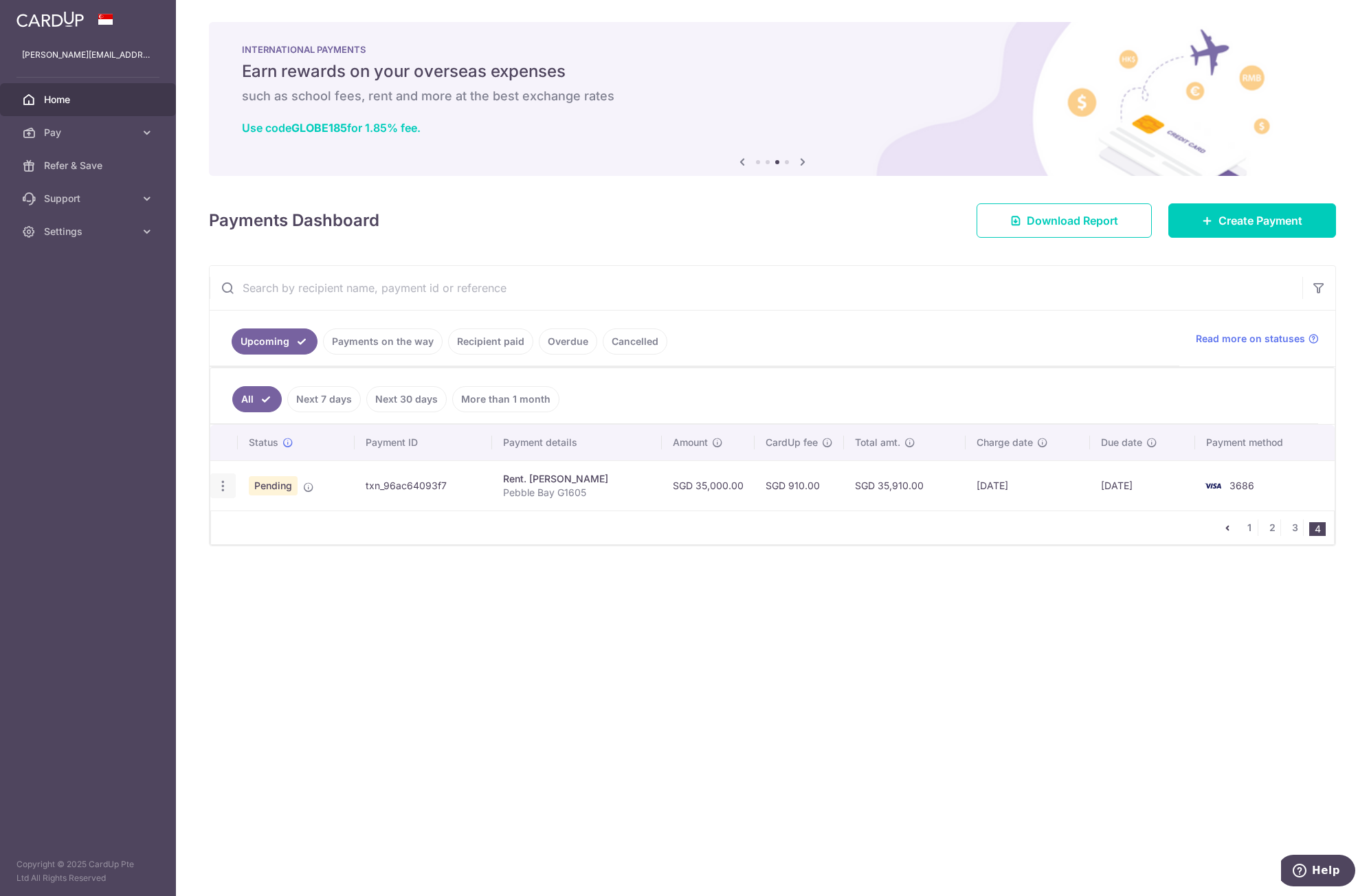
click at [224, 488] on icon "button" at bounding box center [223, 486] width 15 height 15
click at [275, 557] on span "Cancel payment" at bounding box center [296, 557] width 92 height 17
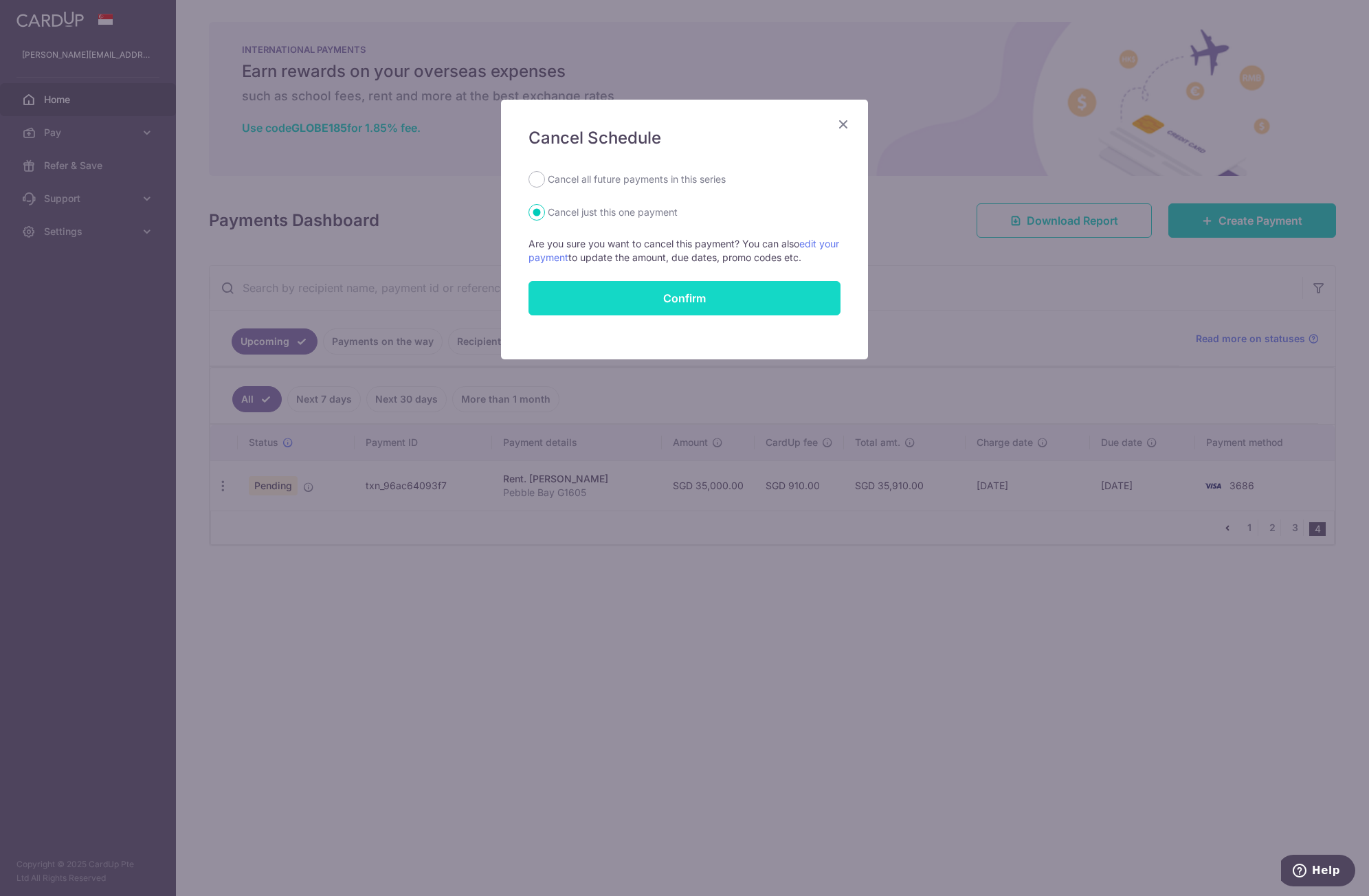
click at [661, 295] on button "Confirm" at bounding box center [684, 298] width 312 height 35
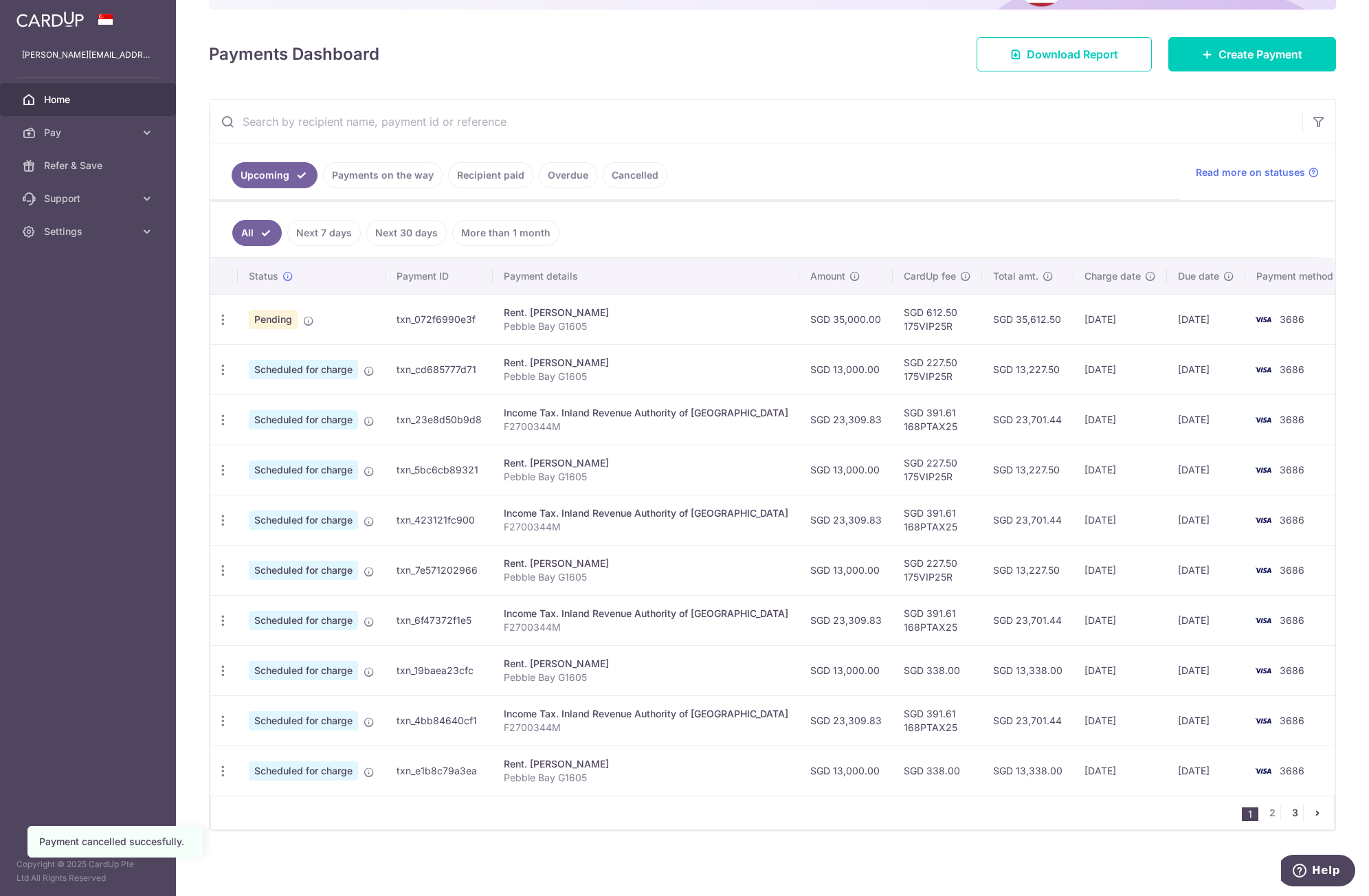
click at [1287, 813] on link "3" at bounding box center [1295, 813] width 17 height 17
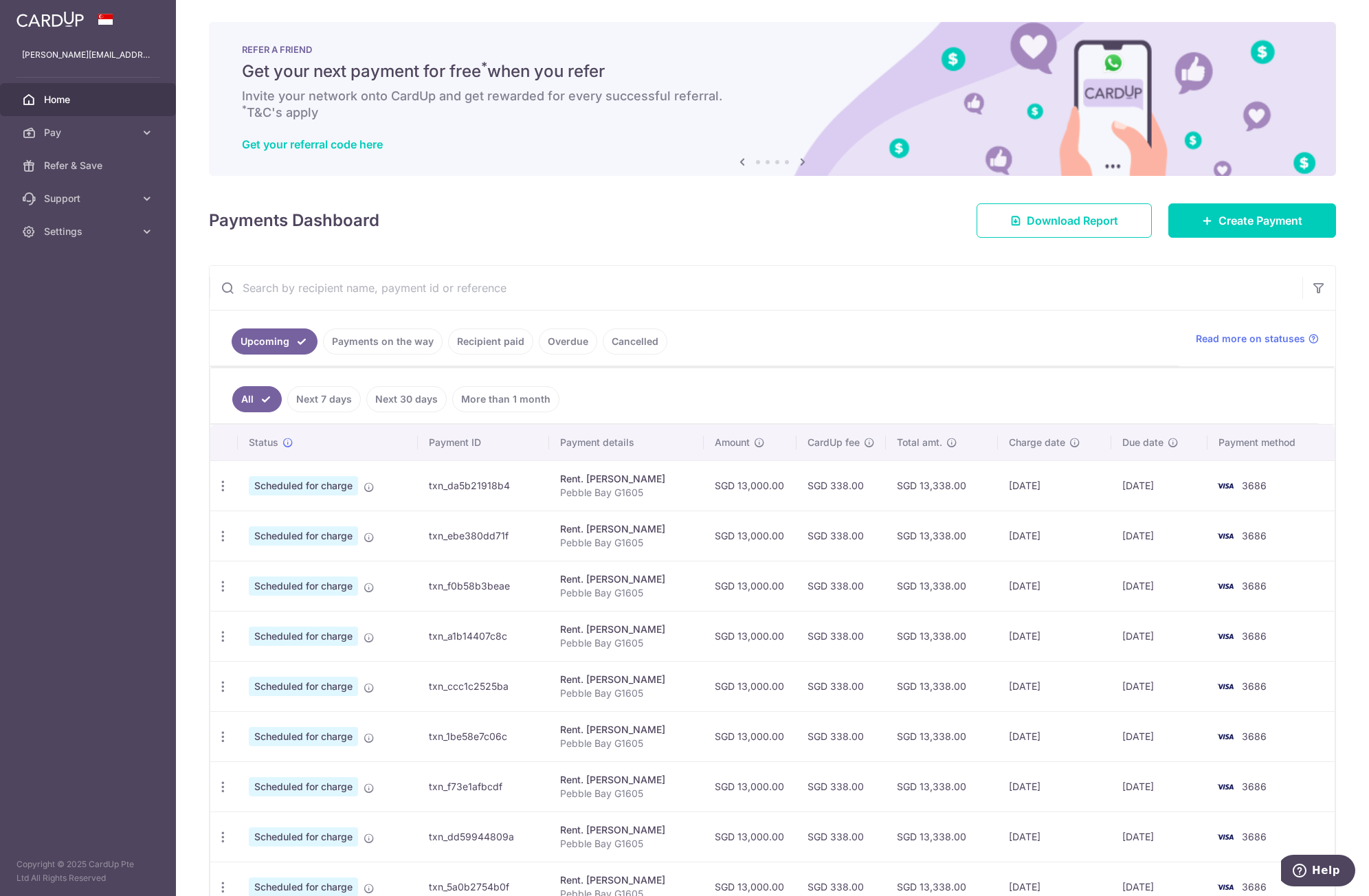
click at [603, 394] on ul "All Next 7 days Next 30 days More than 1 month" at bounding box center [764, 396] width 1108 height 56
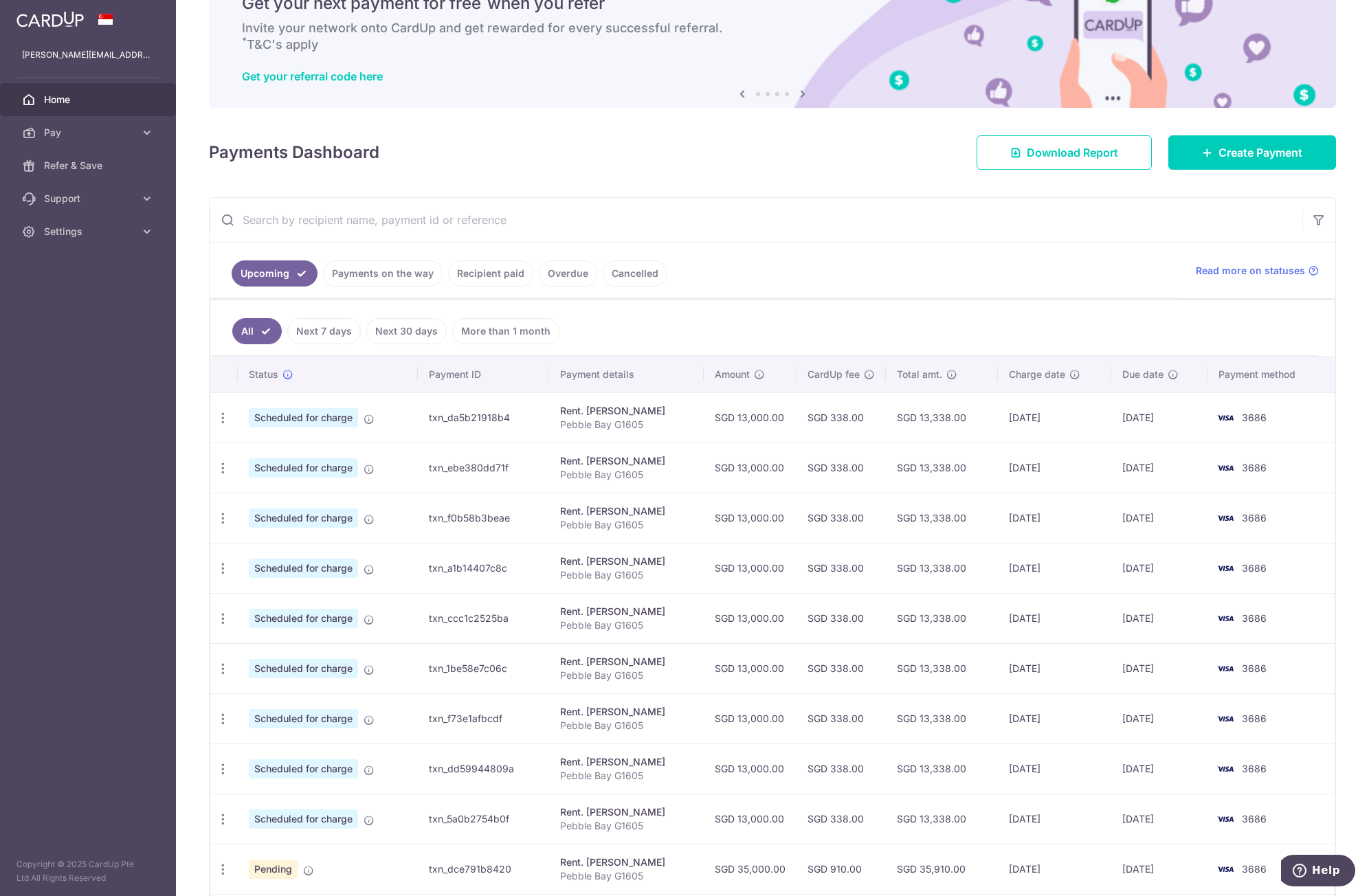
scroll to position [167, 0]
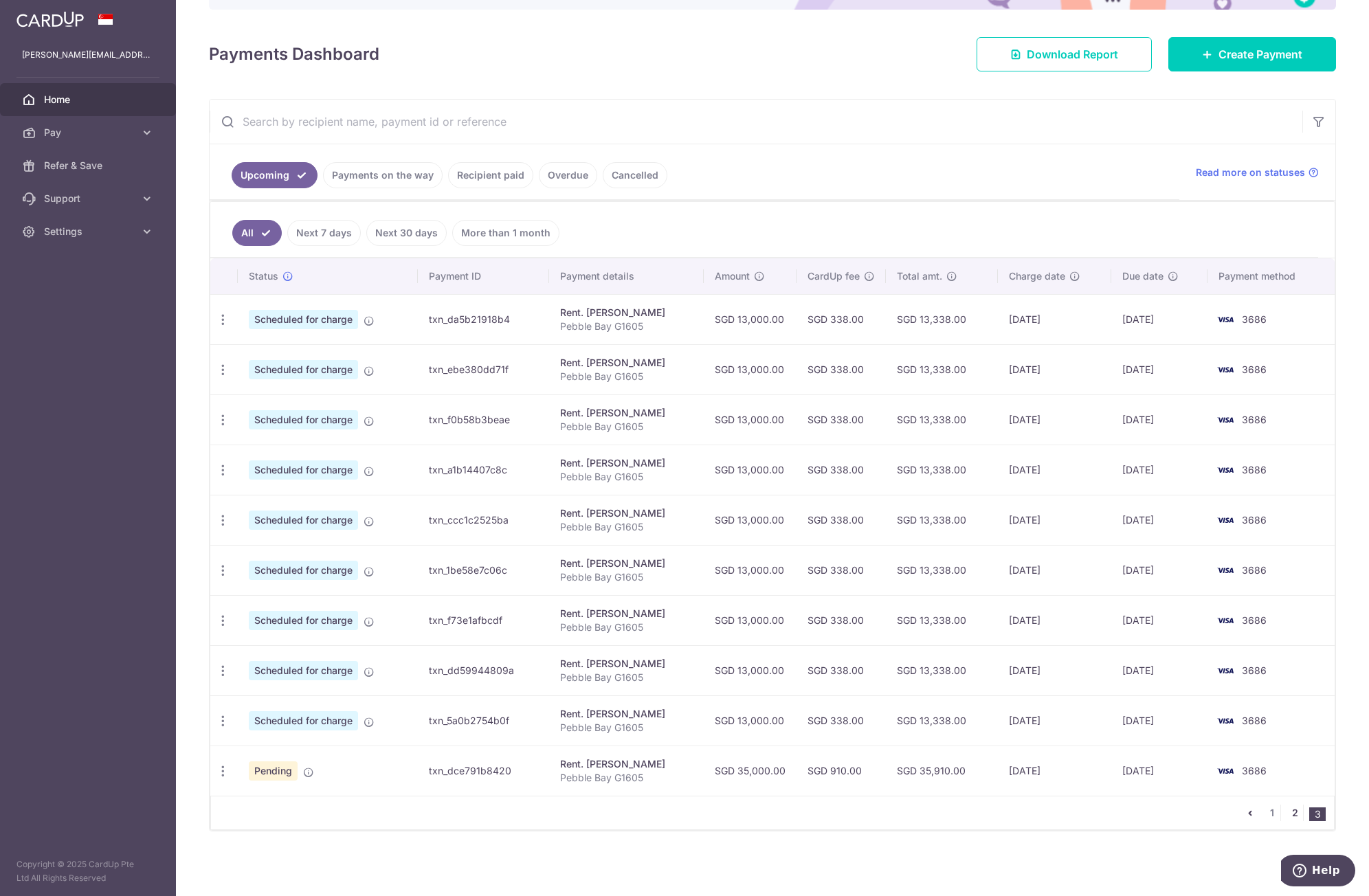
click at [1287, 814] on link "2" at bounding box center [1295, 813] width 17 height 17
